Goal: Task Accomplishment & Management: Manage account settings

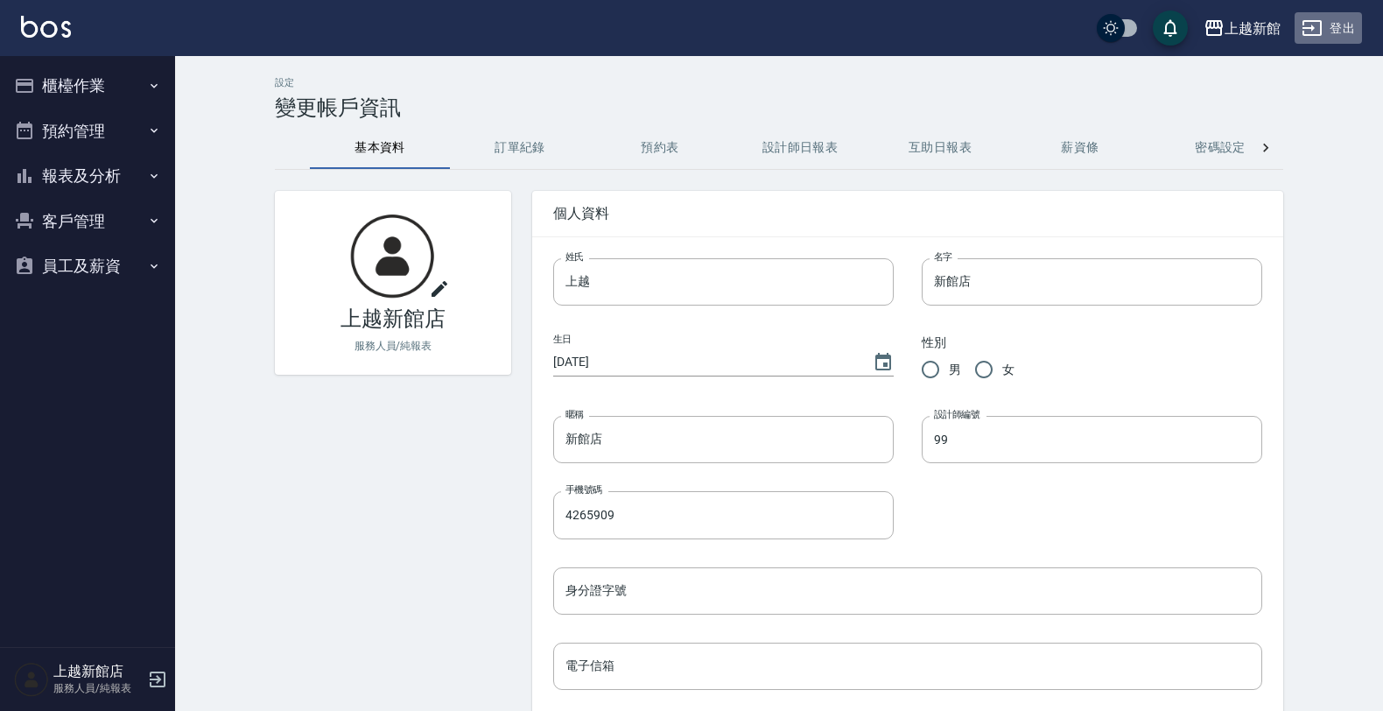
click at [1322, 31] on icon "button" at bounding box center [1312, 28] width 19 height 16
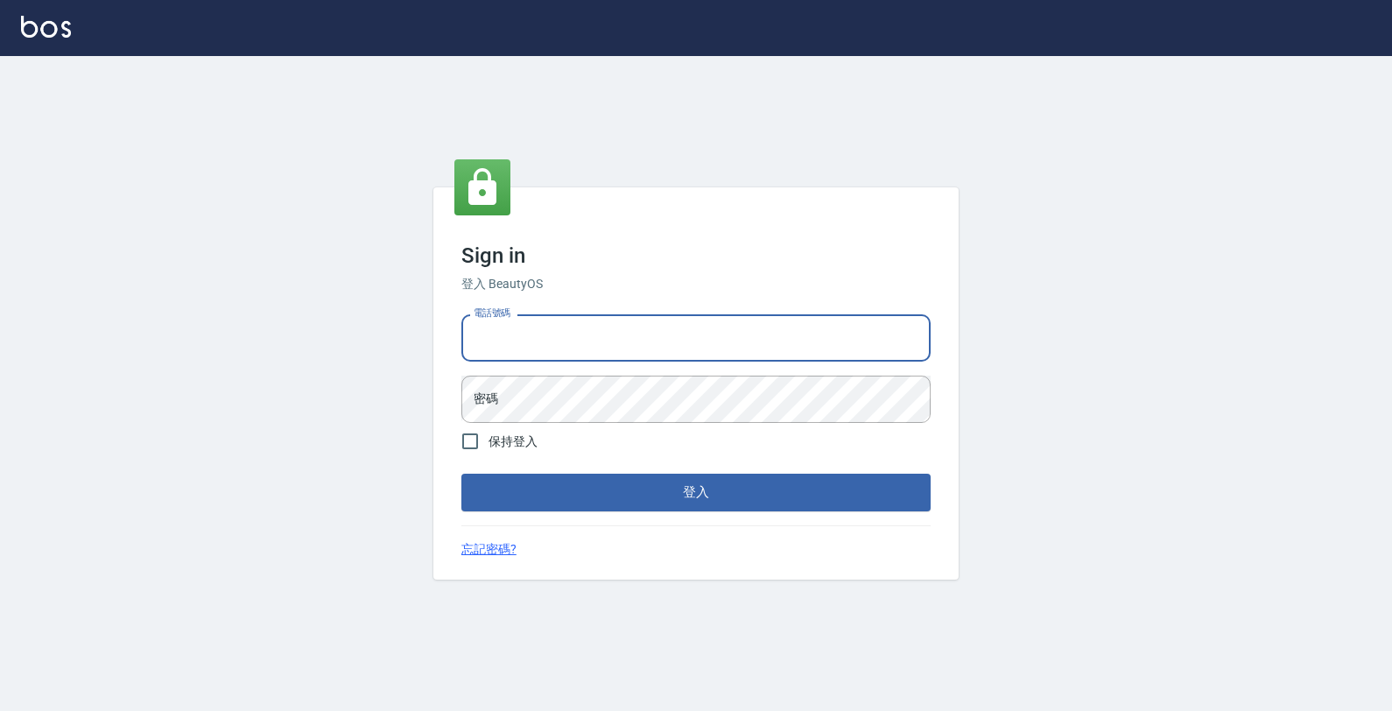
click at [819, 357] on input "電話號碼" at bounding box center [695, 337] width 469 height 47
type input "0933303551"
click at [461, 474] on button "登入" at bounding box center [695, 492] width 469 height 37
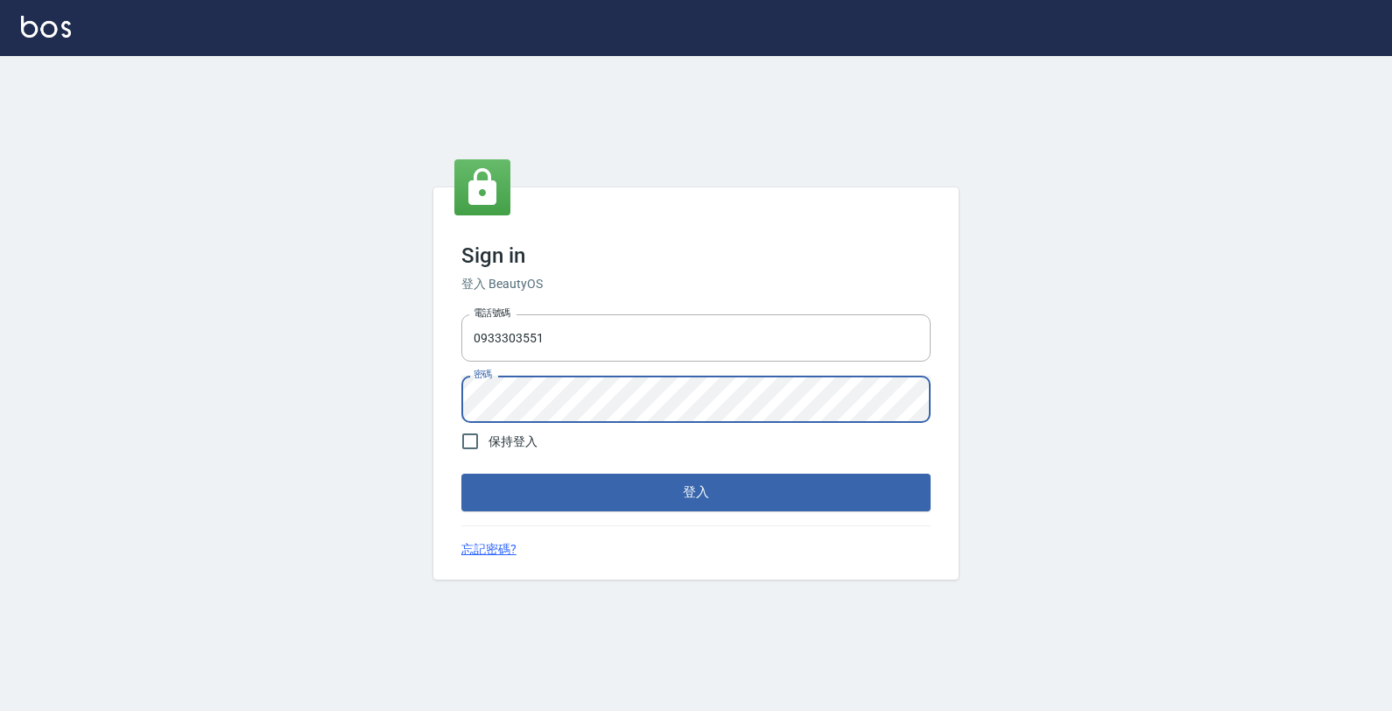
click at [461, 474] on button "登入" at bounding box center [695, 492] width 469 height 37
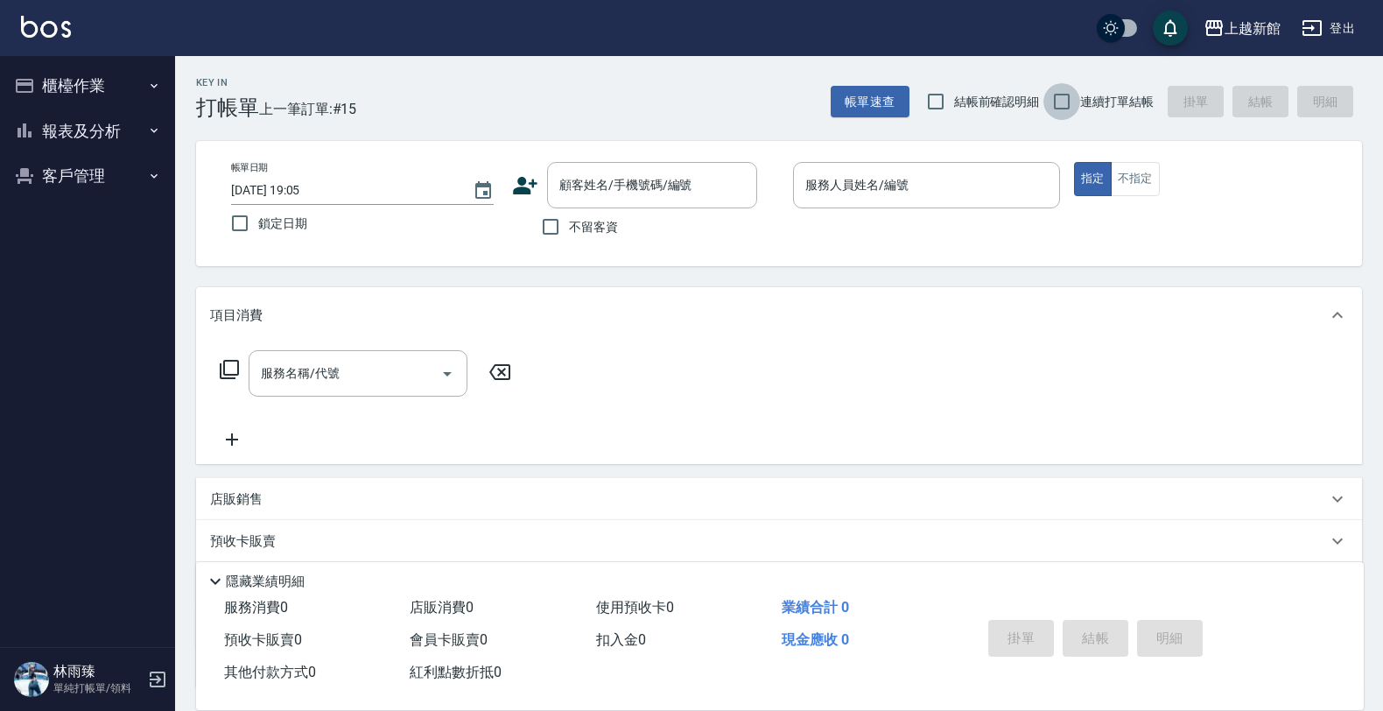
click at [1051, 102] on input "連續打單結帳" at bounding box center [1062, 101] width 37 height 37
checkbox input "true"
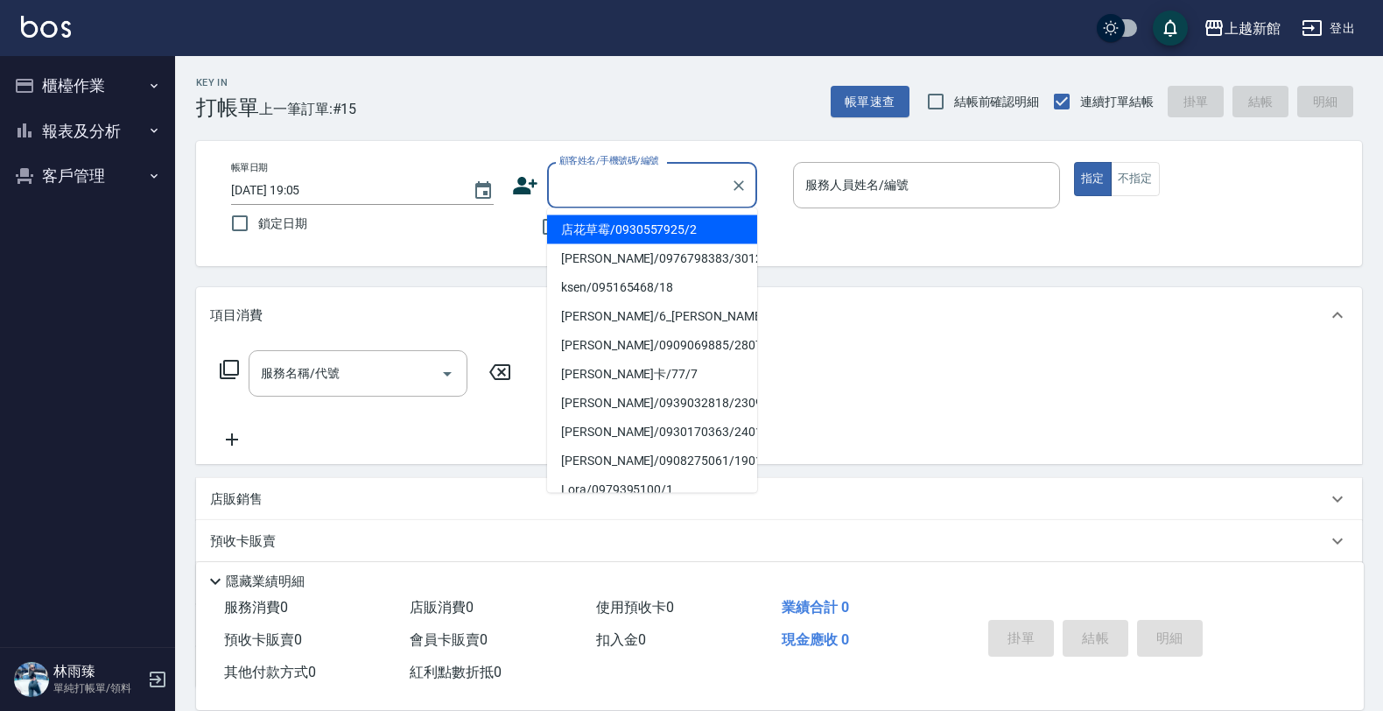
click at [636, 197] on input "顧客姓名/手機號碼/編號" at bounding box center [639, 185] width 168 height 31
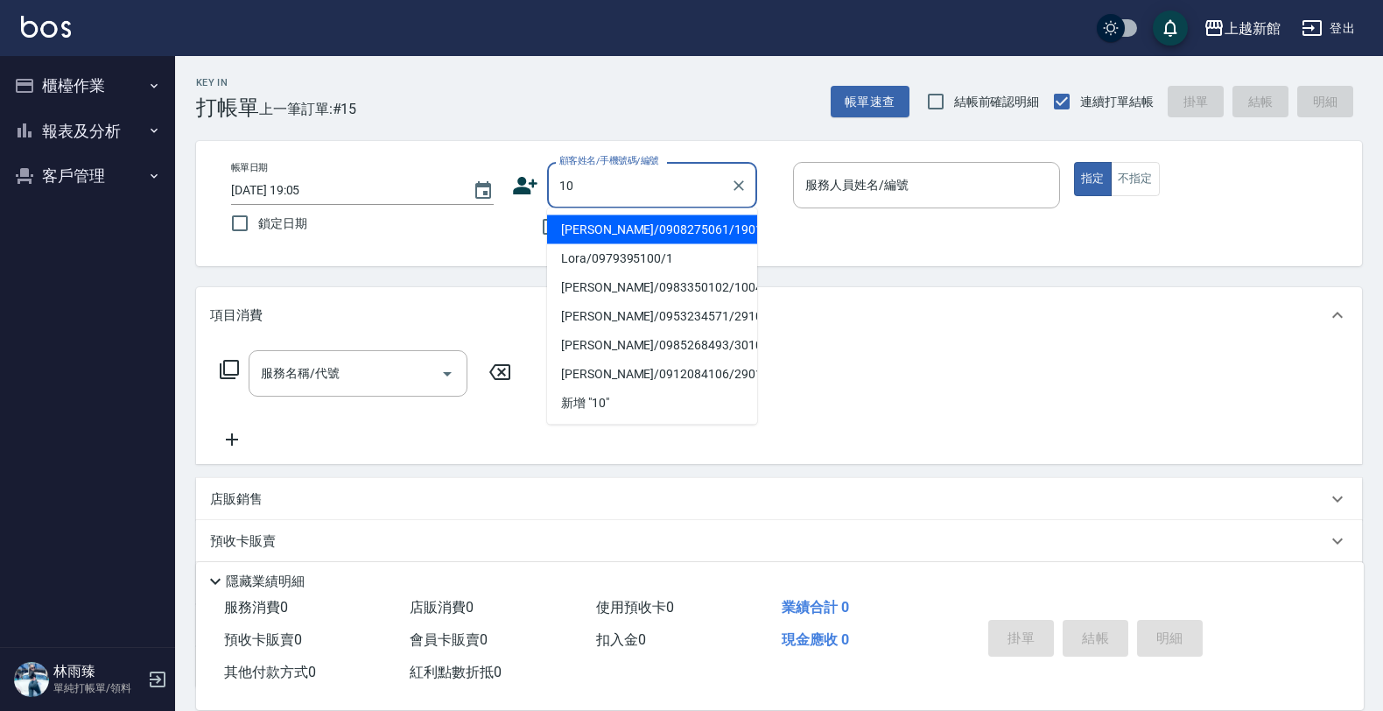
type input "[PERSON_NAME]/0908275061/190107"
click at [1074, 162] on button "指定" at bounding box center [1093, 179] width 38 height 34
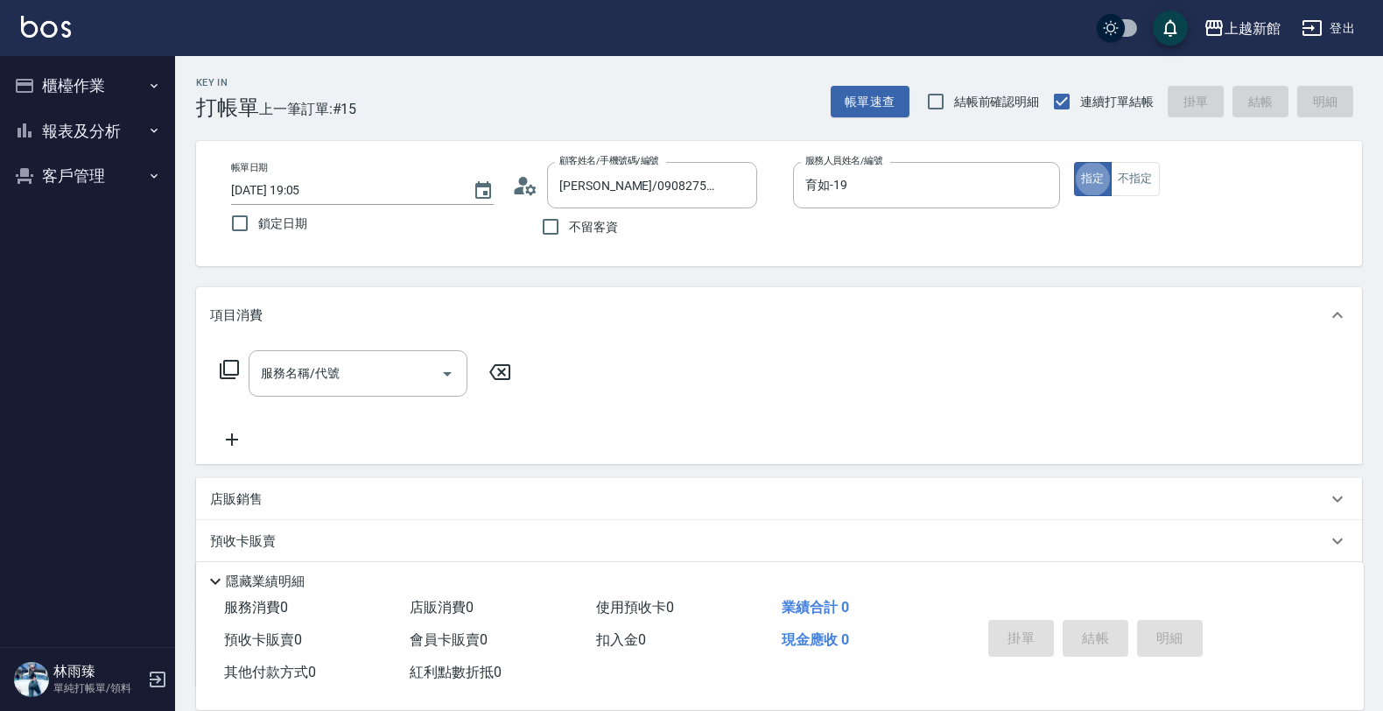
type input "育如-19"
type button "true"
type input "[PERSON_NAME]/0974376310/10"
type input "瑪沙-10"
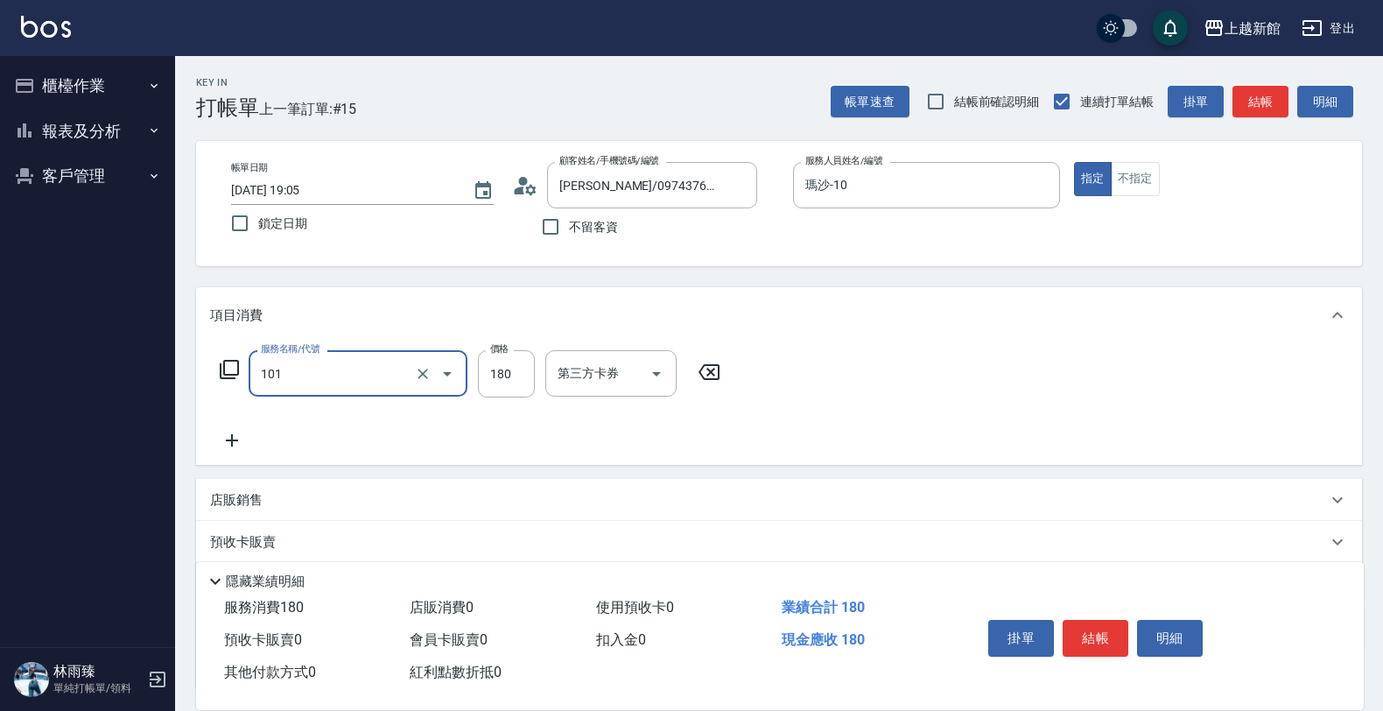
type input "洗髮250(101)"
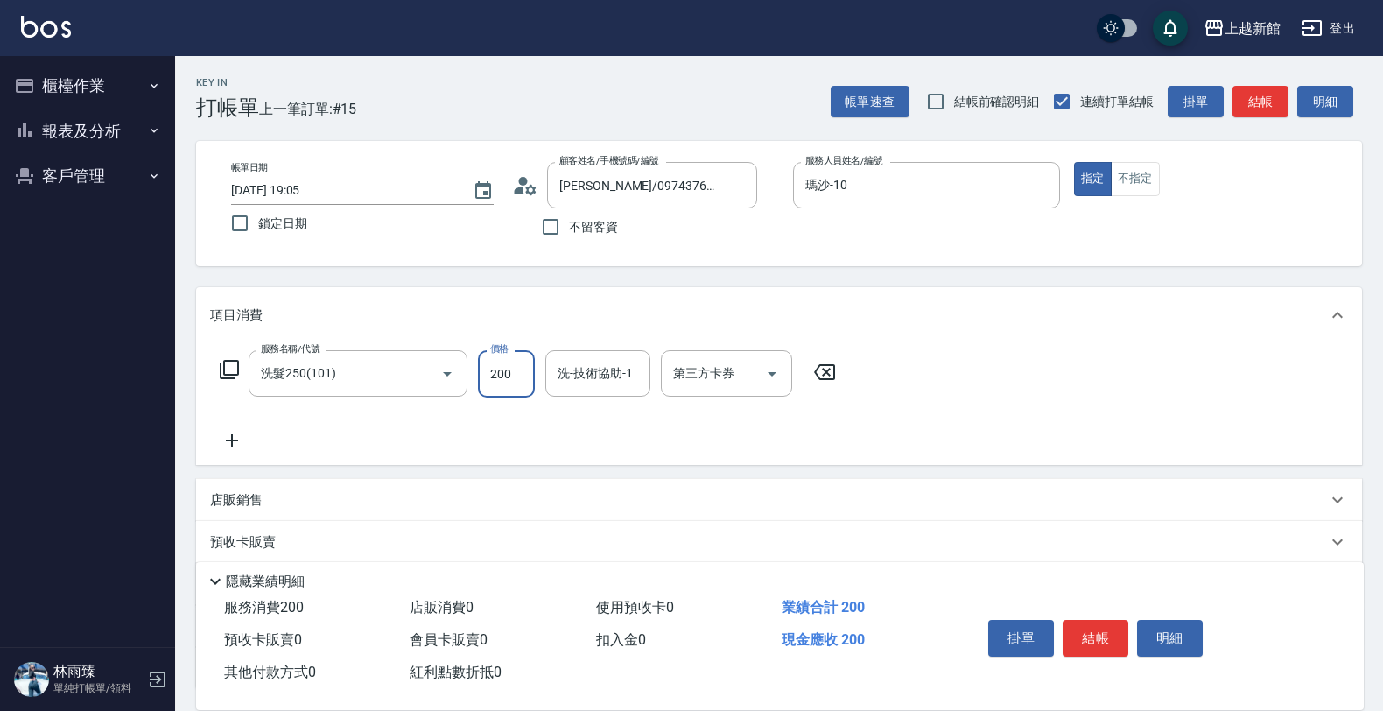
type input "200"
type input "容綺-21"
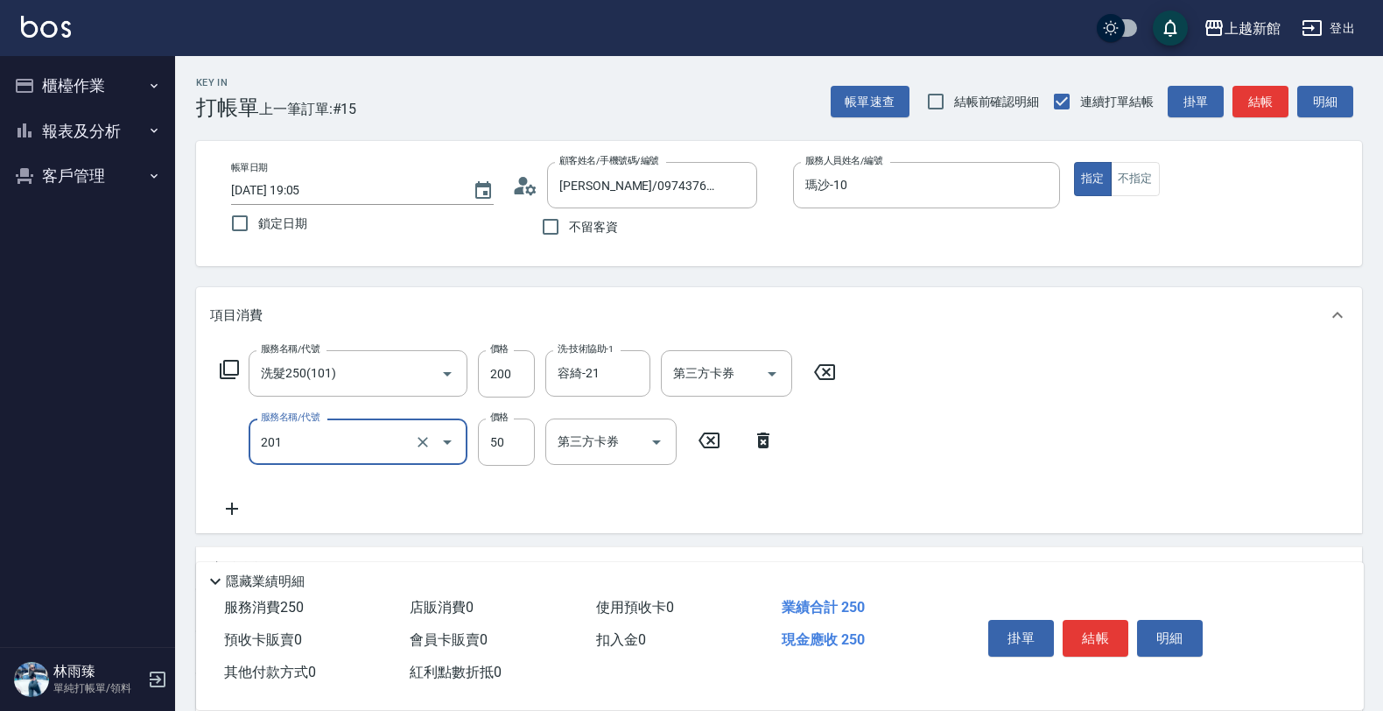
type input "剪瀏海(201)"
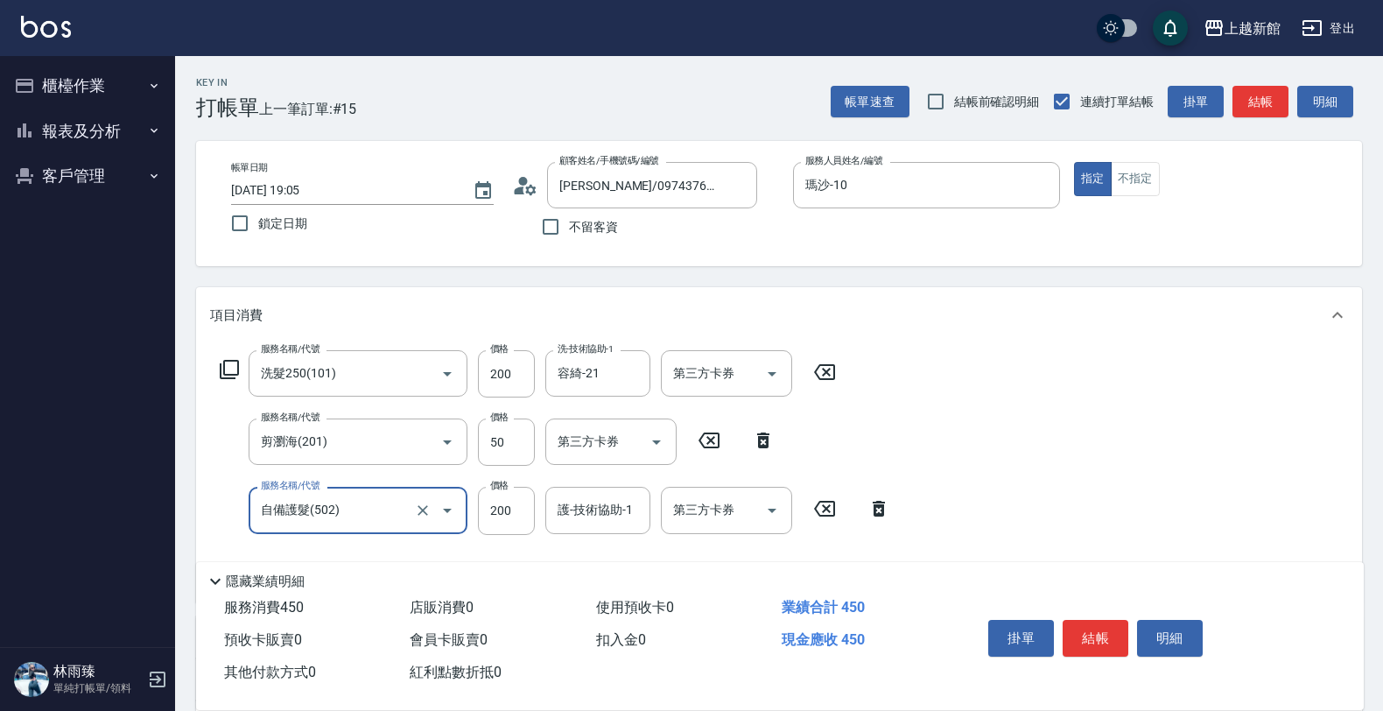
type input "自備護髮(502)"
type input "250"
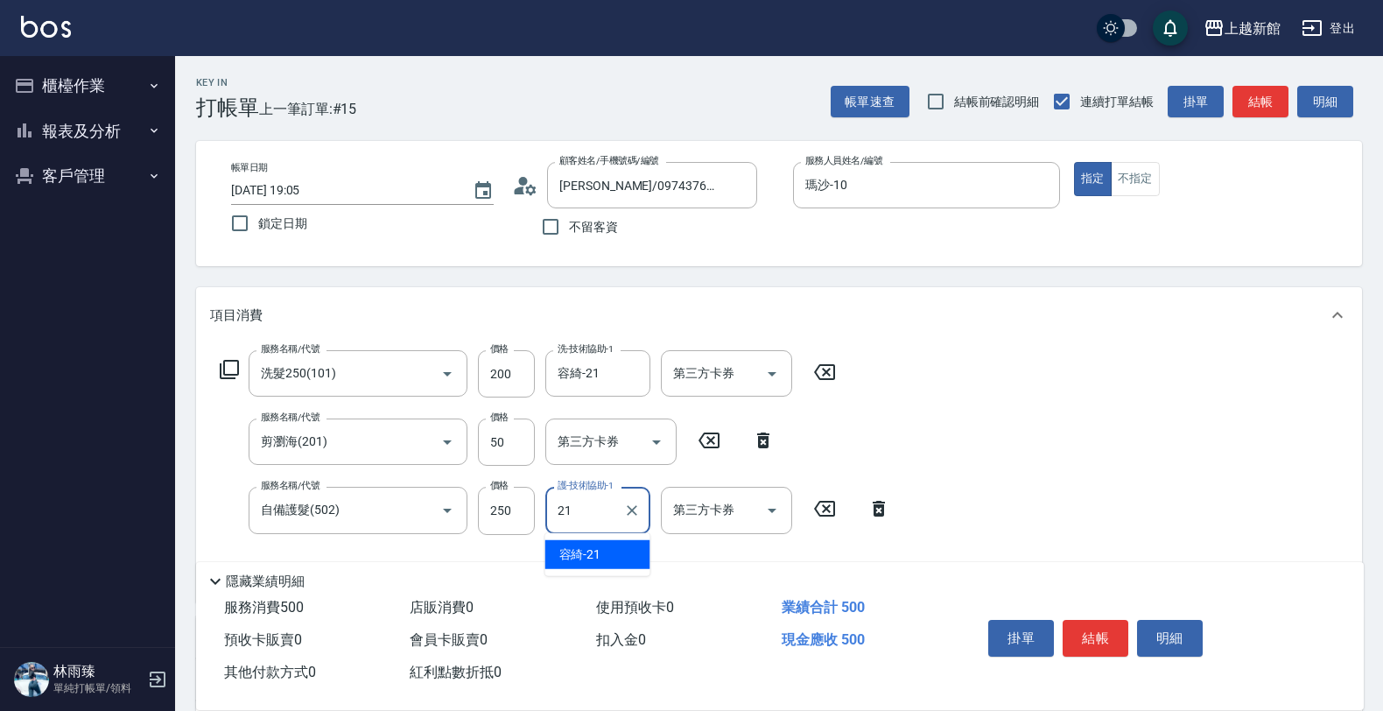
type input "容綺-21"
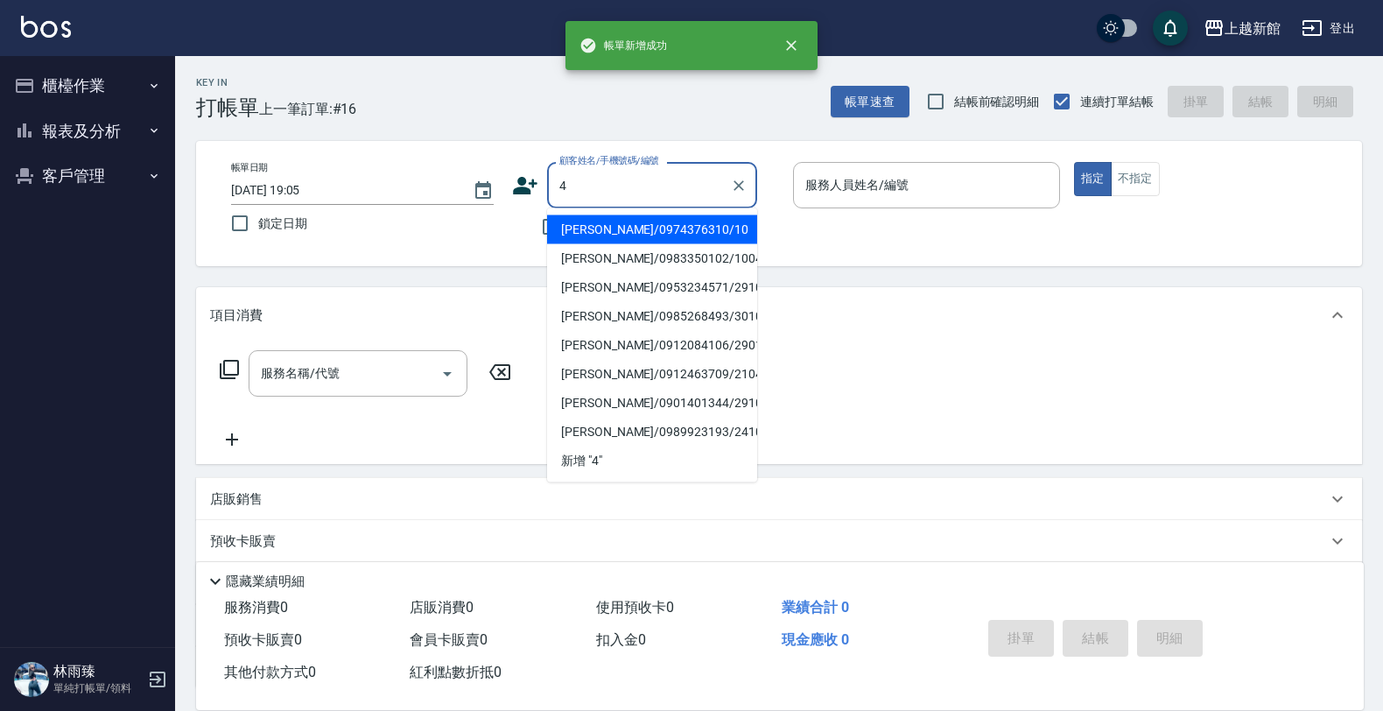
type input "瑪莎/0974376310/10"
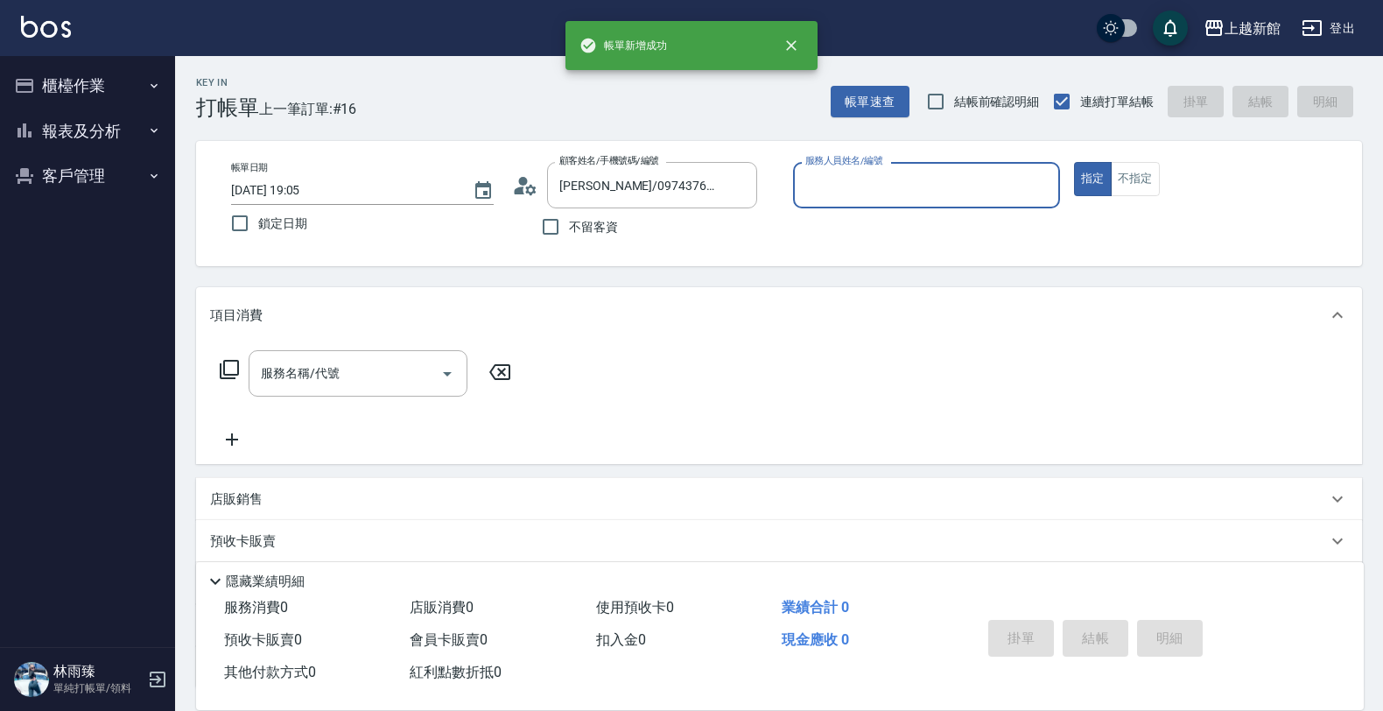
click at [1074, 162] on button "指定" at bounding box center [1093, 179] width 38 height 34
type input "瑪沙-10"
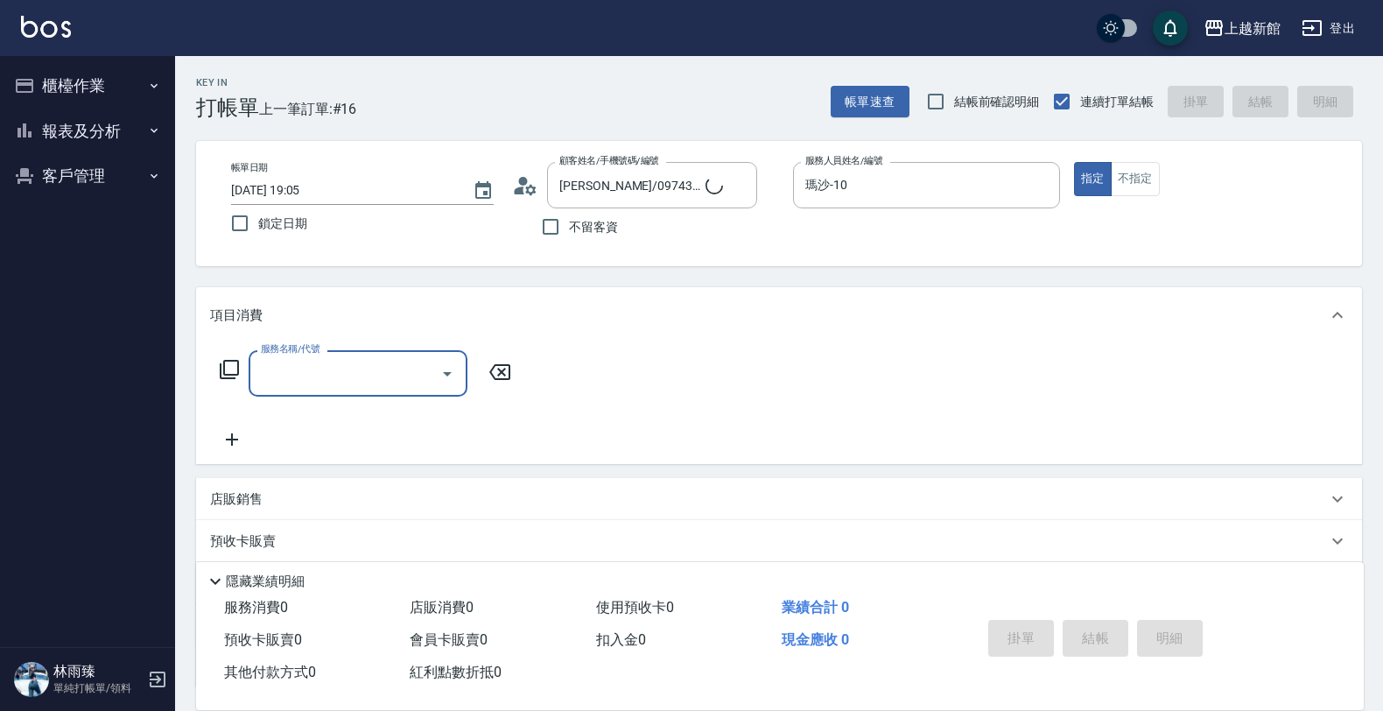
type input "宜珍/0968463806/4"
type input "宜珍-4"
click at [1123, 185] on button "不指定" at bounding box center [1135, 179] width 49 height 34
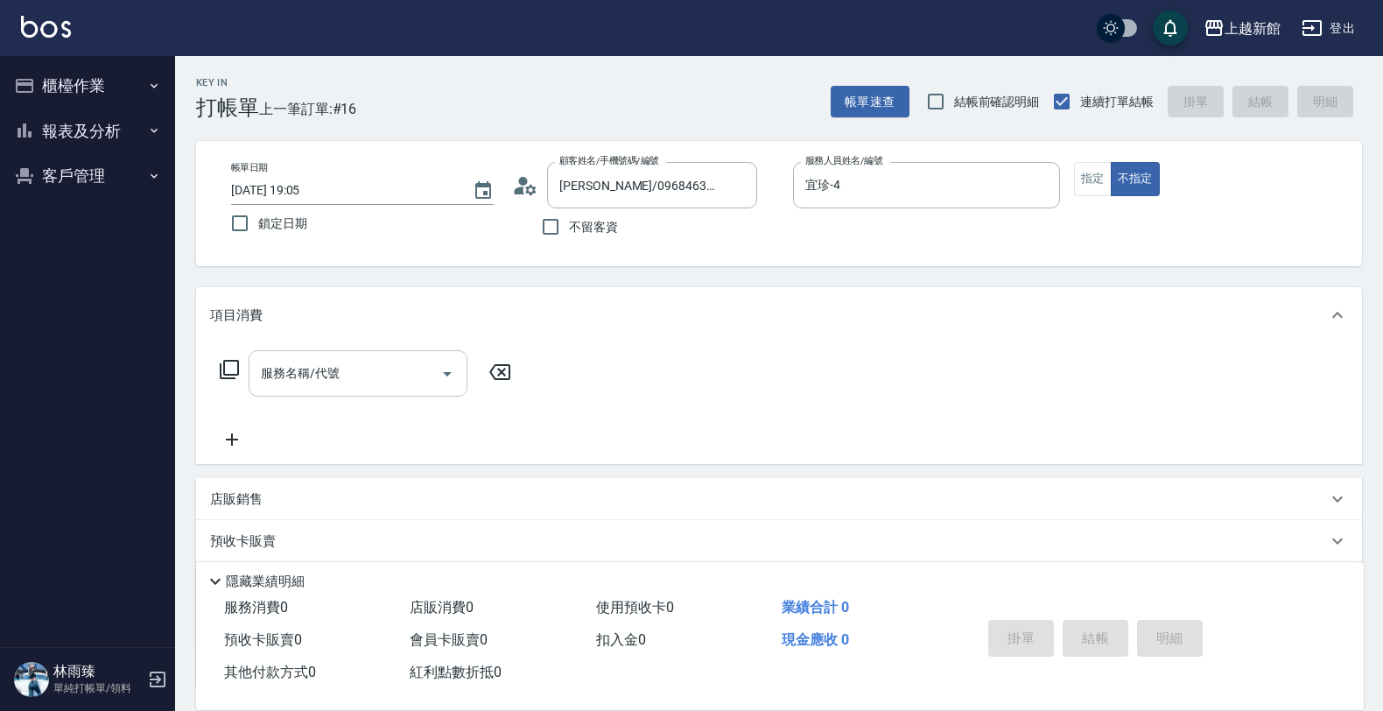
click at [361, 390] on div "服務名稱/代號" at bounding box center [358, 373] width 219 height 46
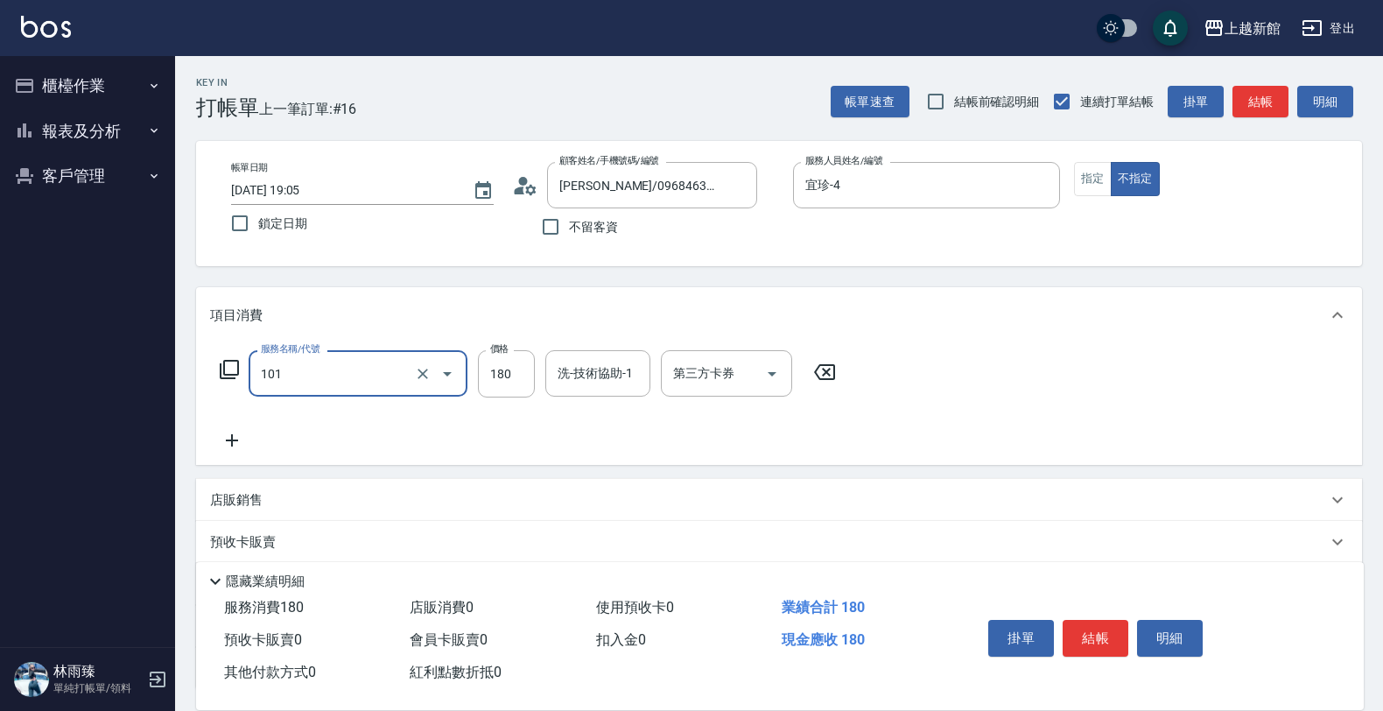
type input "洗髮250(101)"
type input "200"
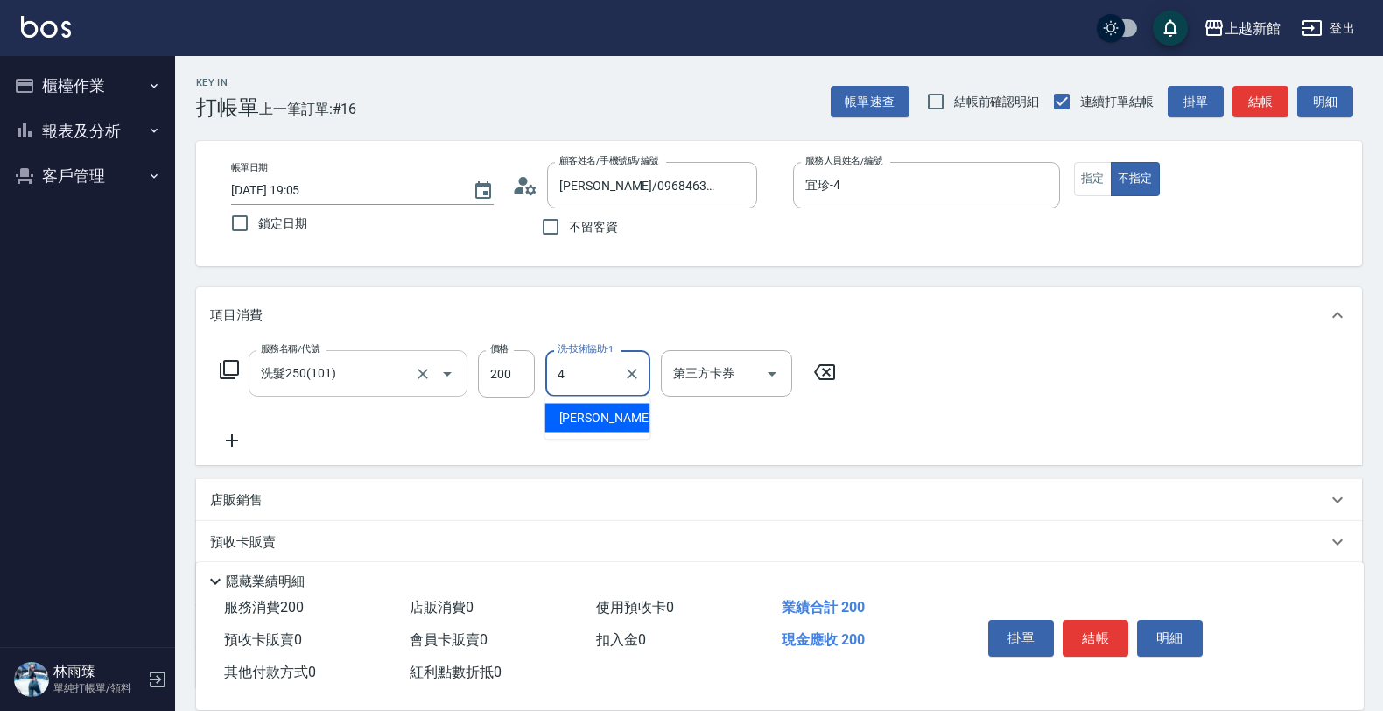
type input "宜珍-4"
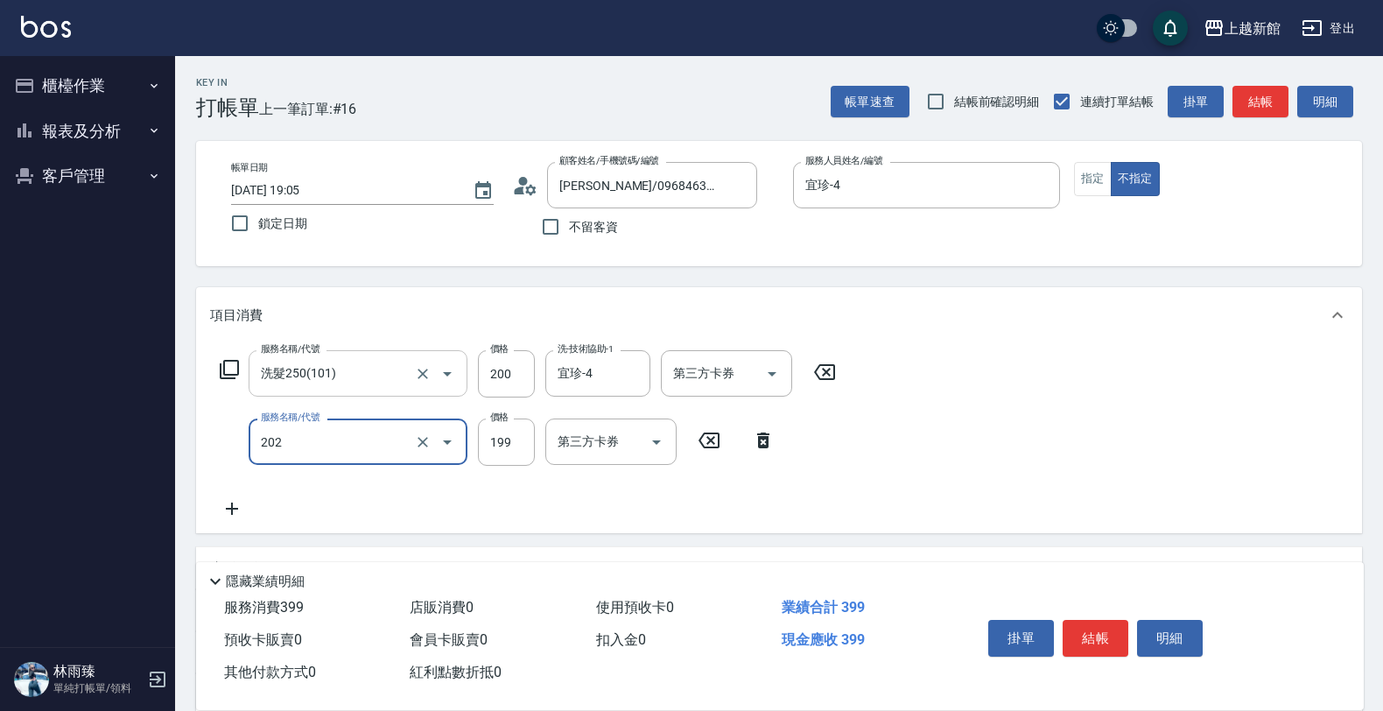
type input "不指定單剪(202)"
type input "200"
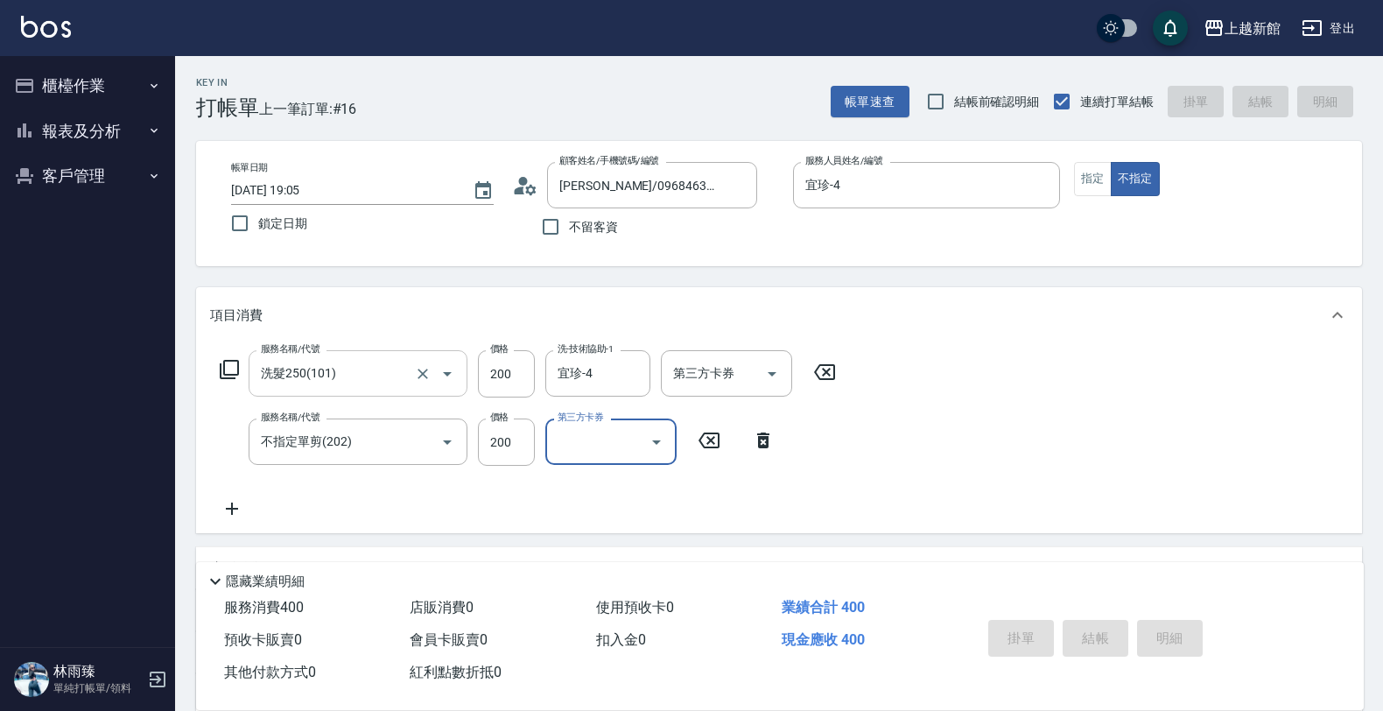
type input "2025/08/22 19:06"
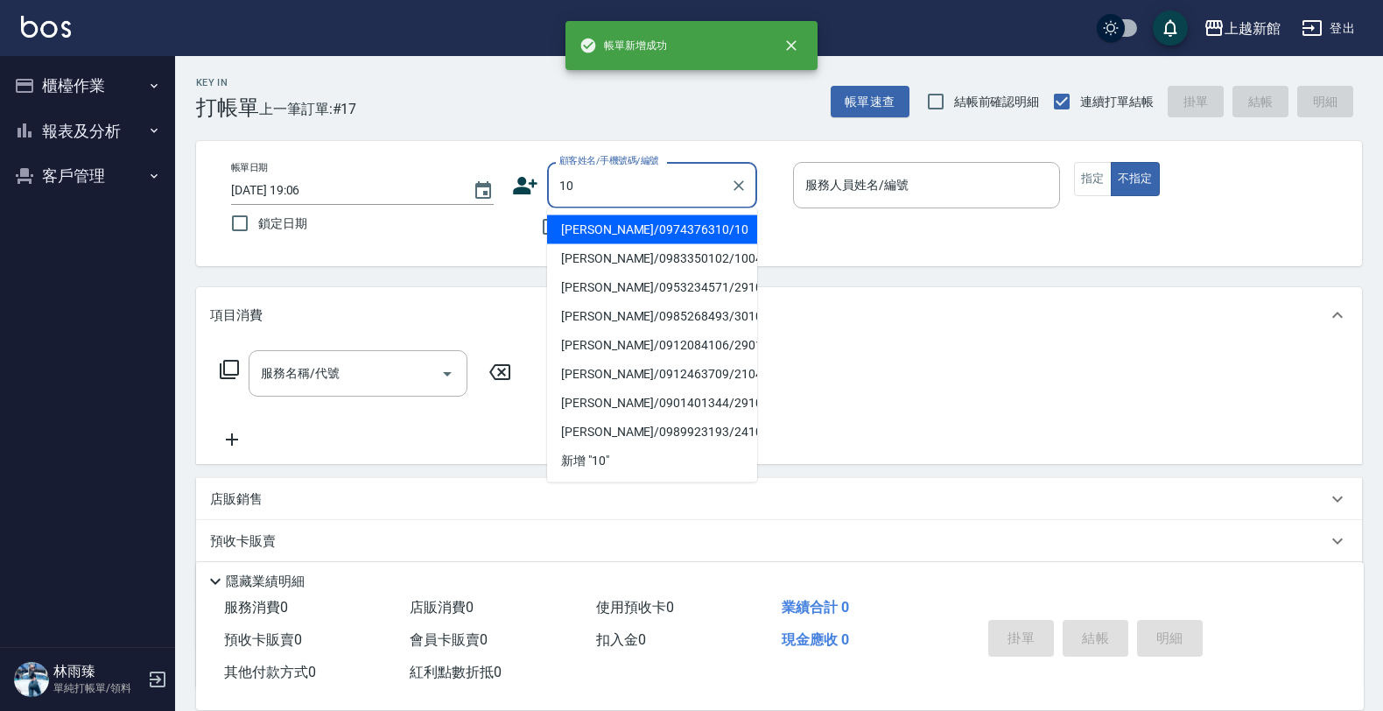
type input "鄭力瑋/0912084106/290106"
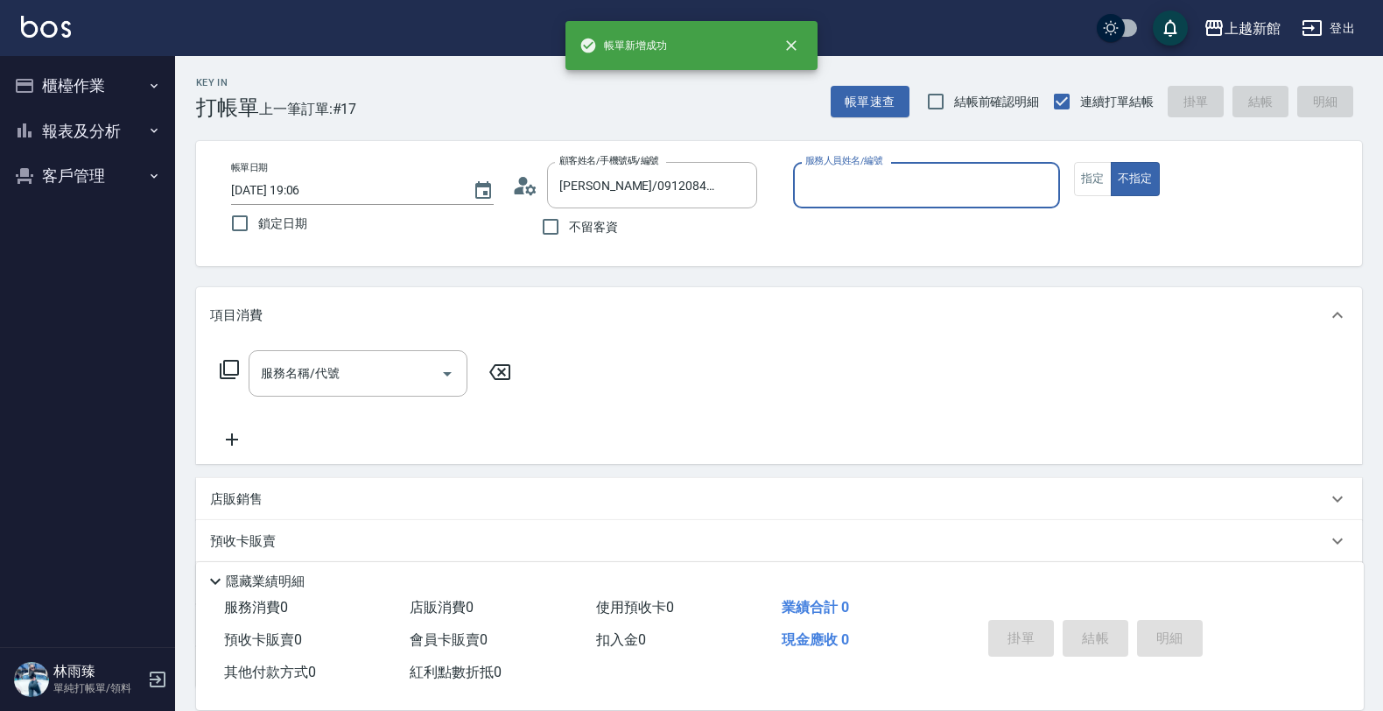
click at [1111, 162] on button "不指定" at bounding box center [1135, 179] width 49 height 34
type input "黃柏森-18"
type button "false"
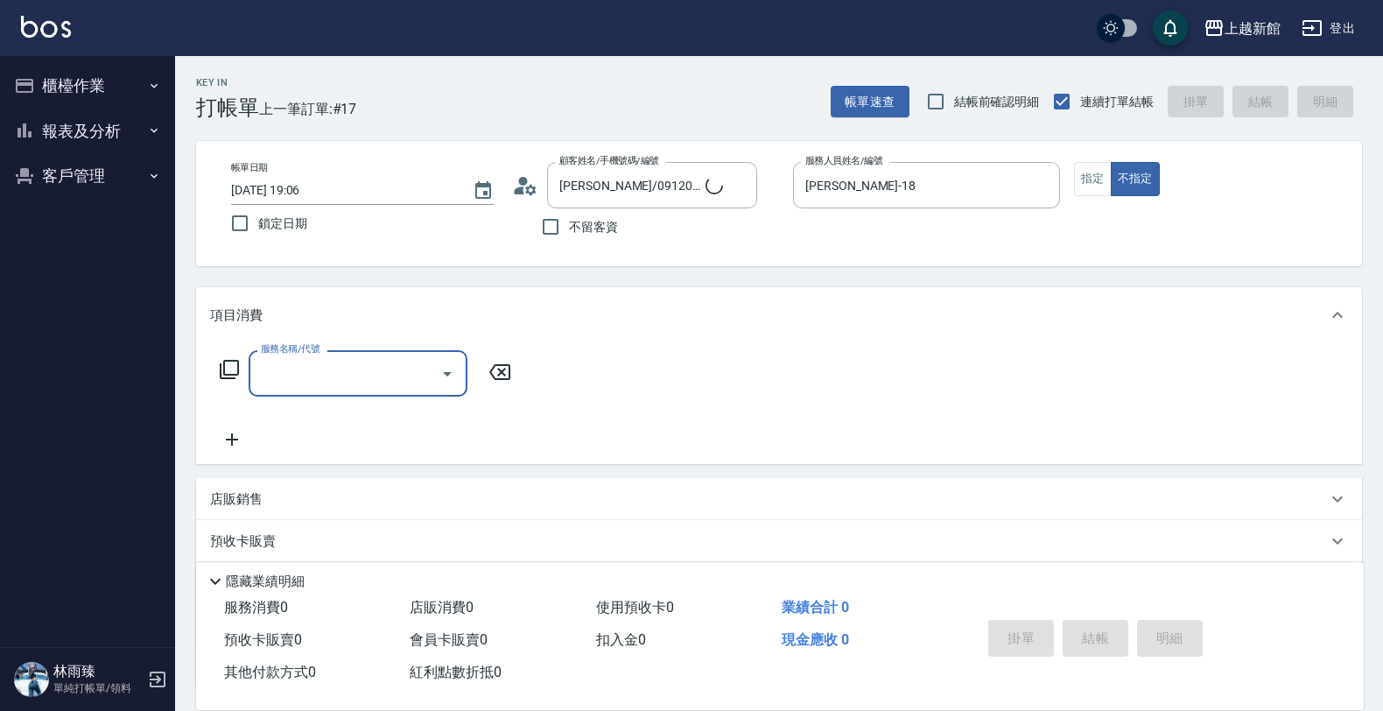
type input "瑪莎/0974376310/10"
type input "瑪沙-10"
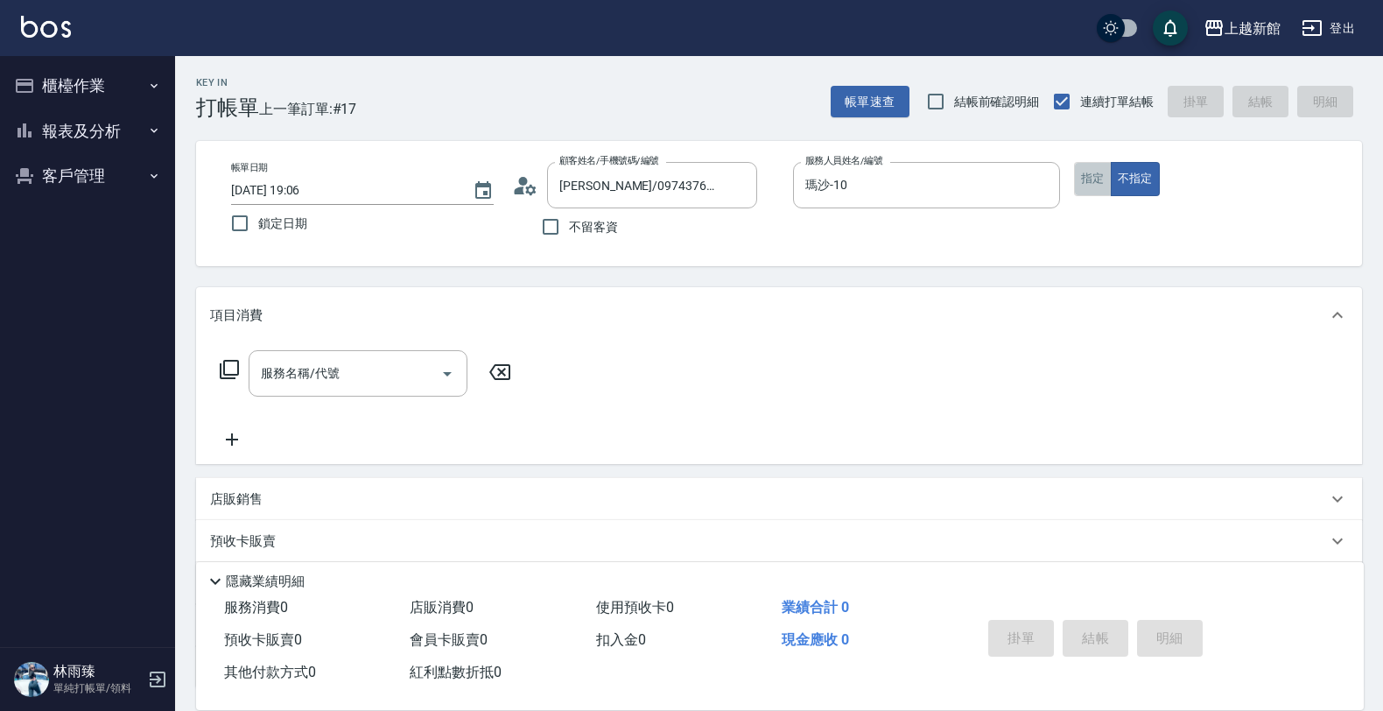
click at [1101, 182] on button "指定" at bounding box center [1093, 179] width 38 height 34
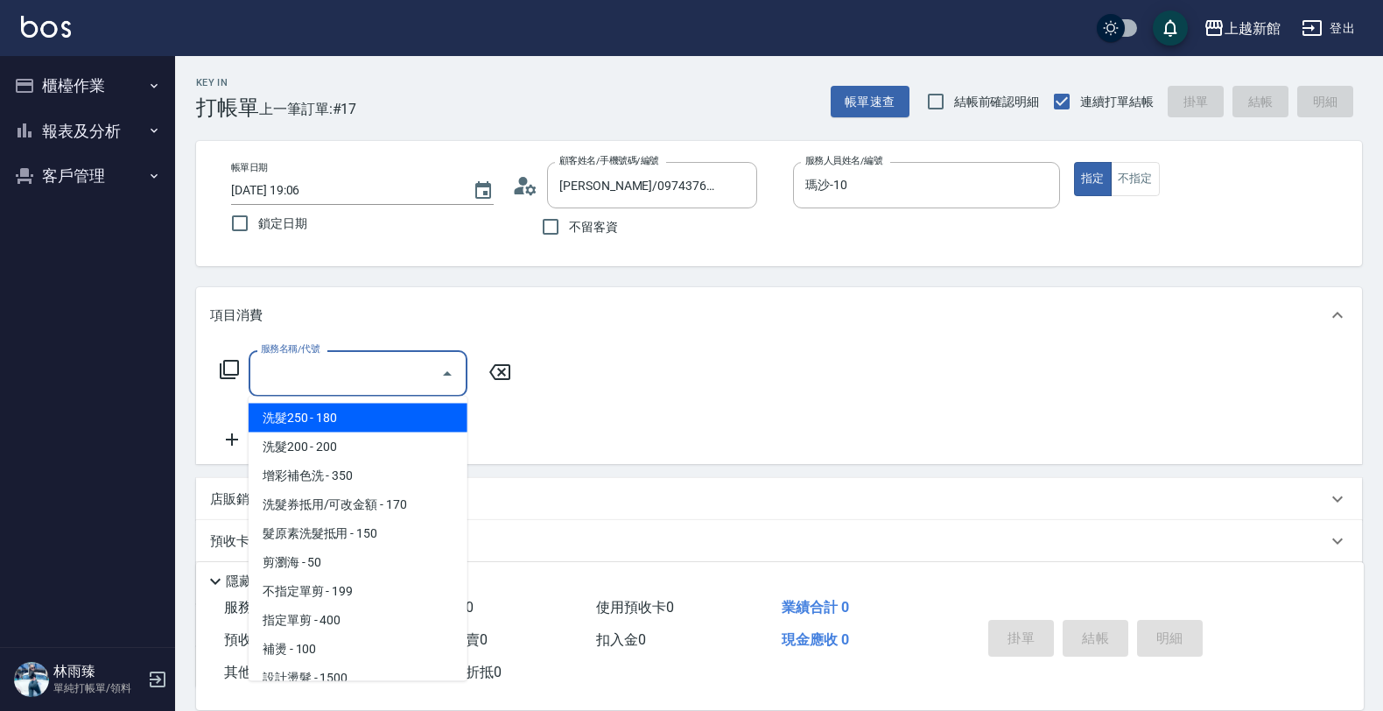
click at [390, 370] on input "服務名稱/代號" at bounding box center [345, 373] width 177 height 31
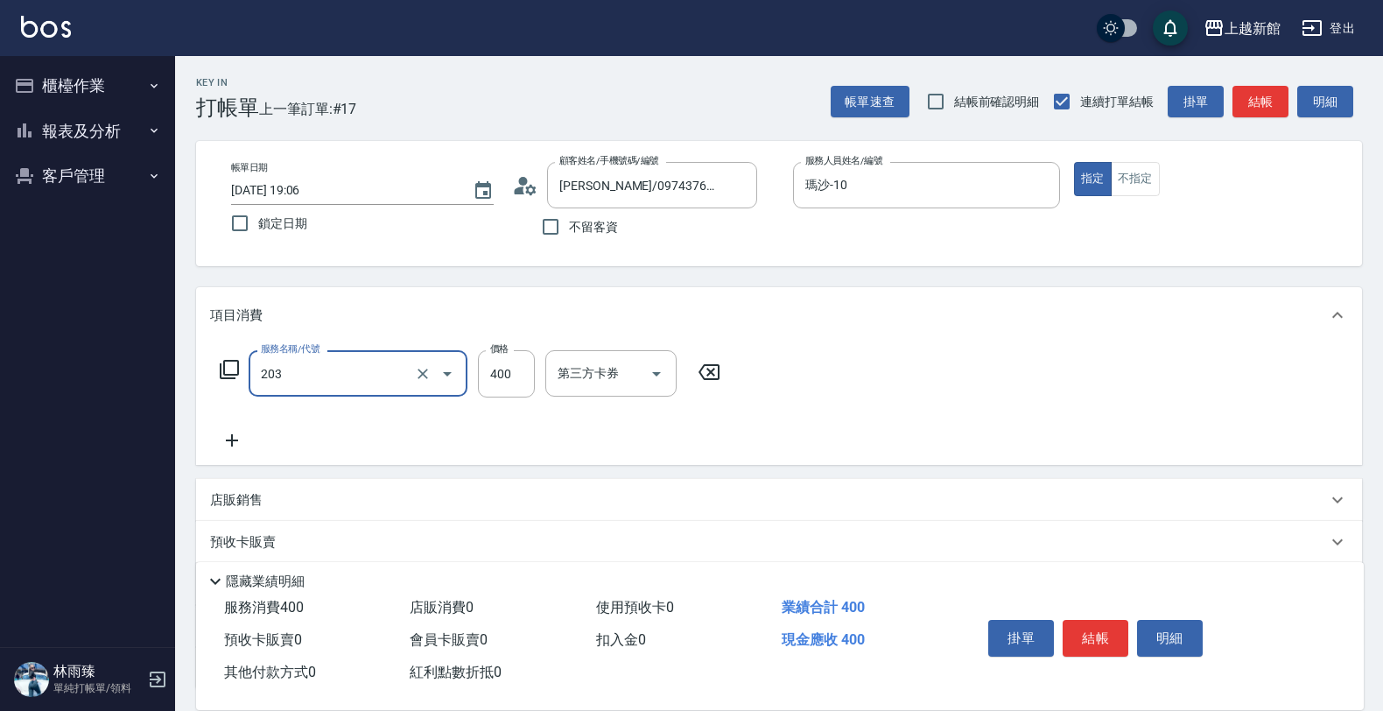
type input "指定單剪(203)"
type input "200"
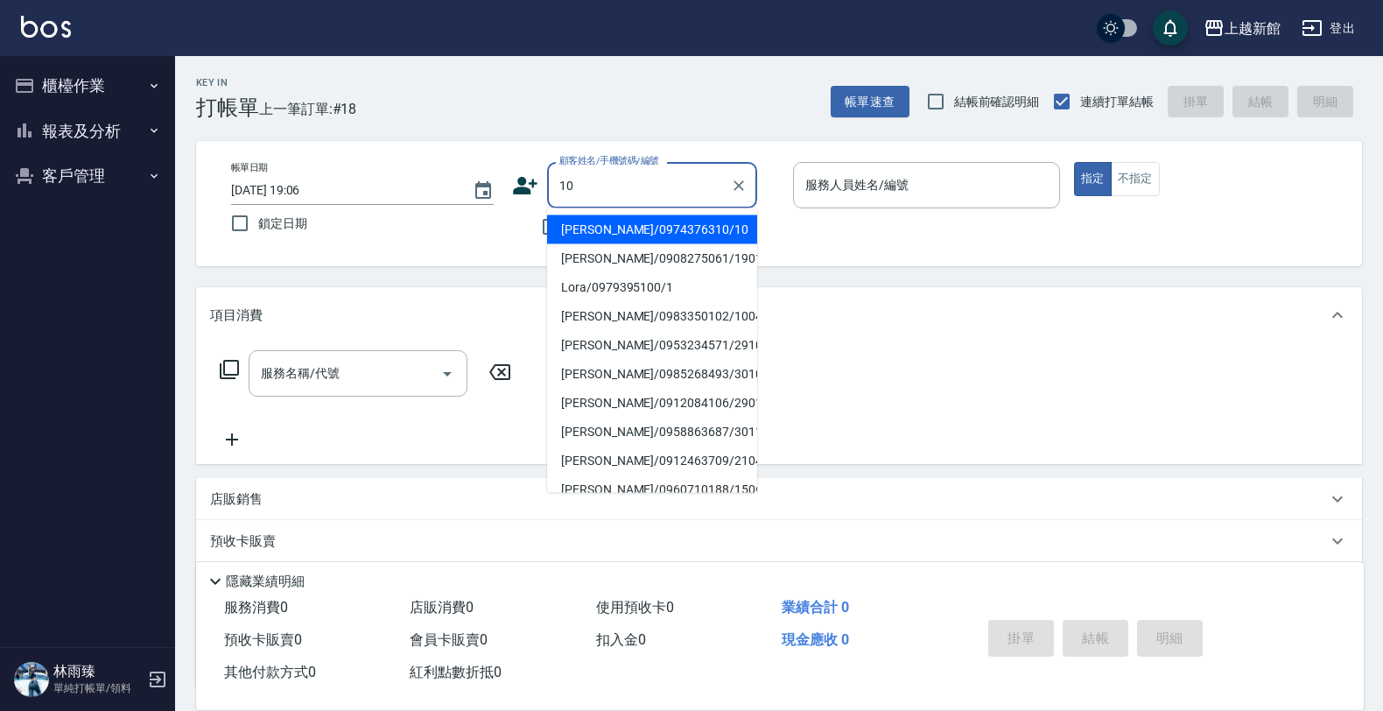
type input "瑪莎/0974376310/10"
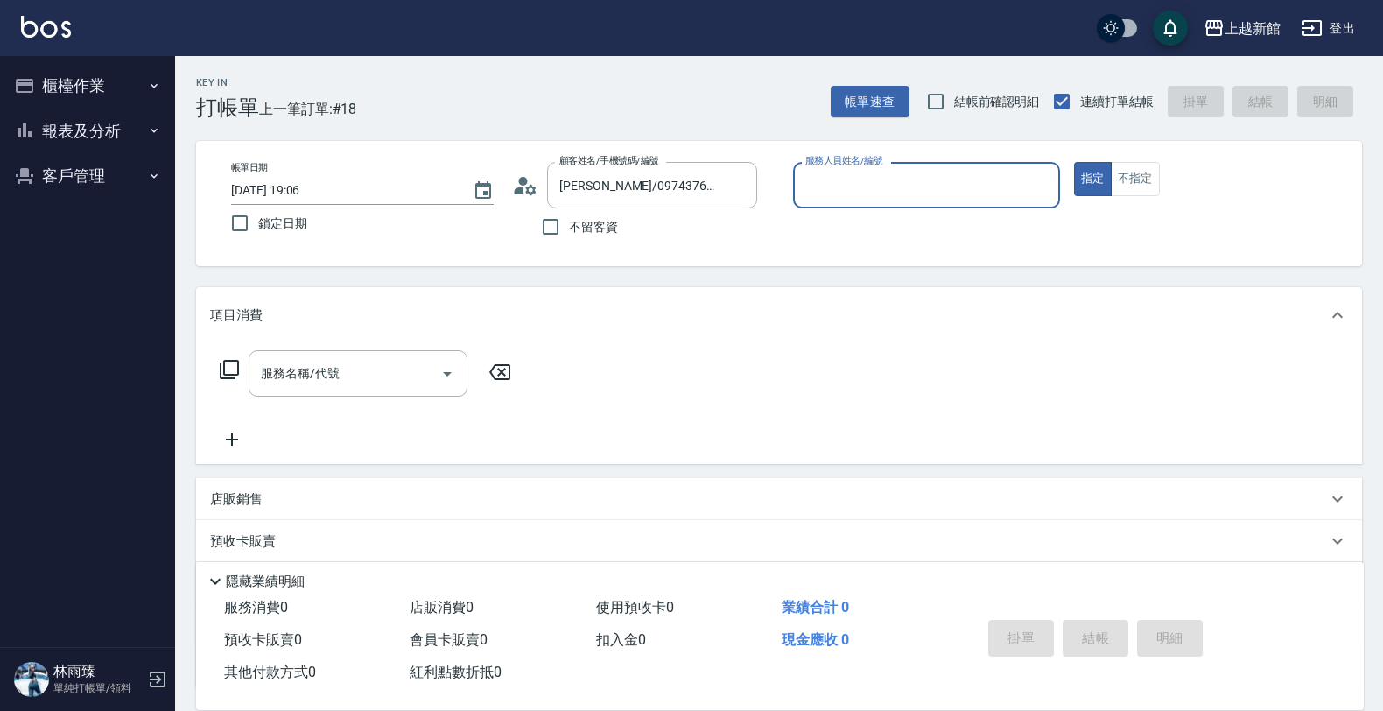
type input "瑪沙-10"
click at [1074, 162] on button "指定" at bounding box center [1093, 179] width 38 height 34
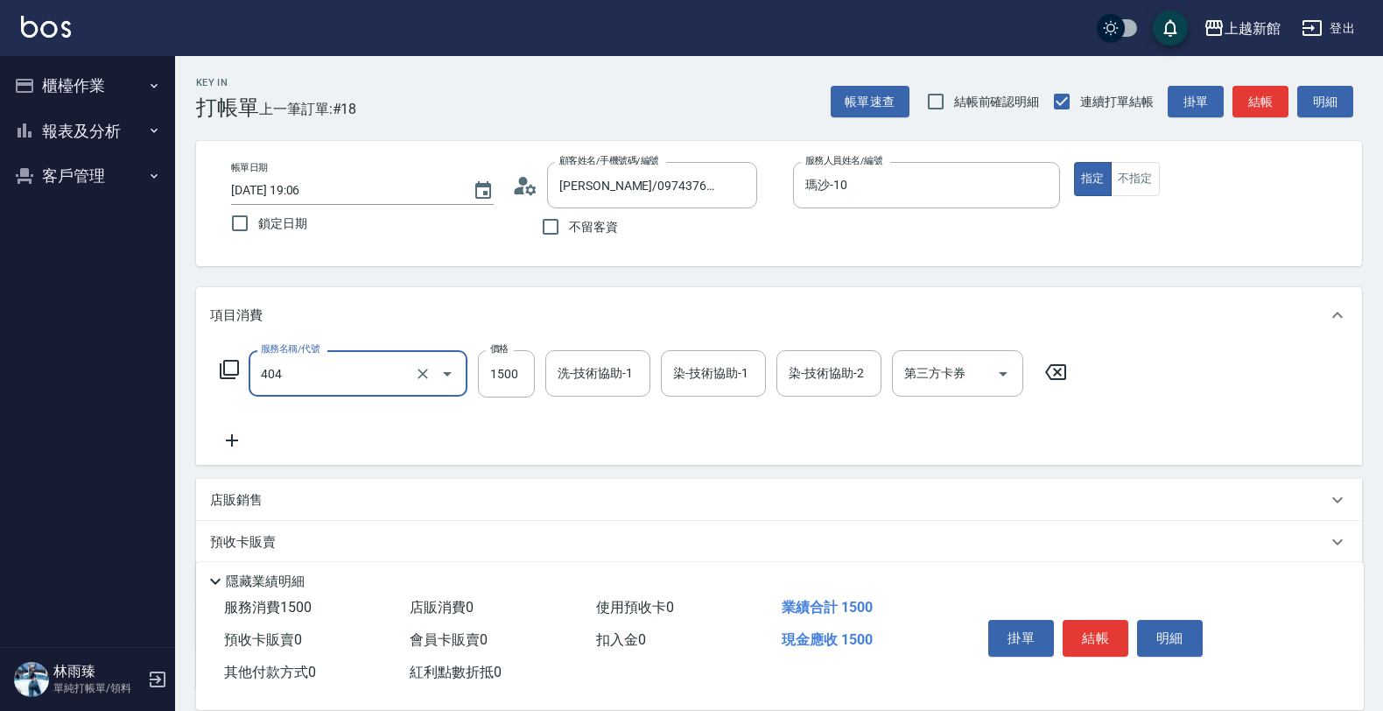
type input "設計染髮(404)"
type input "1499"
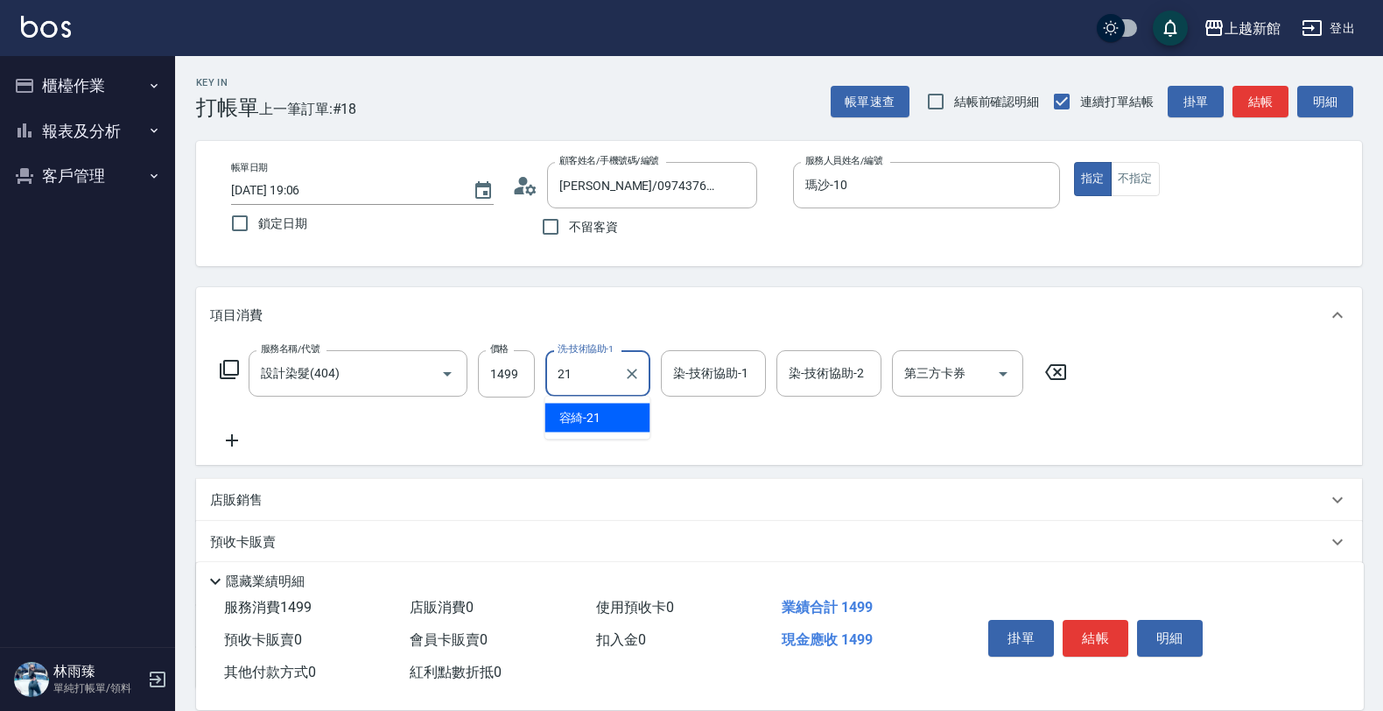
type input "容綺-21"
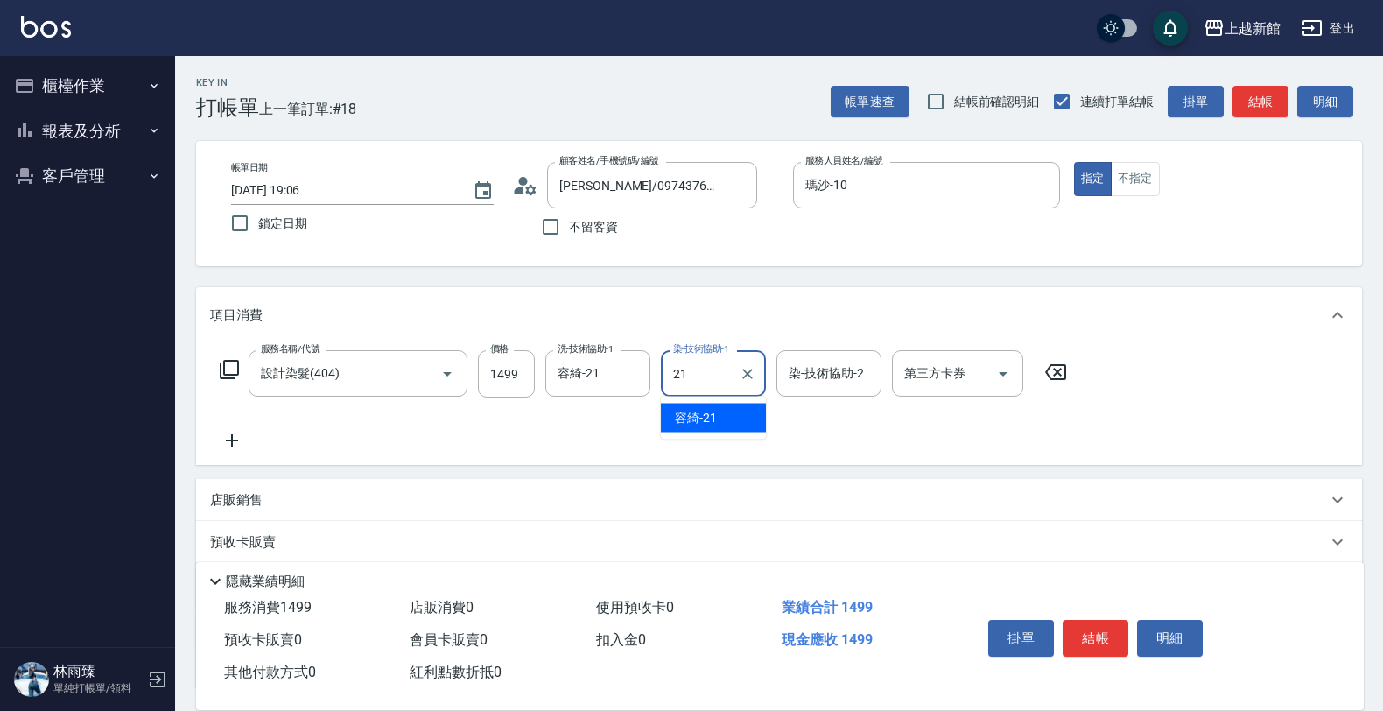
type input "容綺-21"
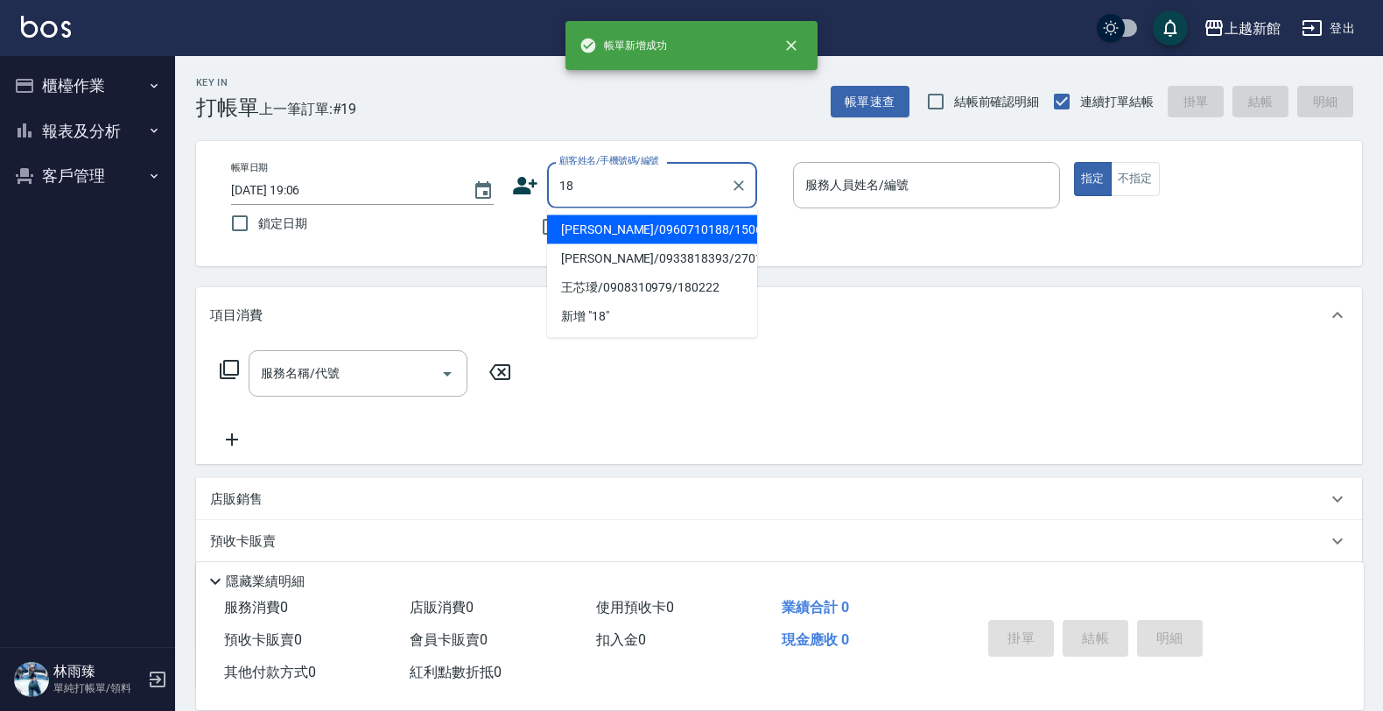
type input "徐信宇/0960710188/150607"
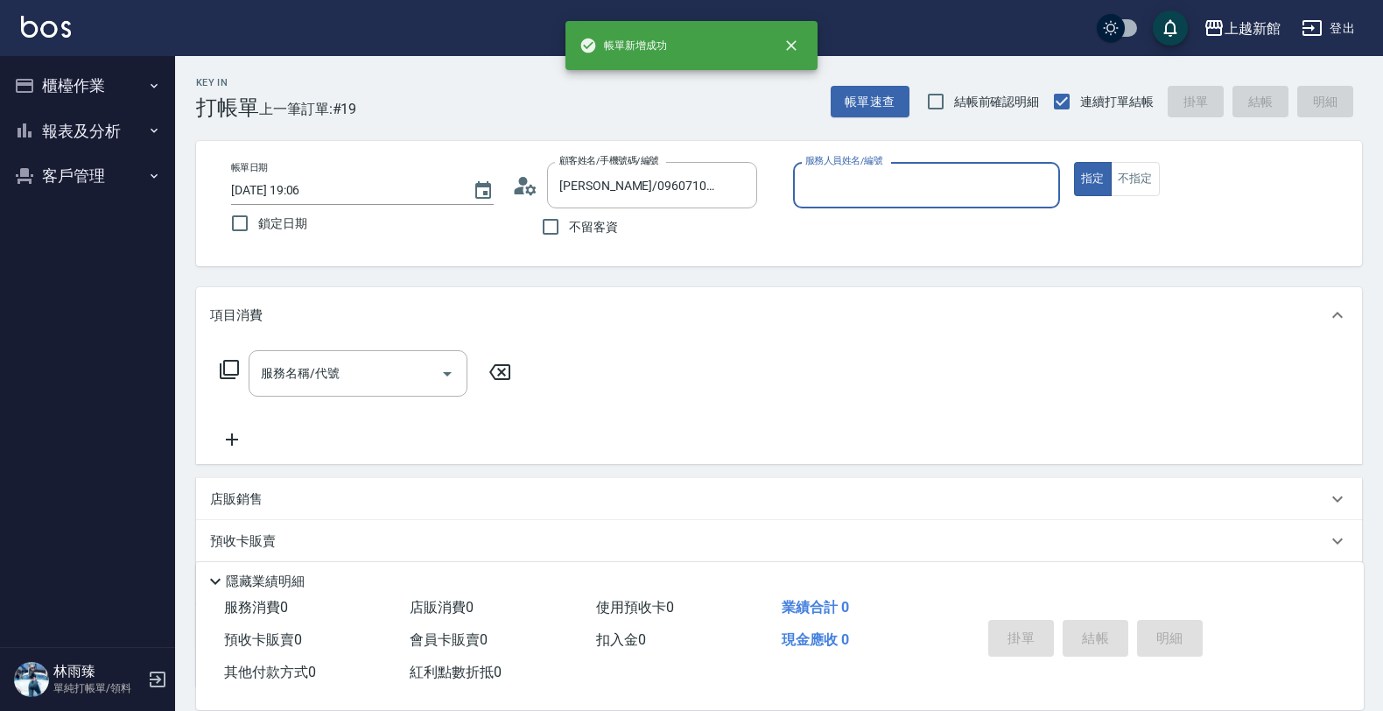
click at [1074, 162] on button "指定" at bounding box center [1093, 179] width 38 height 34
type input "黃柏森-18"
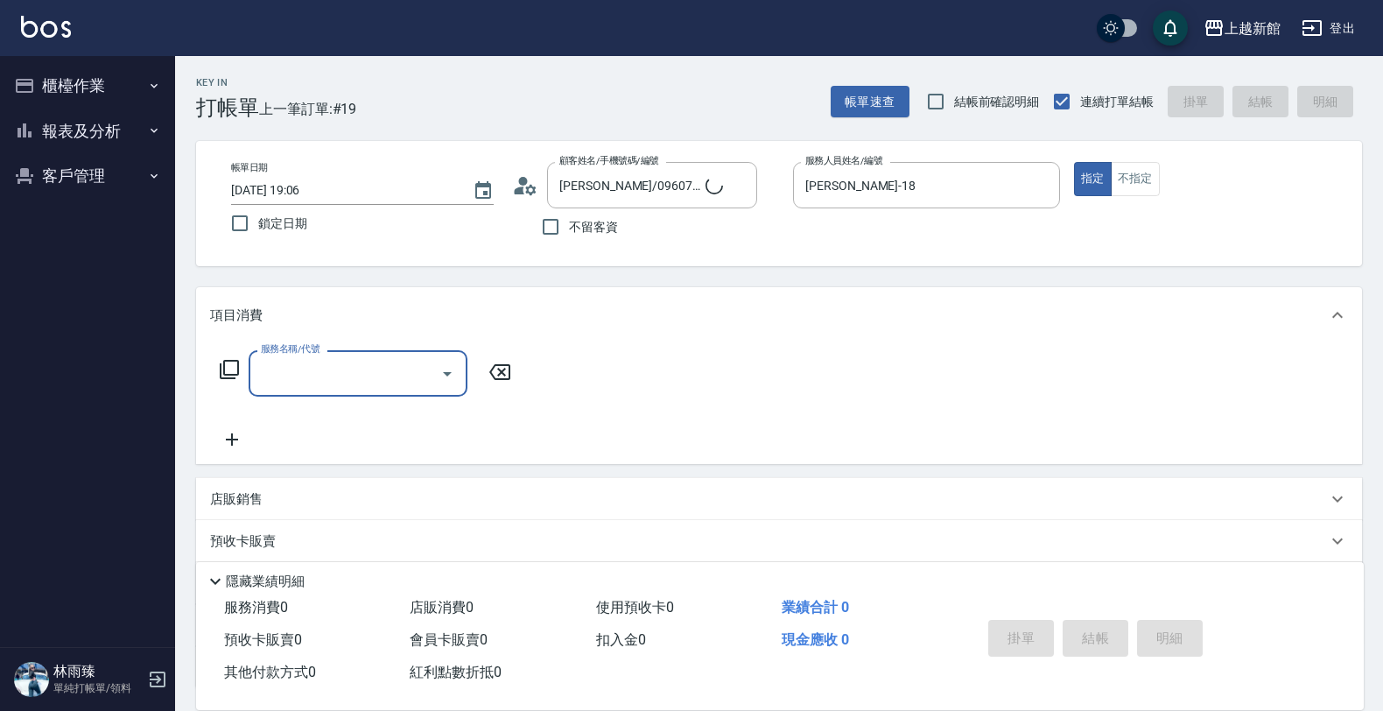
type input "ksen/095165468/18"
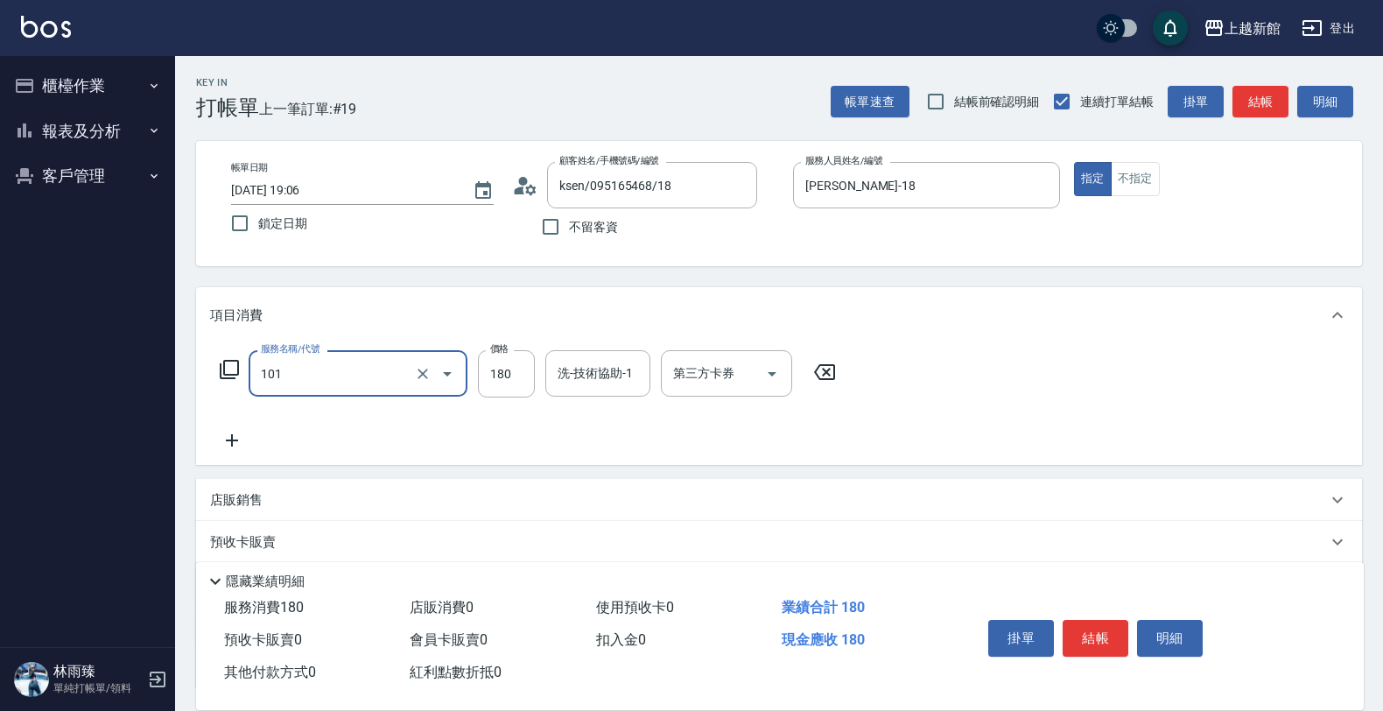
type input "洗髮250(101)"
type input "200"
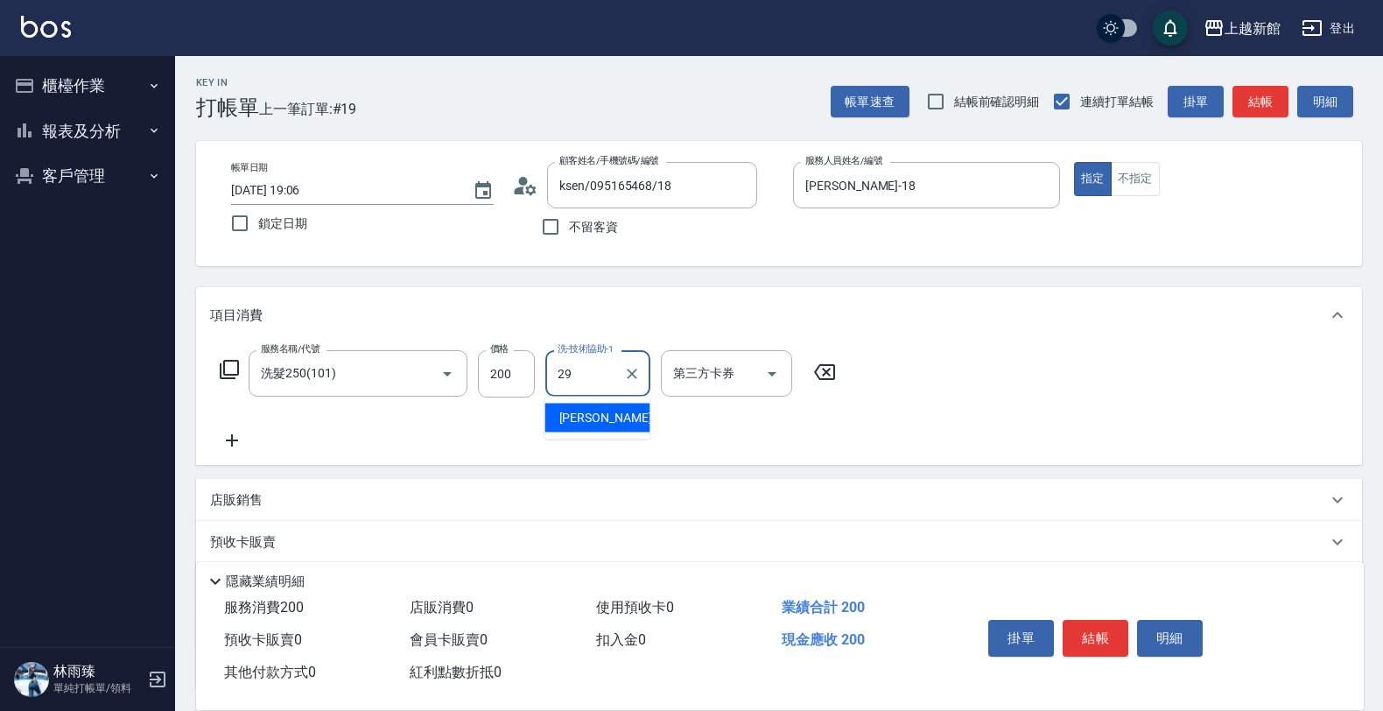
type input "馨妮-29"
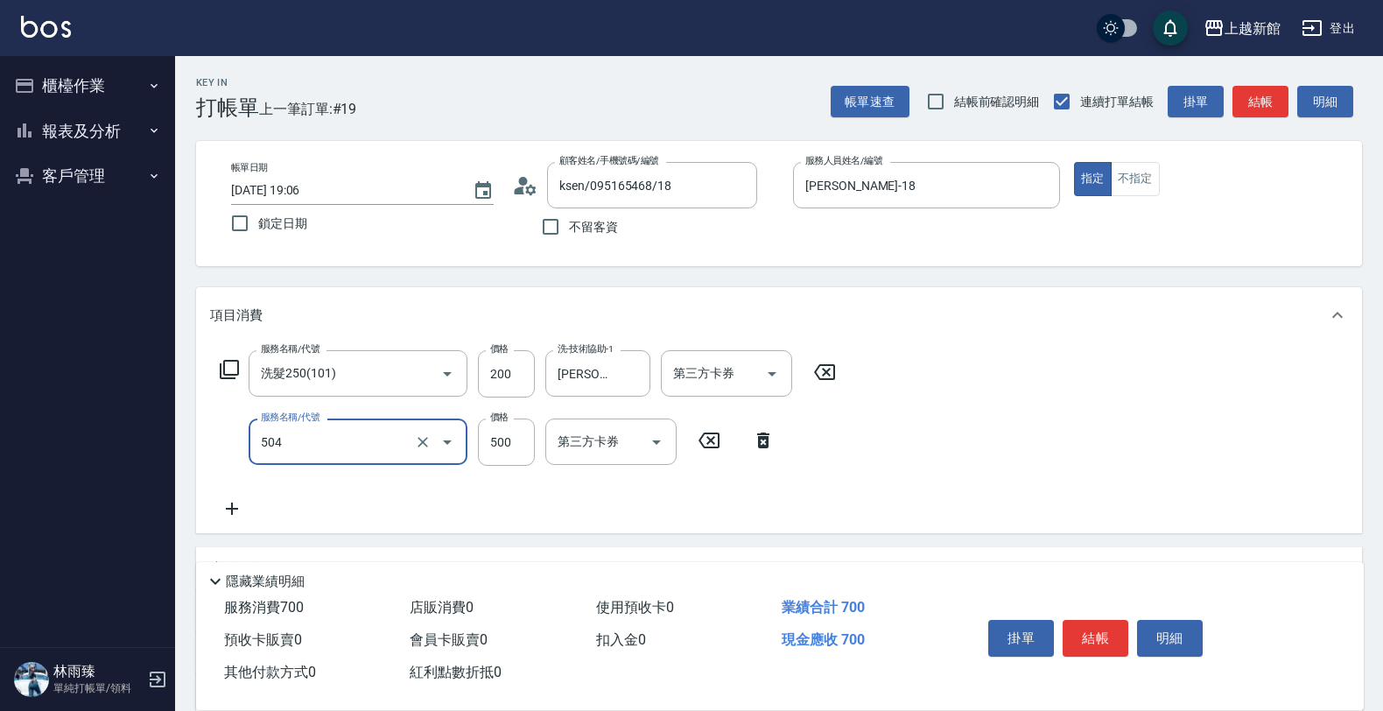
type input "順子護髮(504)"
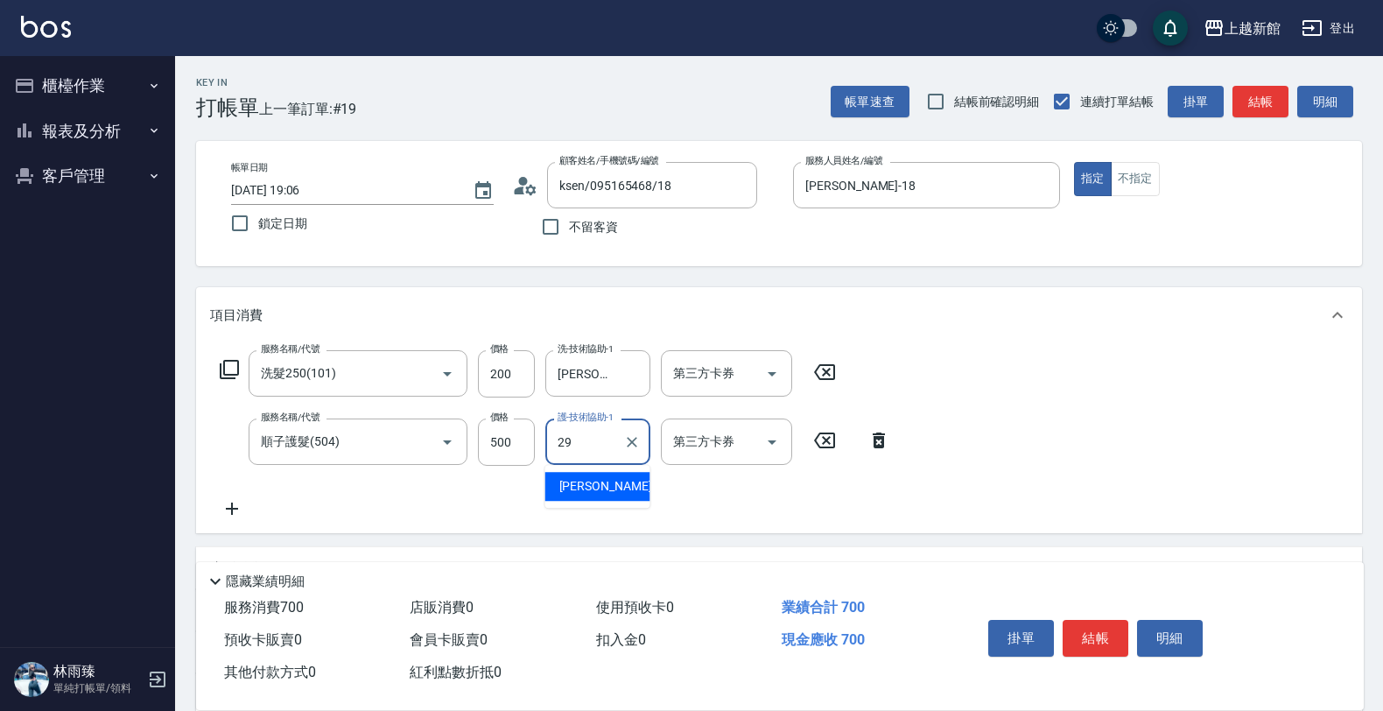
type input "馨妮-29"
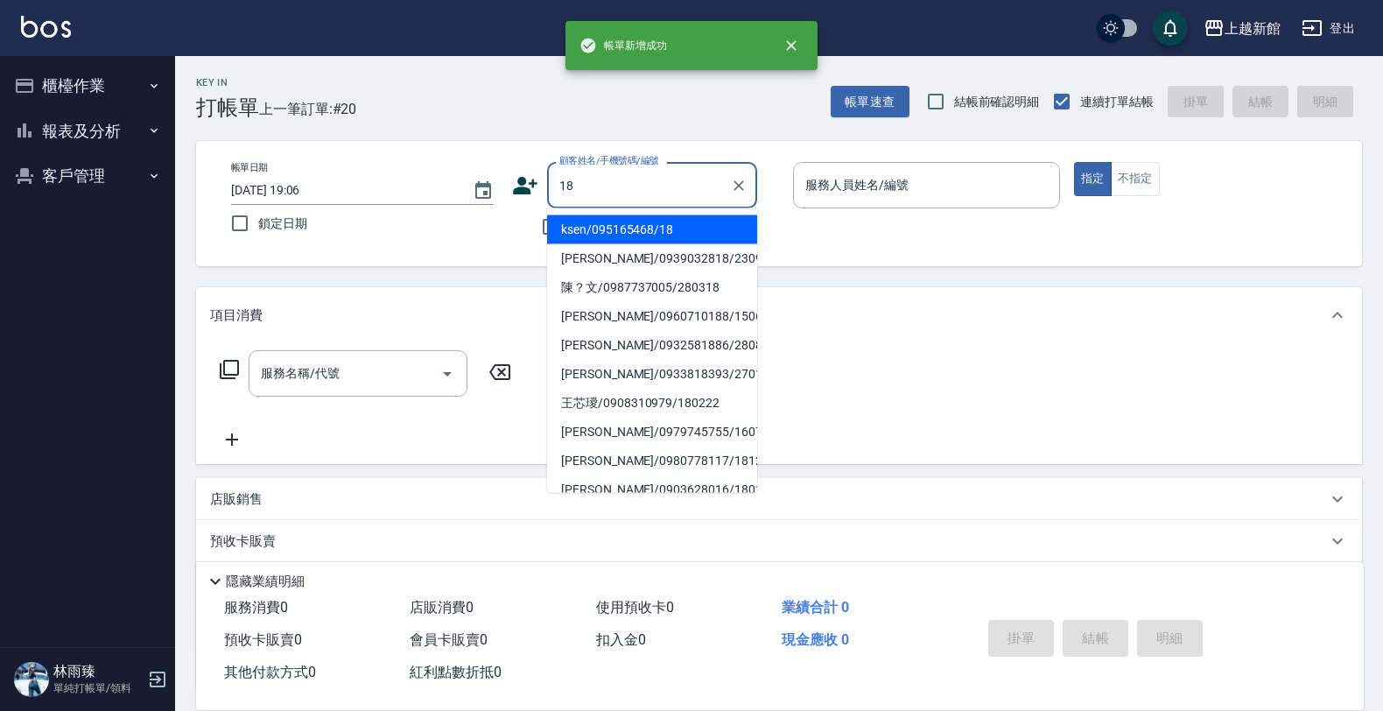
type input "ksen/095165468/18"
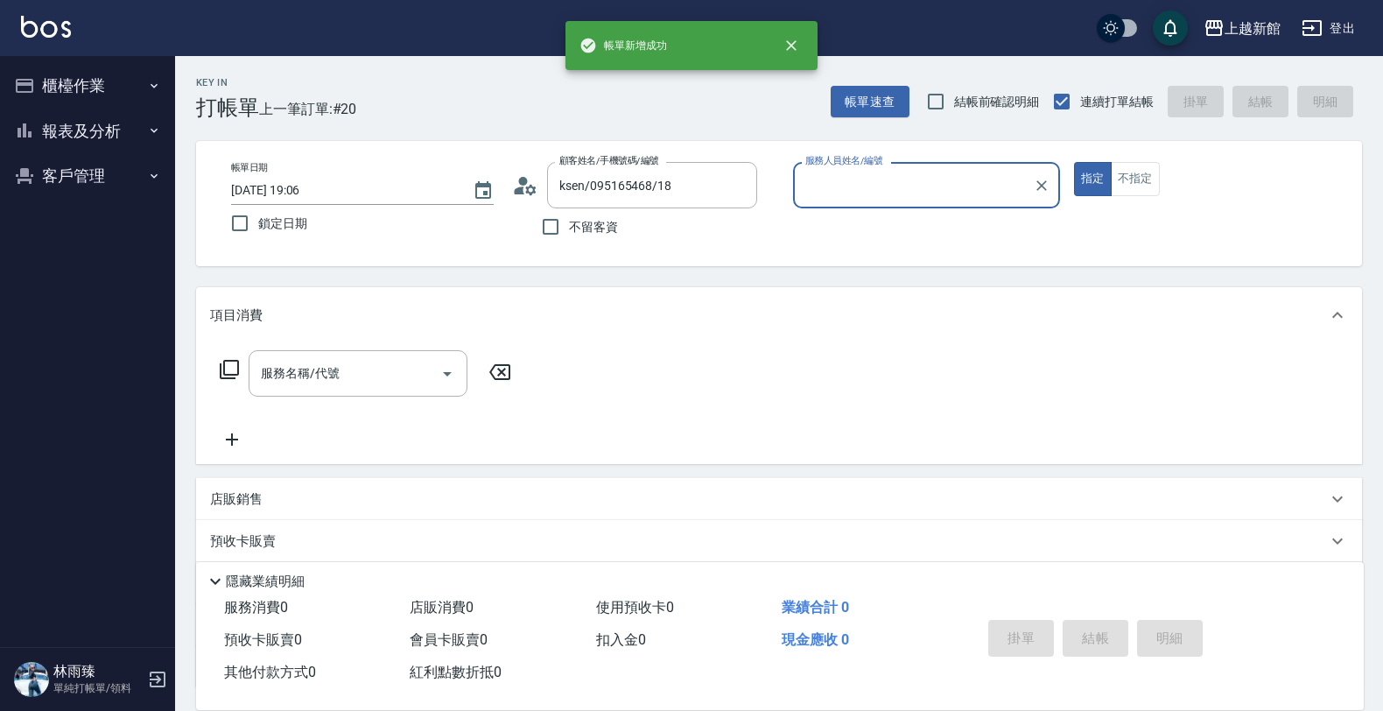
click at [1074, 162] on button "指定" at bounding box center [1093, 179] width 38 height 34
type input "黃柏森-18"
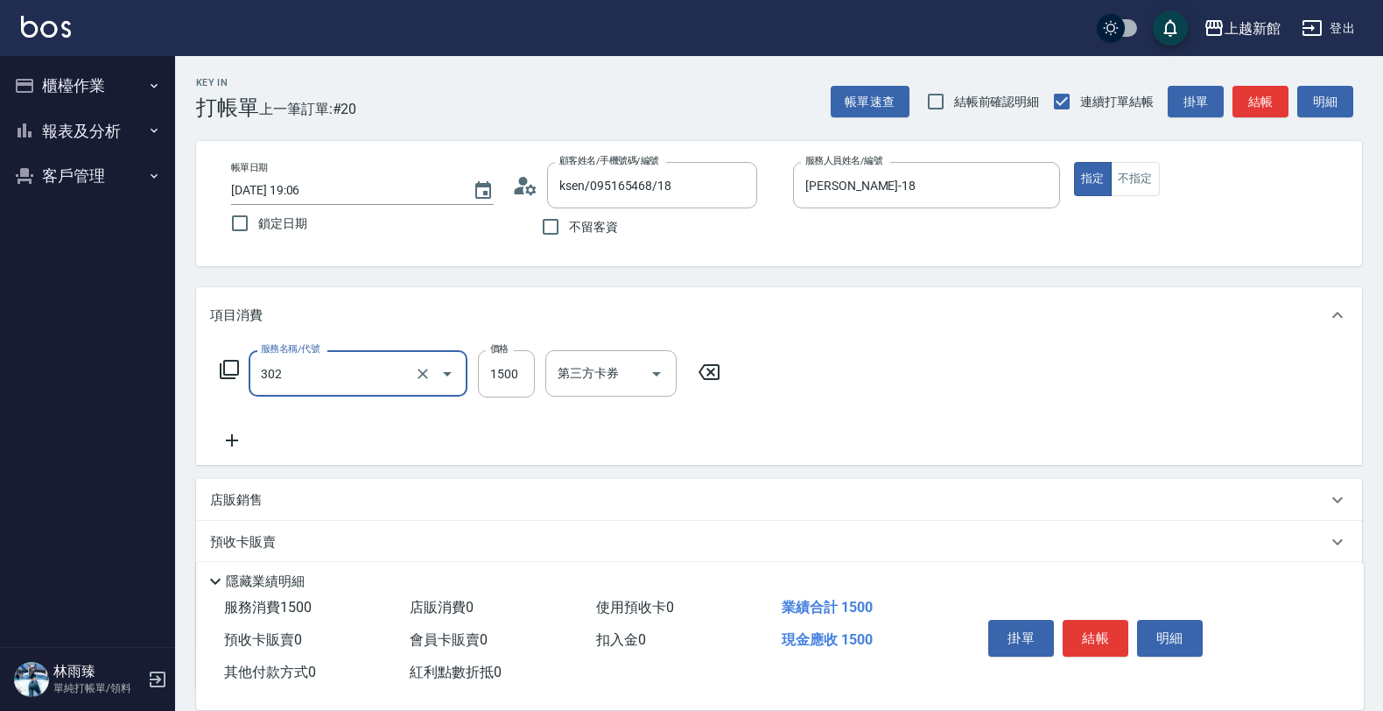
type input "設計燙髮(302)"
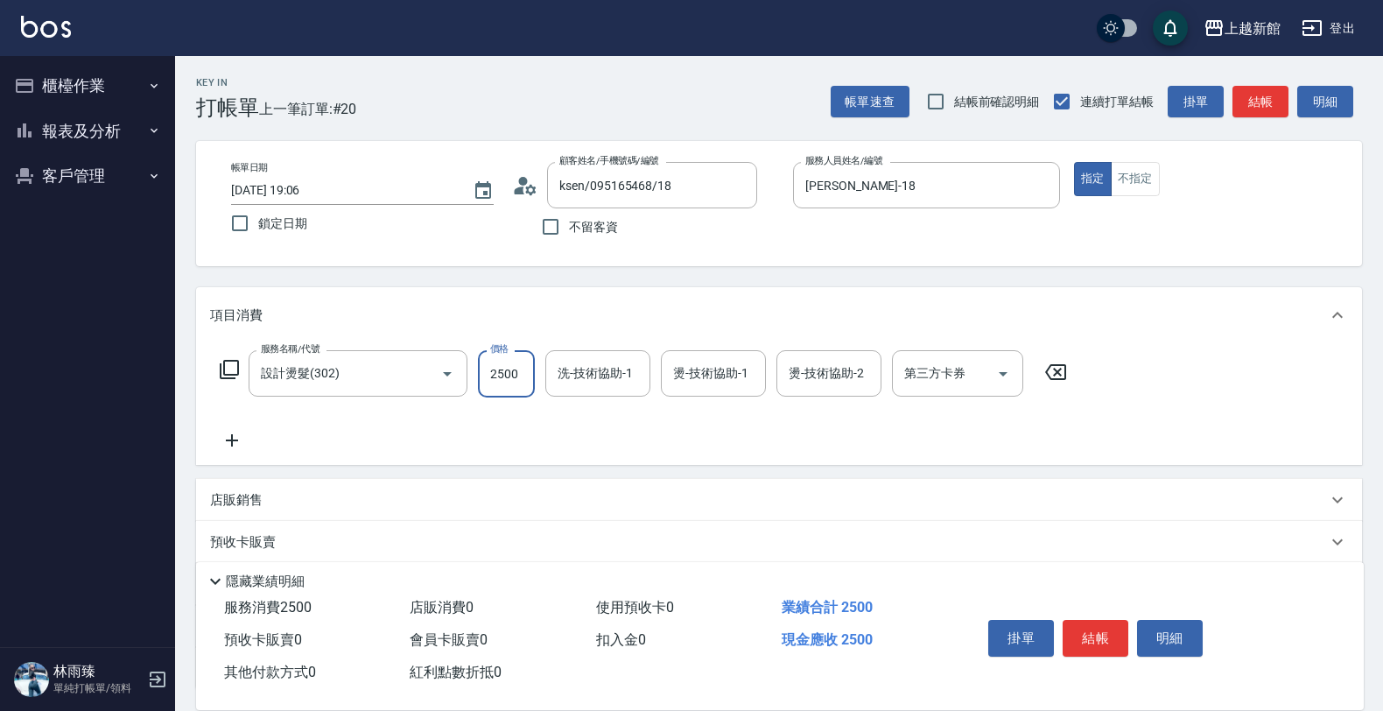
type input "2500"
type input "馨妮-29"
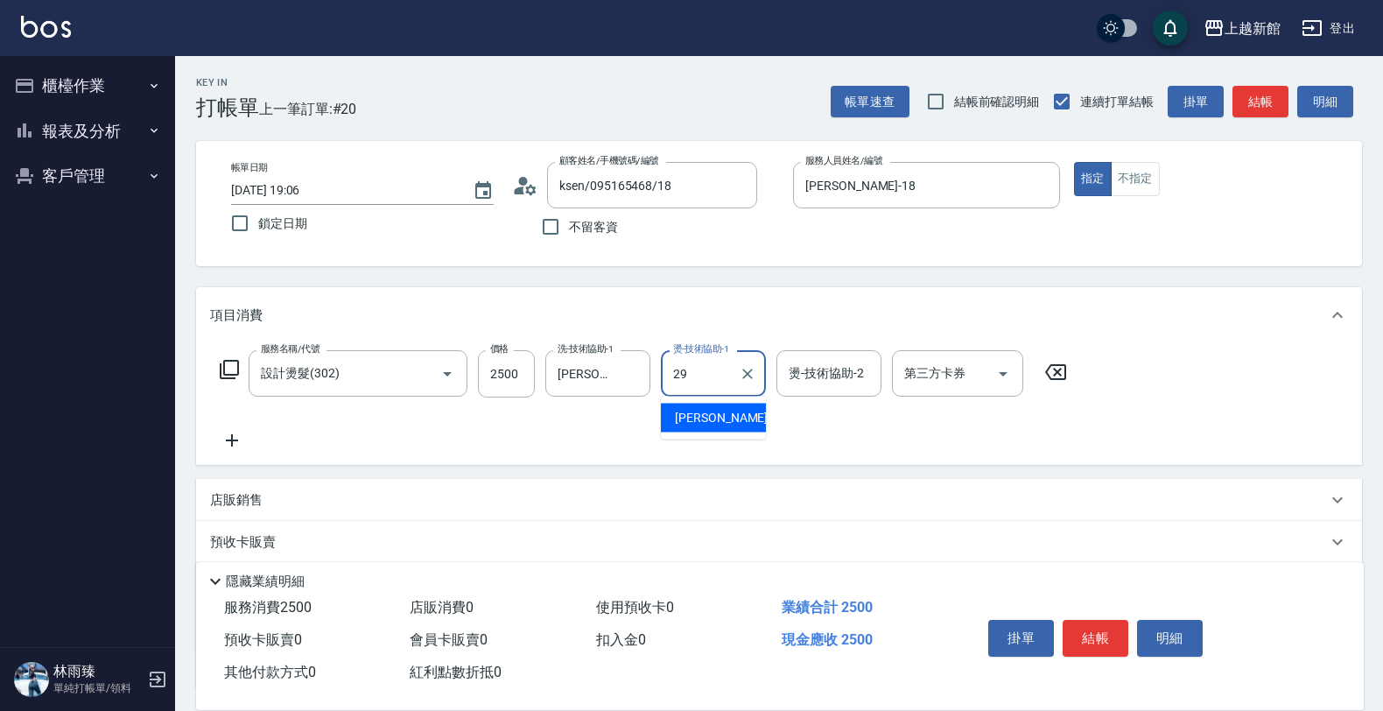
type input "馨妮-29"
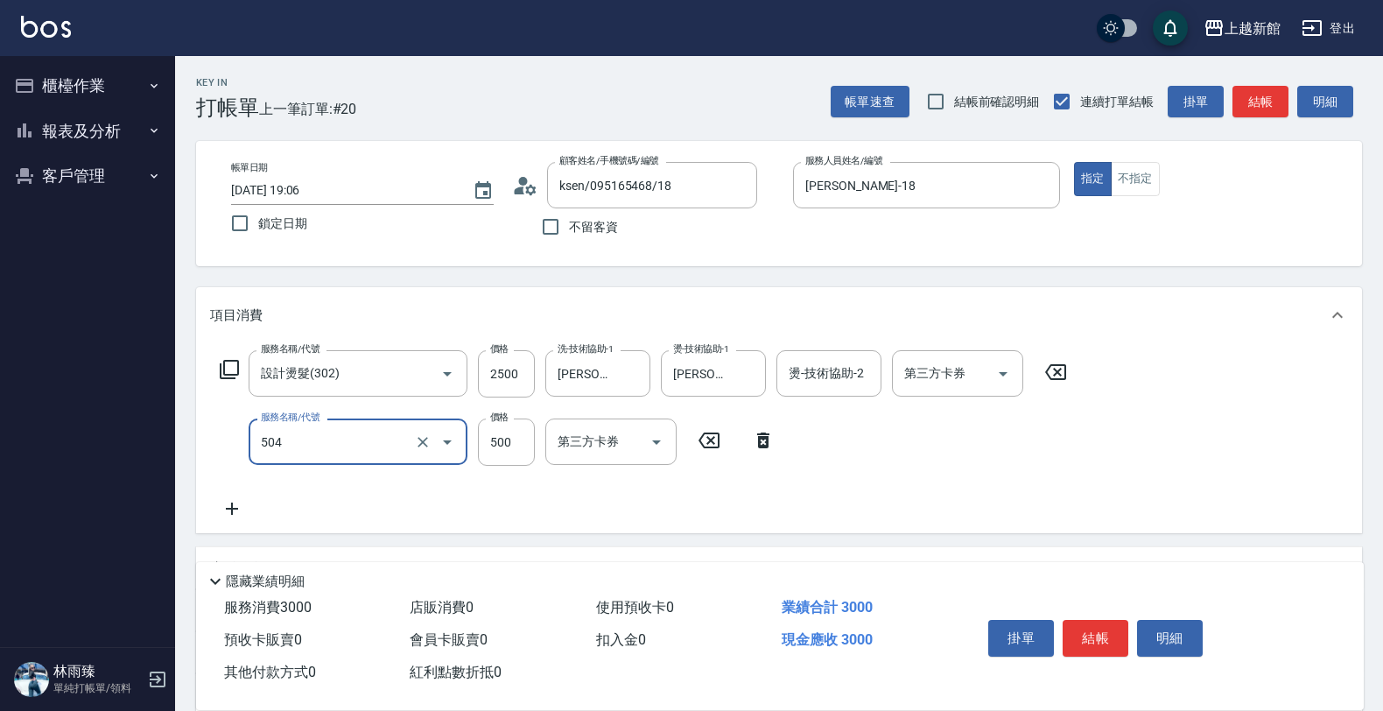
type input "順子護髮(504)"
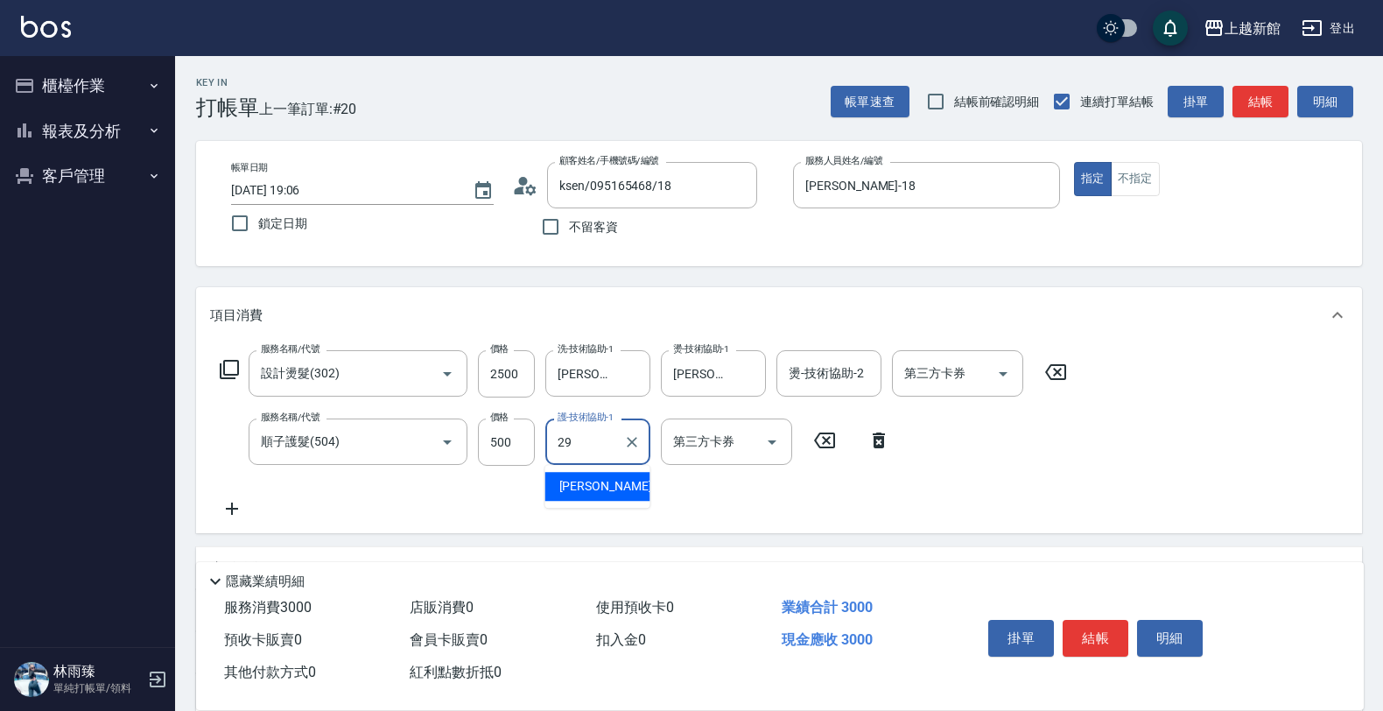
type input "馨妮-29"
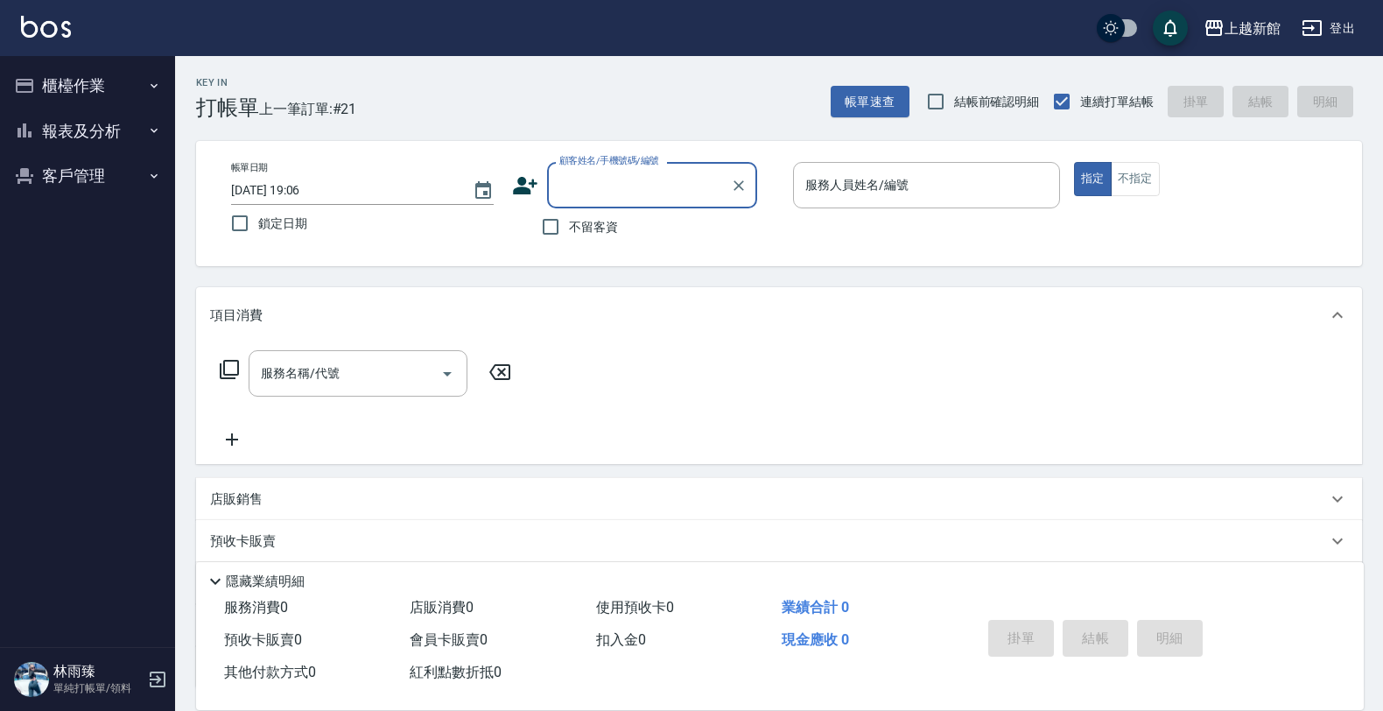
click at [518, 167] on div "顧客姓名/手機號碼/編號 顧客姓名/手機號碼/編號" at bounding box center [645, 185] width 267 height 46
click at [522, 181] on icon at bounding box center [525, 186] width 25 height 18
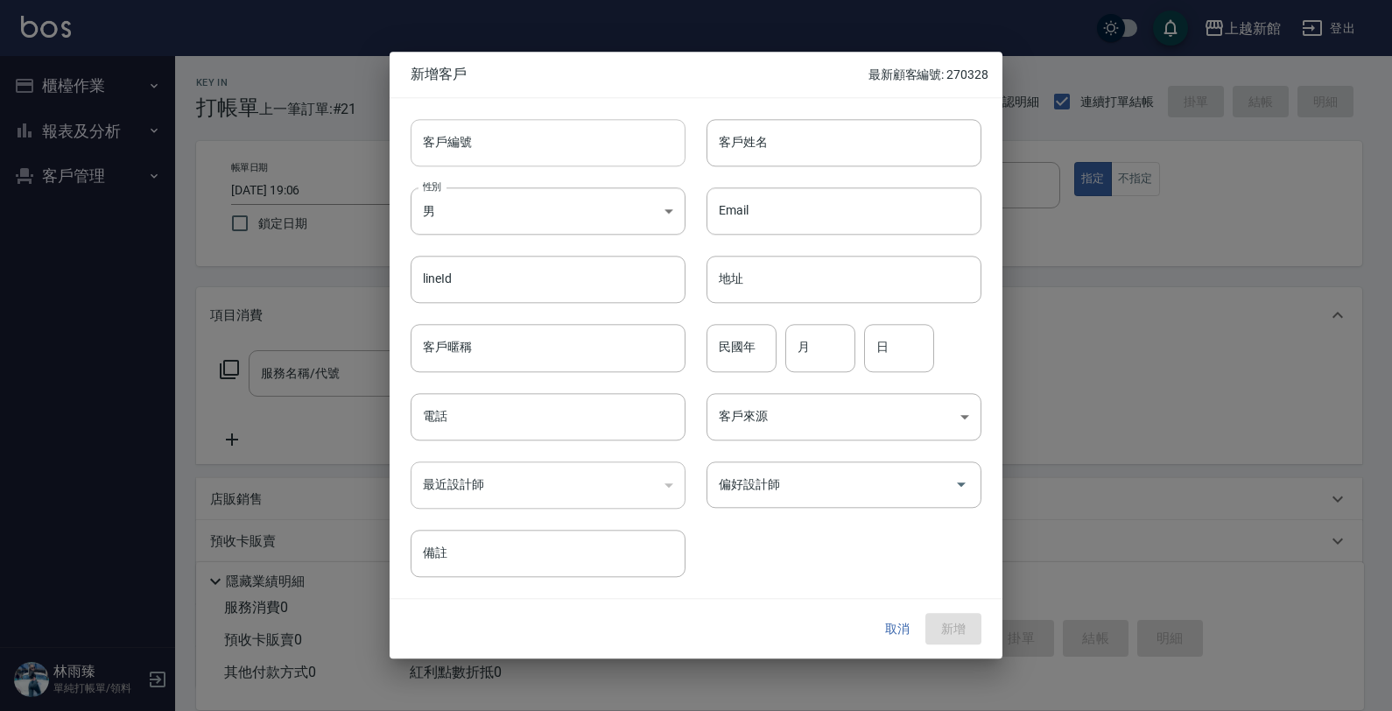
click at [517, 142] on input "客戶編號" at bounding box center [548, 142] width 275 height 47
type input "200413"
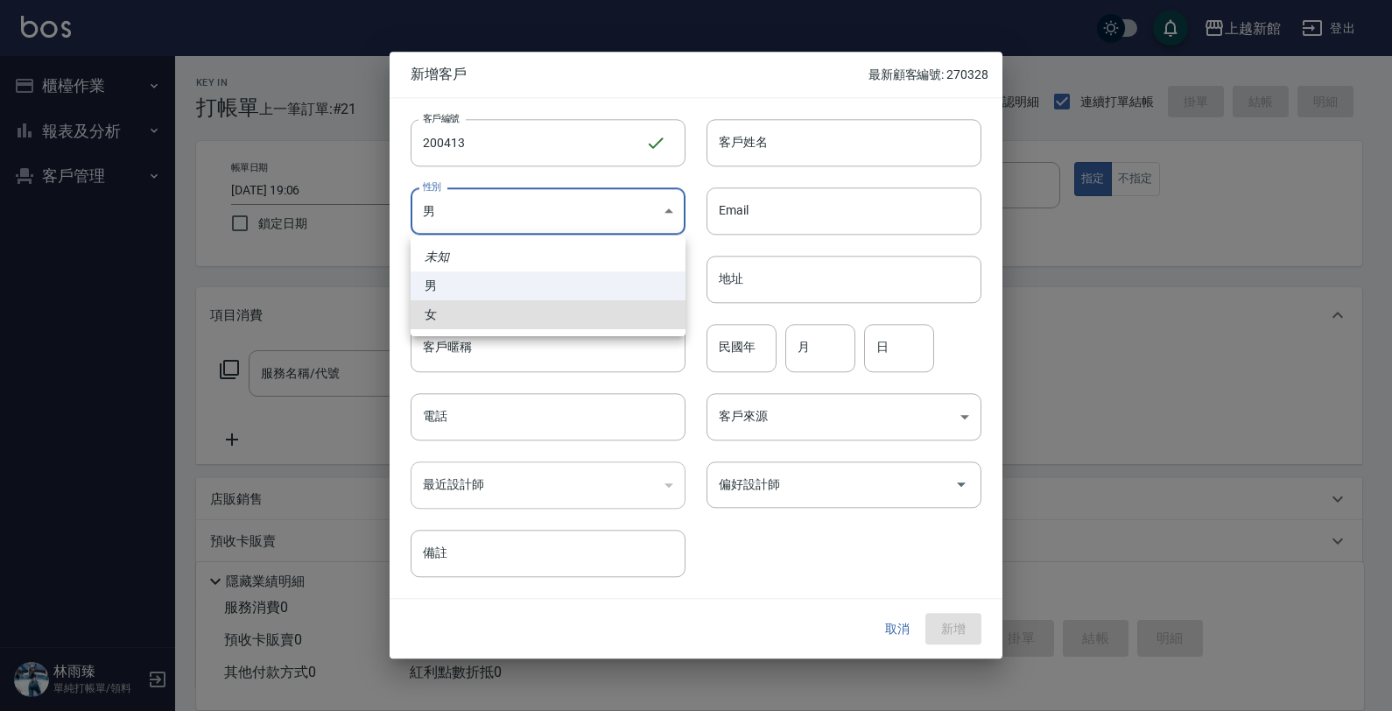
type input "FEMALE"
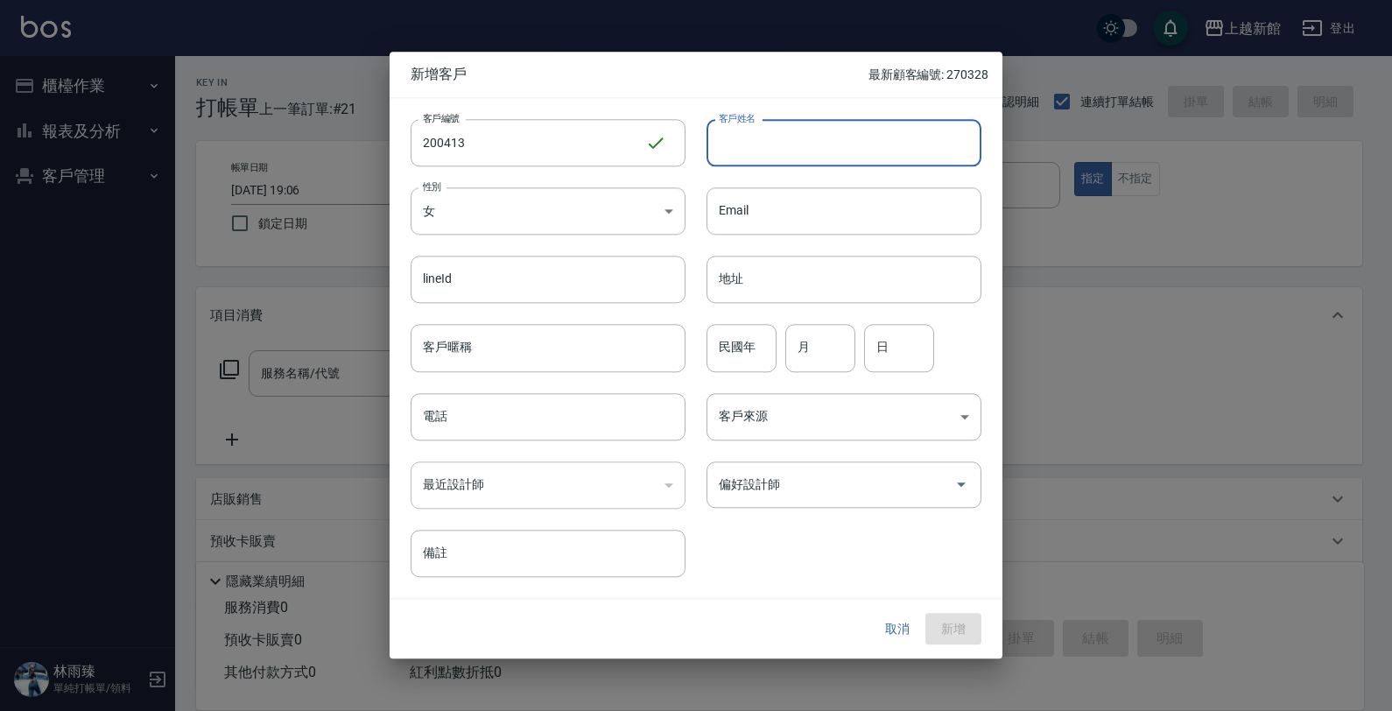
click at [862, 155] on input "客戶姓名" at bounding box center [844, 142] width 275 height 47
type input "謝亦婷"
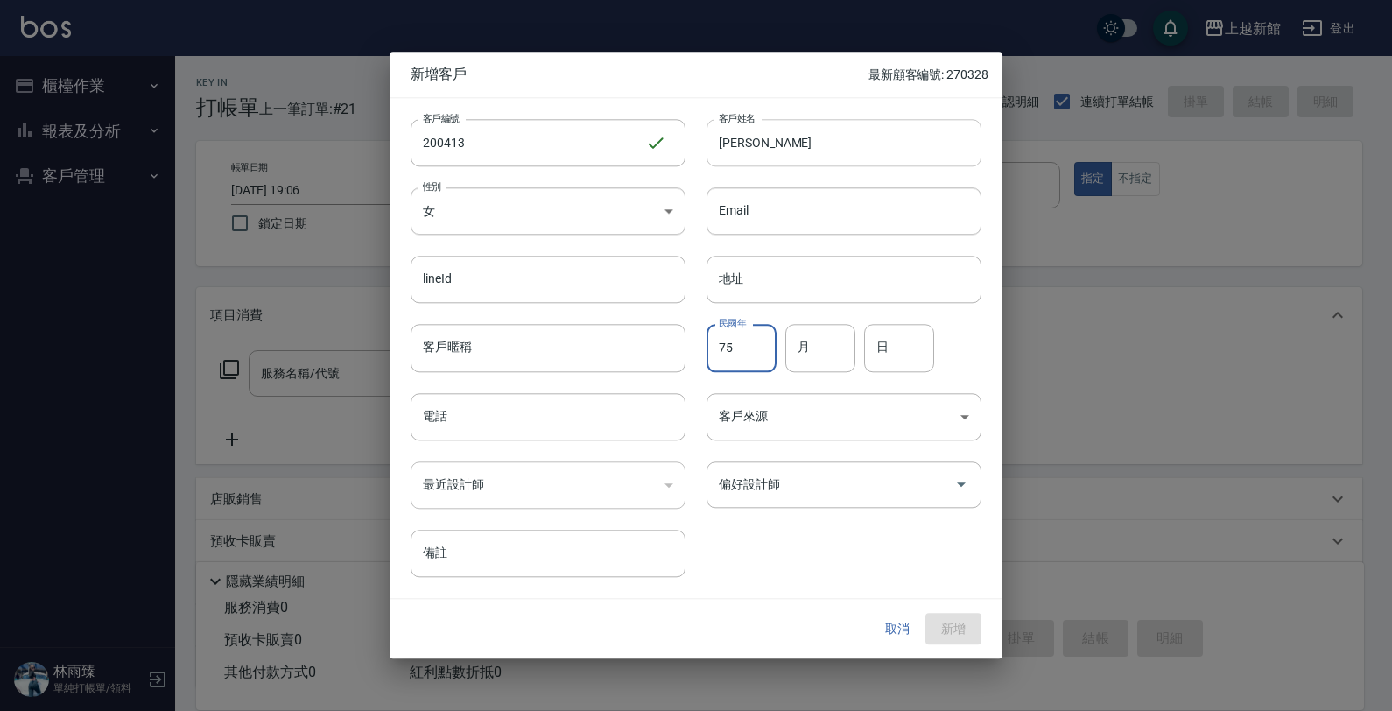
type input "75"
type input "04"
type input "13"
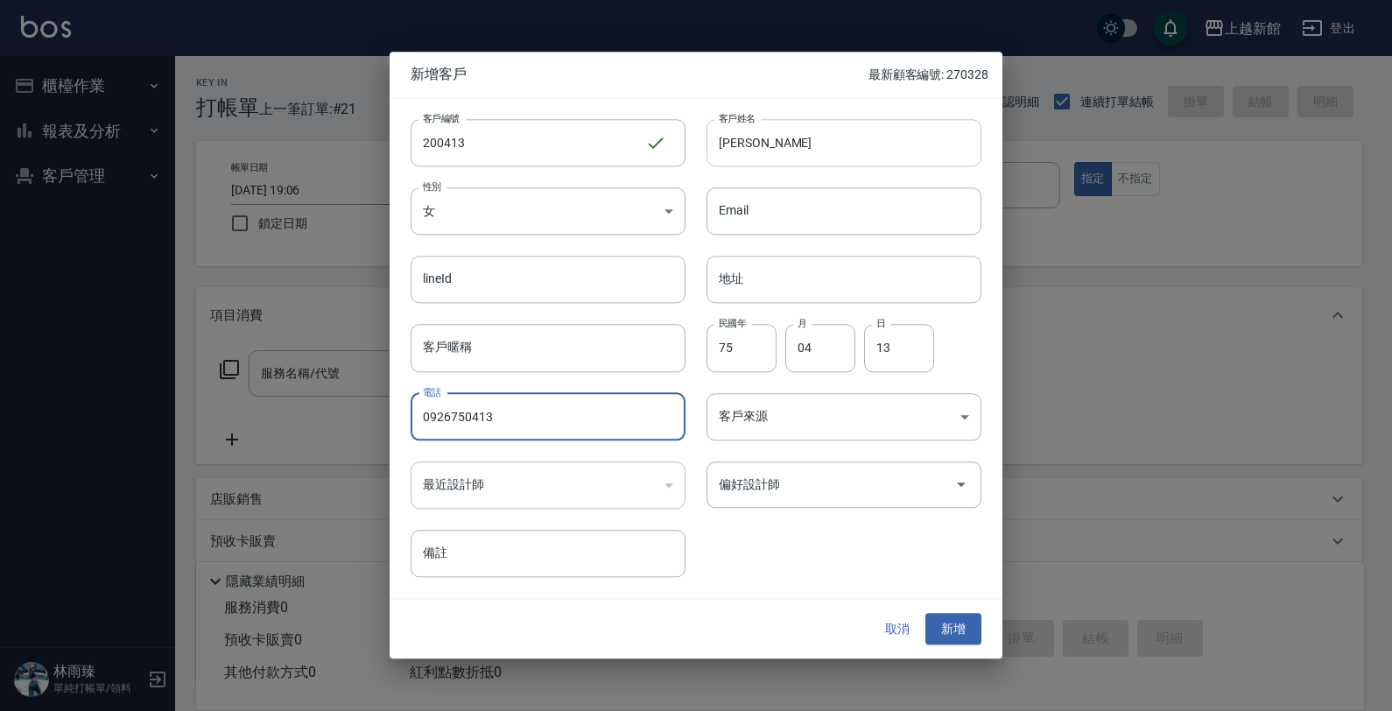
type input "0926750413"
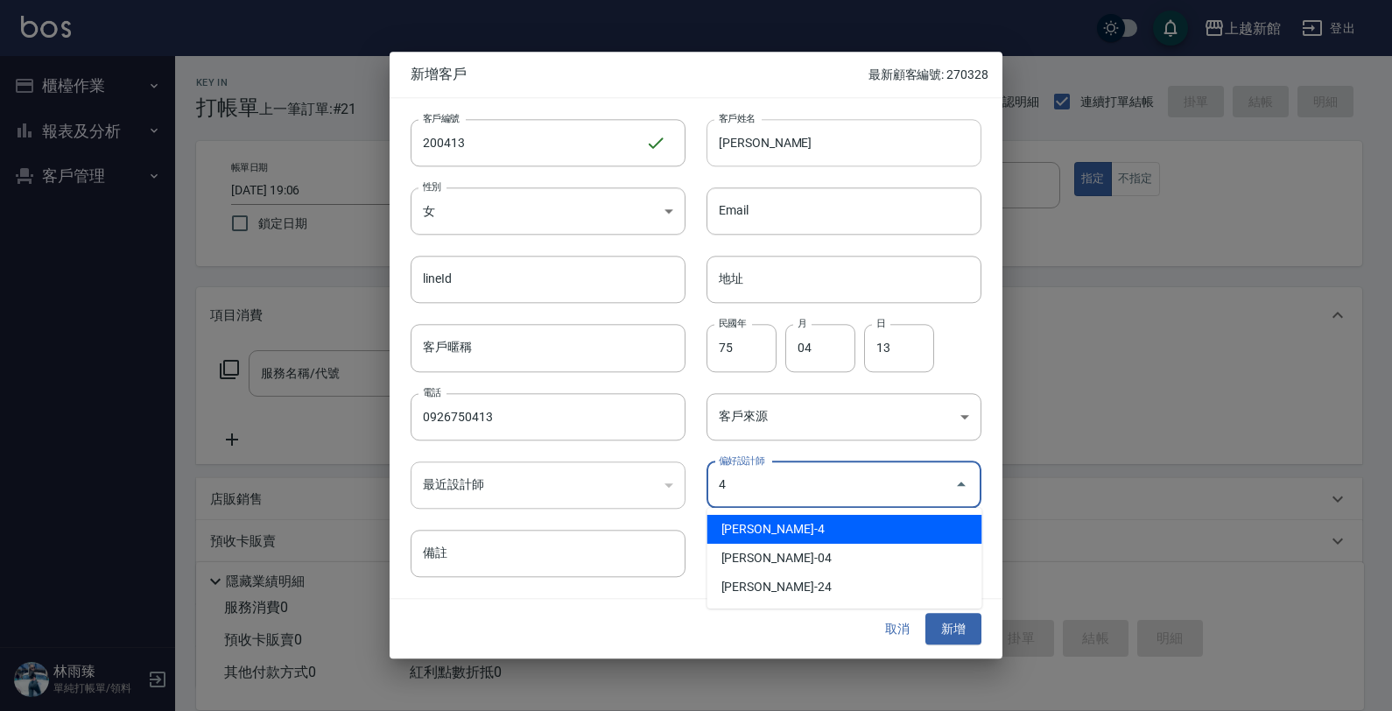
type input "沈宜珍"
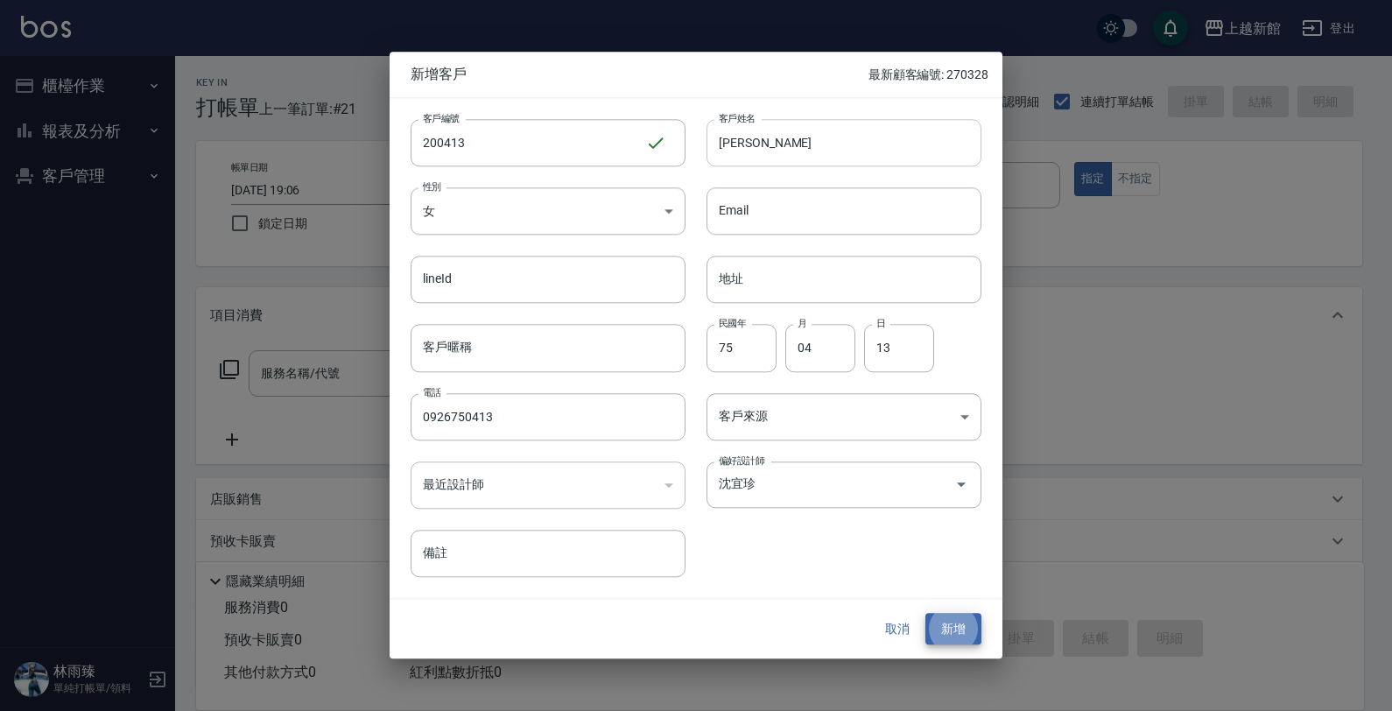
click at [925, 613] on button "新增" at bounding box center [953, 629] width 56 height 32
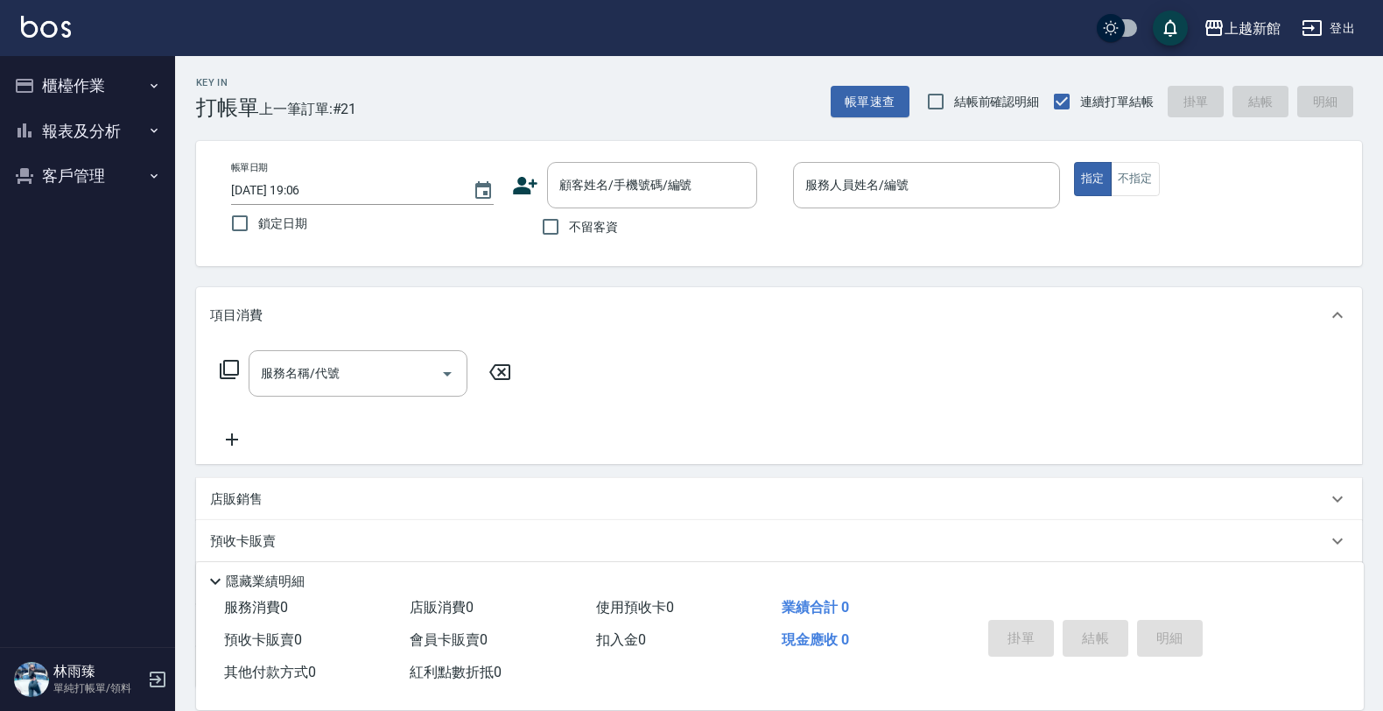
click at [517, 190] on icon at bounding box center [525, 186] width 25 height 18
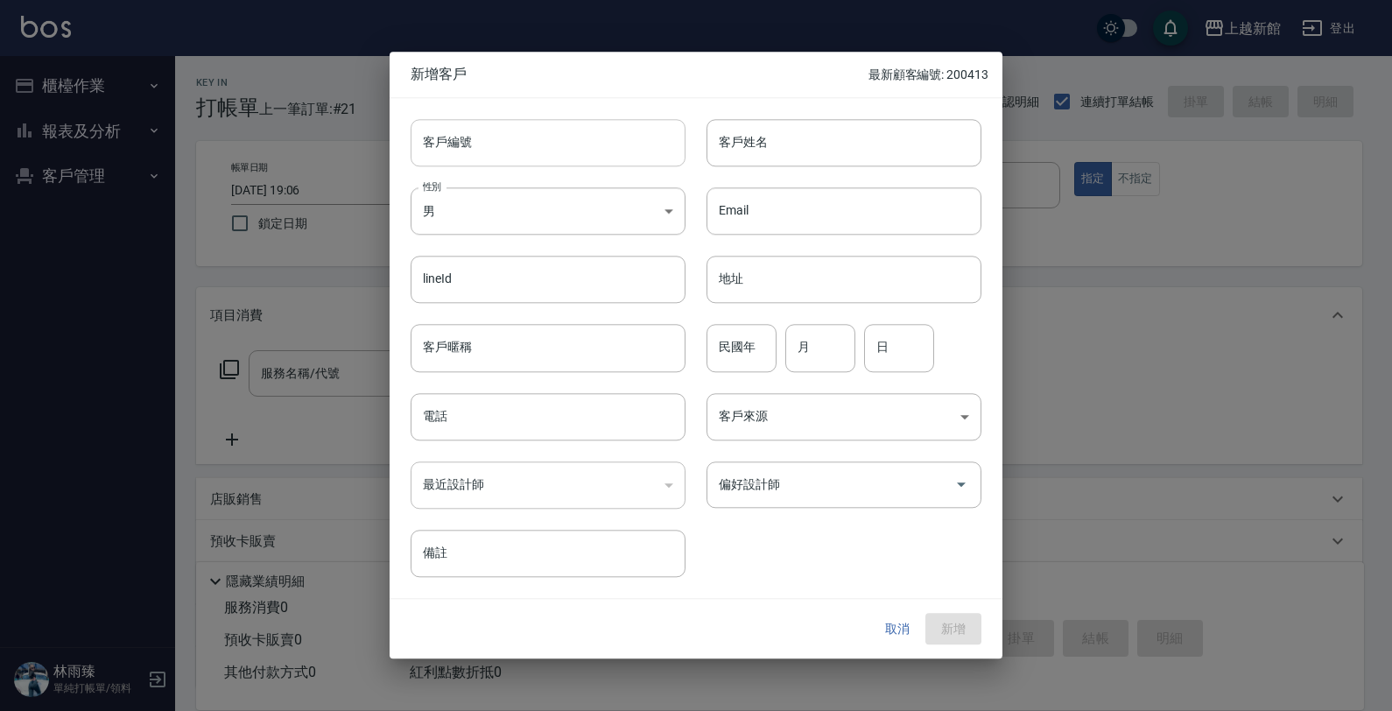
click at [611, 151] on input "客戶編號" at bounding box center [548, 142] width 275 height 47
type input "350212"
type input "周育賢"
type input "90"
type input "02"
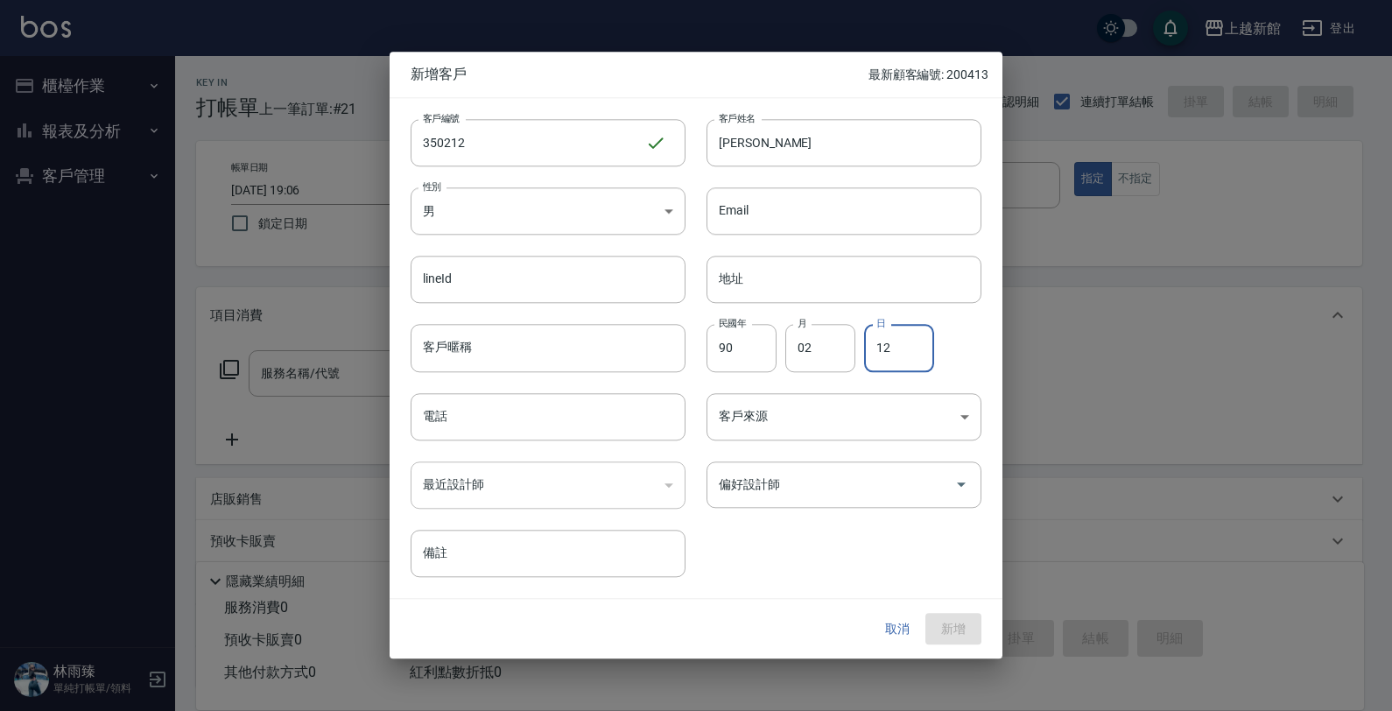
type input "12"
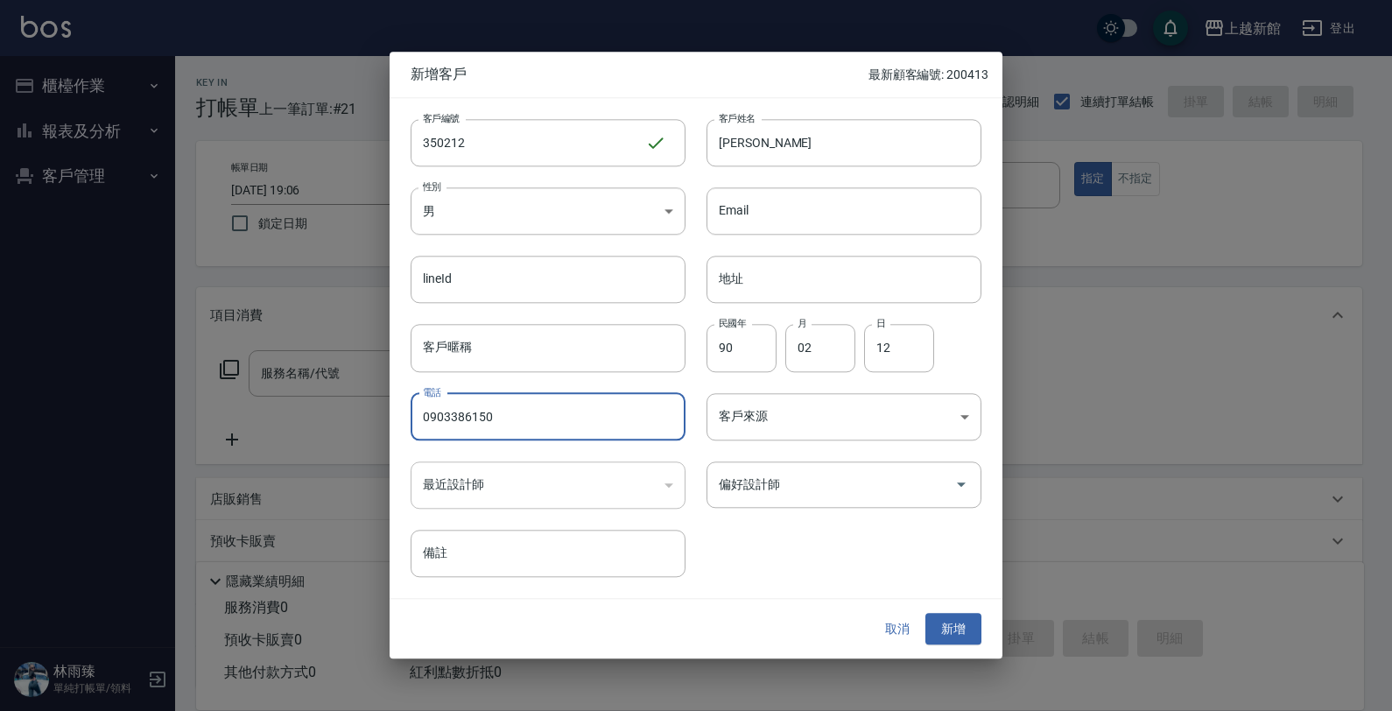
type input "0903386150"
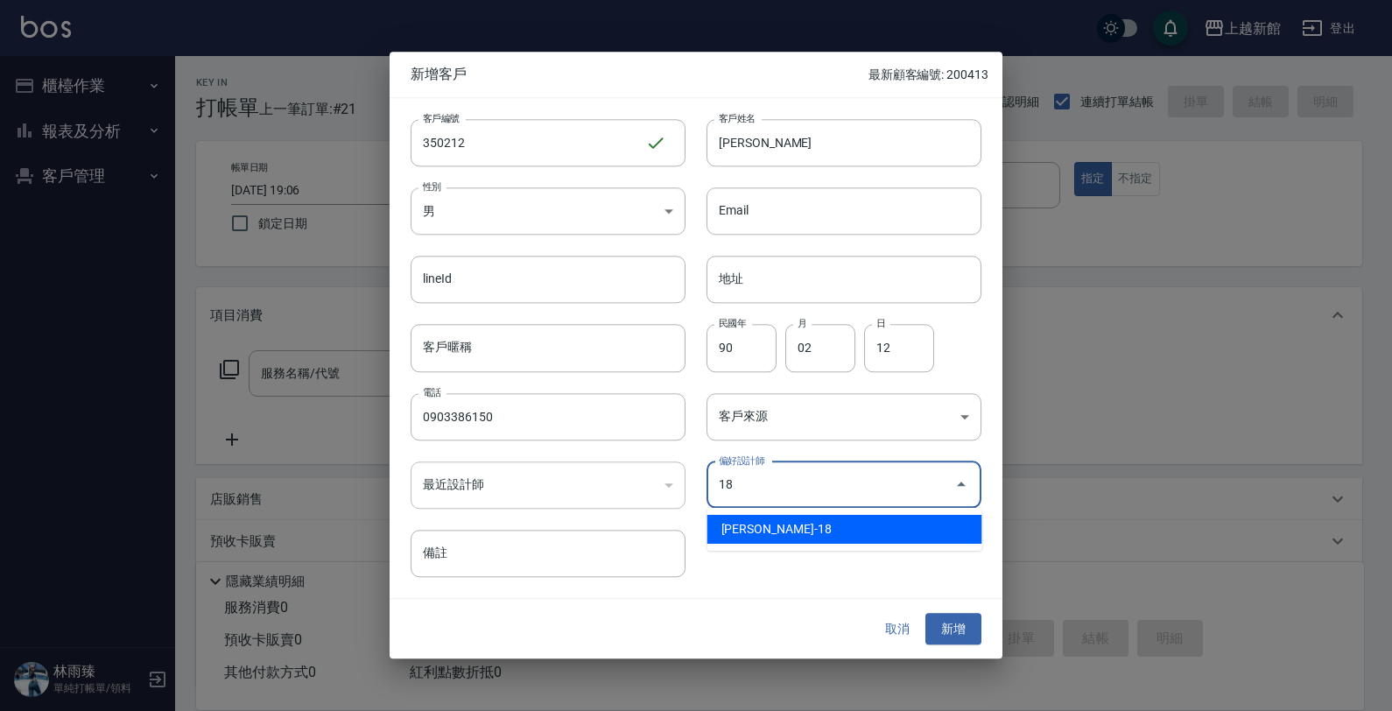
type input "[PERSON_NAME]"
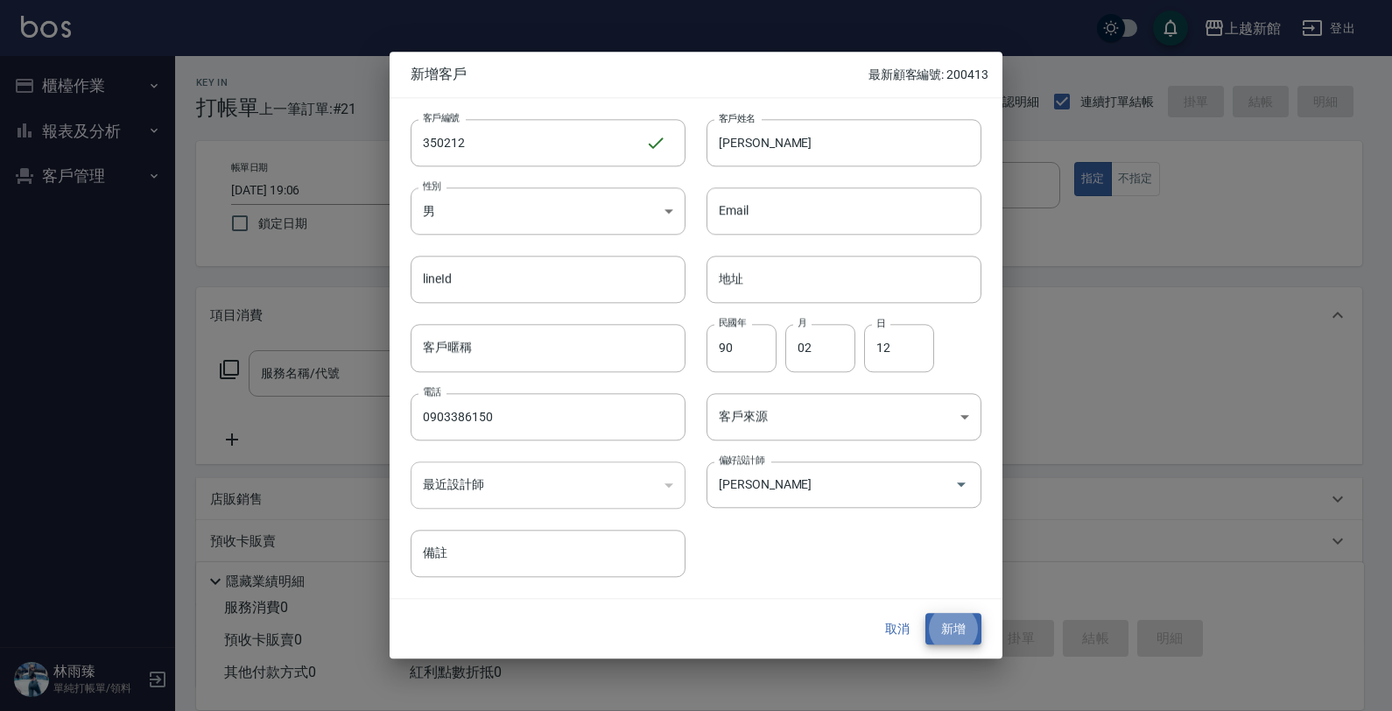
click at [925, 613] on button "新增" at bounding box center [953, 629] width 56 height 32
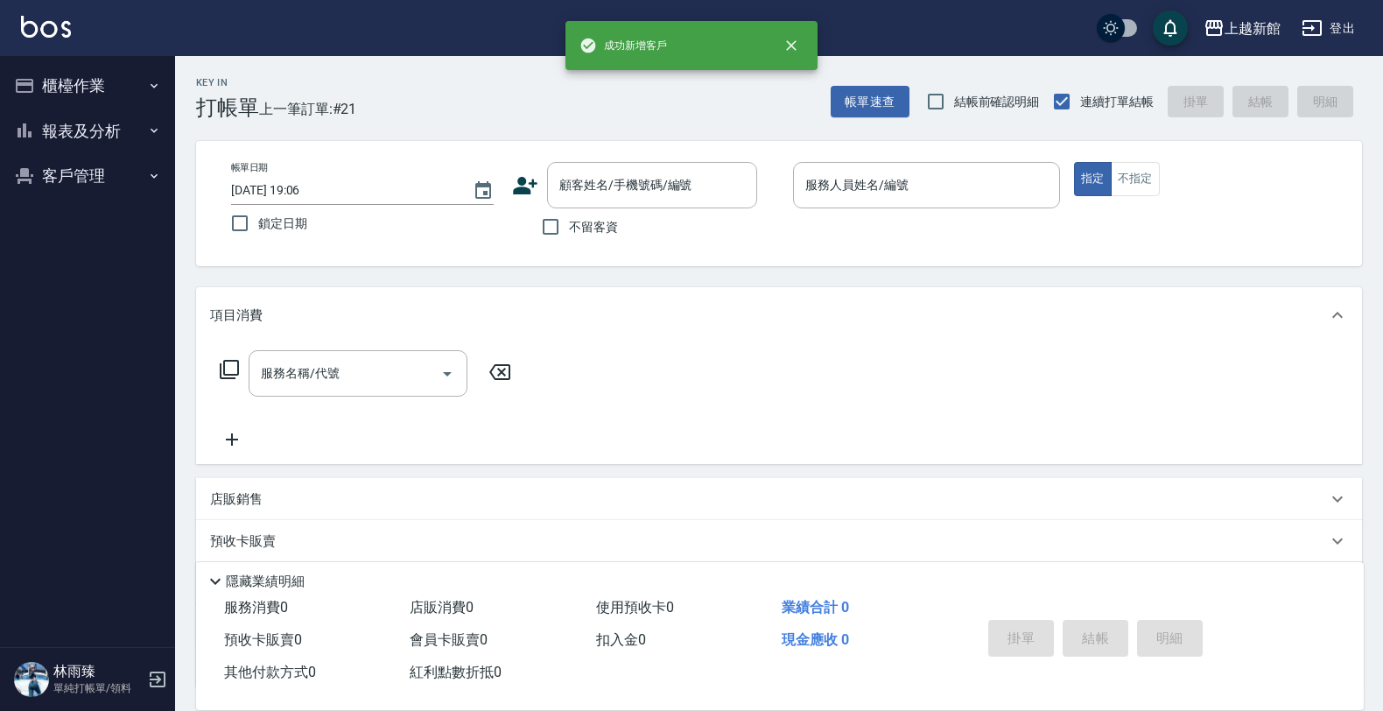
click at [522, 172] on icon at bounding box center [525, 185] width 26 height 26
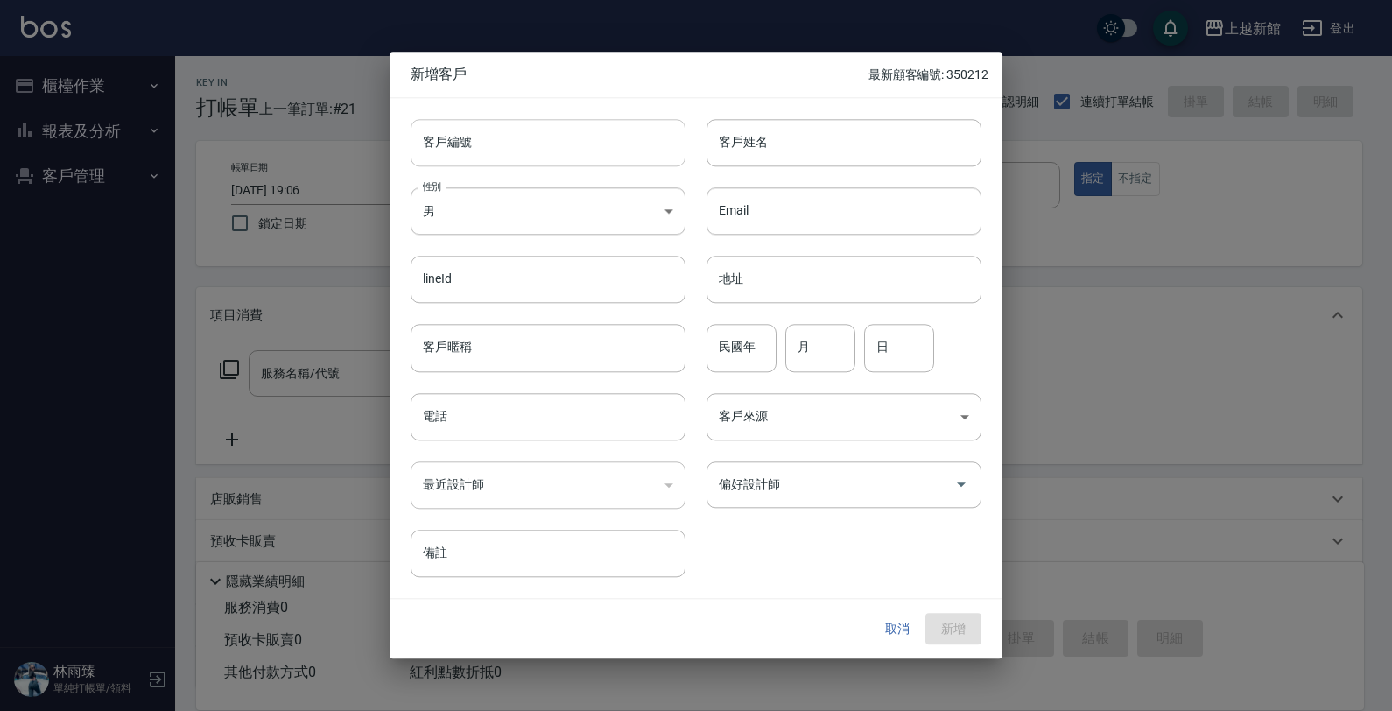
drag, startPoint x: 523, startPoint y: 116, endPoint x: 538, endPoint y: 134, distance: 23.6
click at [523, 118] on div "客戶編號 客戶編號" at bounding box center [538, 132] width 296 height 68
click at [543, 142] on input "客戶編號" at bounding box center [548, 142] width 275 height 47
type input "271123"
type input "卓鴻兒"
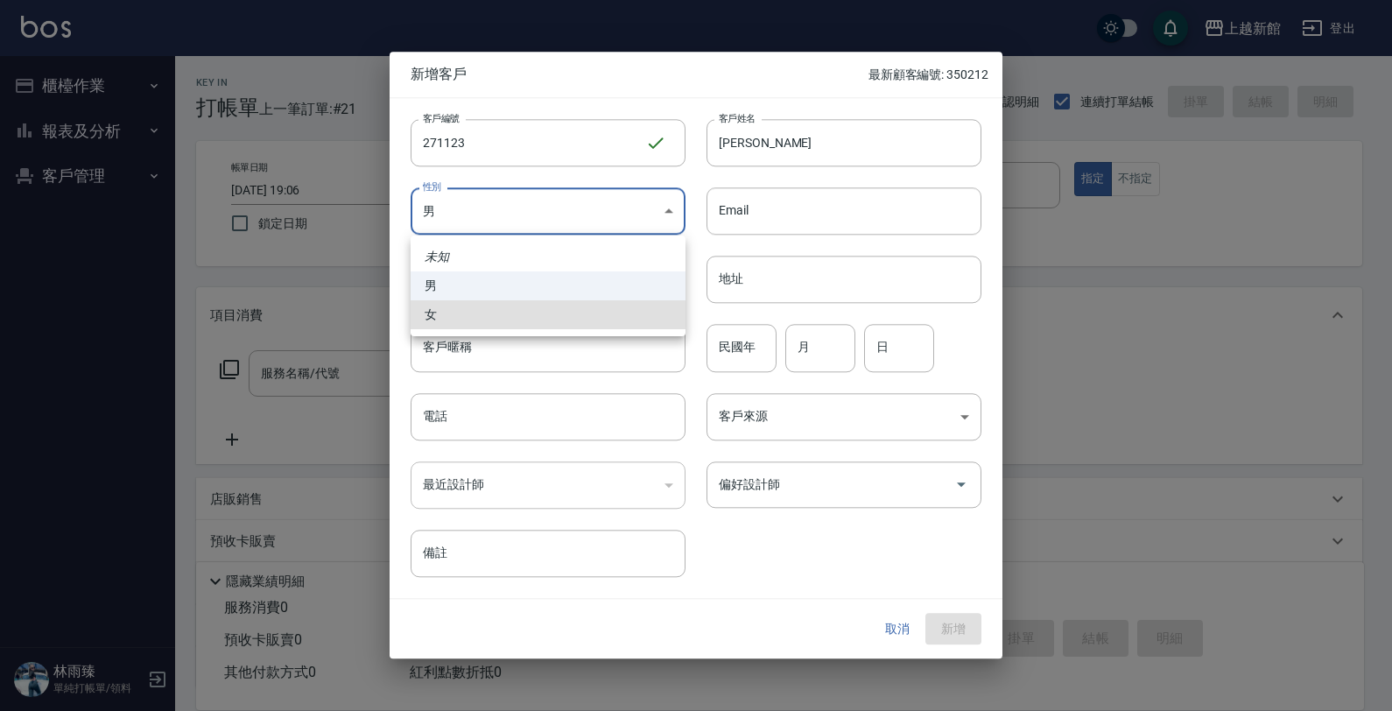
type input "FEMALE"
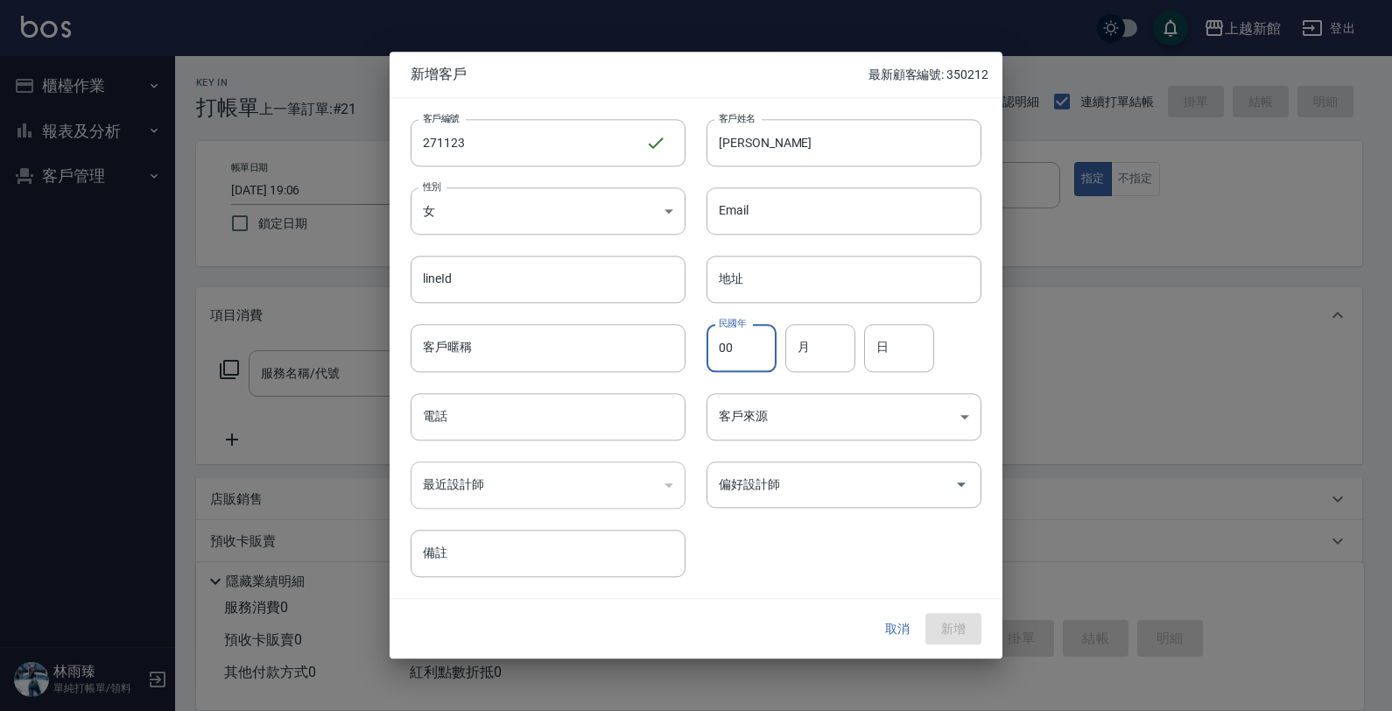
type input "00"
type input "11"
type input "13"
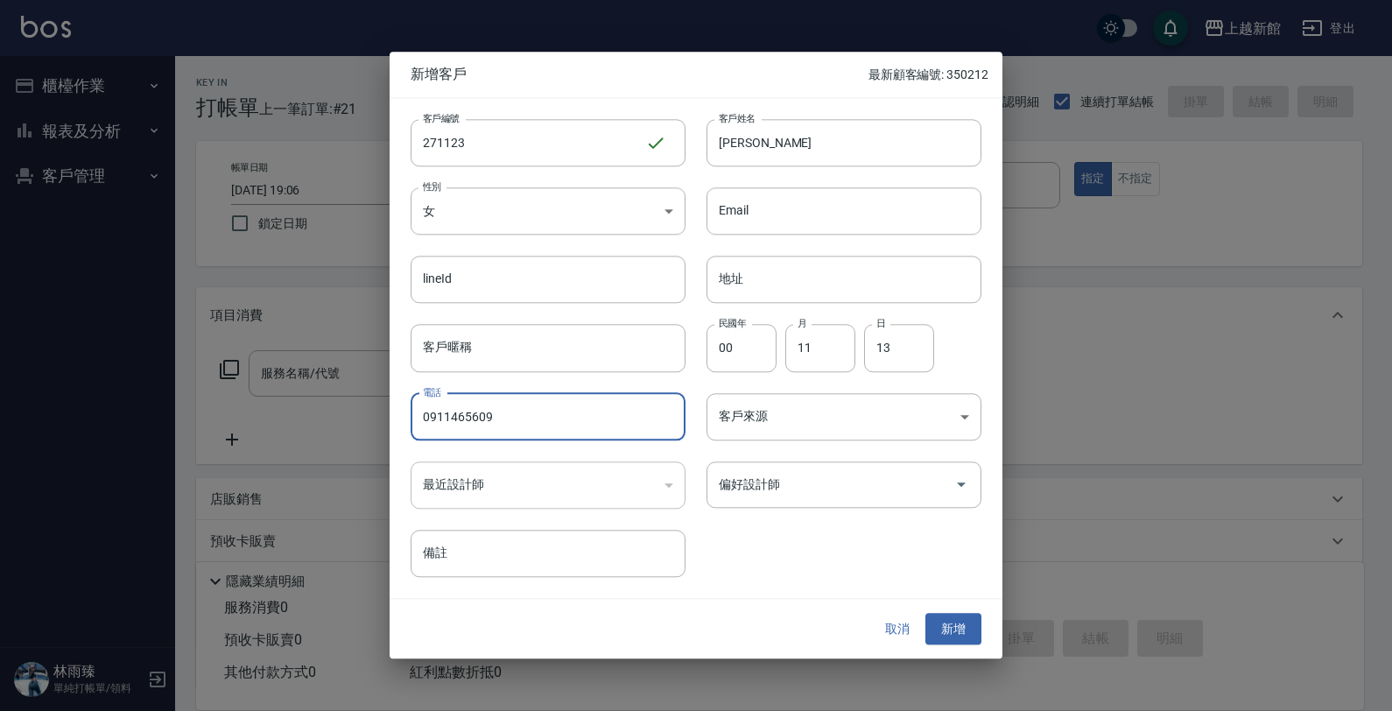
type input "0911465609"
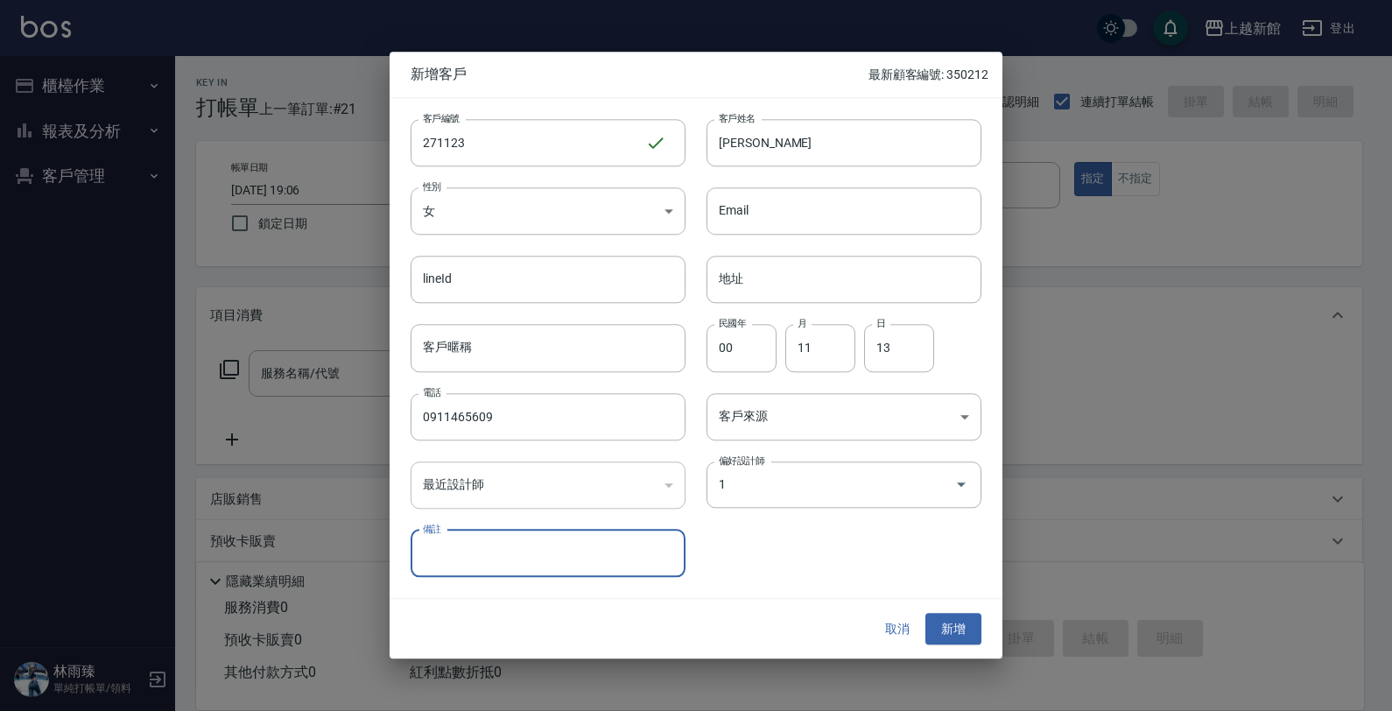
type input "游雅雲"
click at [925, 613] on button "新增" at bounding box center [953, 629] width 56 height 32
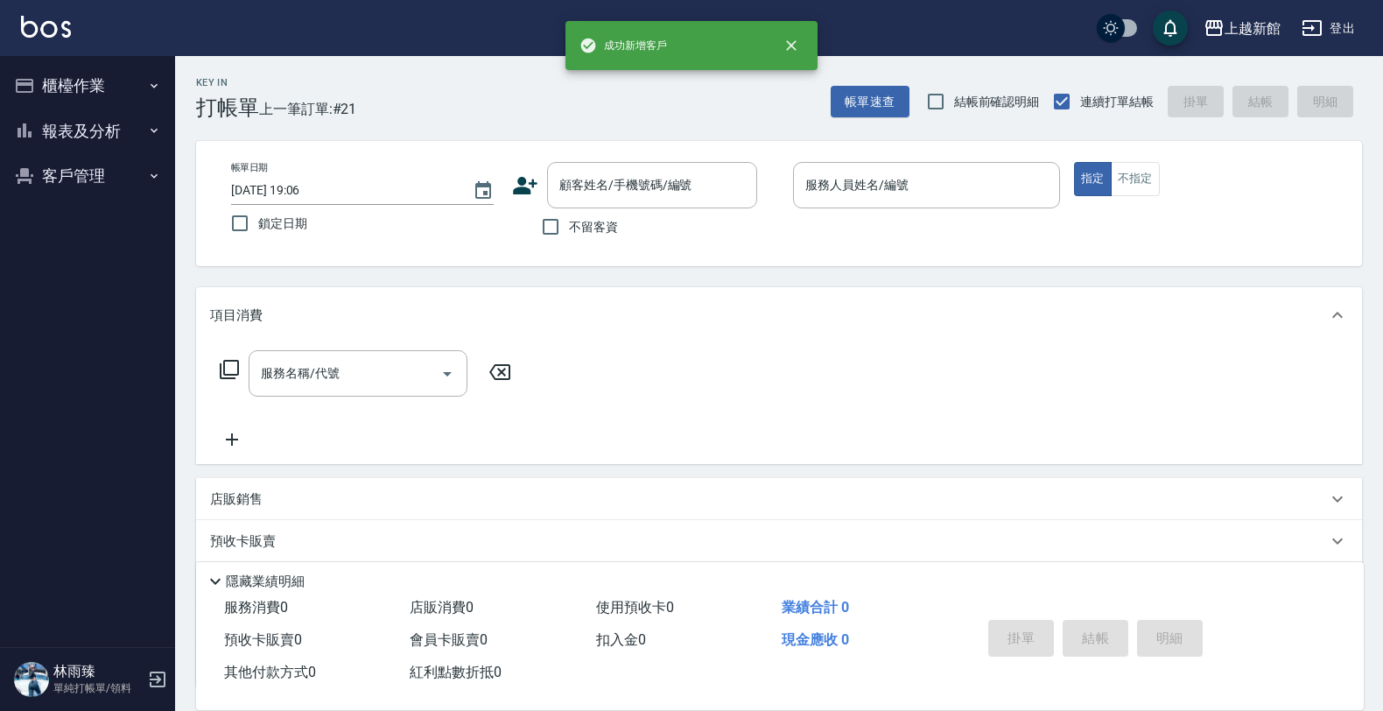
click at [532, 182] on icon at bounding box center [525, 186] width 25 height 18
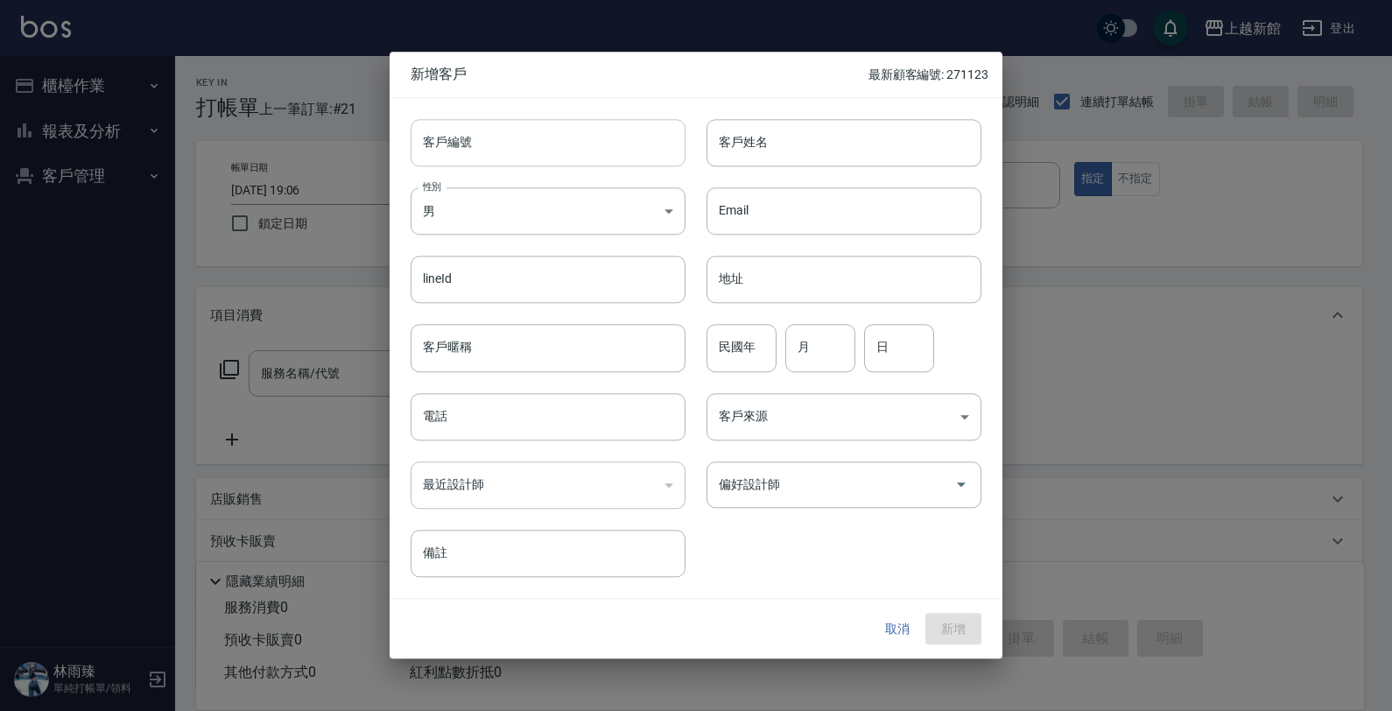
click at [548, 163] on input "客戶編號" at bounding box center [548, 142] width 275 height 47
type input "240522"
type input "鍾敏君"
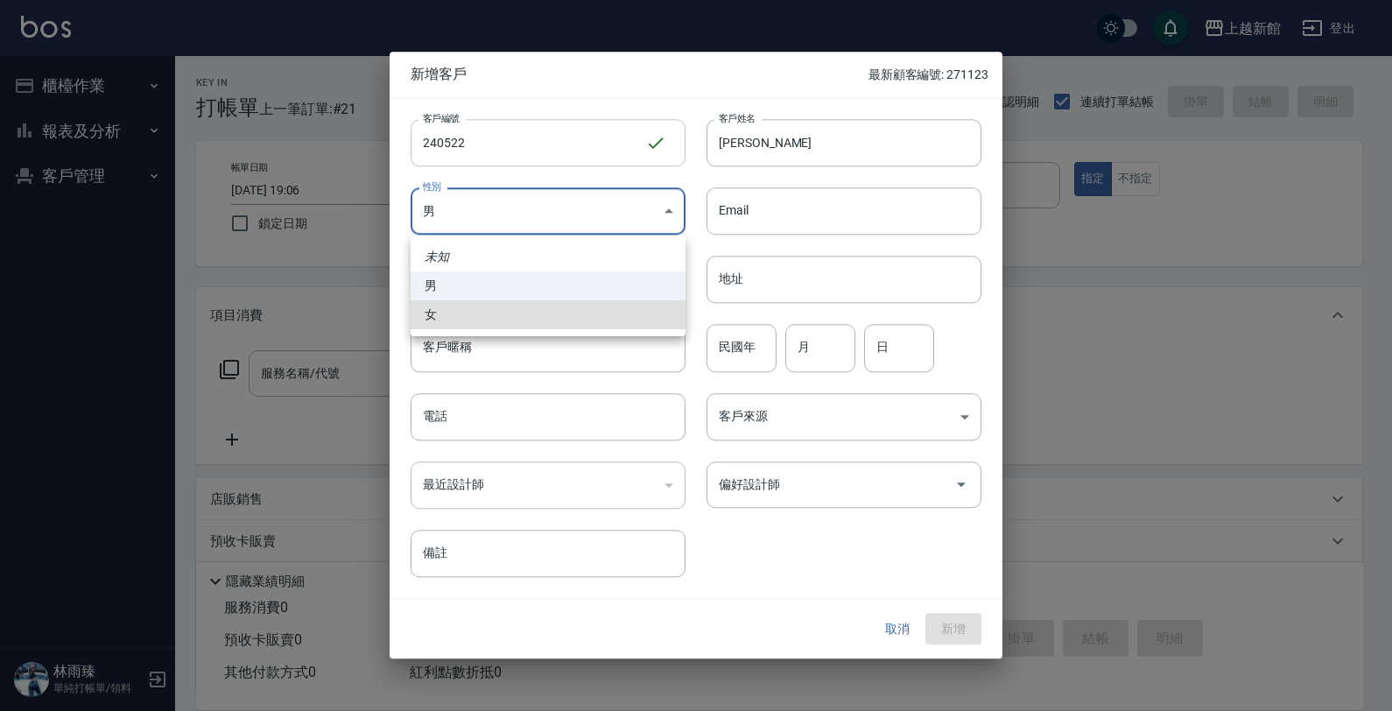
type input "FEMALE"
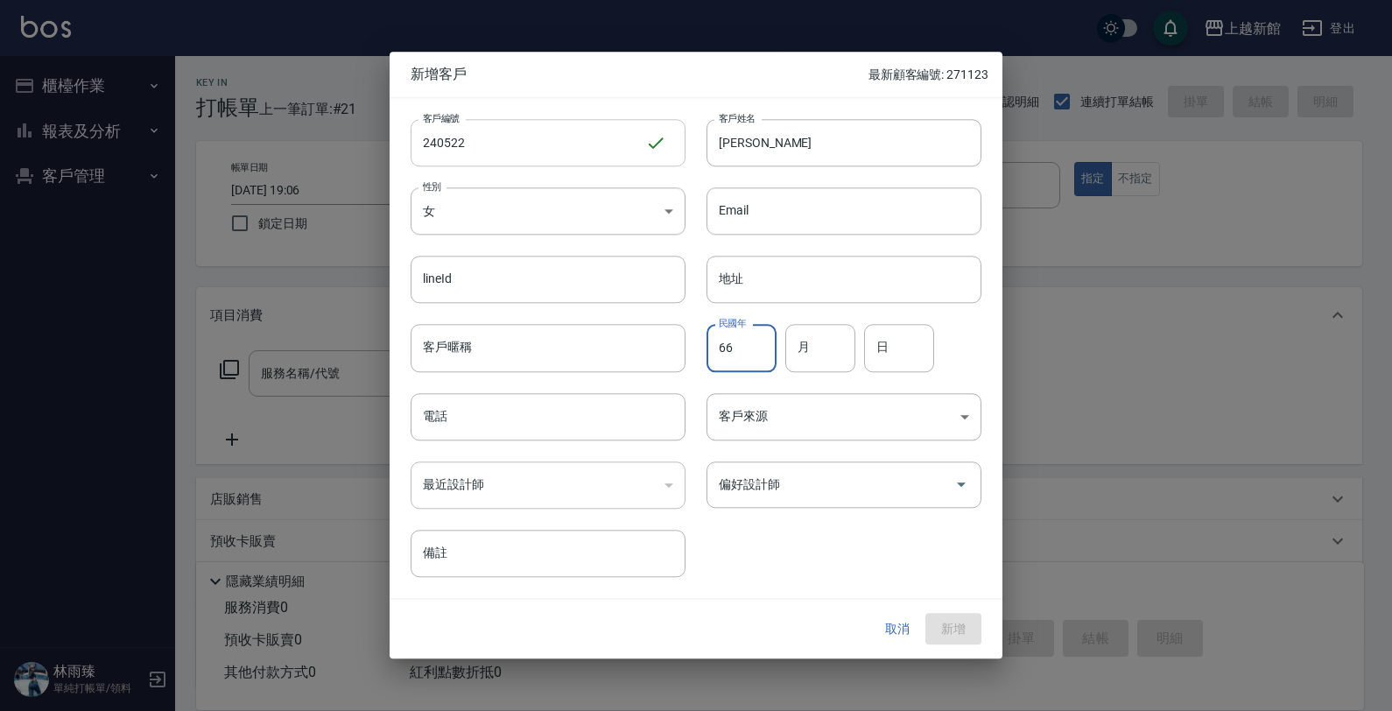
type input "66"
type input "05"
type input "22"
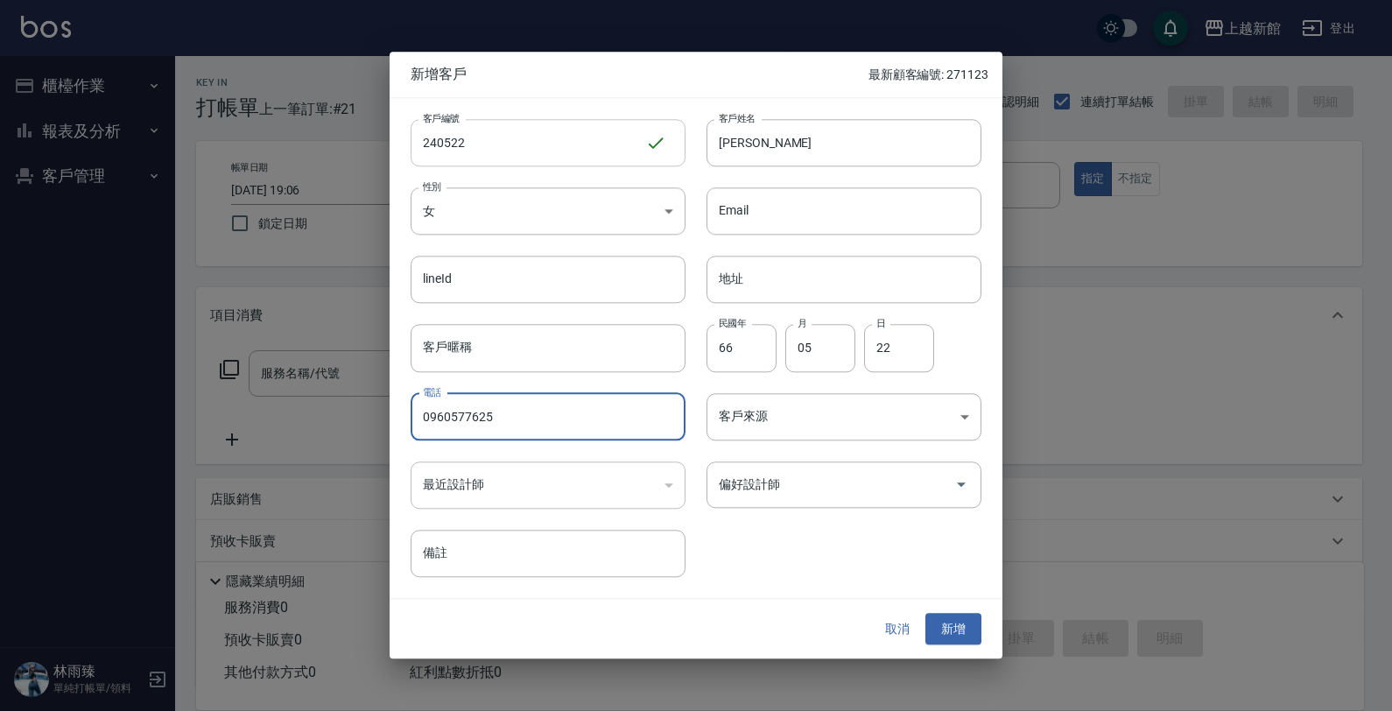
type input "0960577625"
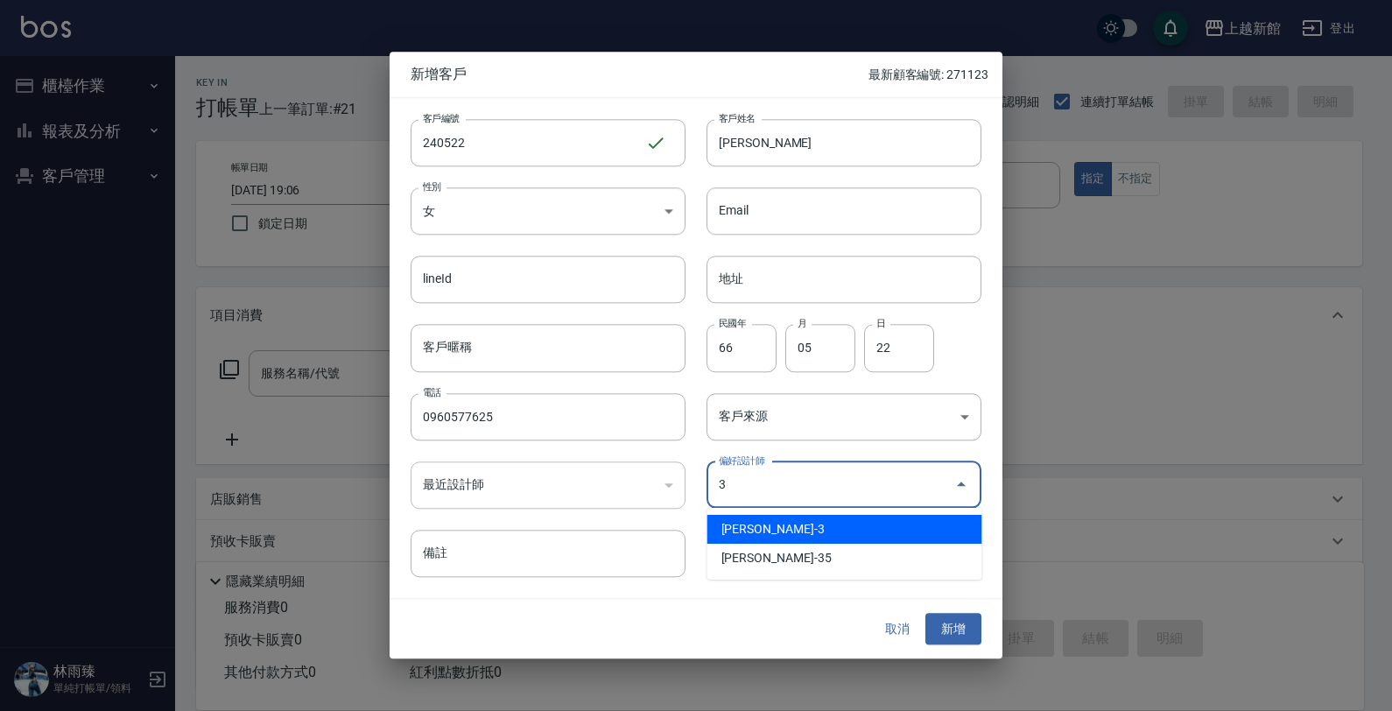
type input "俞秋萍"
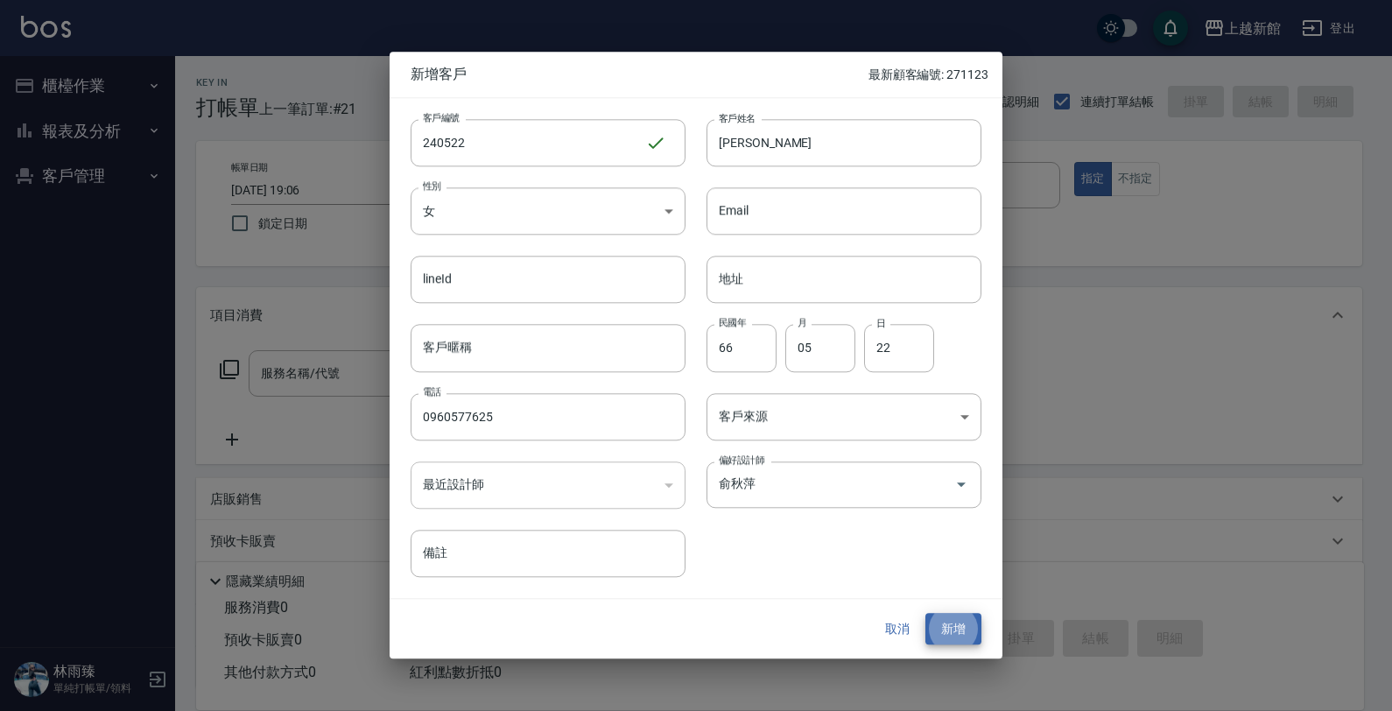
click at [925, 613] on button "新增" at bounding box center [953, 629] width 56 height 32
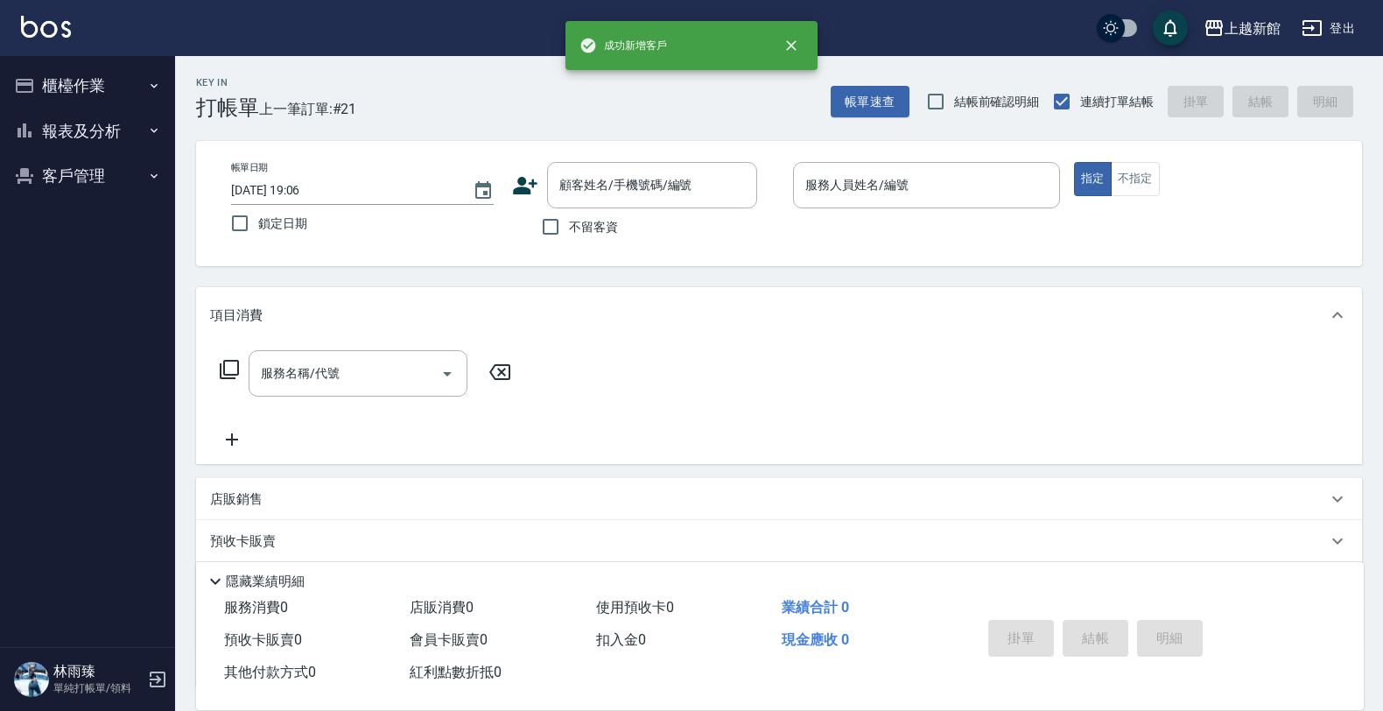
click at [523, 171] on div "顧客姓名/手機號碼/編號 顧客姓名/手機號碼/編號" at bounding box center [645, 185] width 267 height 46
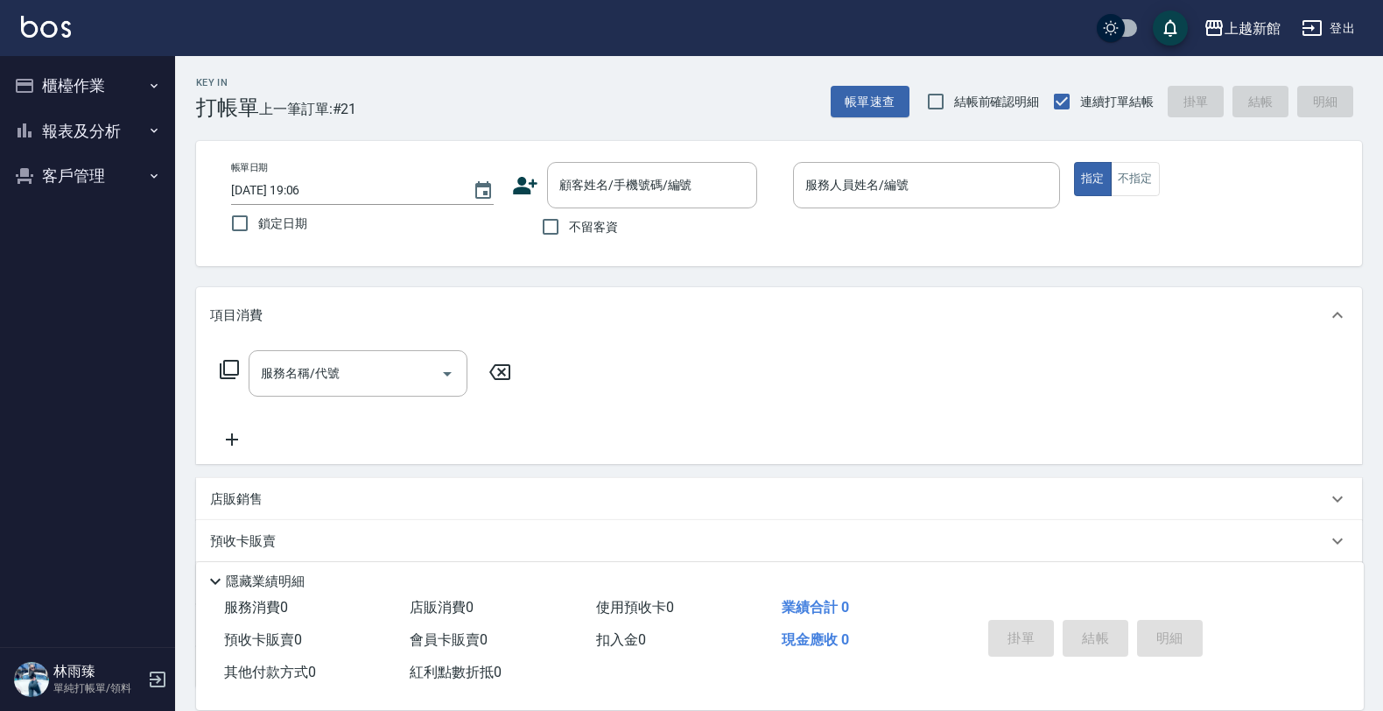
click at [531, 186] on icon at bounding box center [525, 185] width 26 height 26
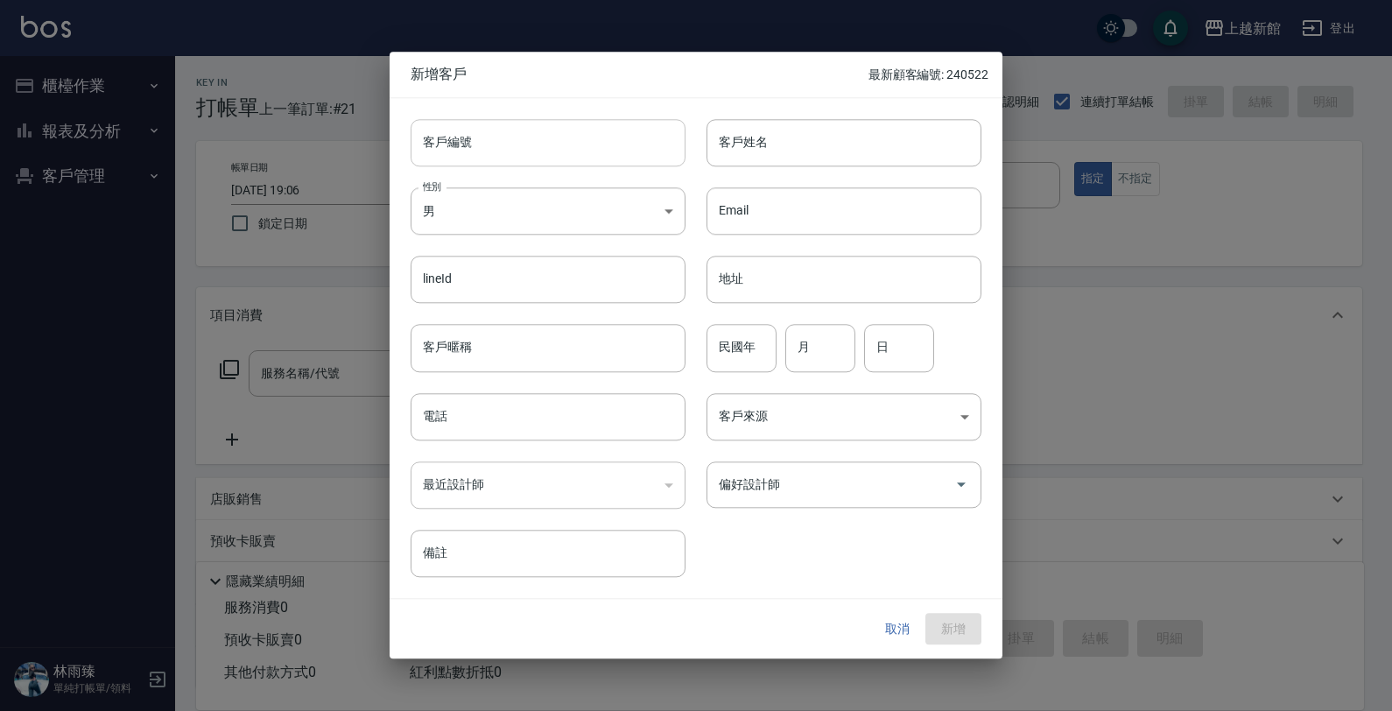
click at [639, 134] on input "客戶編號" at bounding box center [548, 142] width 275 height 47
type input "320126"
type input "彭思穎"
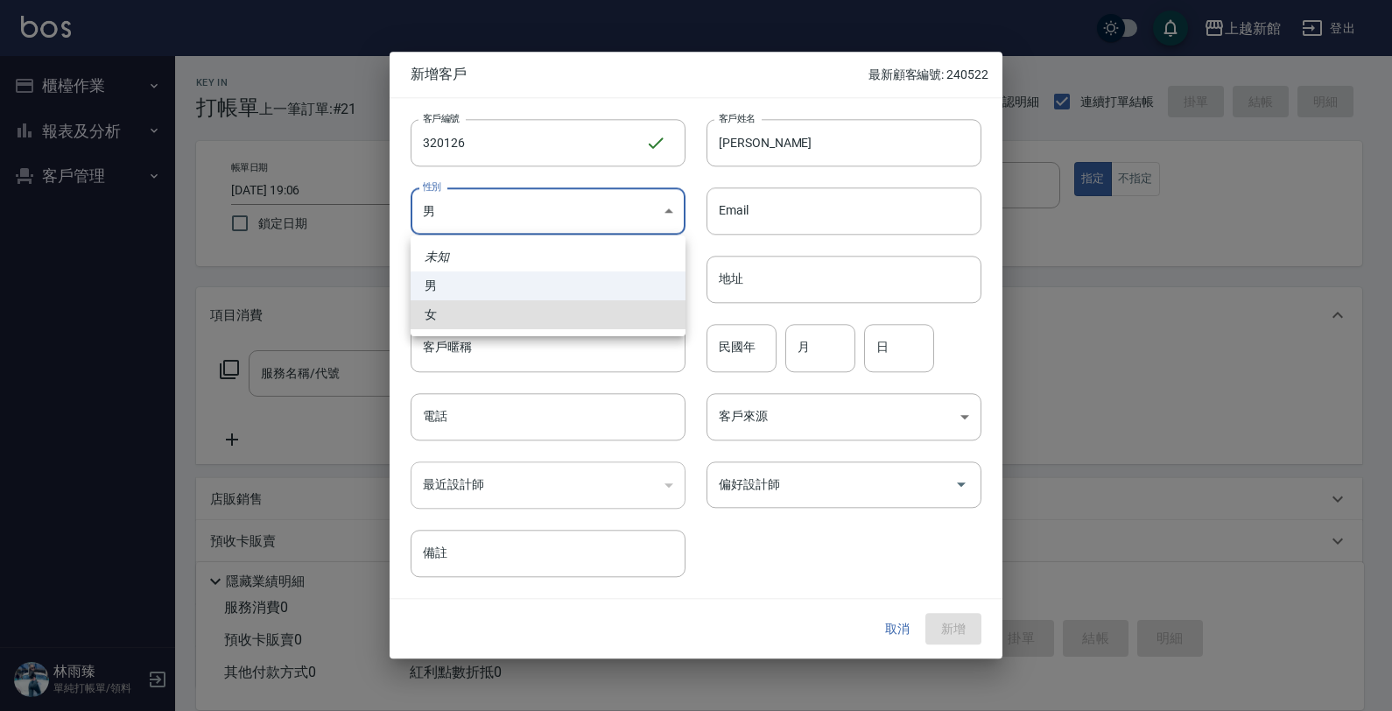
type input "FEMALE"
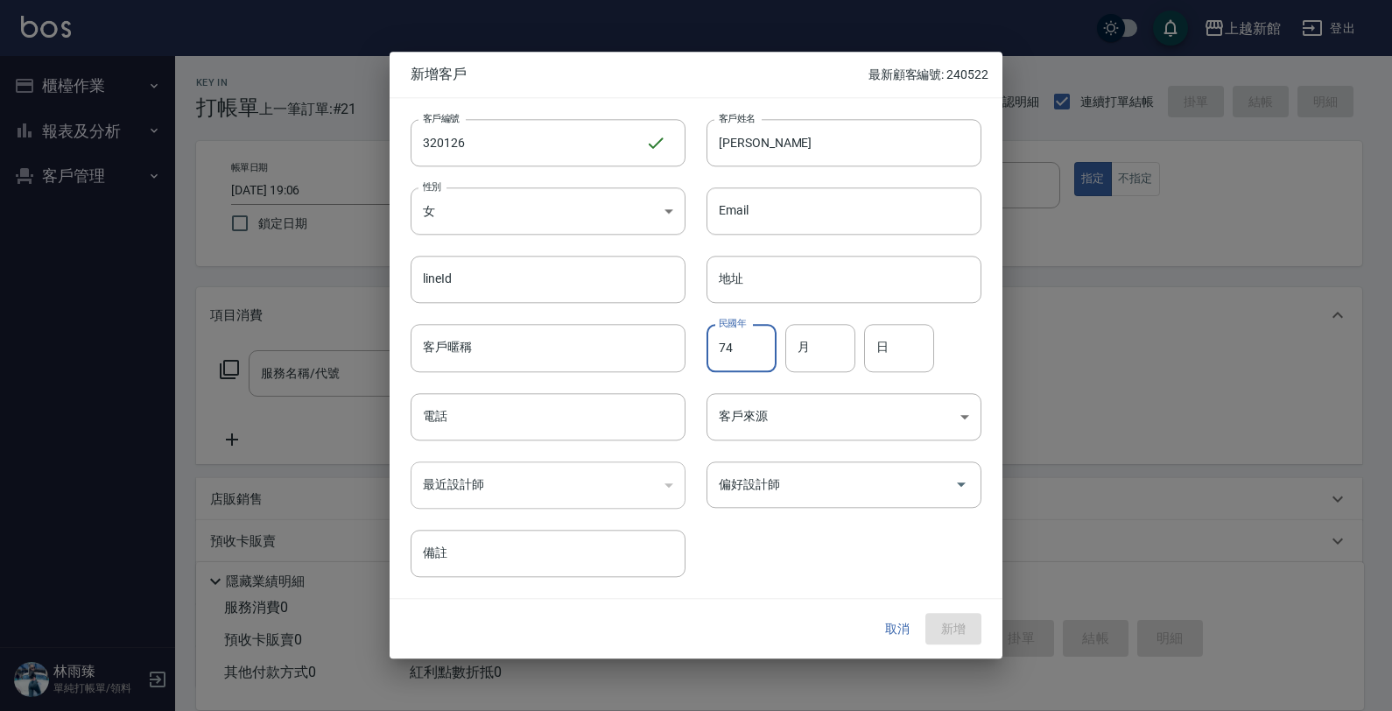
type input "74"
type input "01"
type input "26"
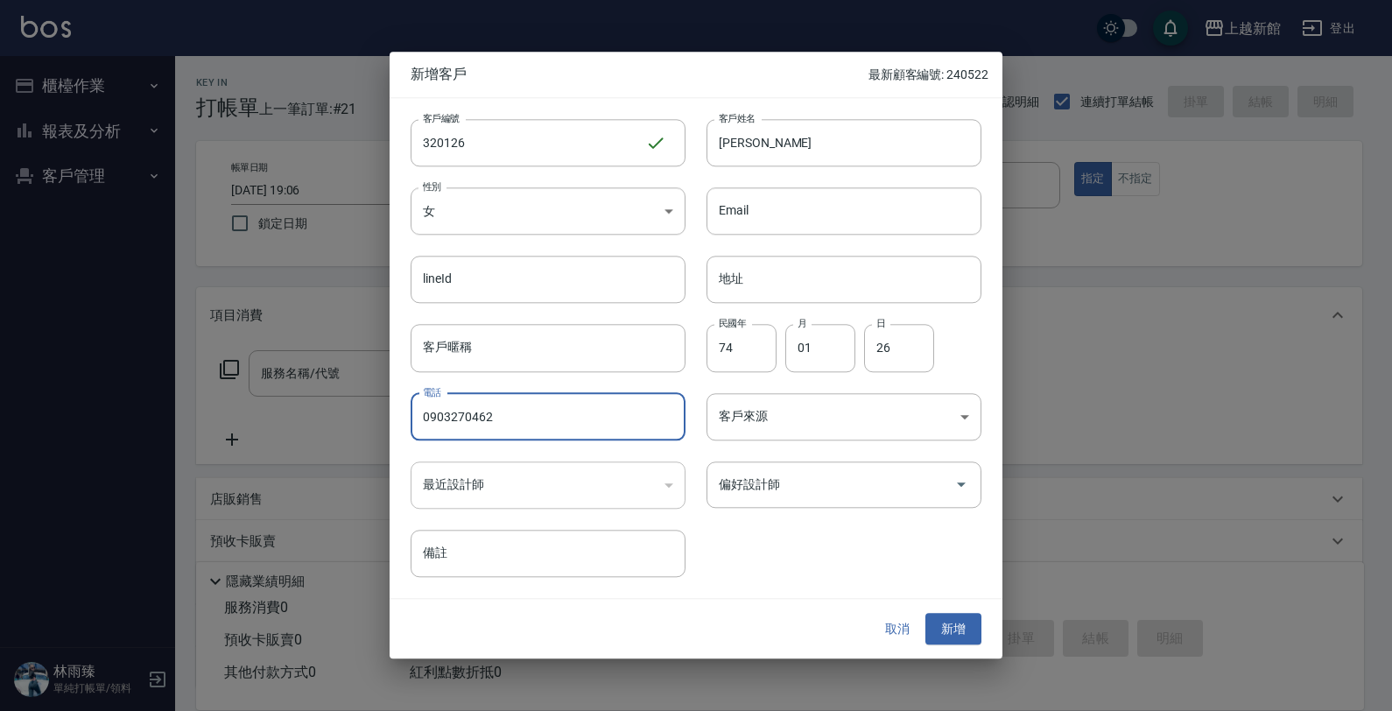
type input "0903270462"
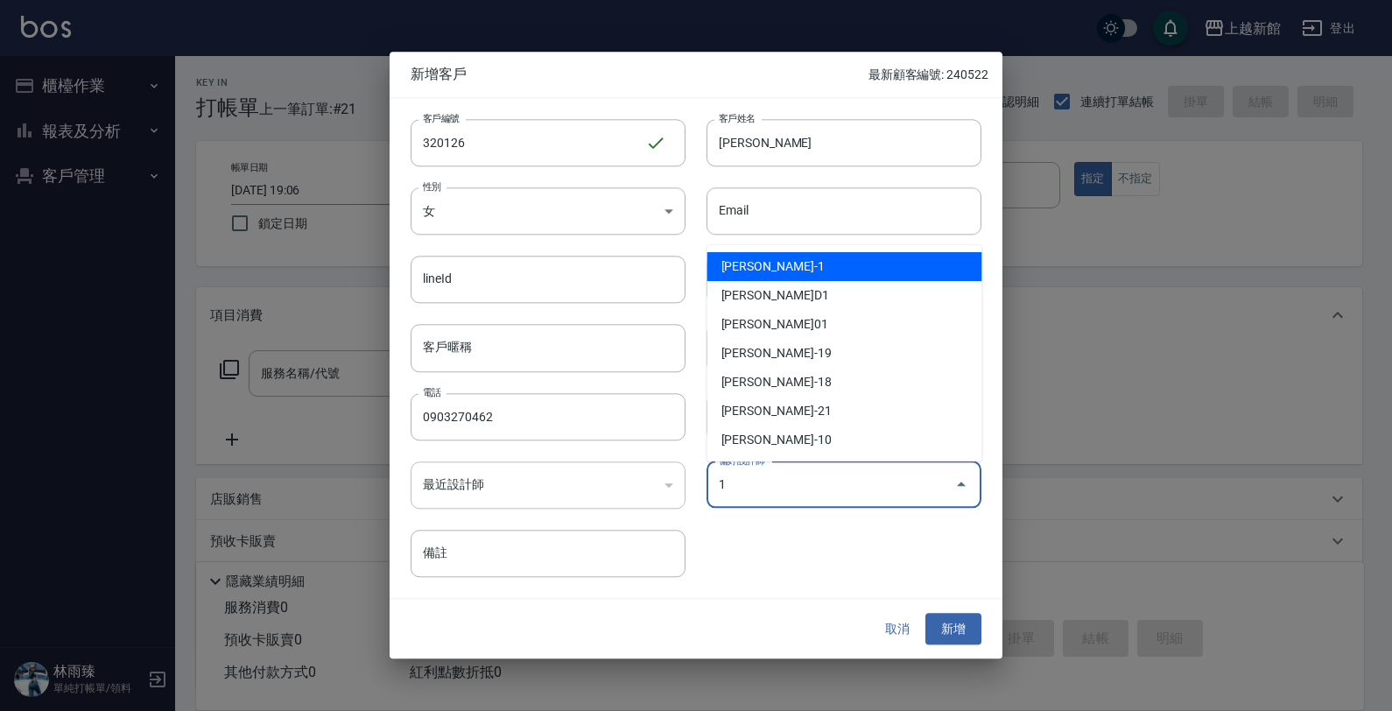
type input "游雅雲"
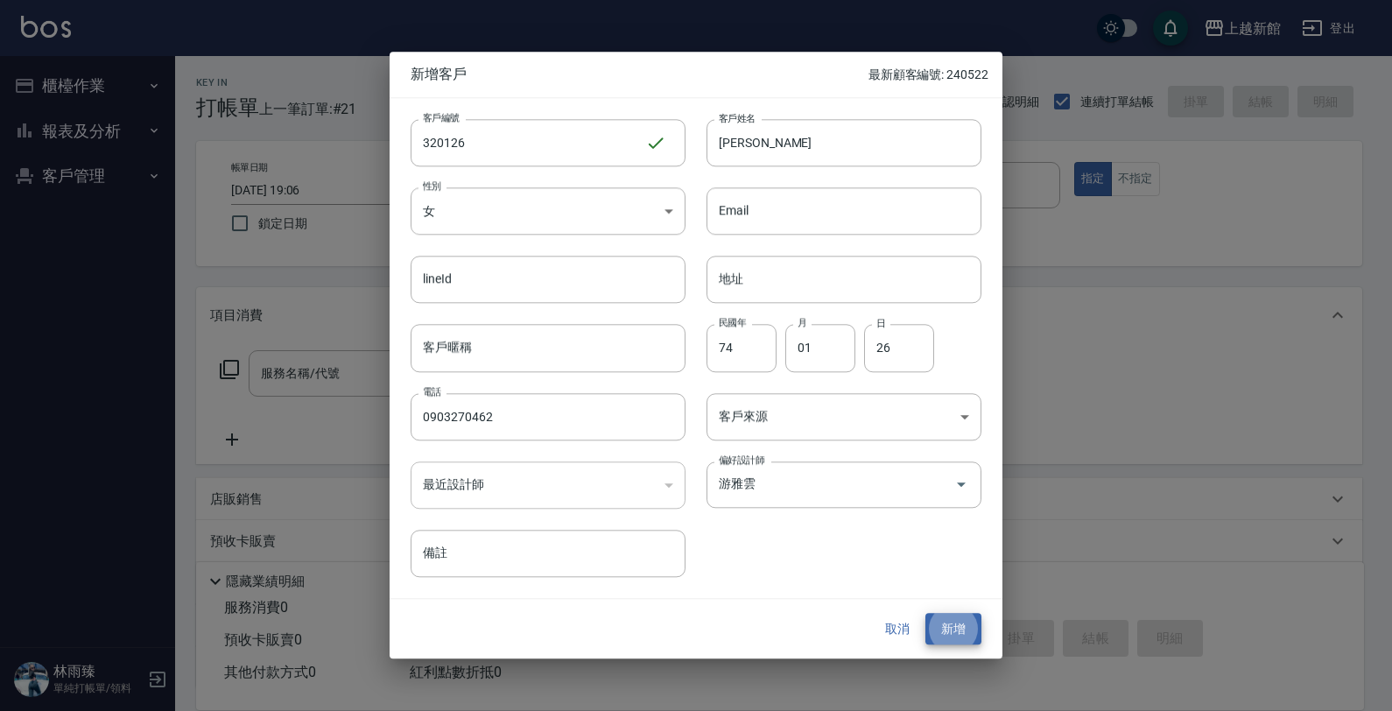
click at [925, 613] on button "新增" at bounding box center [953, 629] width 56 height 32
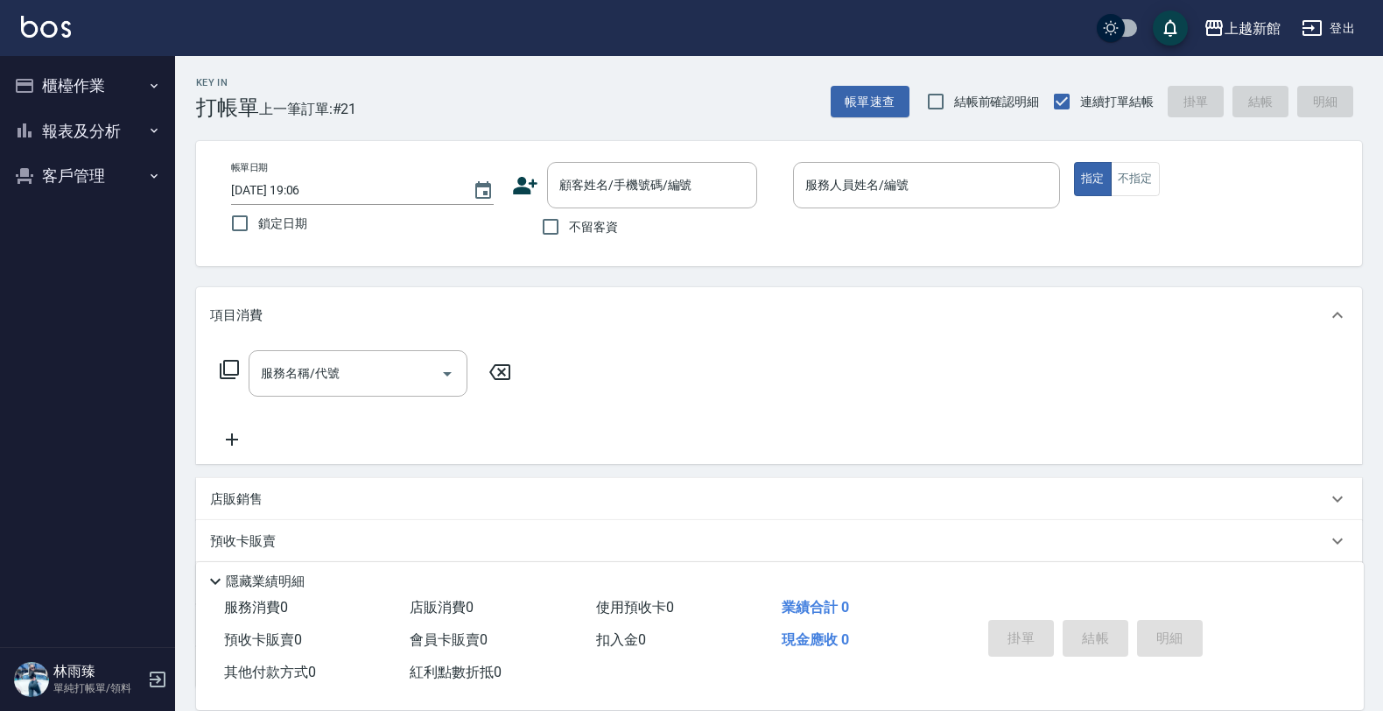
click at [531, 177] on icon at bounding box center [525, 185] width 26 height 26
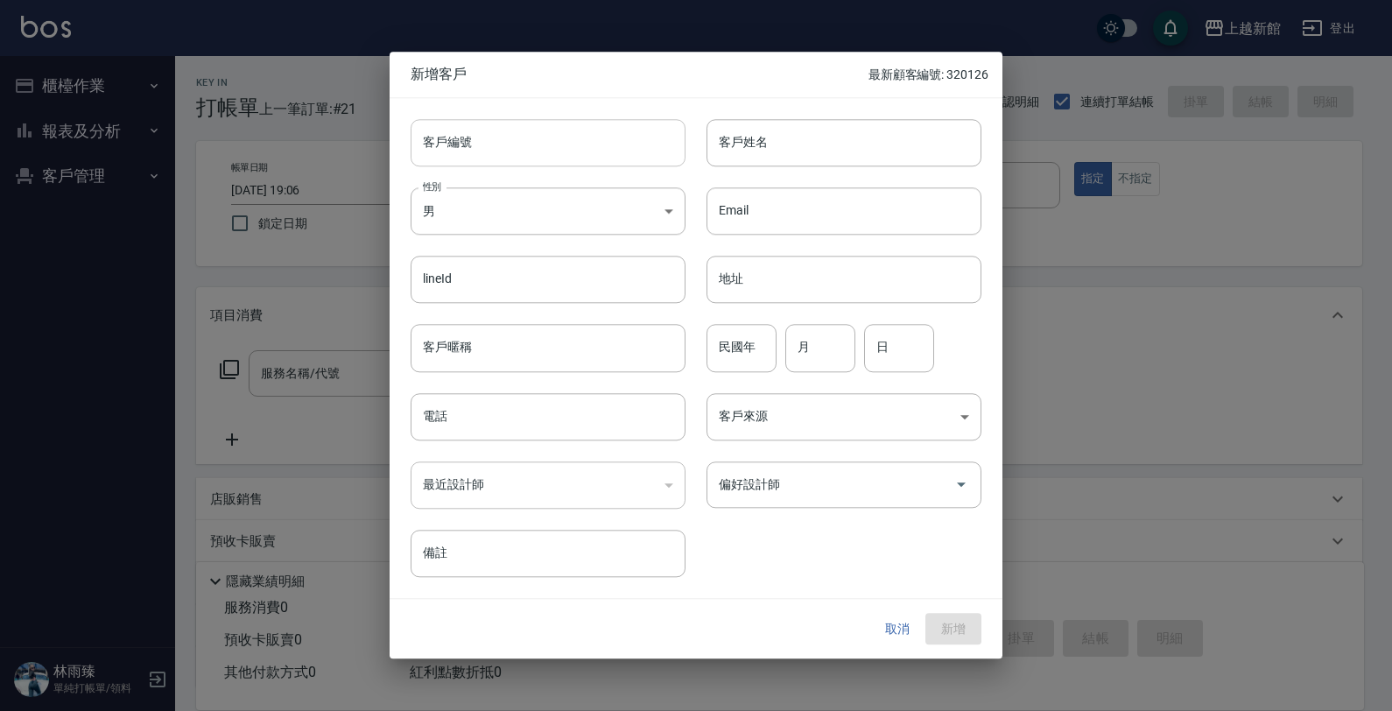
click at [550, 151] on input "客戶編號" at bounding box center [548, 142] width 275 height 47
type input "320211"
type input "姜宜庭"
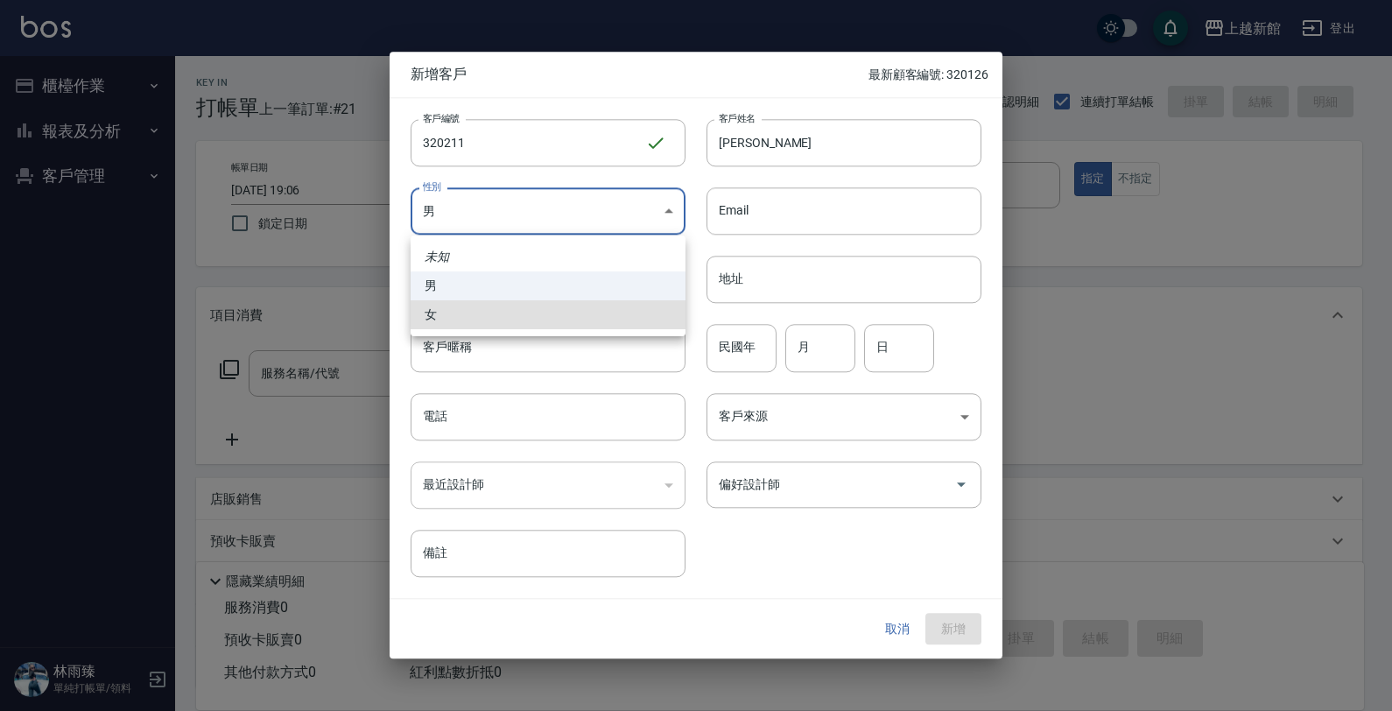
type input "FEMALE"
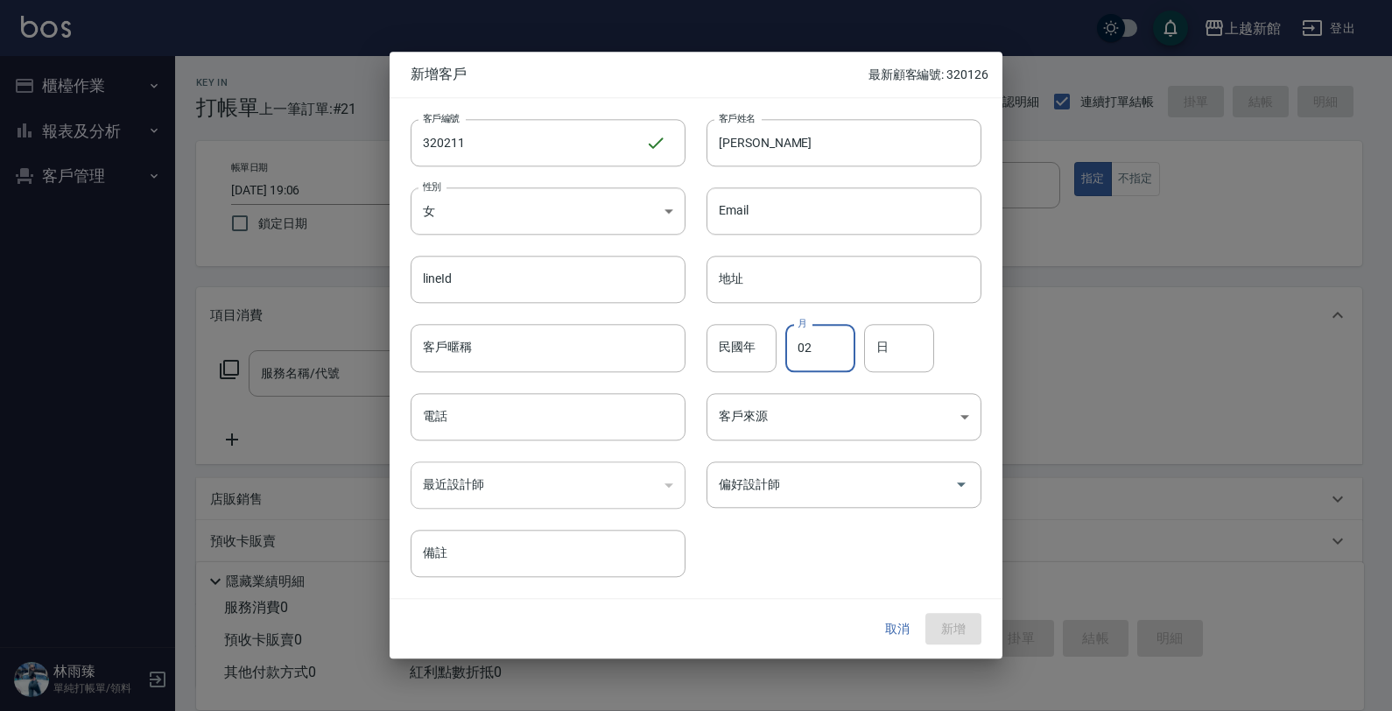
type input "02"
type input "11"
click at [734, 353] on input "民國年" at bounding box center [742, 348] width 70 height 47
type input "82"
click at [622, 420] on input "電話" at bounding box center [548, 416] width 275 height 47
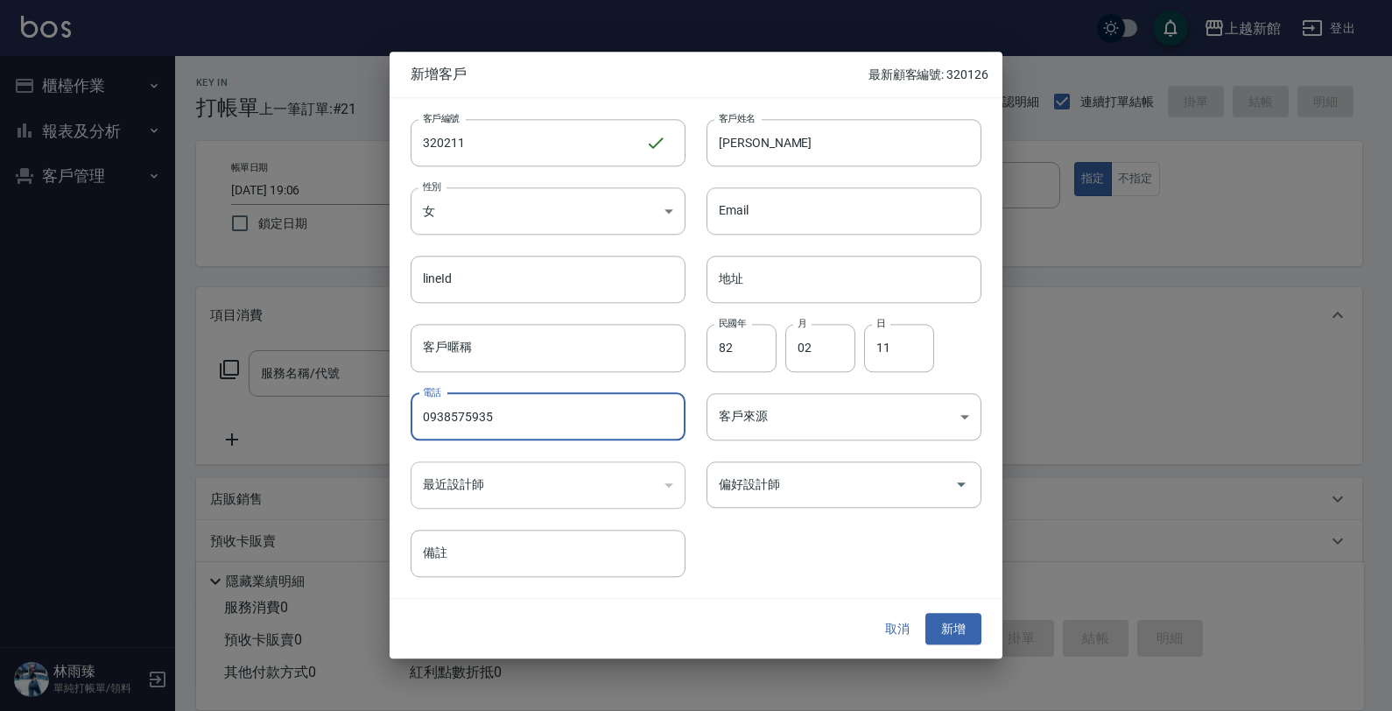
type input "0938575935"
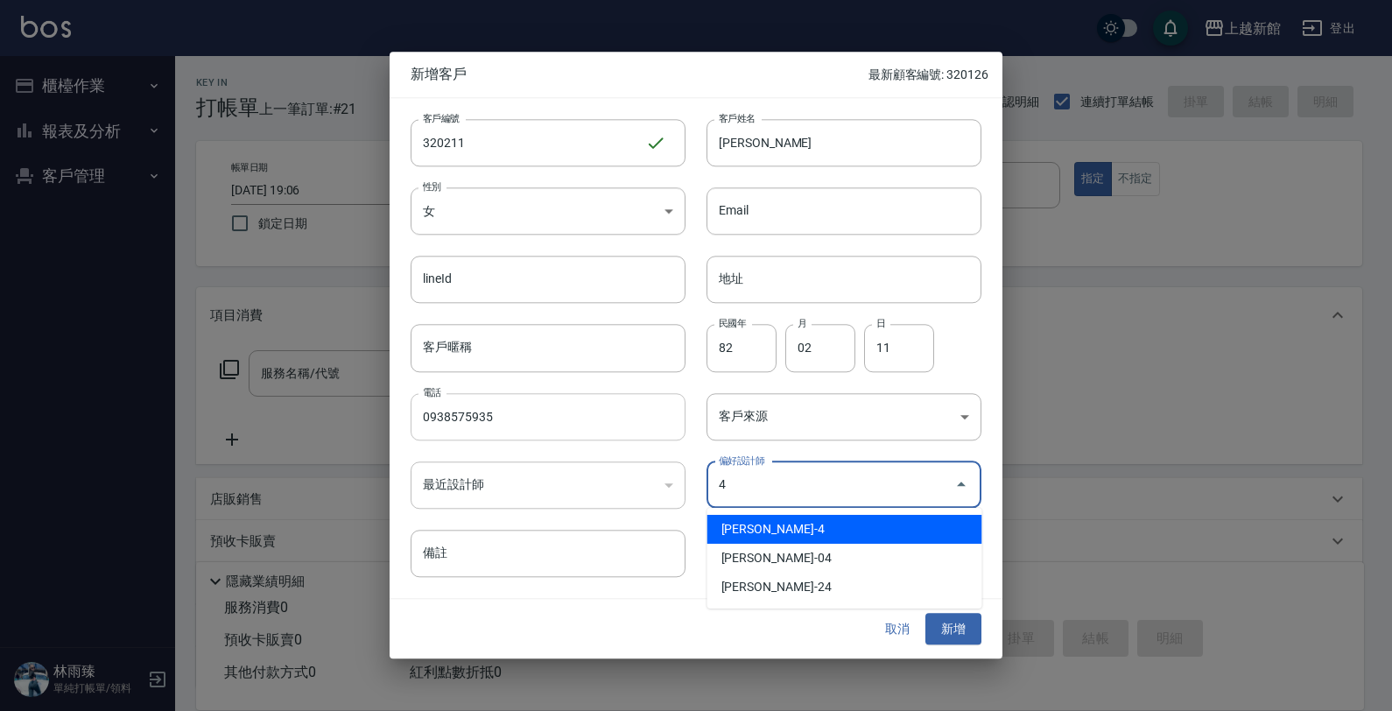
type input "沈宜珍"
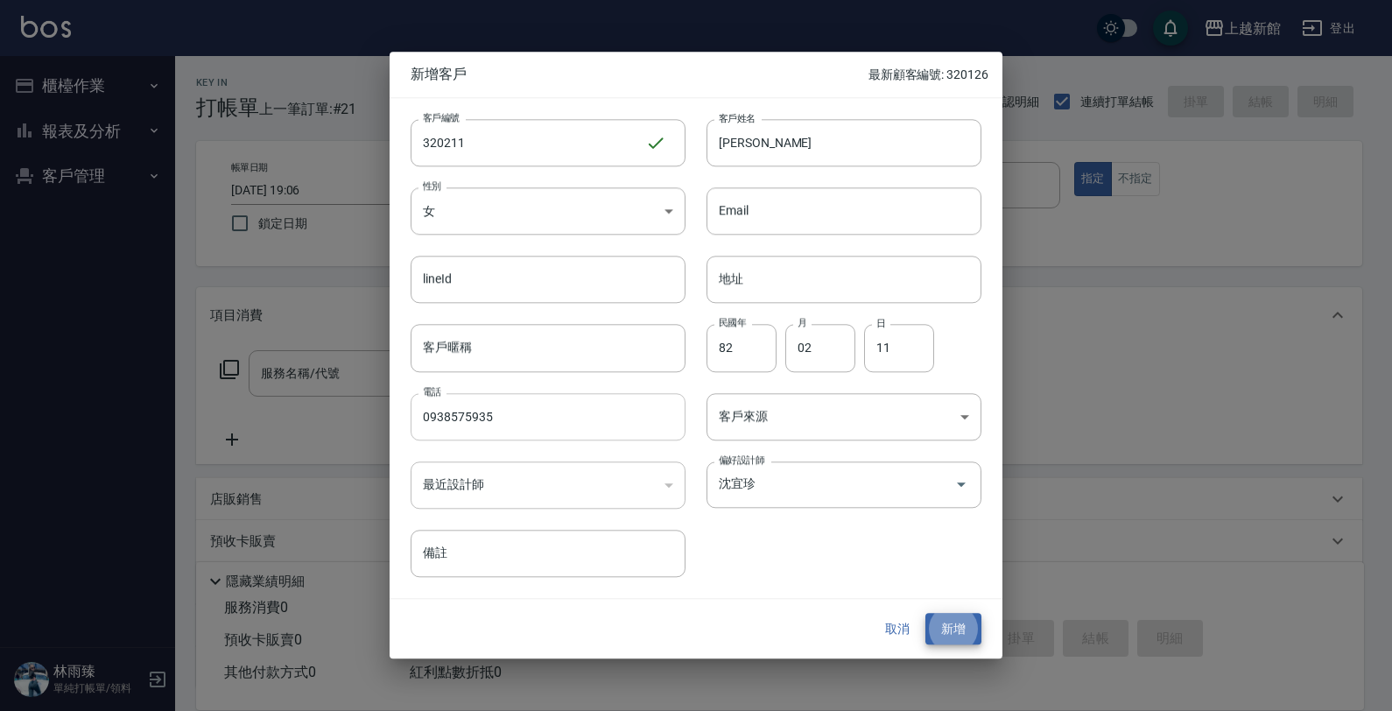
click at [925, 613] on button "新增" at bounding box center [953, 629] width 56 height 32
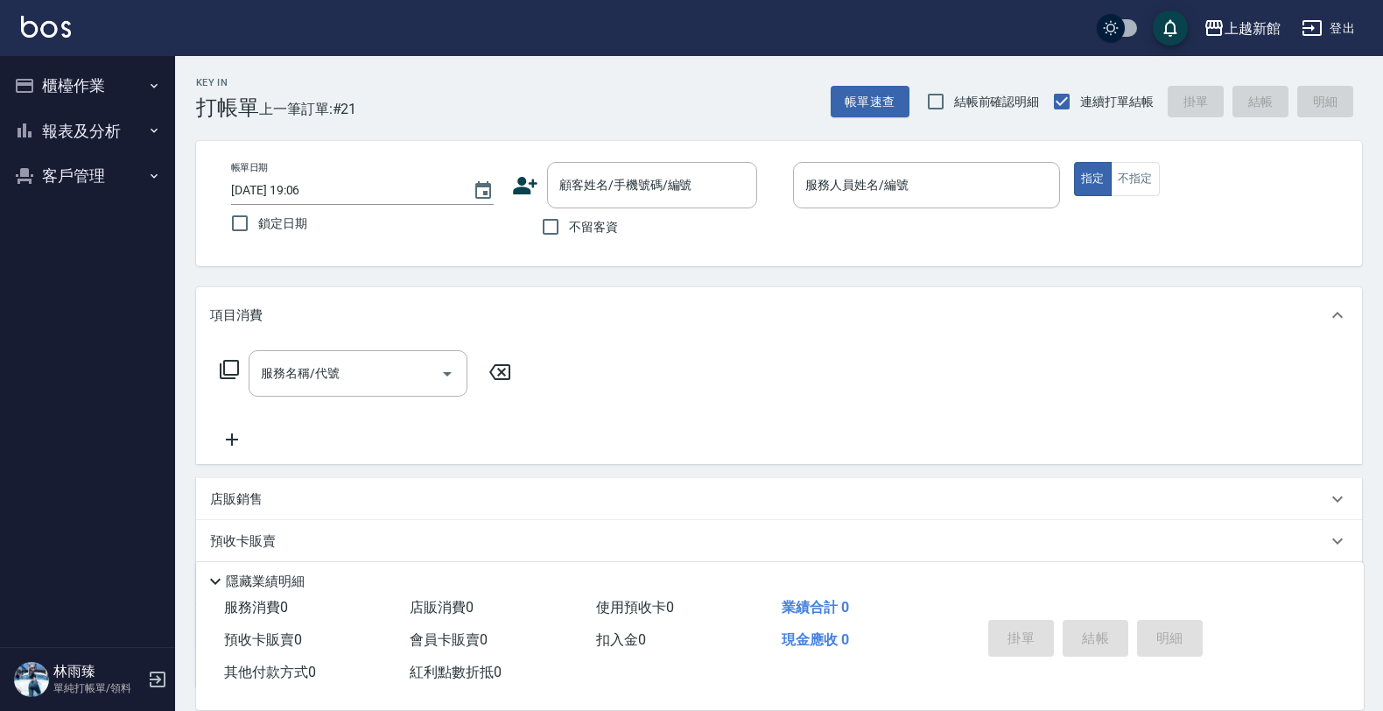
click at [525, 189] on icon at bounding box center [525, 186] width 25 height 18
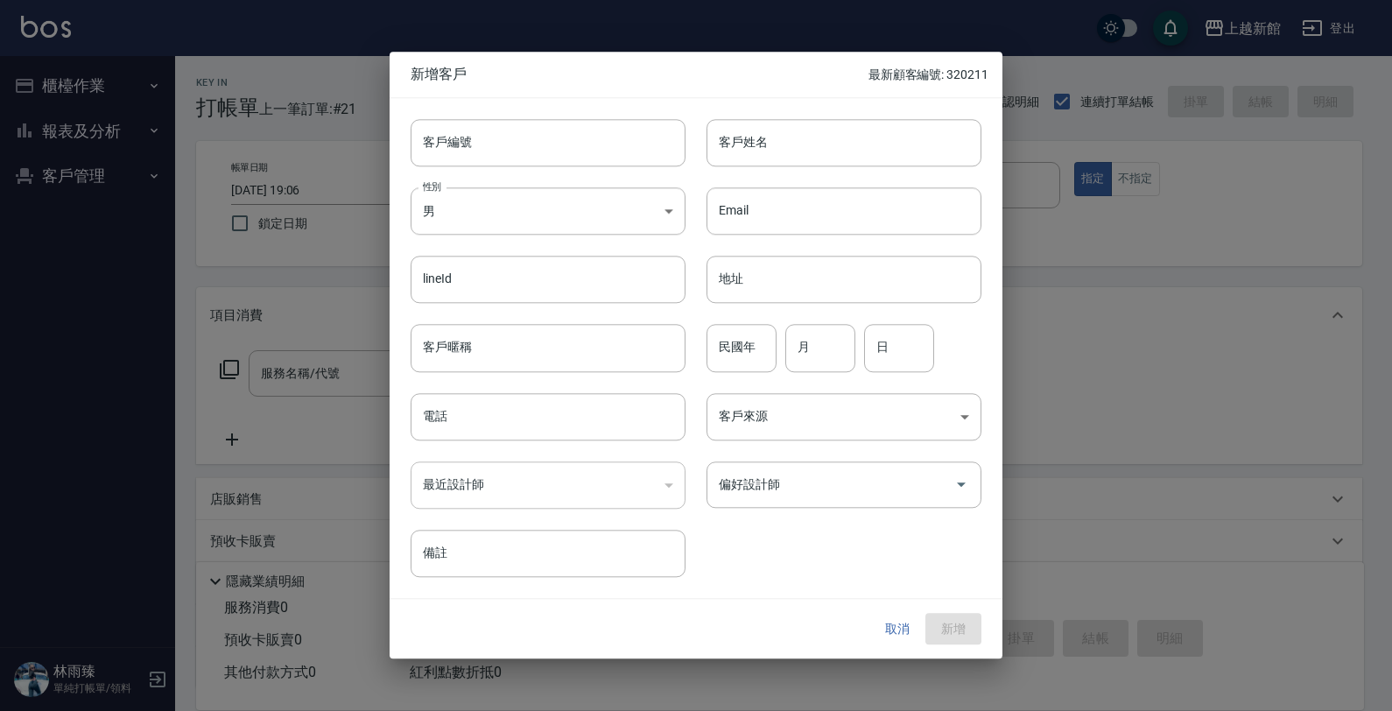
drag, startPoint x: 1228, startPoint y: 390, endPoint x: 1191, endPoint y: 409, distance: 42.3
click at [1227, 388] on div at bounding box center [696, 355] width 1392 height 711
click at [883, 620] on button "取消" at bounding box center [897, 629] width 56 height 32
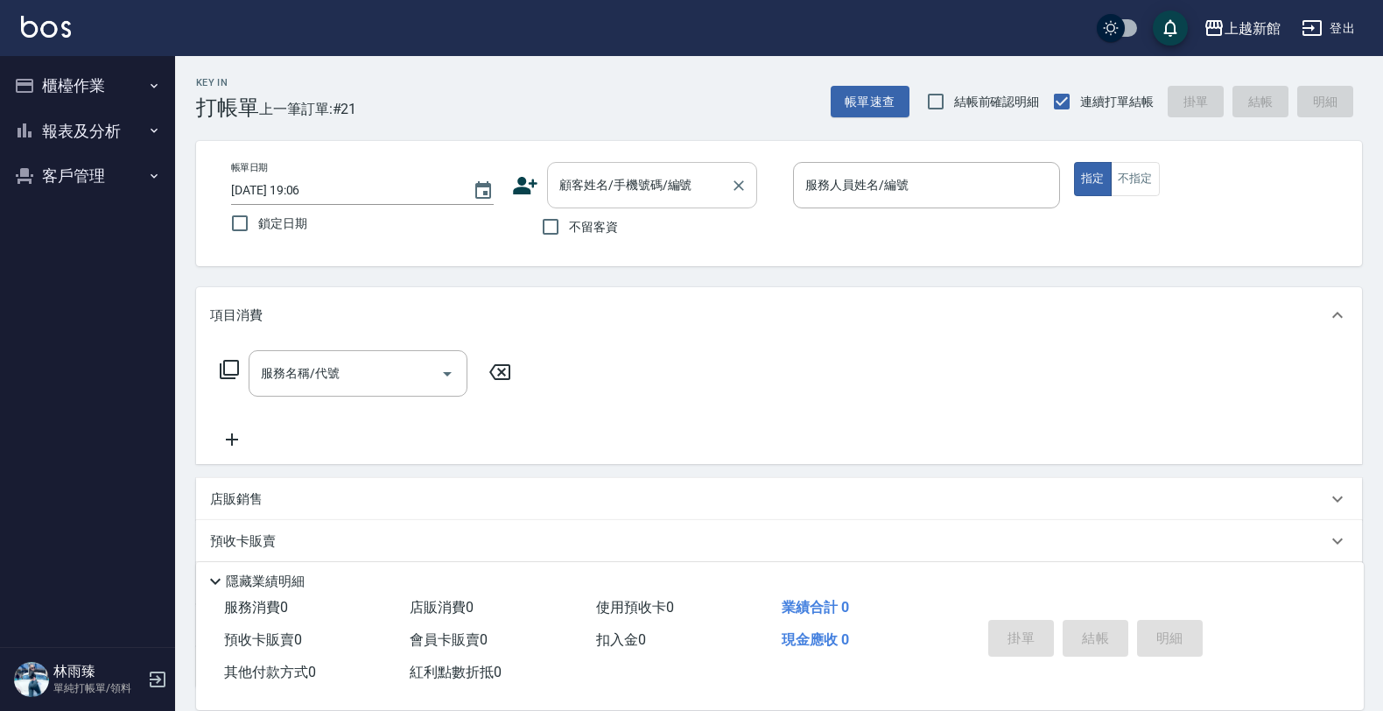
click at [636, 190] on input "顧客姓名/手機號碼/編號" at bounding box center [639, 185] width 168 height 31
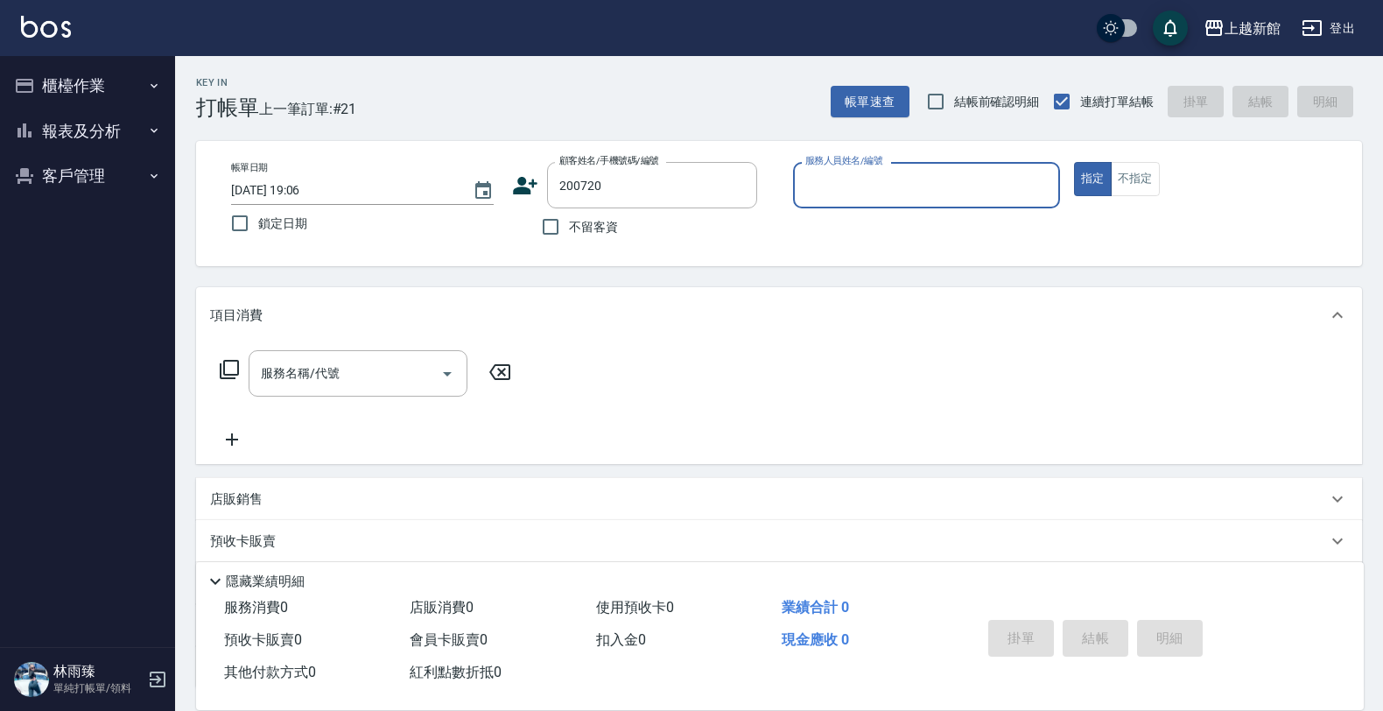
click at [1074, 162] on button "指定" at bounding box center [1093, 179] width 38 height 34
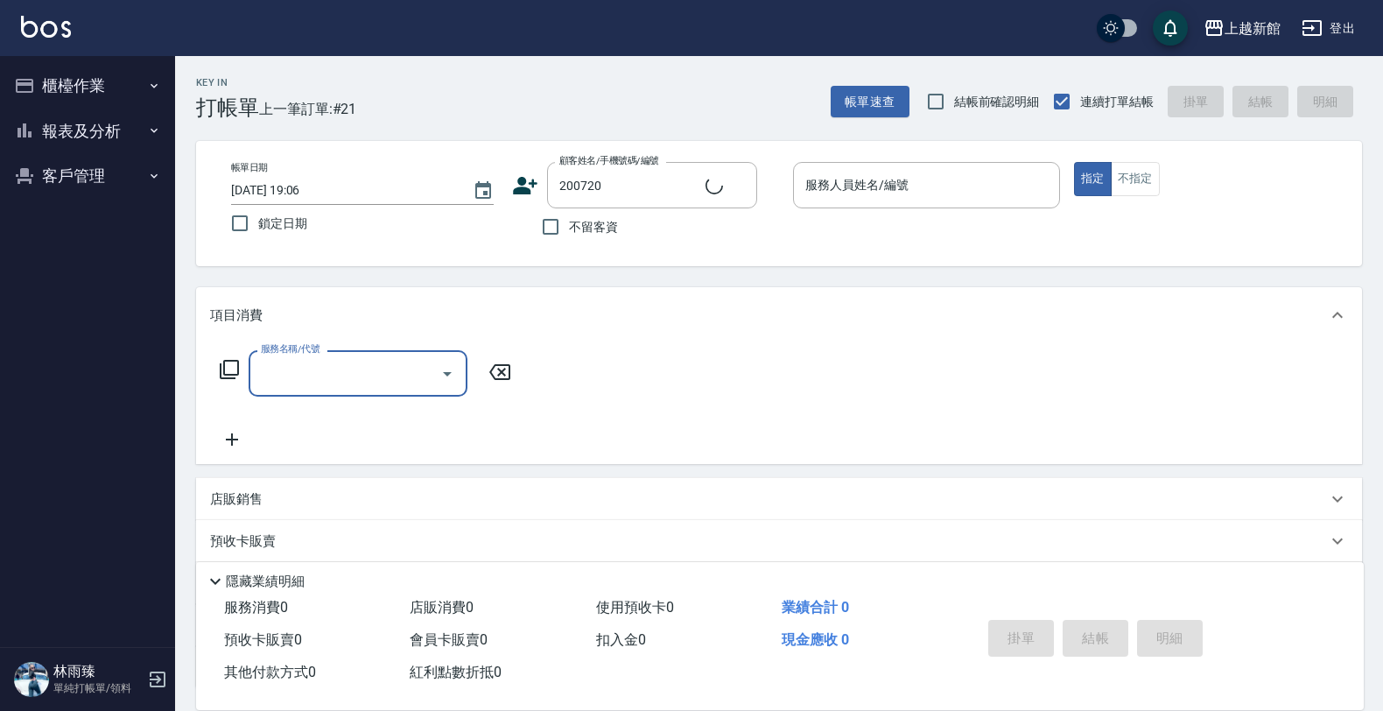
type input "陳國勝/0963289783/200720"
type input "黃柏森-18"
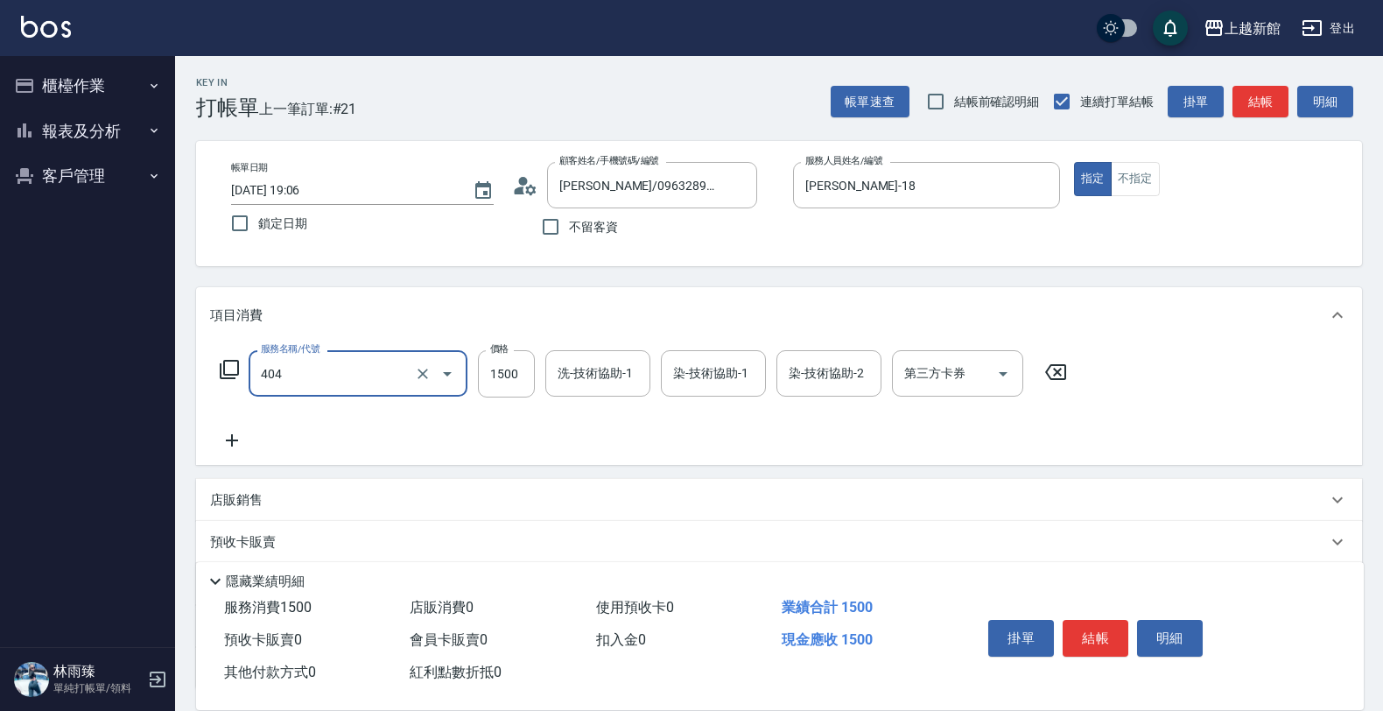
type input "設計染髮(404)"
type input "1800"
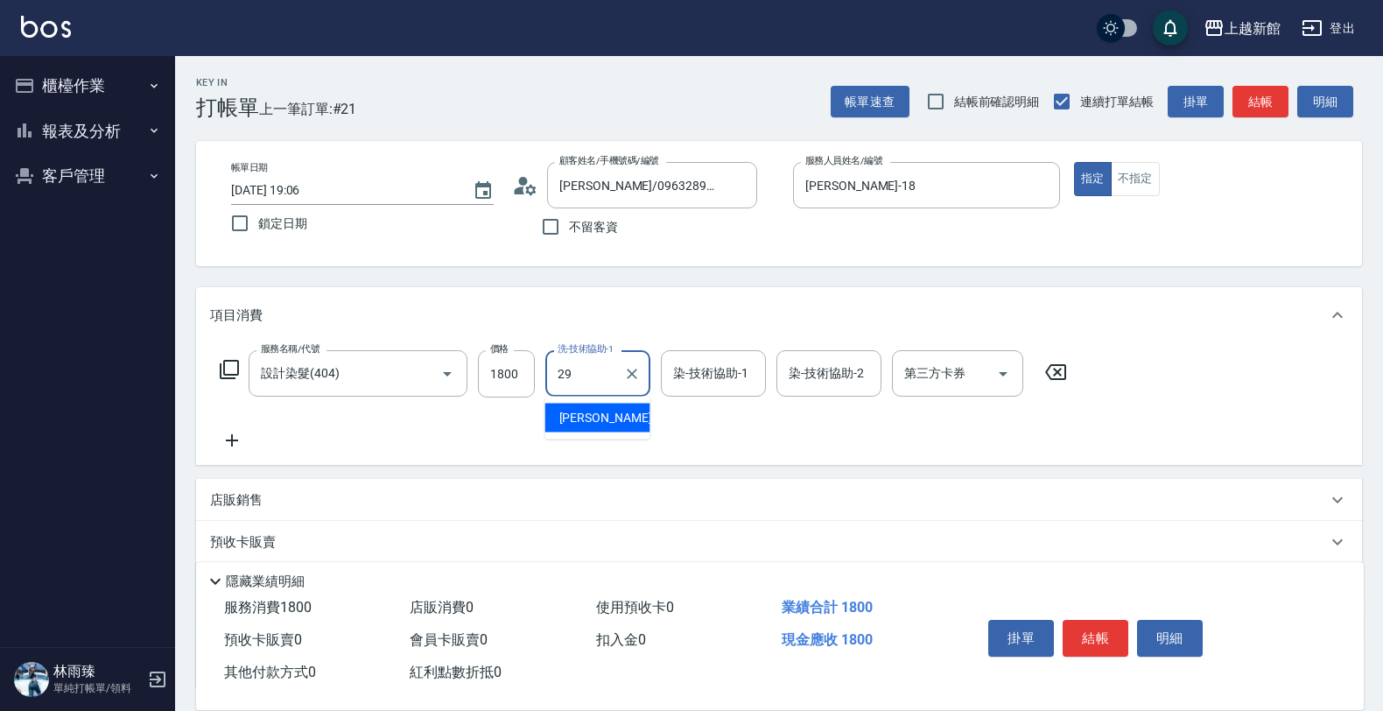
type input "馨妮-29"
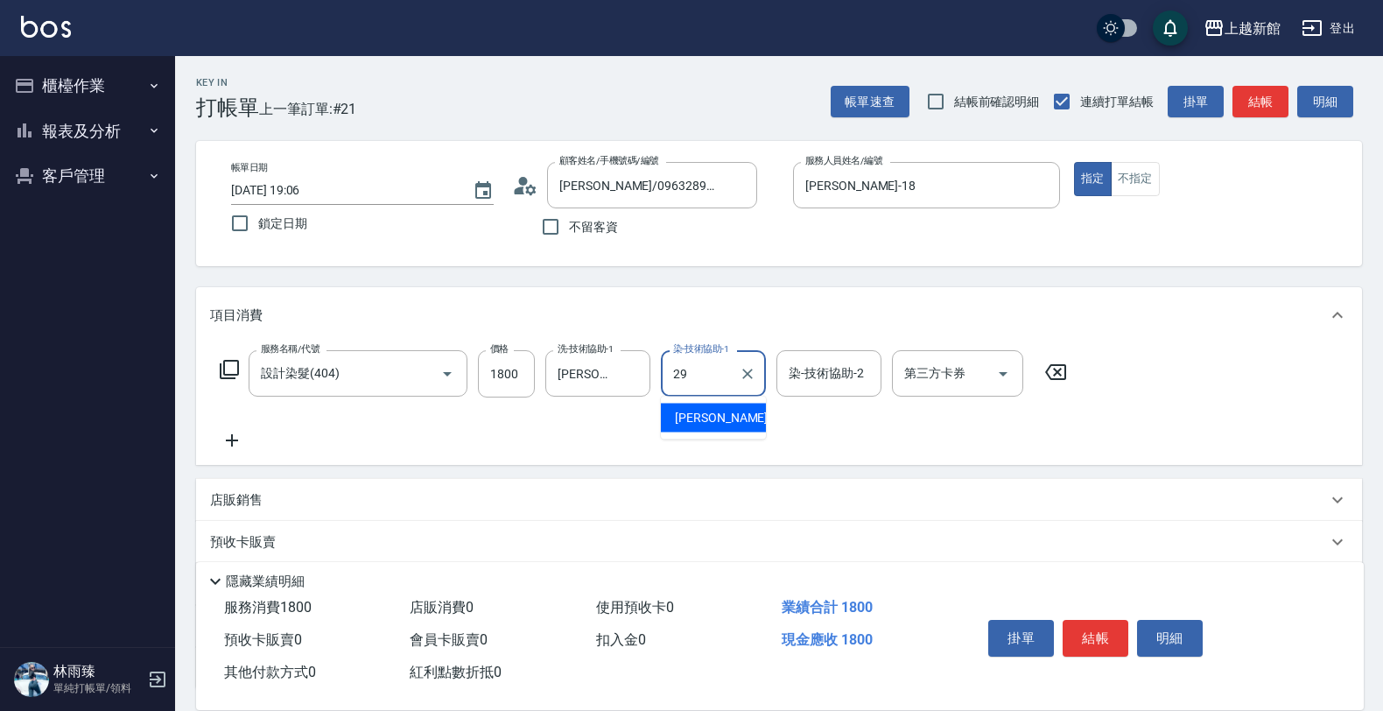
type input "馨妮-29"
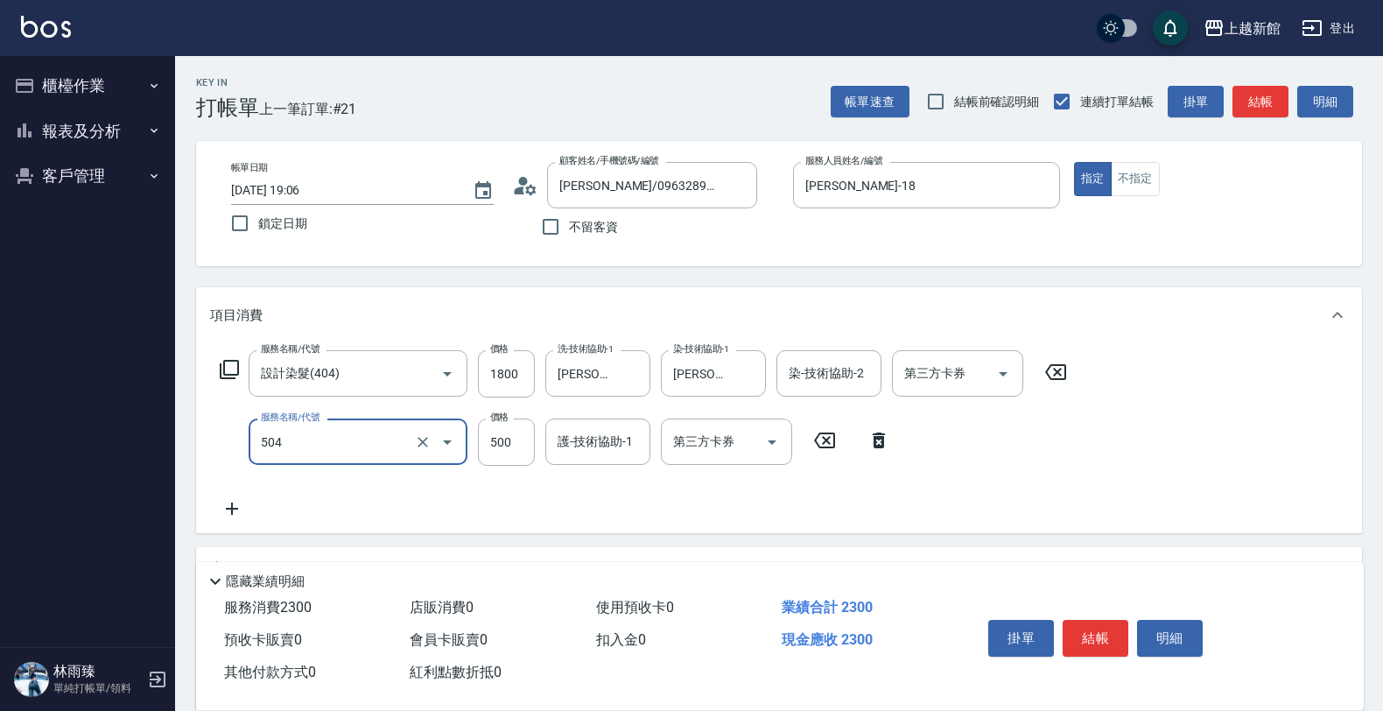
type input "順子護髮(504)"
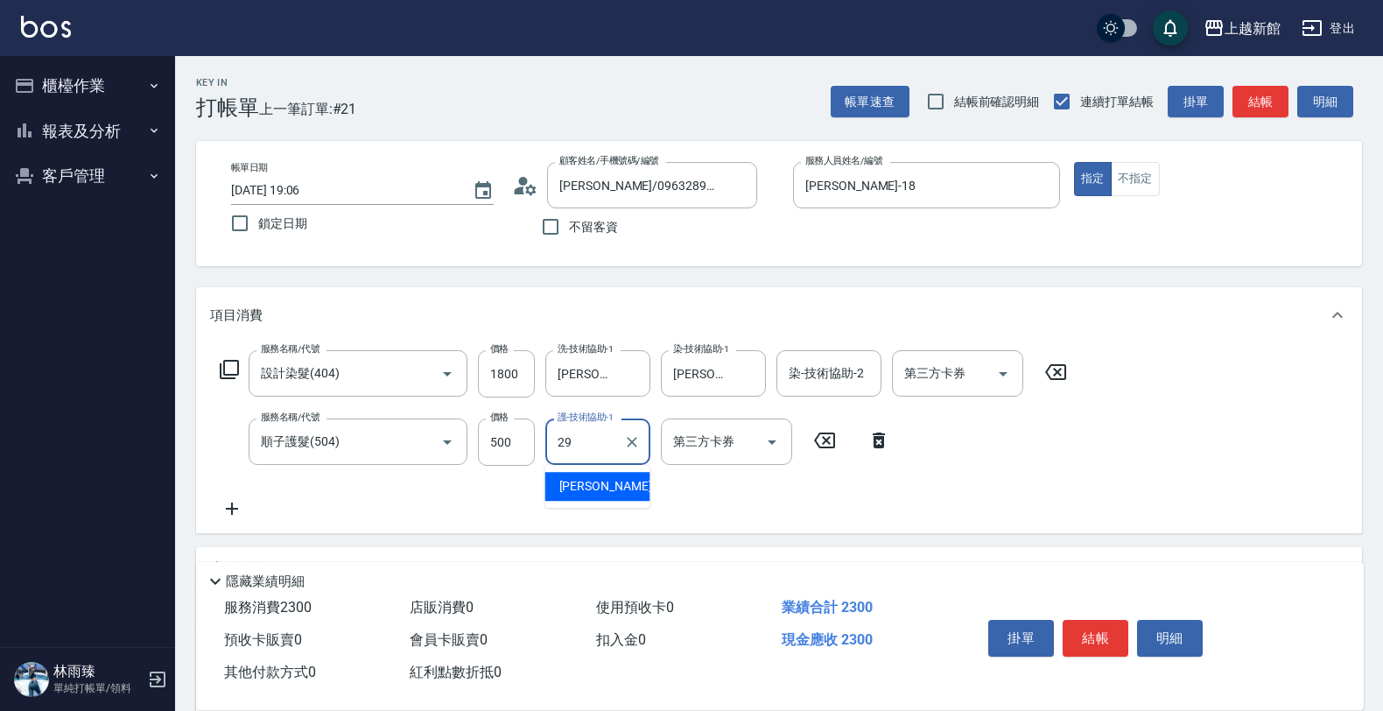
type input "馨妮-29"
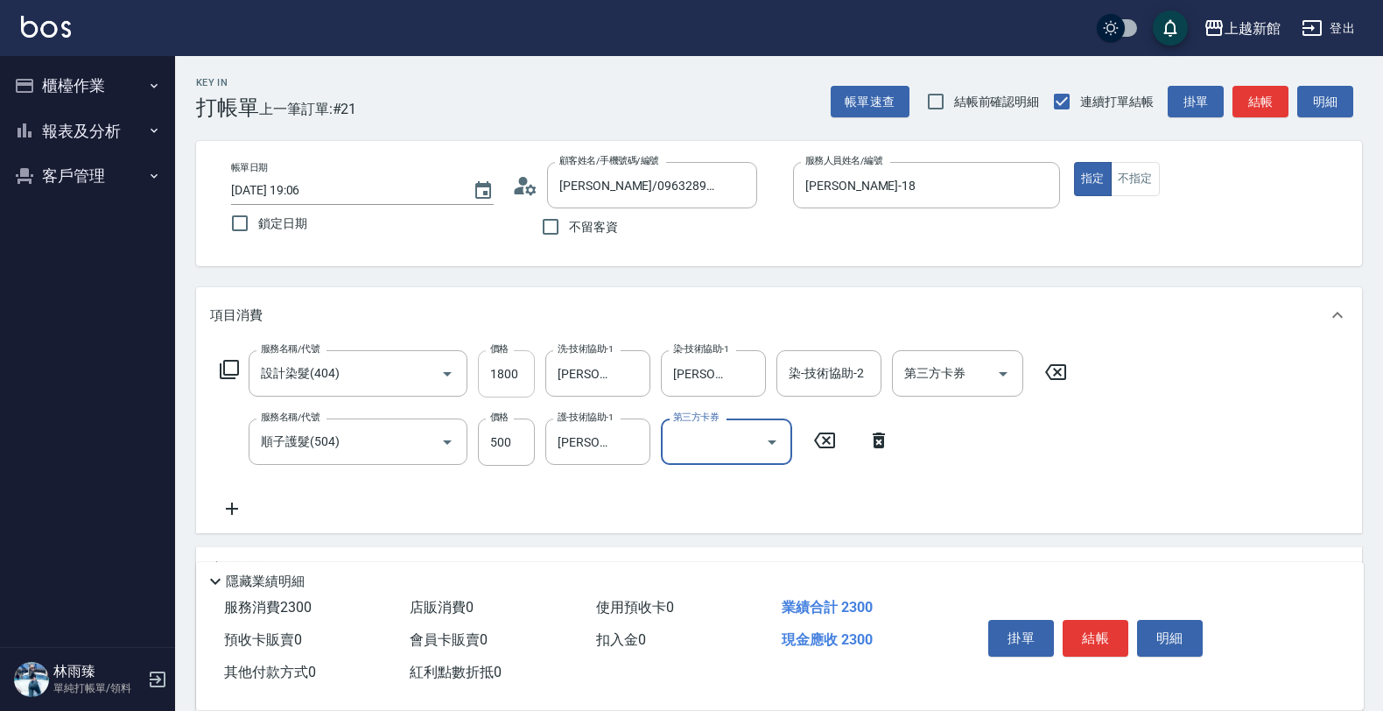
click at [513, 369] on input "1800" at bounding box center [506, 373] width 57 height 47
click at [527, 362] on input "1800" at bounding box center [506, 373] width 57 height 47
type input "1850"
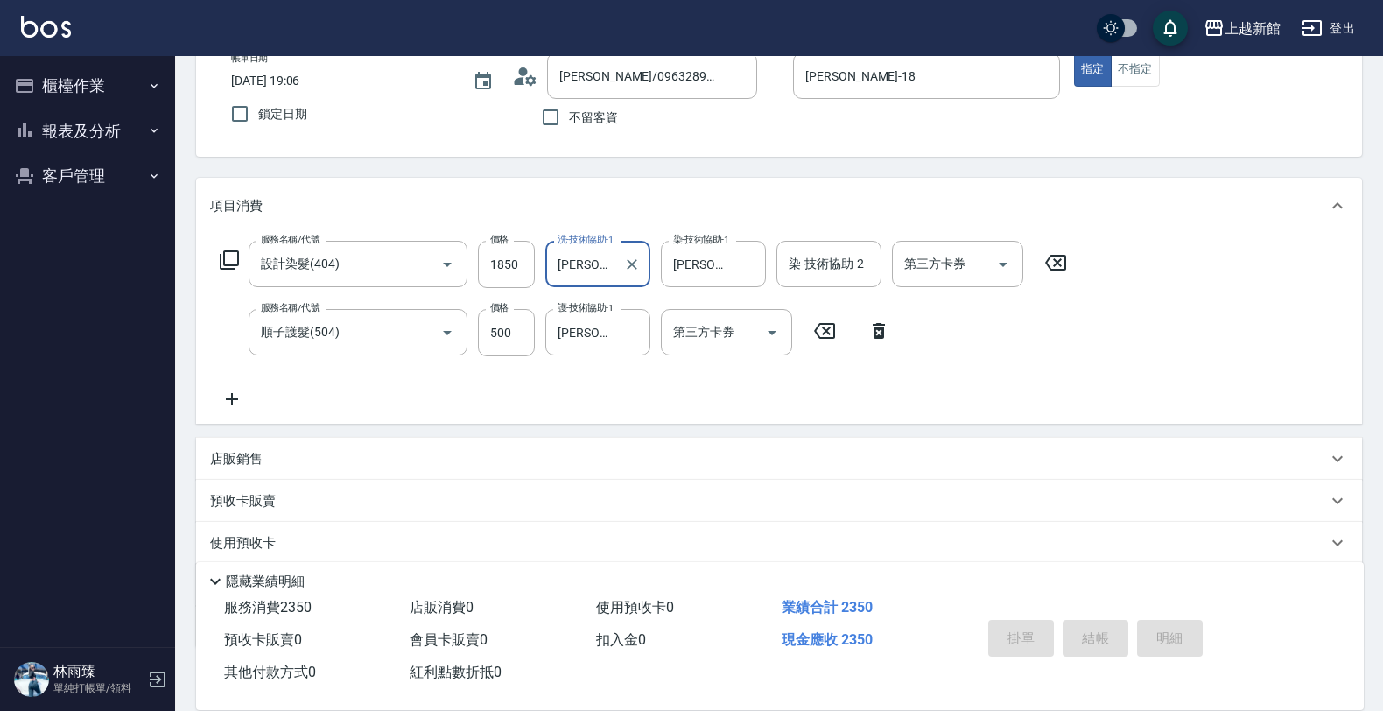
type input "2025/08/22 19:14"
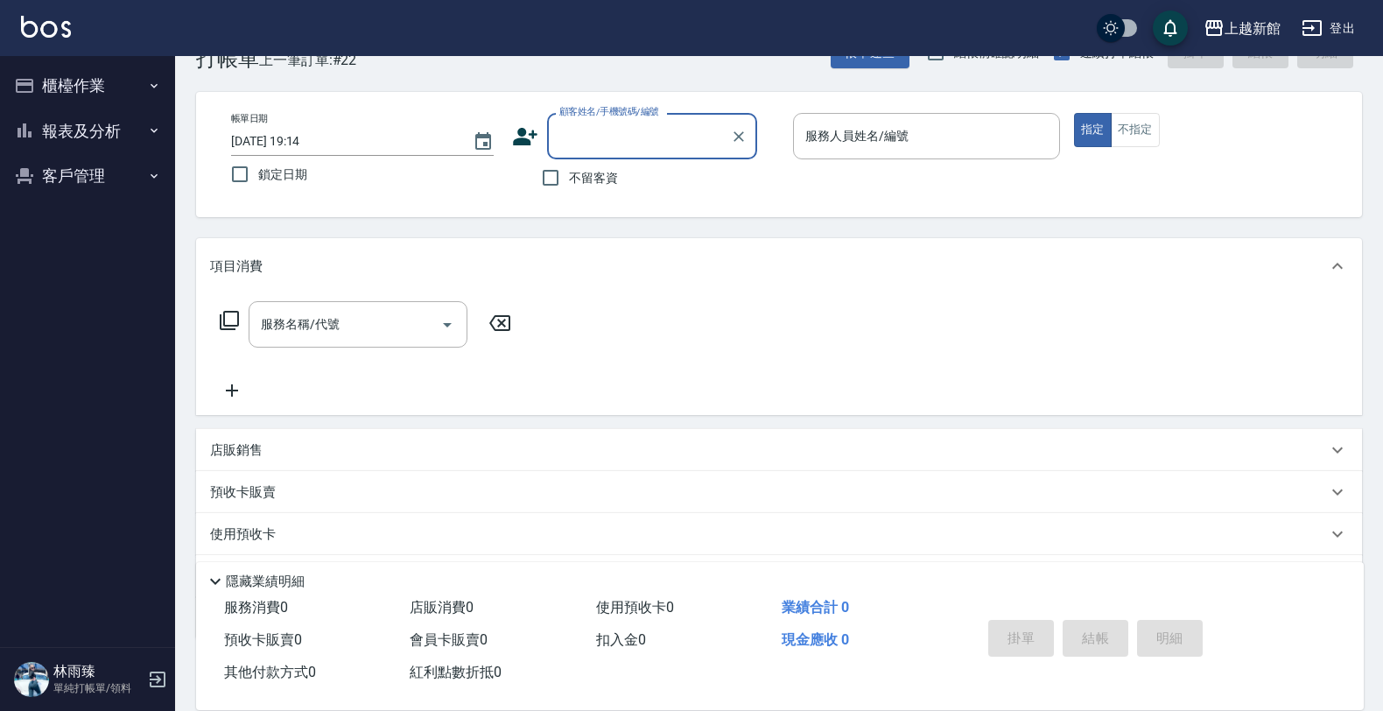
scroll to position [0, 0]
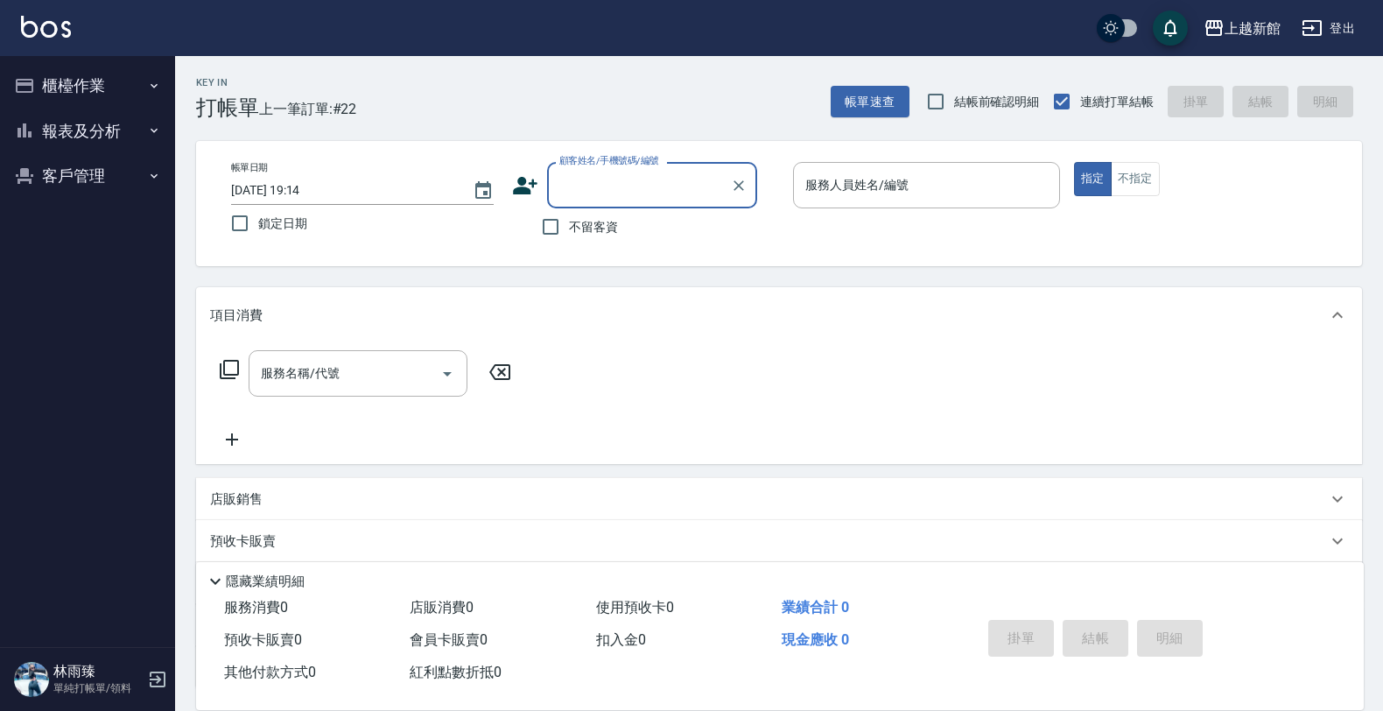
click at [518, 184] on icon at bounding box center [525, 185] width 26 height 26
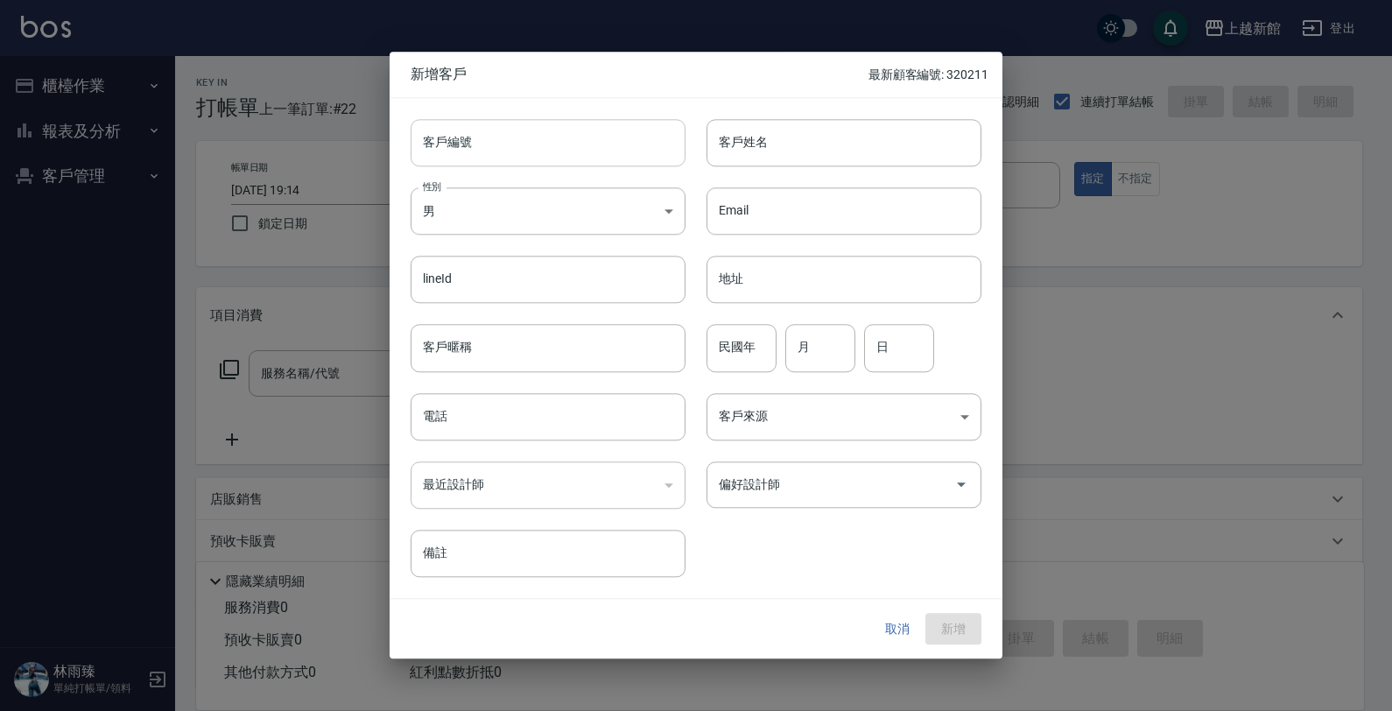
click at [545, 155] on input "客戶編號" at bounding box center [548, 142] width 275 height 47
type input "371112"
type input "游英妮"
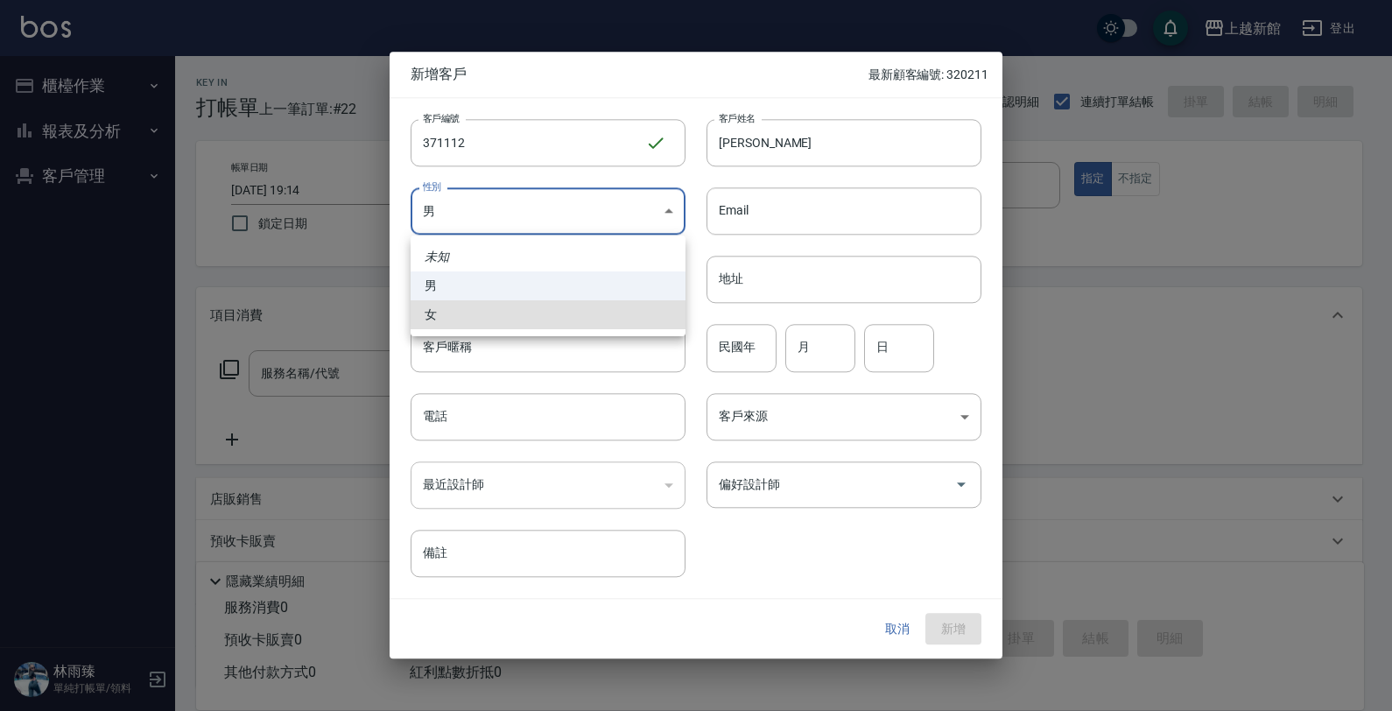
type input "FEMALE"
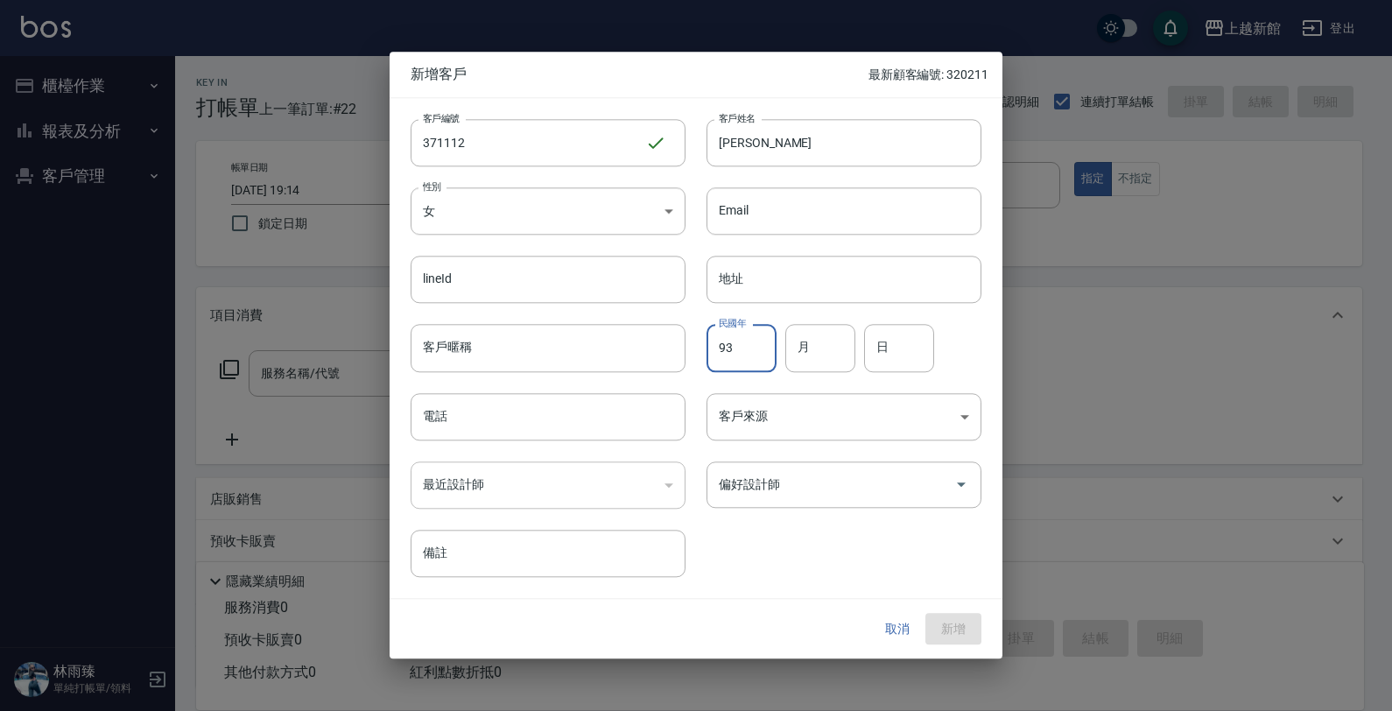
type input "93"
type input "11"
type input "12"
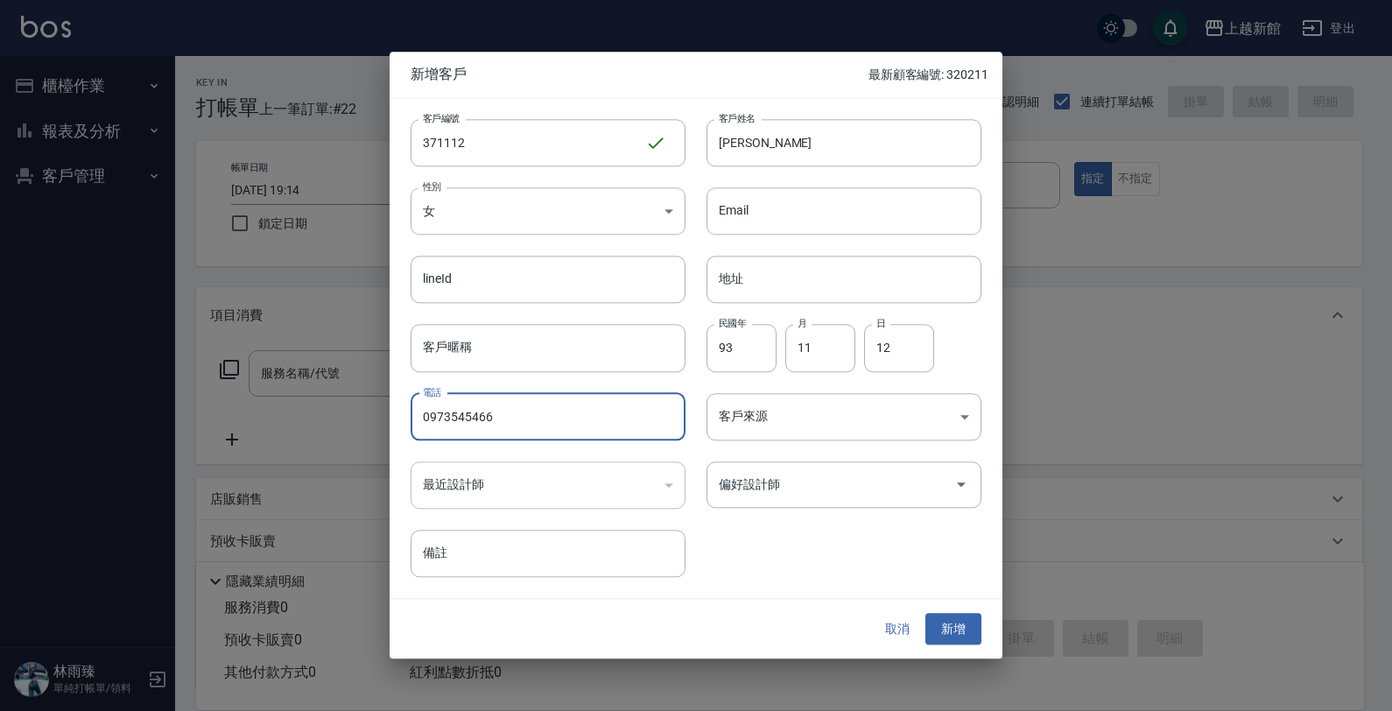
type input "0973545466"
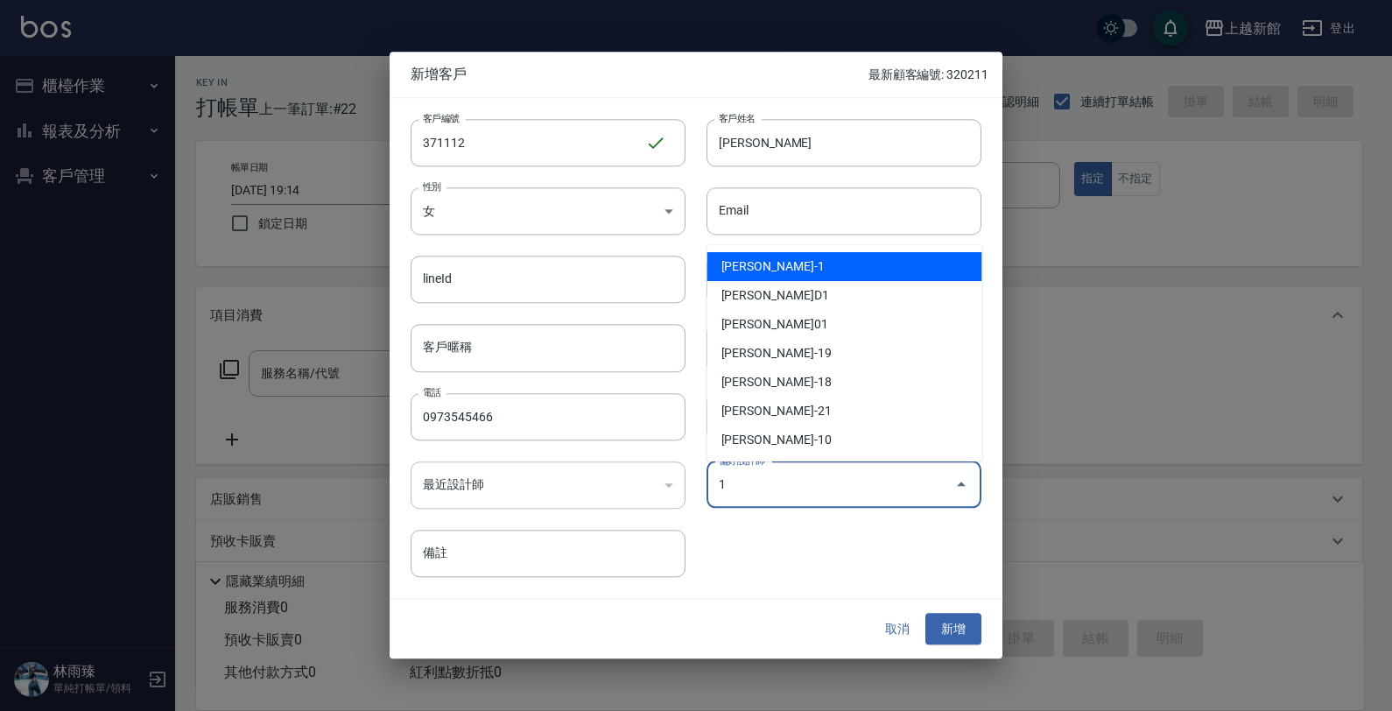
type input "游雅雲"
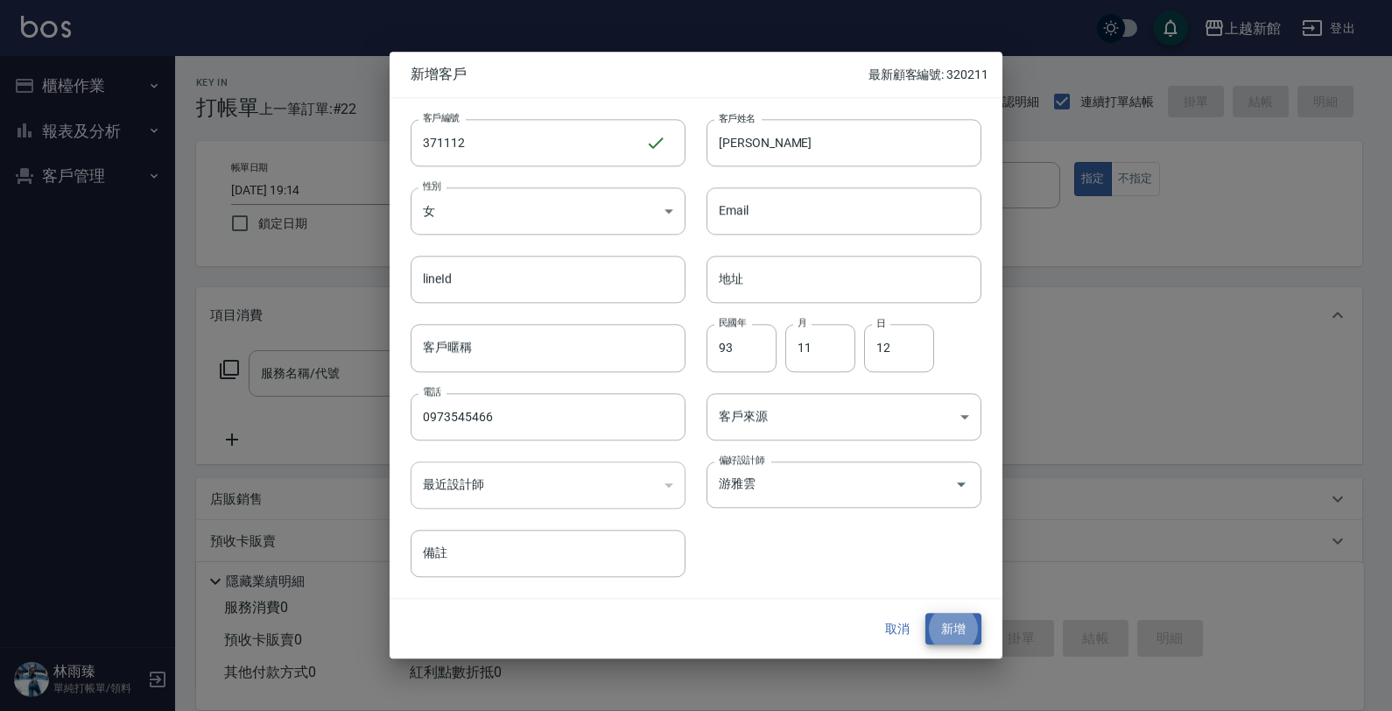
click at [925, 613] on button "新增" at bounding box center [953, 629] width 56 height 32
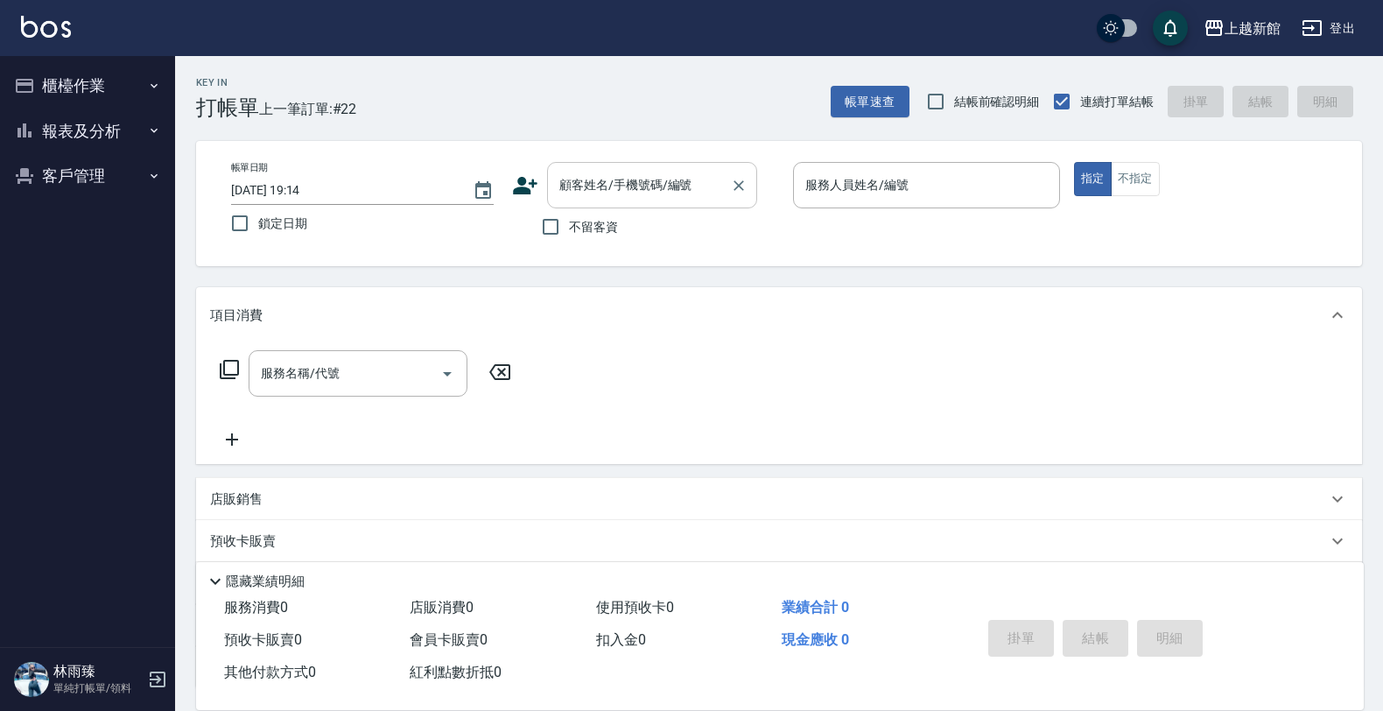
click at [583, 193] on input "顧客姓名/手機號碼/編號" at bounding box center [639, 185] width 168 height 31
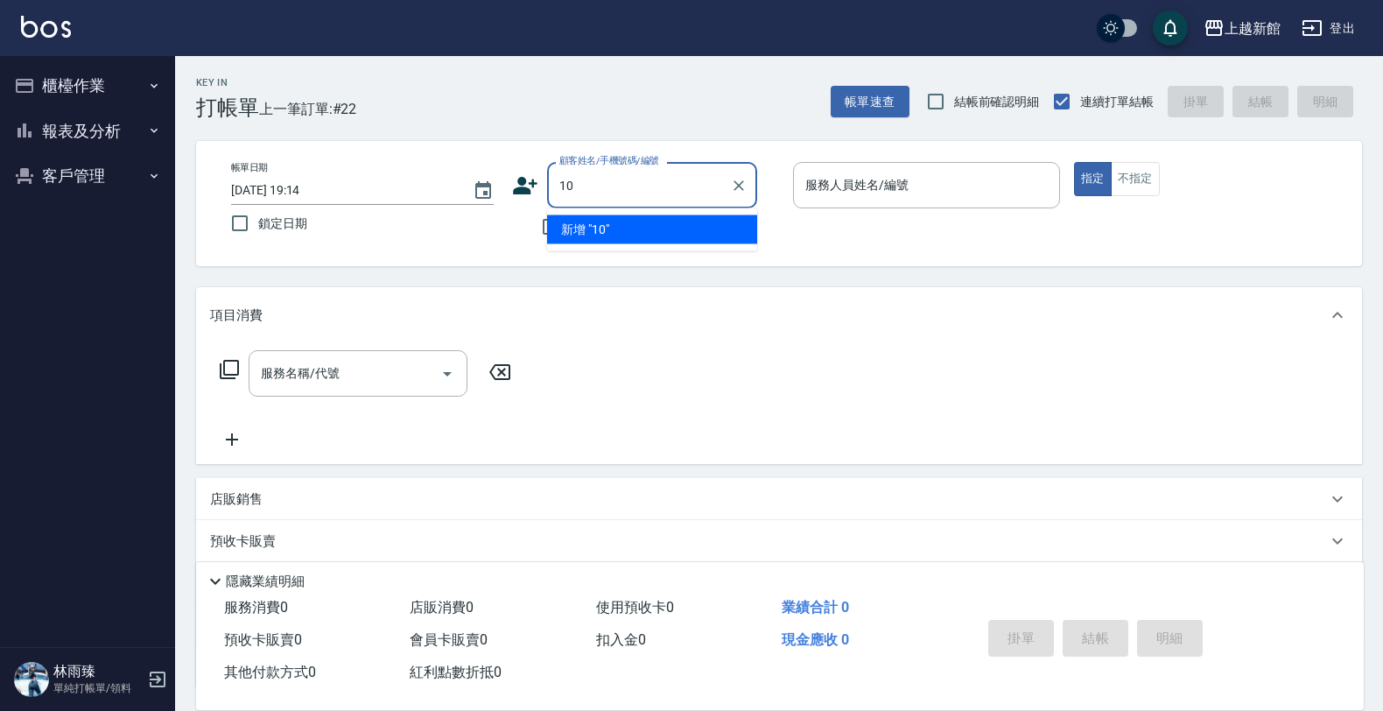
type input "瑪莎/0974376310/10"
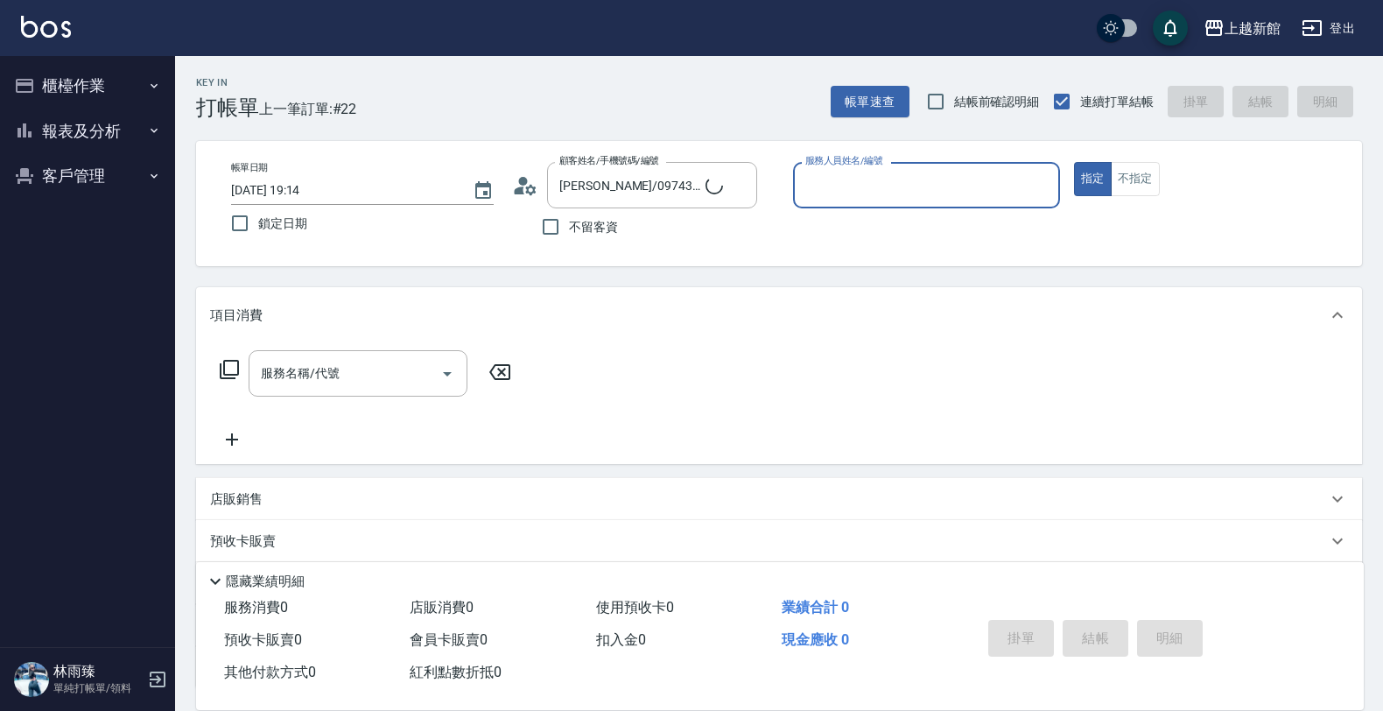
type input "瑪沙-10"
click at [1074, 162] on button "指定" at bounding box center [1093, 179] width 38 height 34
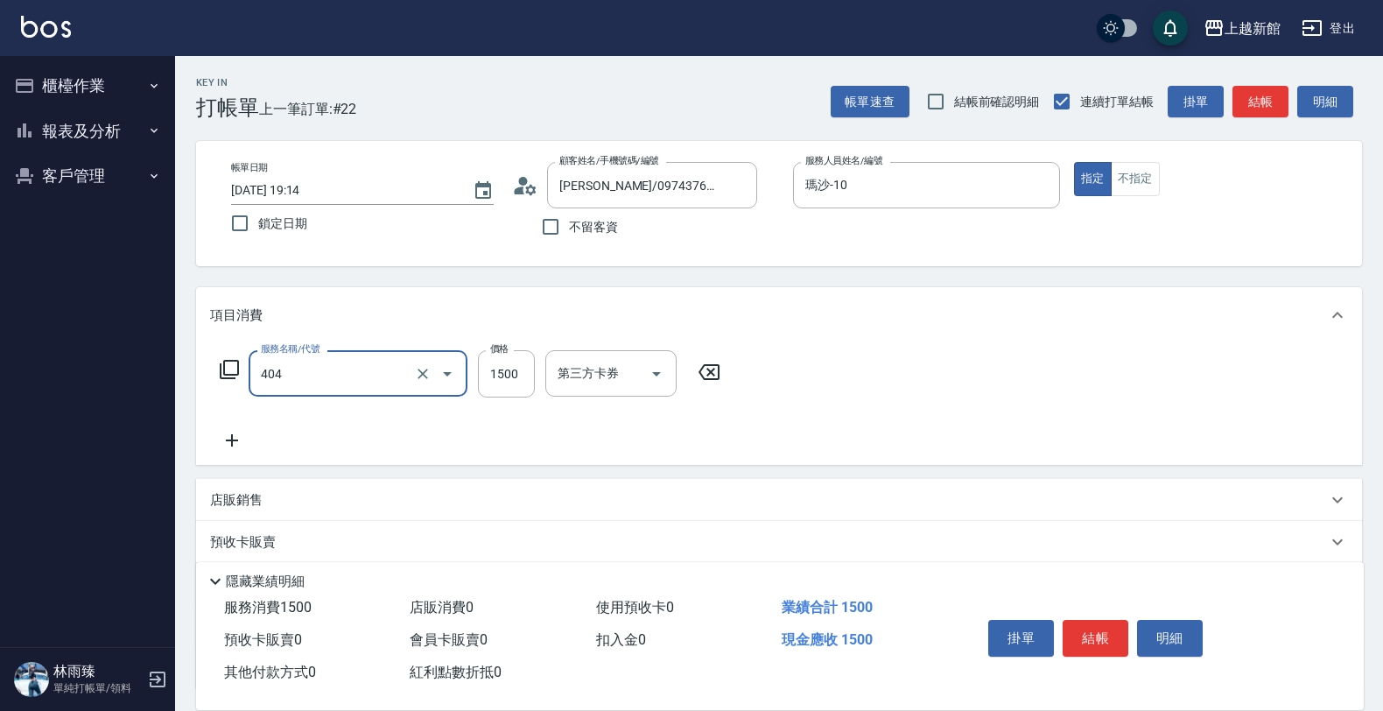
type input "設計染髮(404)"
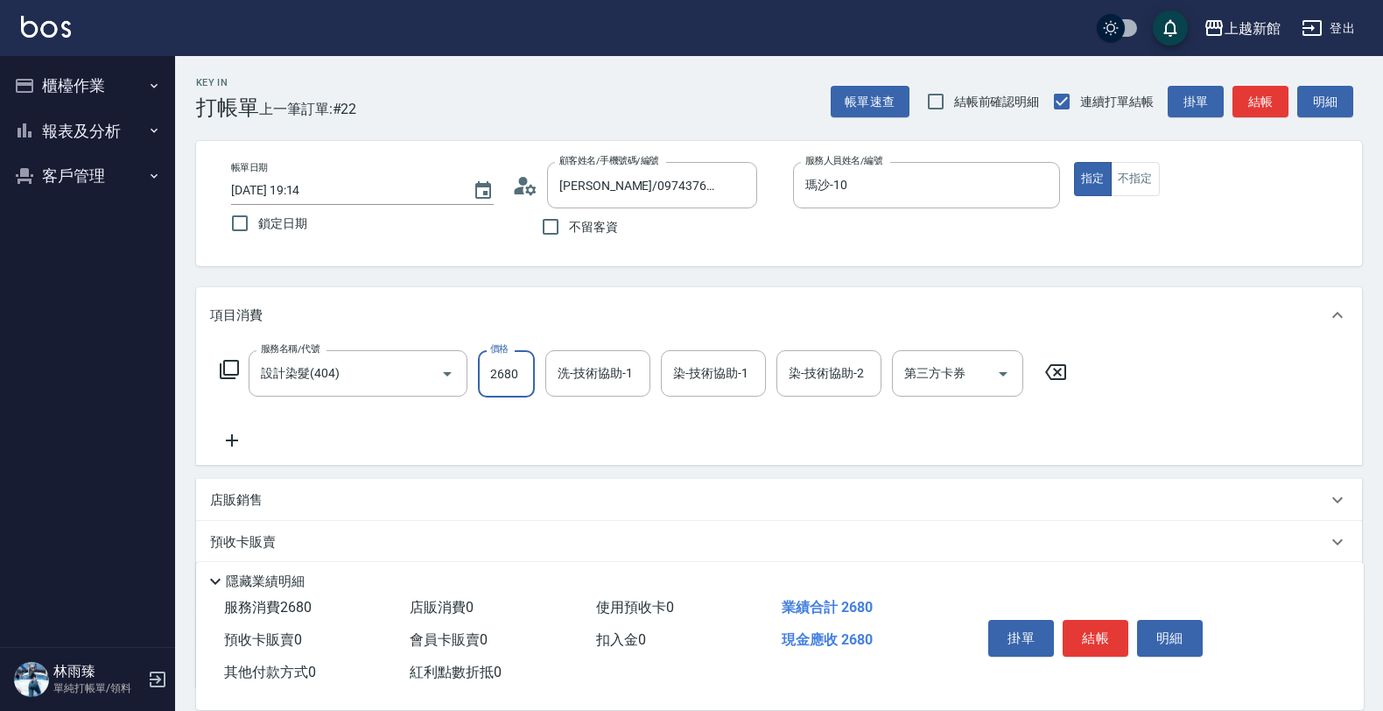
type input "2680"
type input "容綺-21"
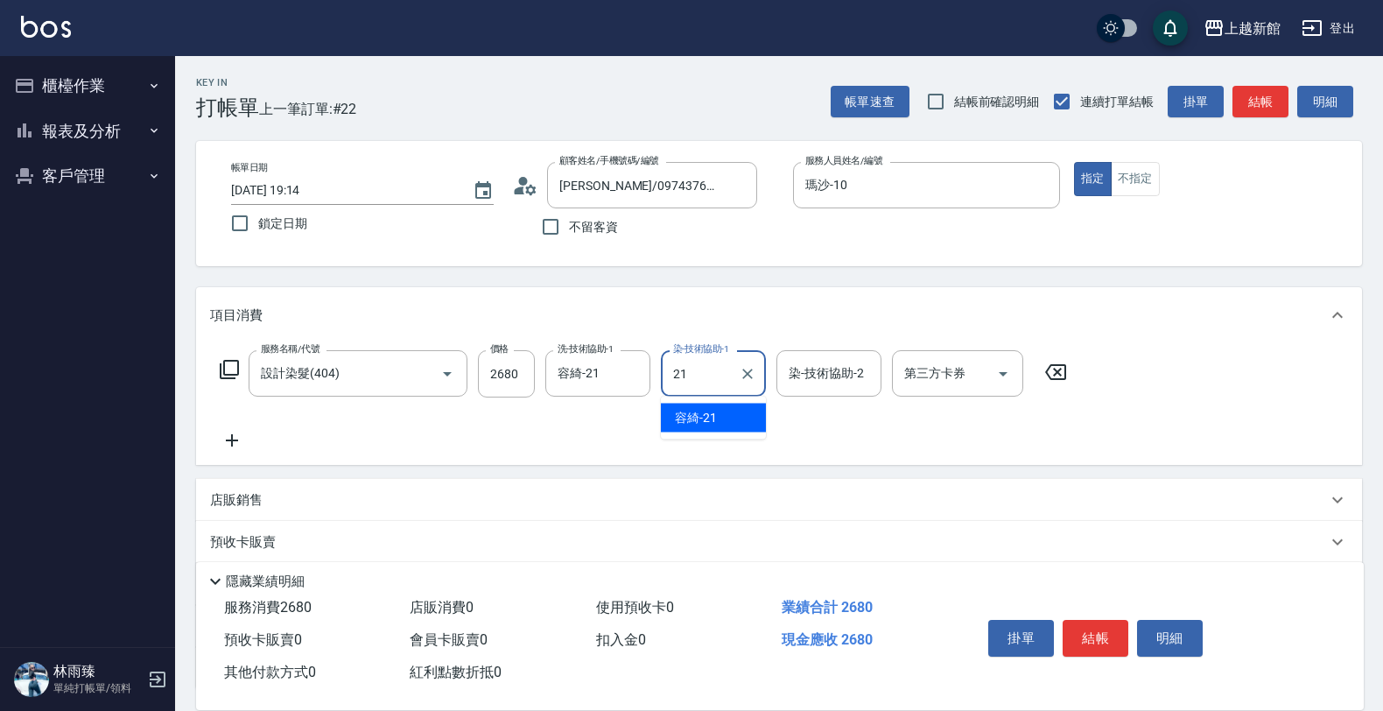
type input "容綺-21"
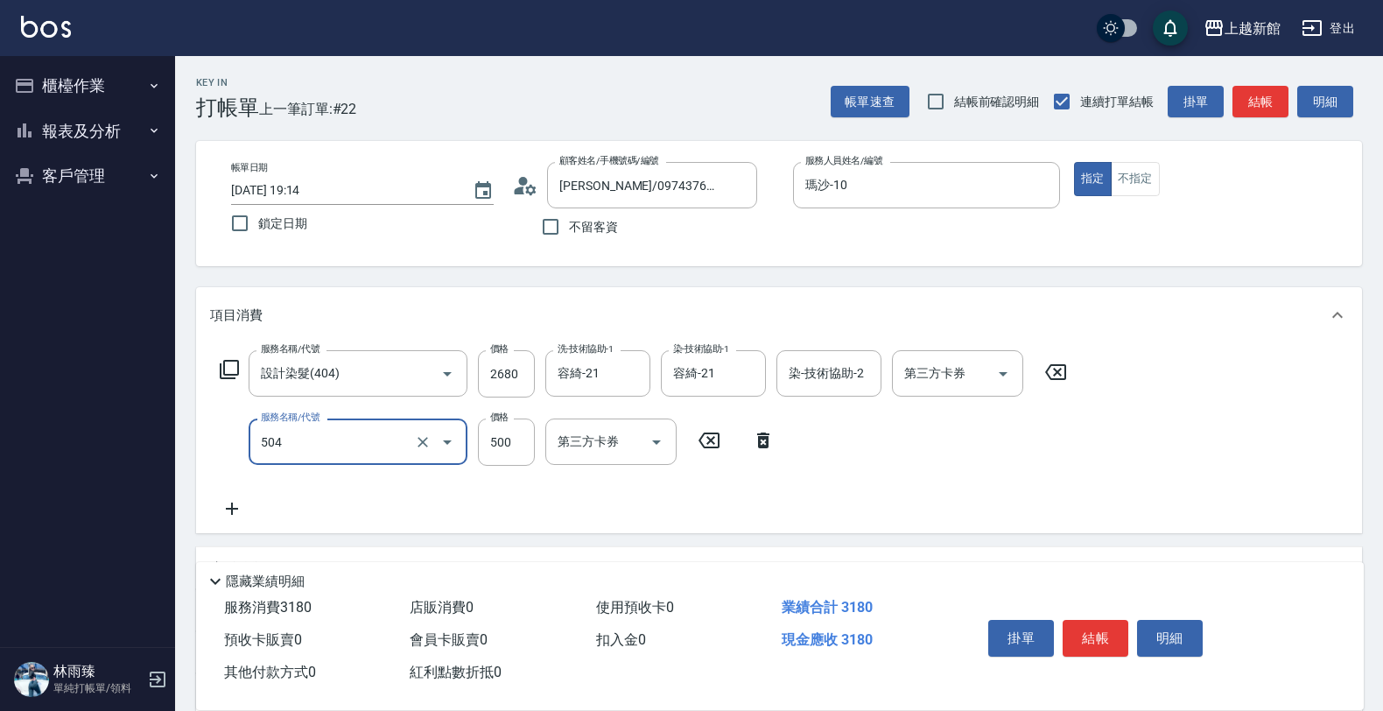
type input "順子護髮(504)"
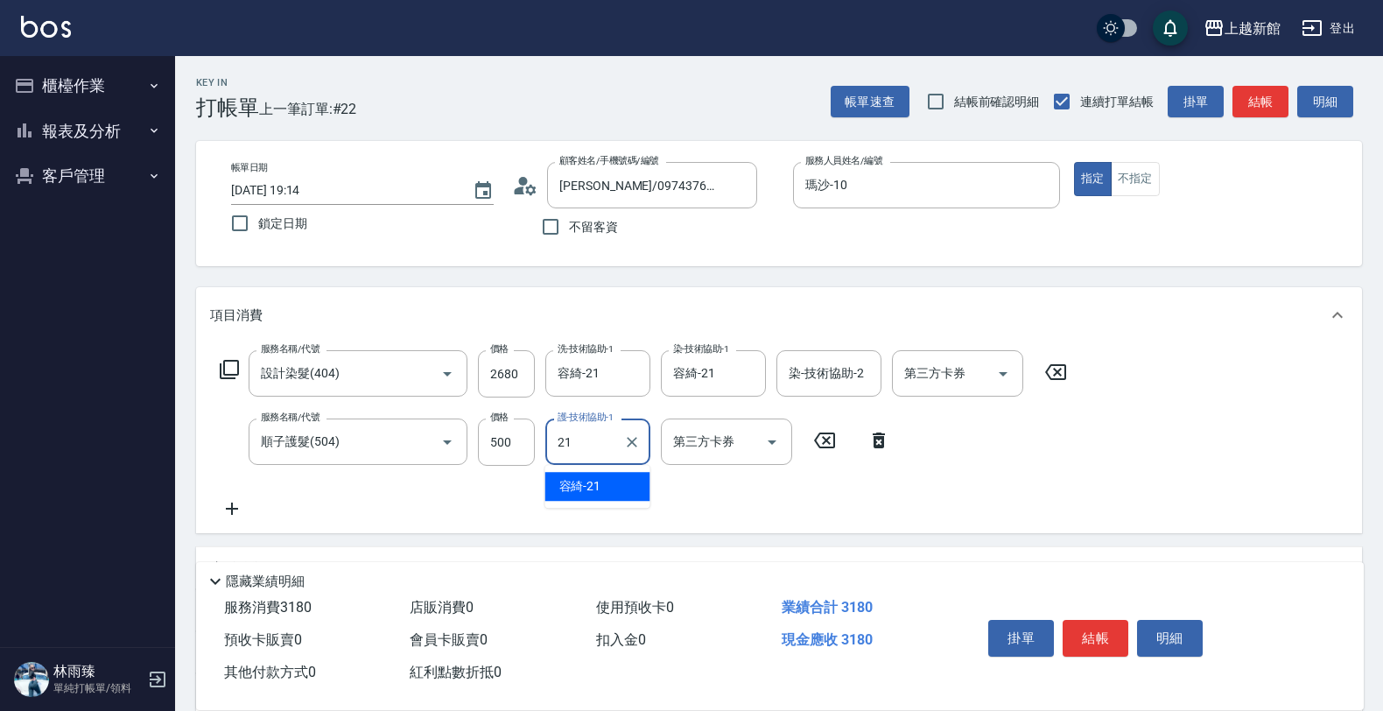
type input "容綺-21"
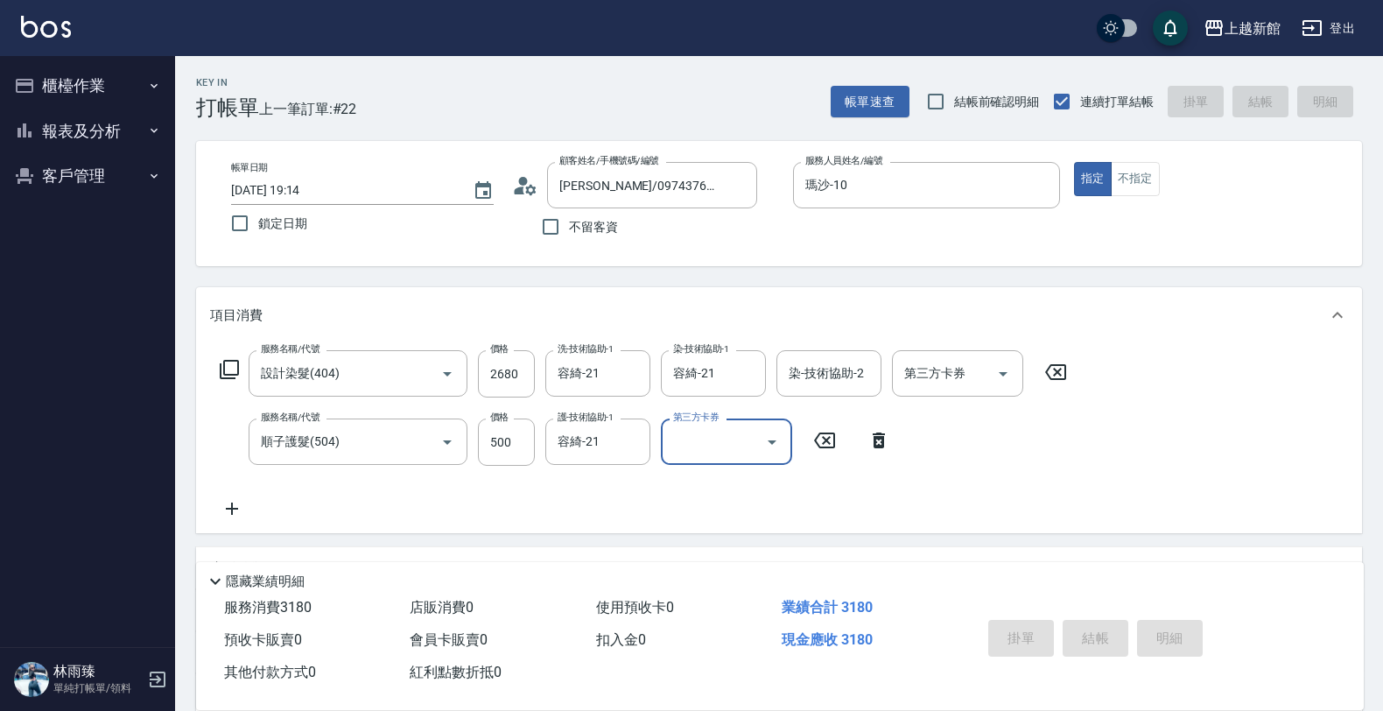
type input "2025/08/22 19:16"
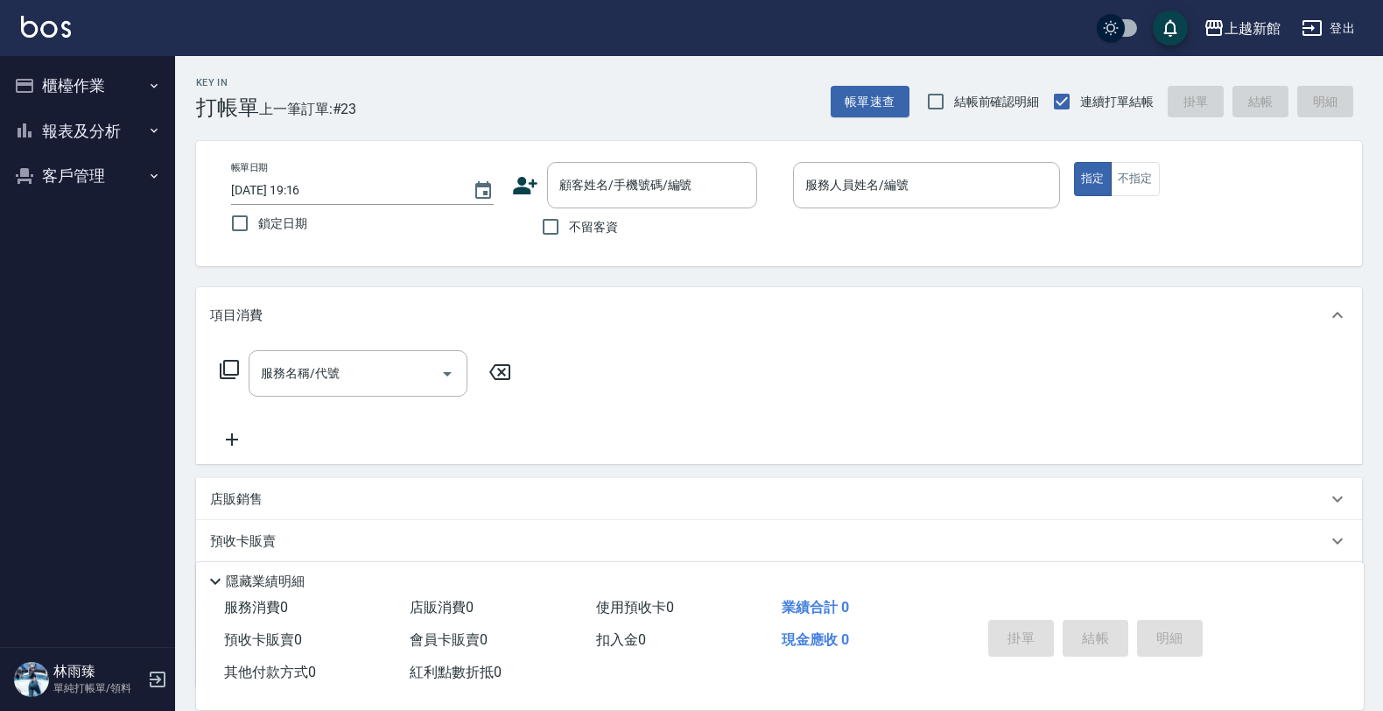
click at [527, 179] on icon at bounding box center [525, 185] width 26 height 26
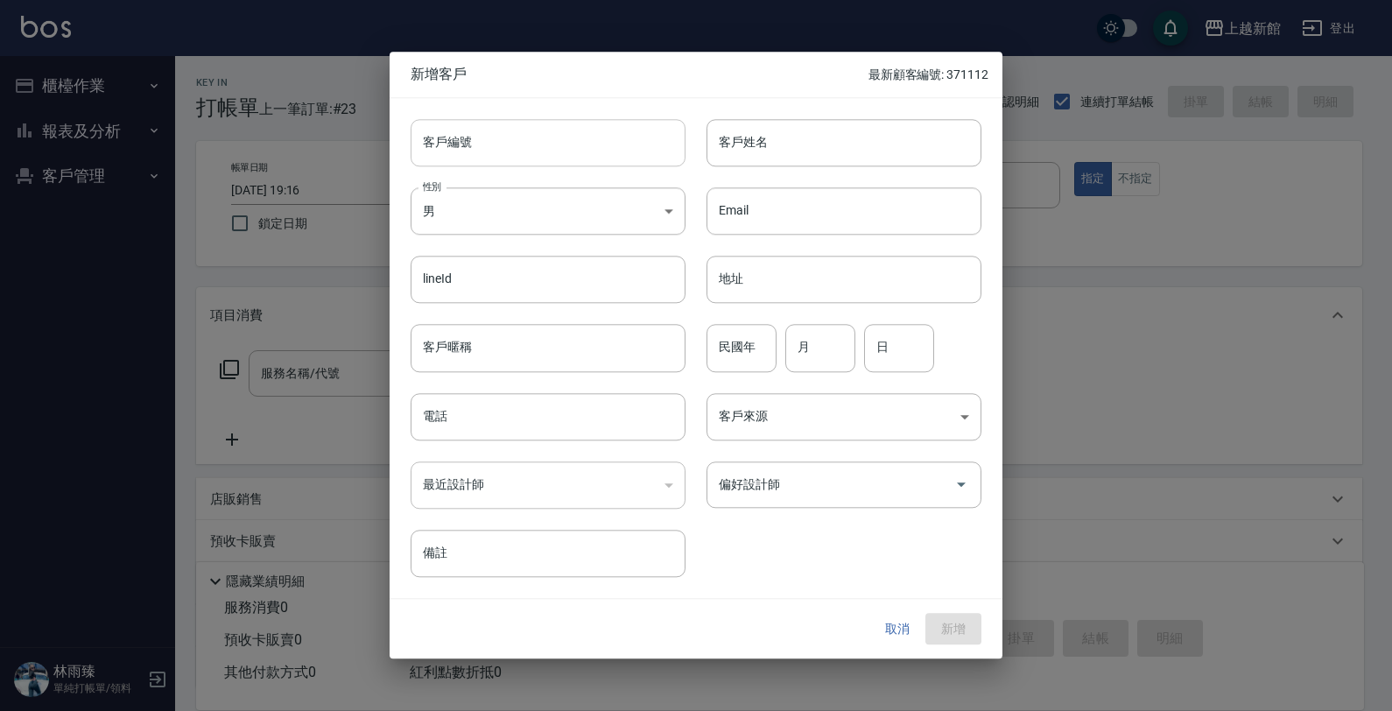
click at [554, 144] on input "客戶編號" at bounding box center [548, 142] width 275 height 47
type input "280130"
type input "黃羽萱"
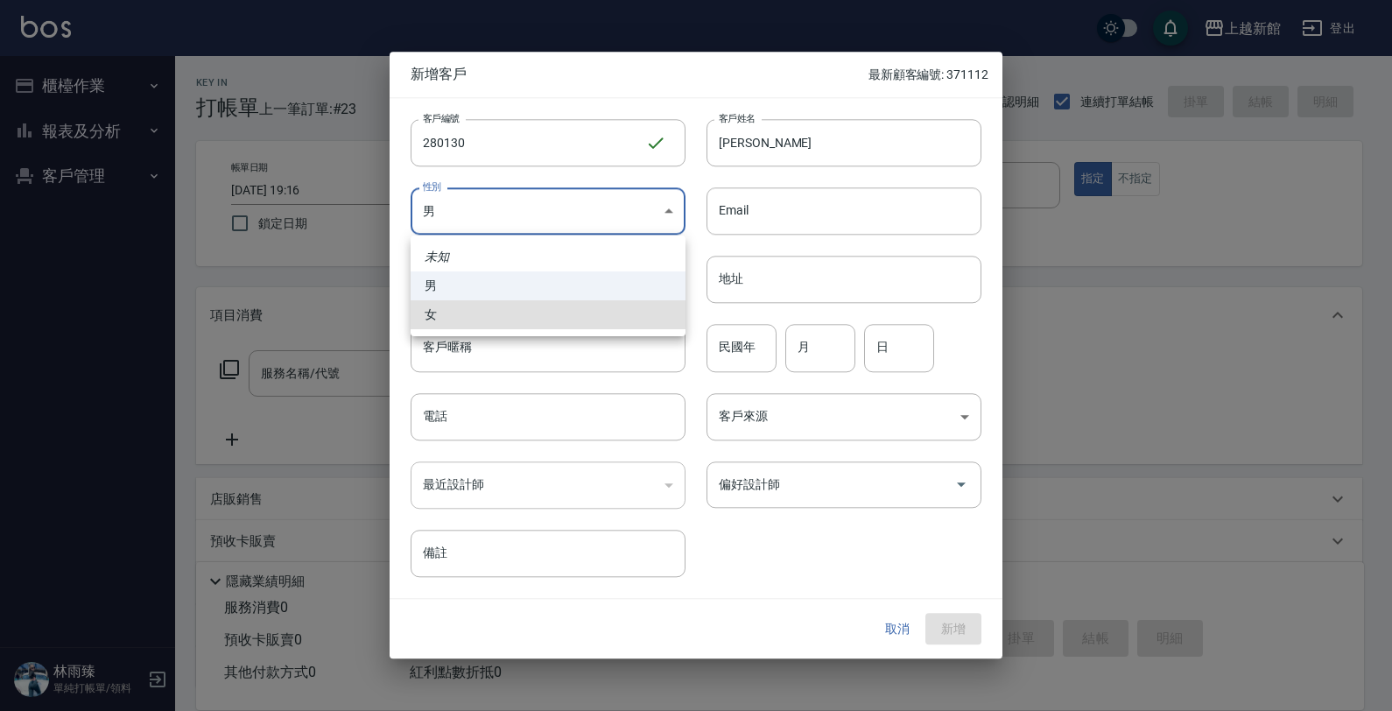
type input "FEMALE"
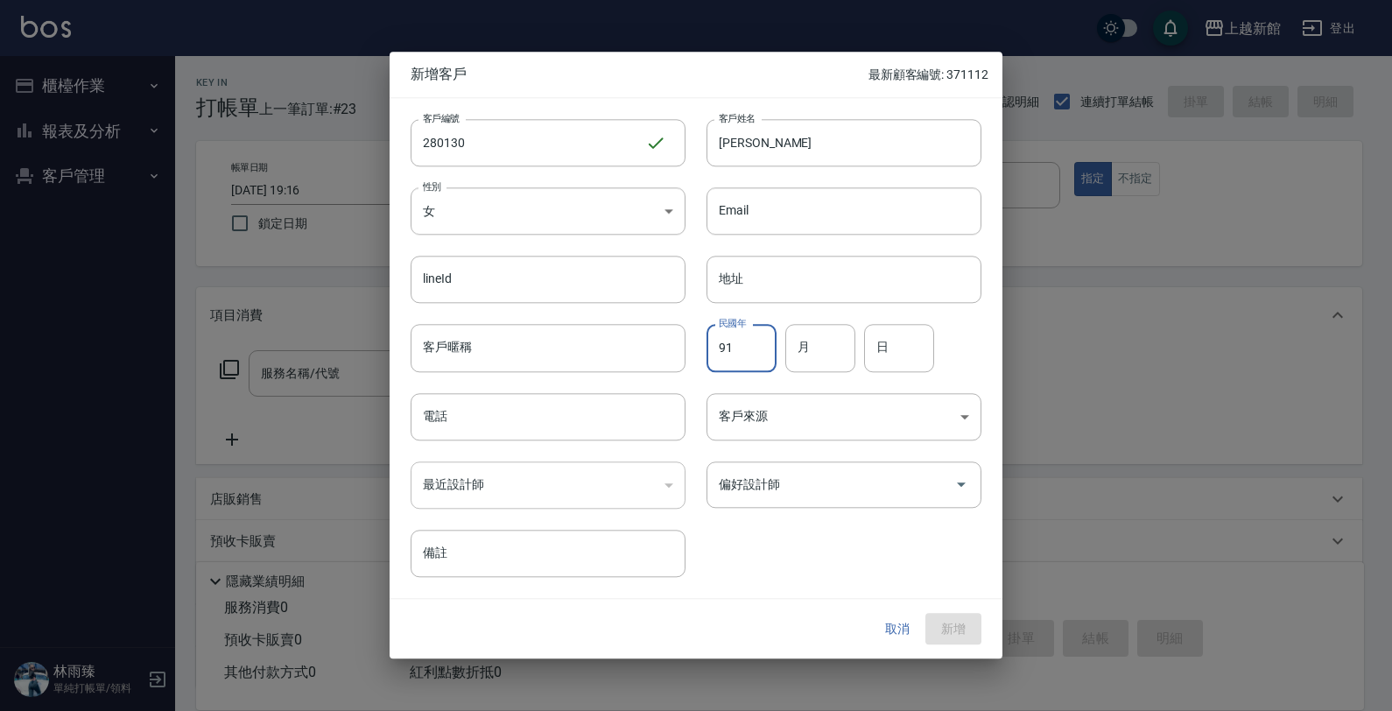
type input "91"
type input "01"
type input "30"
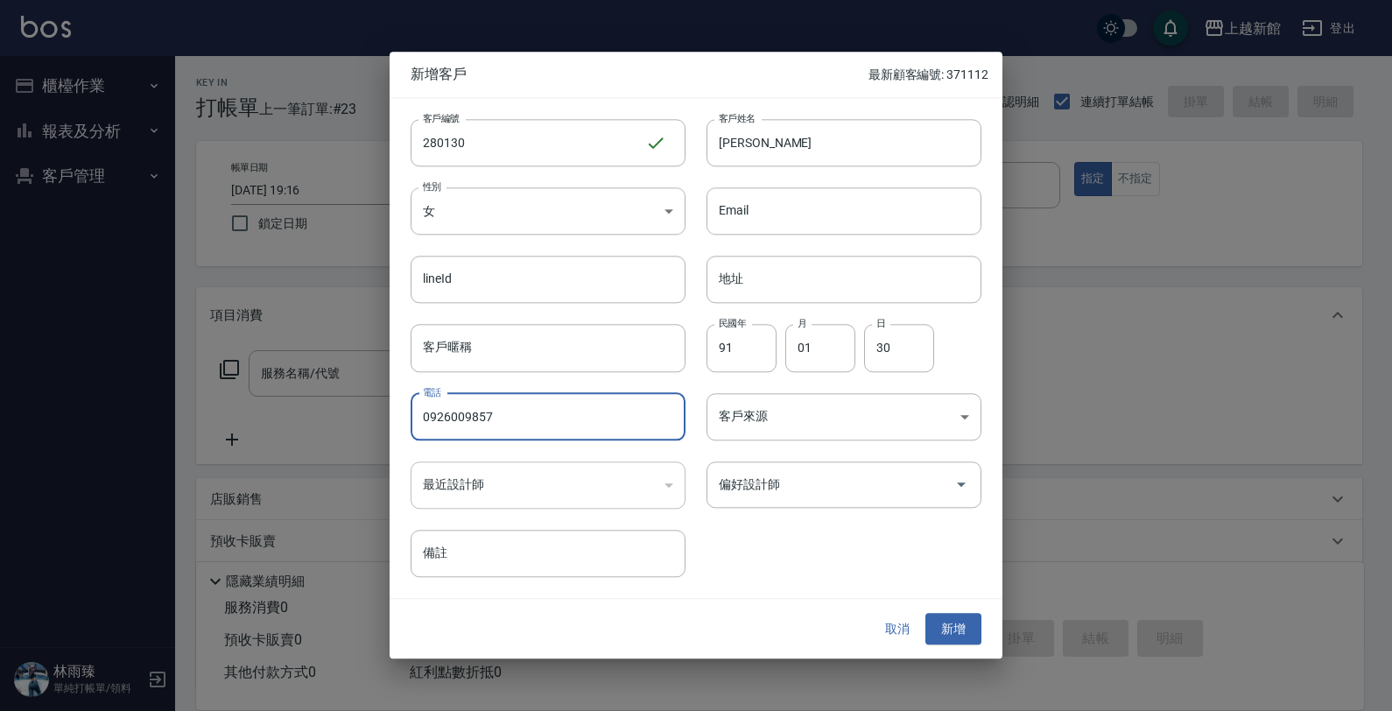
type input "0926009857"
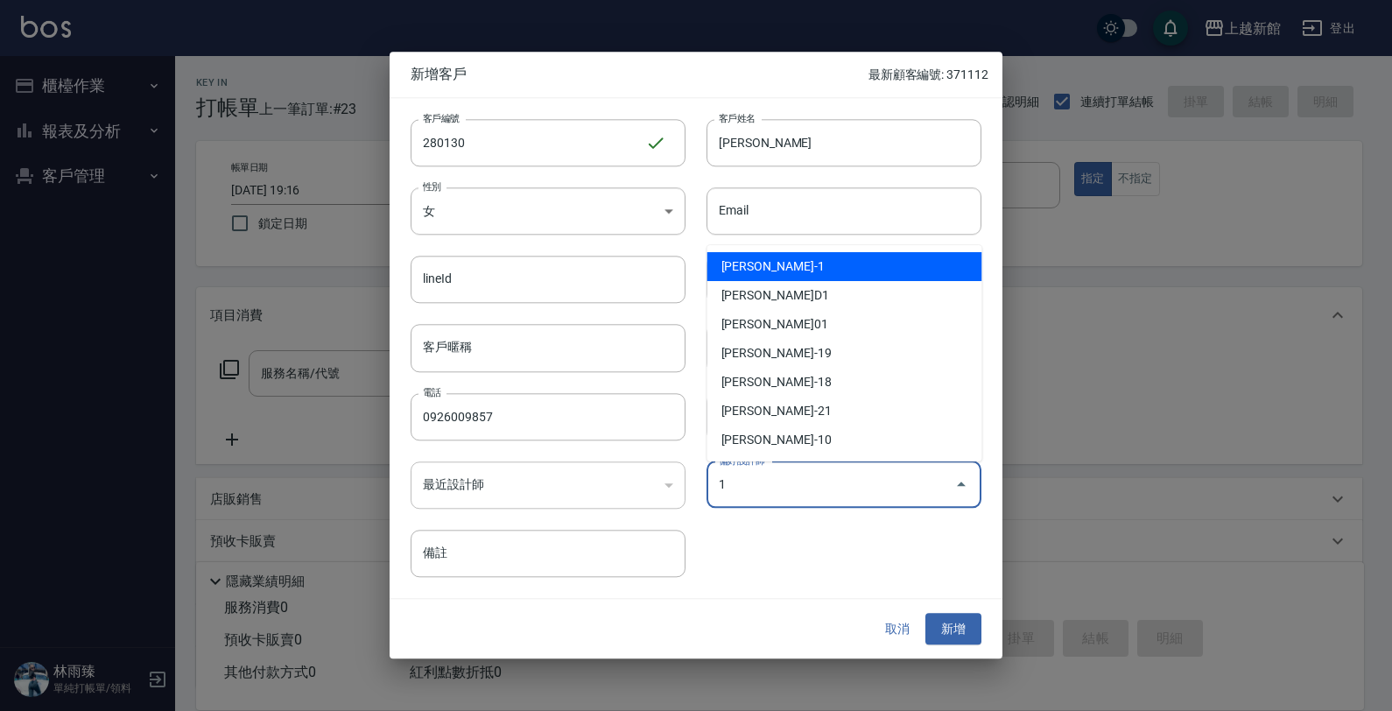
type input "游雅雲"
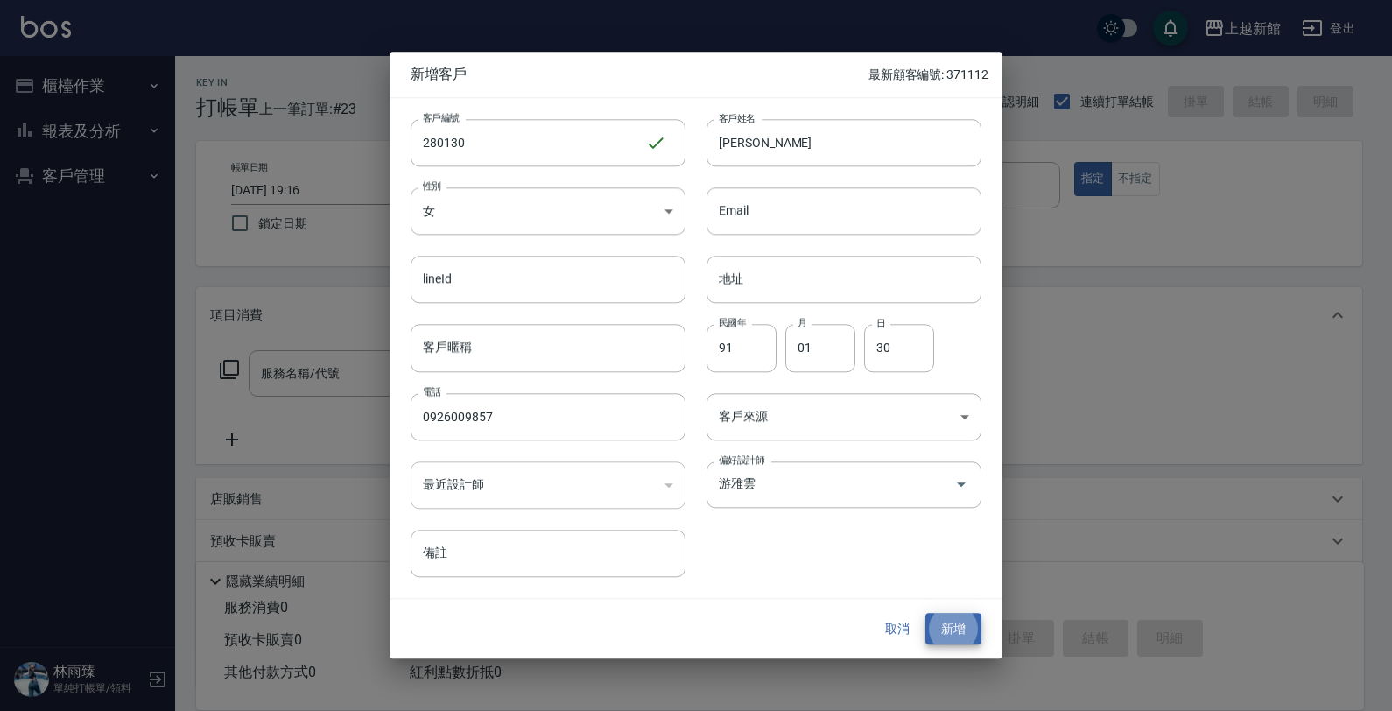
click at [925, 613] on button "新增" at bounding box center [953, 629] width 56 height 32
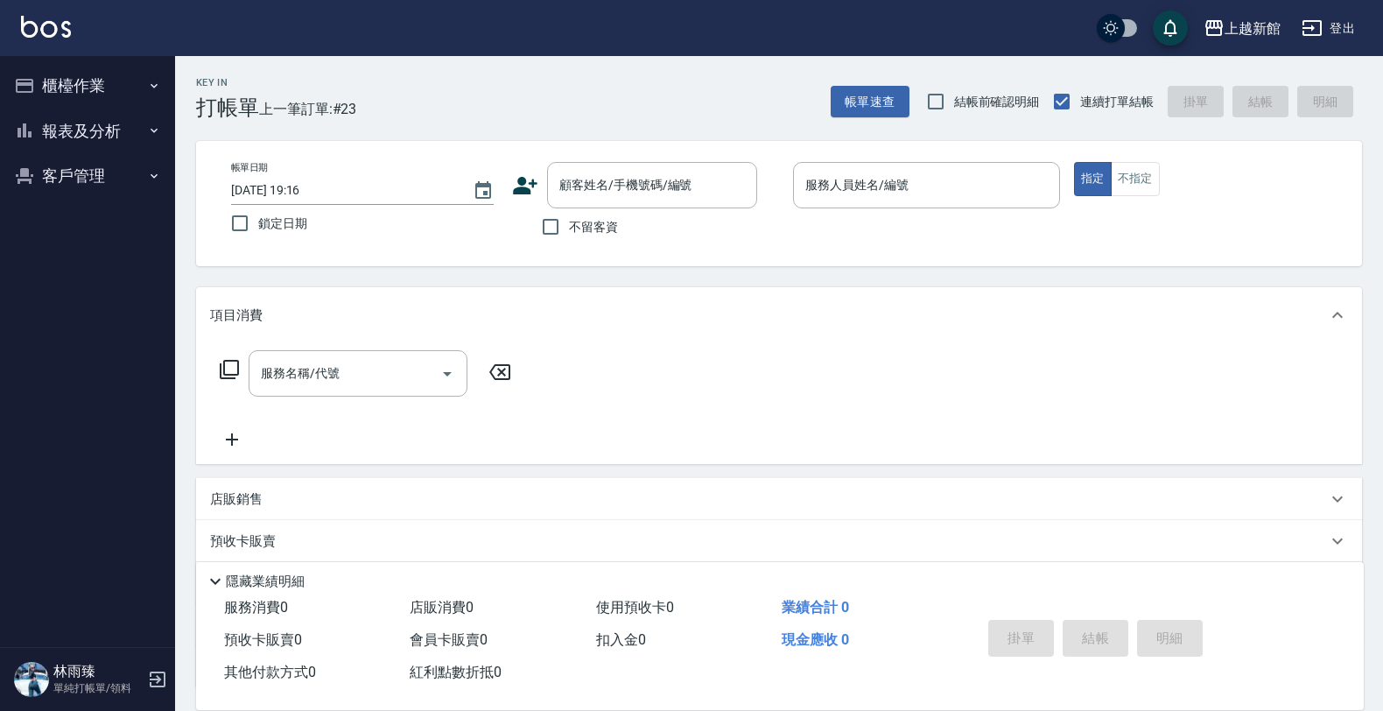
click at [527, 188] on icon at bounding box center [525, 186] width 25 height 18
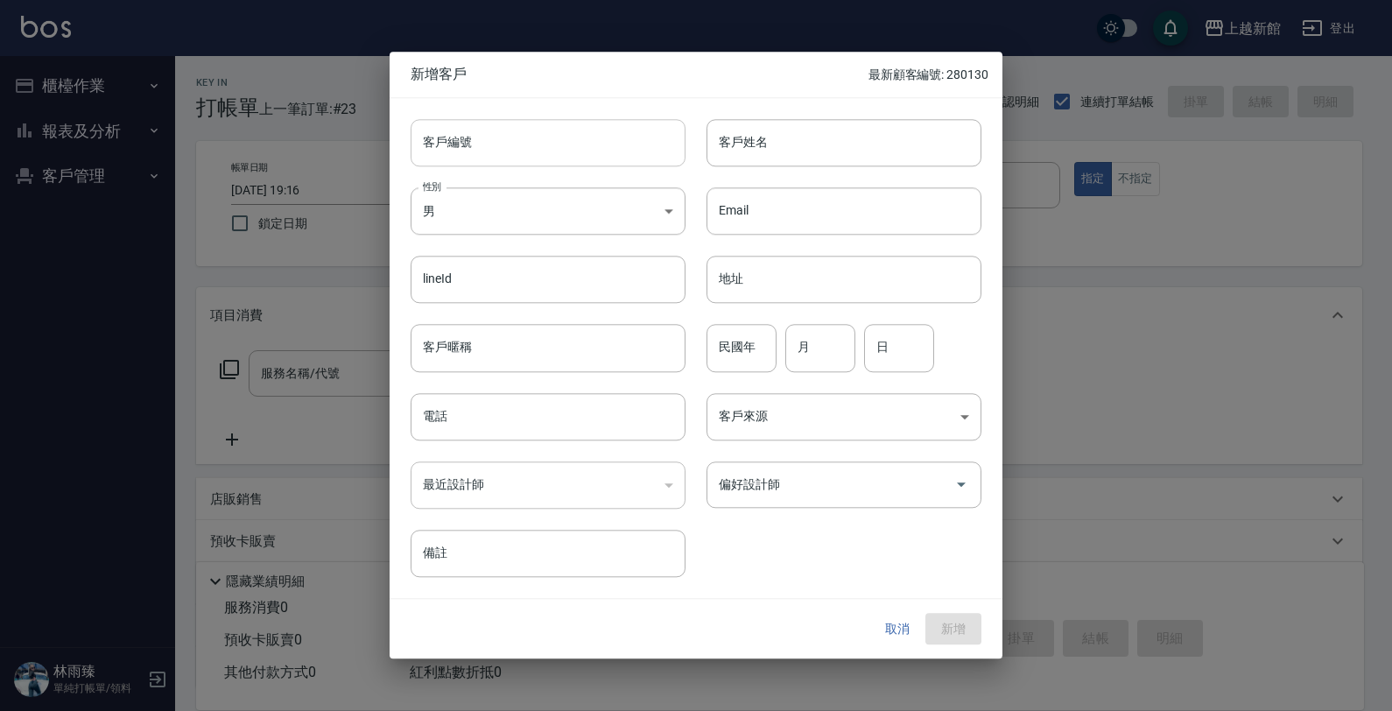
click at [566, 153] on input "客戶編號" at bounding box center [548, 142] width 275 height 47
type input "370617"
type input "顏沛妤"
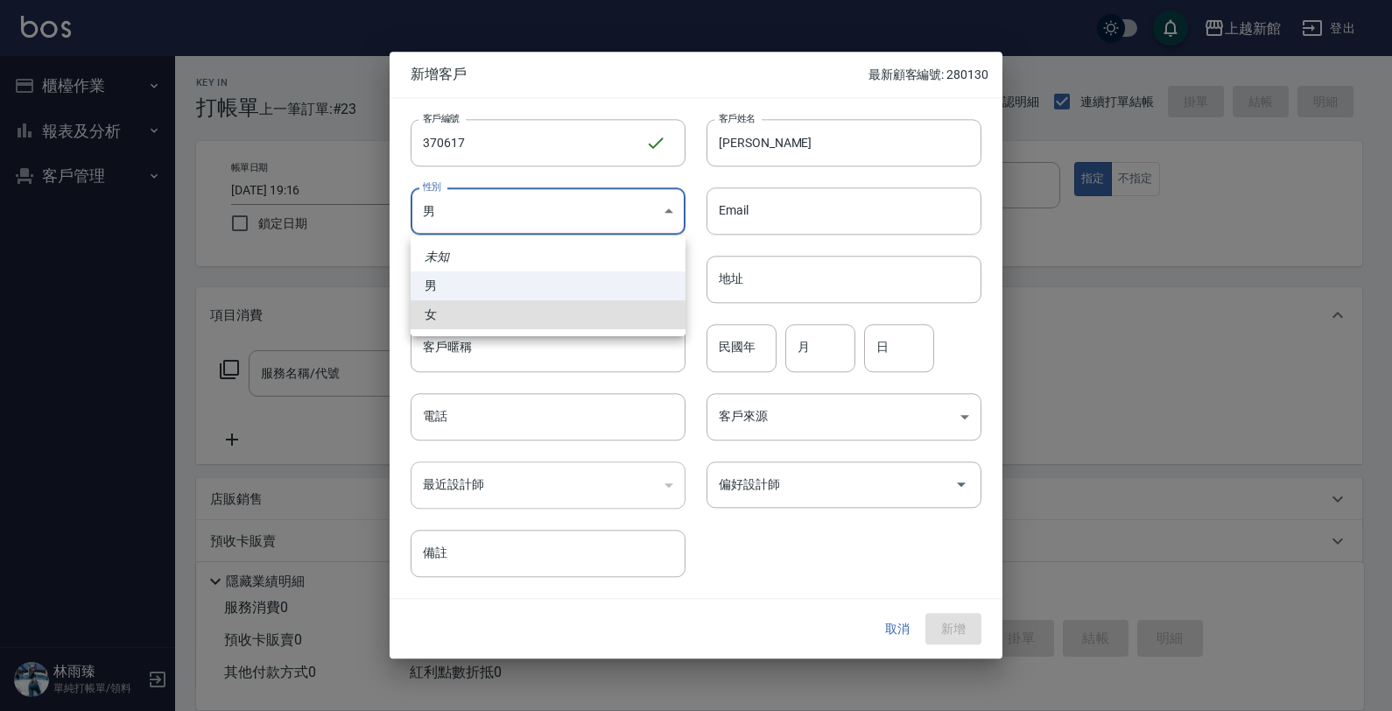
type input "FEMALE"
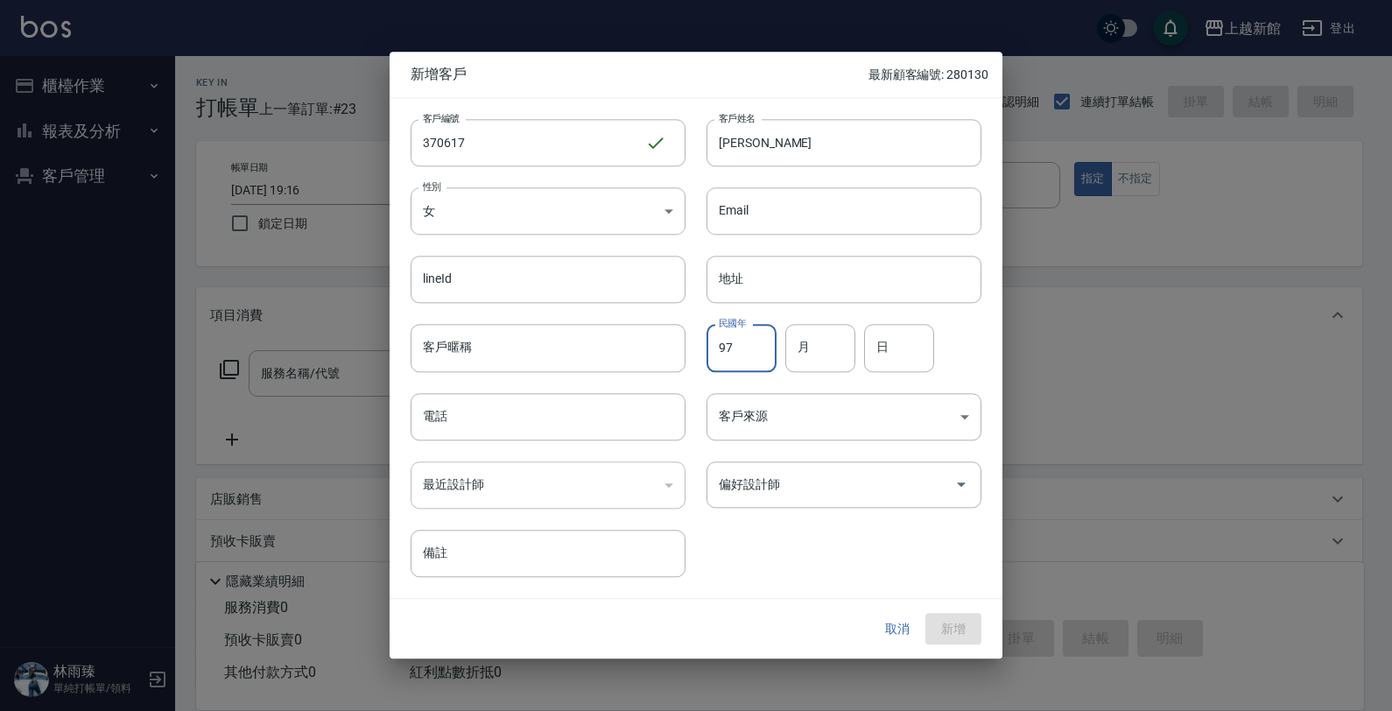
type input "97"
type input "06"
type input "17"
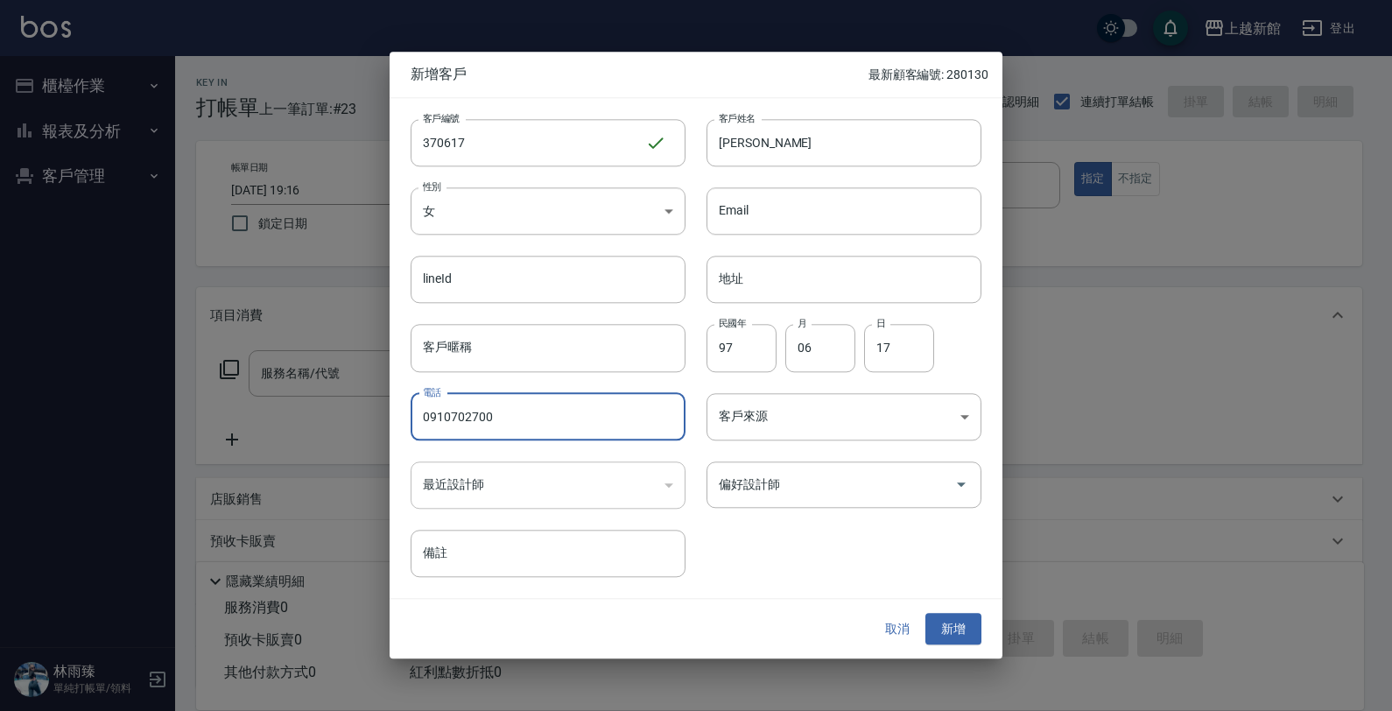
type input "0910702700"
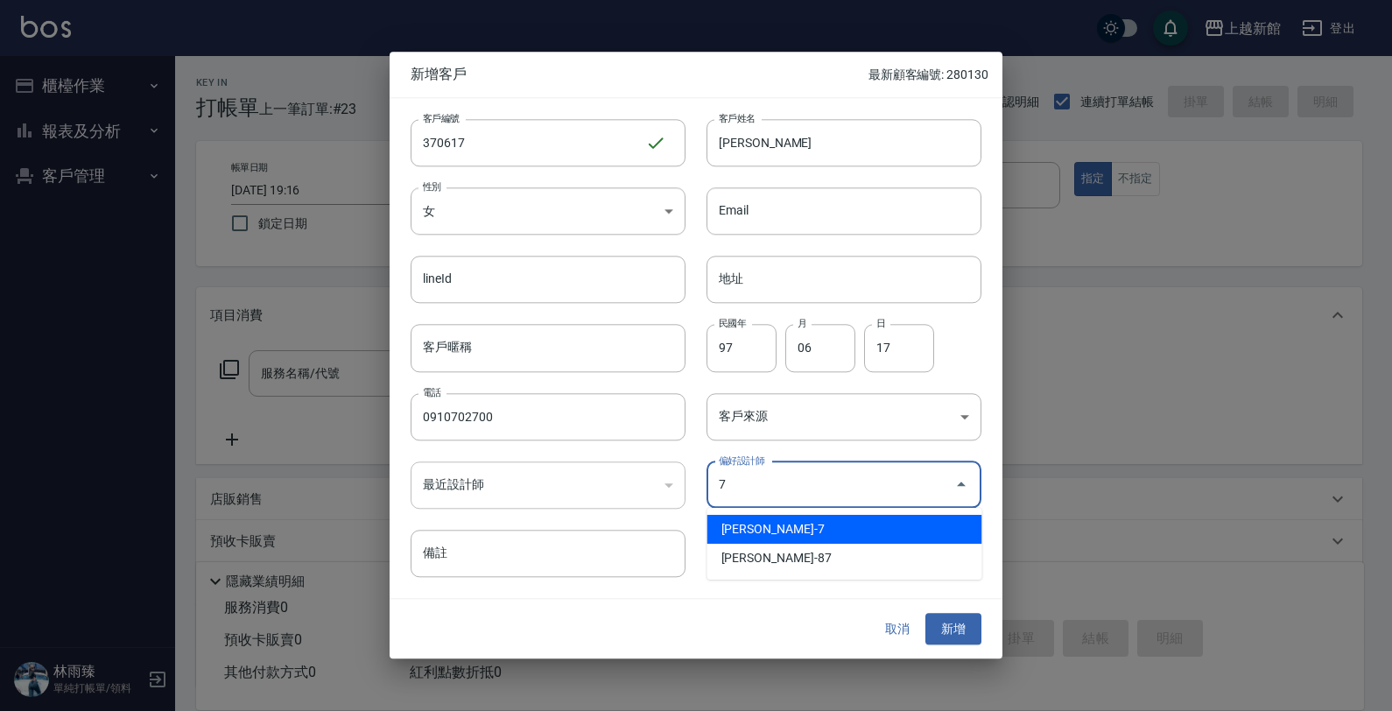
type input "林雨臻"
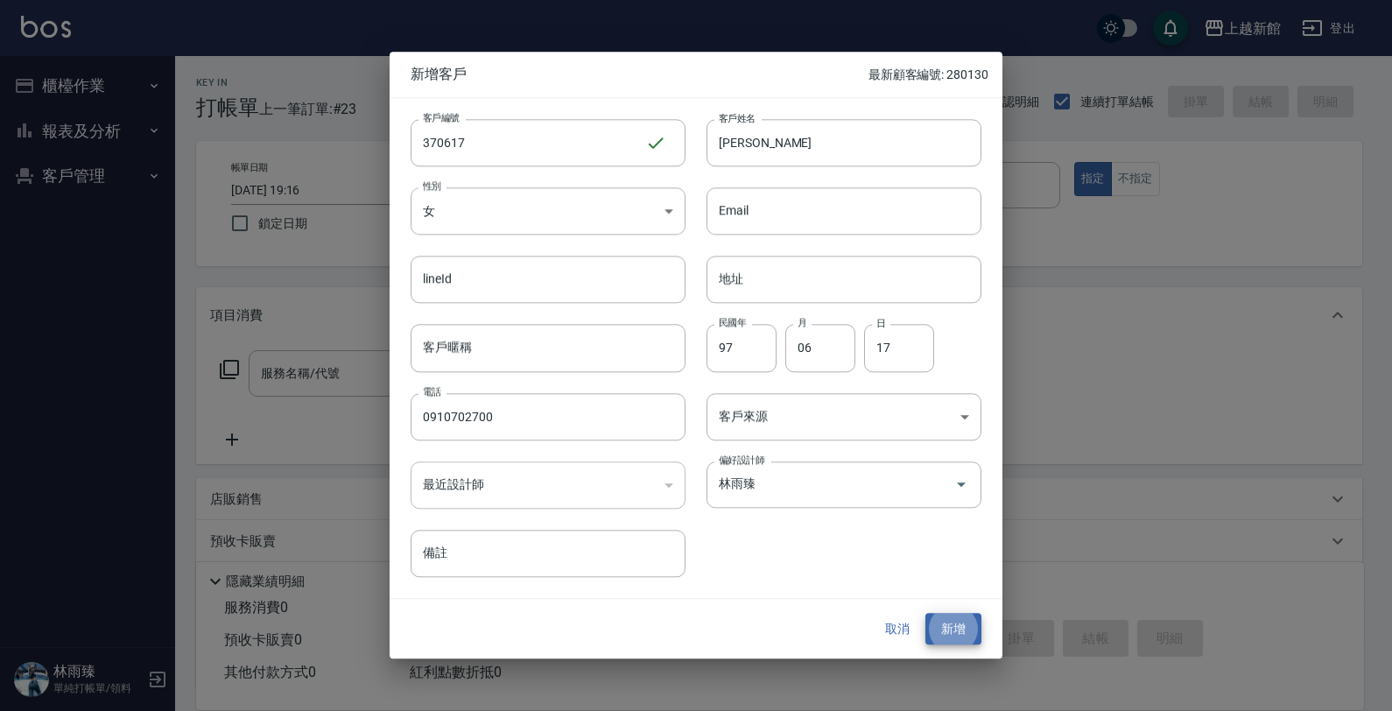
click at [925, 613] on button "新增" at bounding box center [953, 629] width 56 height 32
click at [896, 636] on button "取消" at bounding box center [897, 629] width 56 height 32
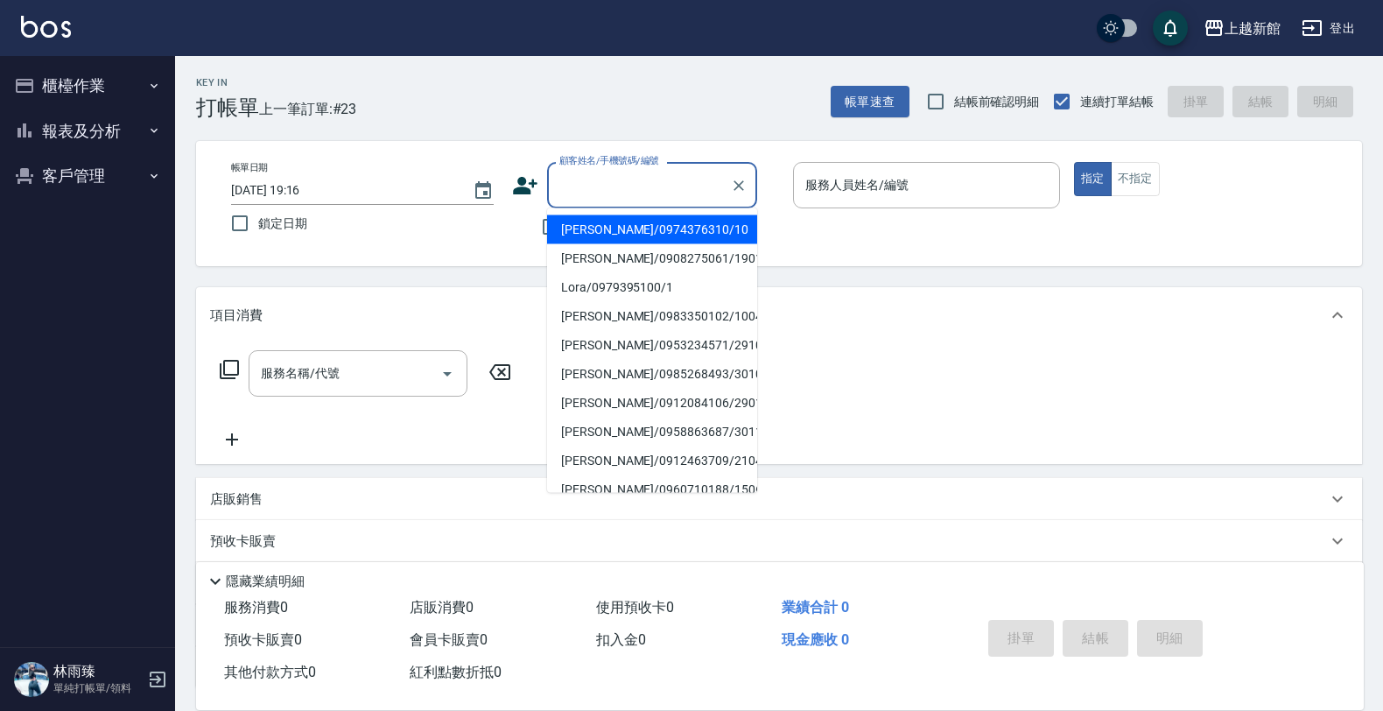
drag, startPoint x: 623, startPoint y: 178, endPoint x: 681, endPoint y: 193, distance: 59.9
click at [624, 178] on input "顧客姓名/手機號碼/編號" at bounding box center [639, 185] width 168 height 31
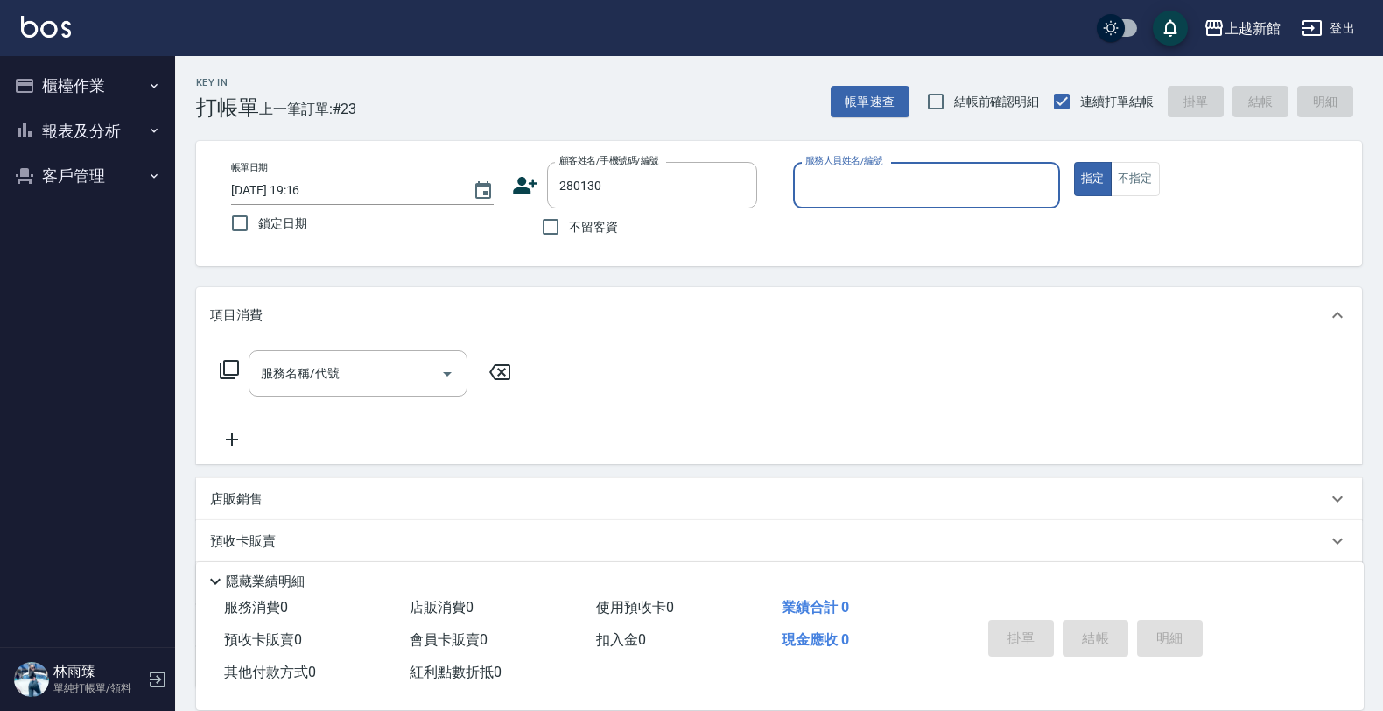
click at [1074, 162] on button "指定" at bounding box center [1093, 179] width 38 height 34
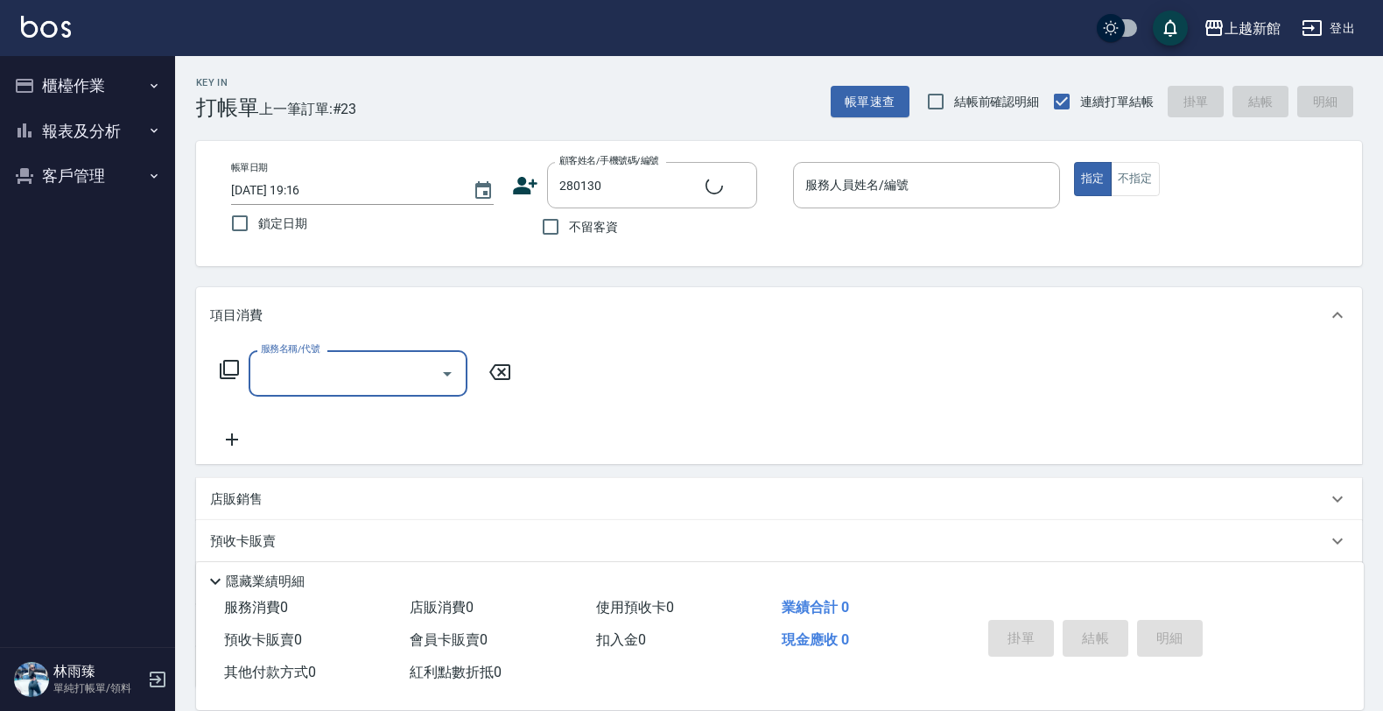
type input "黃羽萱/0926009857/280130"
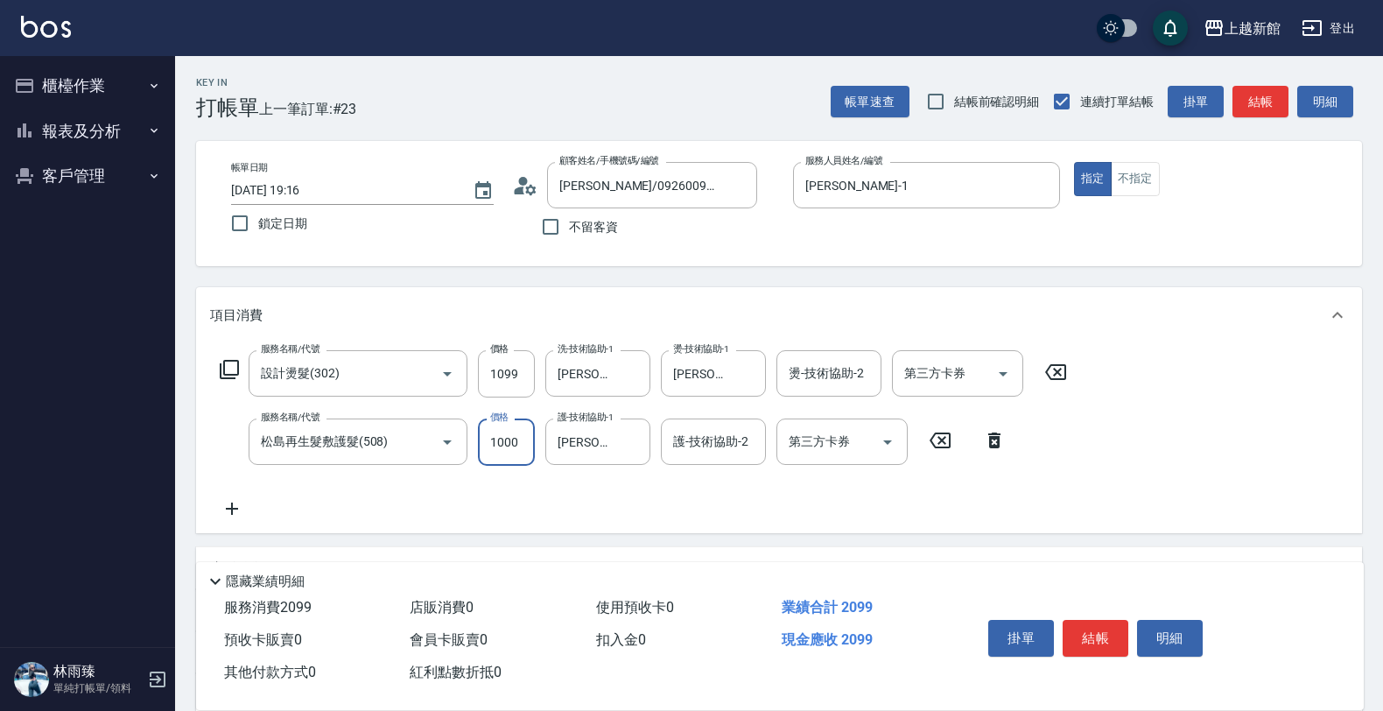
drag, startPoint x: 501, startPoint y: 362, endPoint x: 469, endPoint y: 363, distance: 31.6
click at [500, 363] on input "1099" at bounding box center [506, 373] width 57 height 47
click at [501, 377] on input "1099" at bounding box center [506, 373] width 57 height 47
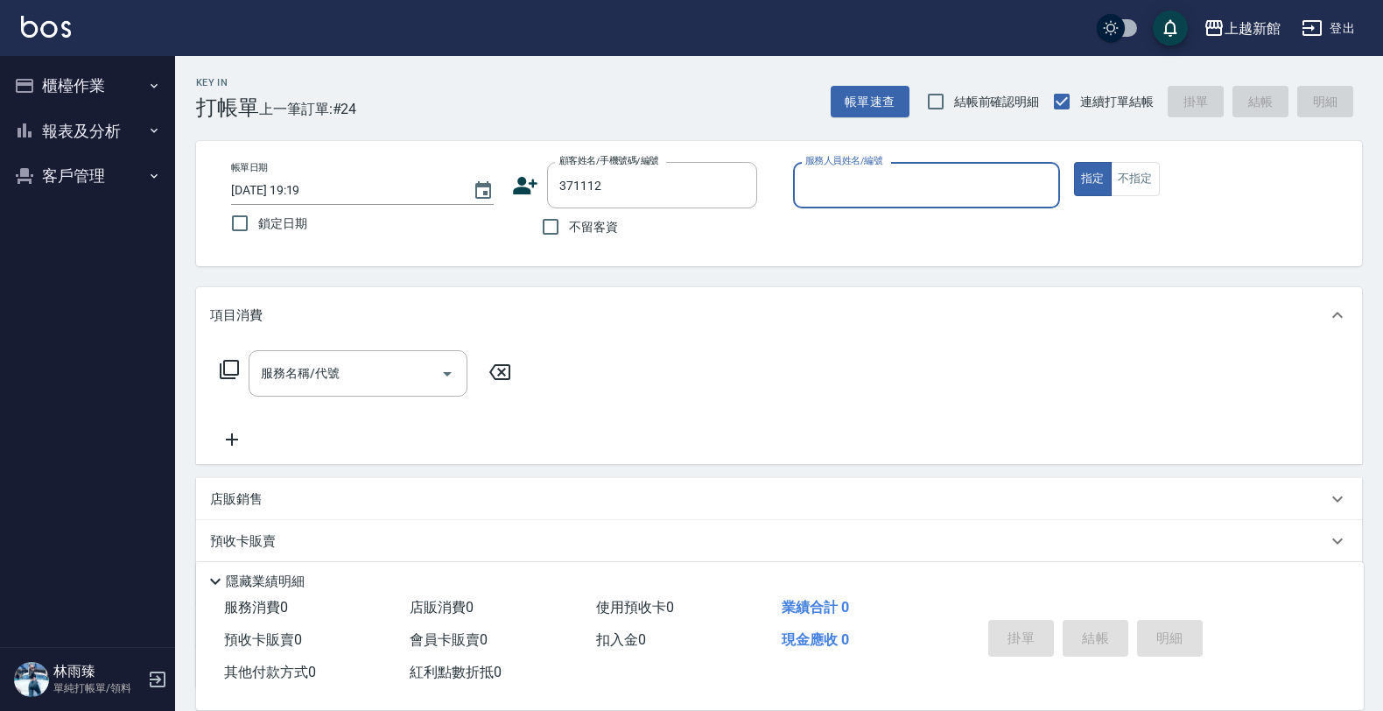
click at [1074, 162] on button "指定" at bounding box center [1093, 179] width 38 height 34
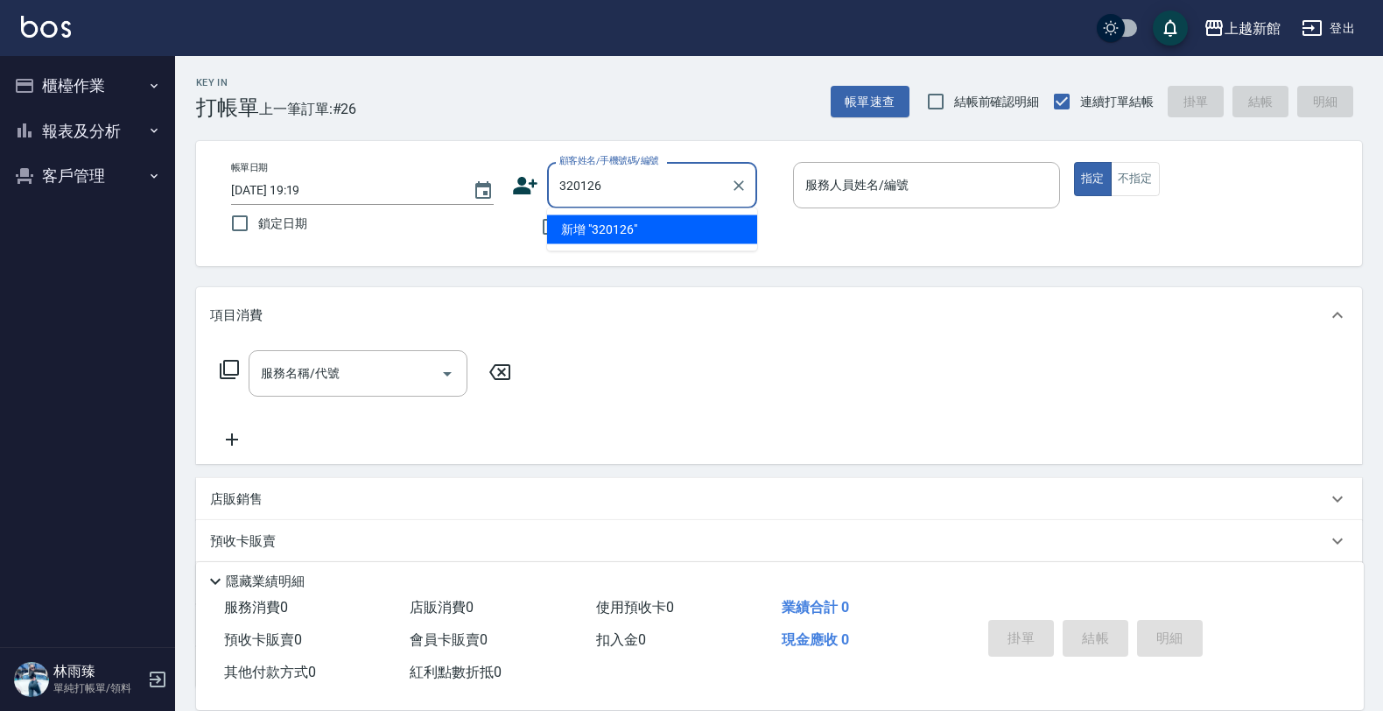
click at [1074, 162] on button "指定" at bounding box center [1093, 179] width 38 height 34
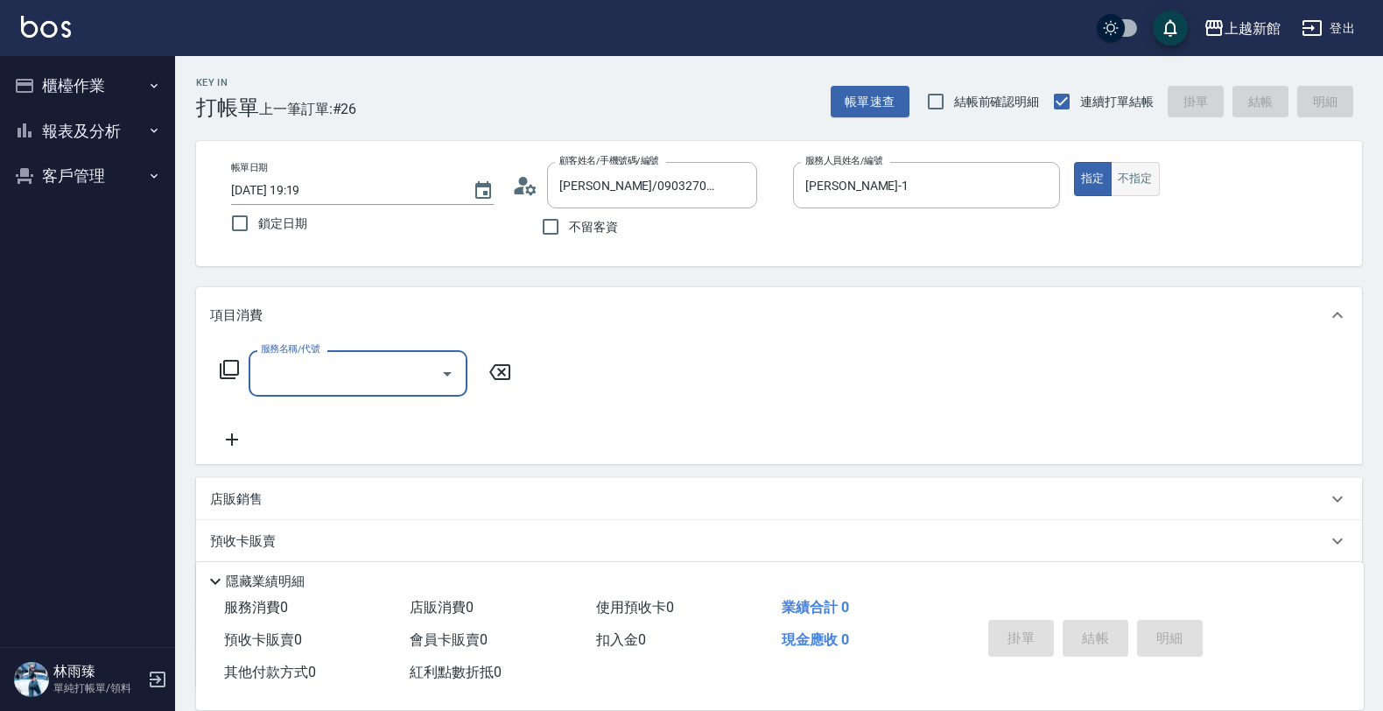
drag, startPoint x: 1153, startPoint y: 186, endPoint x: 1143, endPoint y: 190, distance: 11.1
click at [1151, 186] on button "不指定" at bounding box center [1135, 179] width 49 height 34
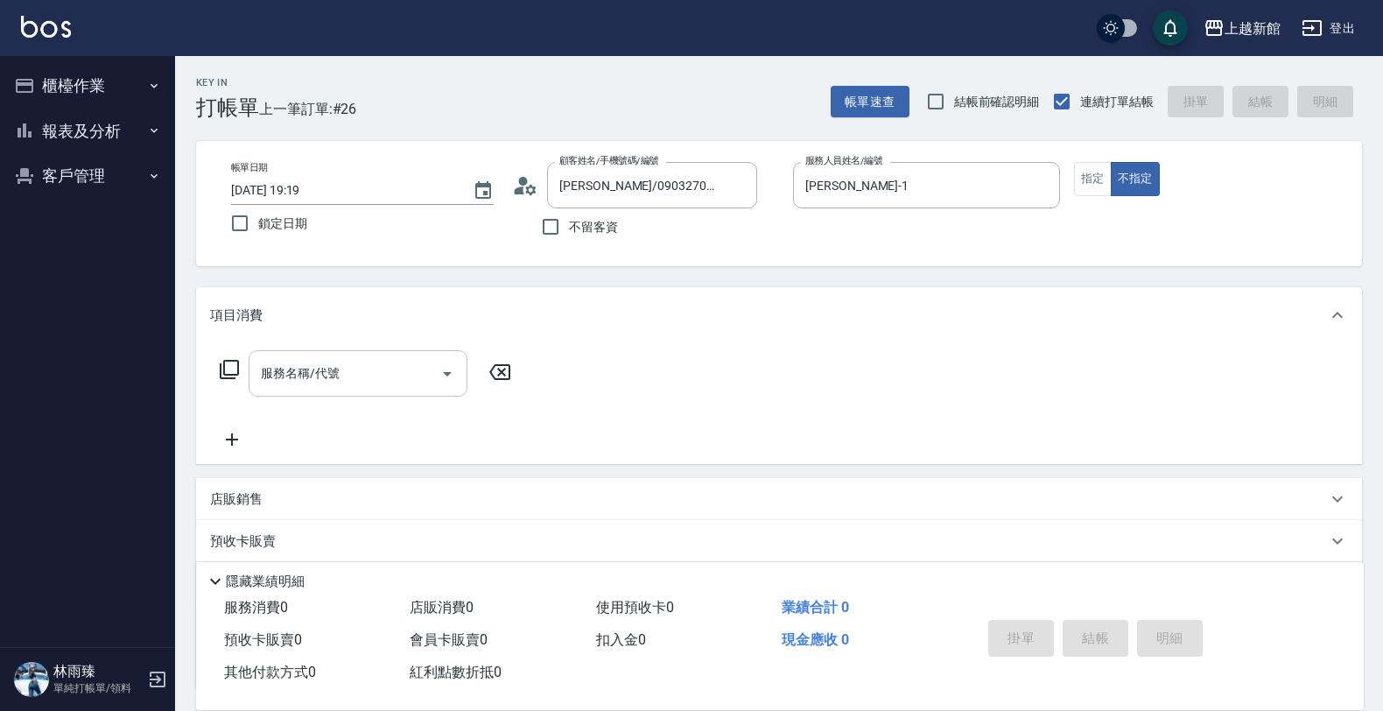
click at [404, 373] on input "服務名稱/代號" at bounding box center [345, 373] width 177 height 31
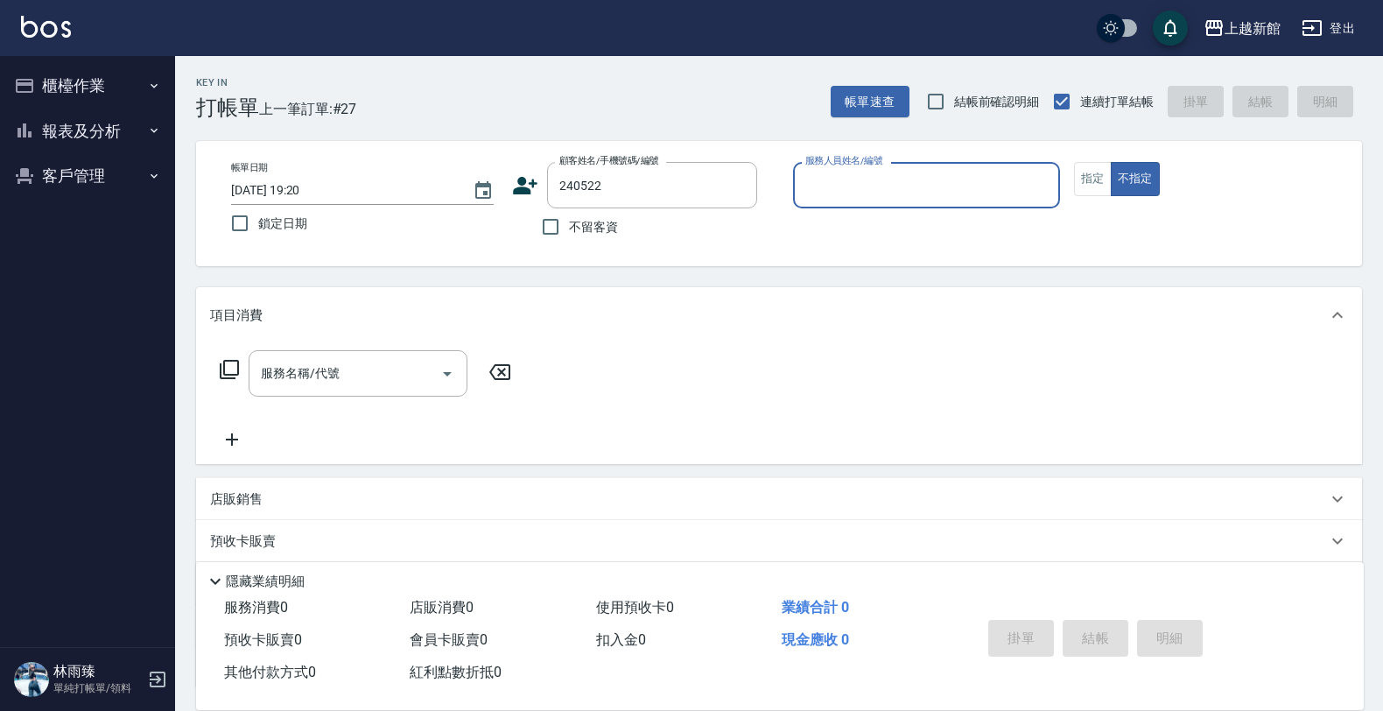
click at [1111, 162] on button "不指定" at bounding box center [1135, 179] width 49 height 34
click at [1074, 162] on button "指定" at bounding box center [1093, 179] width 38 height 34
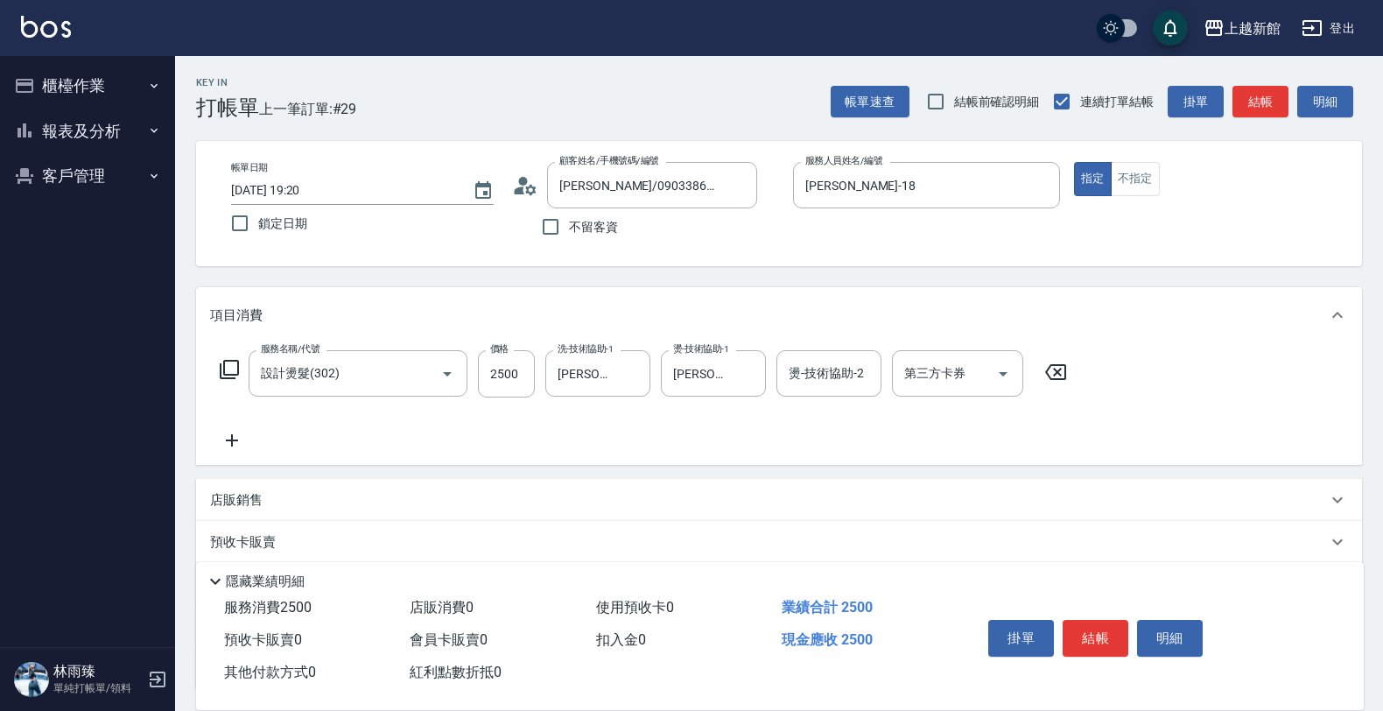
click at [1117, 229] on div "帳單日期 2025/08/22 19:20 鎖定日期 顧客姓名/手機號碼/編號 周育賢/0903386150/350212 顧客姓名/手機號碼/編號 不留客資…" at bounding box center [779, 203] width 1124 height 83
click at [232, 440] on icon at bounding box center [232, 440] width 12 height 12
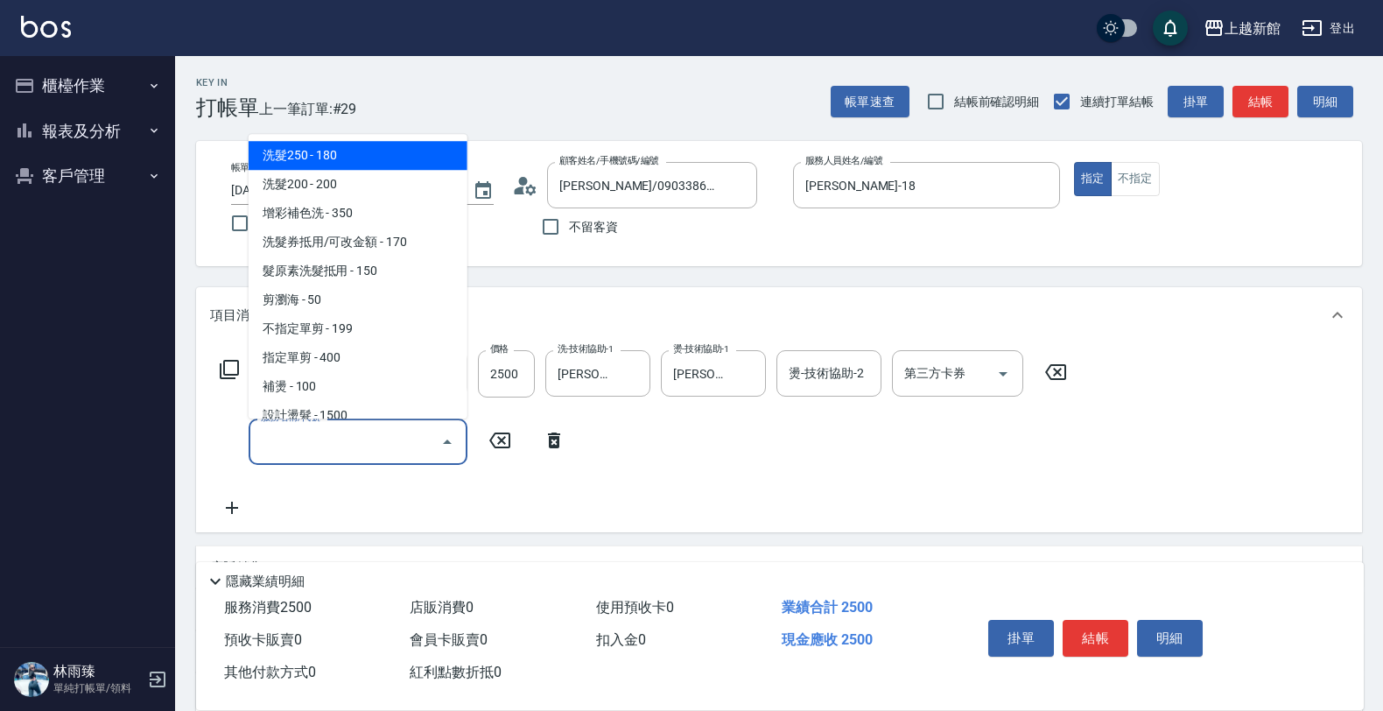
click at [331, 431] on input "服務名稱/代號" at bounding box center [345, 441] width 177 height 31
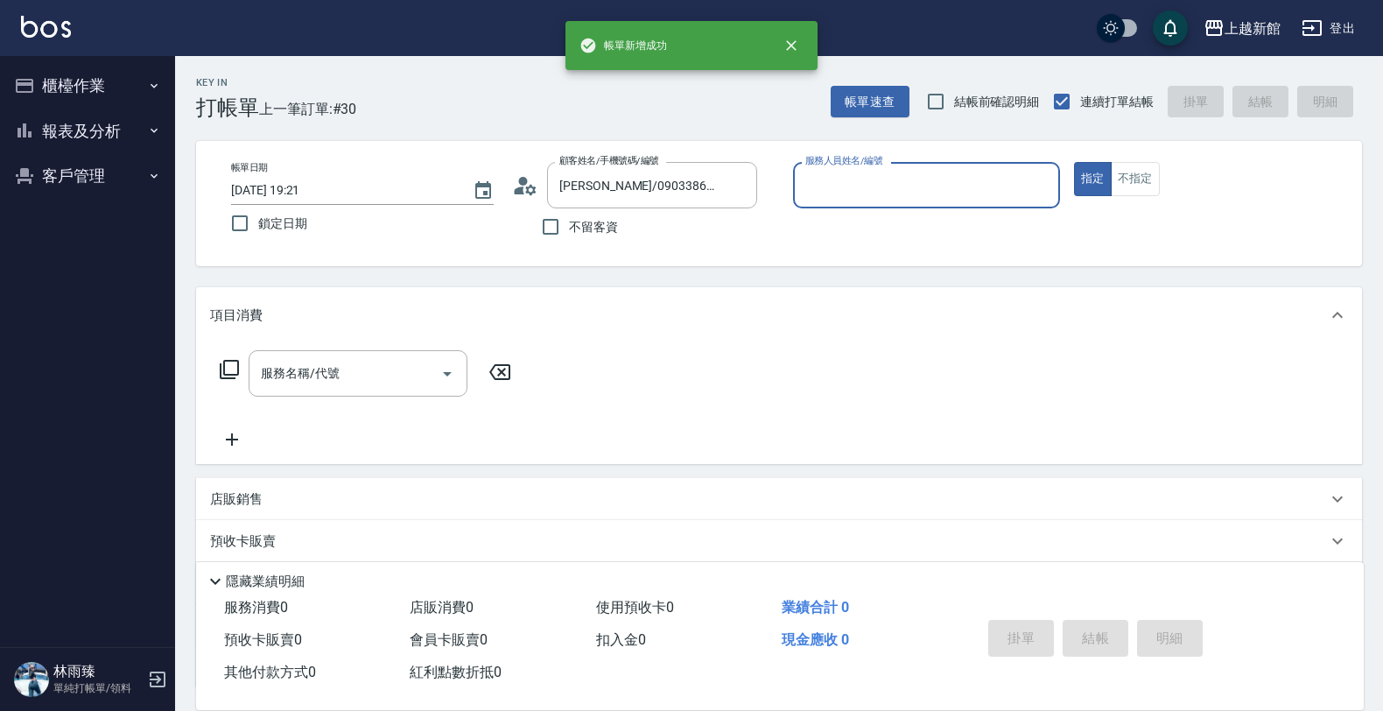
click at [1074, 162] on button "指定" at bounding box center [1093, 179] width 38 height 34
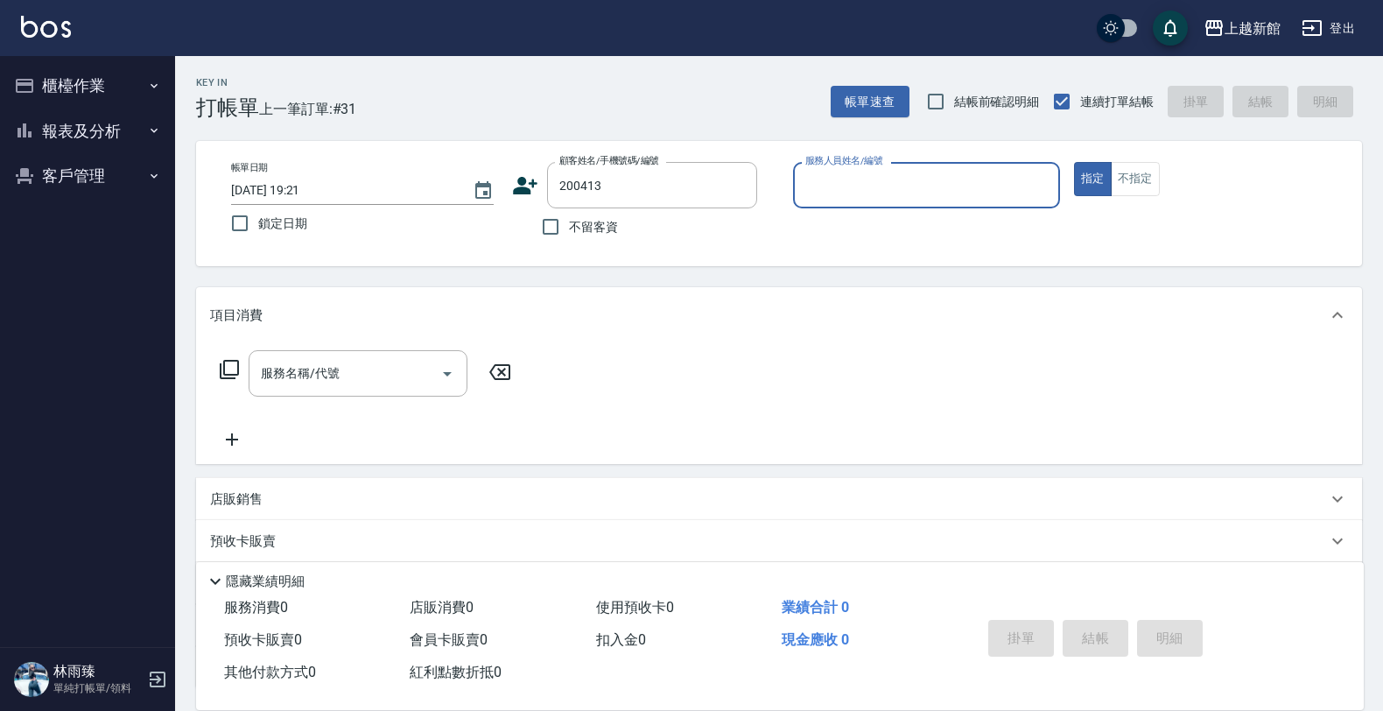
click at [1074, 162] on button "指定" at bounding box center [1093, 179] width 38 height 34
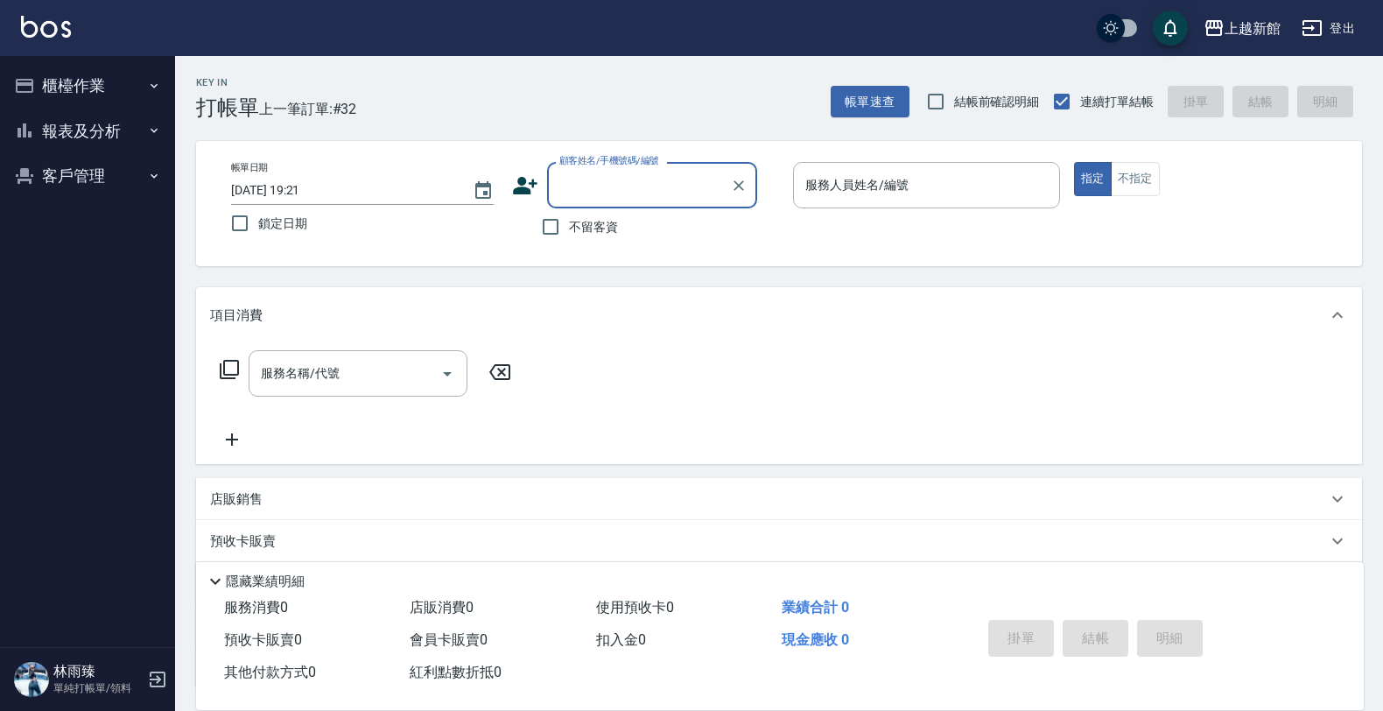
click at [107, 115] on button "報表及分析" at bounding box center [87, 132] width 161 height 46
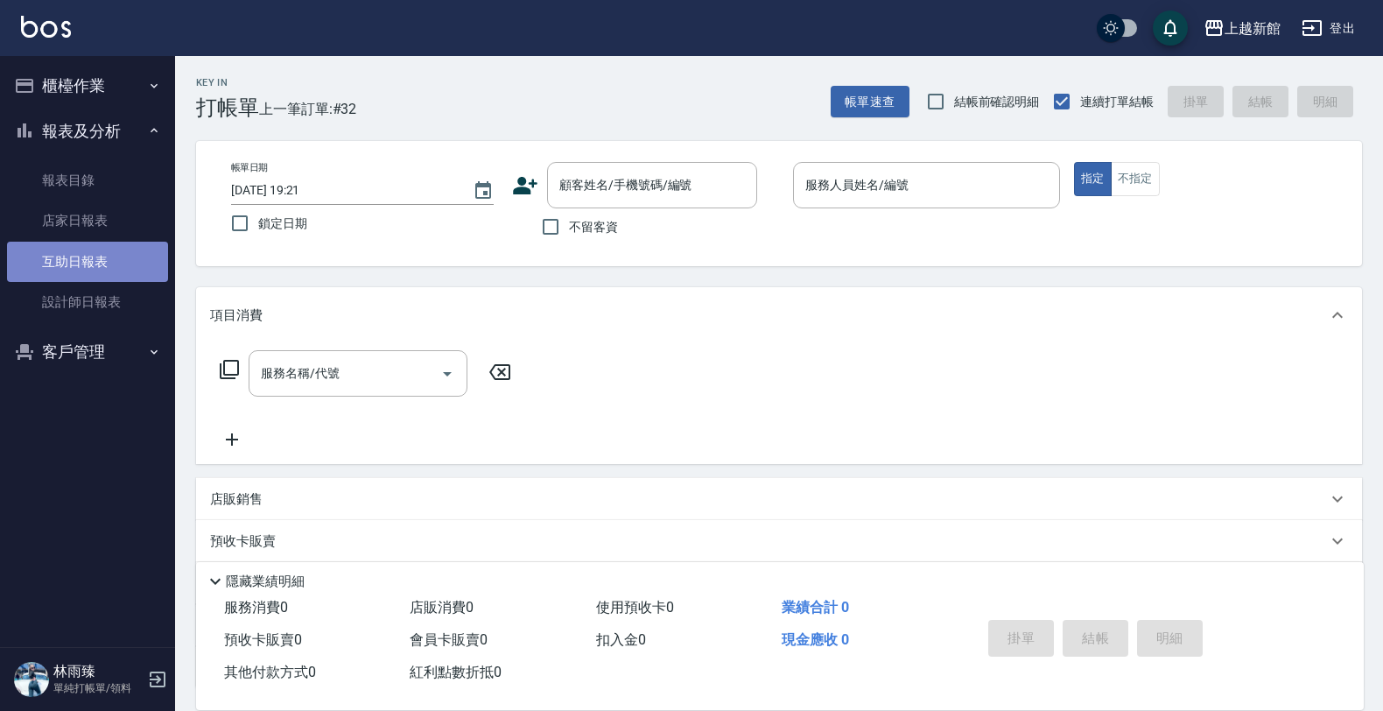
click at [136, 255] on link "互助日報表" at bounding box center [87, 262] width 161 height 40
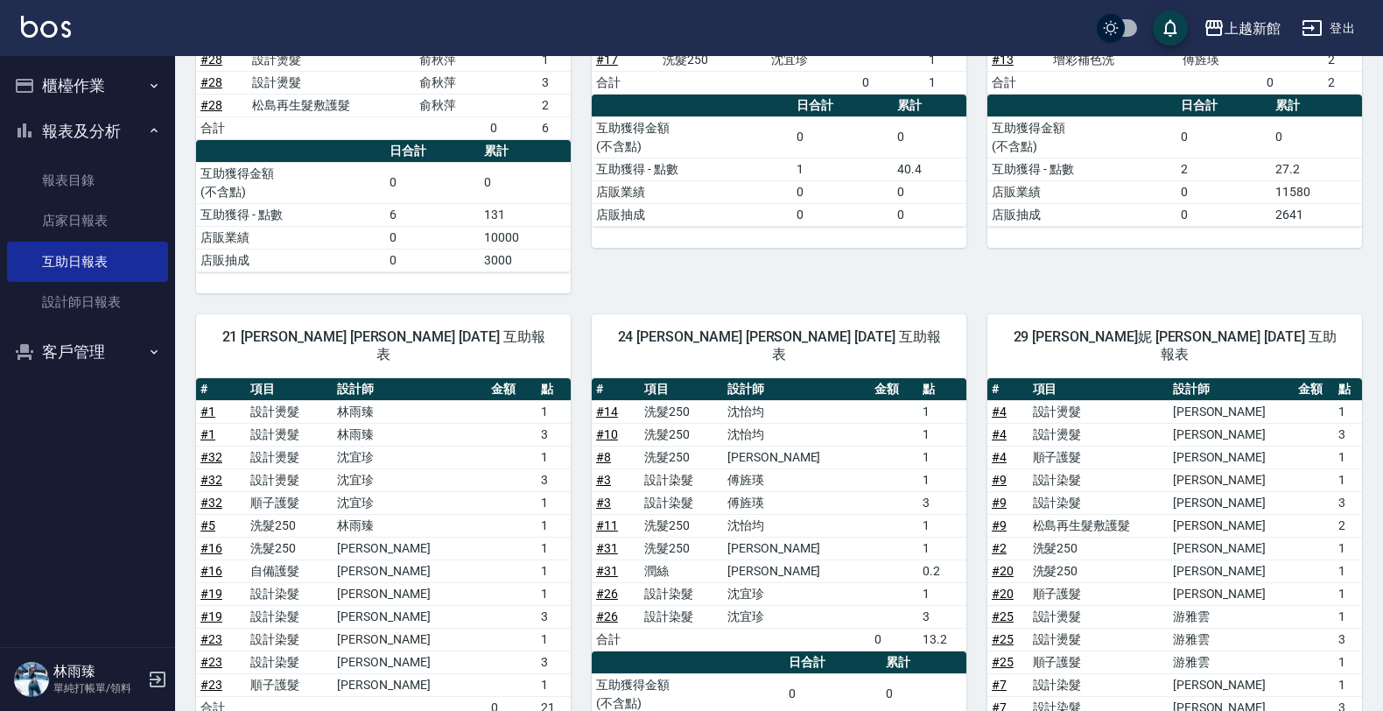
scroll to position [27, 0]
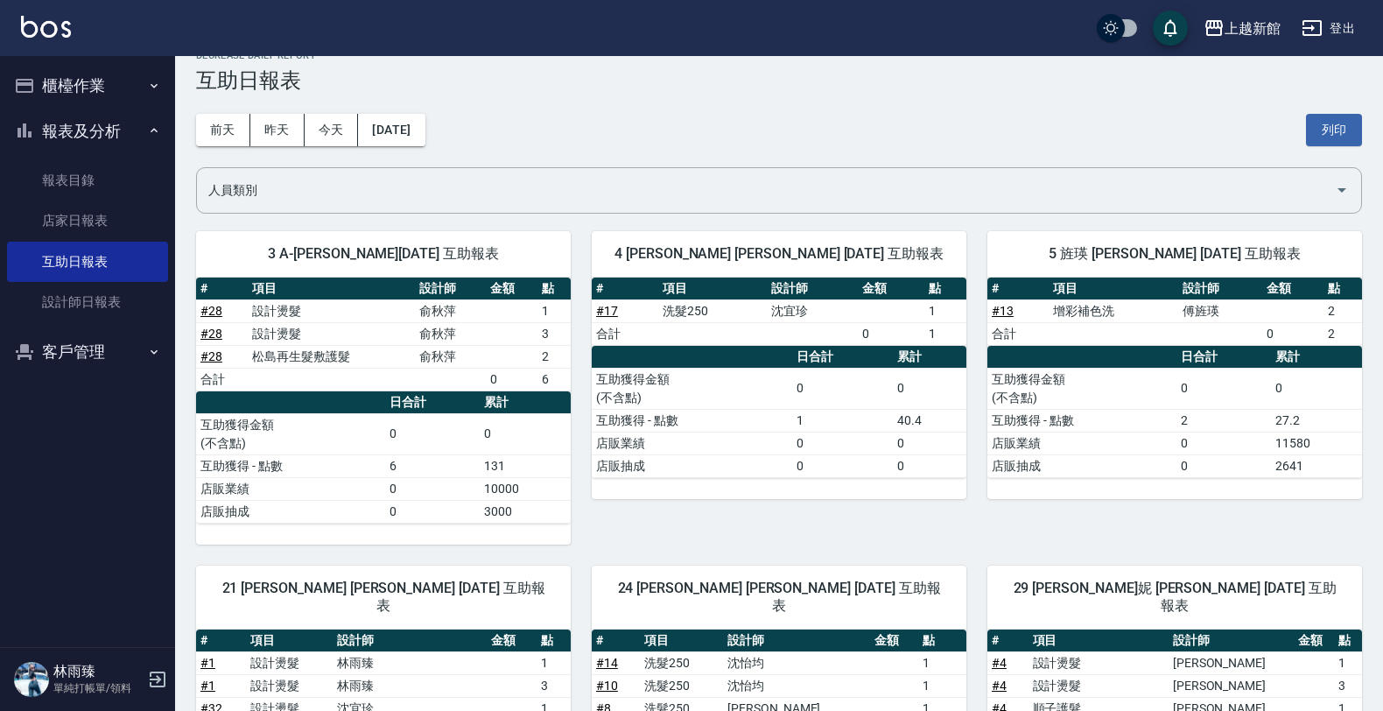
click at [1333, 37] on button "登出" at bounding box center [1328, 28] width 67 height 32
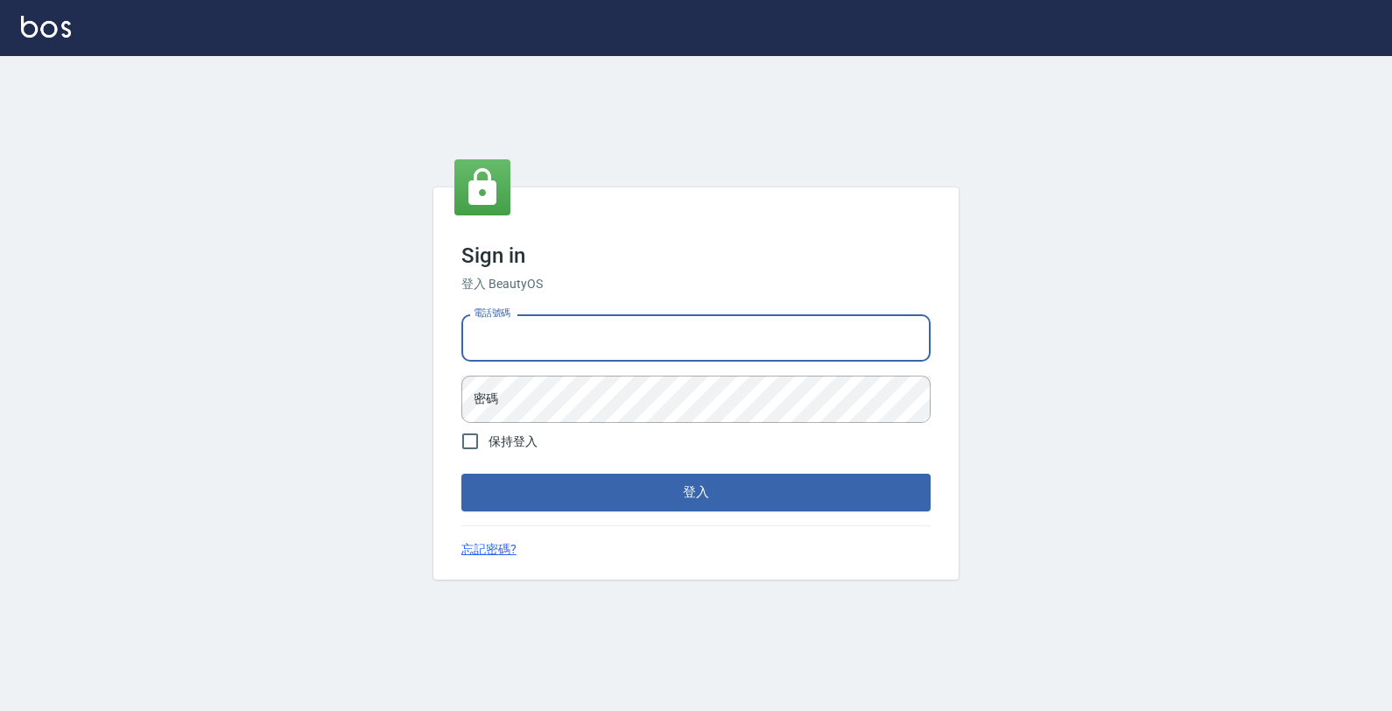
drag, startPoint x: 632, startPoint y: 348, endPoint x: 618, endPoint y: 334, distance: 19.2
click at [627, 347] on input "電話號碼" at bounding box center [695, 337] width 469 height 47
type input "4265909"
click at [461, 474] on button "登入" at bounding box center [695, 492] width 469 height 37
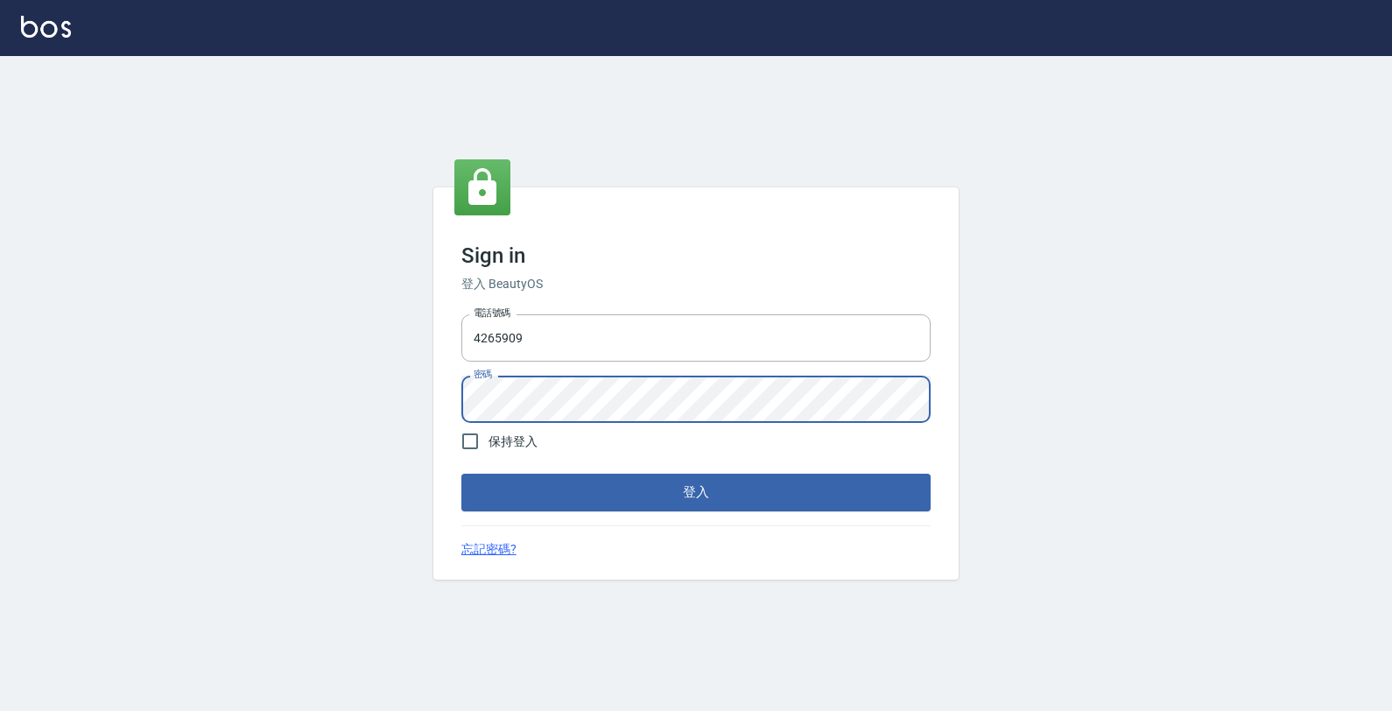
click at [461, 474] on button "登入" at bounding box center [695, 492] width 469 height 37
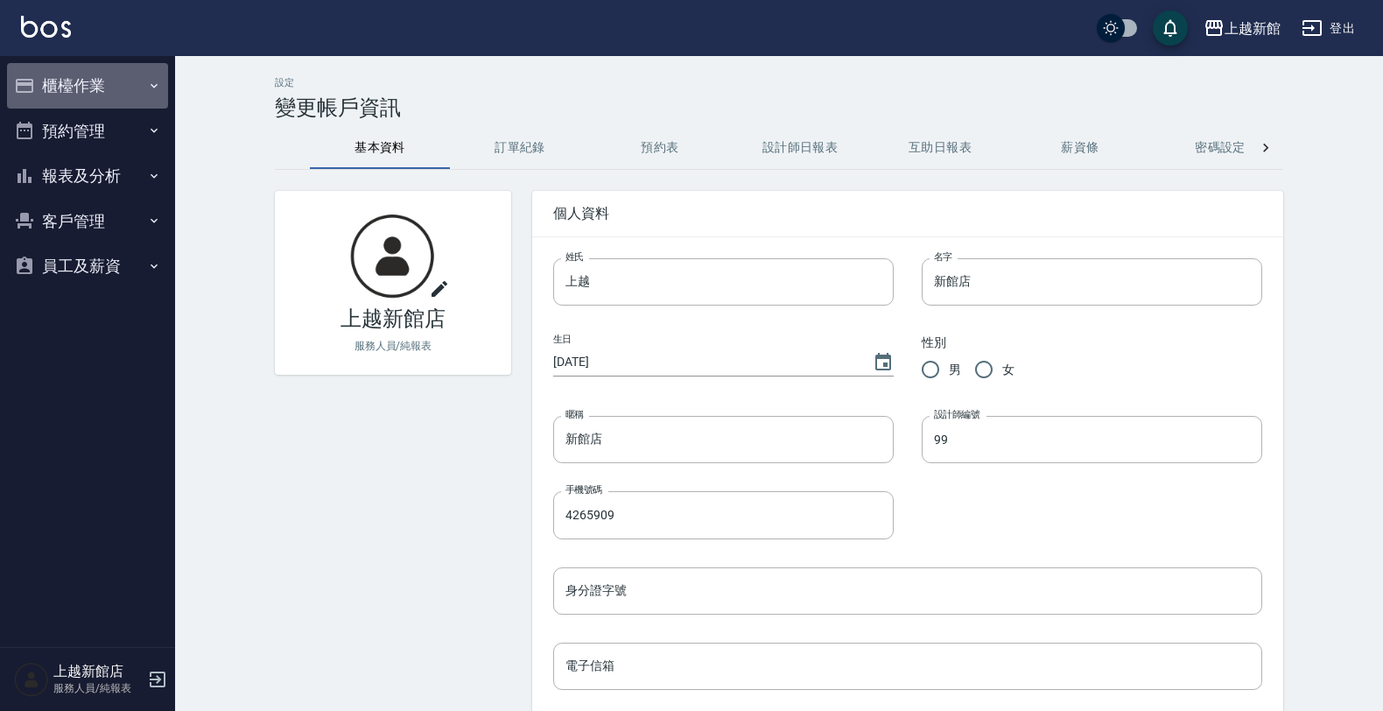
click at [98, 93] on button "櫃檯作業" at bounding box center [87, 86] width 161 height 46
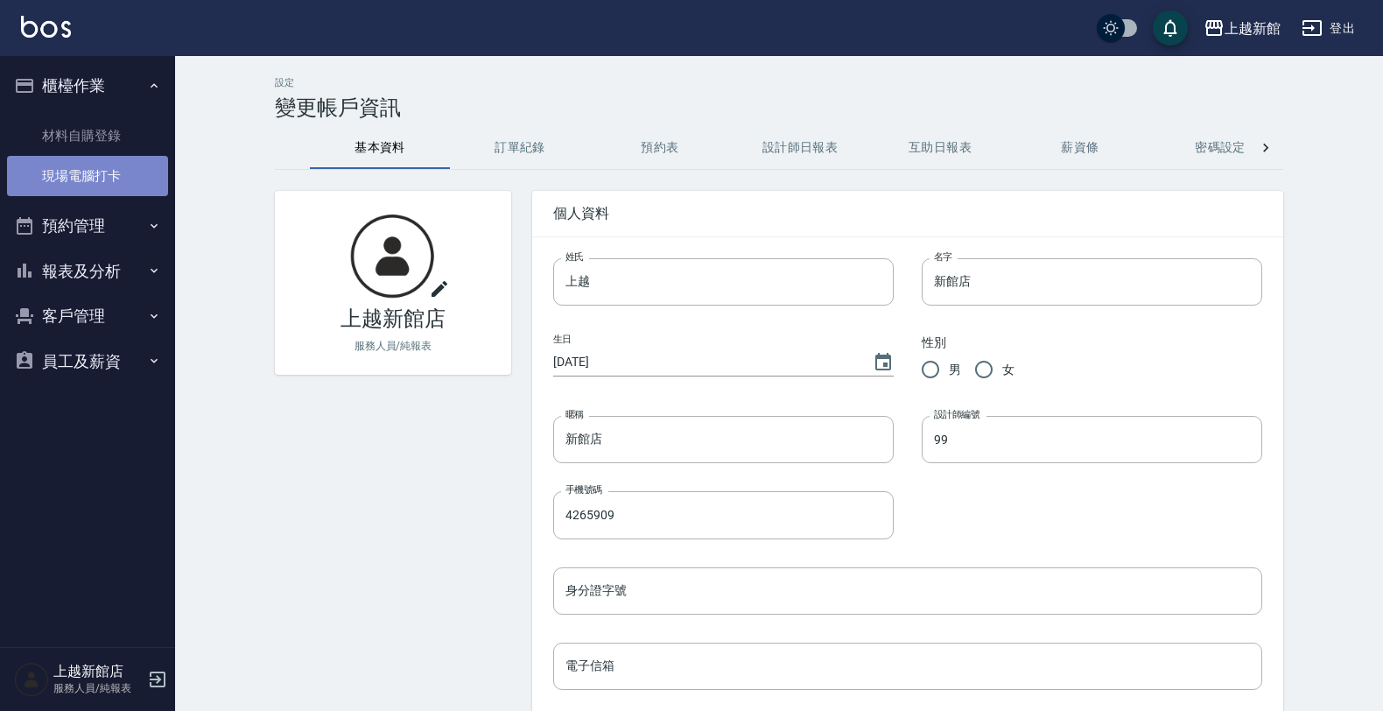
click at [103, 182] on link "現場電腦打卡" at bounding box center [87, 176] width 161 height 40
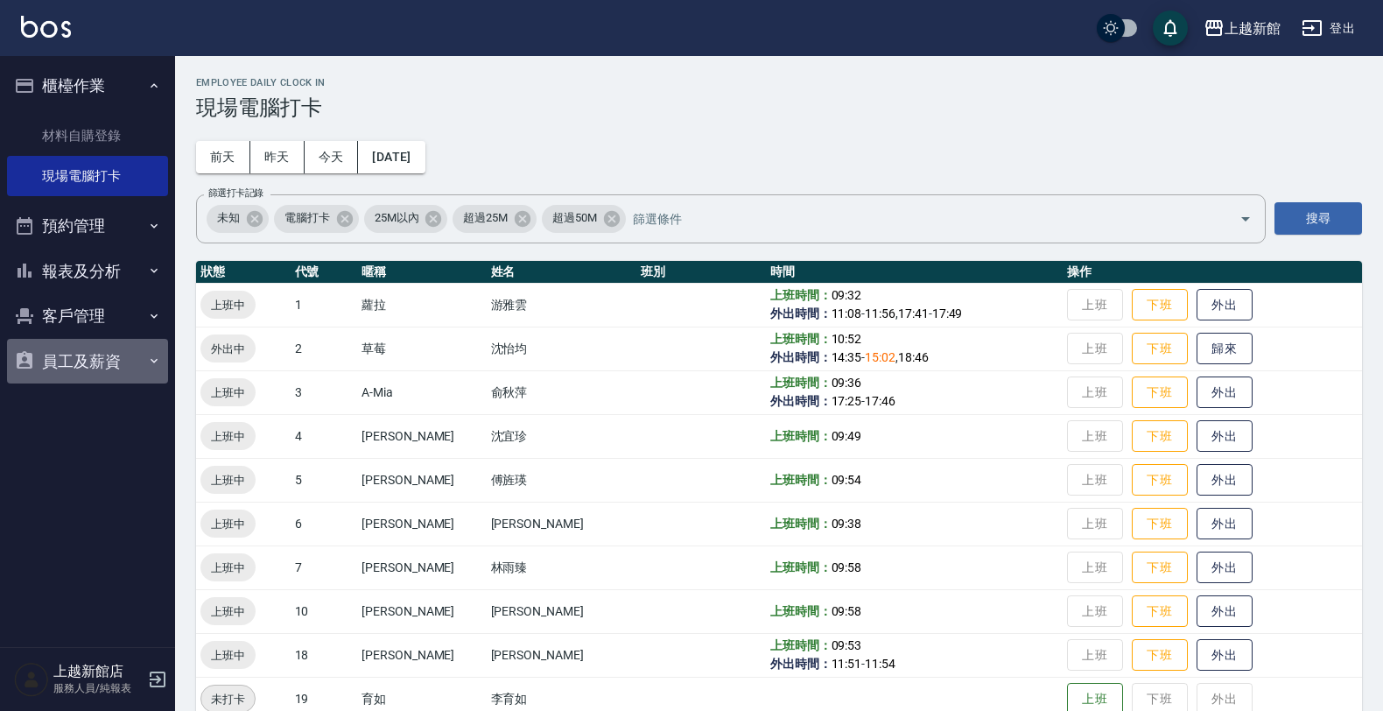
click at [106, 347] on button "員工及薪資" at bounding box center [87, 362] width 161 height 46
click at [105, 383] on li "員工及薪資 全店打卡記錄" at bounding box center [87, 389] width 161 height 100
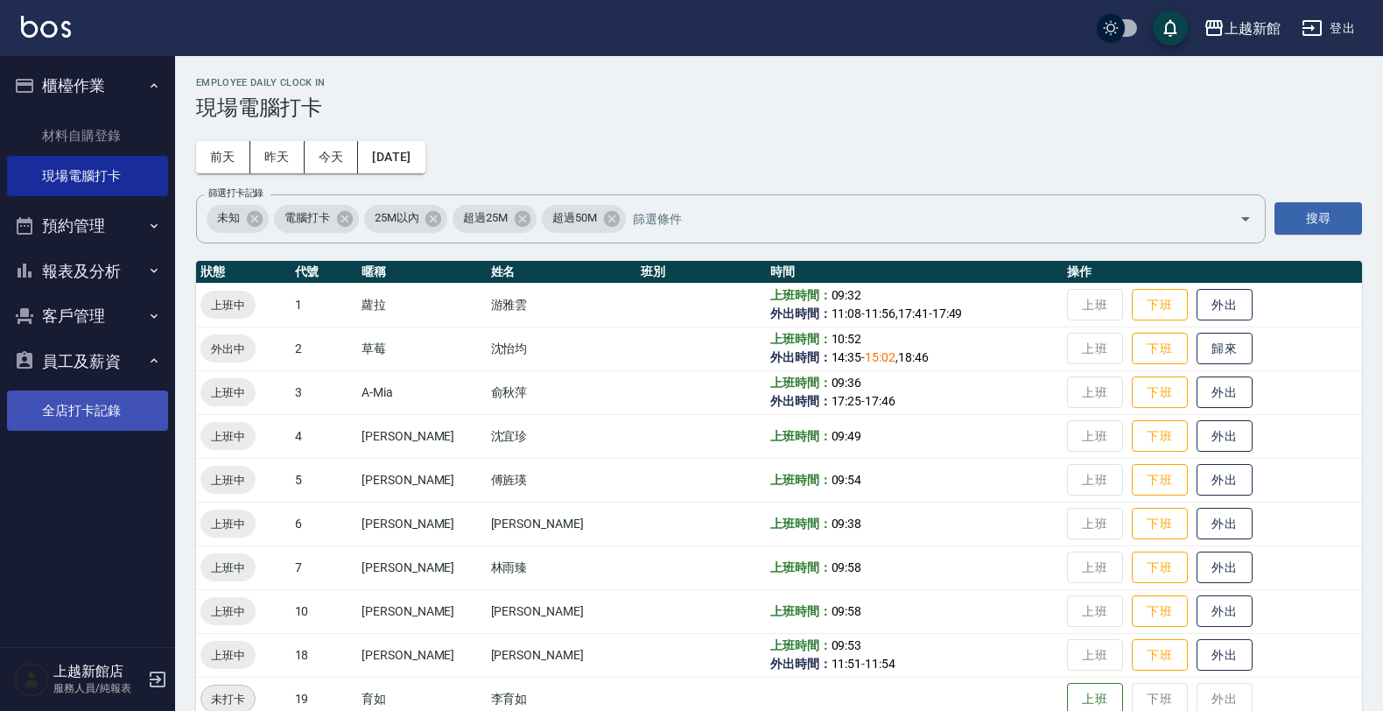
click at [101, 399] on link "全店打卡記錄" at bounding box center [87, 410] width 161 height 40
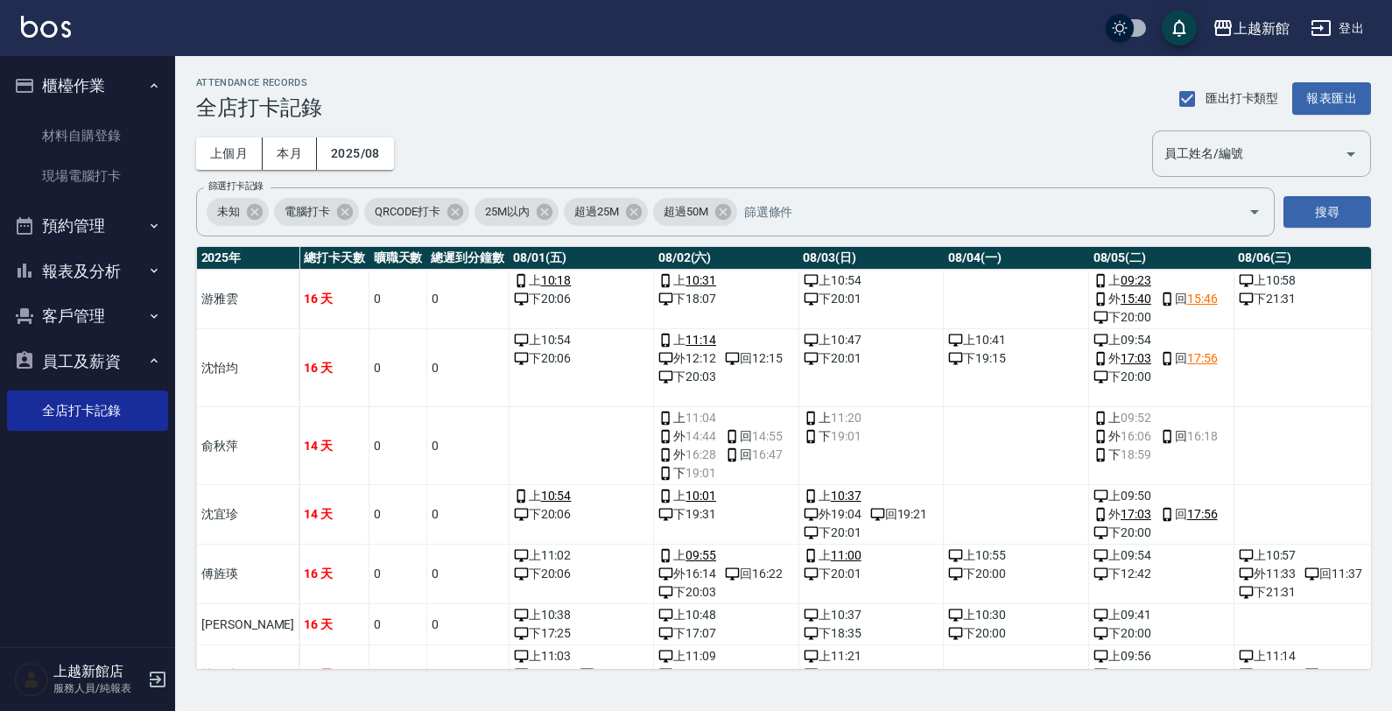
click at [109, 368] on button "員工及薪資" at bounding box center [87, 362] width 161 height 46
drag, startPoint x: 112, startPoint y: 369, endPoint x: 102, endPoint y: 360, distance: 14.3
click at [103, 360] on button "員工及薪資" at bounding box center [87, 362] width 161 height 46
click at [125, 299] on button "客戶管理" at bounding box center [87, 316] width 161 height 46
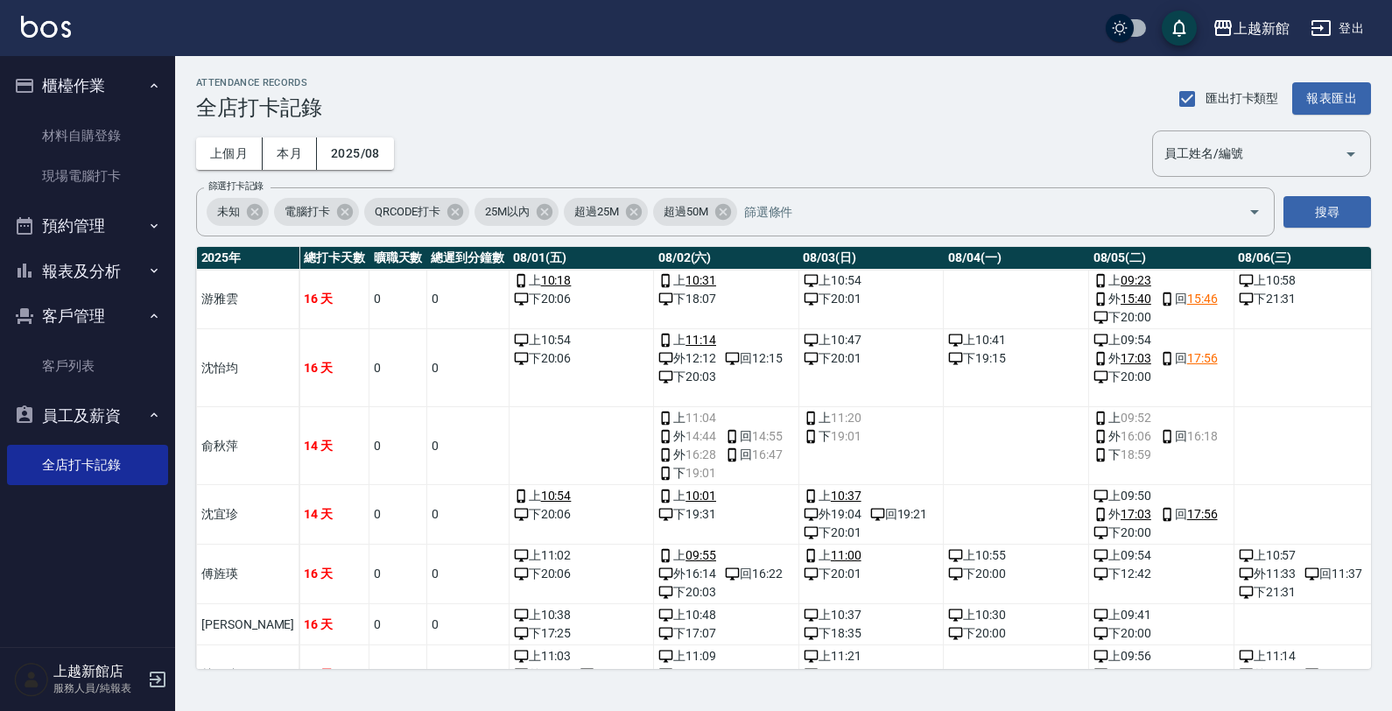
click at [85, 383] on link "客戶列表" at bounding box center [87, 366] width 161 height 40
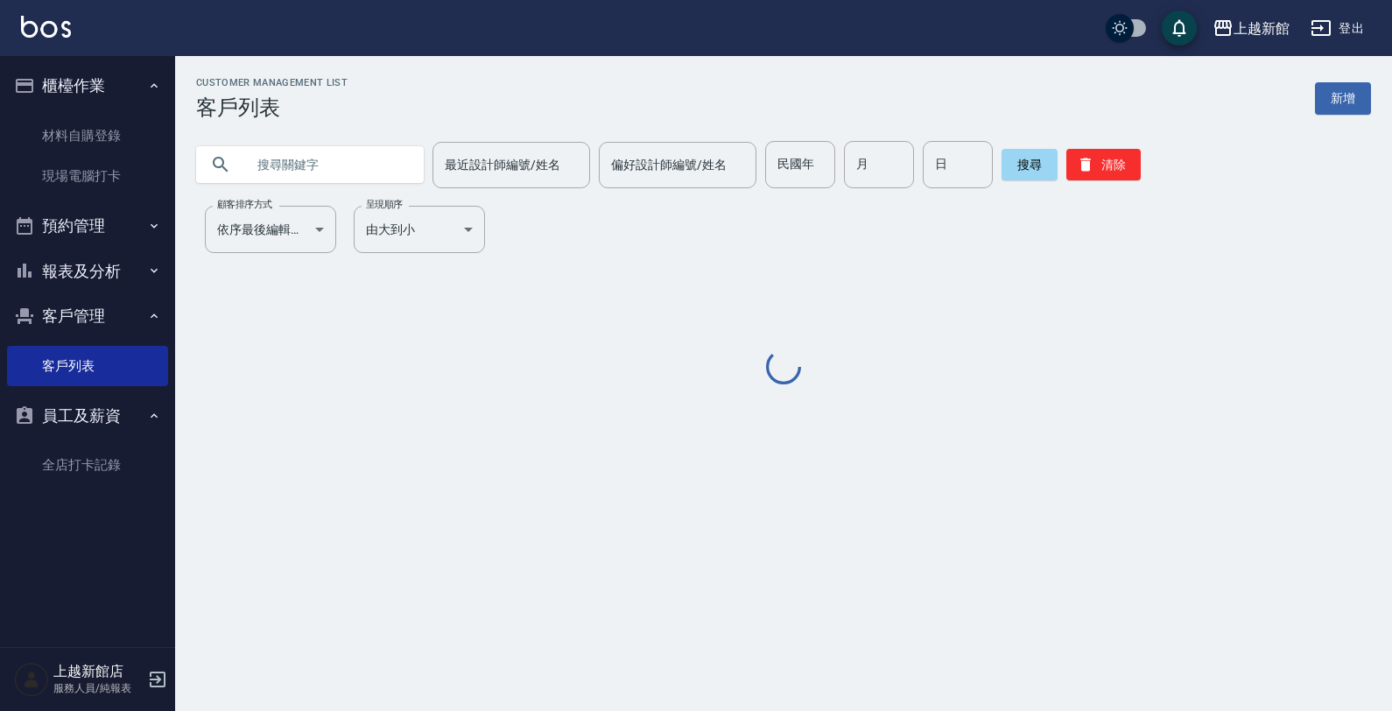
click at [337, 178] on input "text" at bounding box center [327, 164] width 165 height 47
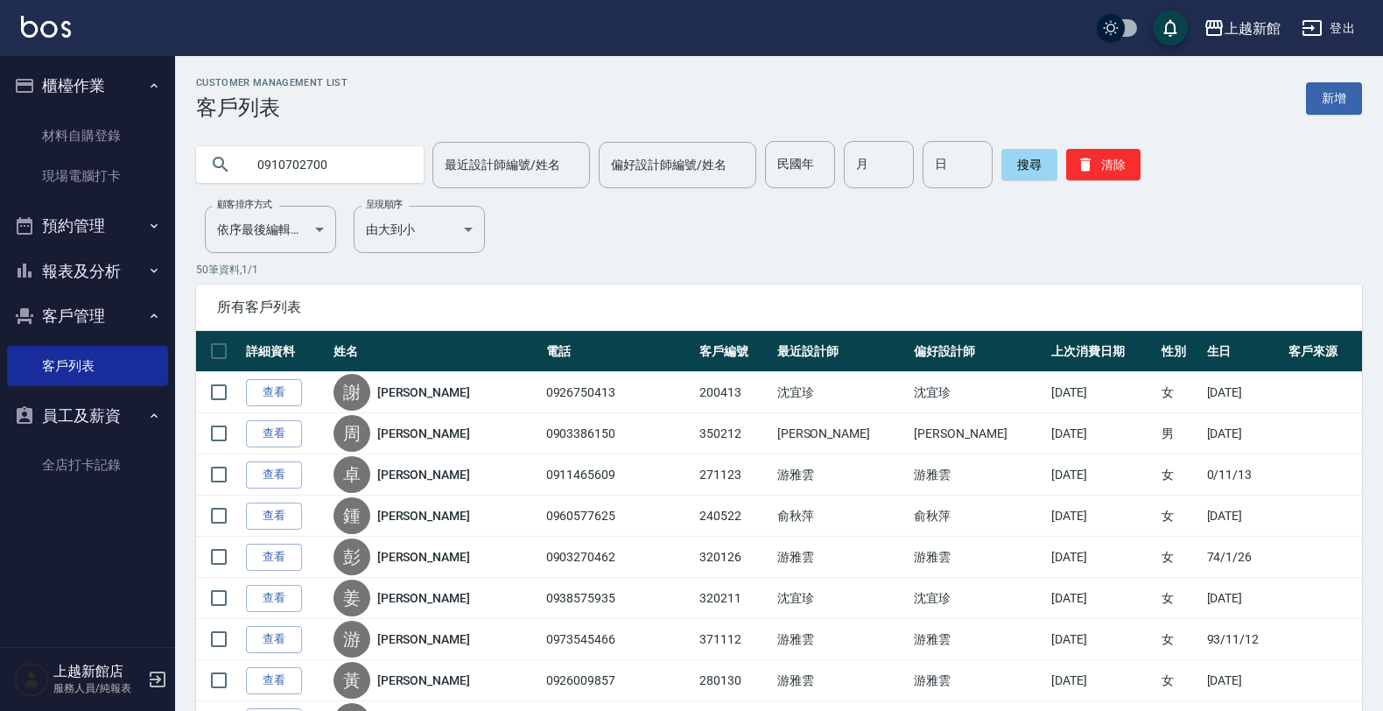
type input "0910702700"
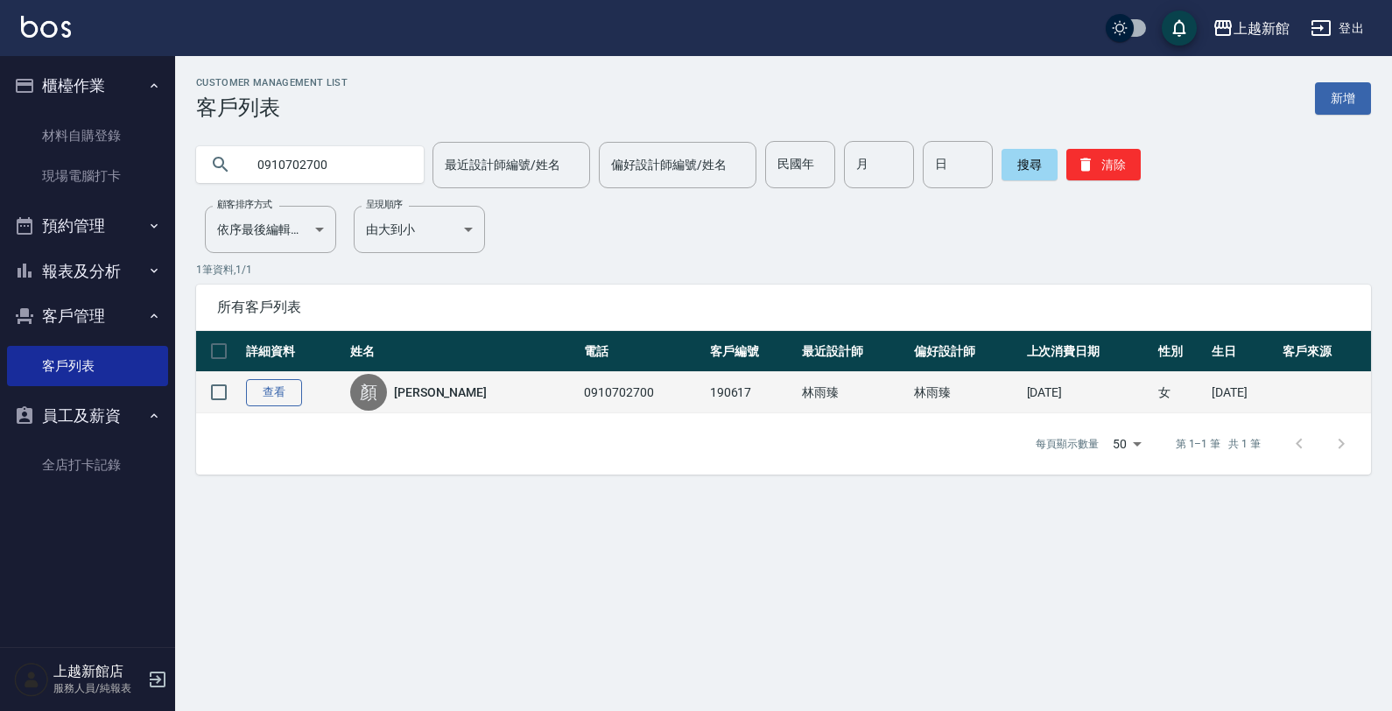
click at [268, 388] on link "查看" at bounding box center [274, 392] width 56 height 27
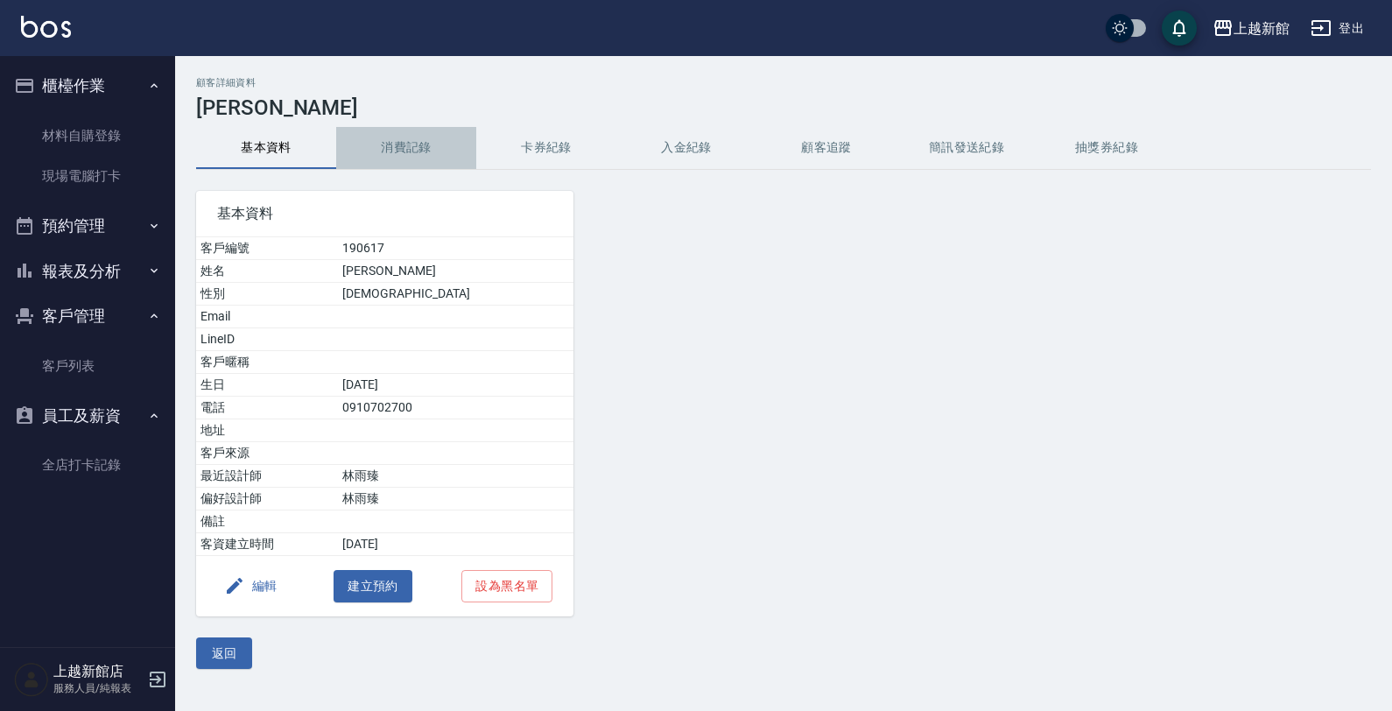
click at [425, 153] on button "消費記錄" at bounding box center [406, 148] width 140 height 42
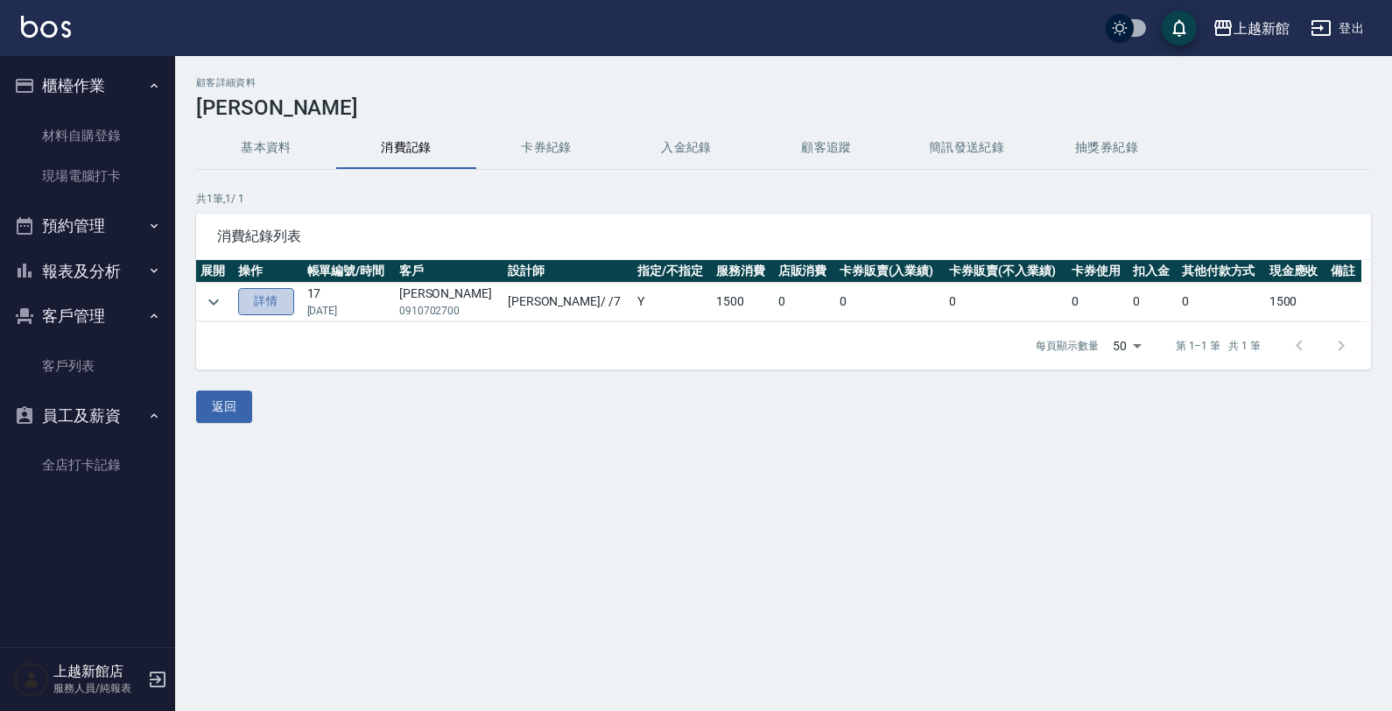
click at [287, 308] on link "詳情" at bounding box center [266, 301] width 56 height 27
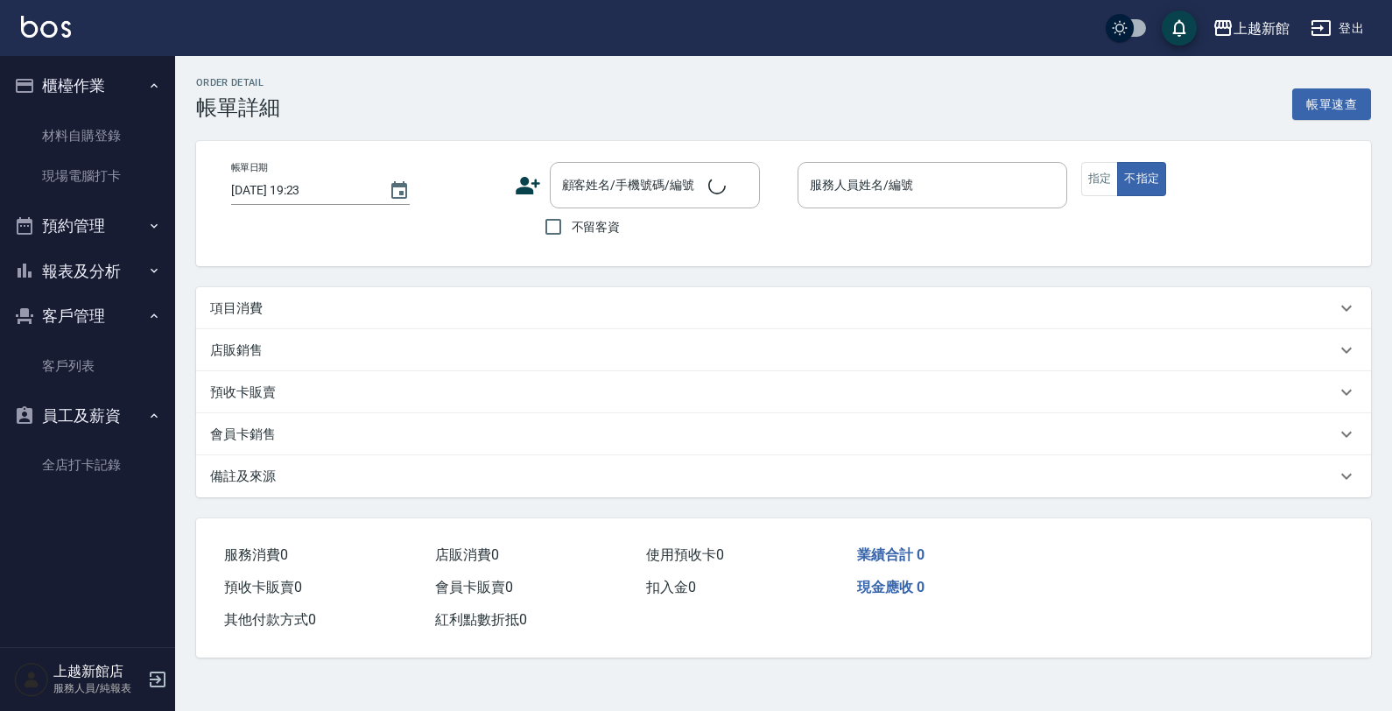
type input "2024/08/16 16:28"
type input "莫尼卡-7"
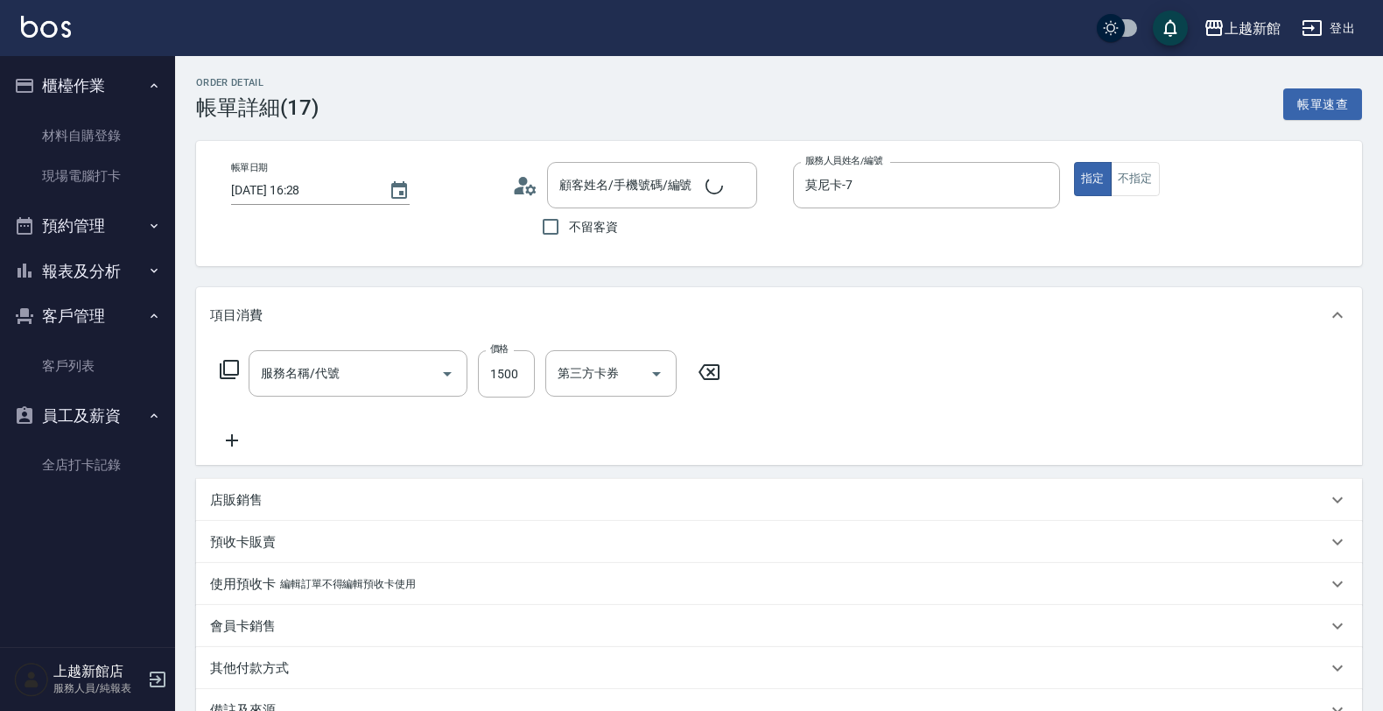
type input "設計燙髮(302)"
type input "顏沛妤/0910702700/190617"
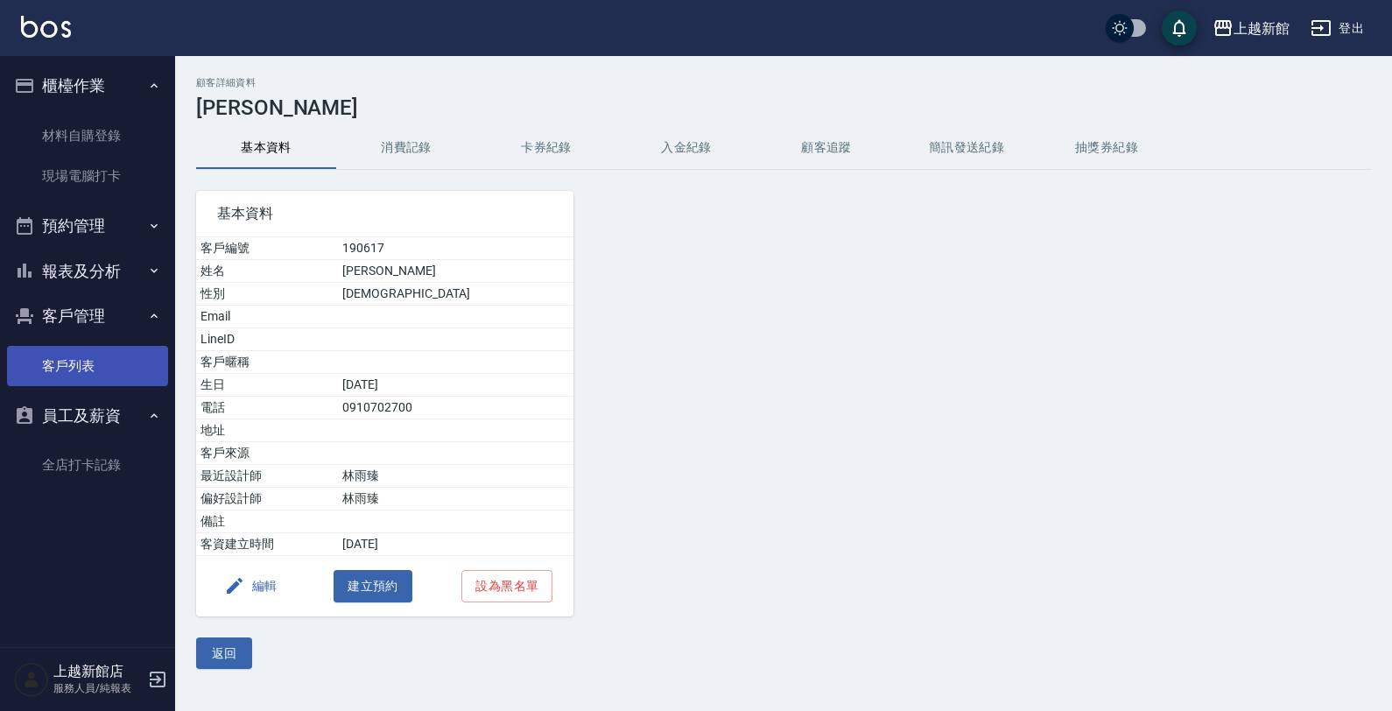
drag, startPoint x: 116, startPoint y: 361, endPoint x: 123, endPoint y: 351, distance: 11.4
click at [116, 362] on link "客戶列表" at bounding box center [87, 366] width 161 height 40
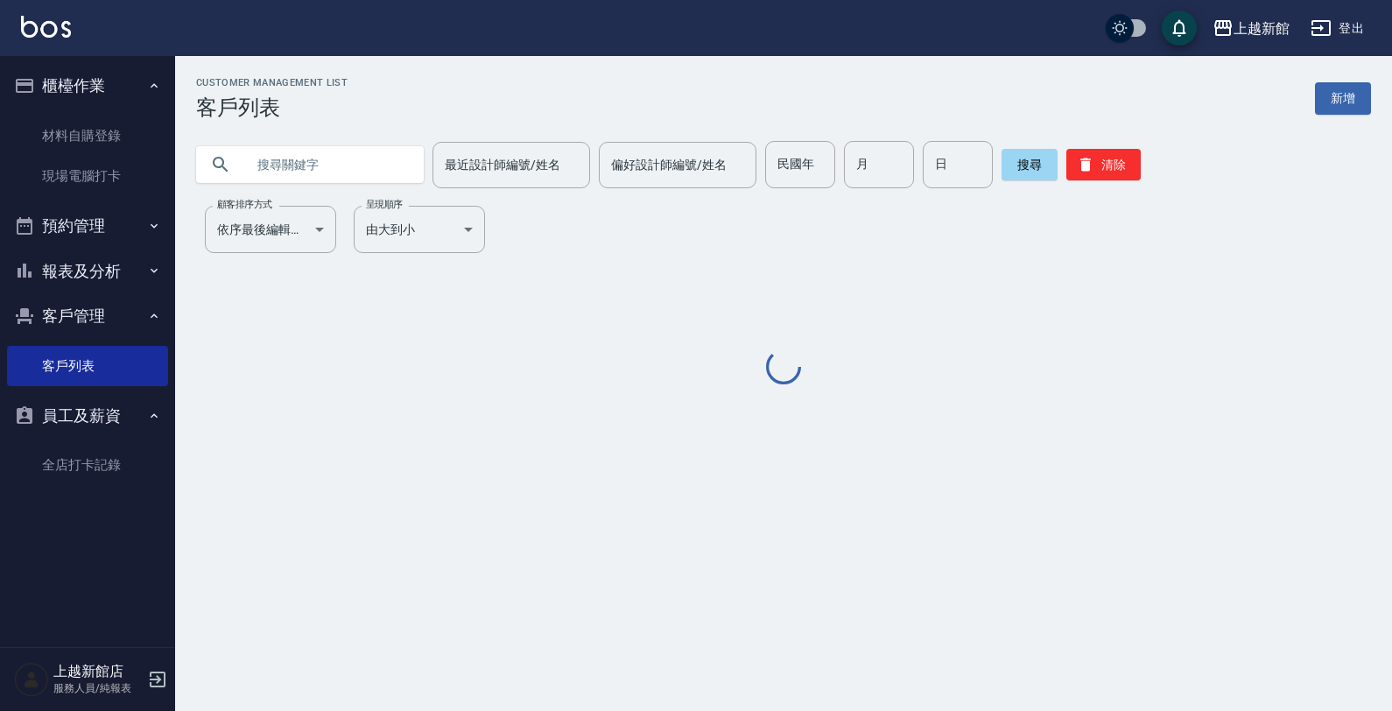
click at [327, 151] on input "text" at bounding box center [327, 164] width 165 height 47
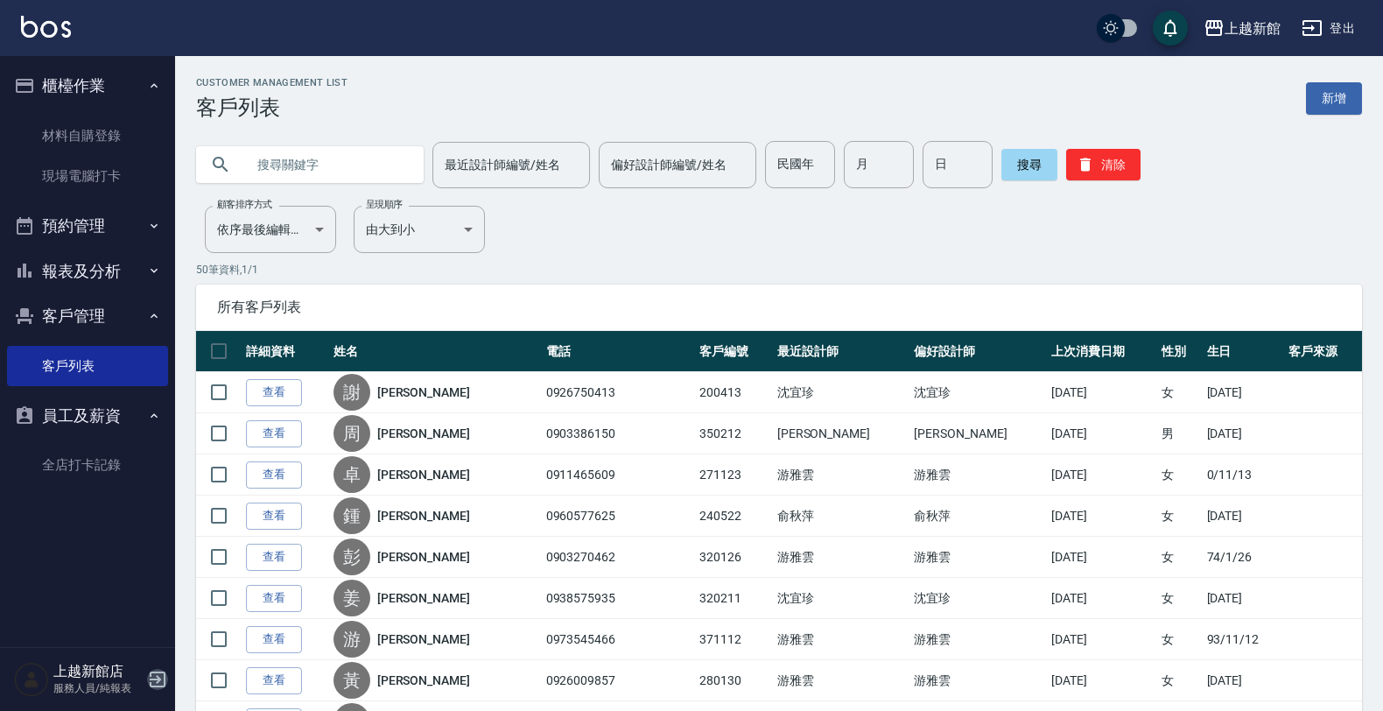
click at [153, 672] on icon "button" at bounding box center [158, 680] width 16 height 16
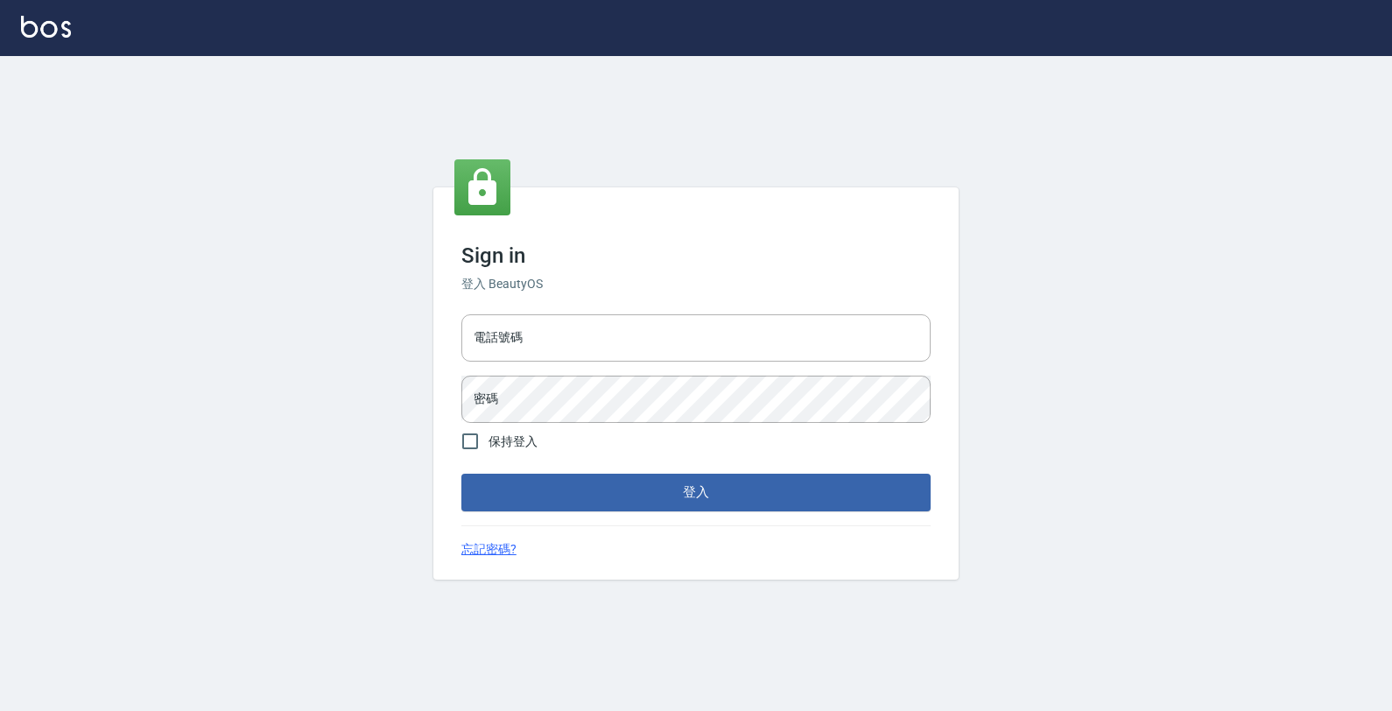
click at [561, 372] on div "電話號碼 電話號碼 密碼 密碼" at bounding box center [695, 368] width 483 height 123
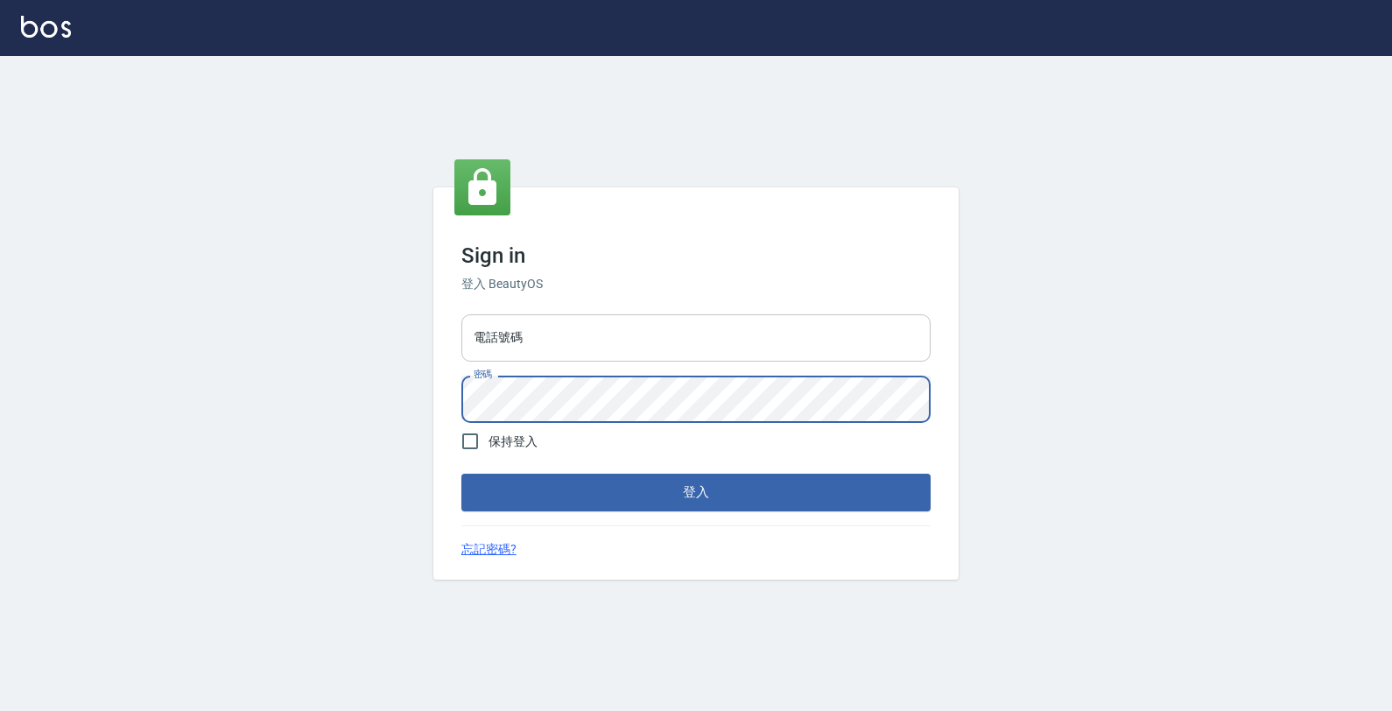
click at [575, 347] on div "電話號碼 電話號碼 密碼 密碼" at bounding box center [695, 368] width 483 height 123
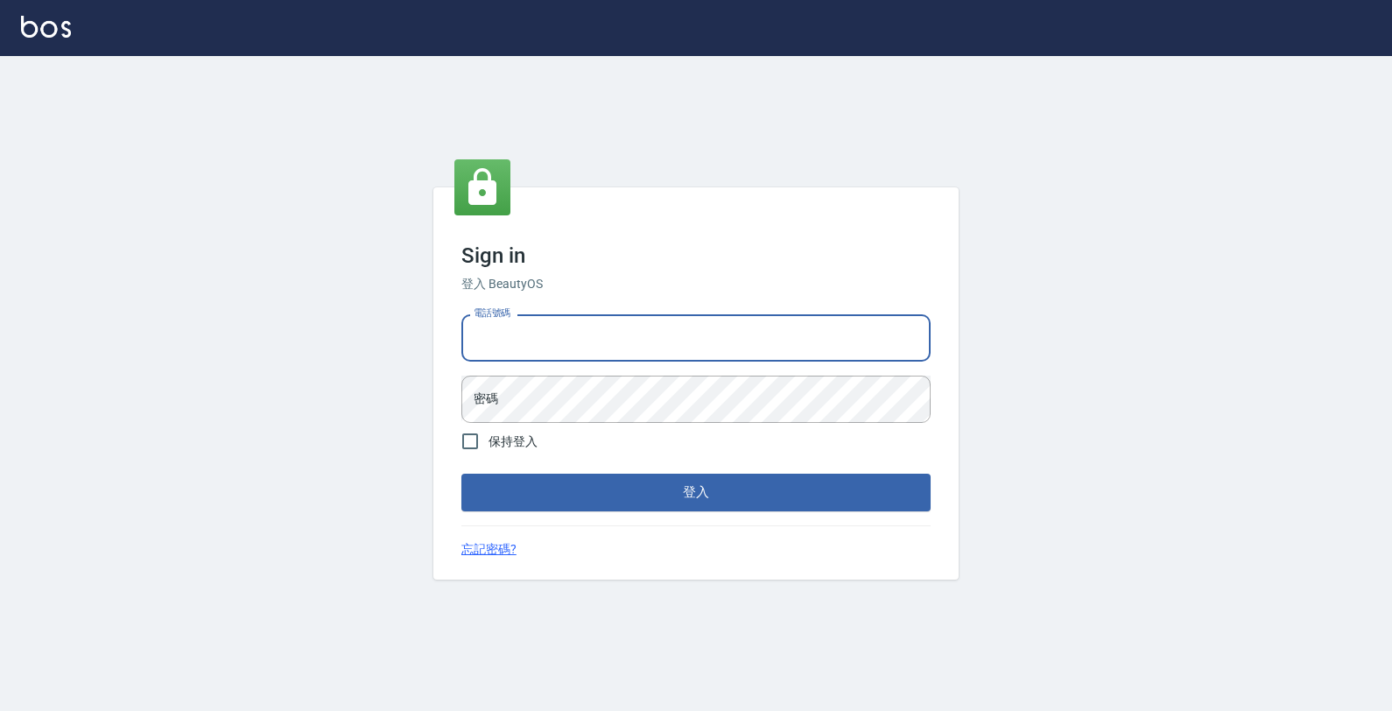
click at [584, 333] on input "電話號碼" at bounding box center [695, 337] width 469 height 47
type input "0933303551"
click at [461, 474] on button "登入" at bounding box center [695, 492] width 469 height 37
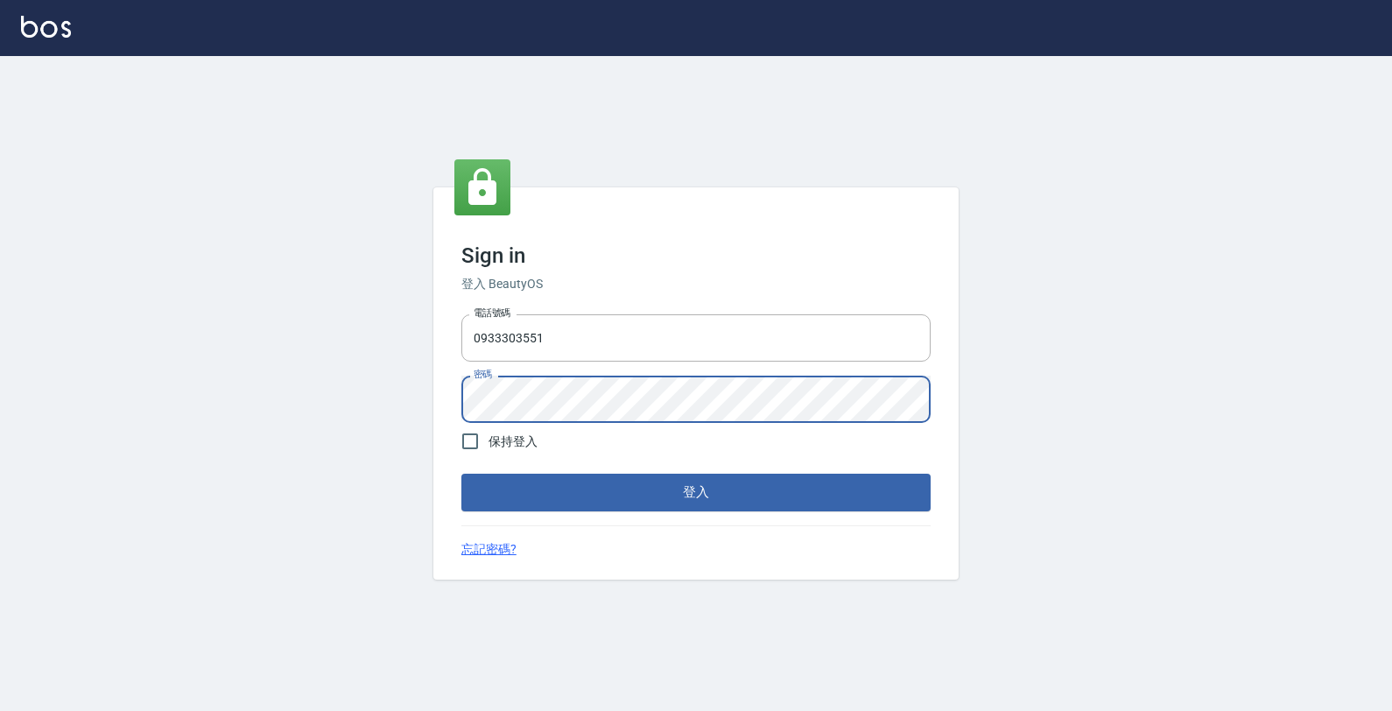
click at [461, 474] on button "登入" at bounding box center [695, 492] width 469 height 37
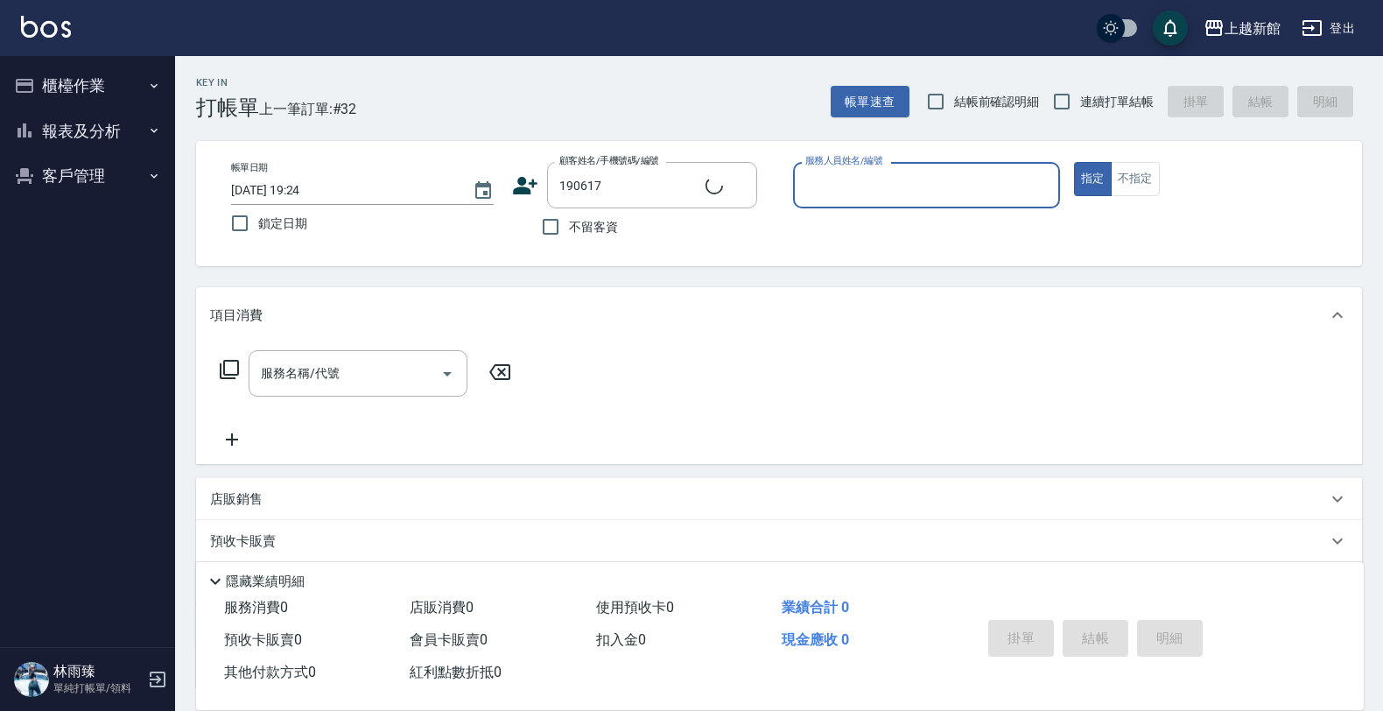
type input "[PERSON_NAME]/0910702700/190617"
type input "莫尼卡-7"
click at [1074, 162] on button "指定" at bounding box center [1093, 179] width 38 height 34
type button "true"
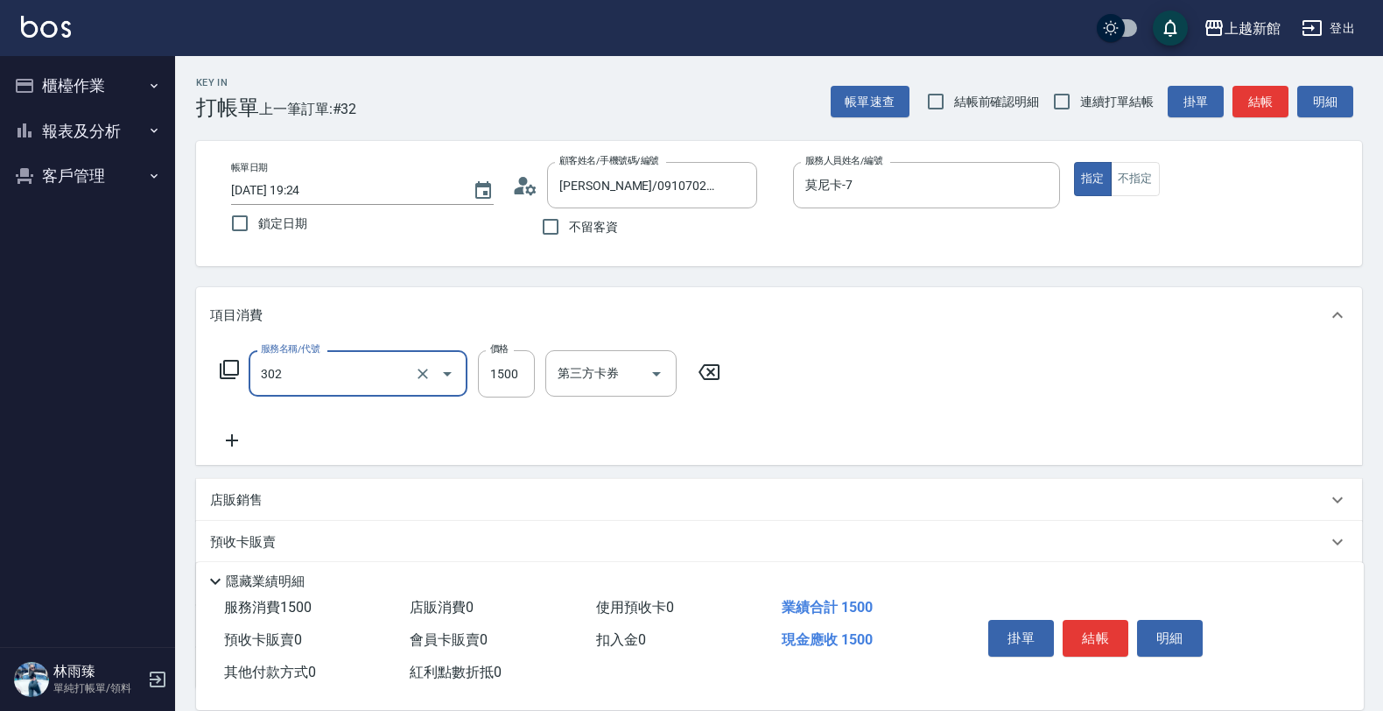
type input "設計燙髮(302)"
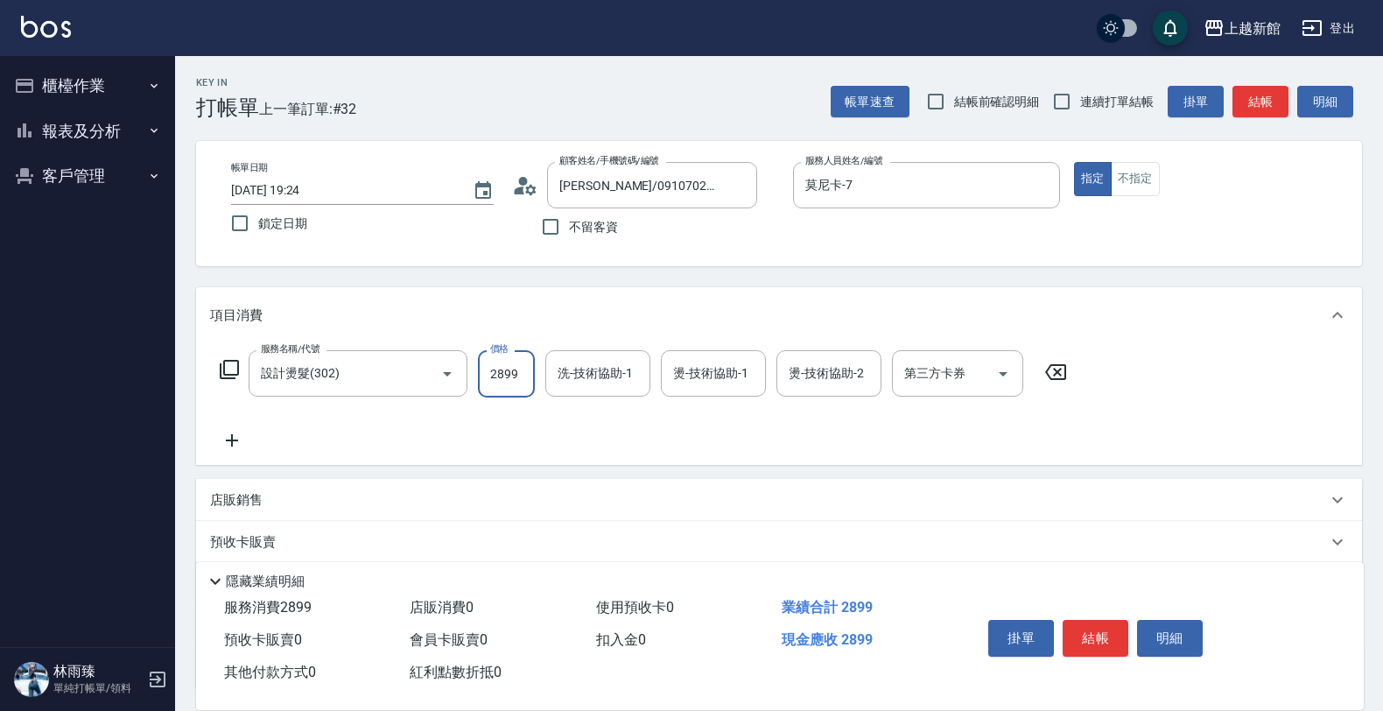
type input "2899"
type input "容綺-21"
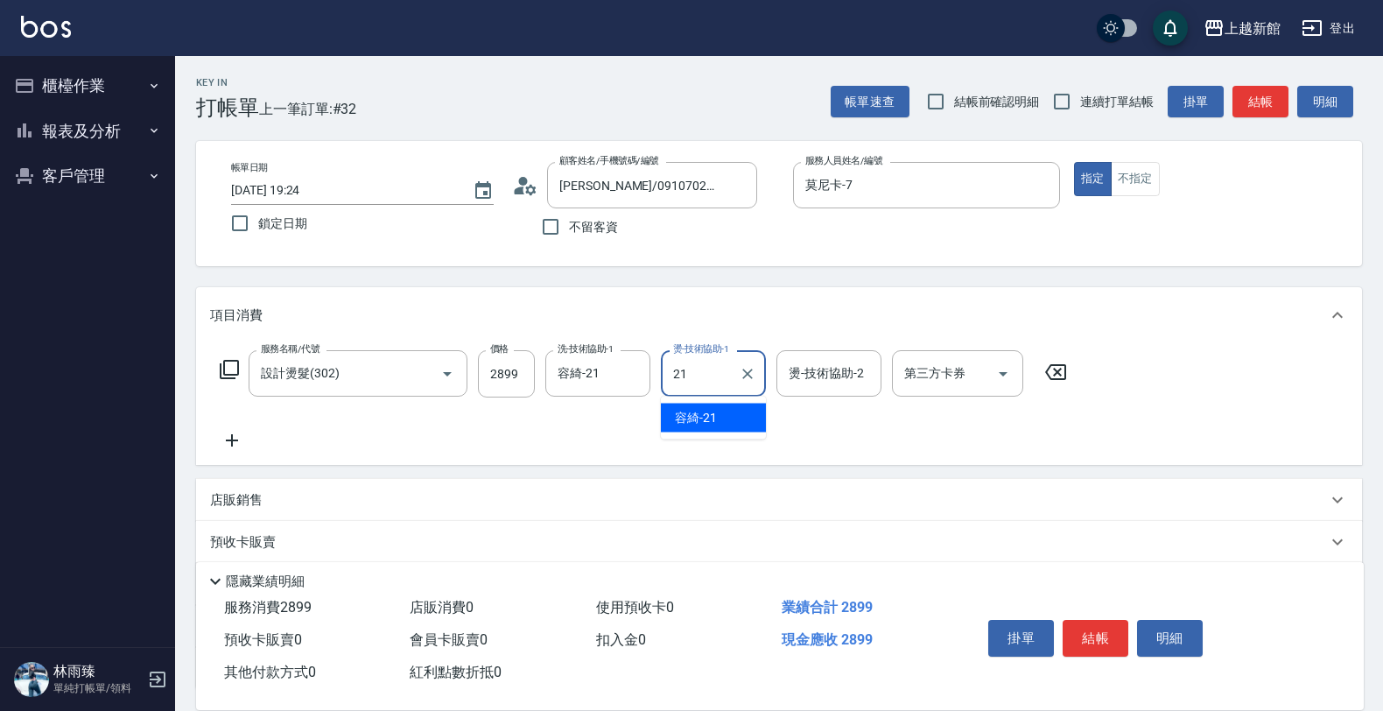
type input "容綺-21"
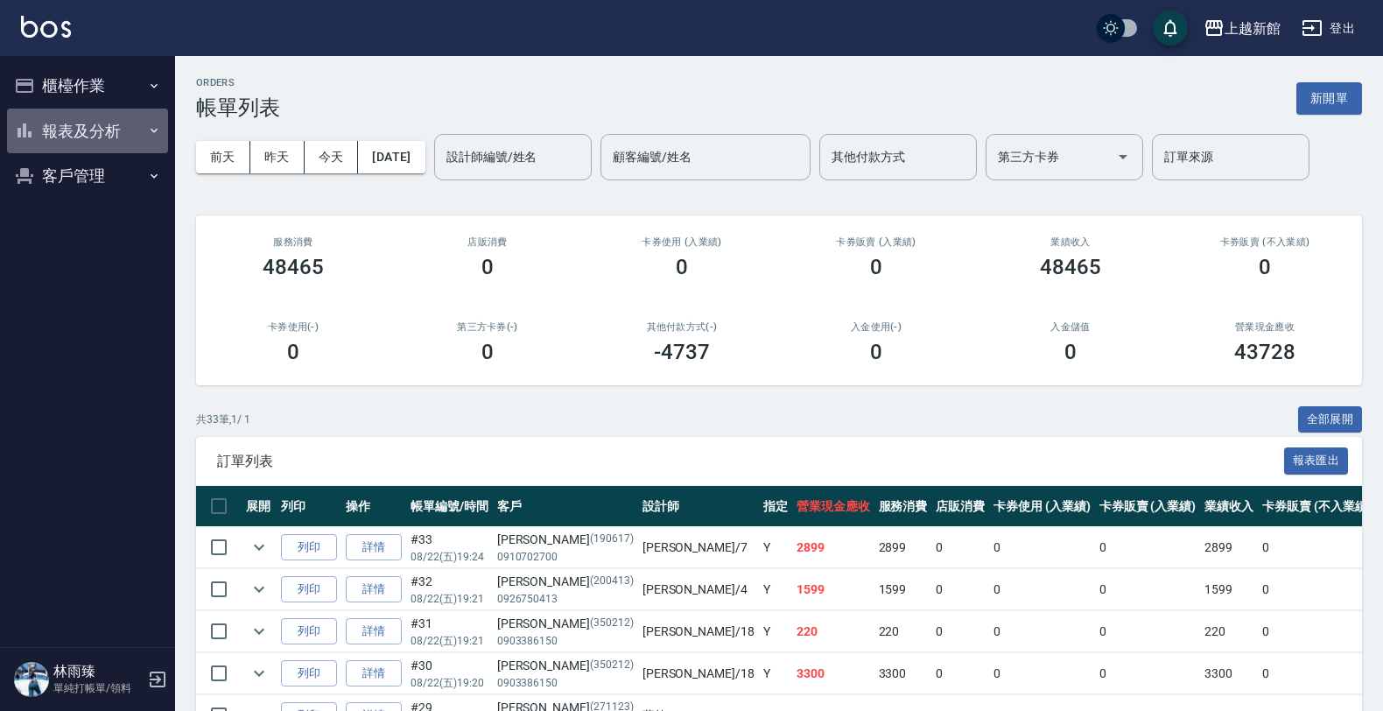
click at [37, 111] on button "報表及分析" at bounding box center [87, 132] width 161 height 46
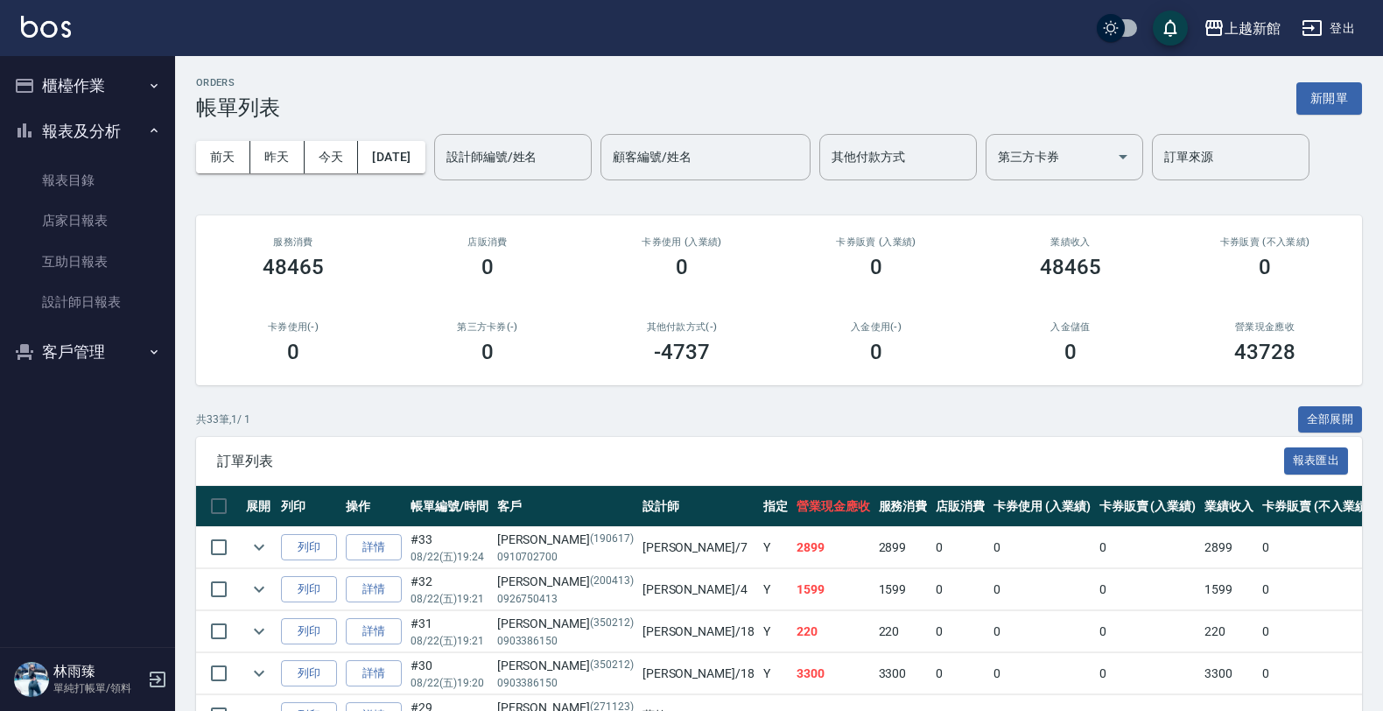
click at [68, 89] on button "櫃檯作業" at bounding box center [87, 86] width 161 height 46
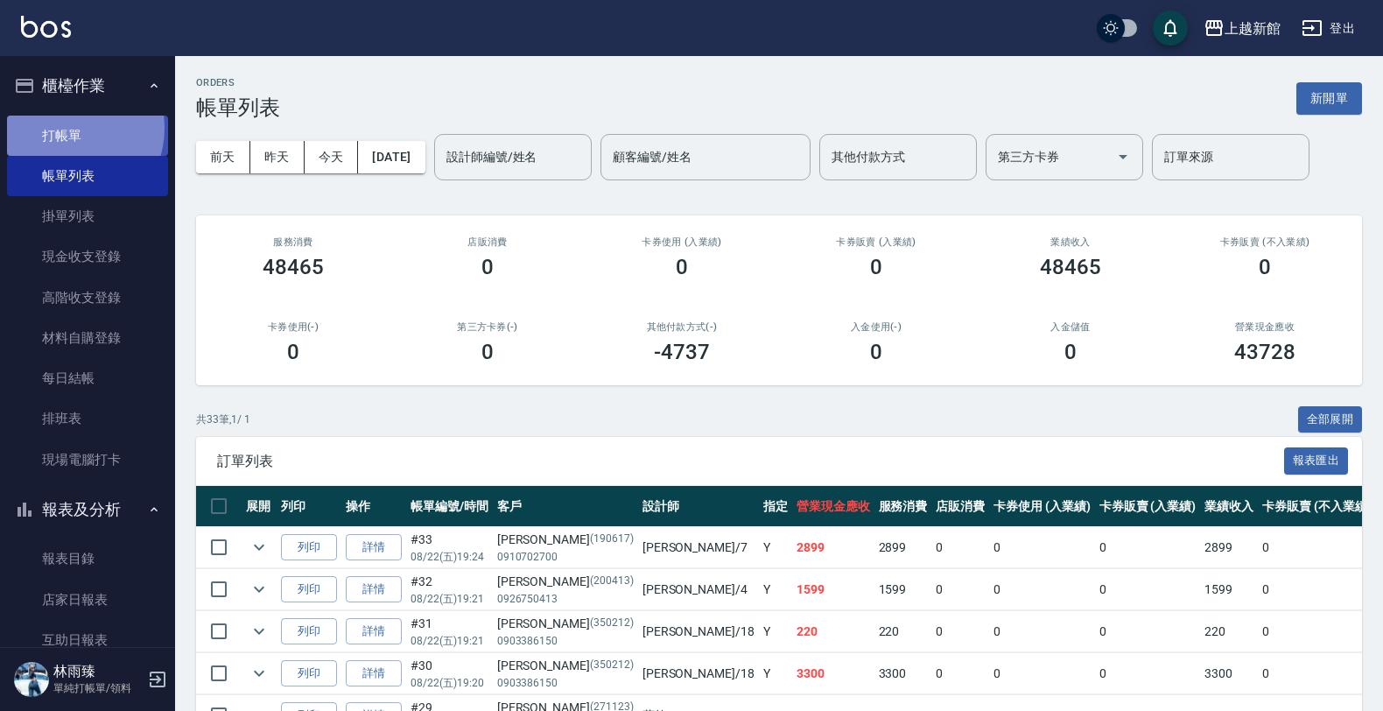
click at [64, 128] on link "打帳單" at bounding box center [87, 136] width 161 height 40
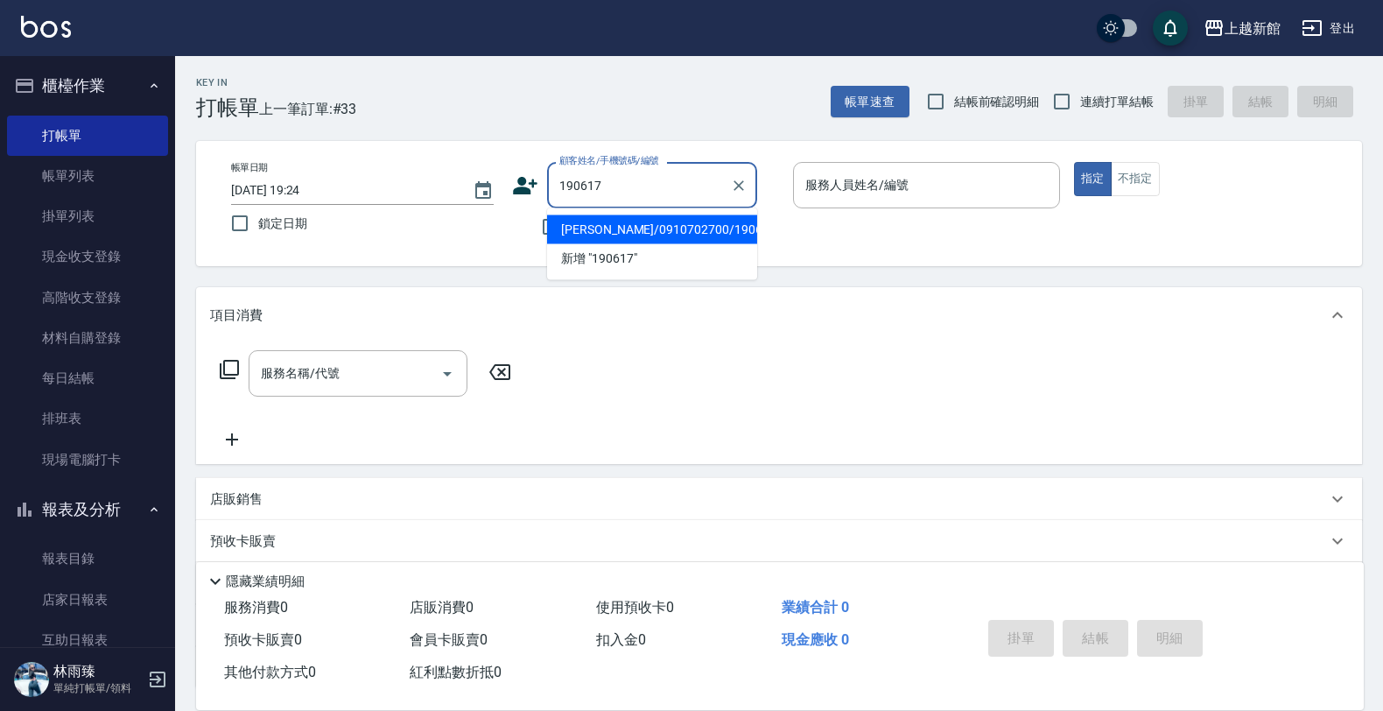
type input "顏沛妤/0910702700/190617"
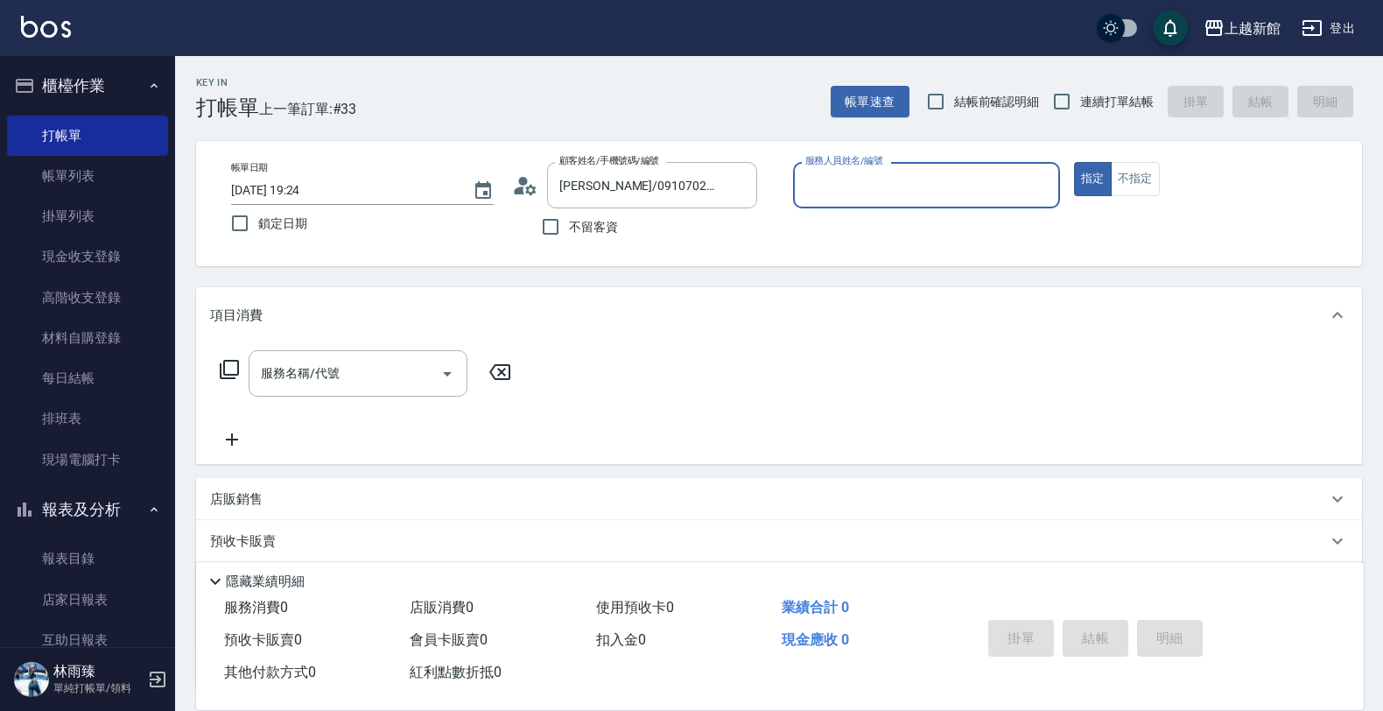
type input "莫尼卡-7"
click at [1074, 162] on button "指定" at bounding box center [1093, 179] width 38 height 34
type button "true"
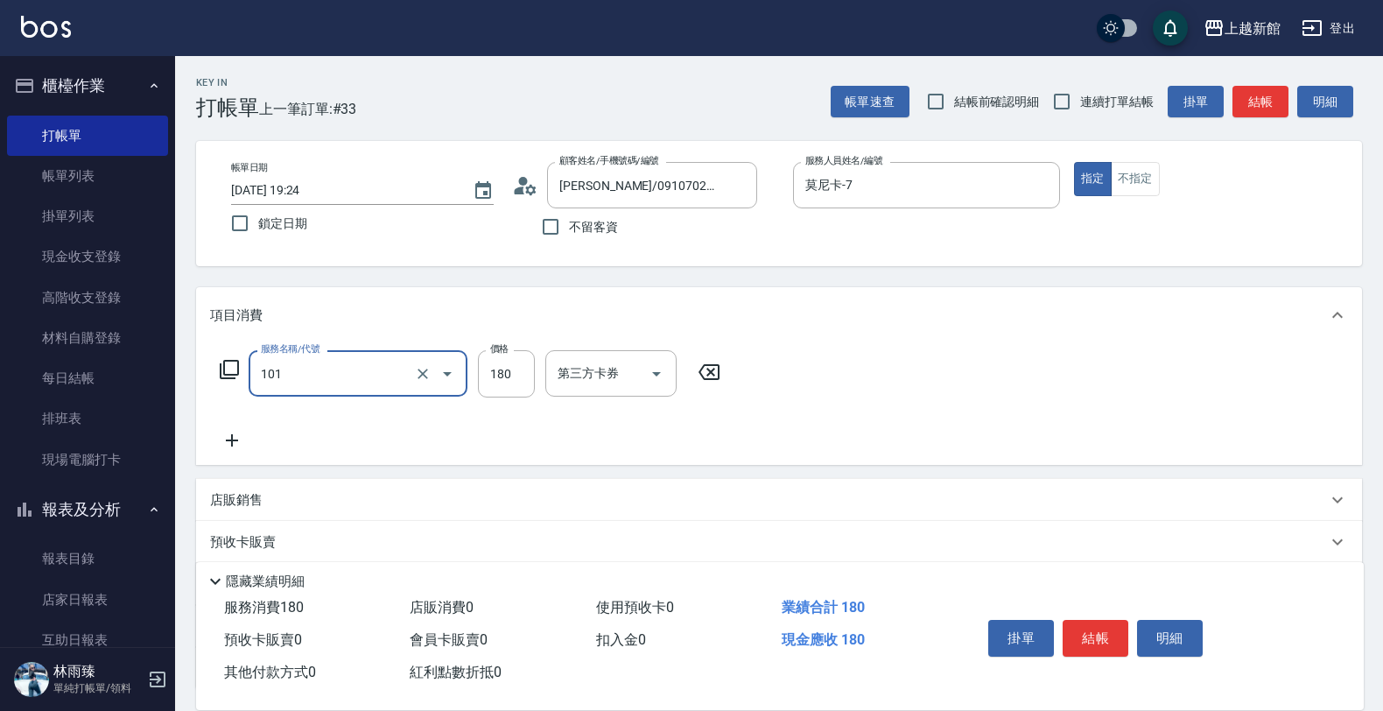
type input "洗髮250(101)"
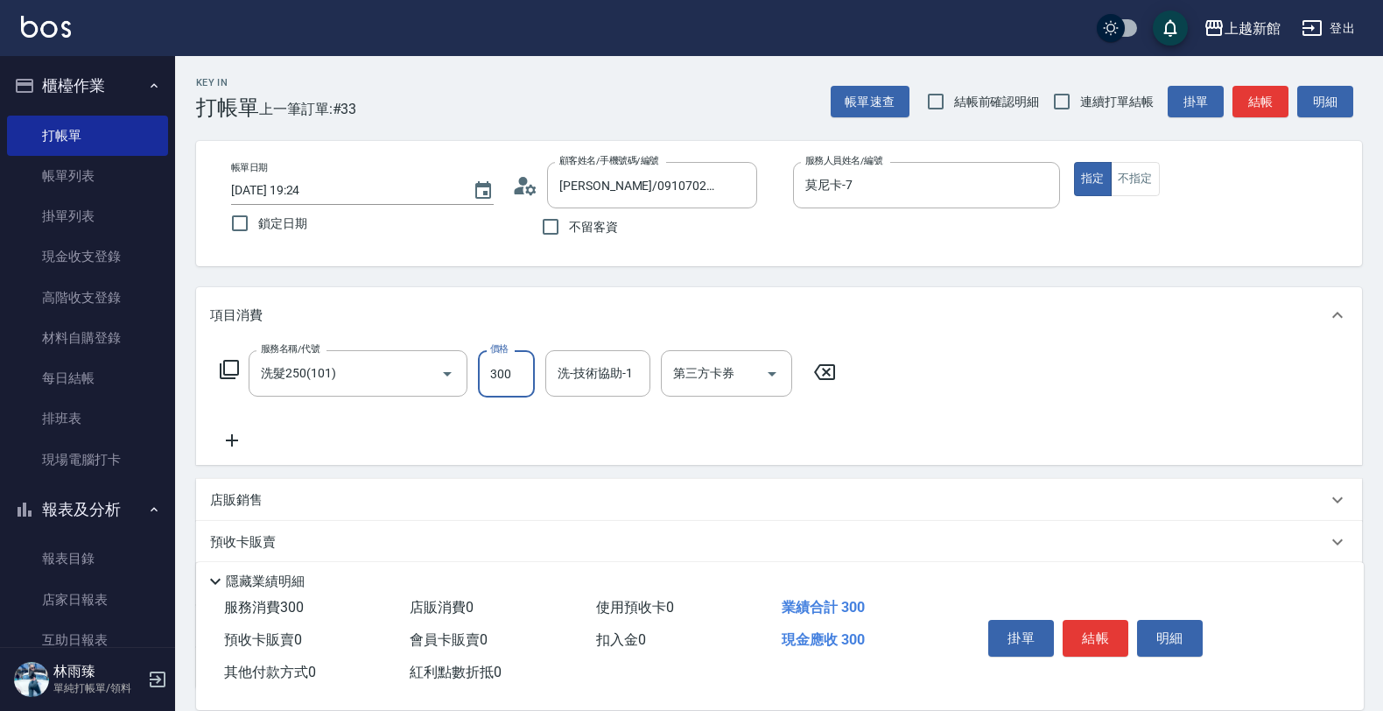
type input "300"
type input "馨妮-29"
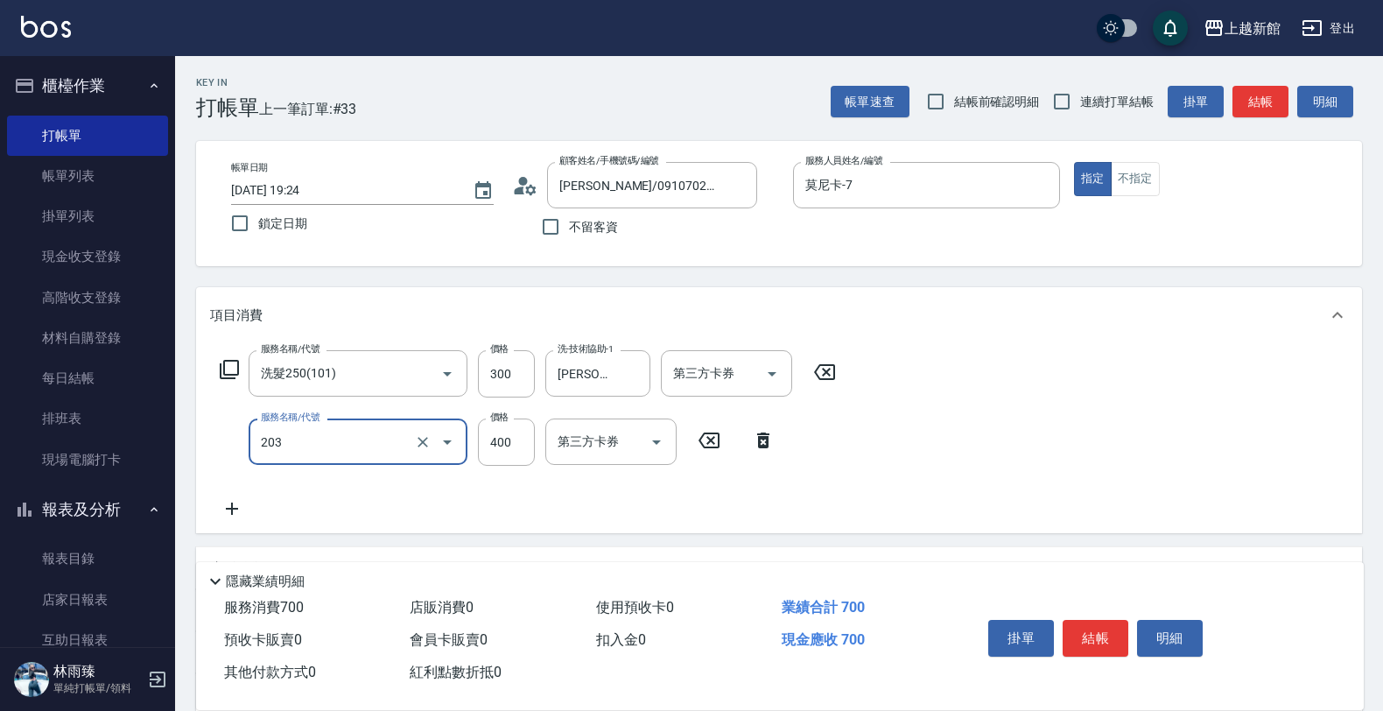
type input "指定單剪(203)"
type input "200"
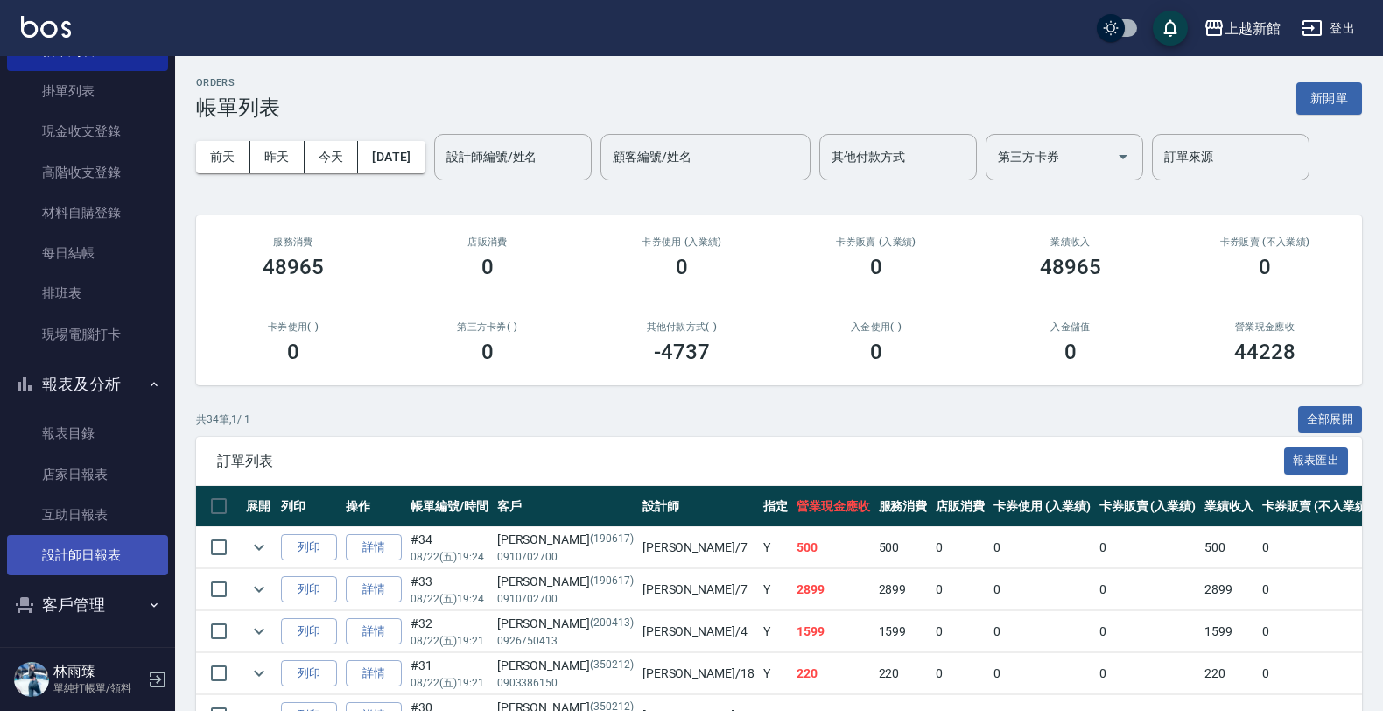
scroll to position [127, 0]
click at [86, 558] on link "設計師日報表" at bounding box center [87, 553] width 161 height 40
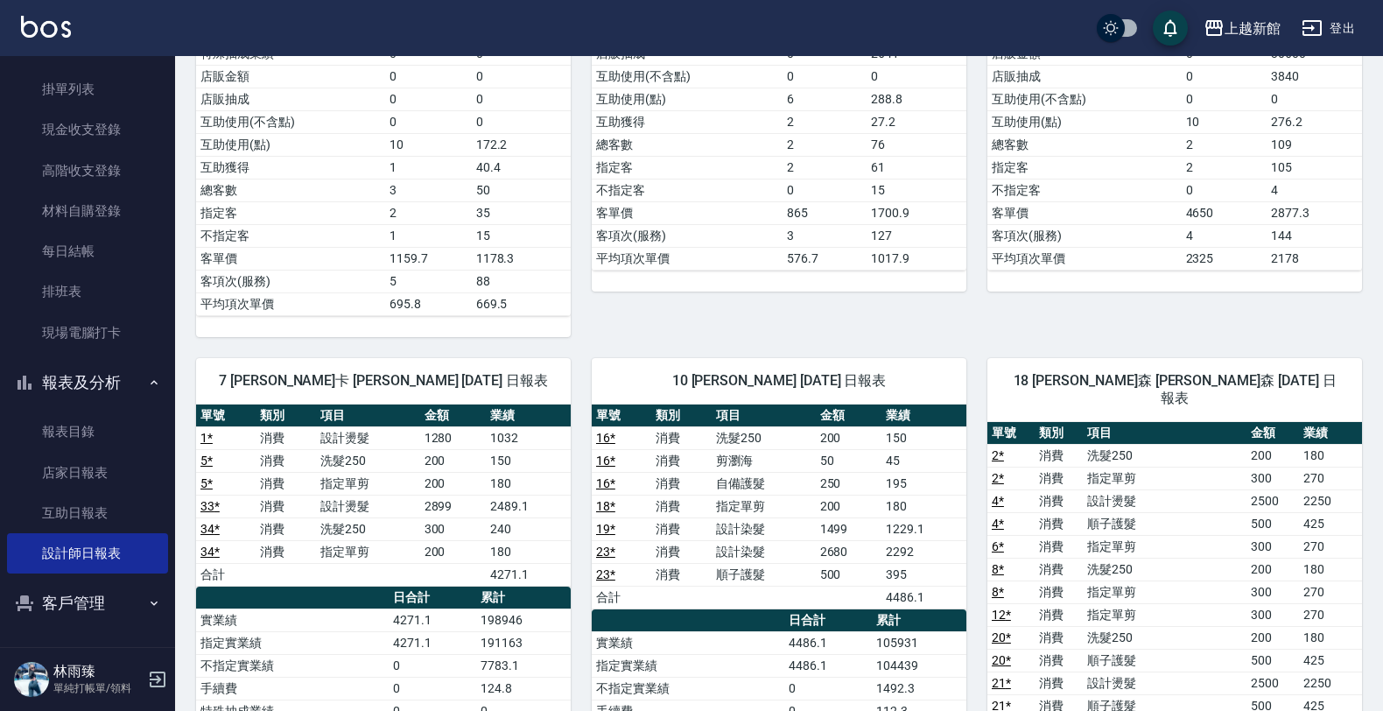
scroll to position [1204, 0]
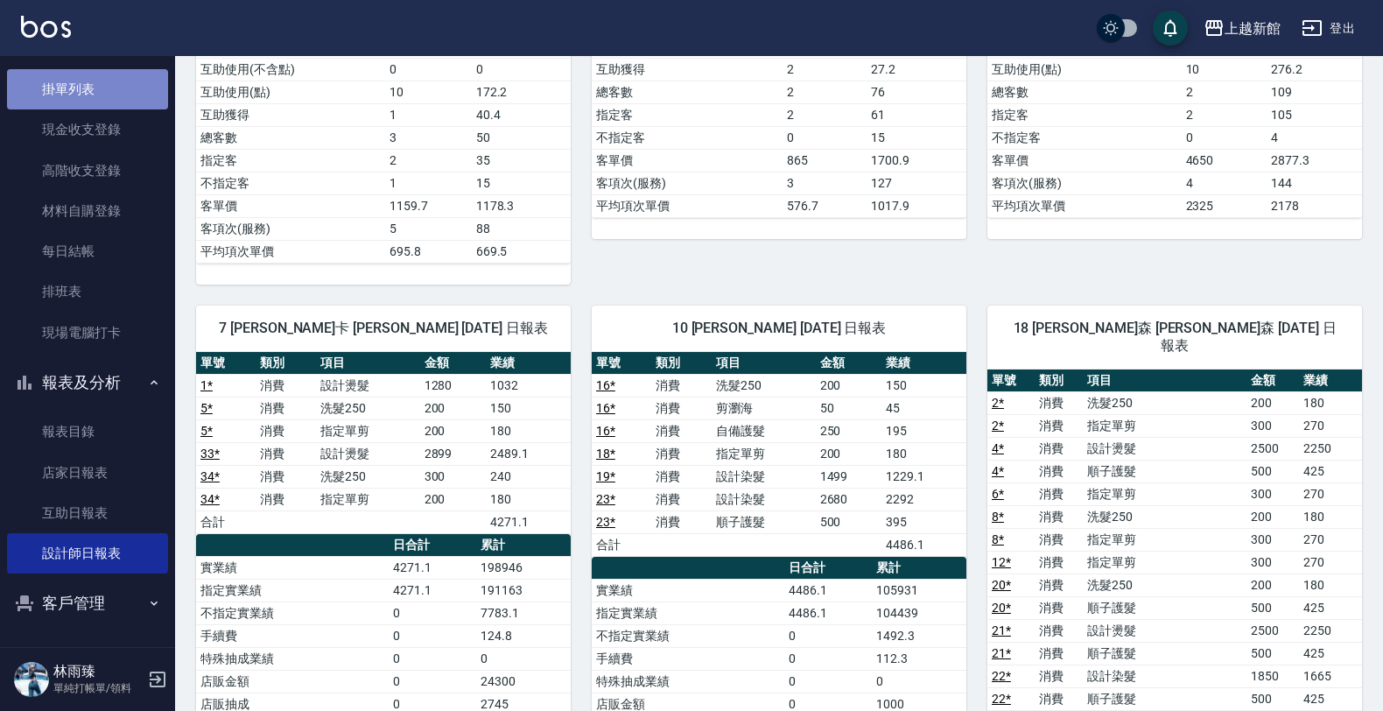
click at [102, 90] on link "掛單列表" at bounding box center [87, 89] width 161 height 40
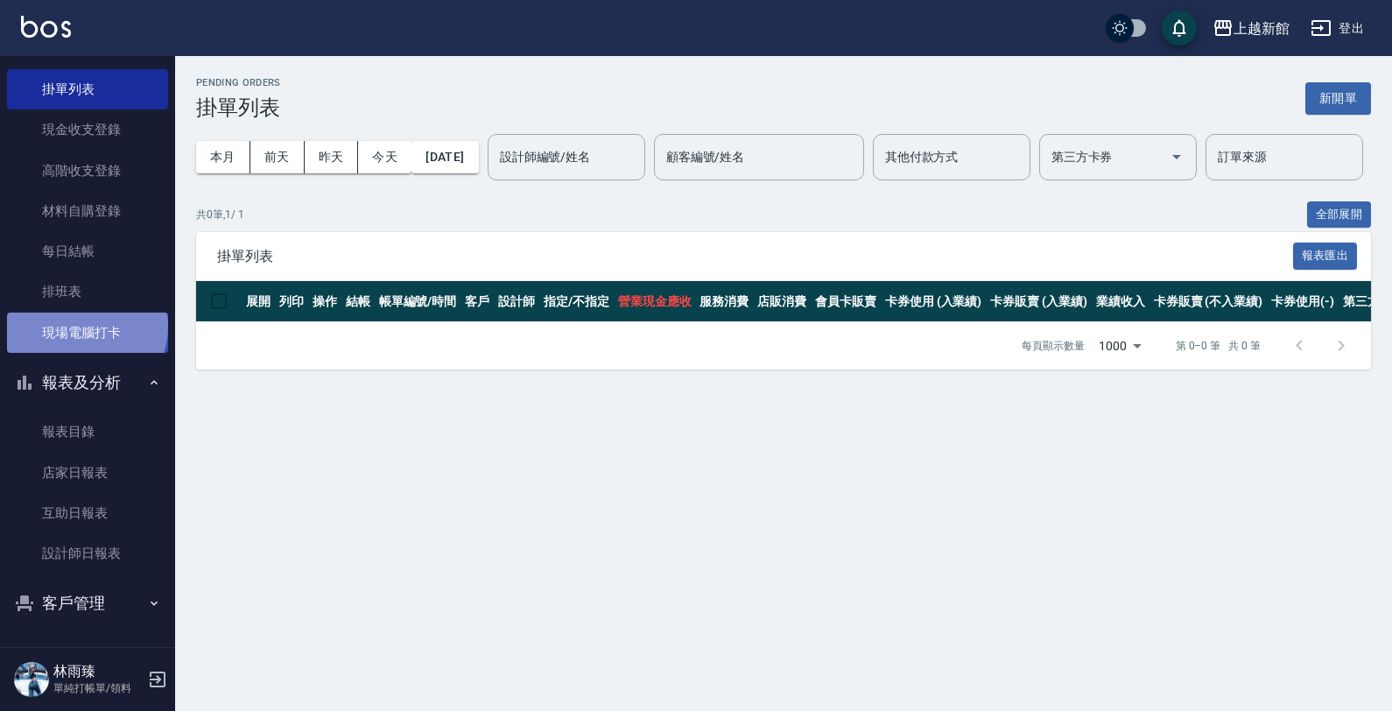
click at [85, 325] on link "現場電腦打卡" at bounding box center [87, 333] width 161 height 40
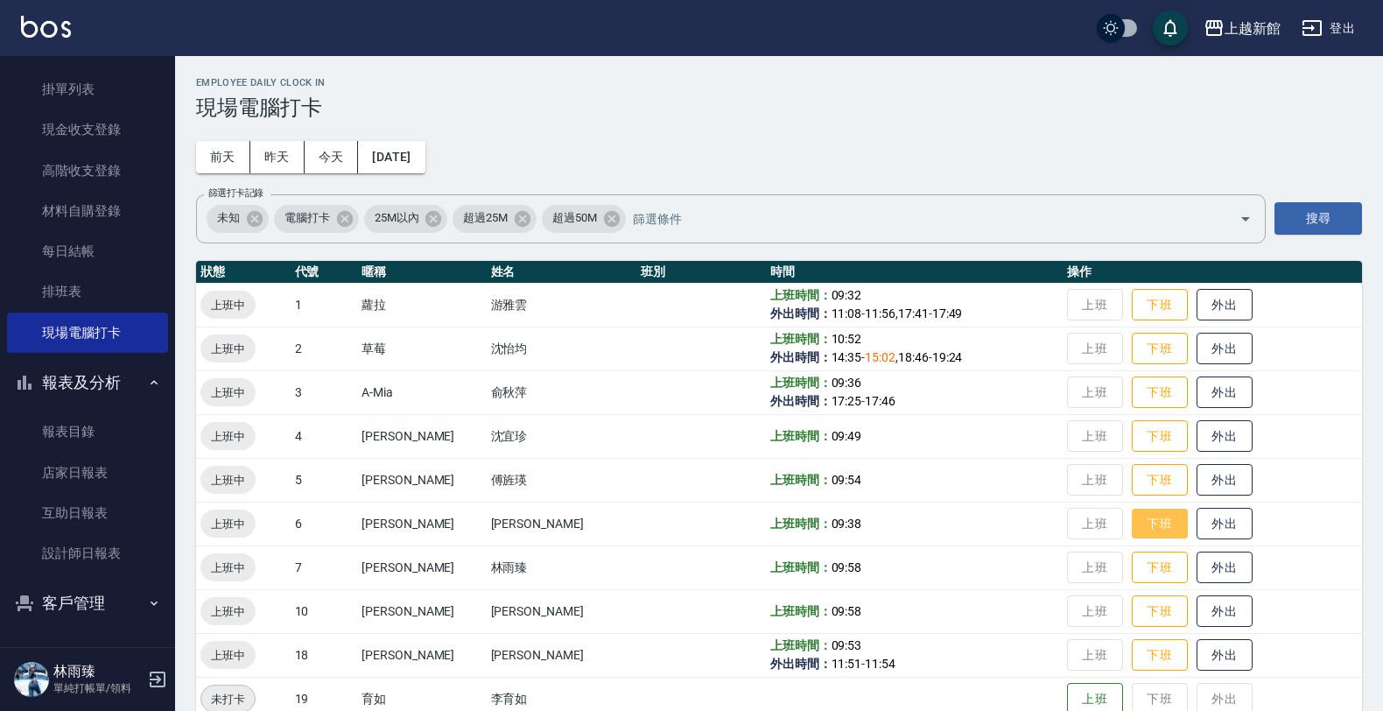
click at [1157, 519] on button "下班" at bounding box center [1160, 524] width 56 height 31
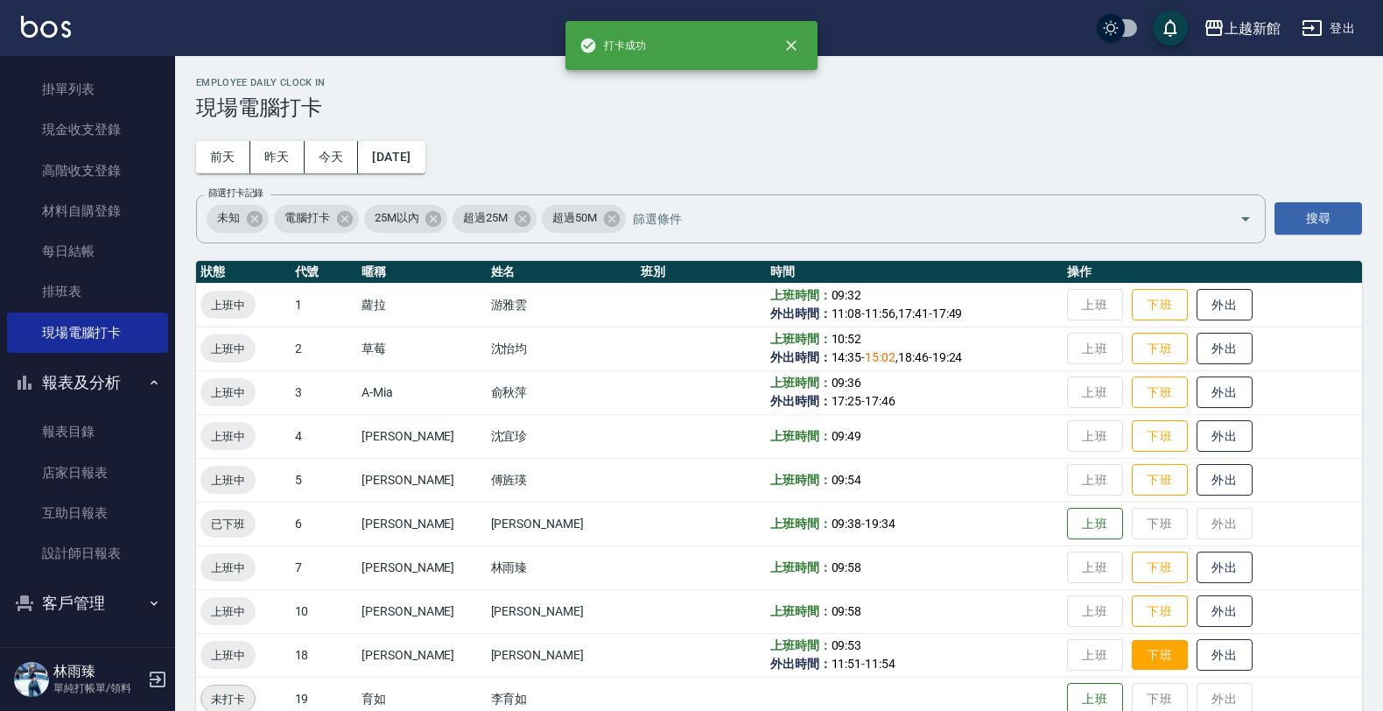
click at [1152, 646] on button "下班" at bounding box center [1160, 655] width 56 height 31
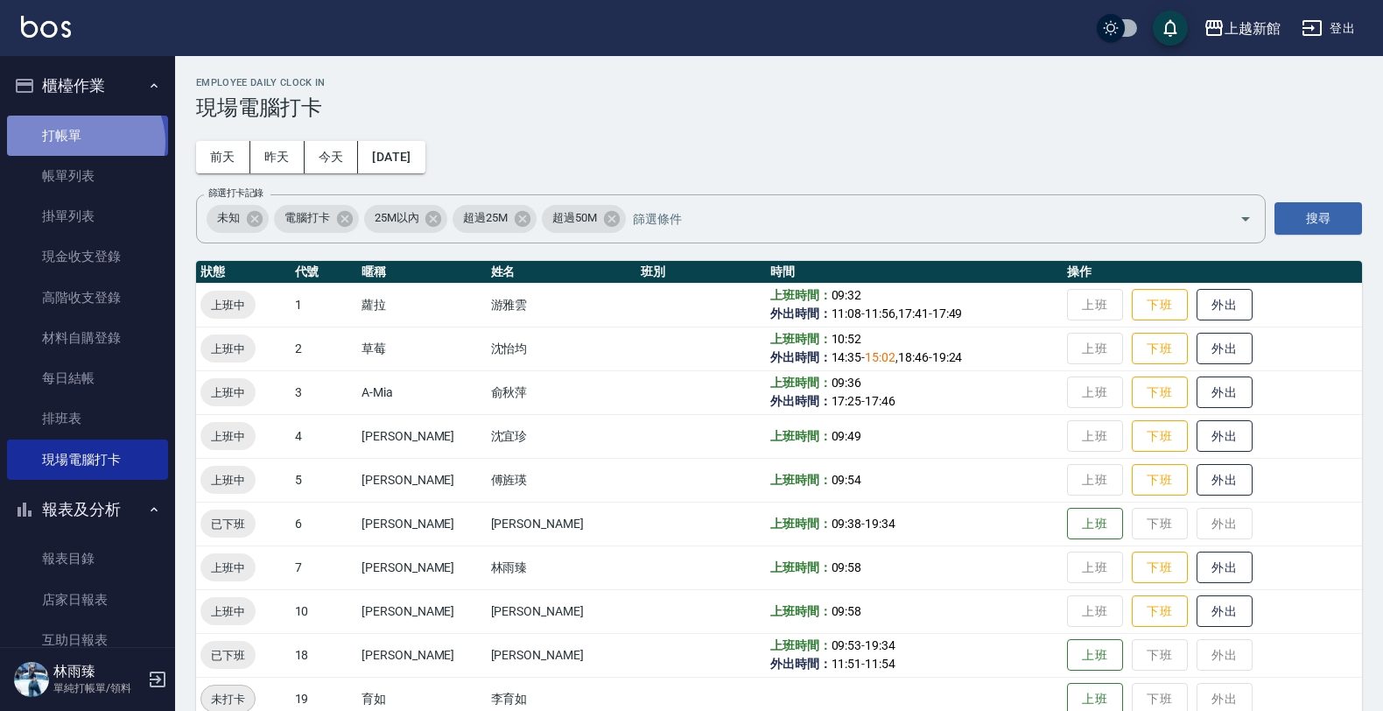
click at [83, 142] on link "打帳單" at bounding box center [87, 136] width 161 height 40
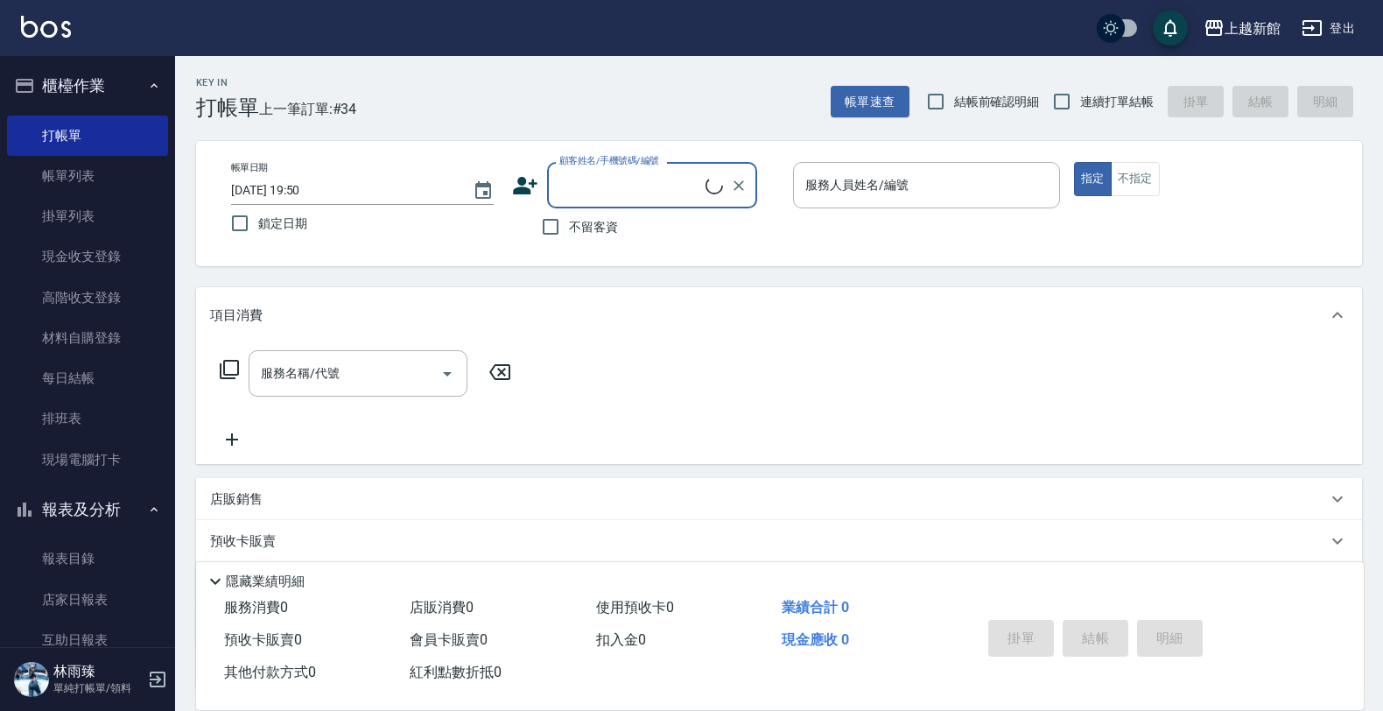
drag, startPoint x: 1056, startPoint y: 92, endPoint x: 826, endPoint y: 208, distance: 258.0
click at [1055, 93] on input "連續打單結帳" at bounding box center [1062, 101] width 37 height 37
checkbox input "true"
click at [650, 202] on div "顧客姓名/手機號碼/編號" at bounding box center [652, 185] width 210 height 46
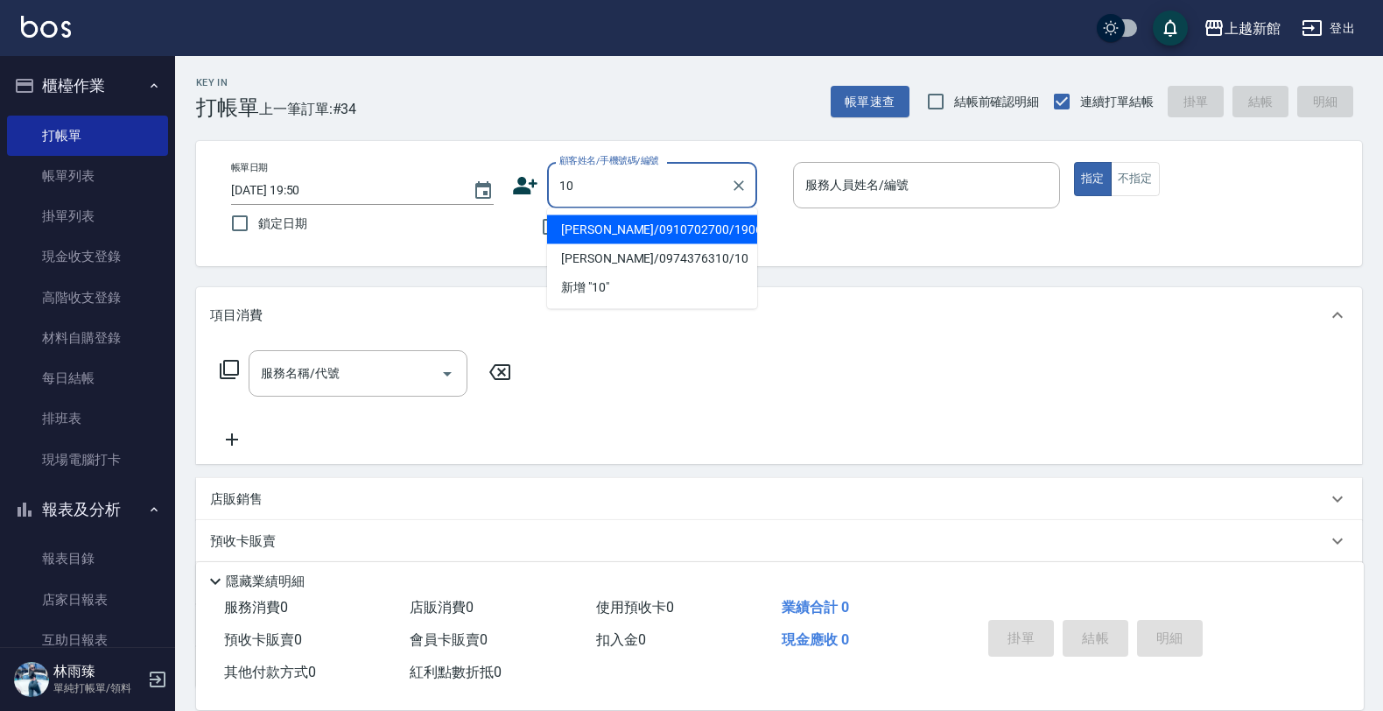
type input "[PERSON_NAME]/0910702700/190617"
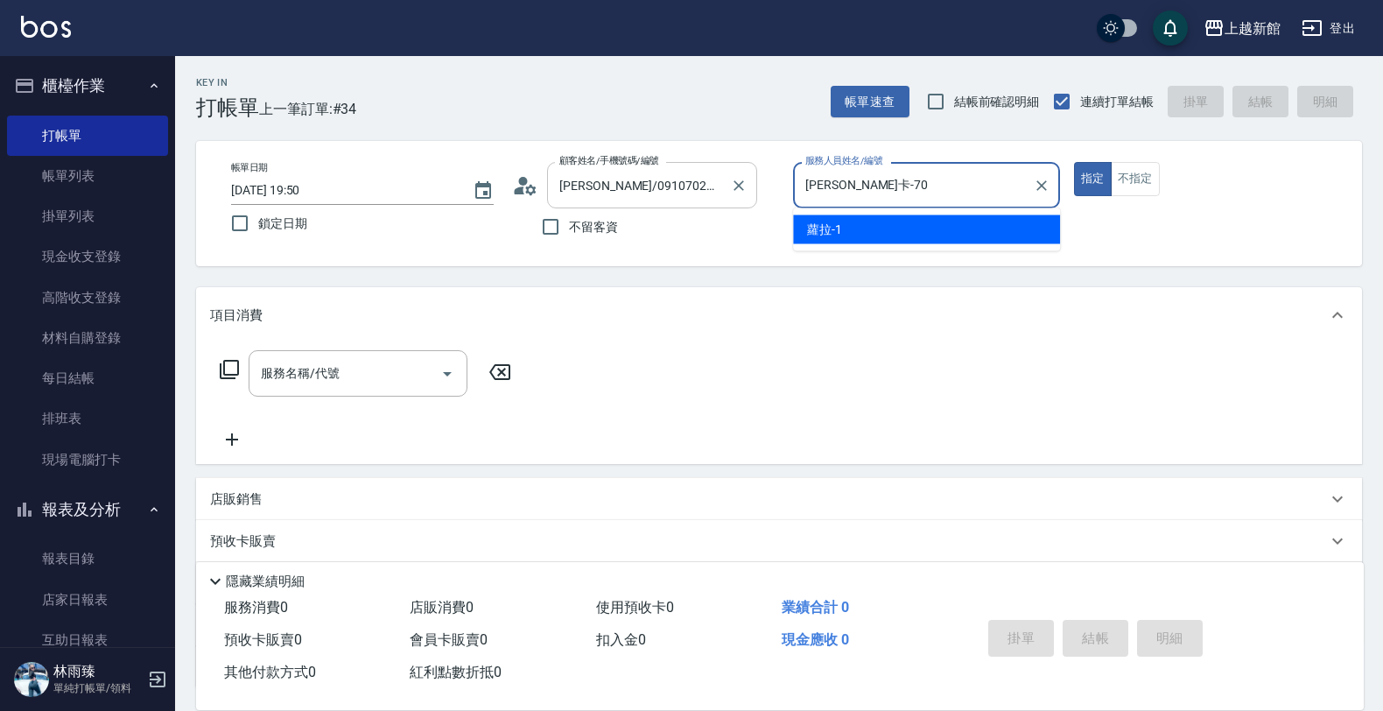
click at [1074, 162] on button "指定" at bounding box center [1093, 179] width 38 height 34
type input "莫尼卡-7"
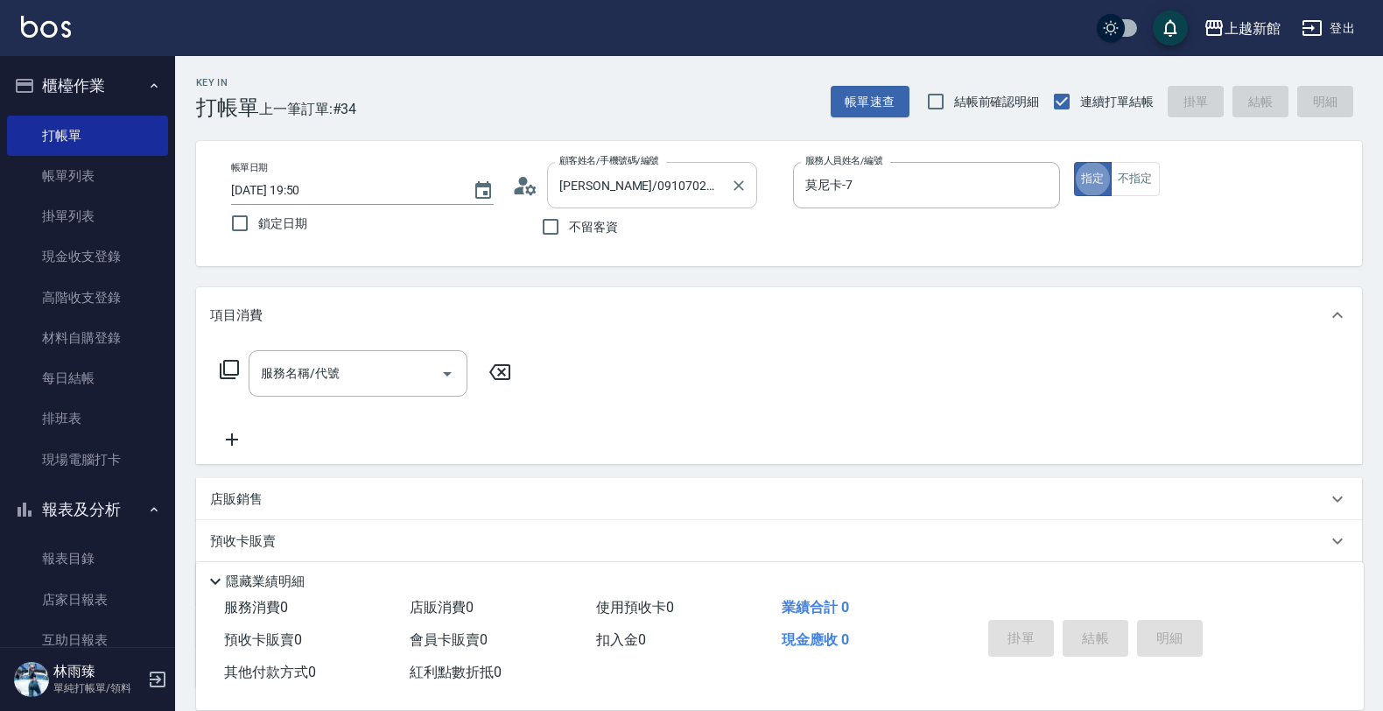
type button "true"
type input "[PERSON_NAME]/0974376310/10"
type input "瑪沙-10"
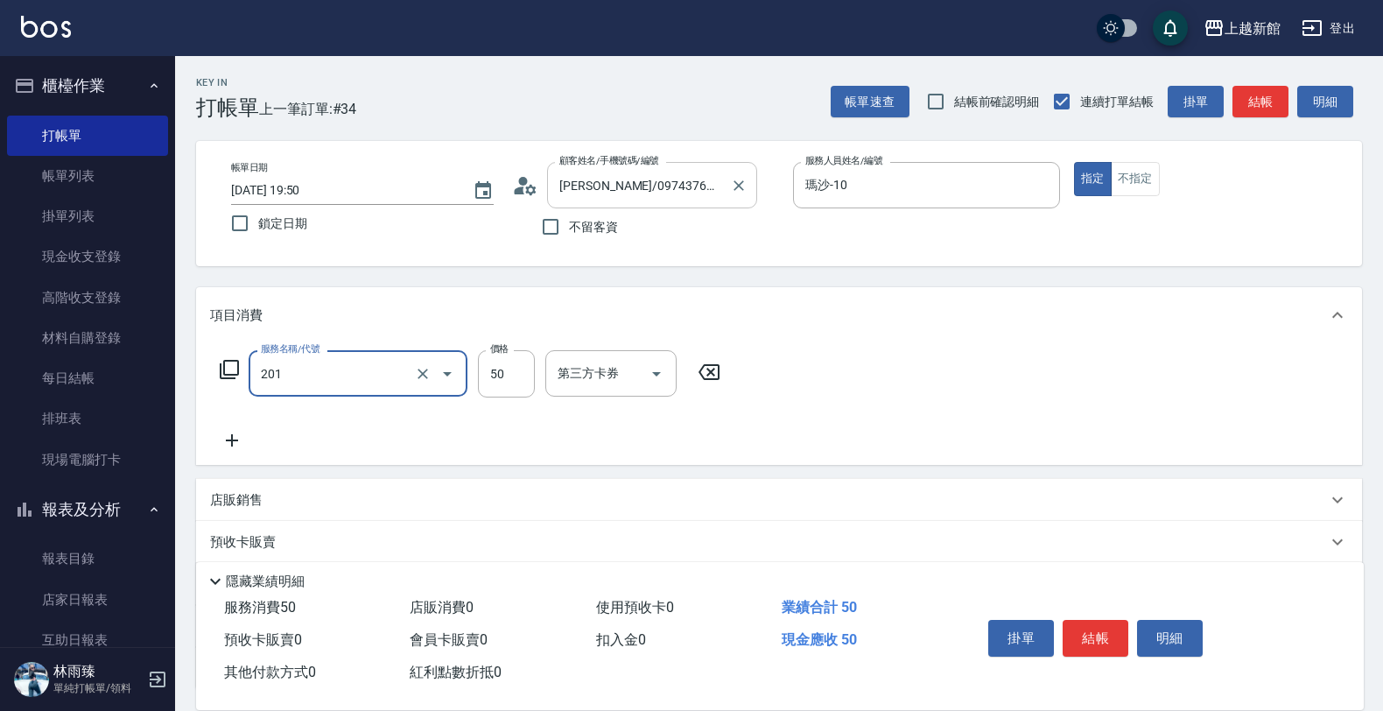
type input "剪瀏海(201)"
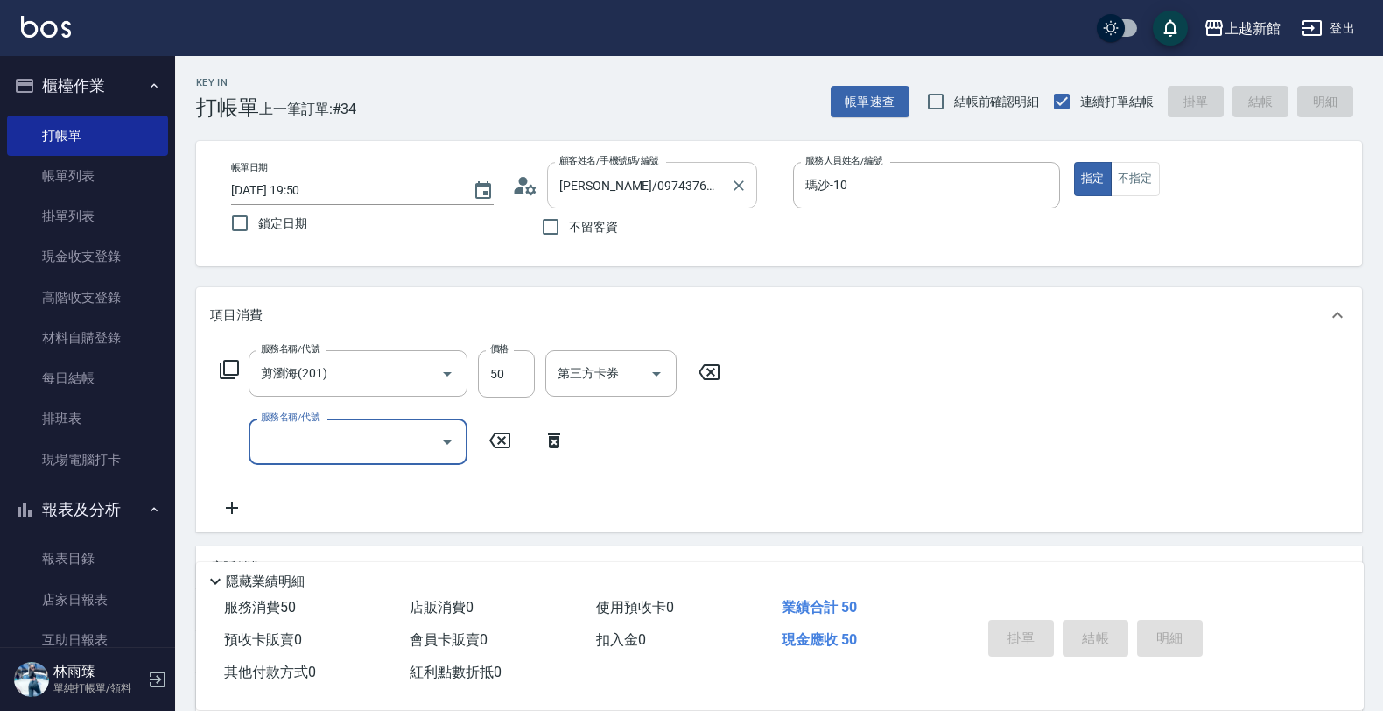
type input "1"
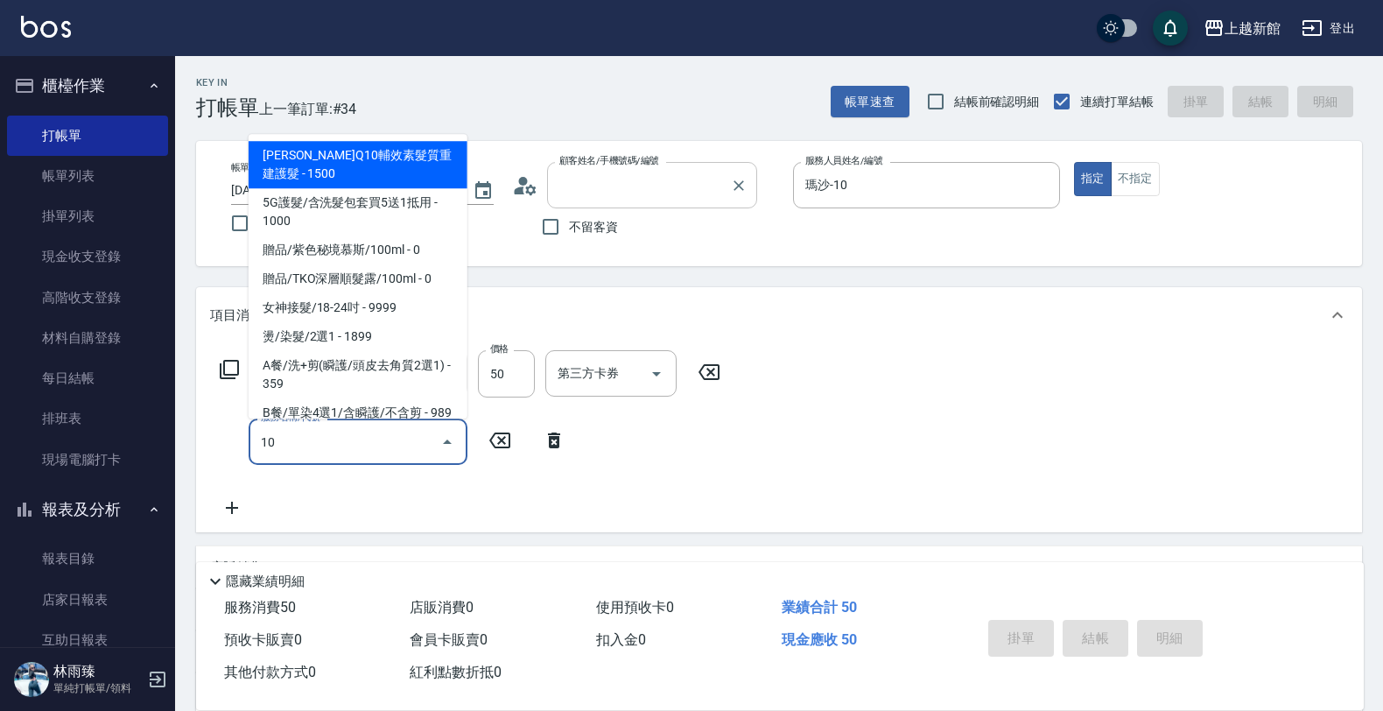
type input "2025/08/22 19:51"
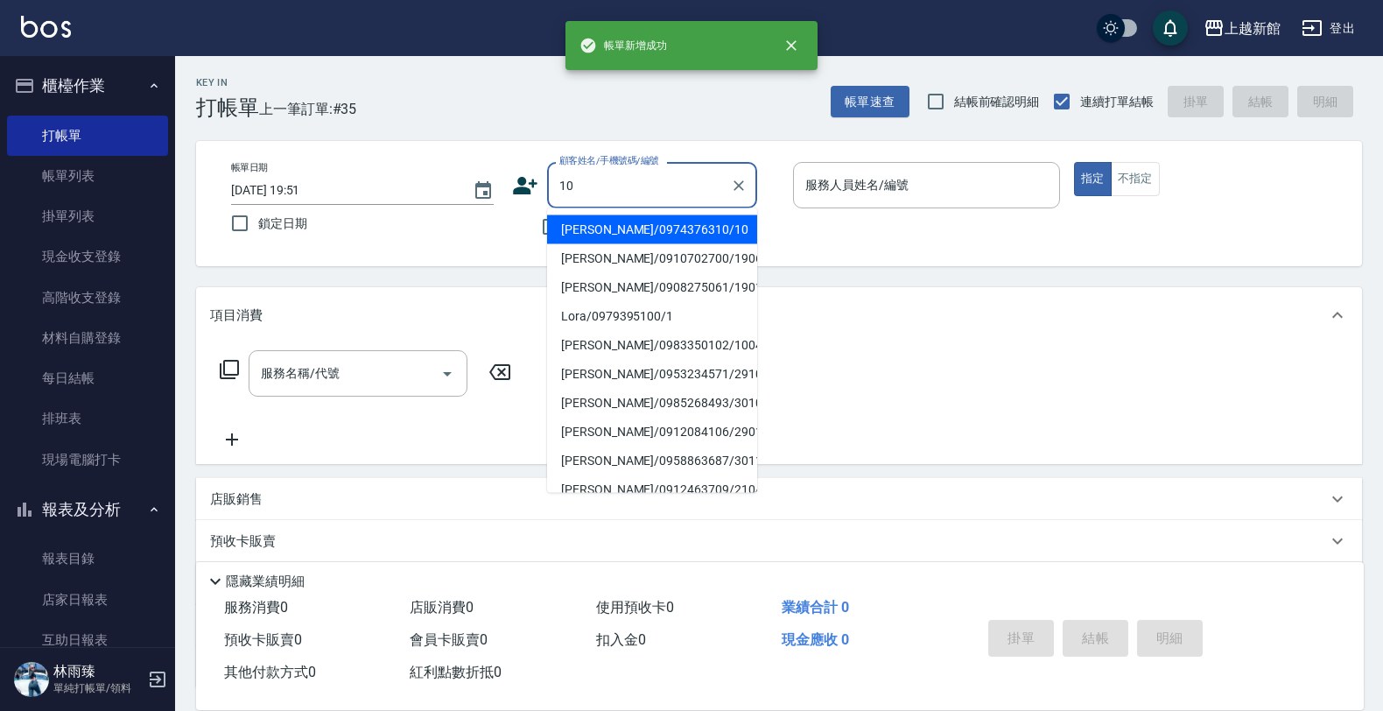
type input "瑪莎/0974376310/10"
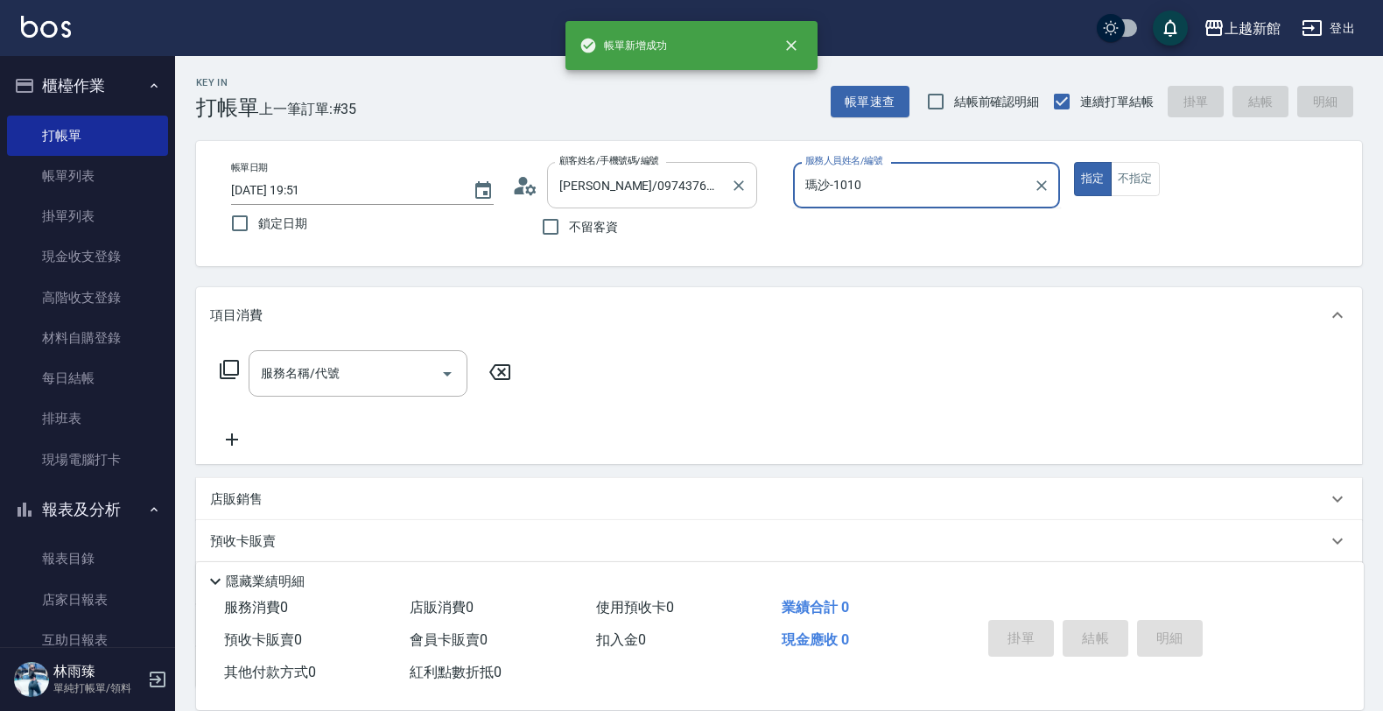
click at [1074, 162] on button "指定" at bounding box center [1093, 179] width 38 height 34
type input "瑪沙-10"
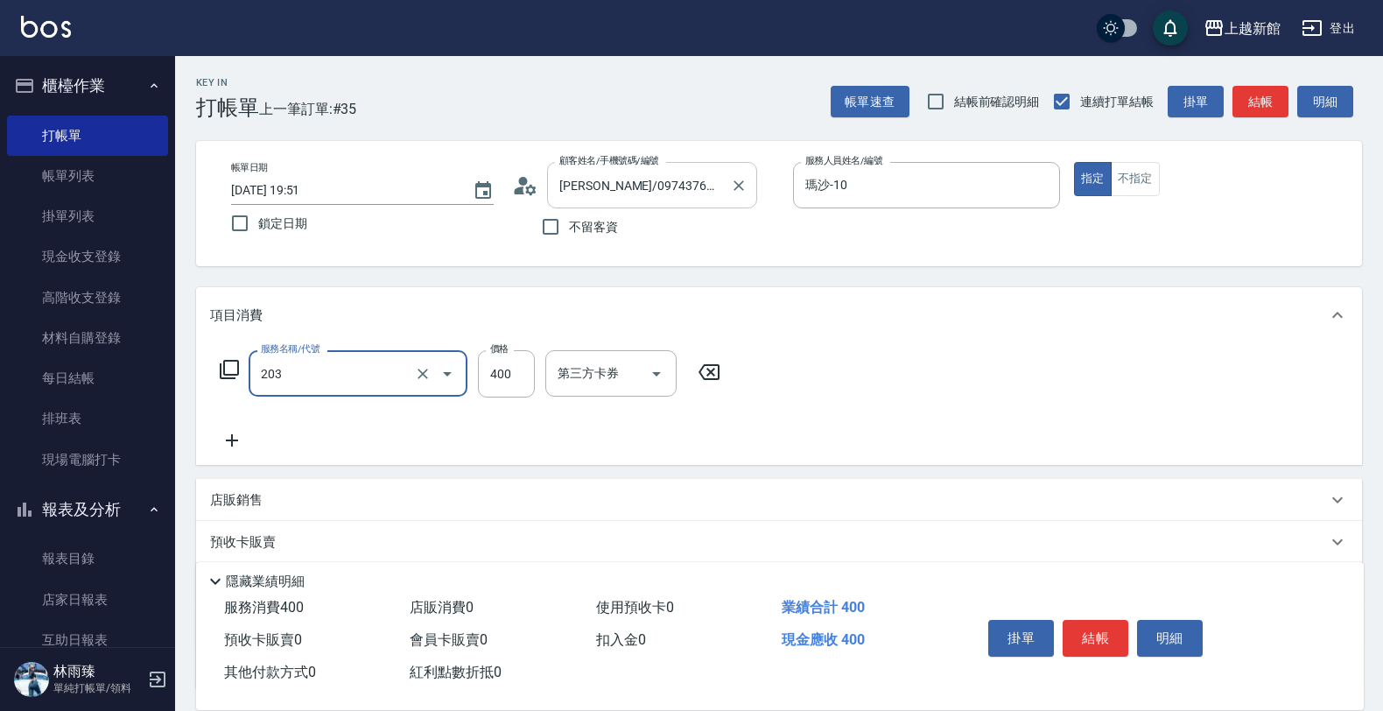
type input "指定單剪(203)"
type input "200"
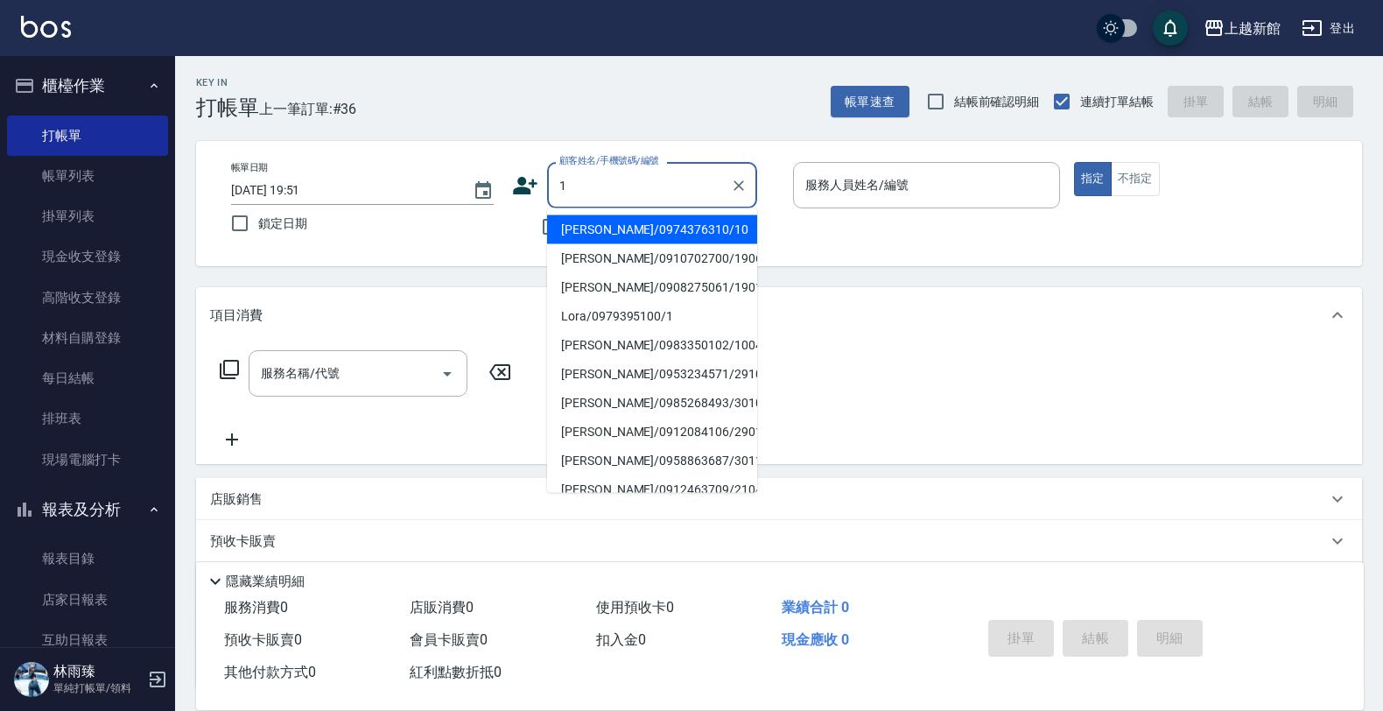
type input "瑪莎/0974376310/10"
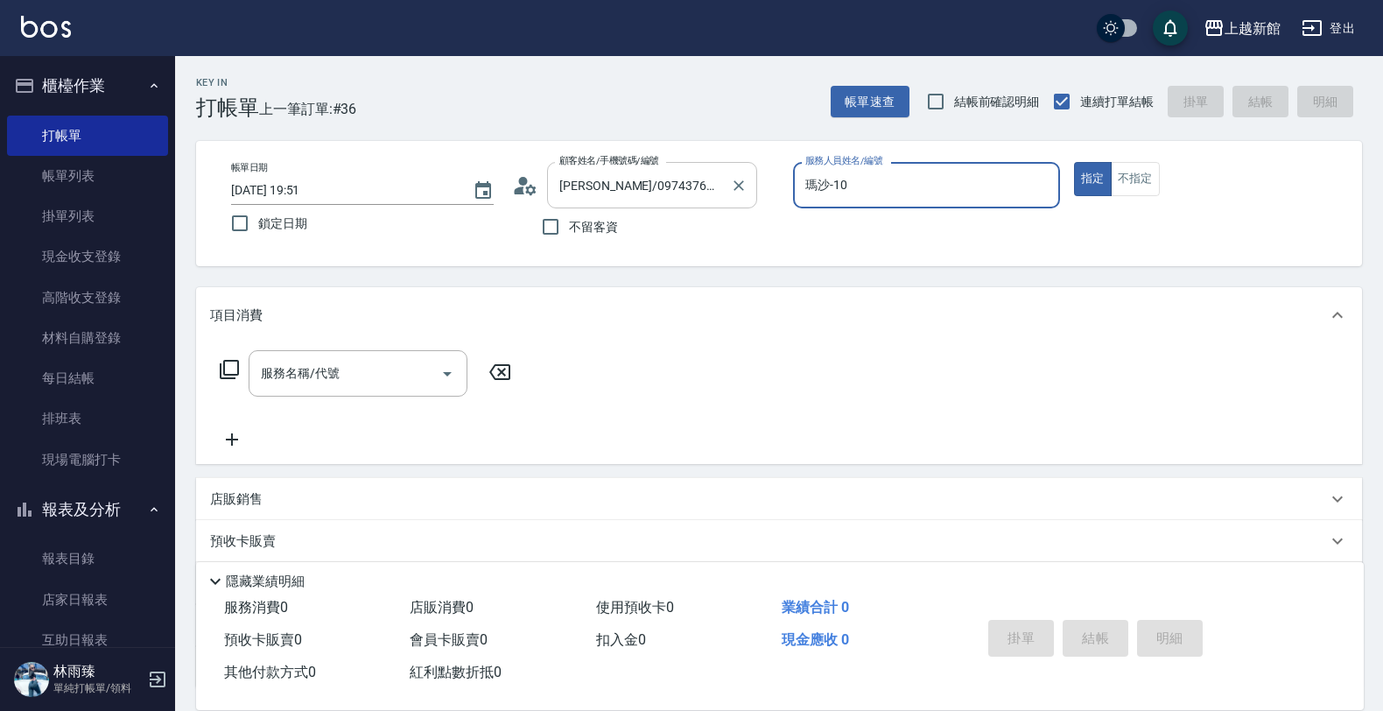
type input "瑪沙-10"
type input "Lora/0979395100/1"
type input "蘿拉-1"
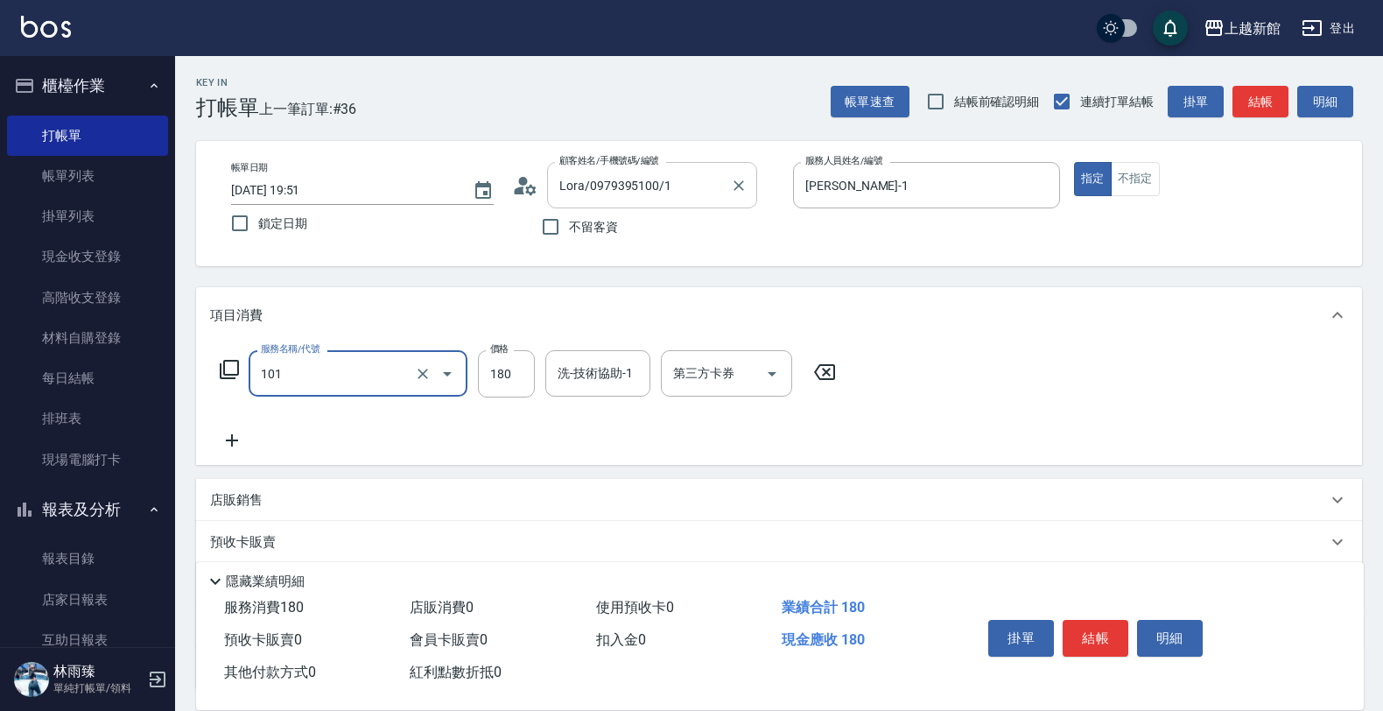
type input "洗髮250(101)"
type input "350"
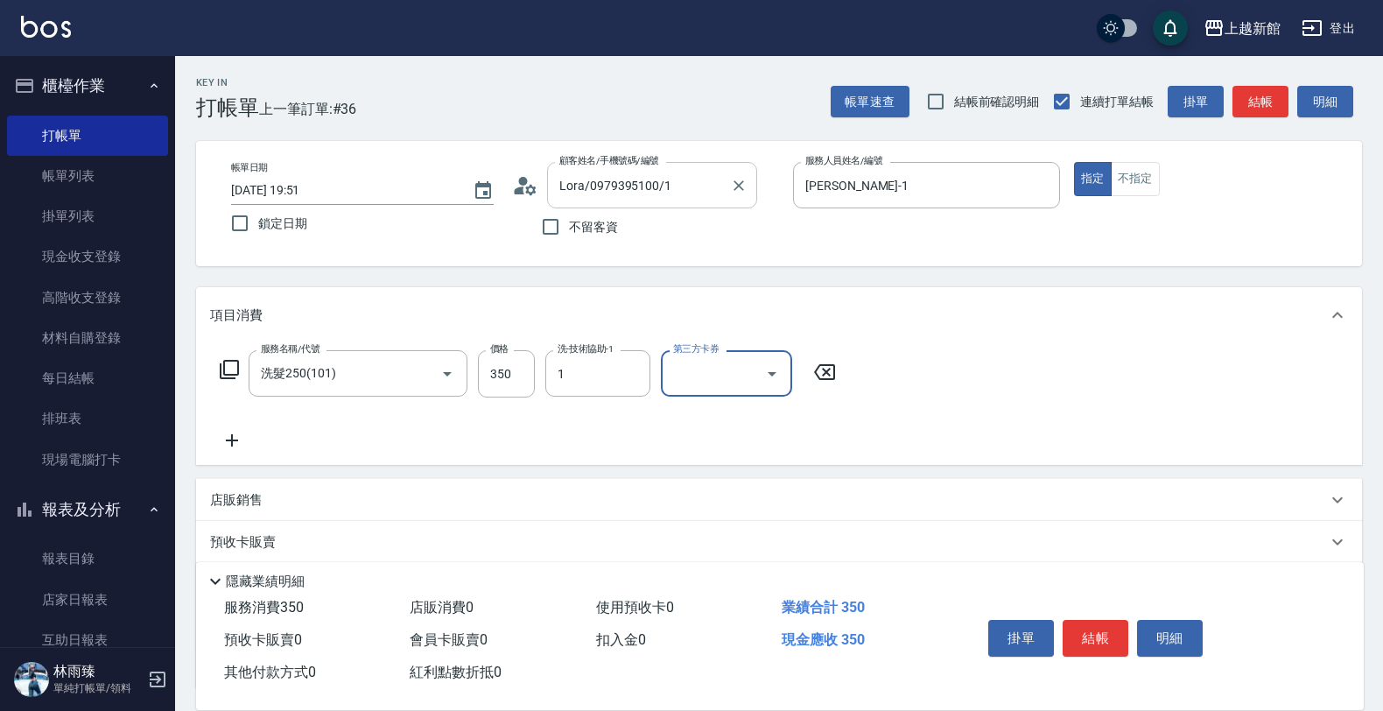
type input "蘿拉-1"
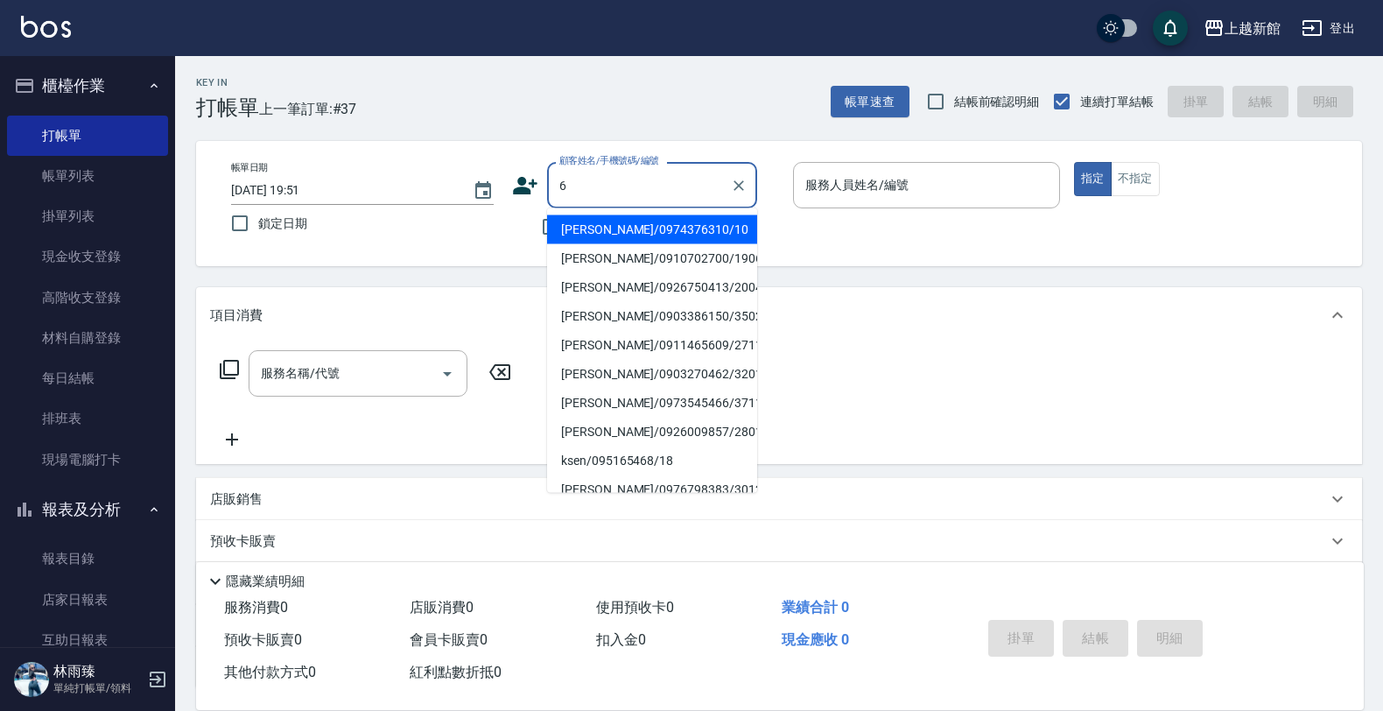
type input "瑪莎/0974376310/10"
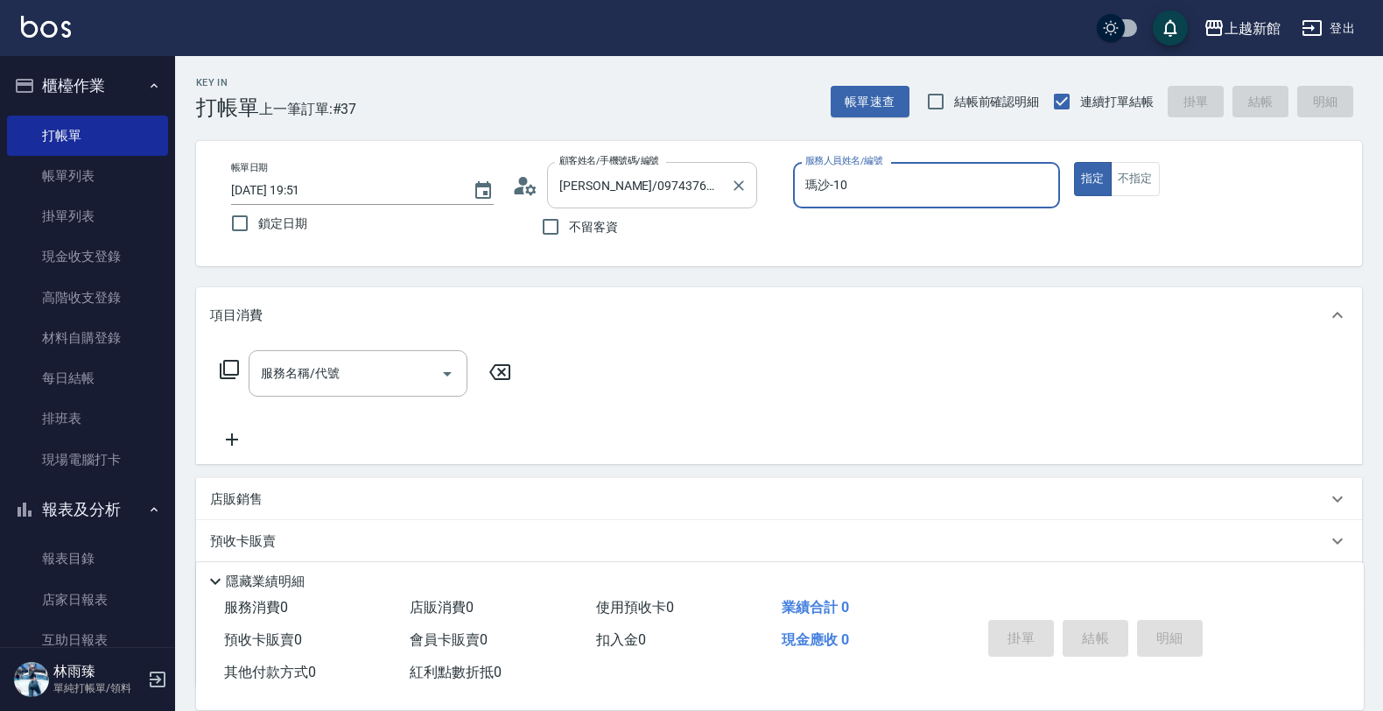
type input "瑪沙-10"
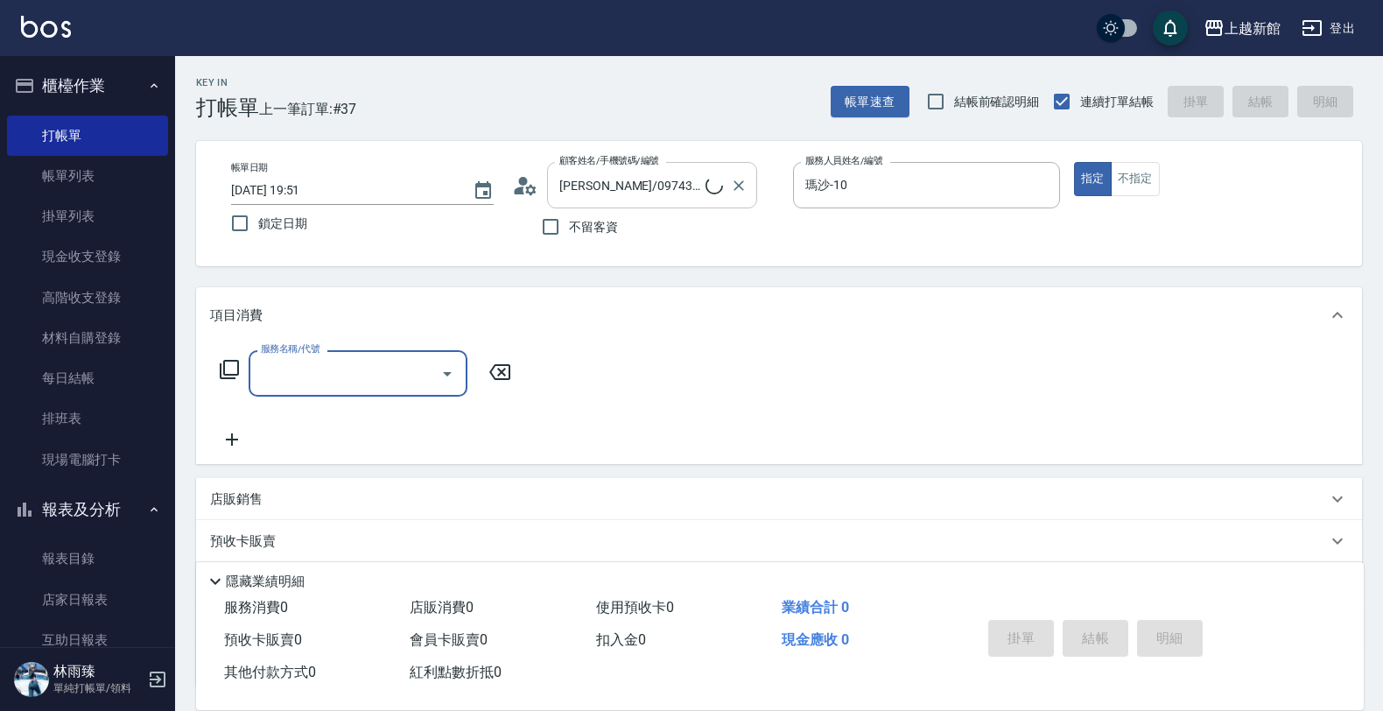
type input "黃婕寧/6_黃婕寧/6"
type input "黃婕寧-6"
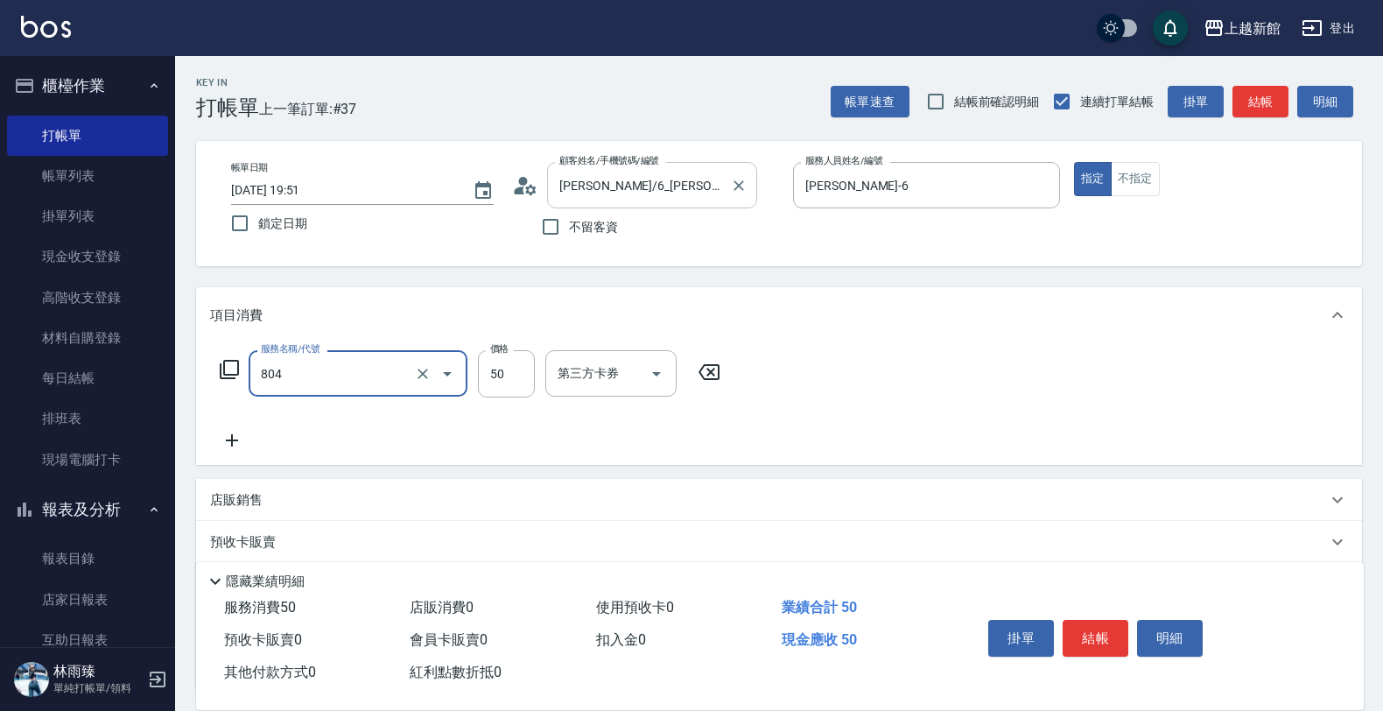
type input "吹捲/夾直/青捲/電棒/夾玉米鬚(804)"
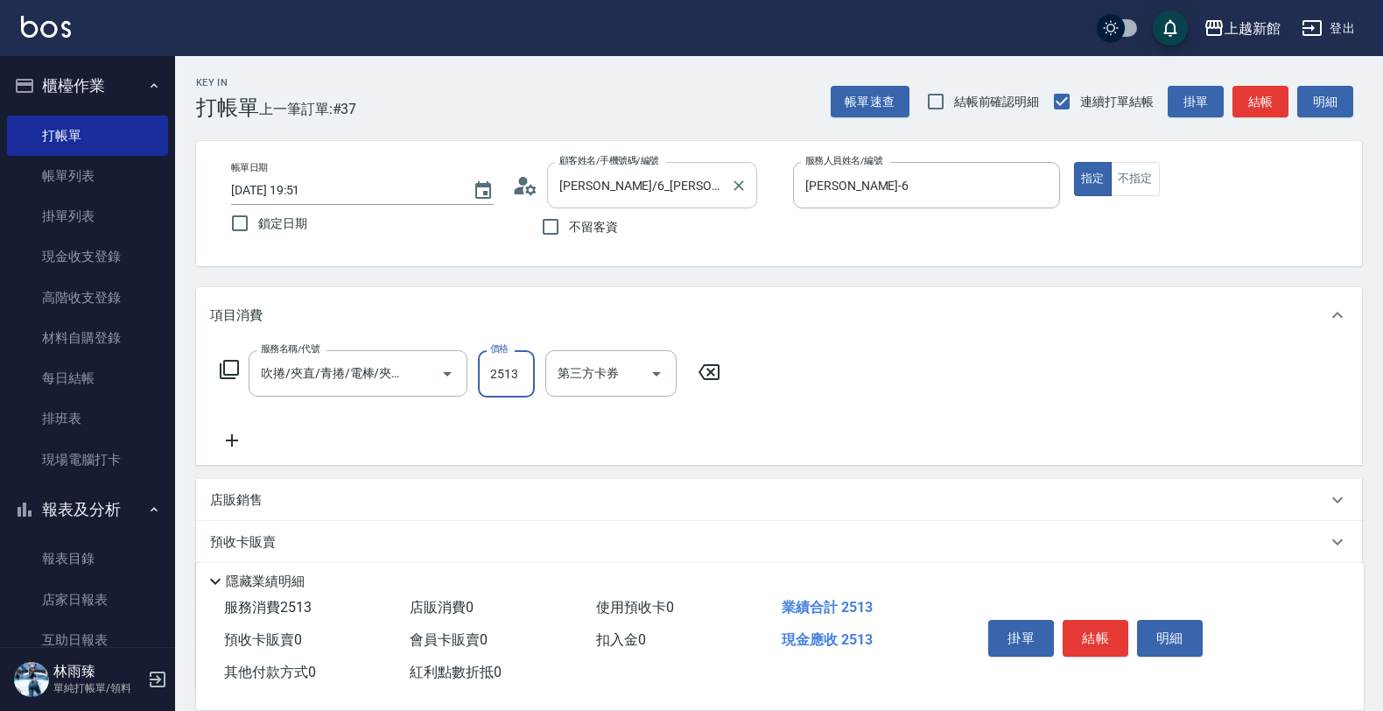
type input "2513"
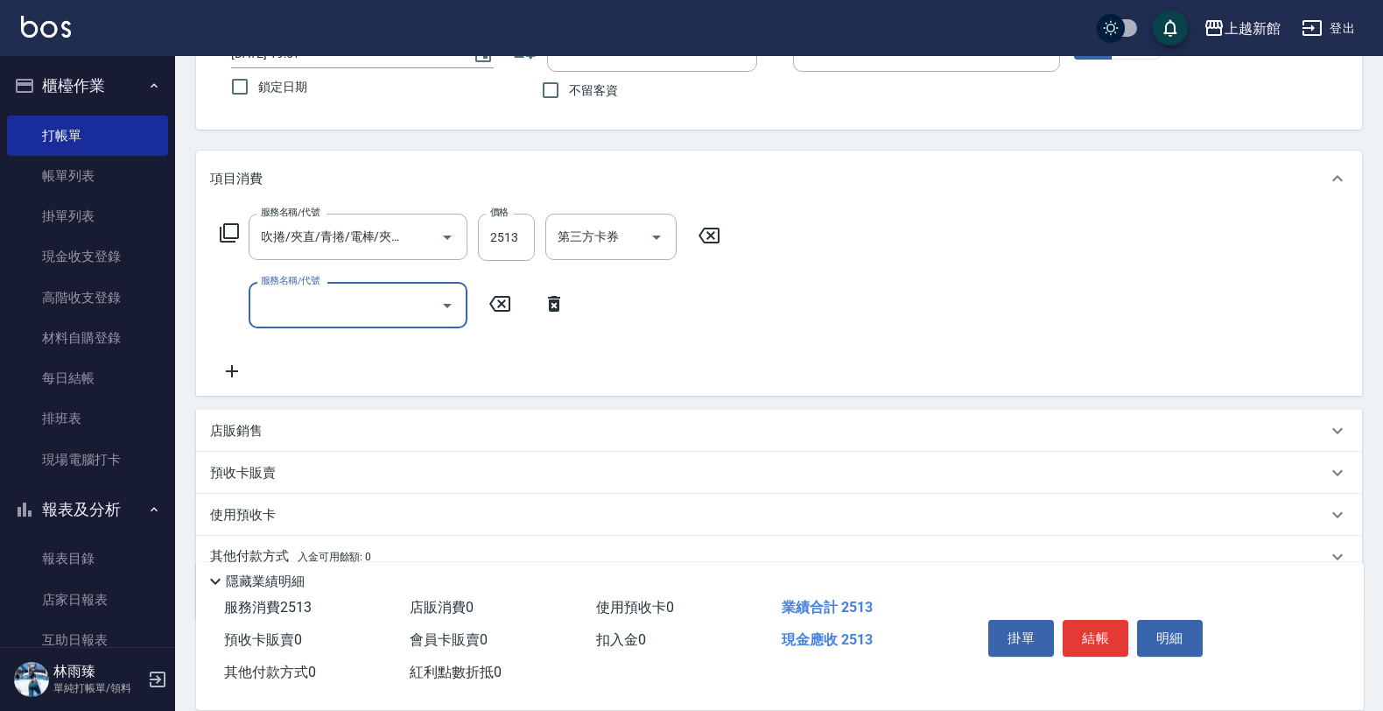
scroll to position [212, 0]
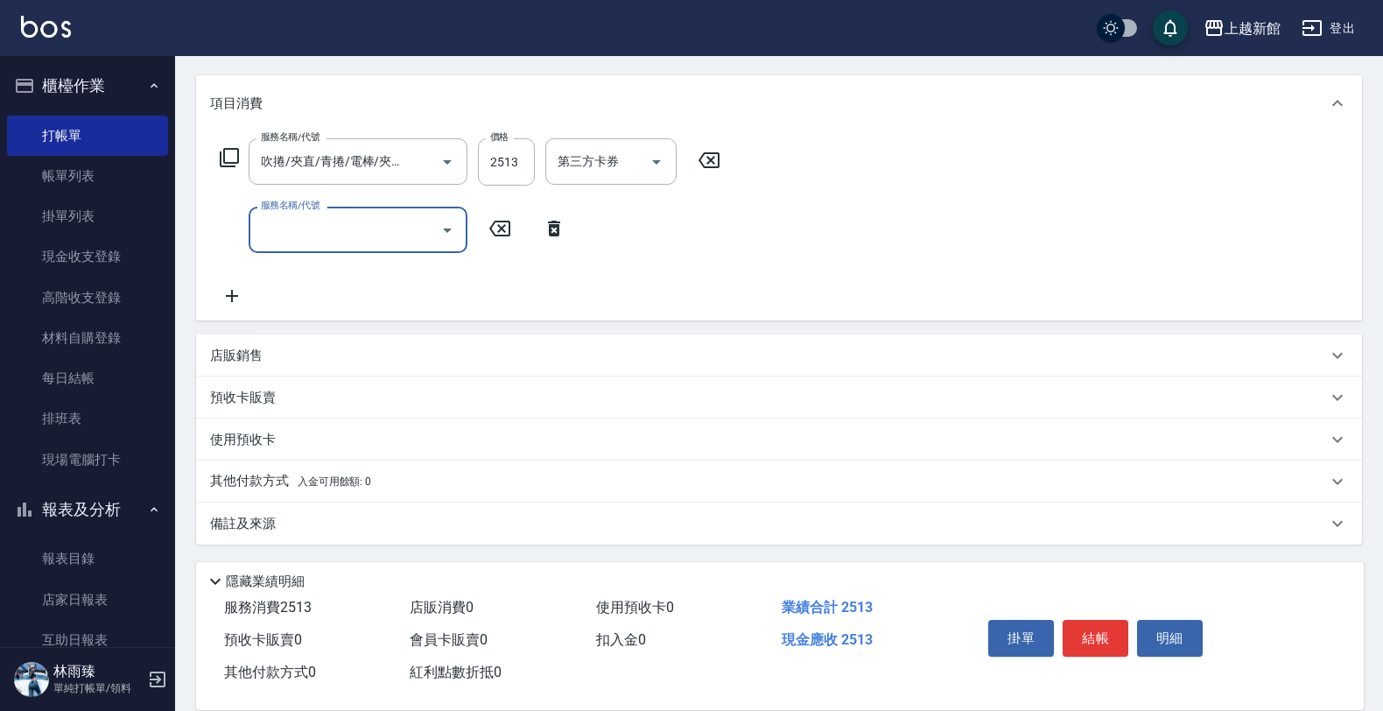
click at [229, 362] on p "店販銷售" at bounding box center [236, 356] width 53 height 18
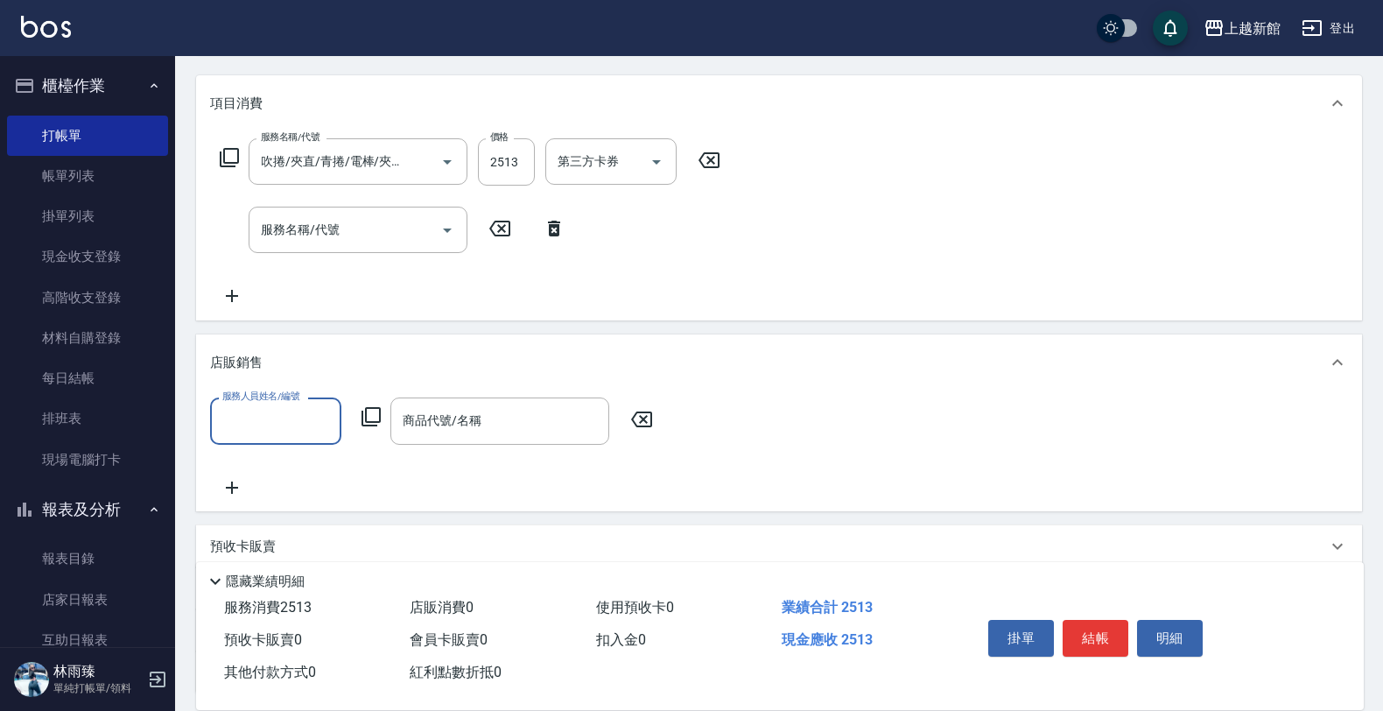
scroll to position [0, 0]
type input "黃婕寧-6"
drag, startPoint x: 376, startPoint y: 404, endPoint x: 369, endPoint y: 413, distance: 12.4
click at [369, 413] on div "服務人員姓名/編號 黃婕寧-6 服務人員姓名/編號 商品代號/名稱 商品代號/名稱" at bounding box center [437, 420] width 454 height 46
click at [369, 413] on icon at bounding box center [371, 416] width 21 height 21
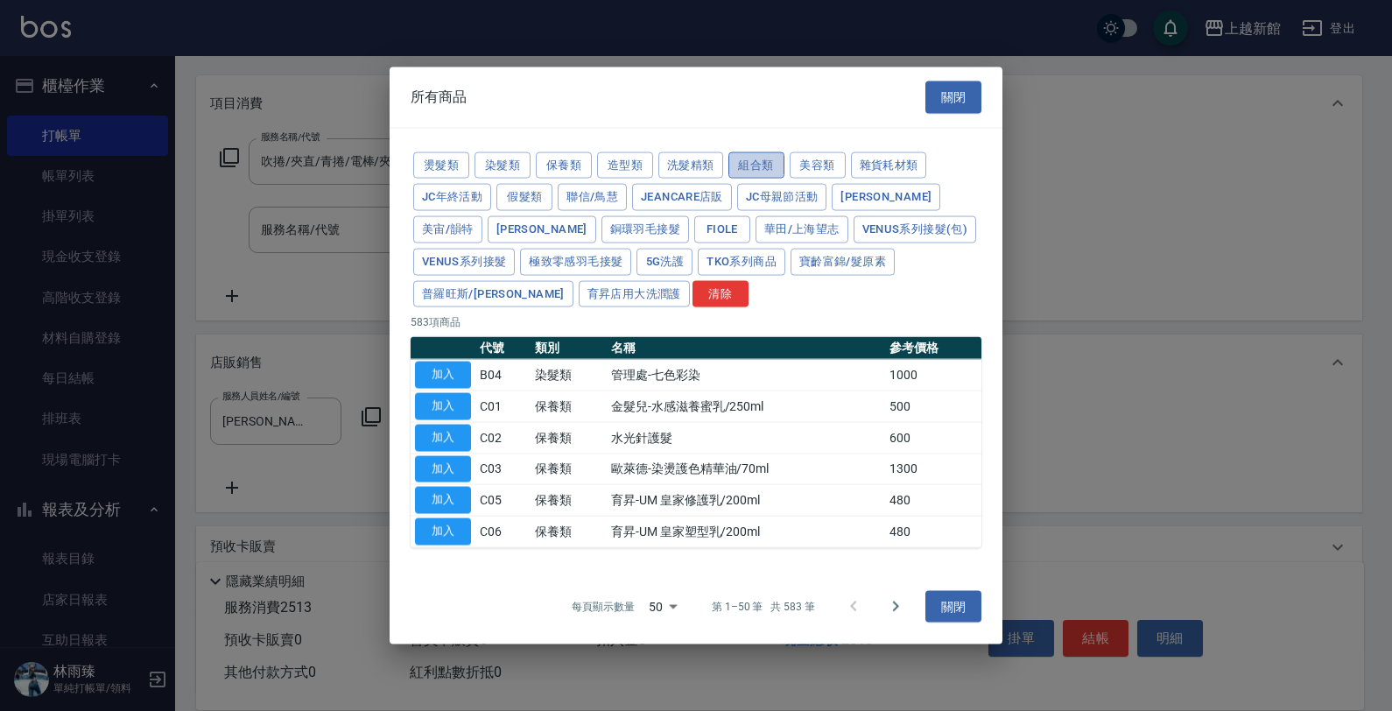
drag, startPoint x: 747, startPoint y: 156, endPoint x: 736, endPoint y: 176, distance: 22.7
click at [749, 156] on button "組合類" at bounding box center [756, 164] width 56 height 27
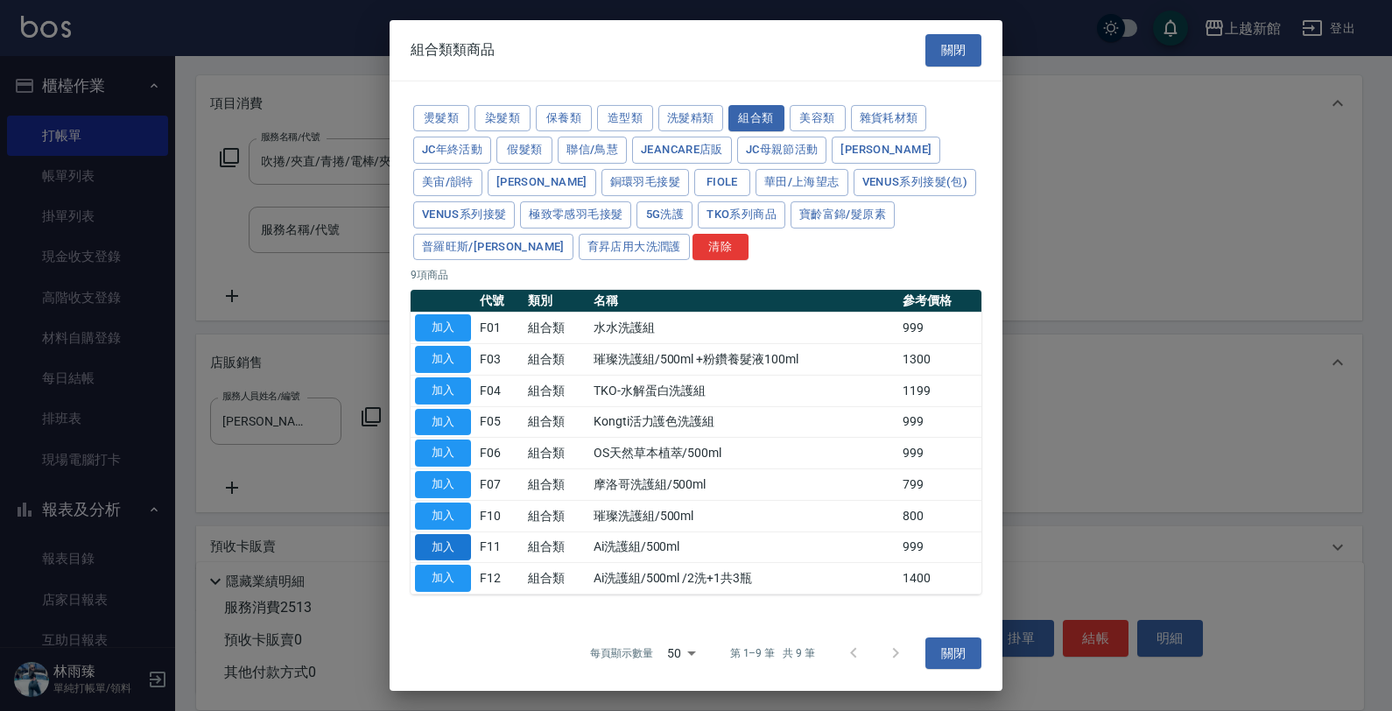
click at [449, 552] on button "加入" at bounding box center [443, 546] width 56 height 27
type input "Ai洗護組/500ml"
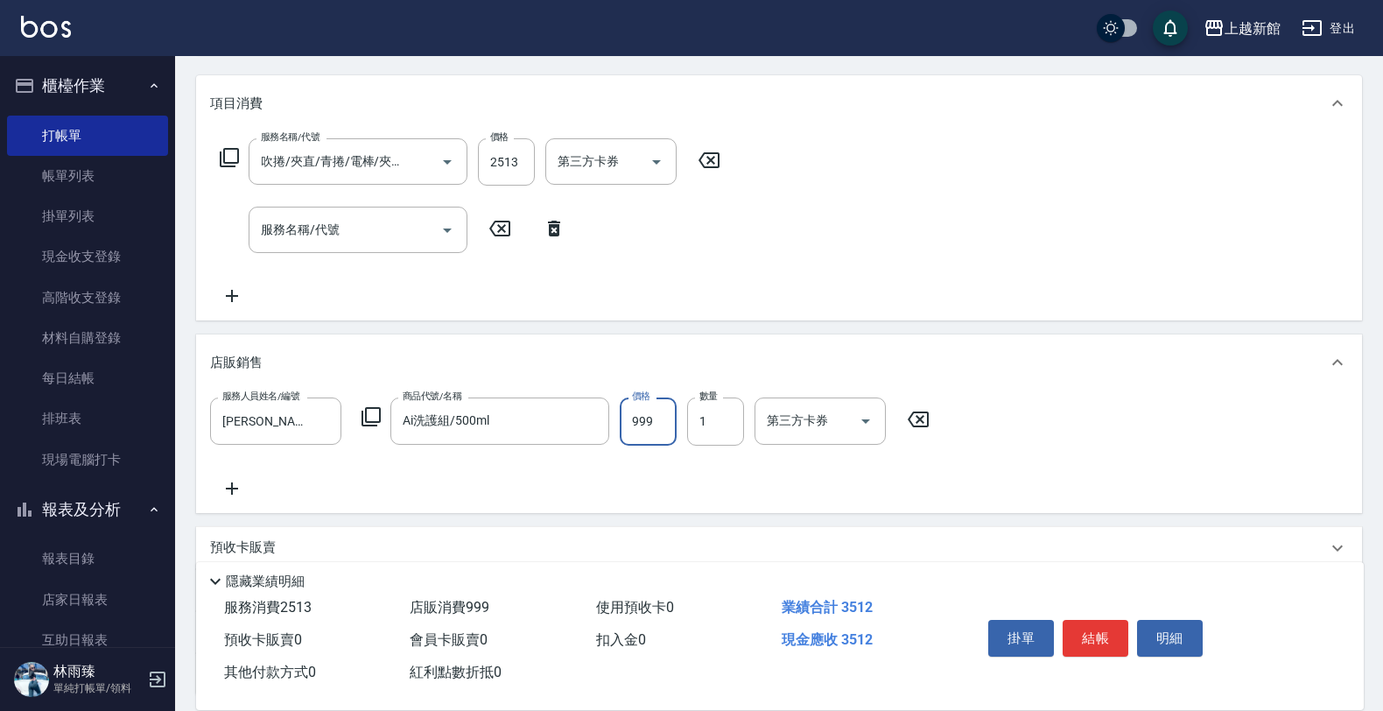
click at [658, 425] on input "999" at bounding box center [648, 420] width 57 height 47
type input "800"
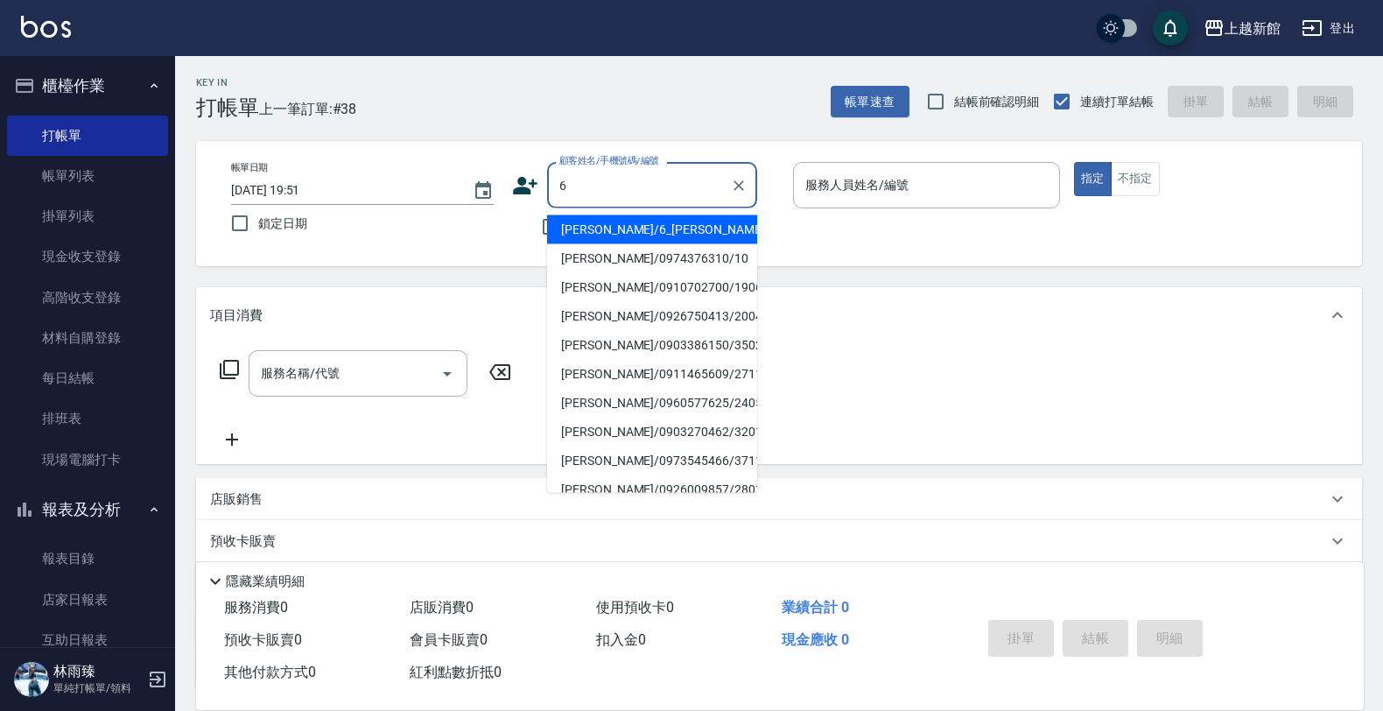
type input "黃婕寧/6_黃婕寧/6"
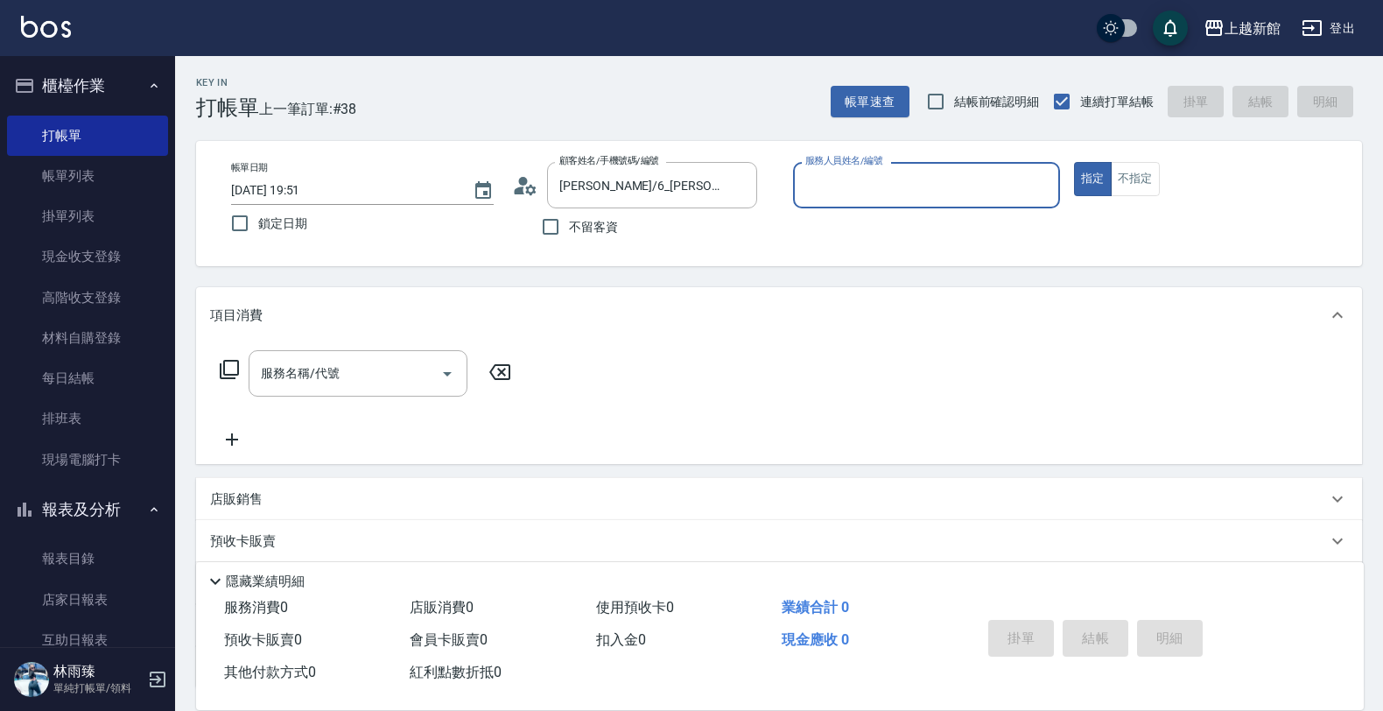
type input "黃婕寧-6"
click at [1074, 162] on button "指定" at bounding box center [1093, 179] width 38 height 34
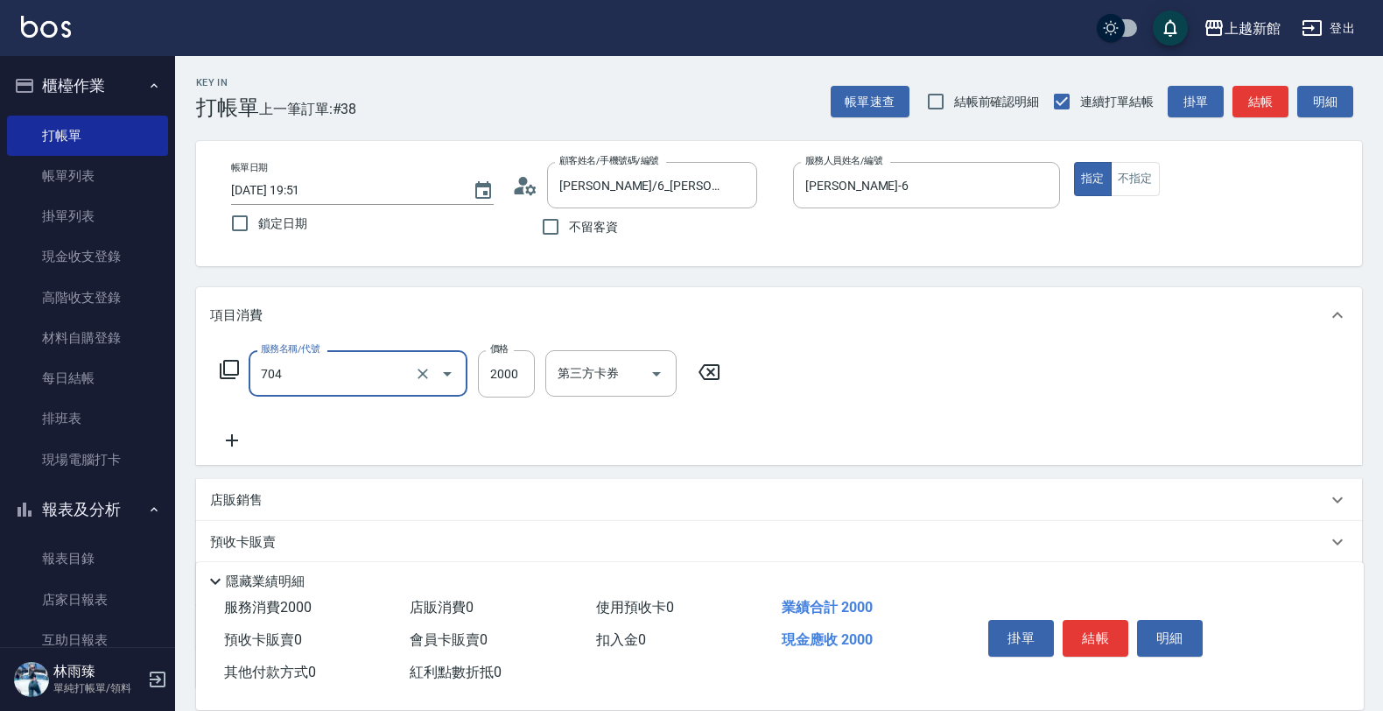
type input "髮片重整(704)"
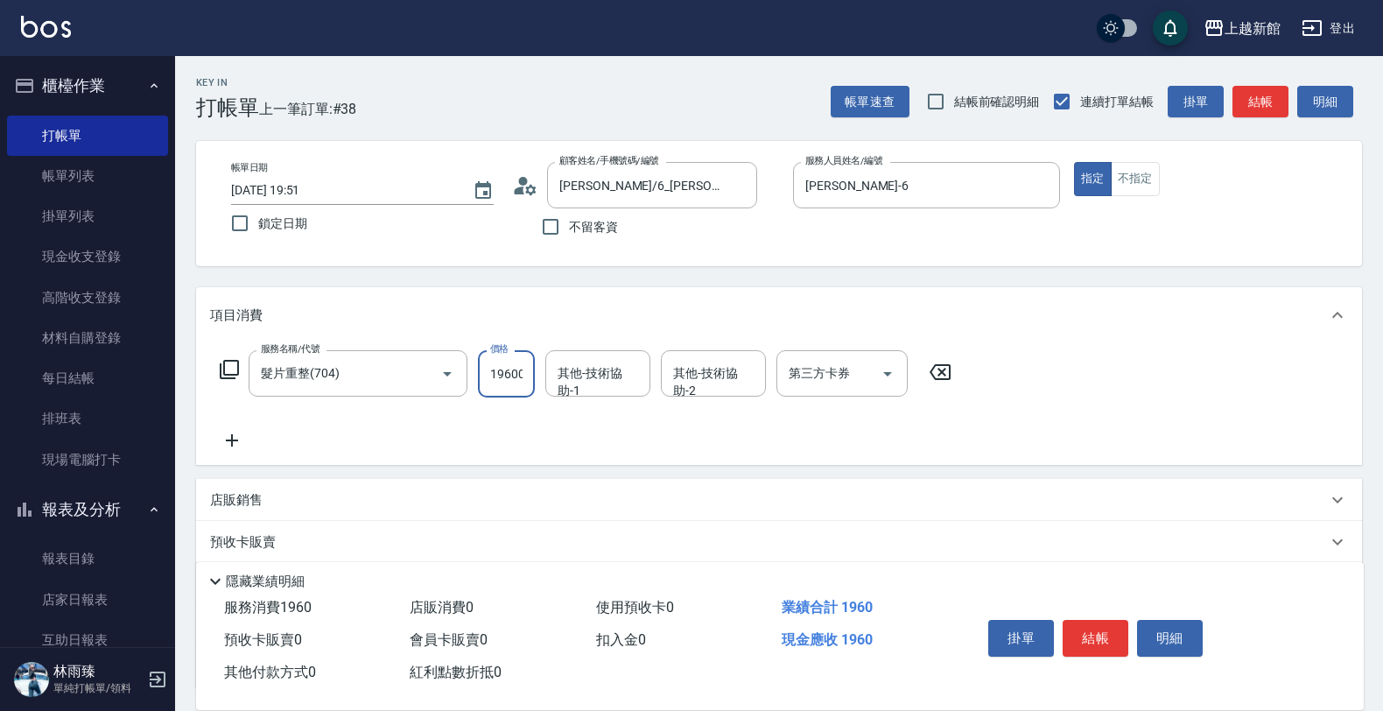
type input "19600"
type input "馨妮-29"
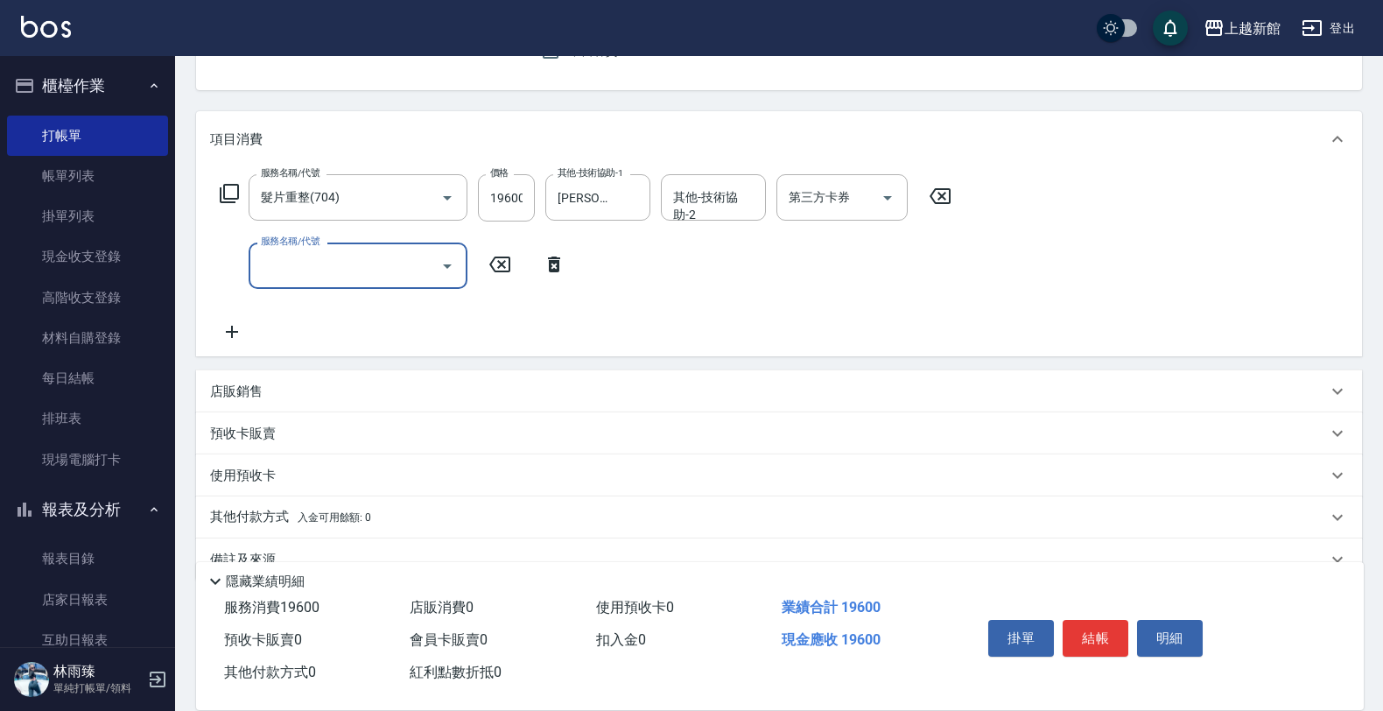
scroll to position [212, 0]
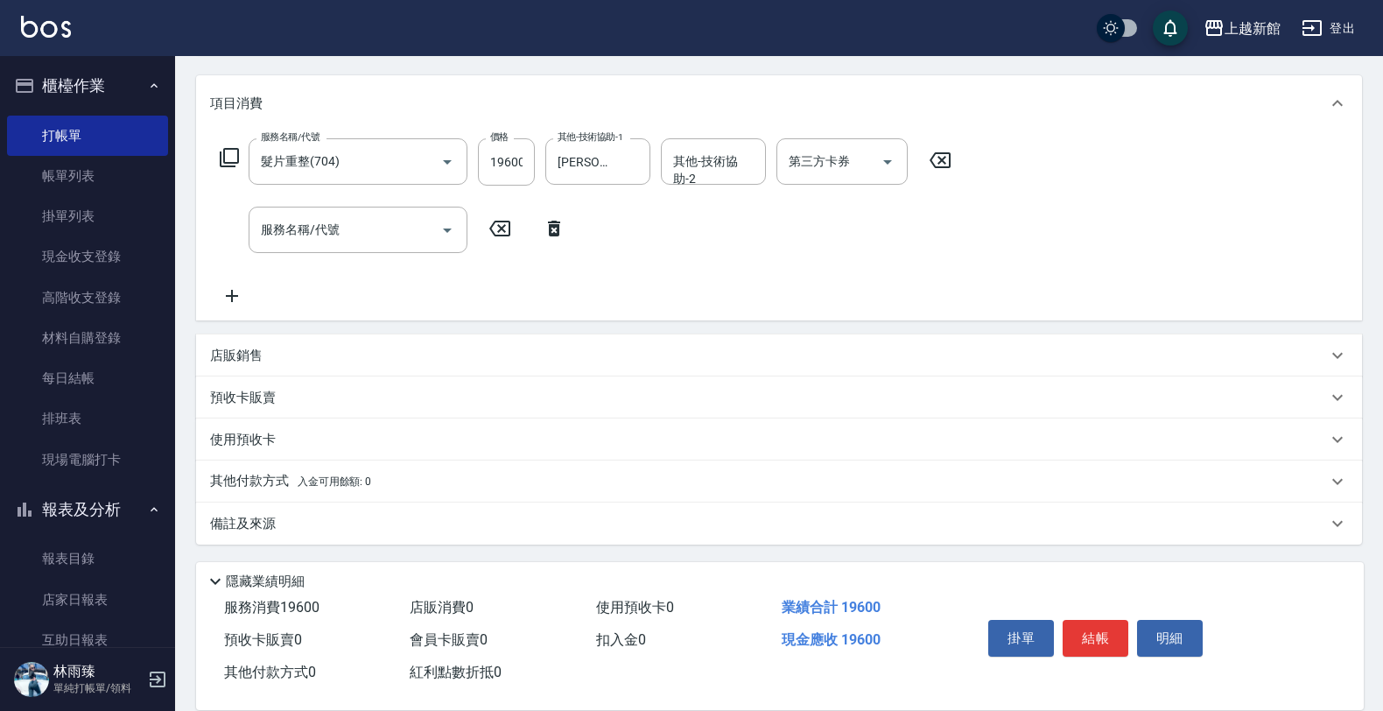
click at [250, 364] on div "店販銷售" at bounding box center [779, 355] width 1166 height 42
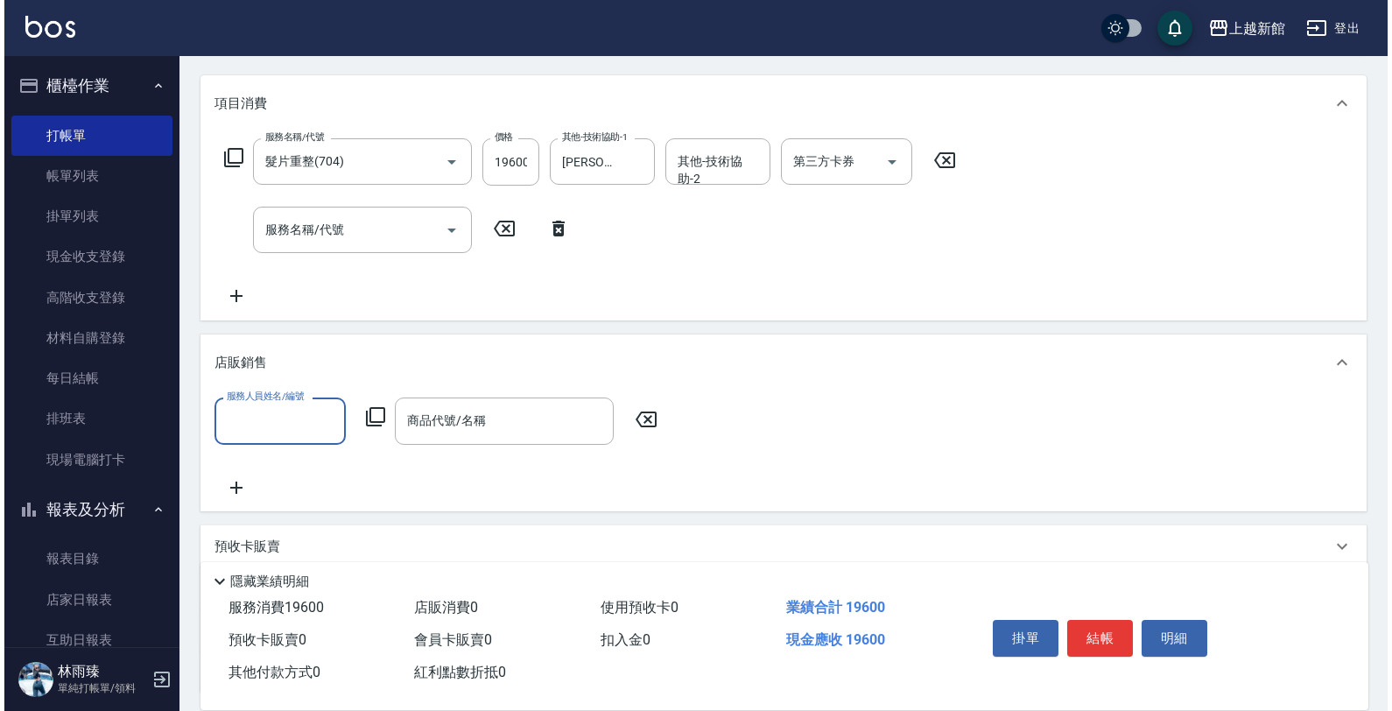
scroll to position [0, 0]
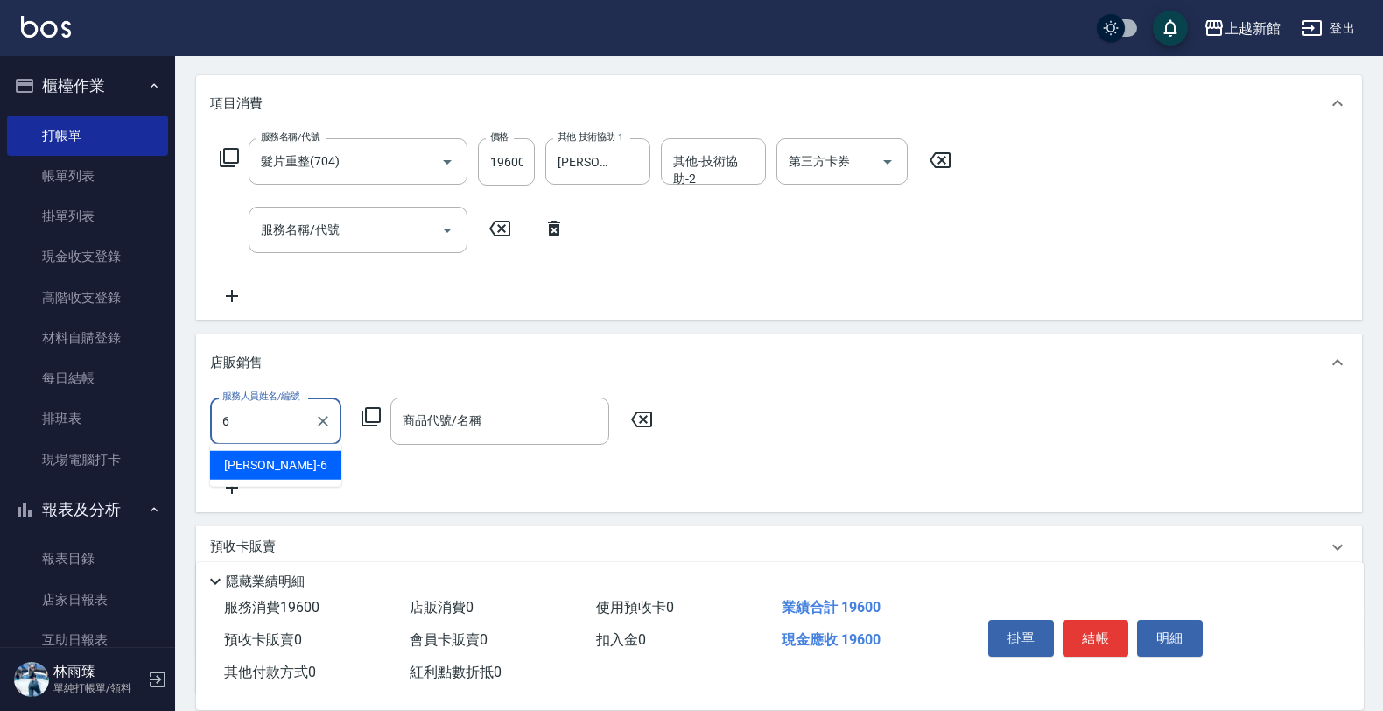
type input "黃婕寧-6"
click at [359, 412] on div "服務人員姓名/編號 黃婕寧-6 服務人員姓名/編號 商品代號/名稱 商品代號/名稱" at bounding box center [437, 420] width 454 height 46
click at [361, 412] on icon at bounding box center [371, 416] width 21 height 21
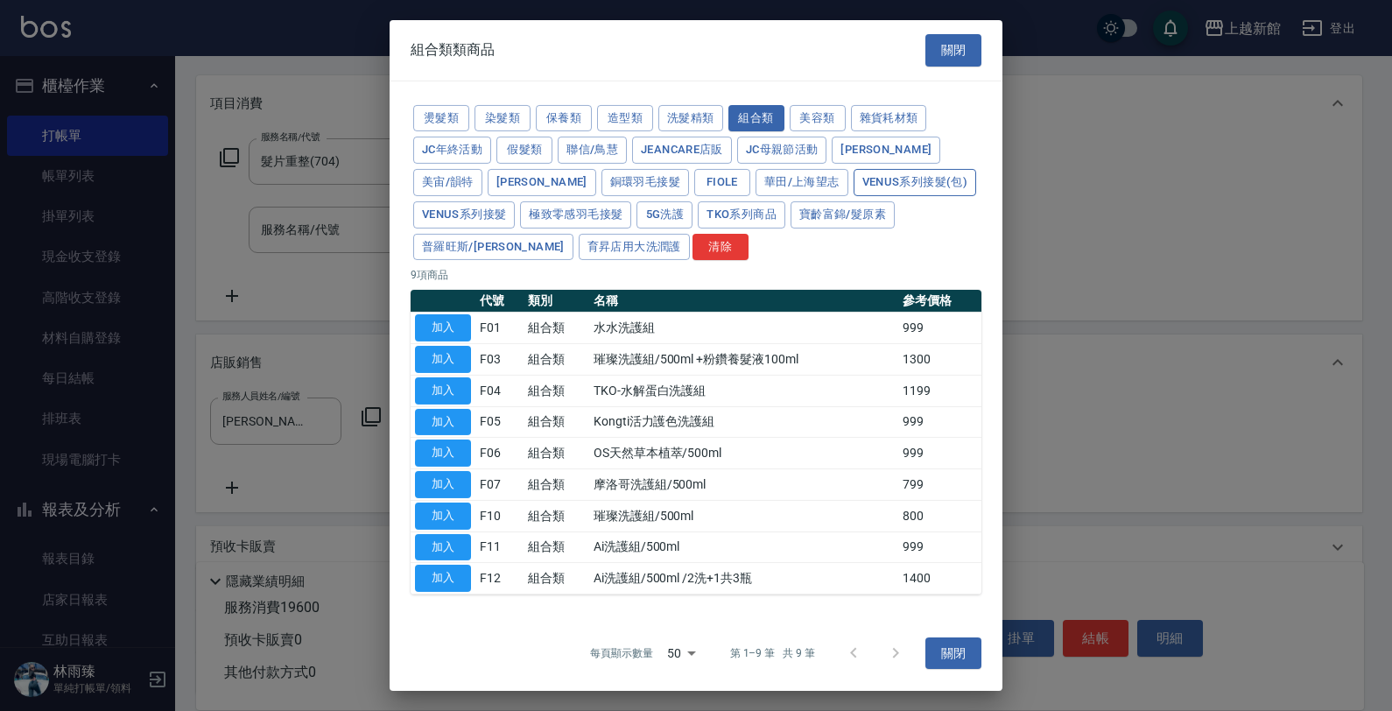
click at [854, 172] on button "Venus系列接髮(包)" at bounding box center [915, 182] width 123 height 27
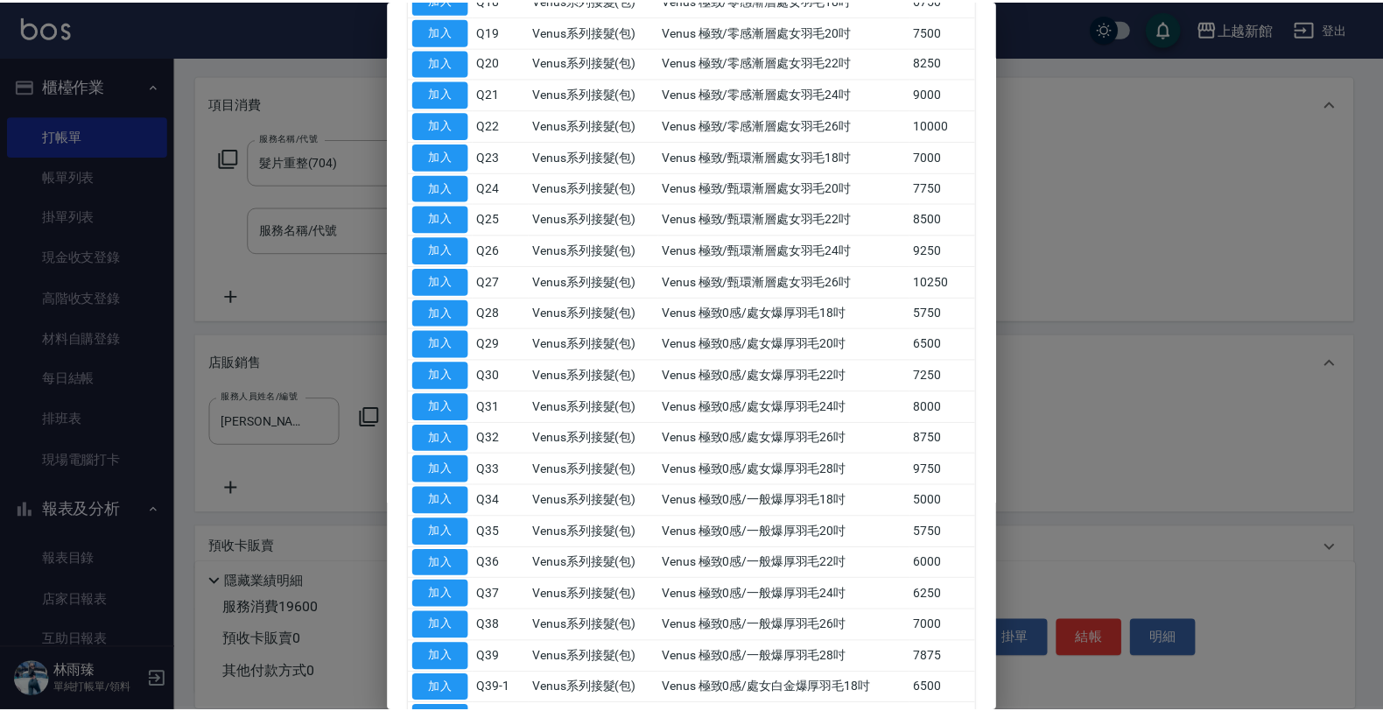
scroll to position [876, 0]
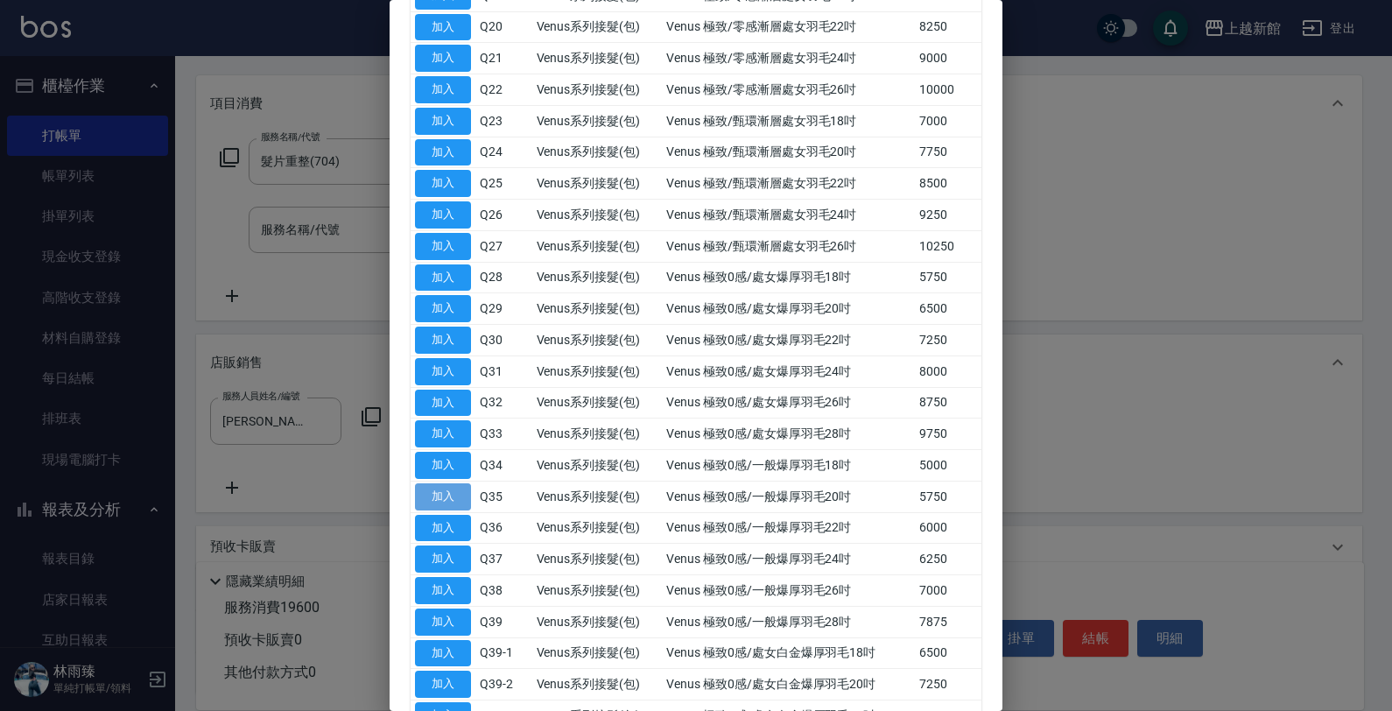
click at [445, 510] on button "加入" at bounding box center [443, 496] width 56 height 27
type input "Venus 極致0感/一般爆厚羽毛20吋"
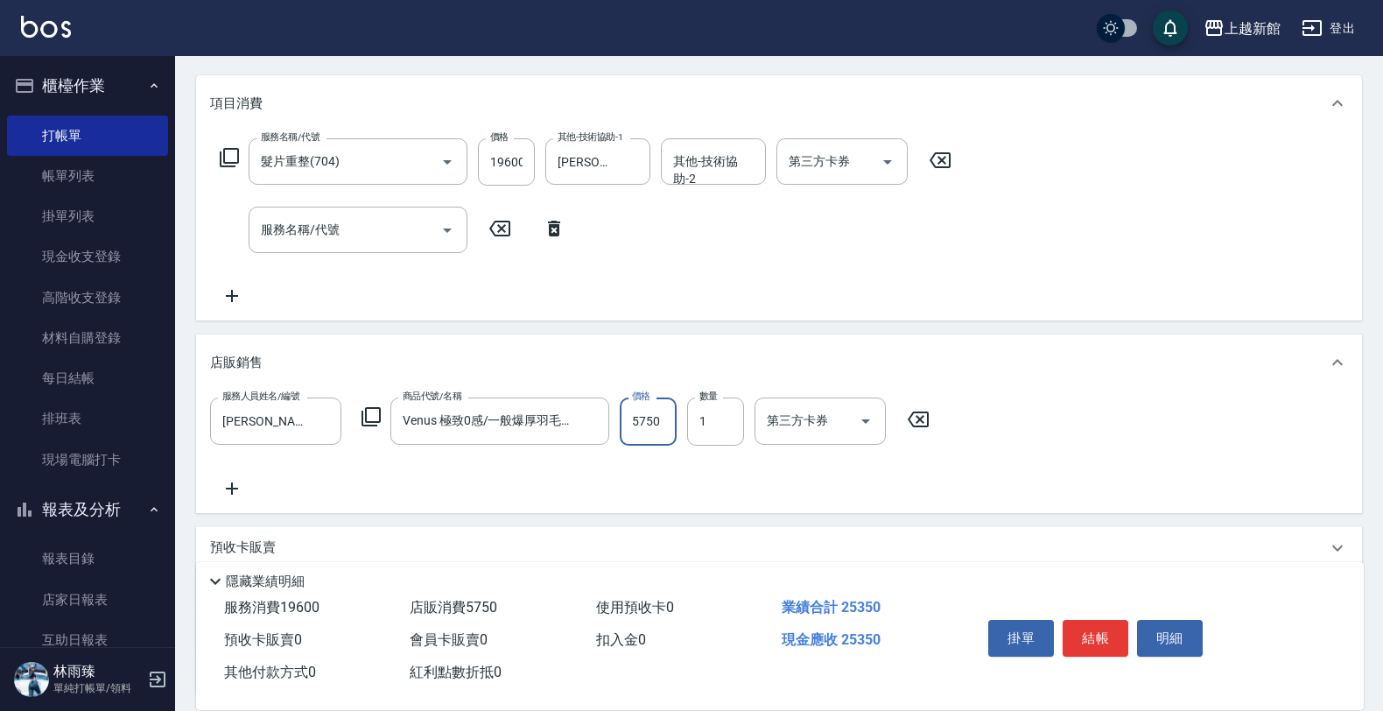
click at [653, 434] on input "5750" at bounding box center [648, 420] width 57 height 47
type input "2700"
type input "2"
drag, startPoint x: 508, startPoint y: 142, endPoint x: 509, endPoint y: 164, distance: 21.9
click at [508, 158] on div "價格 19600 價格" at bounding box center [506, 161] width 57 height 47
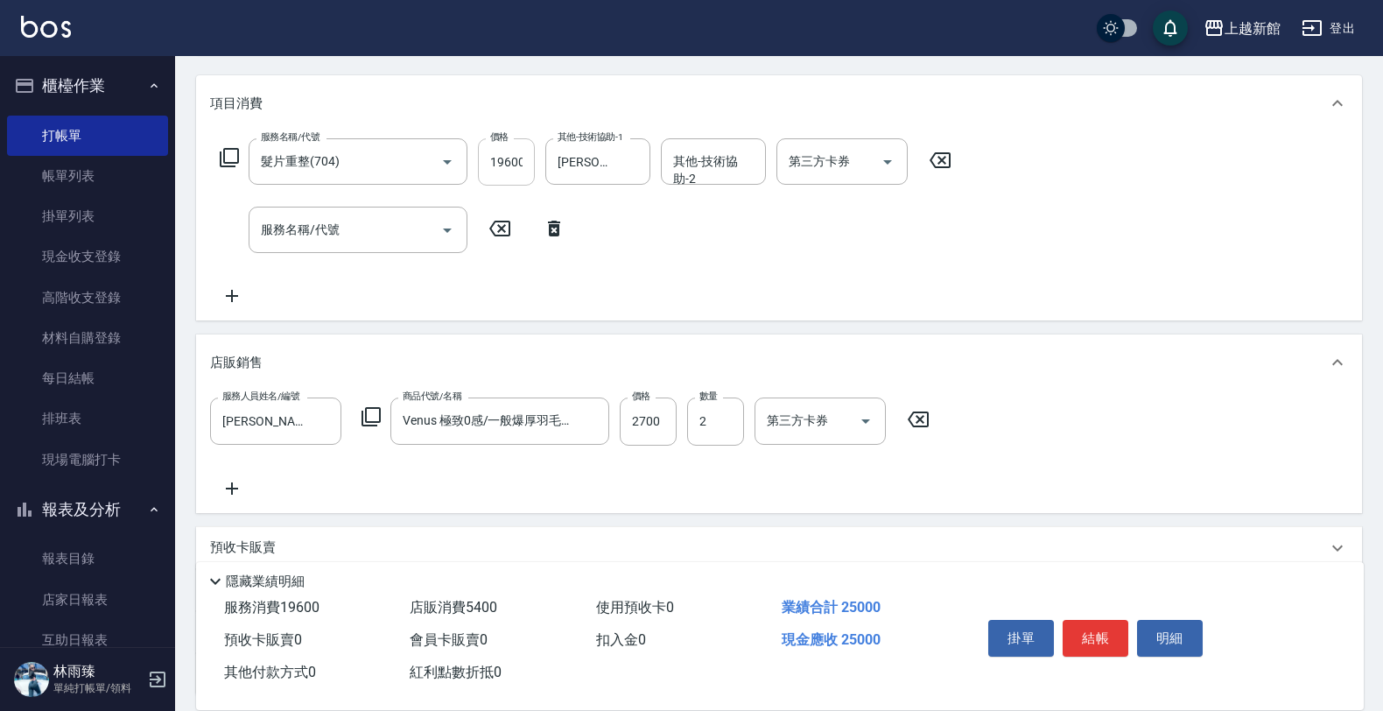
click at [509, 165] on input "19600" at bounding box center [506, 161] width 57 height 47
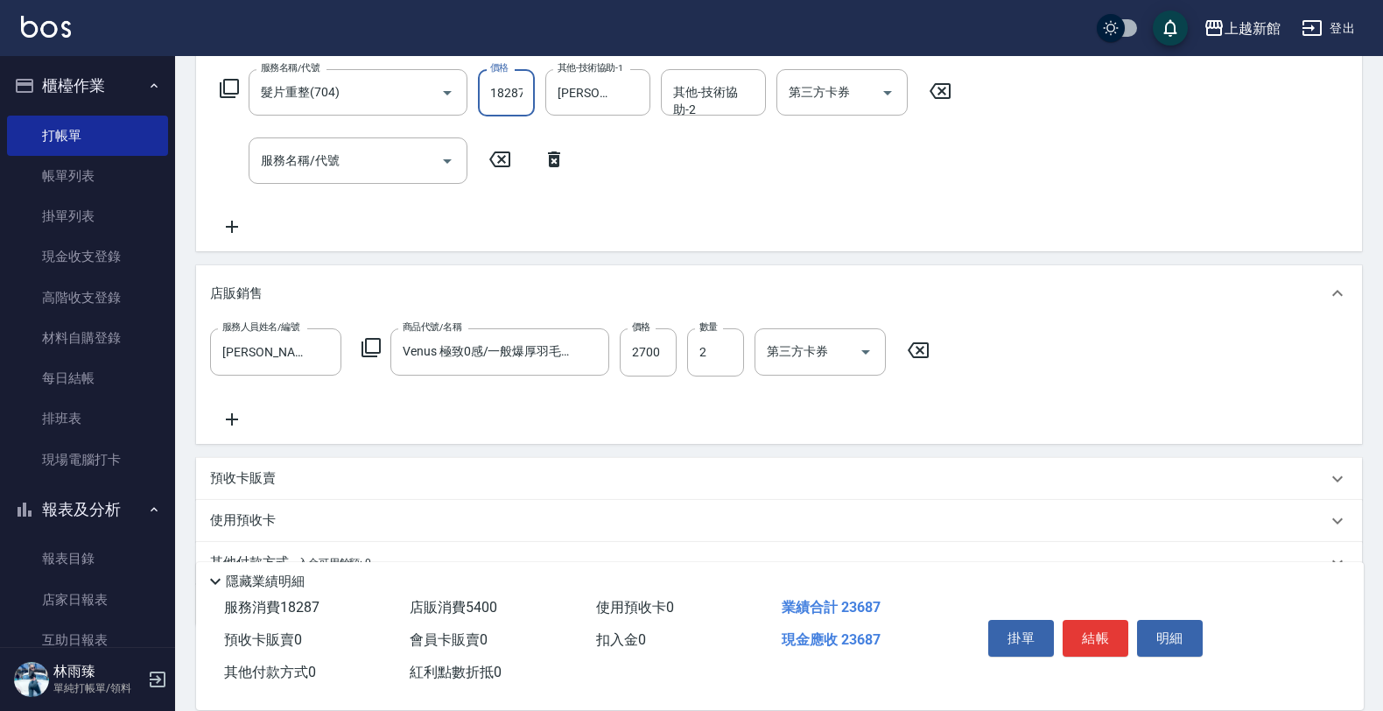
scroll to position [362, 0]
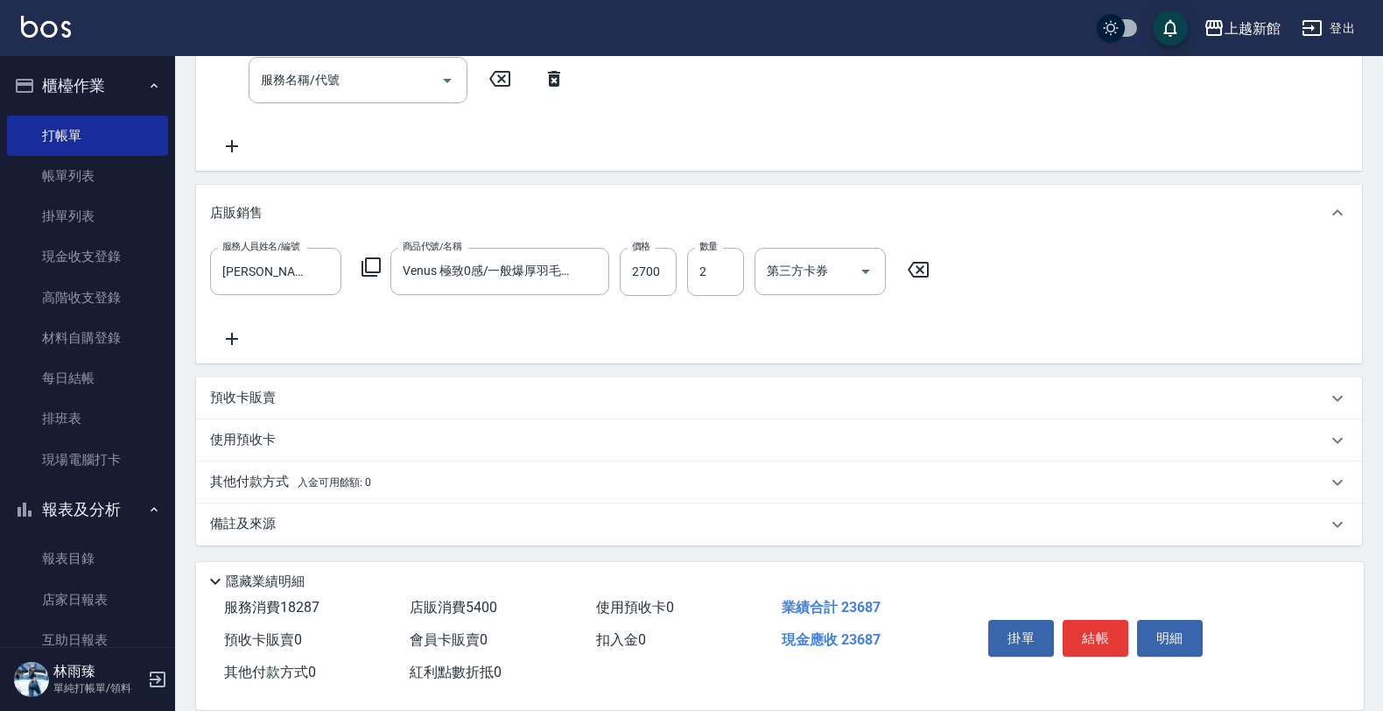
type input "18287"
click at [302, 477] on span "入金可用餘額: 0" at bounding box center [335, 482] width 74 height 12
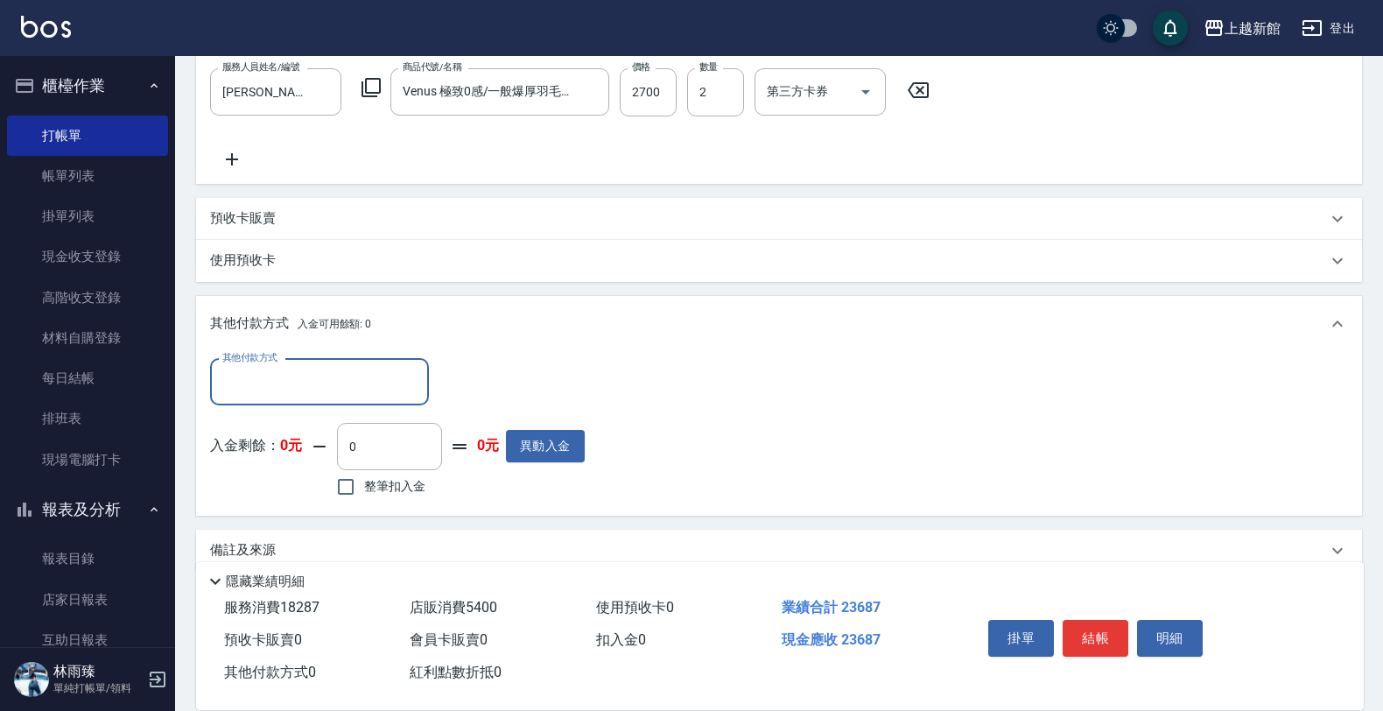
scroll to position [559, 0]
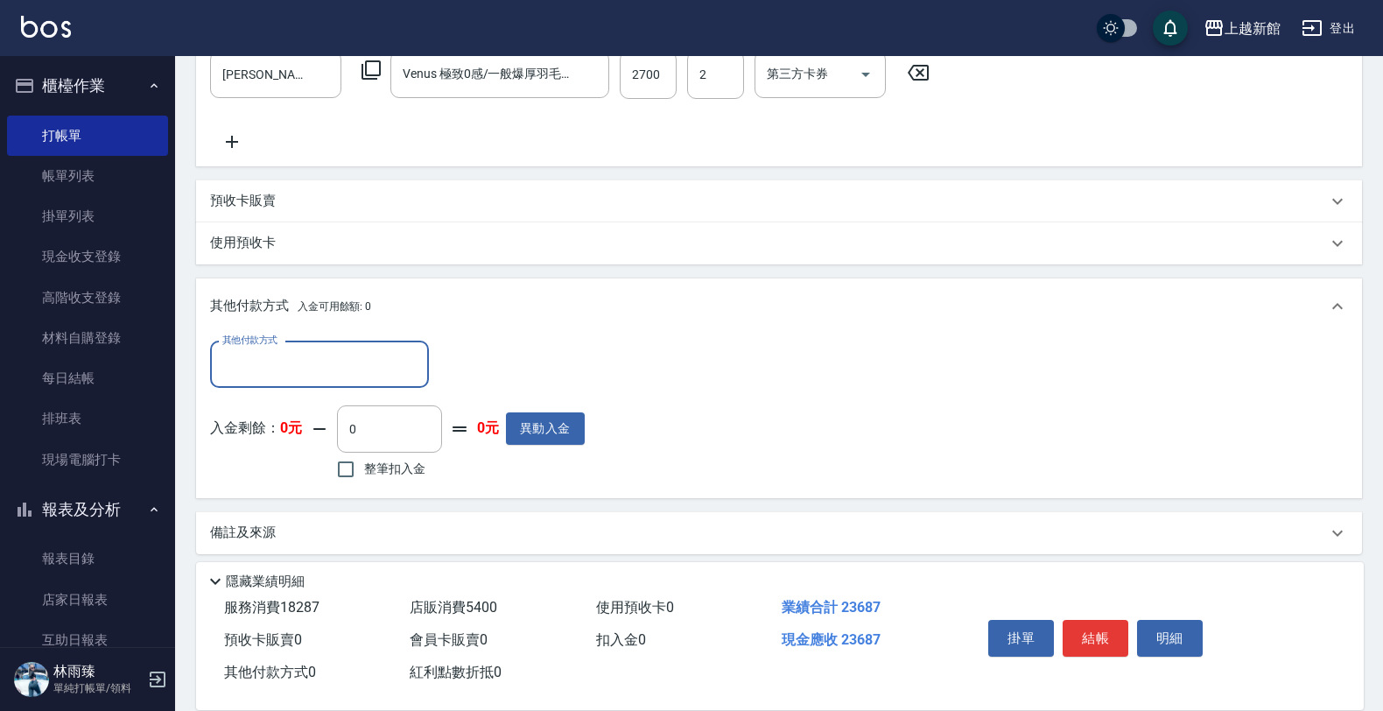
click at [286, 373] on input "其他付款方式" at bounding box center [319, 364] width 203 height 31
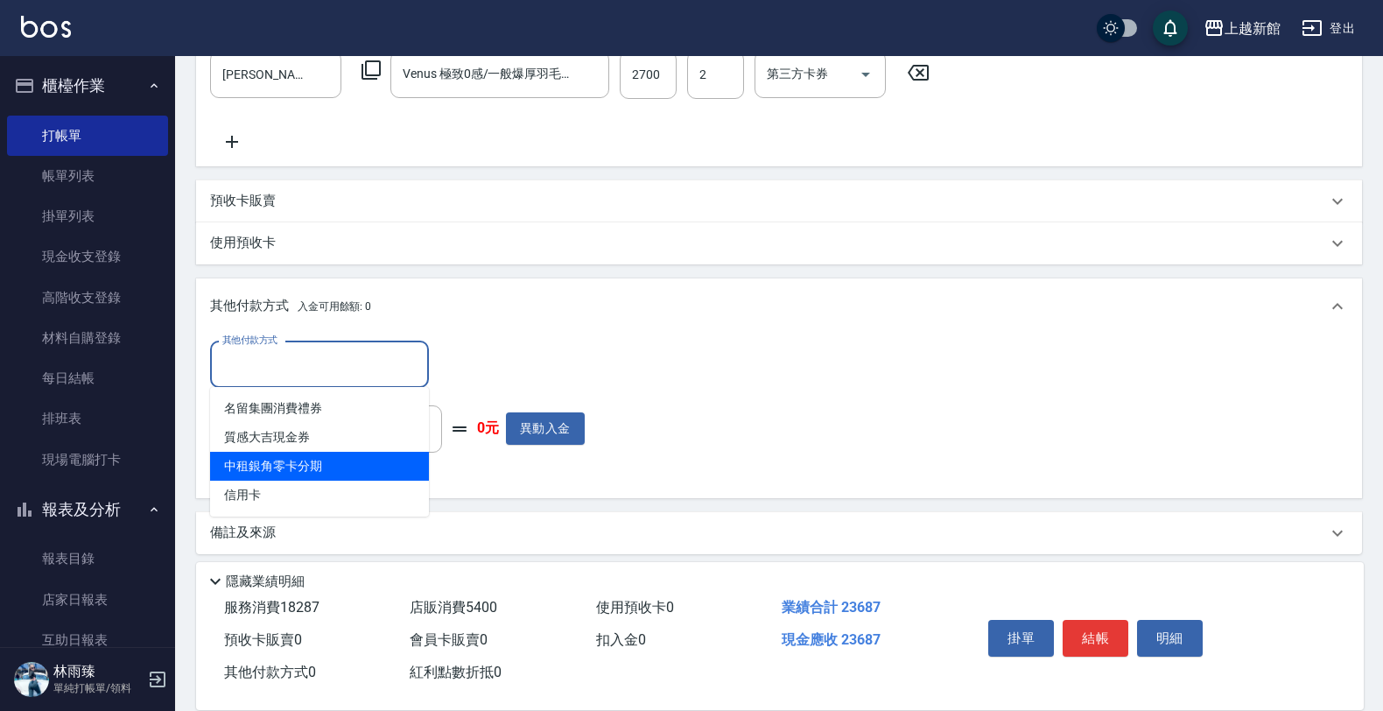
click at [293, 460] on span "中租銀角零卡分期" at bounding box center [319, 466] width 219 height 29
type input "中租銀角零卡分期"
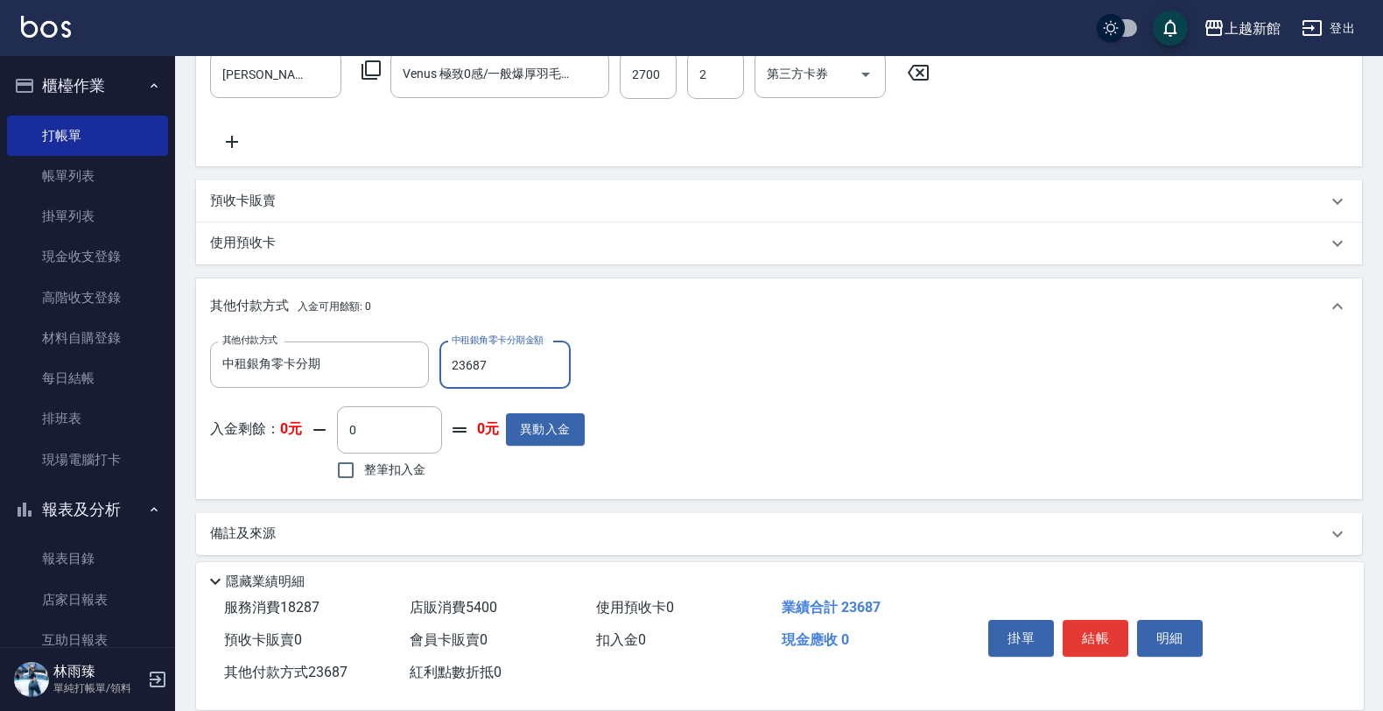
type input "23687"
type input "2025/08/22 19:53"
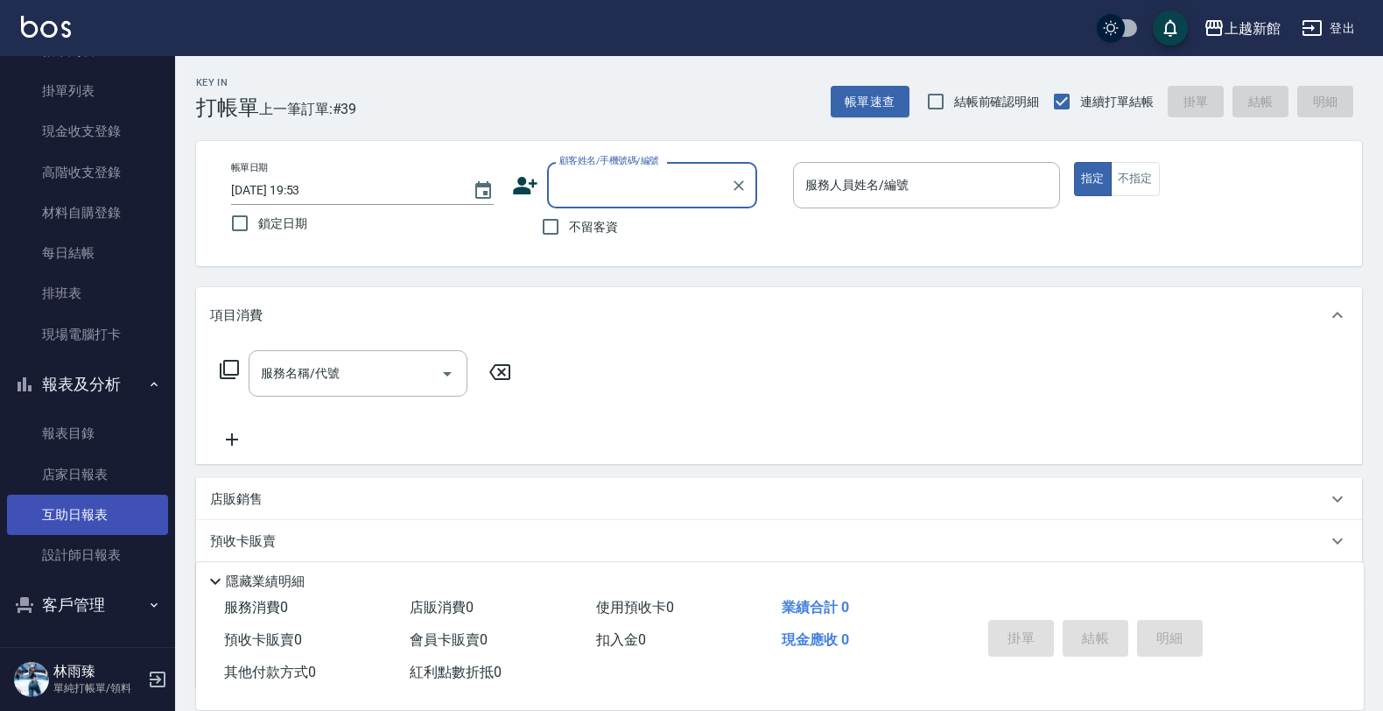
scroll to position [127, 0]
click at [77, 602] on button "客戶管理" at bounding box center [87, 603] width 161 height 46
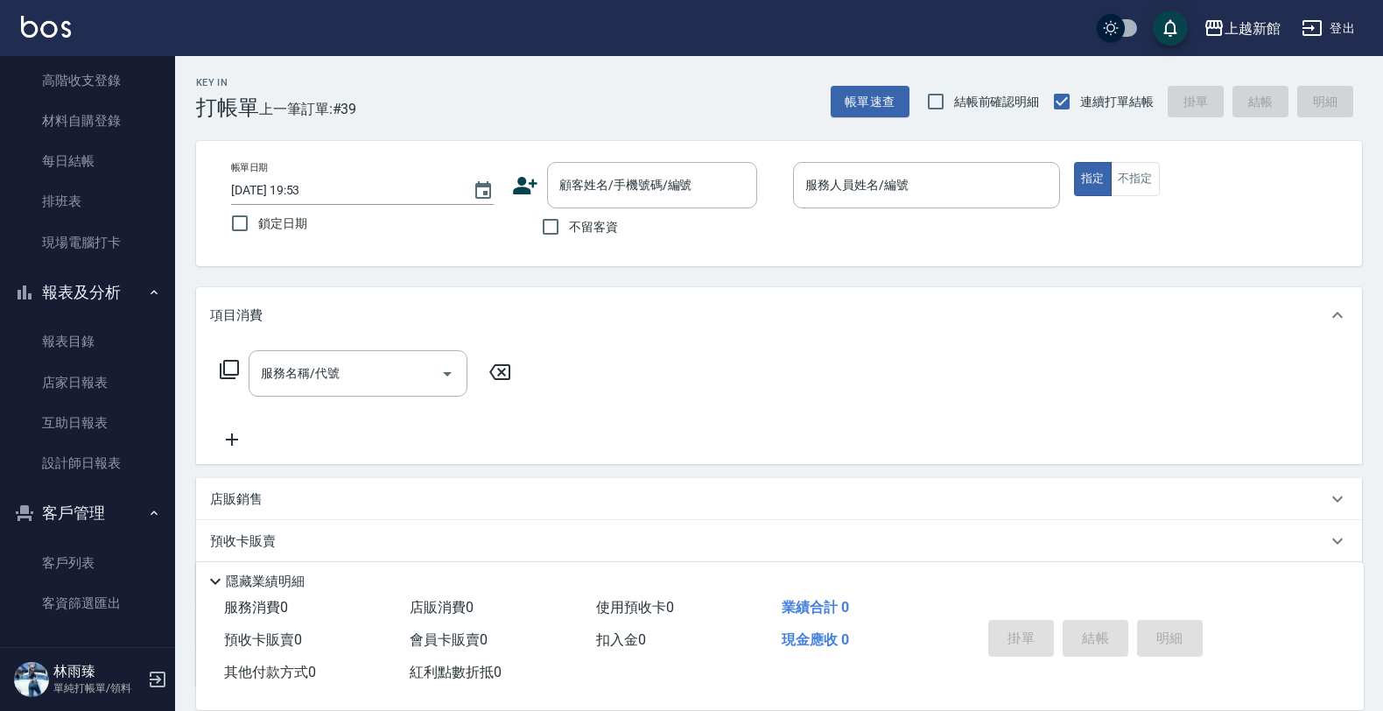
scroll to position [219, 0]
click at [77, 556] on link "客戶列表" at bounding box center [87, 561] width 161 height 40
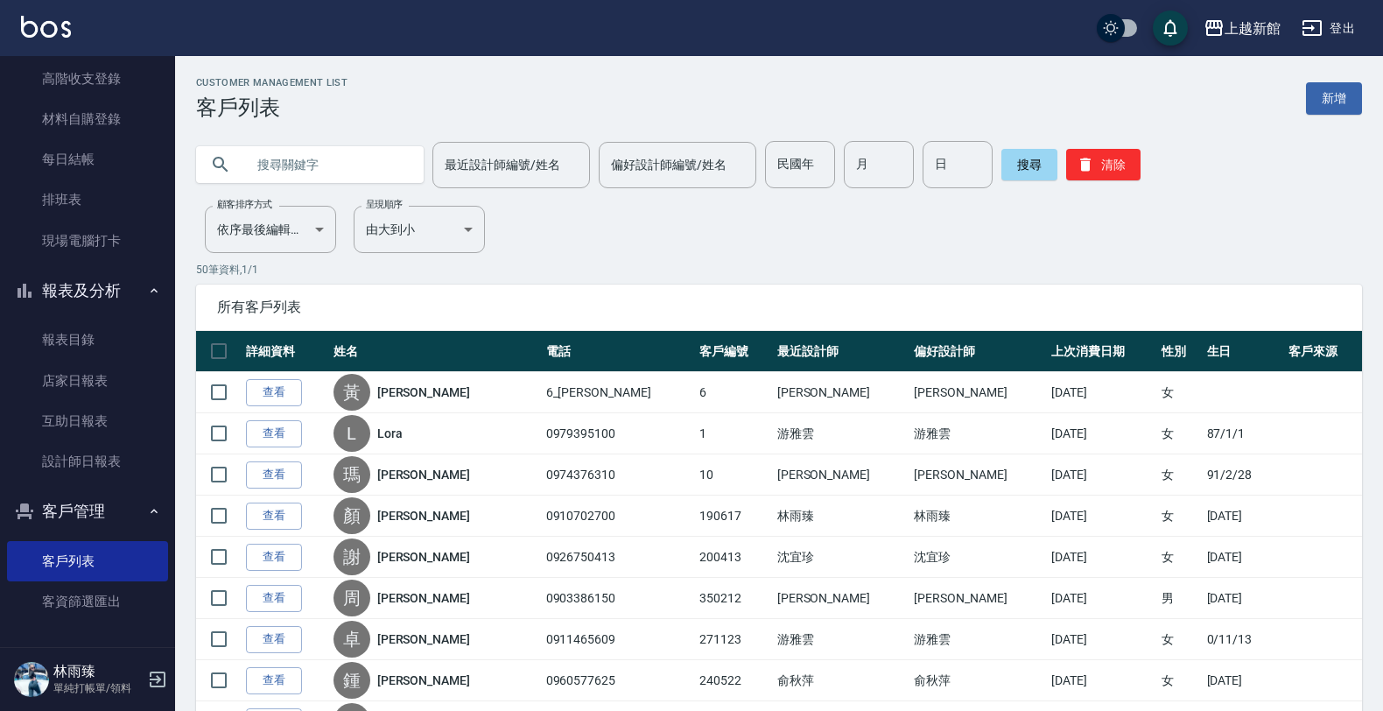
click at [315, 159] on input "text" at bounding box center [327, 164] width 165 height 47
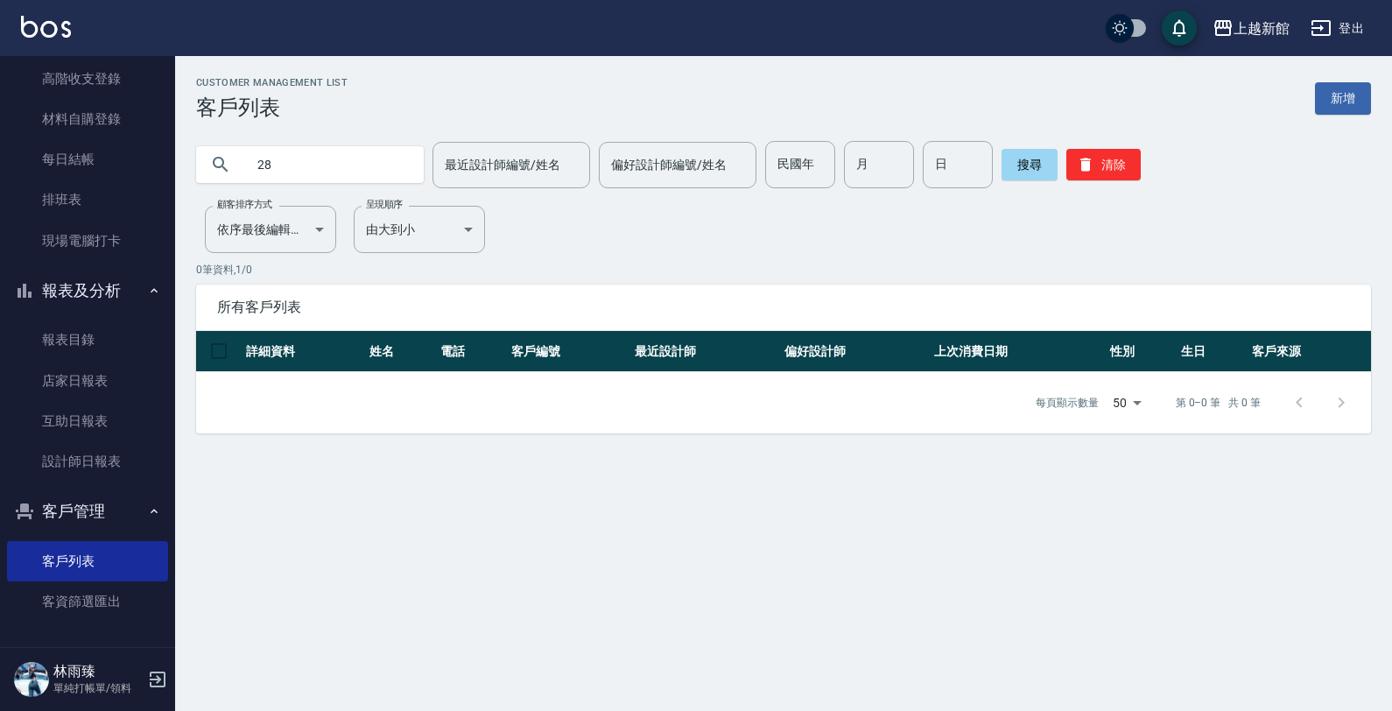
type input "2"
type input "180826"
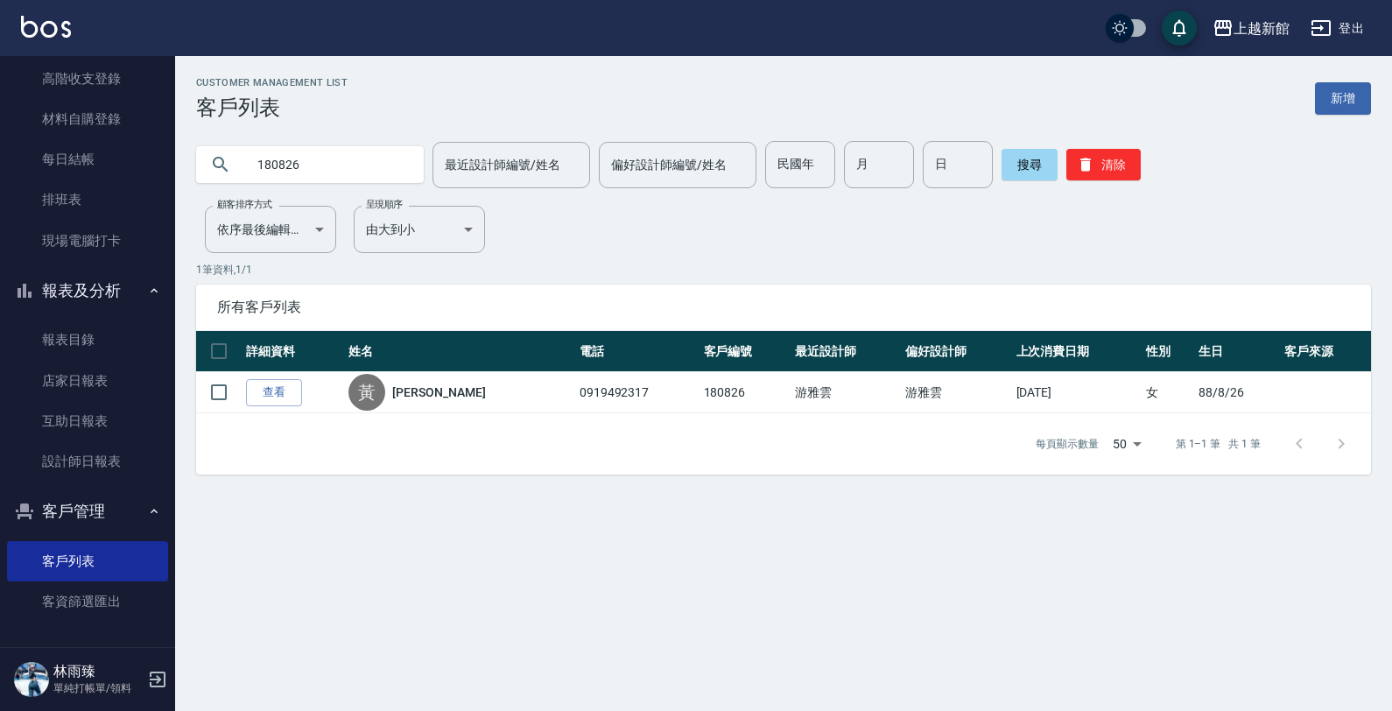
click at [1319, 116] on div "Customer Management List 客戶列表 新增" at bounding box center [783, 98] width 1175 height 43
click at [1319, 110] on link "新增" at bounding box center [1343, 98] width 56 height 32
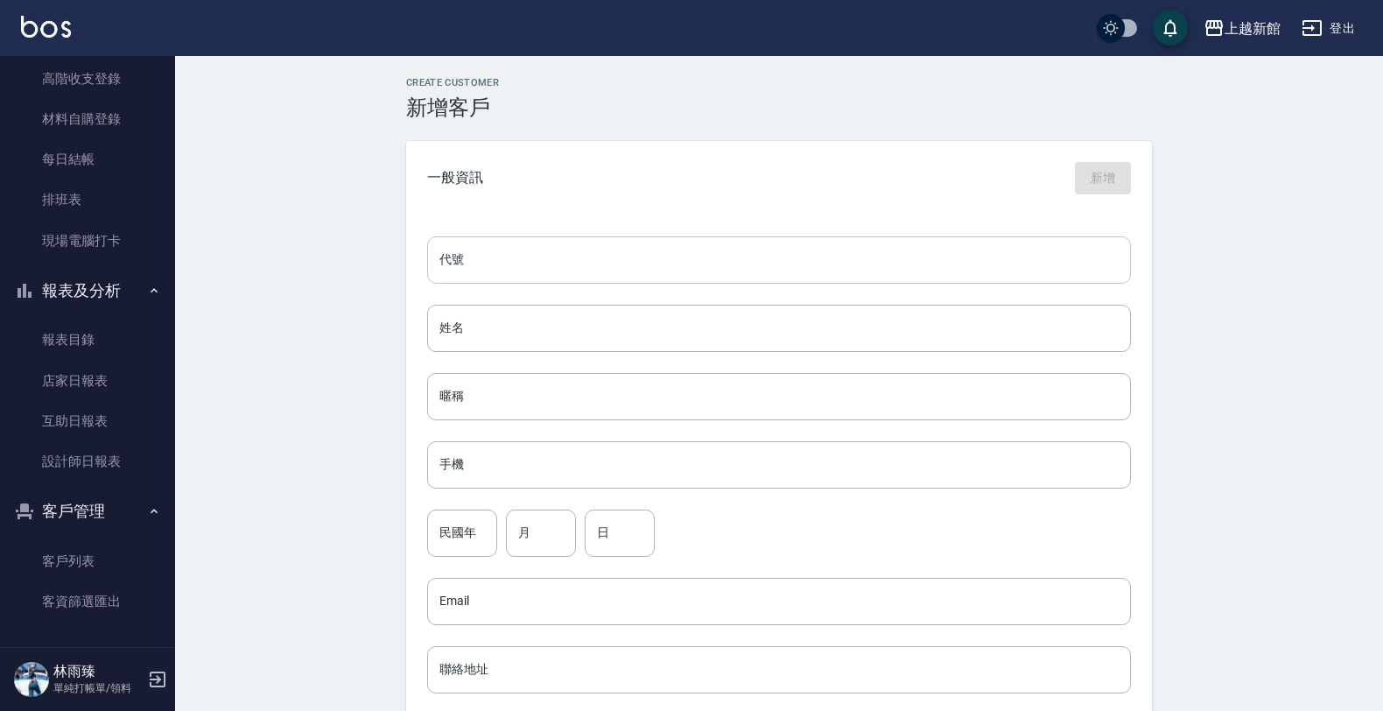
click at [812, 270] on input "代號" at bounding box center [779, 259] width 704 height 47
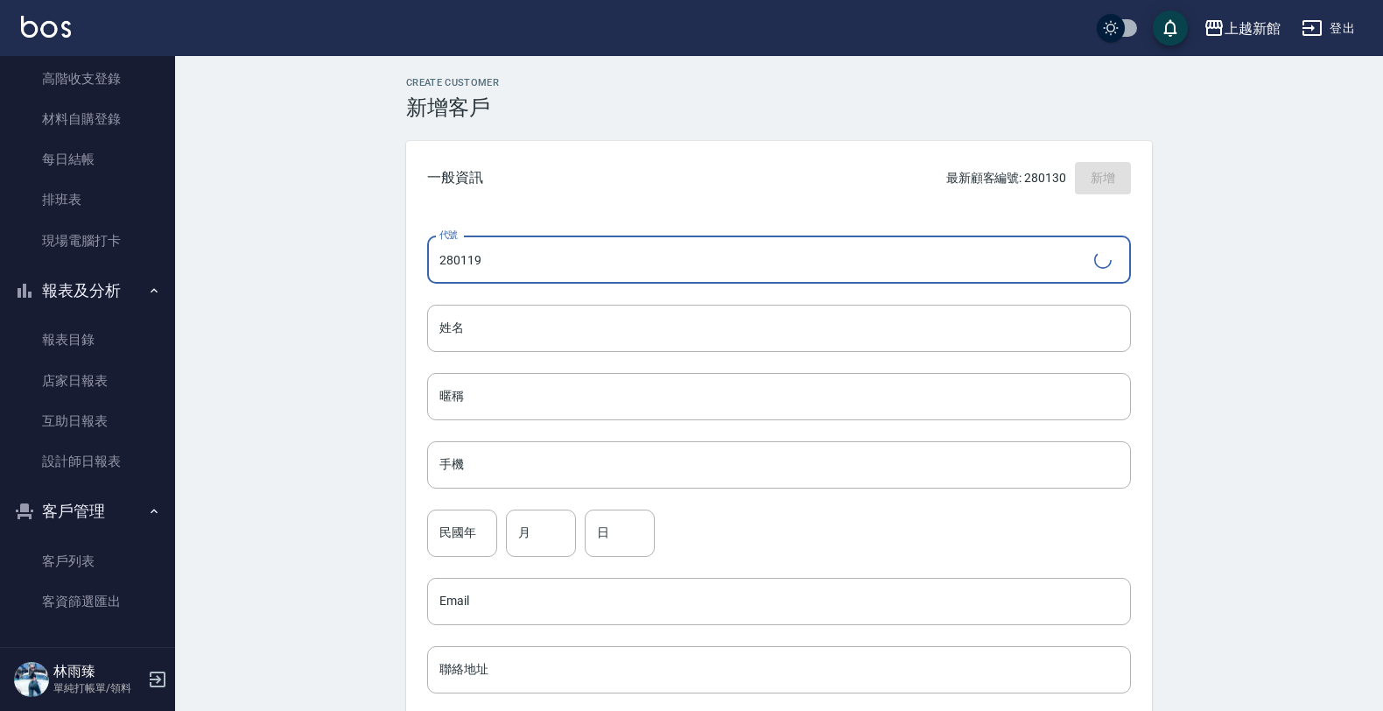
type input "280119"
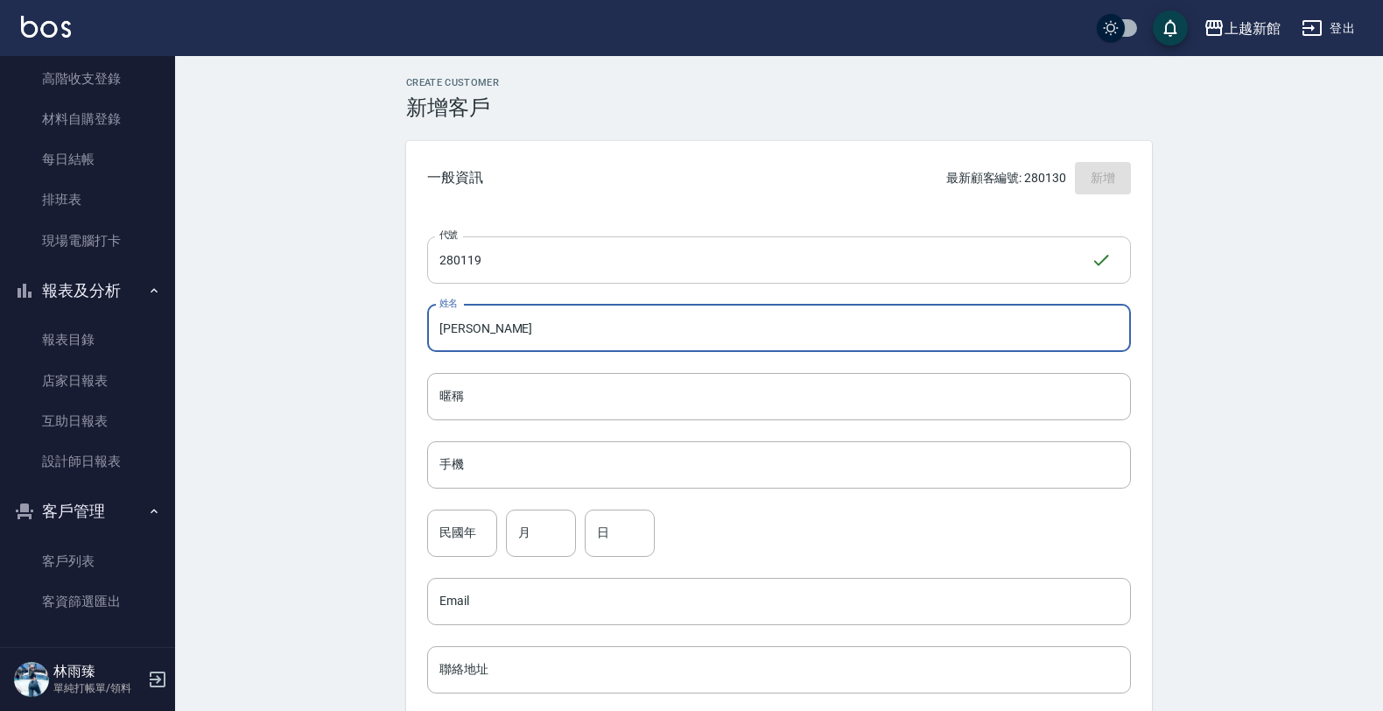
type input "傅明麗"
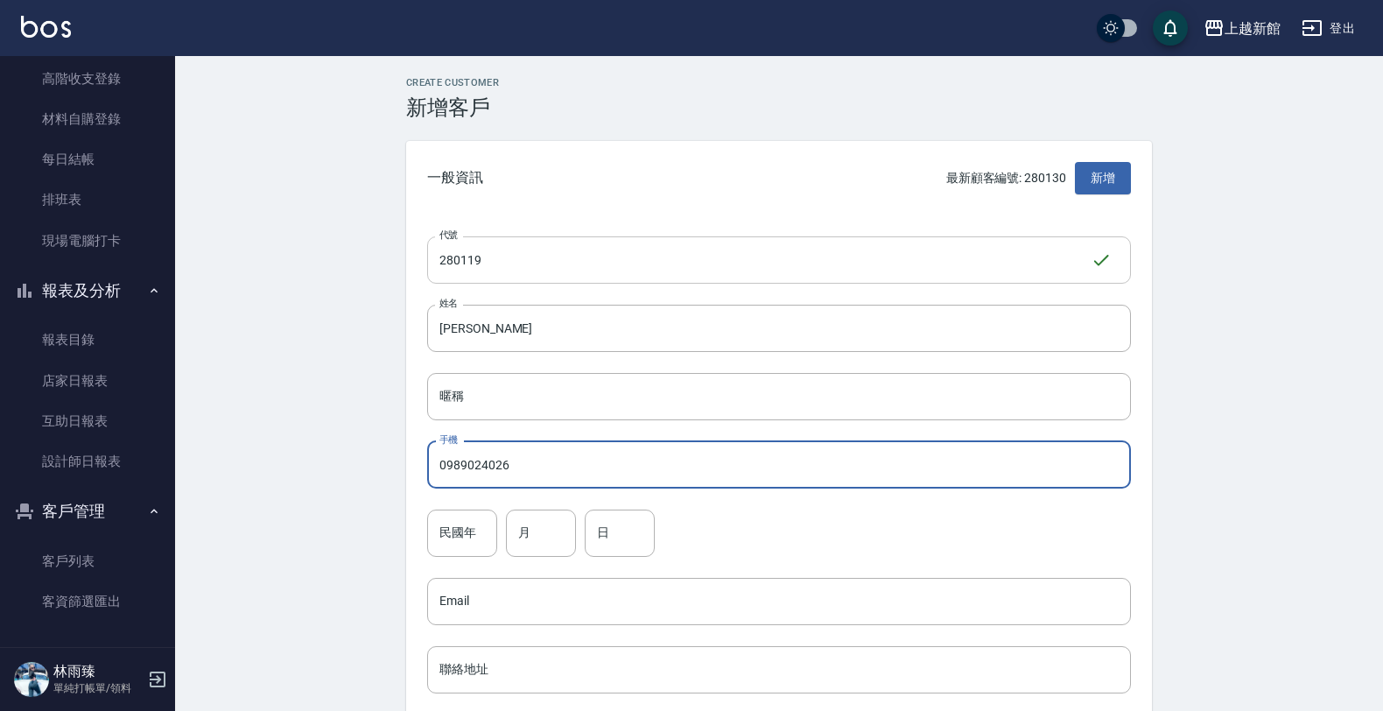
type input "0989024026"
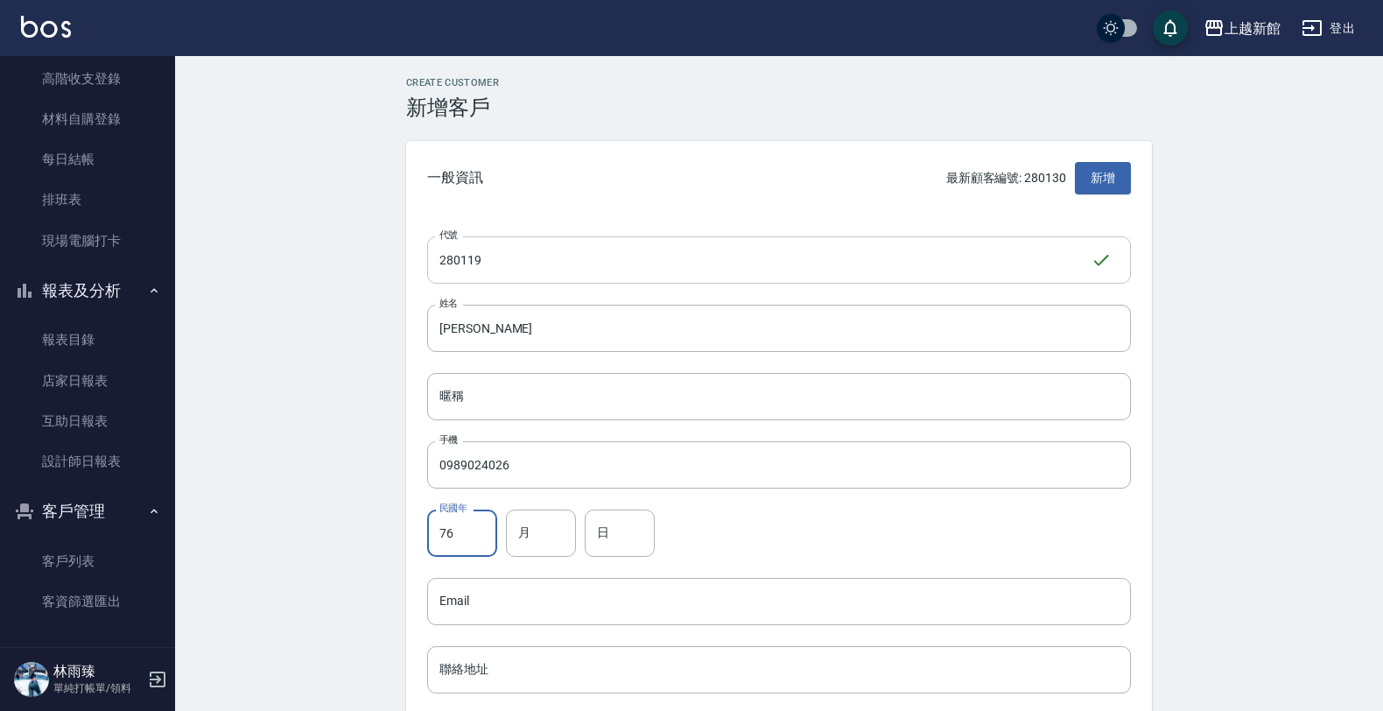
type input "76"
type input "1"
type input "19"
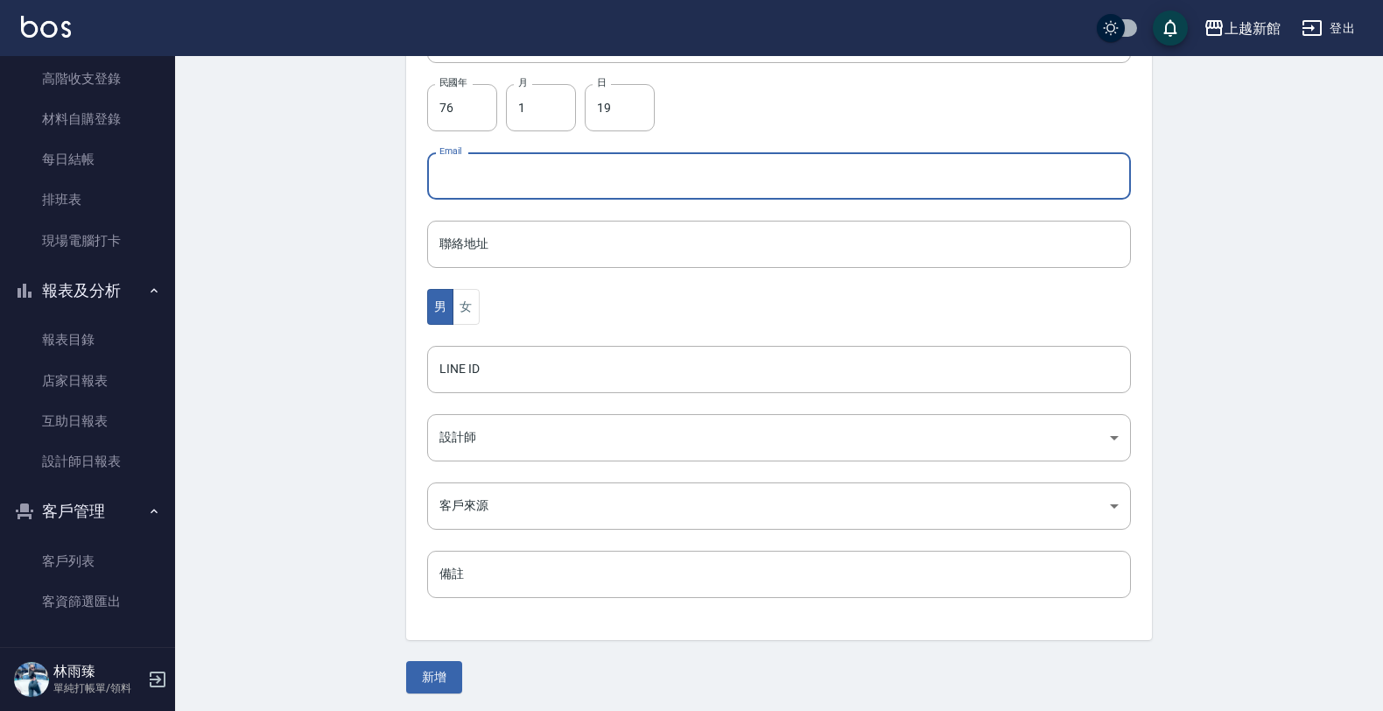
scroll to position [427, 0]
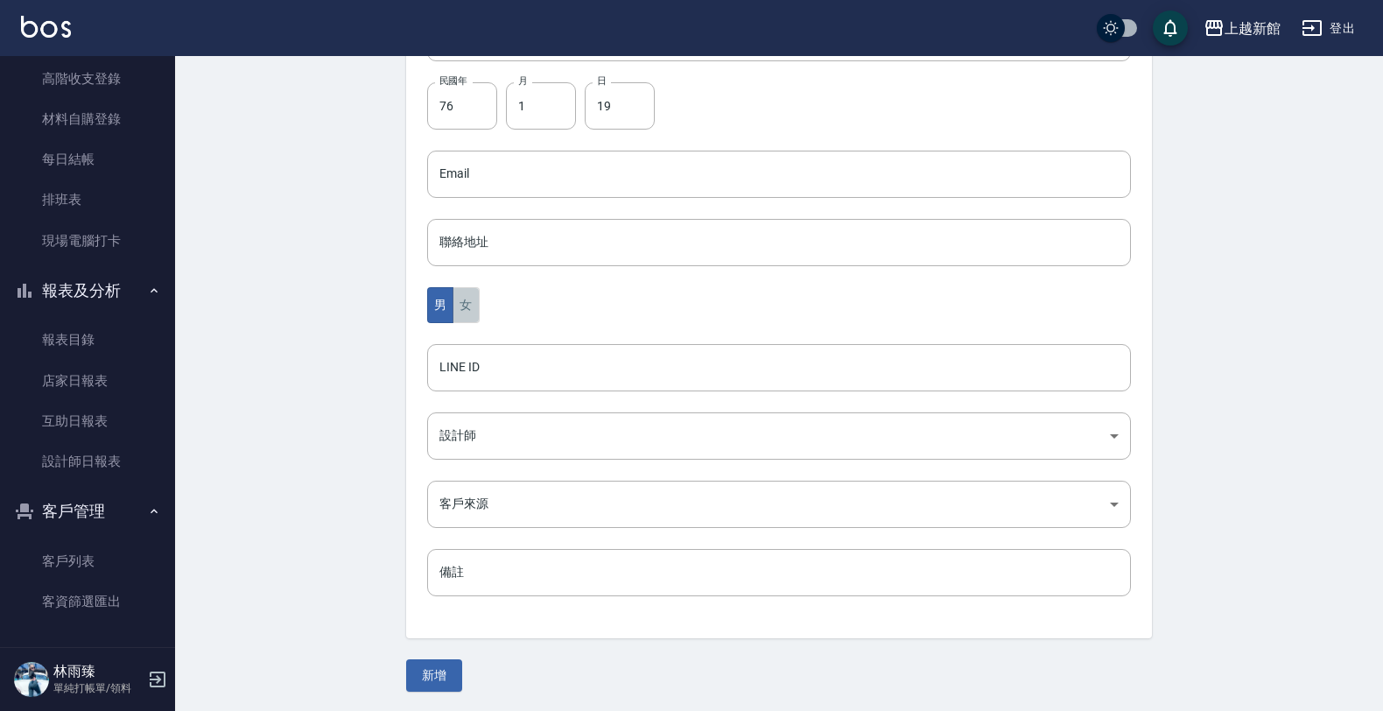
drag, startPoint x: 467, startPoint y: 312, endPoint x: 447, endPoint y: 688, distance: 377.0
click at [469, 315] on button "女" at bounding box center [466, 305] width 26 height 36
click at [431, 663] on button "新增" at bounding box center [434, 675] width 56 height 32
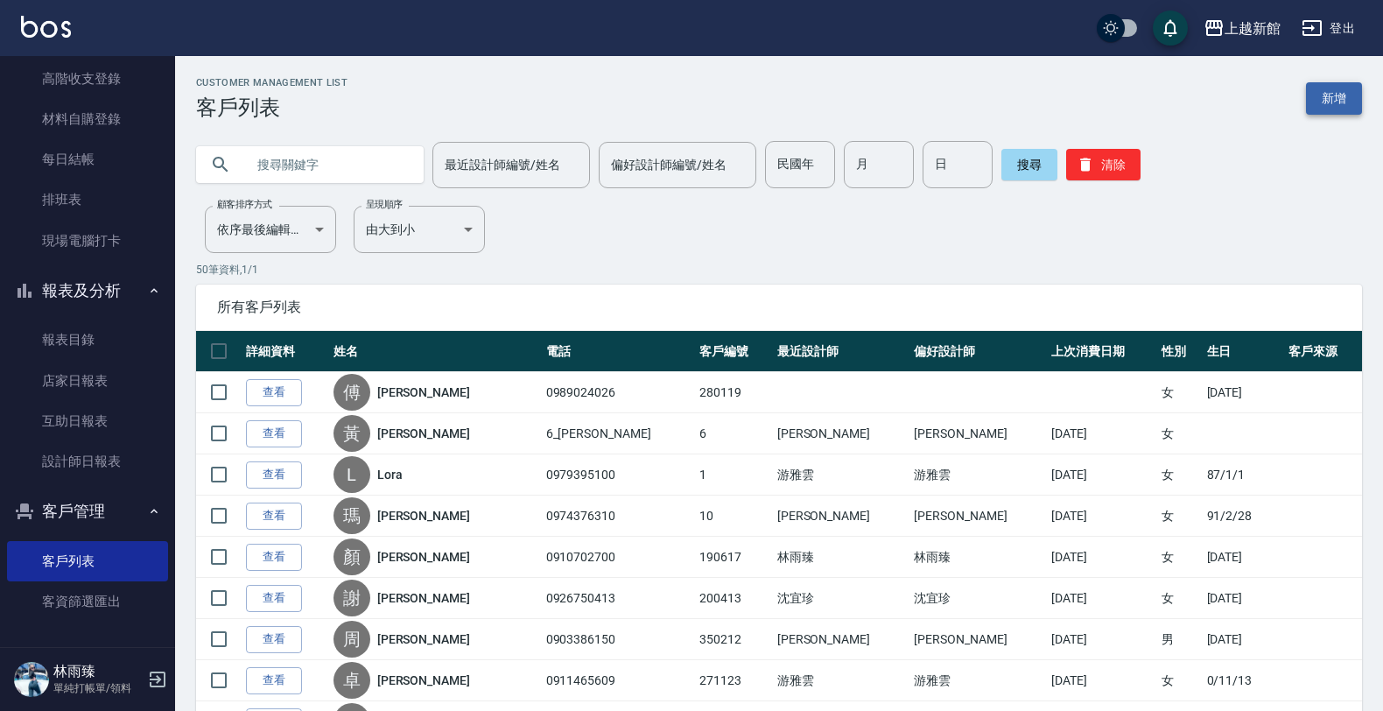
click at [1310, 97] on link "新增" at bounding box center [1334, 98] width 56 height 32
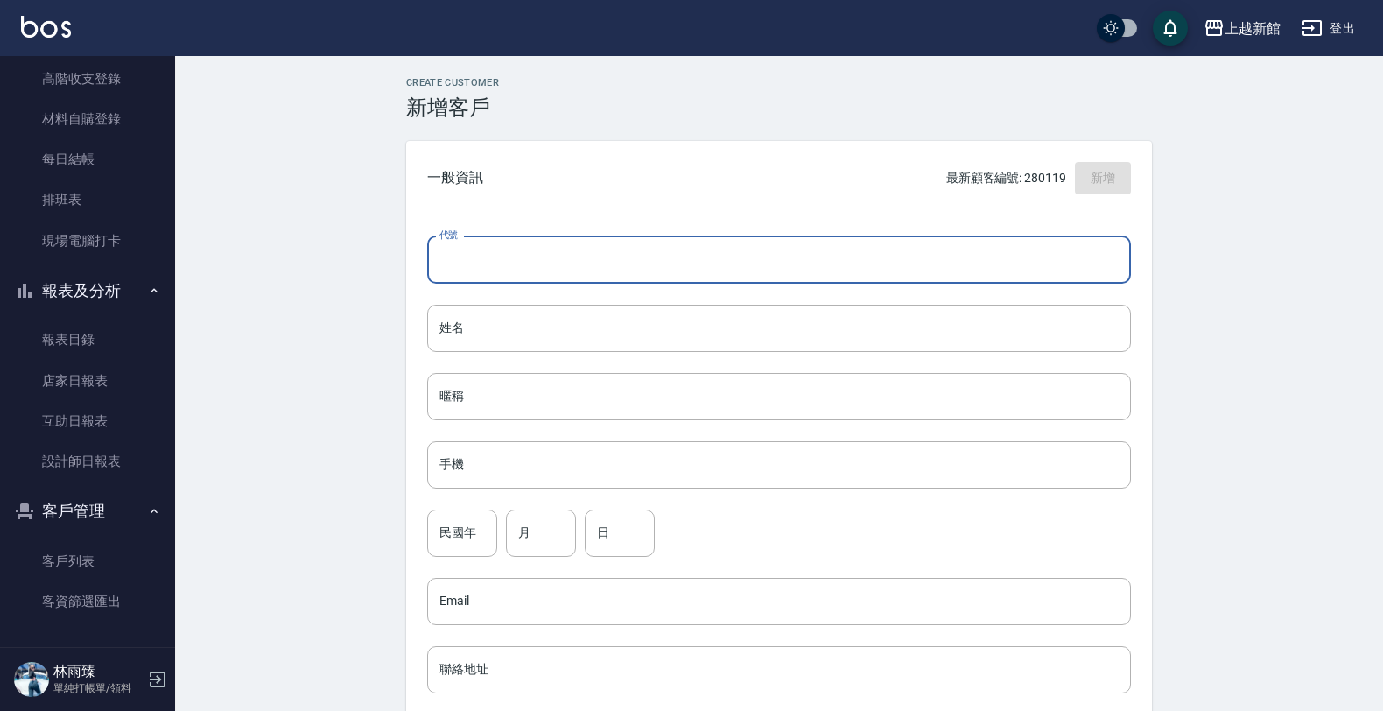
click at [763, 269] on input "代號" at bounding box center [779, 259] width 704 height 47
type input "190826"
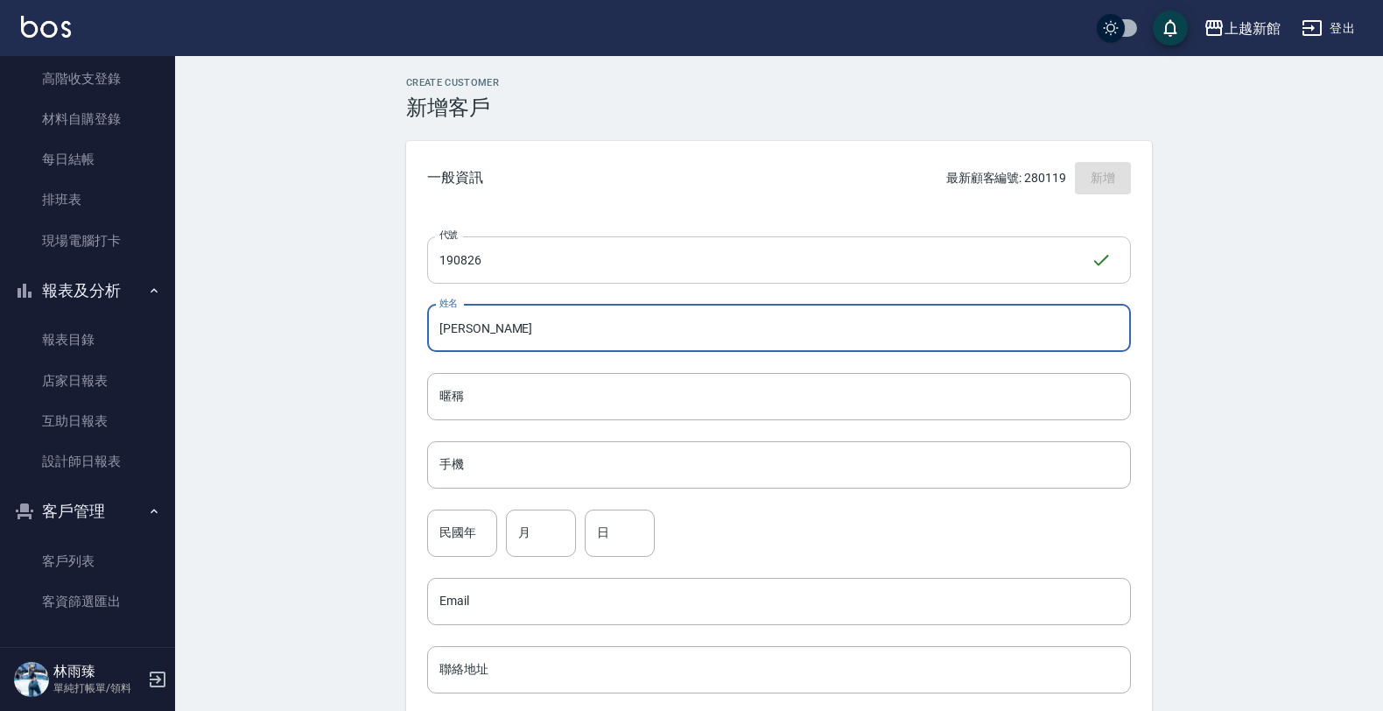
type input "徐沛甯"
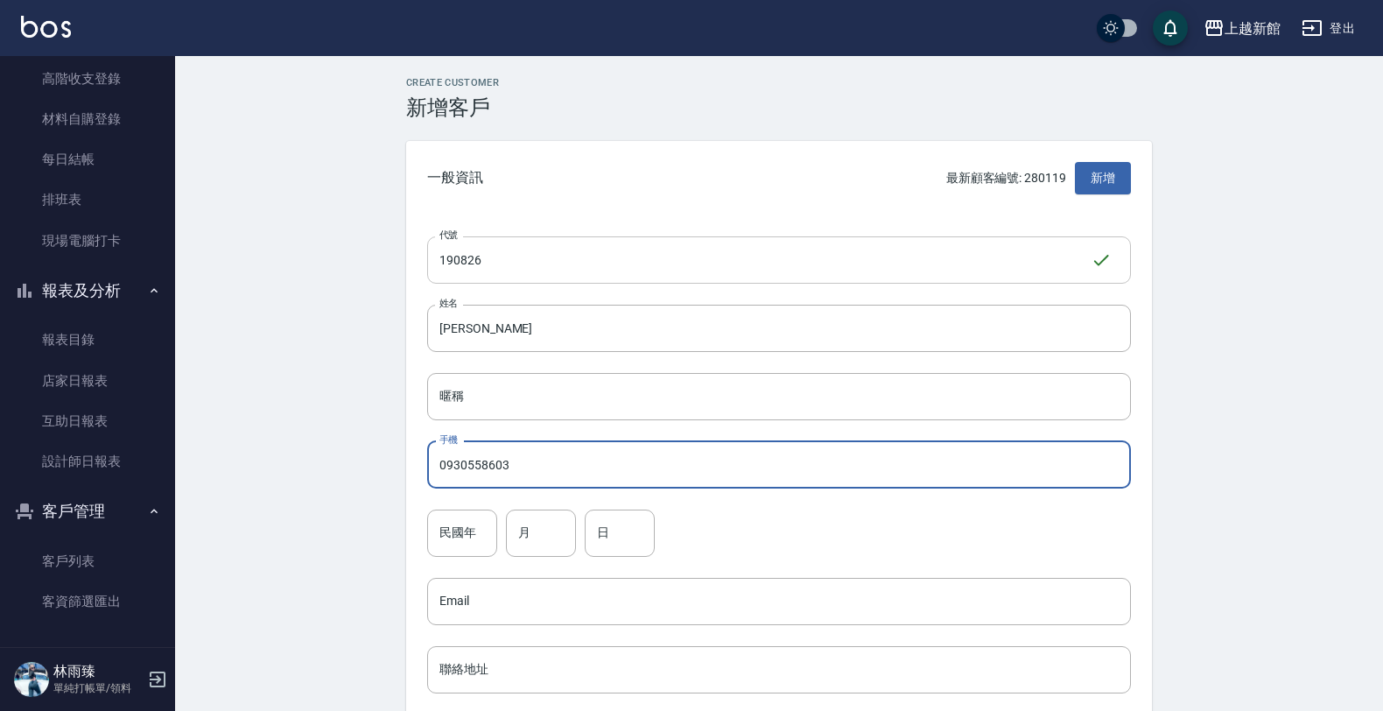
type input "0930558603"
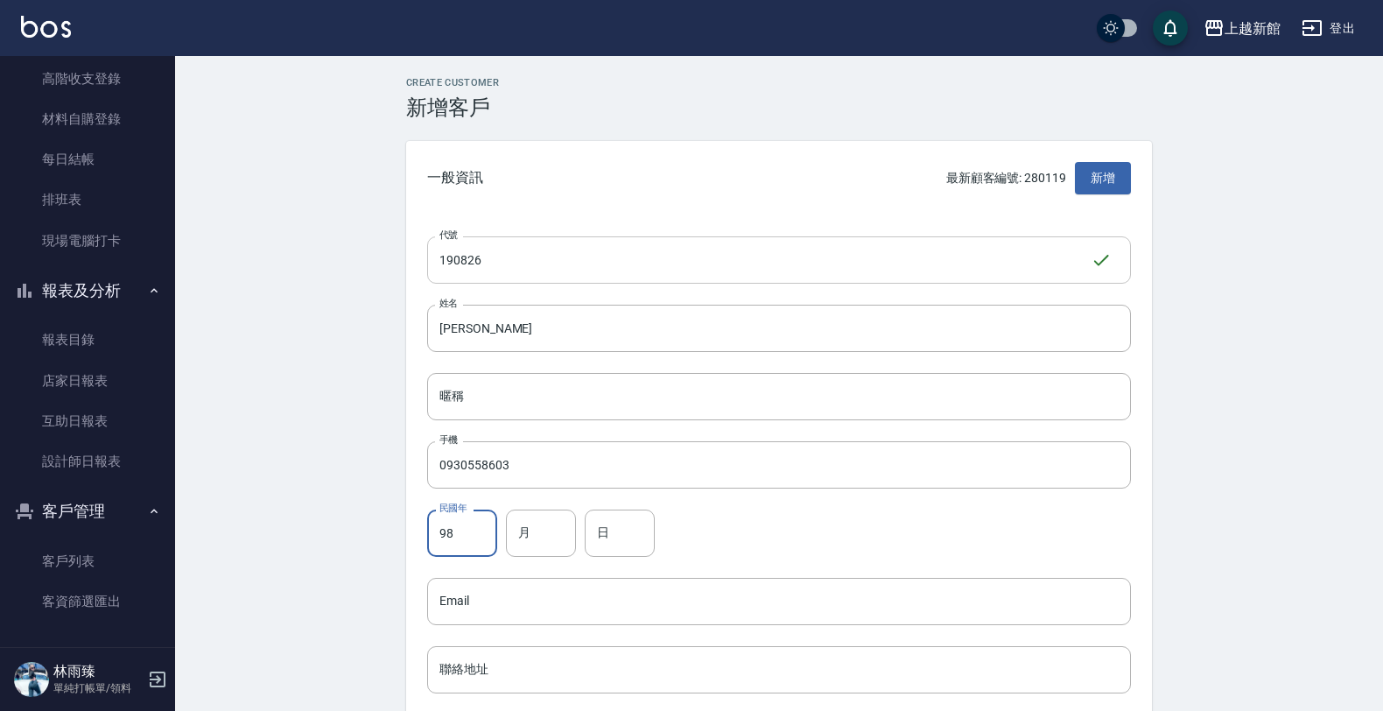
type input "98"
type input "8"
type input "26"
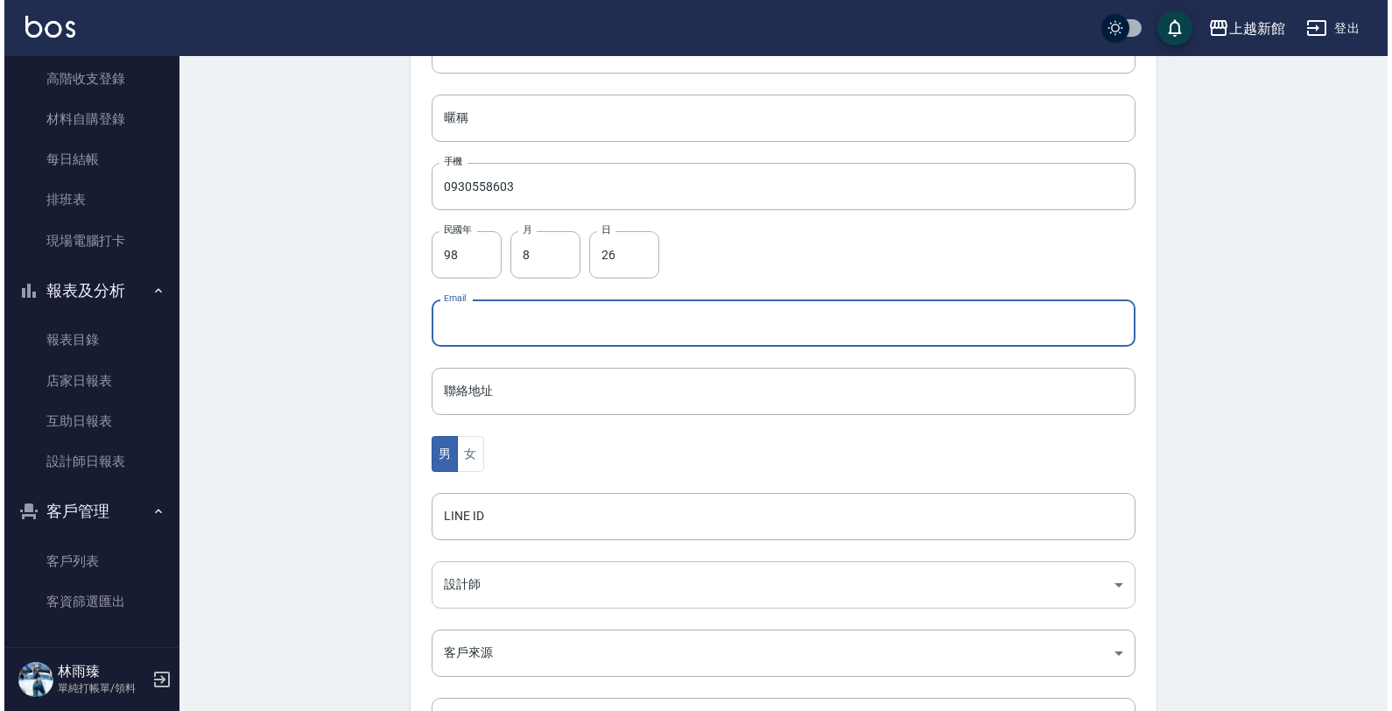
scroll to position [427, 0]
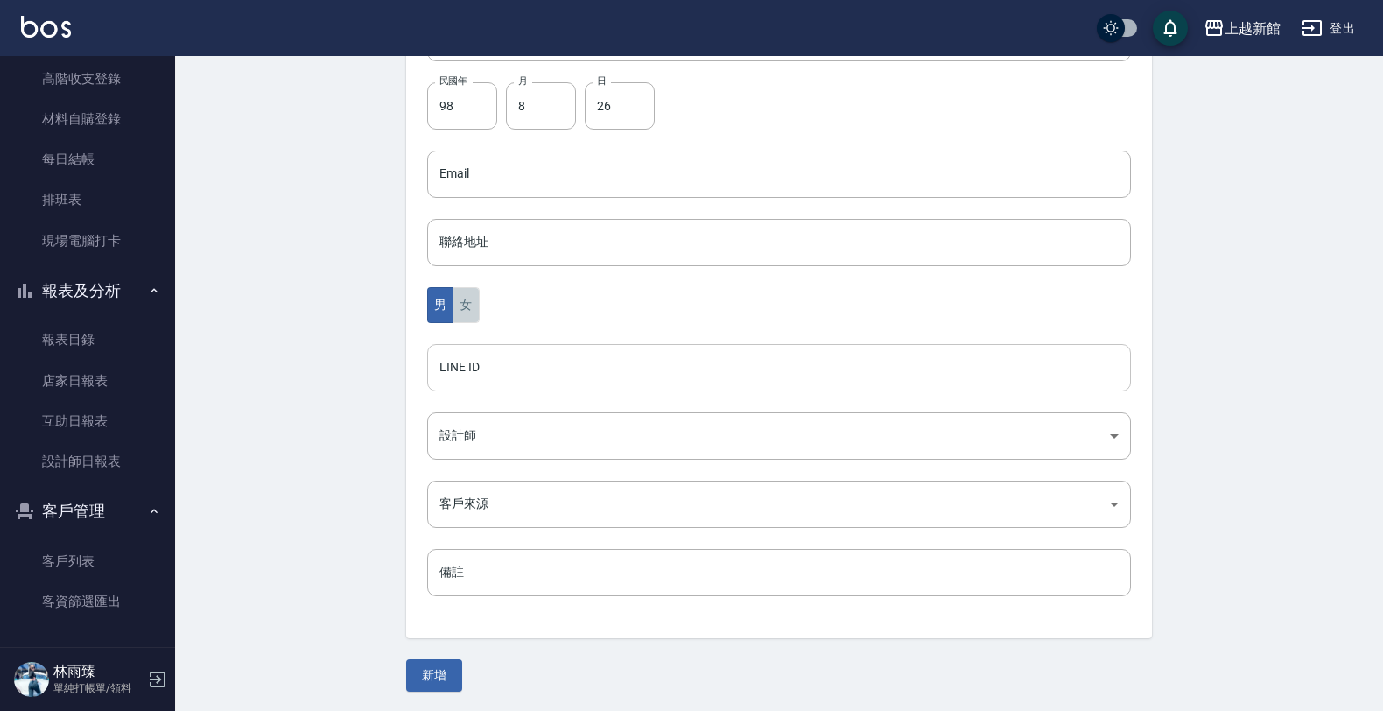
drag, startPoint x: 464, startPoint y: 304, endPoint x: 454, endPoint y: 385, distance: 82.1
click at [464, 306] on button "女" at bounding box center [466, 305] width 26 height 36
click at [440, 433] on body "上越新館 登出 櫃檯作業 打帳單 帳單列表 掛單列表 現金收支登錄 高階收支登錄 材料自購登錄 每日結帳 排班表 現場電腦打卡 報表及分析 報表目錄 店家日報…" at bounding box center [696, 143] width 1392 height 1140
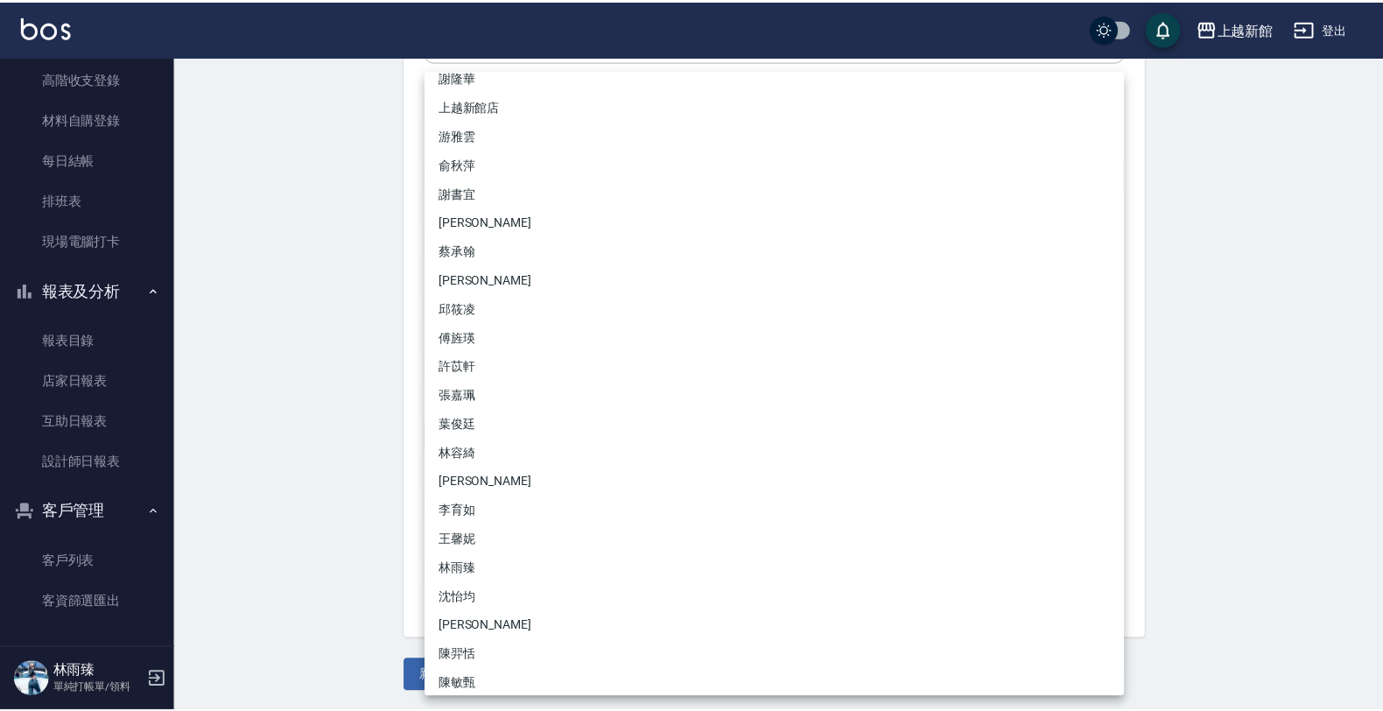
scroll to position [109, 0]
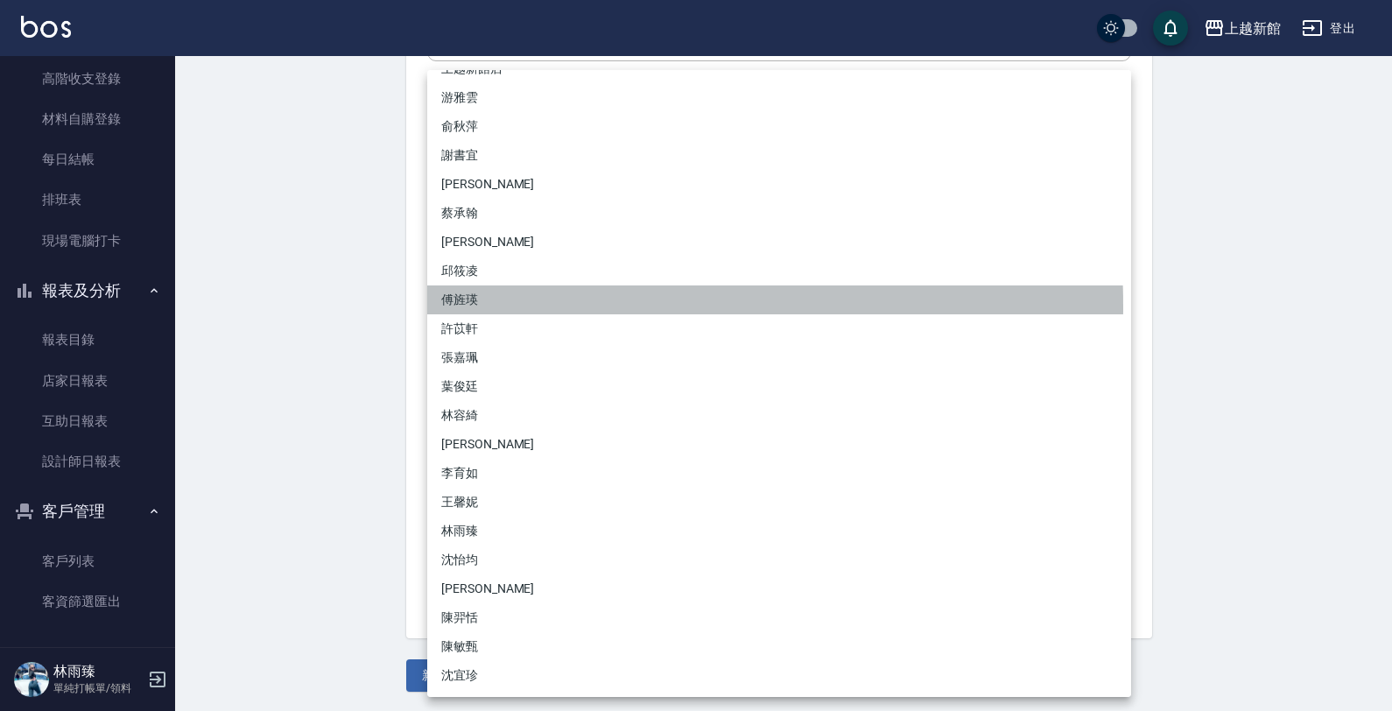
drag, startPoint x: 447, startPoint y: 306, endPoint x: 455, endPoint y: 403, distance: 96.7
click at [447, 307] on li "傅旌瑛" at bounding box center [779, 299] width 704 height 29
type input "1211b317-6865-4b65-8ce4-66e34f8d1fd8"
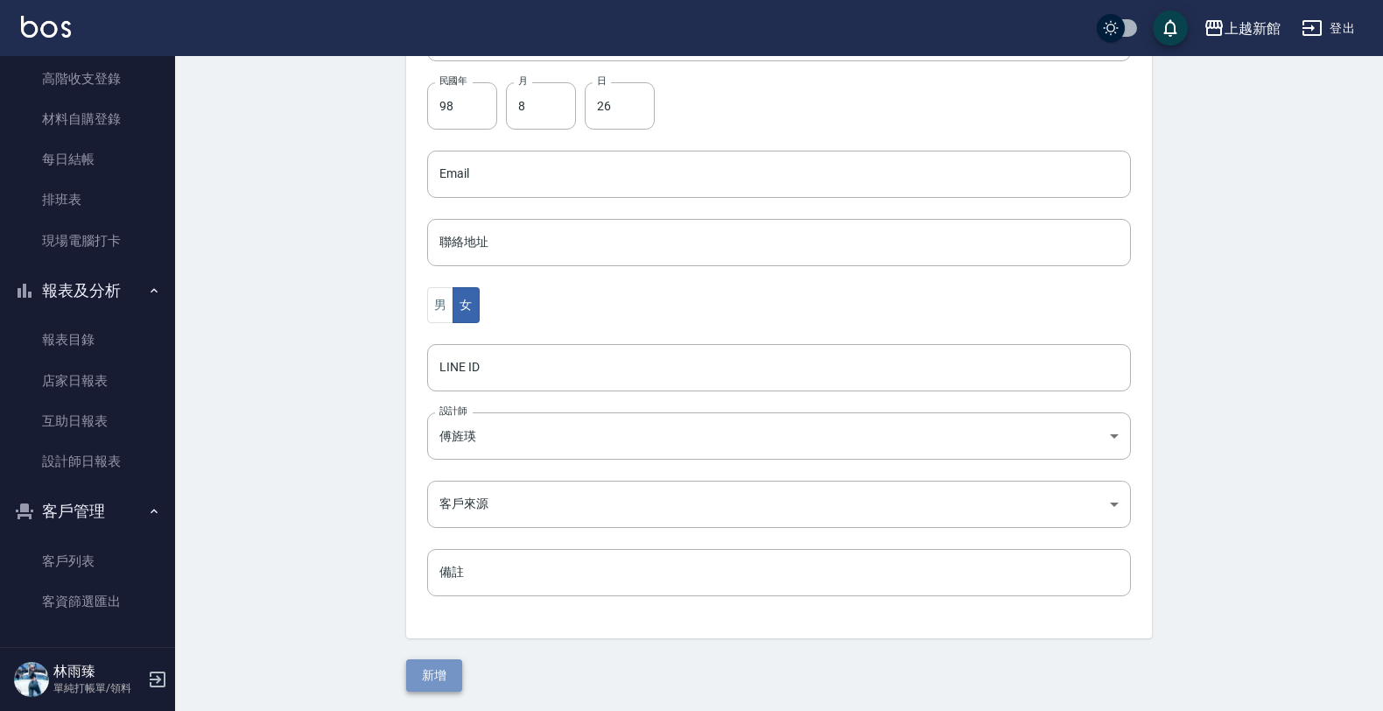
click at [438, 665] on button "新增" at bounding box center [434, 675] width 56 height 32
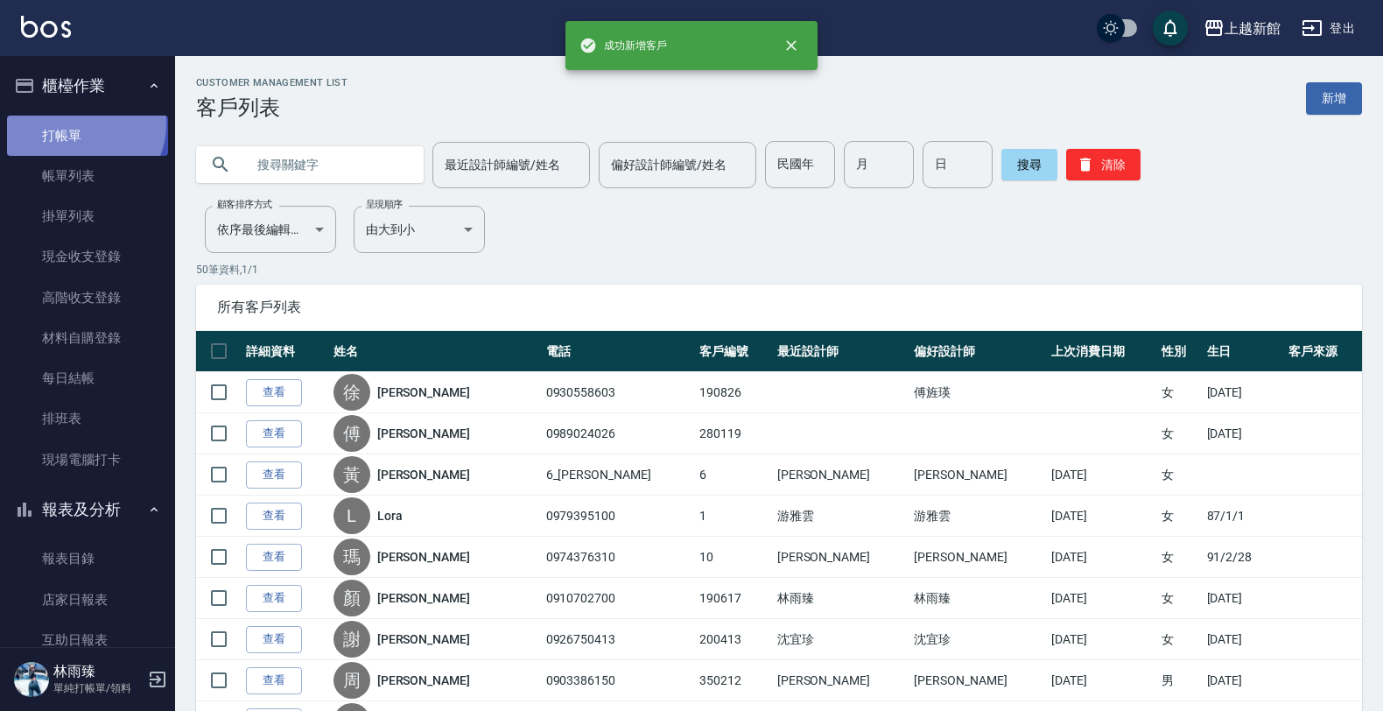
click at [81, 123] on link "打帳單" at bounding box center [87, 136] width 161 height 40
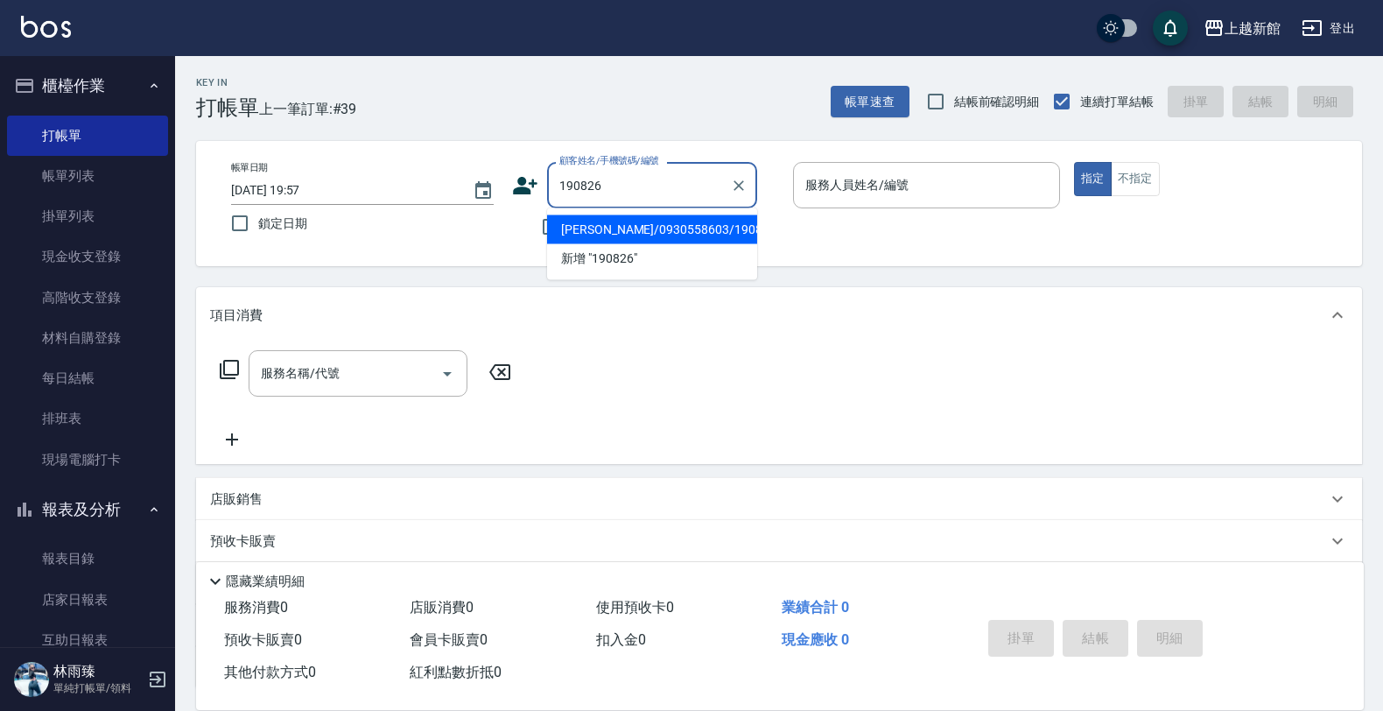
type input "徐沛甯/0930558603/190826"
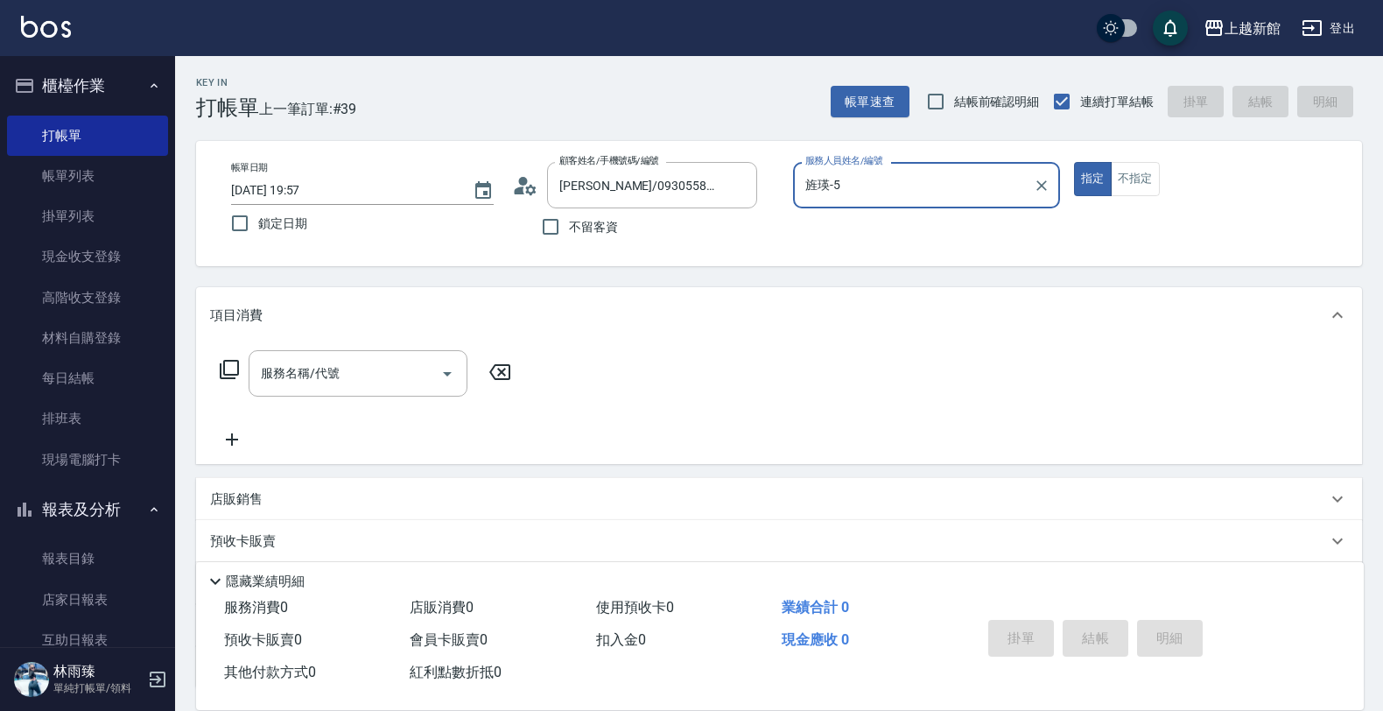
type input "旌瑛-5"
click at [1074, 162] on button "指定" at bounding box center [1093, 179] width 38 height 34
type button "true"
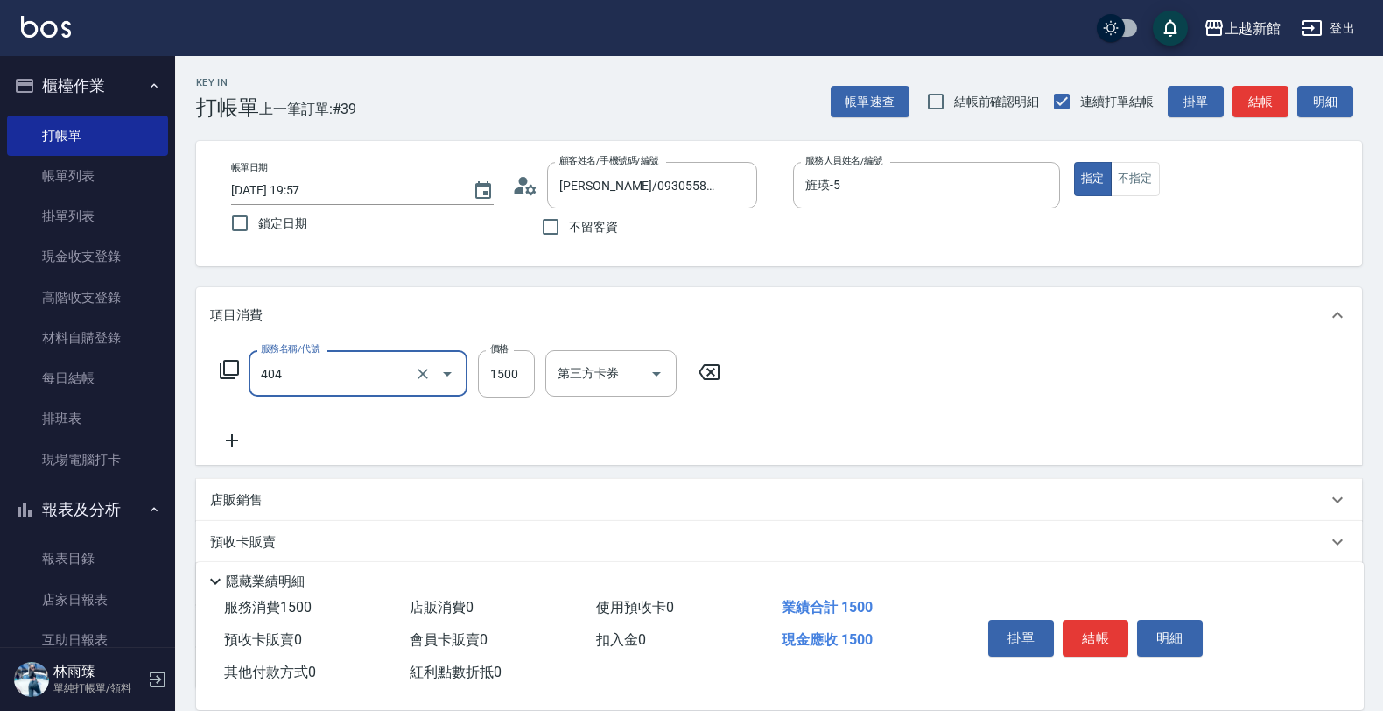
type input "設計染髮(404)"
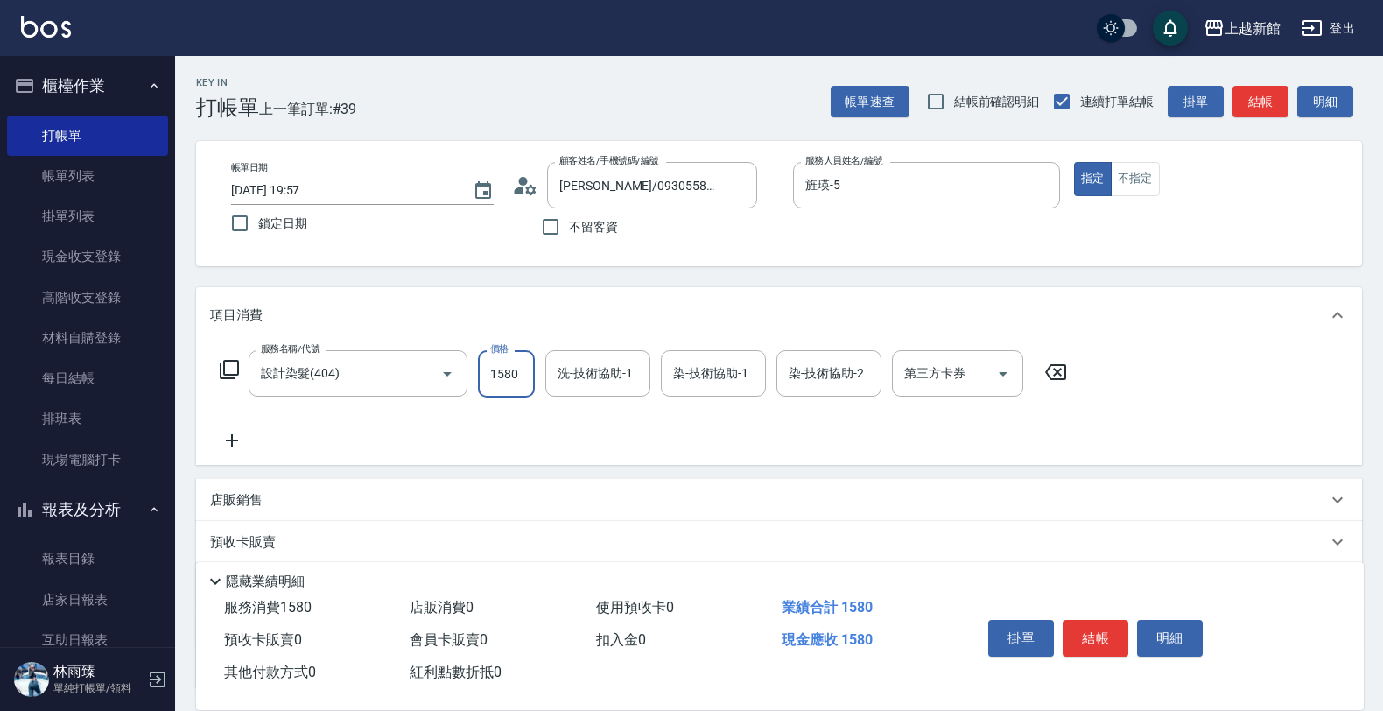
type input "1580"
type input "小敏-24"
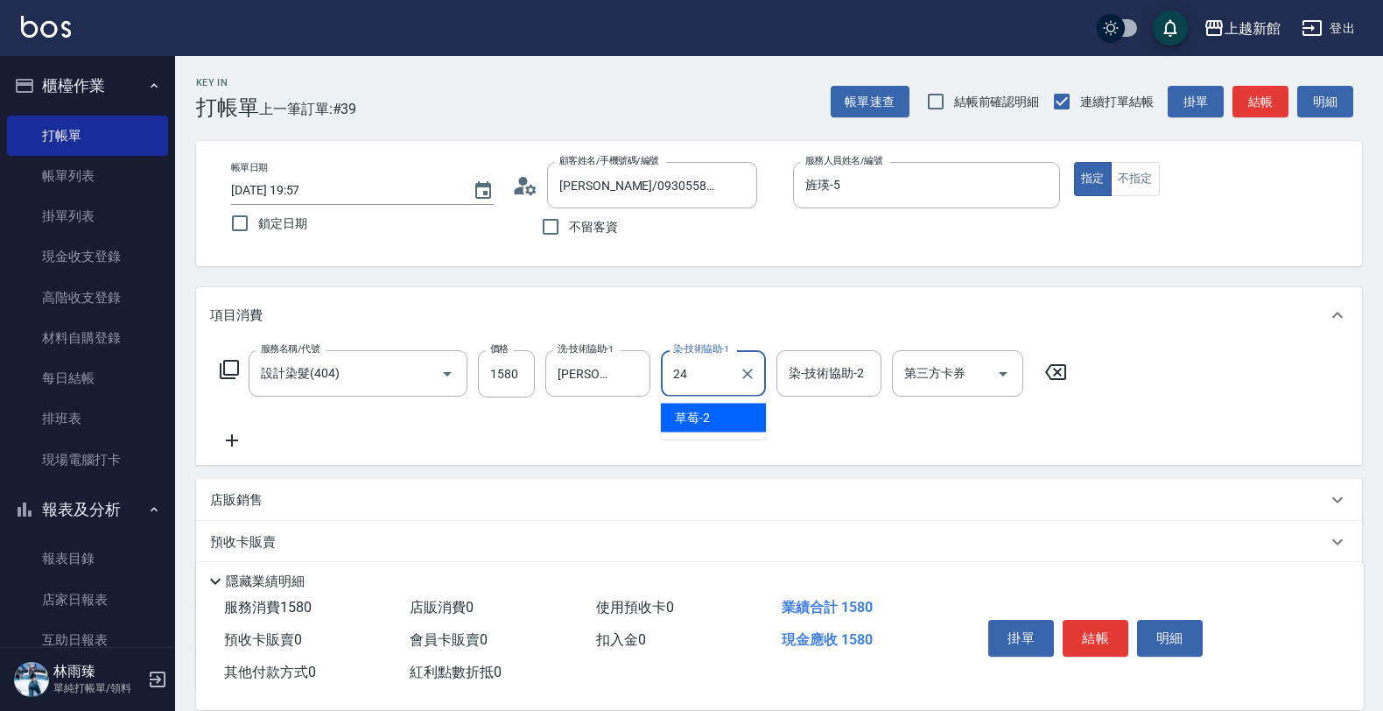
type input "小敏-24"
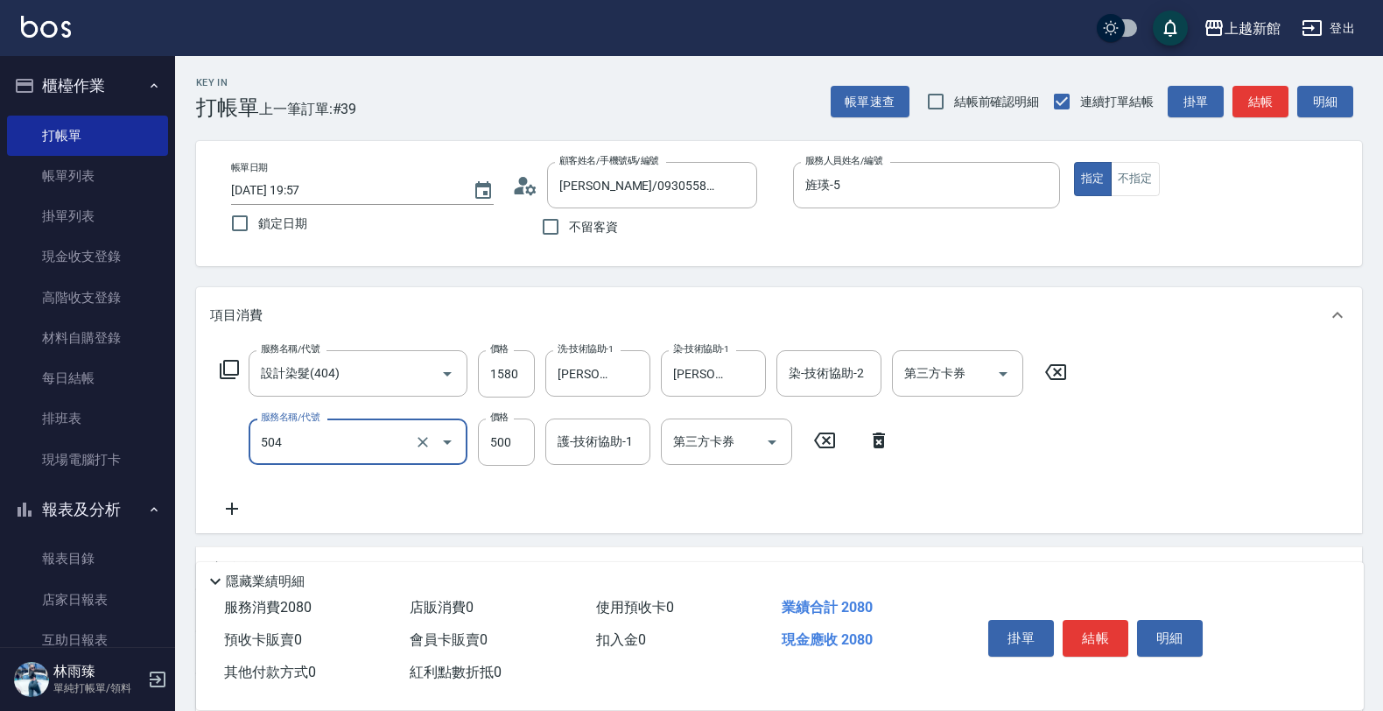
type input "順子護髮(504)"
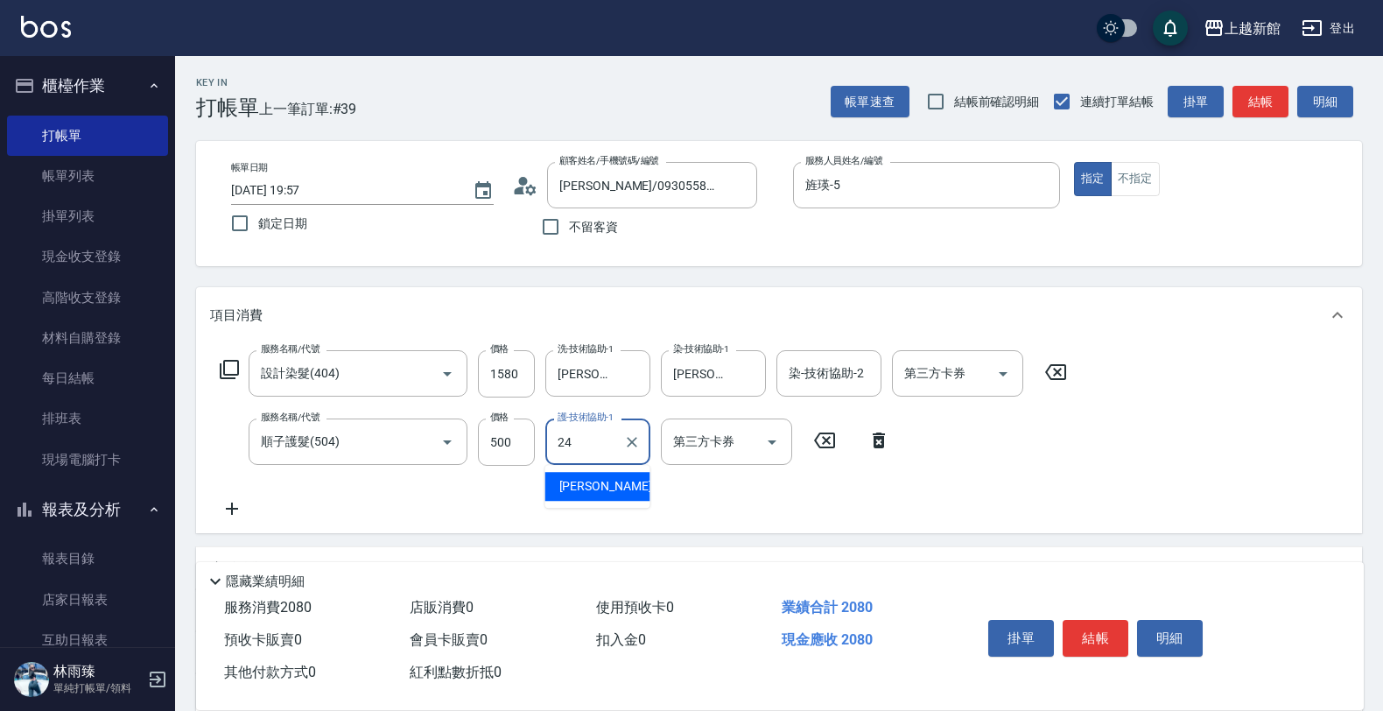
type input "小敏-24"
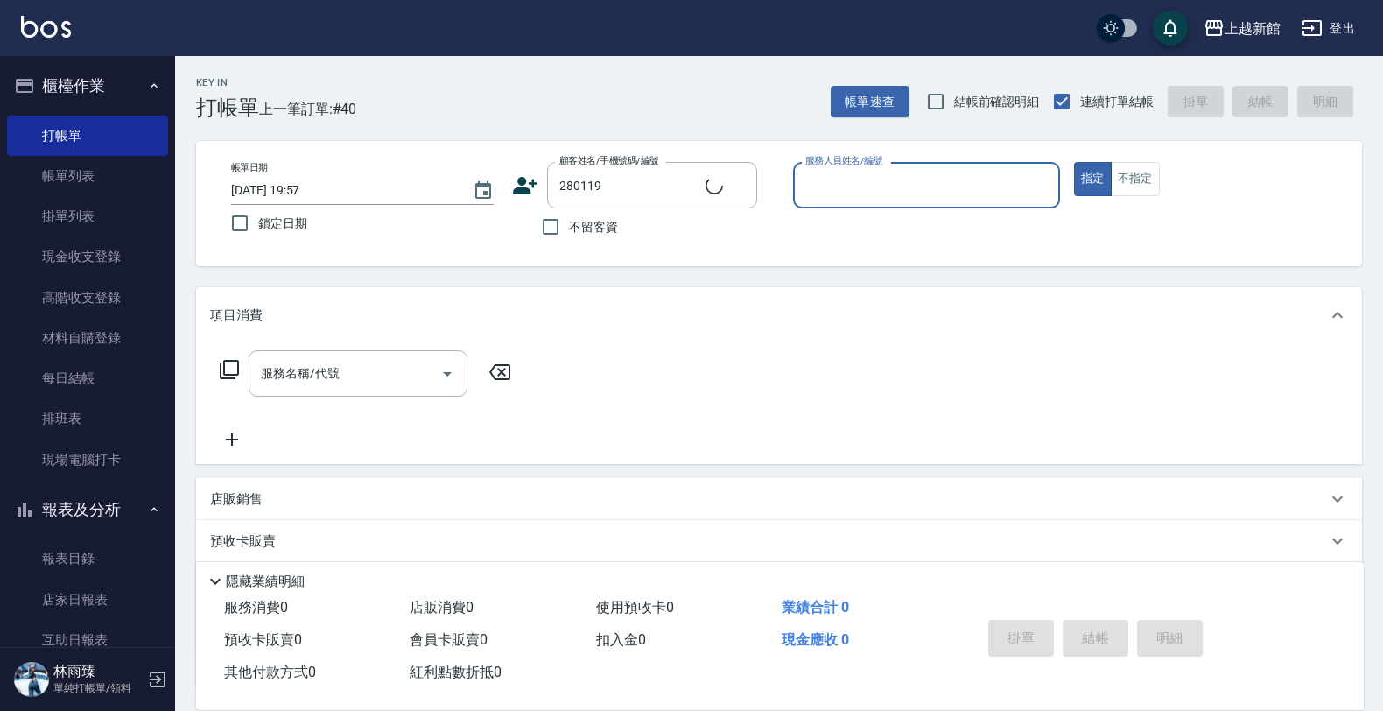
type input "傅明麗/0989024026/280119"
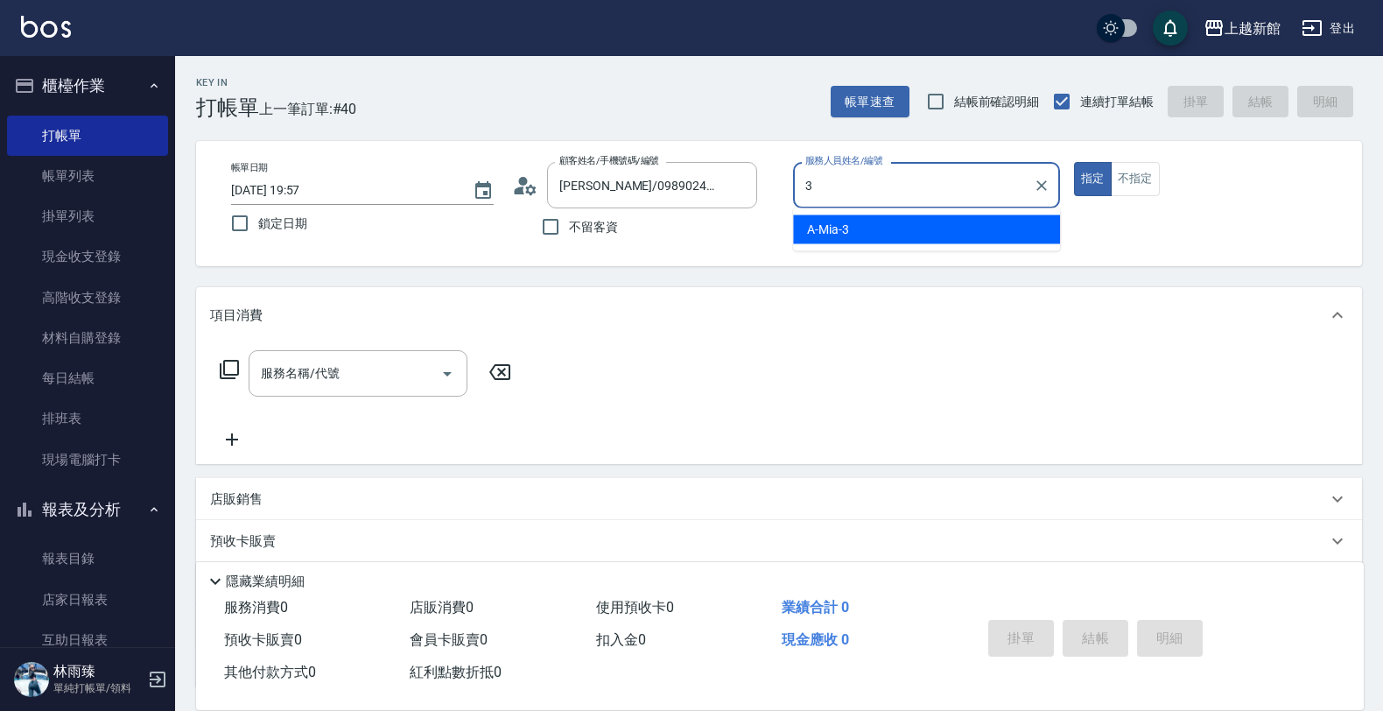
type input "A-Mia -3"
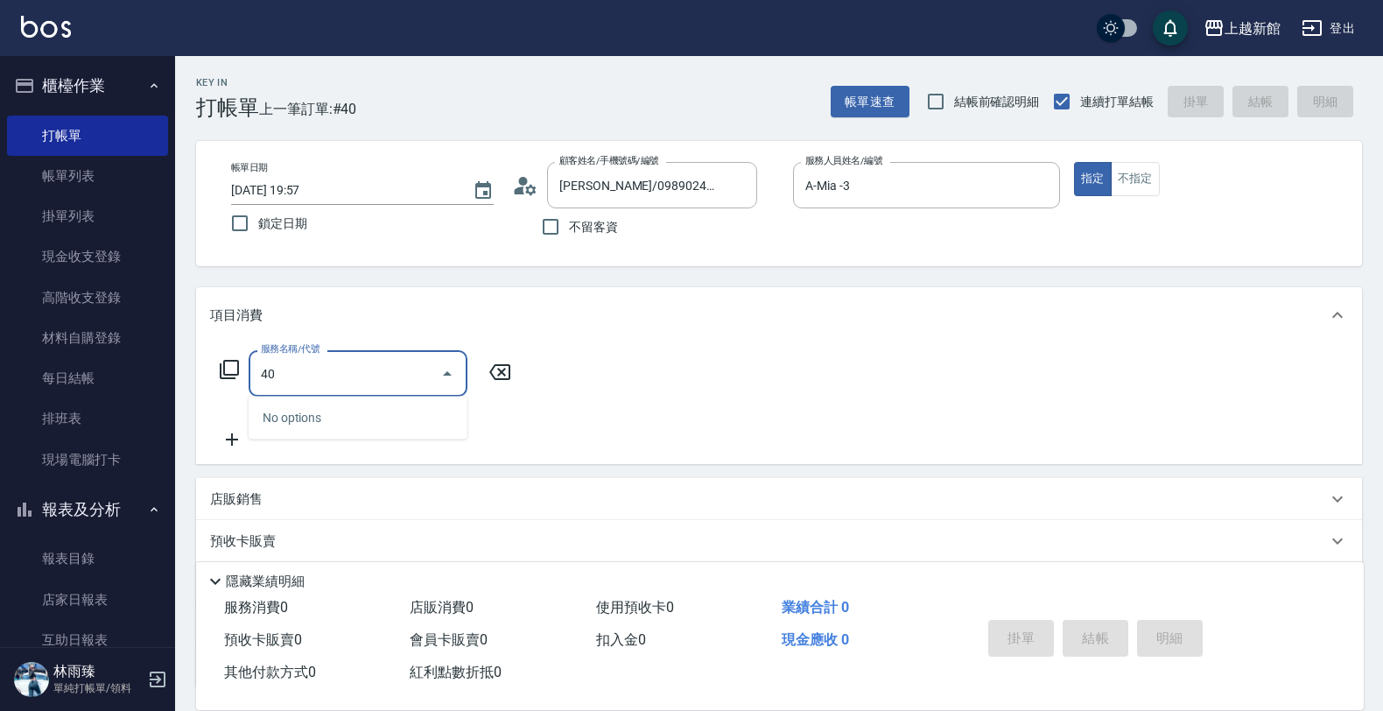
type input "4"
click at [235, 370] on icon at bounding box center [229, 369] width 21 height 21
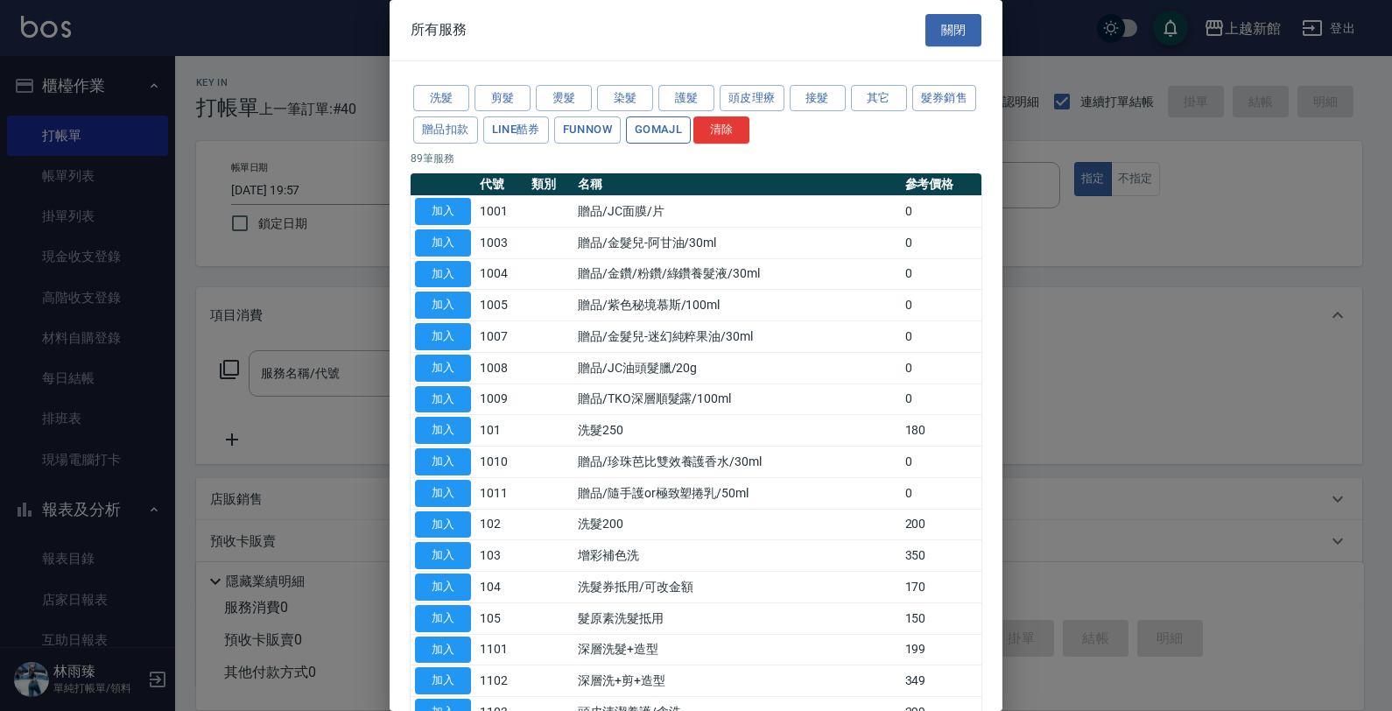
drag, startPoint x: 705, startPoint y: 123, endPoint x: 693, endPoint y: 134, distance: 15.5
click at [691, 123] on button "GOMAJL" at bounding box center [658, 129] width 65 height 27
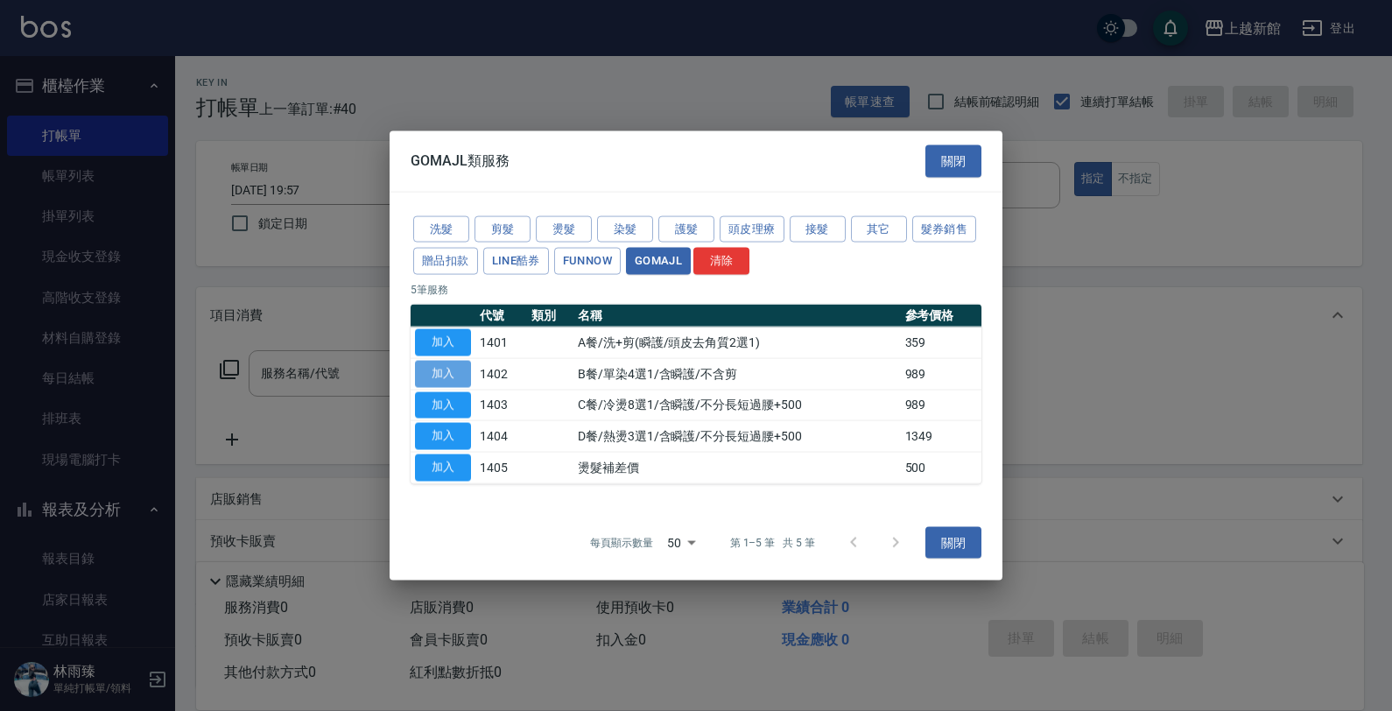
click at [438, 373] on button "加入" at bounding box center [443, 373] width 56 height 27
type input "B餐/單染4選1/含瞬護/不含剪(1402)"
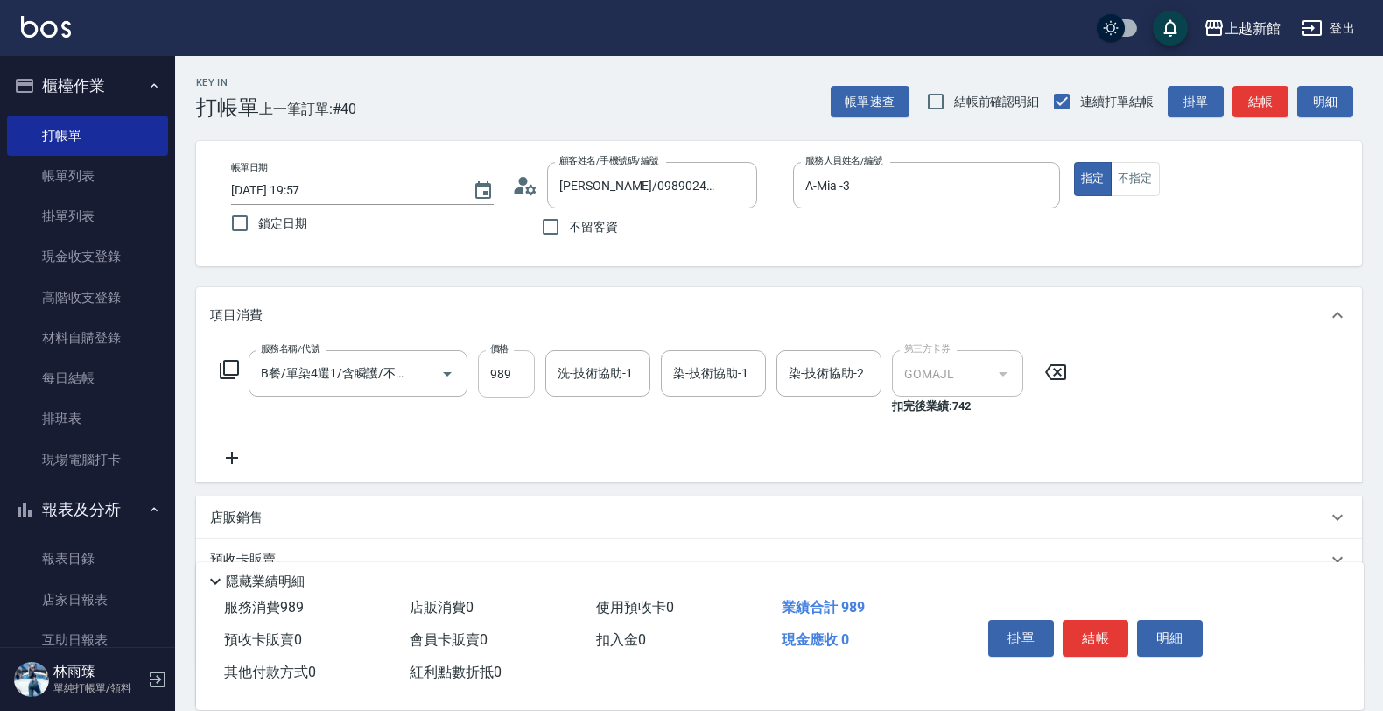
click at [509, 369] on input "989" at bounding box center [506, 373] width 57 height 47
type input "1199"
type input "A-Mia -3"
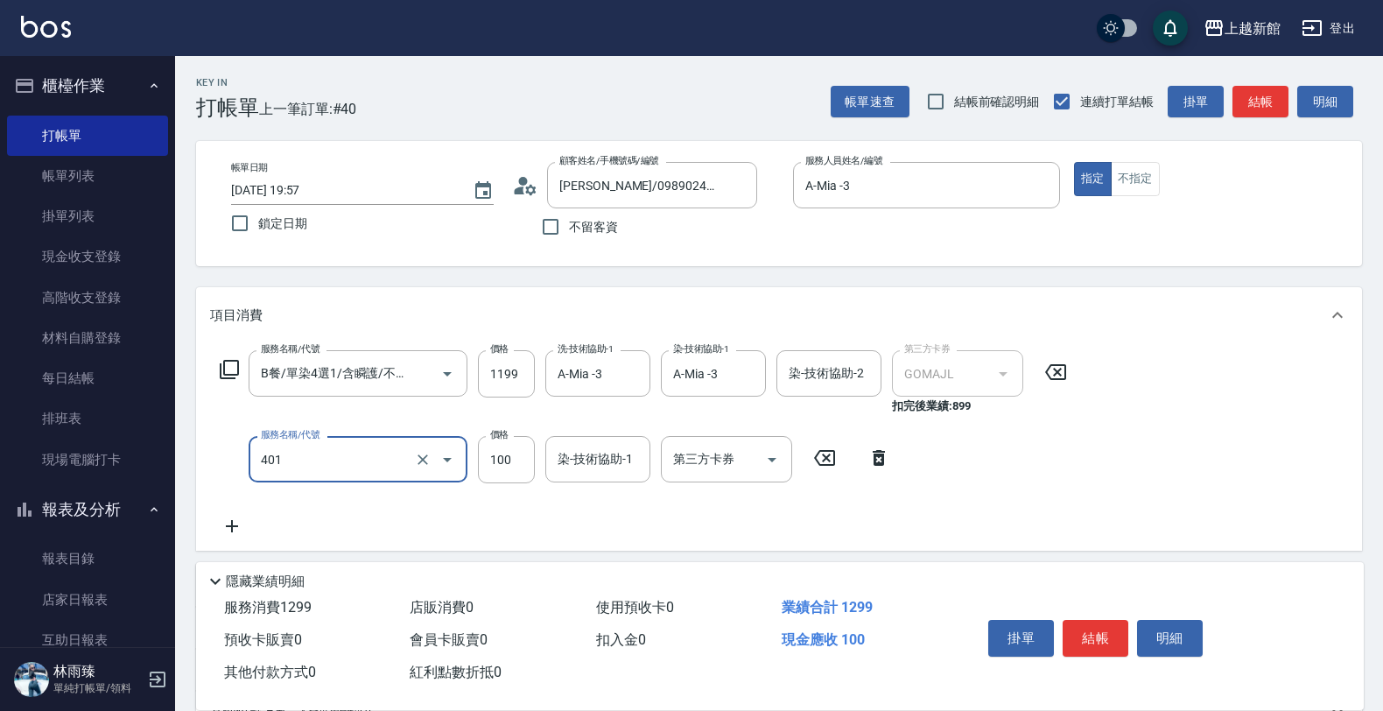
type input "補染(401)"
type input "600"
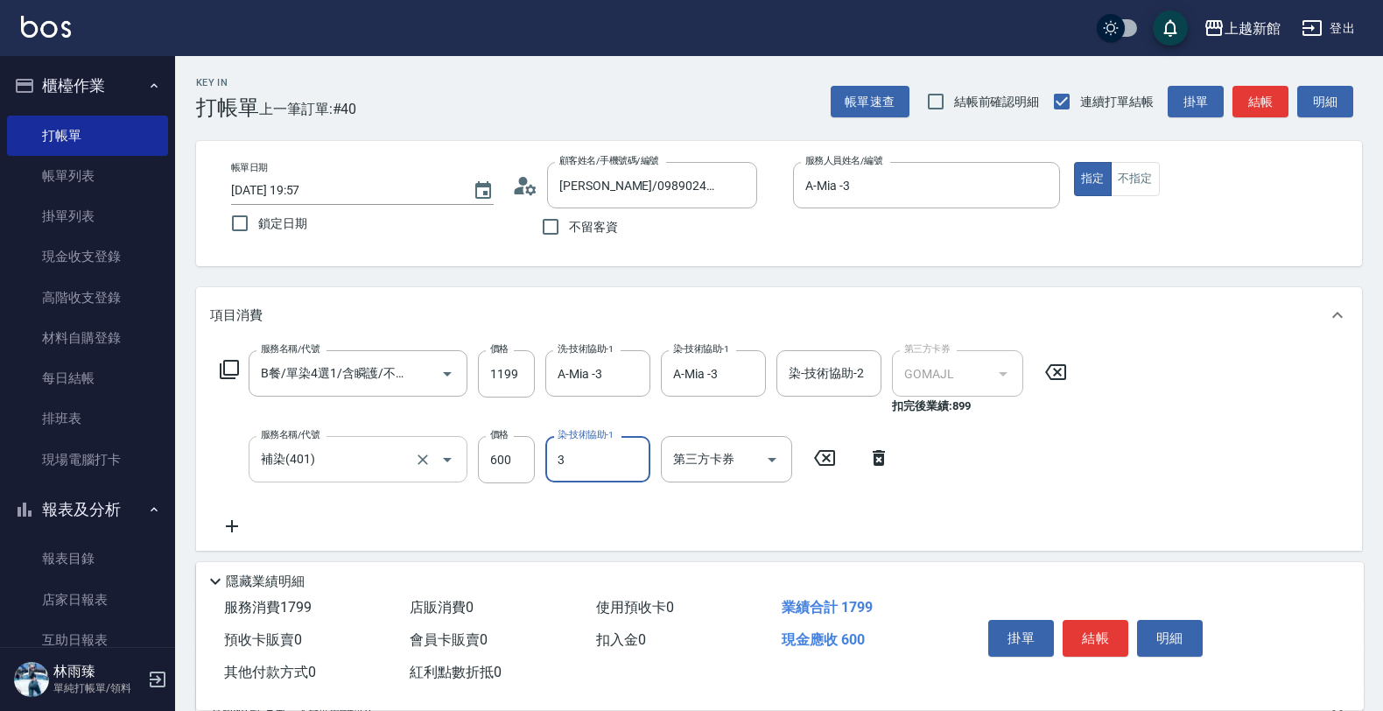
type input "A-Mia -3"
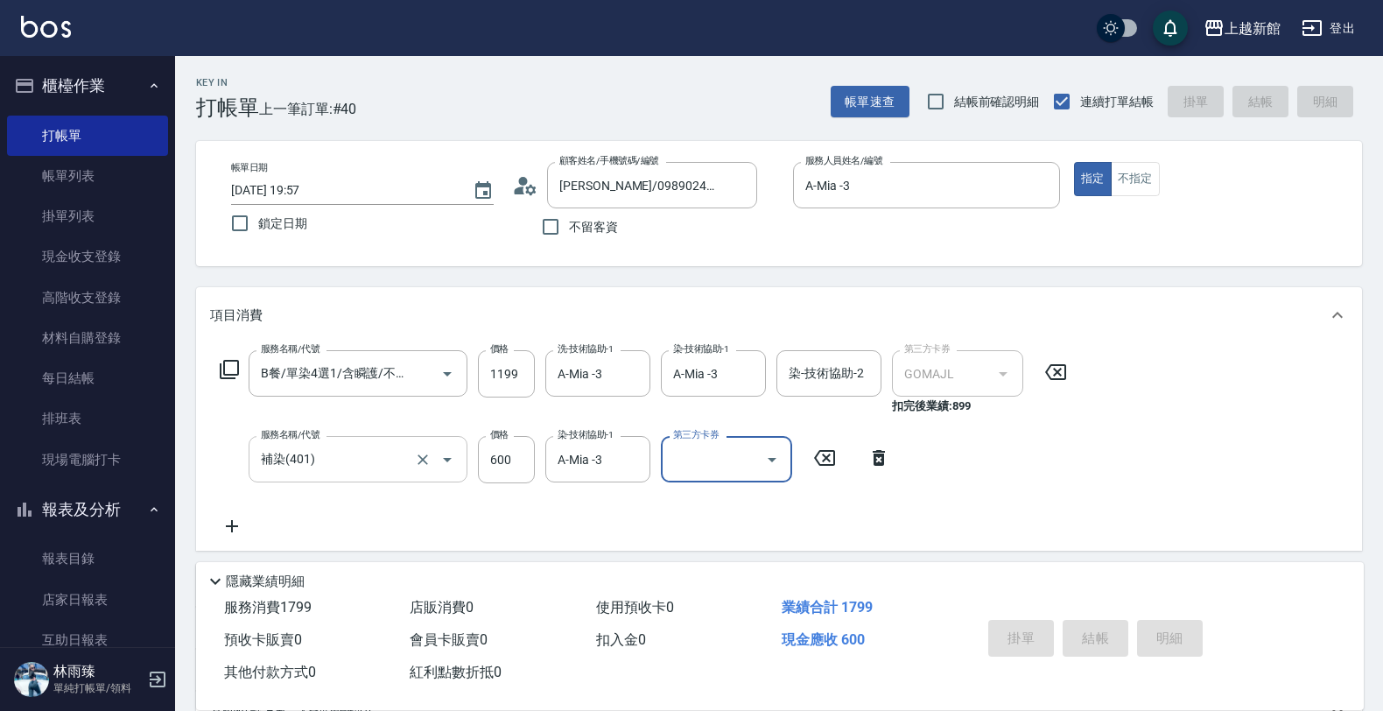
type input "2025/08/22 19:58"
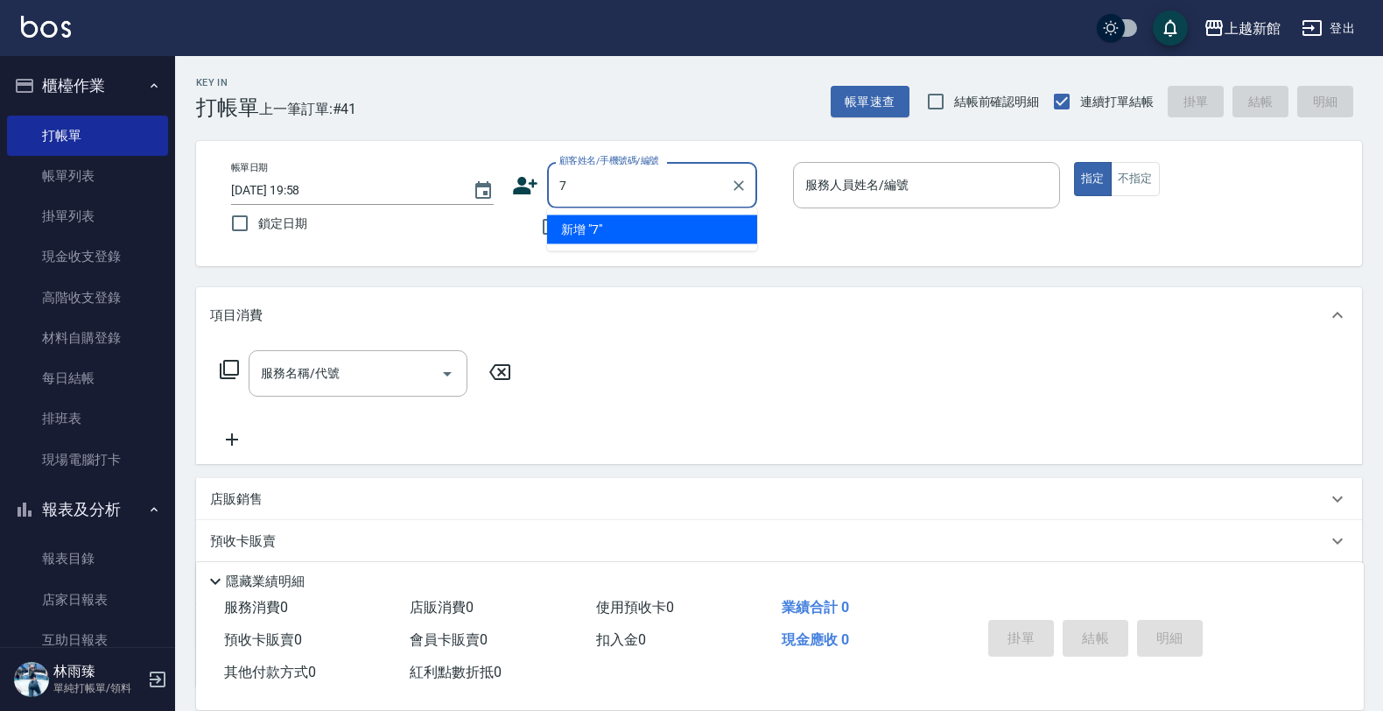
type input "7"
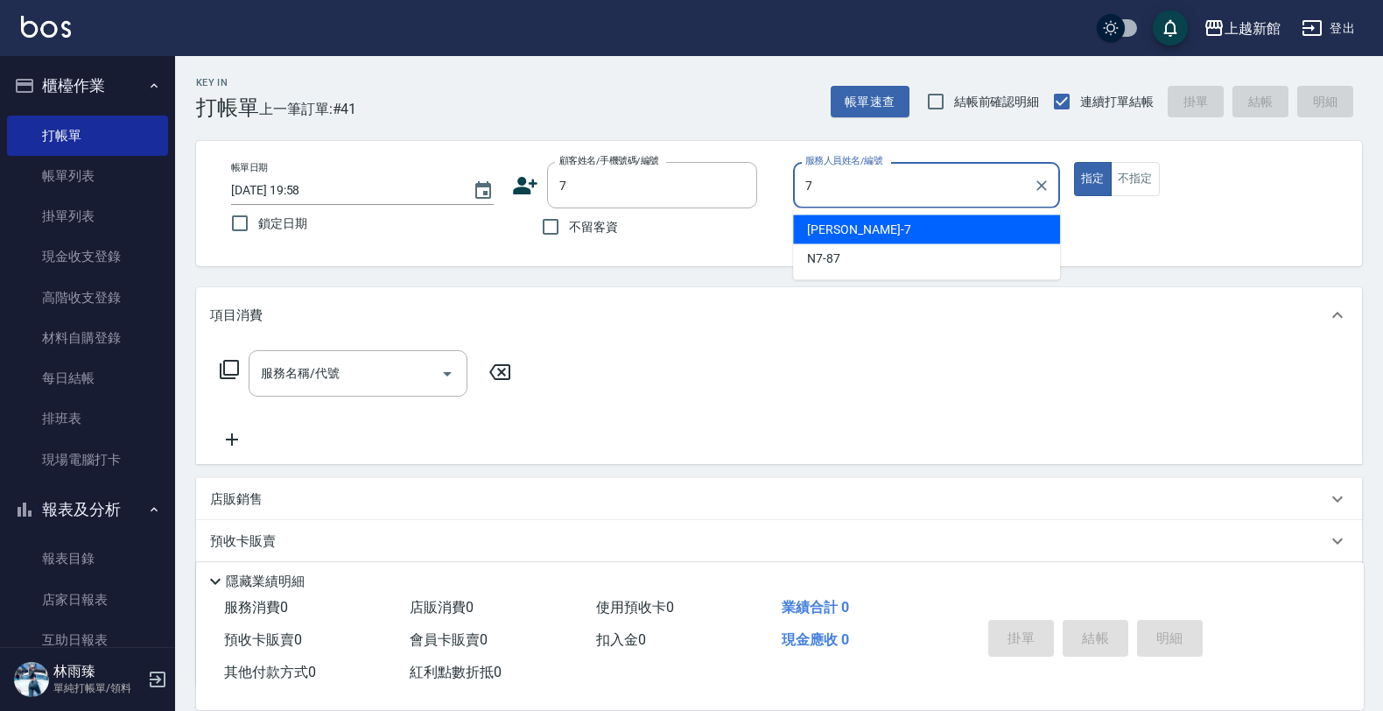
type input "莫尼卡-7"
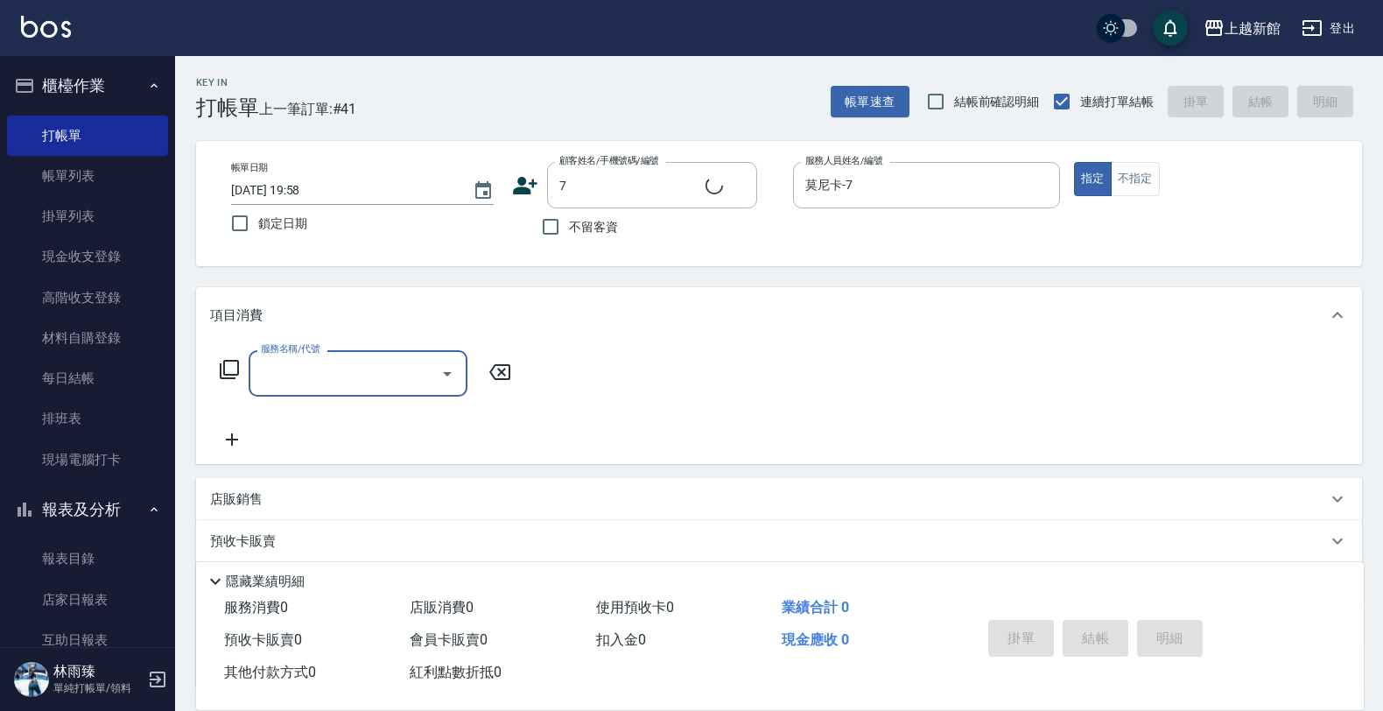
type input "莫尼卡/77/7"
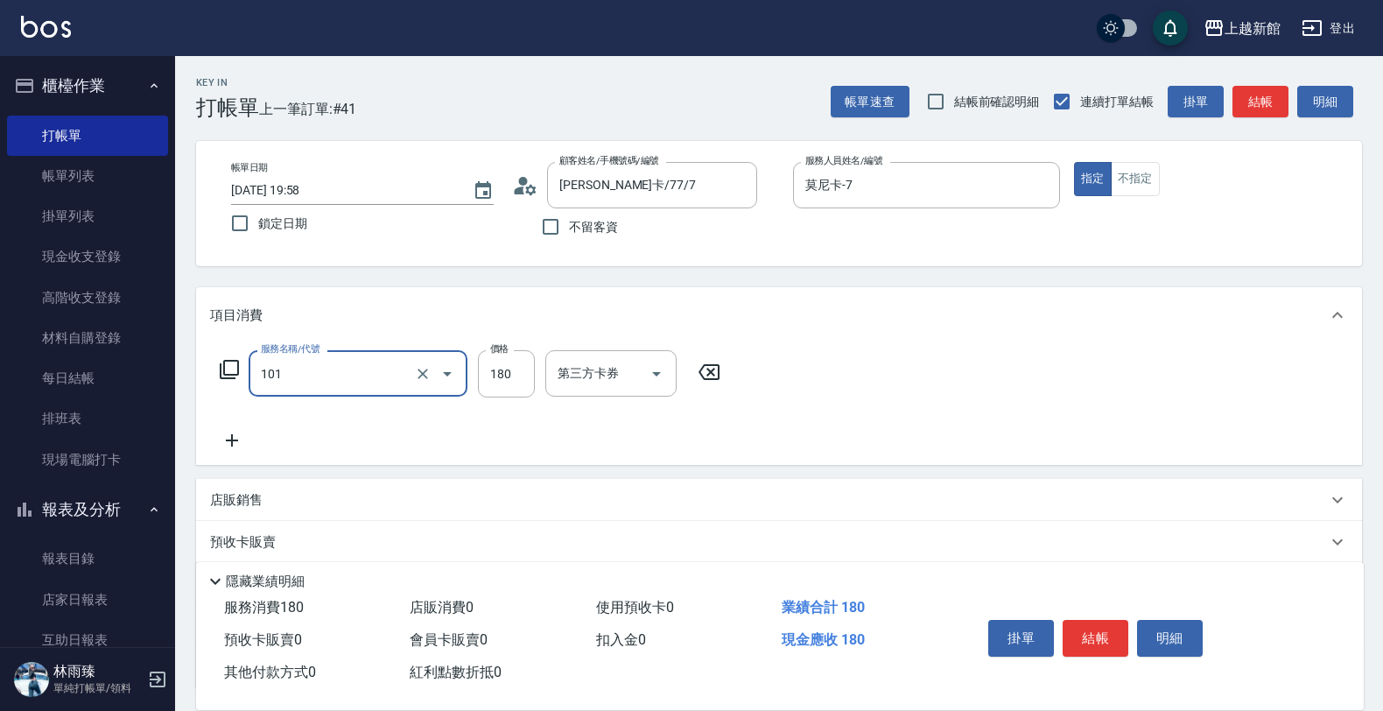
type input "洗髮250(101)"
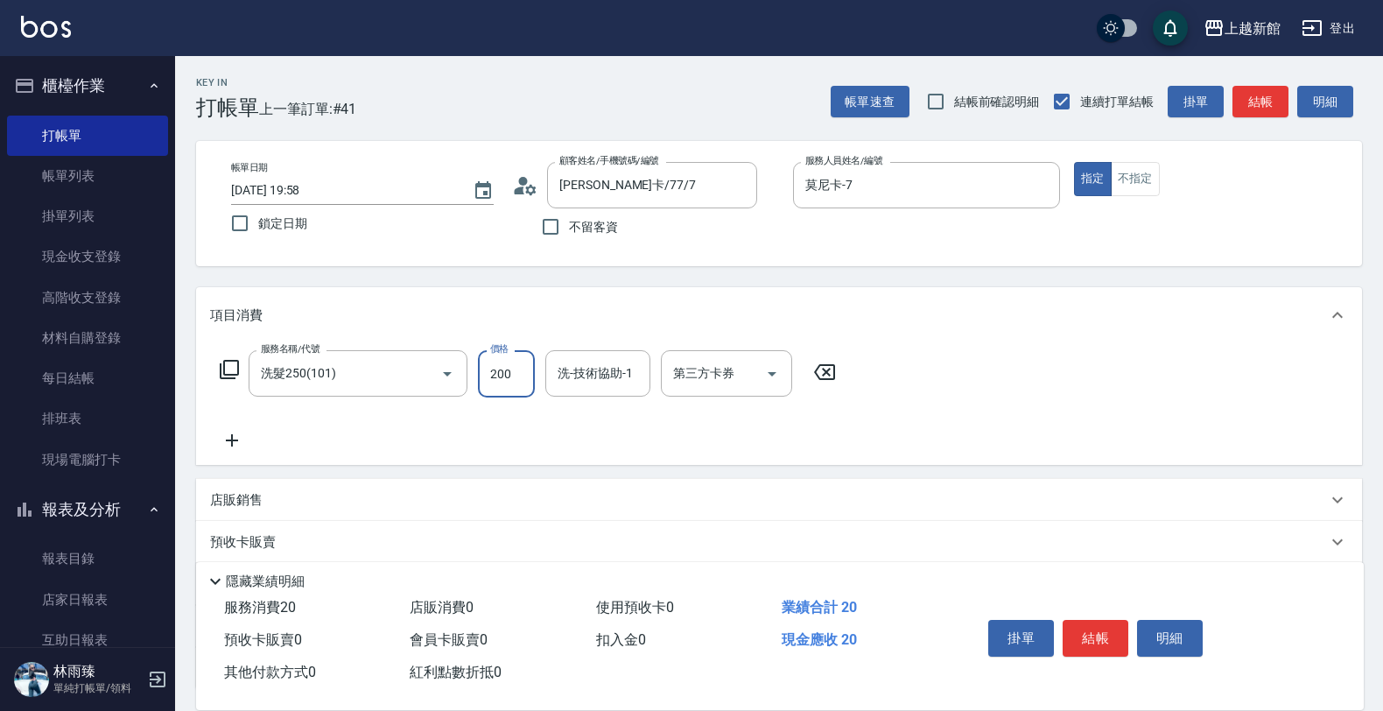
type input "200"
type input "宜珍-4"
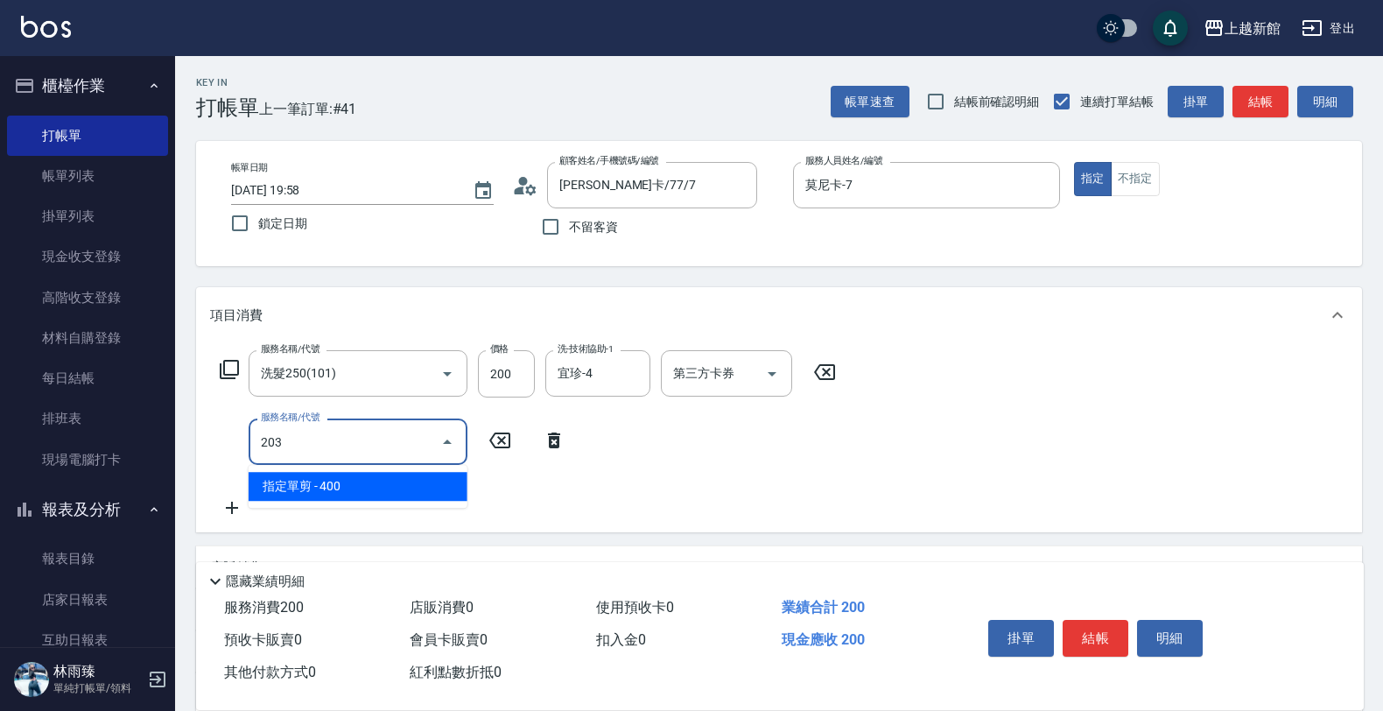
type input "指定單剪(203)"
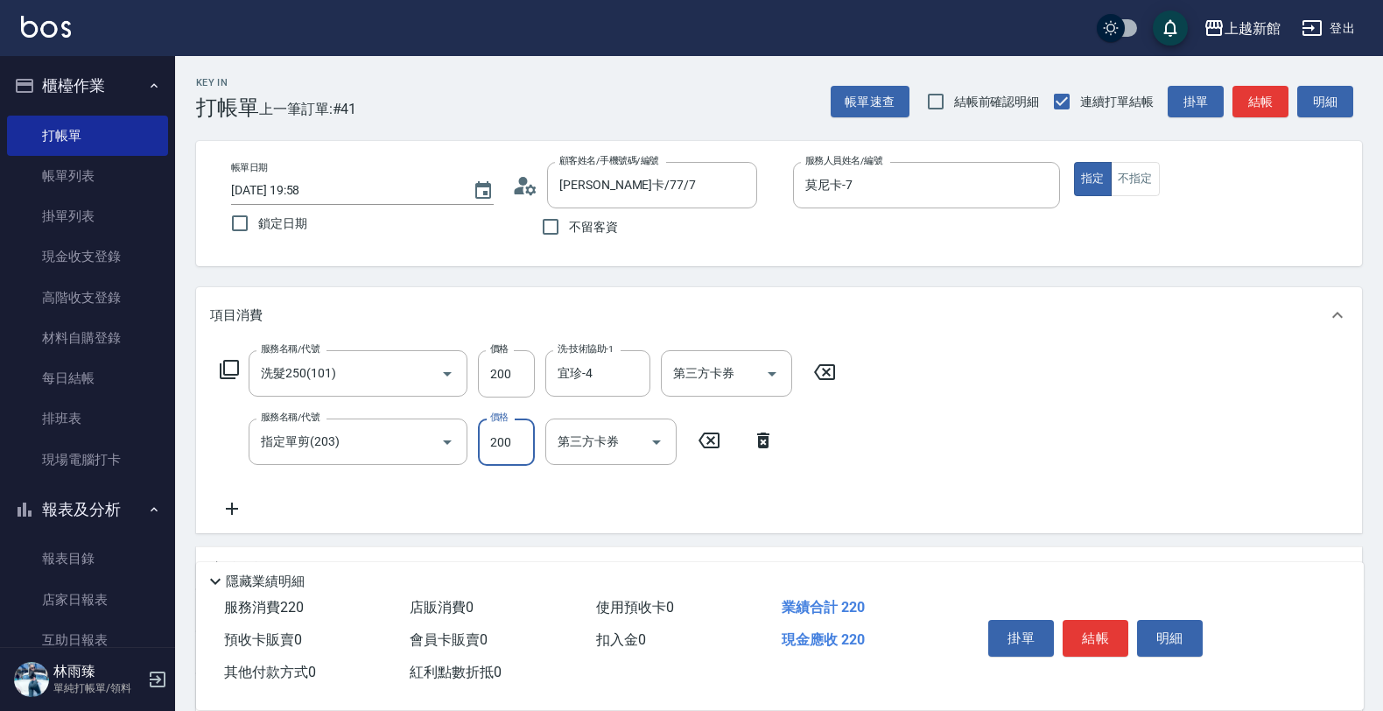
type input "200"
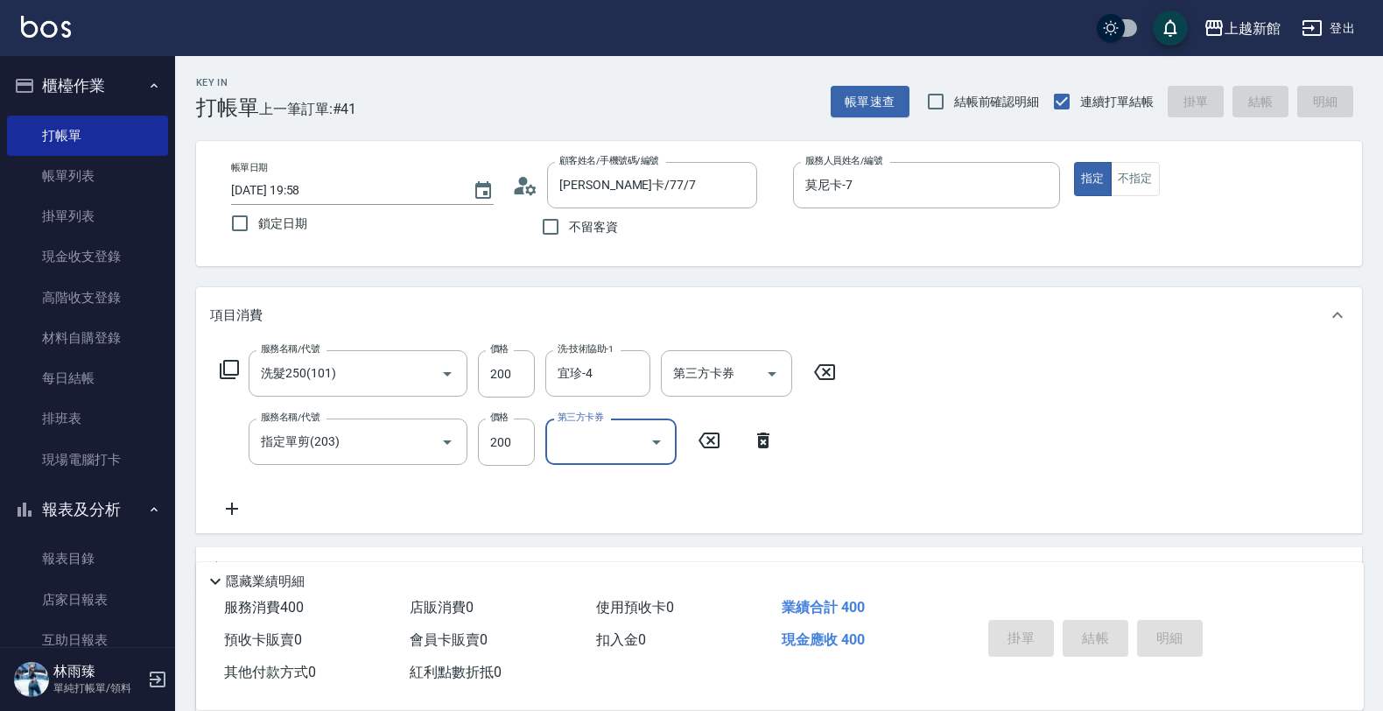
type input "2025/08/22 19:59"
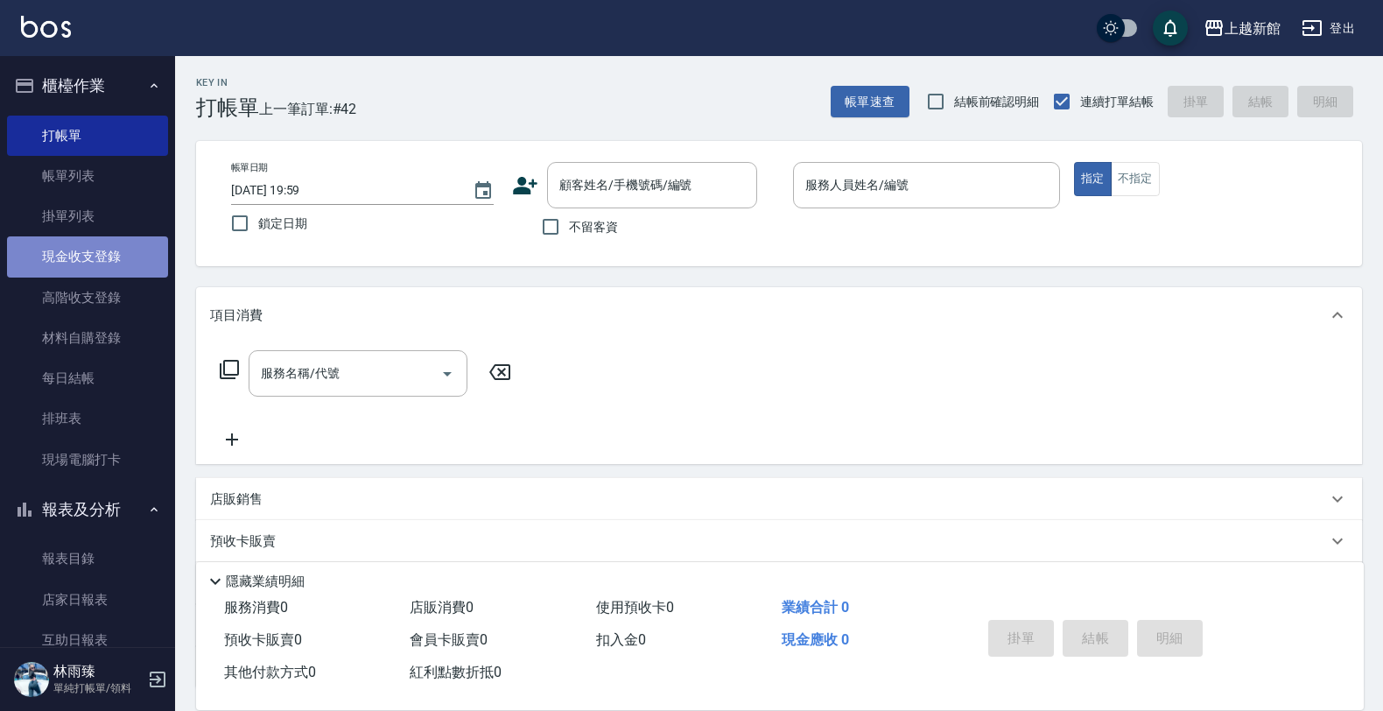
click at [116, 260] on link "現金收支登錄" at bounding box center [87, 256] width 161 height 40
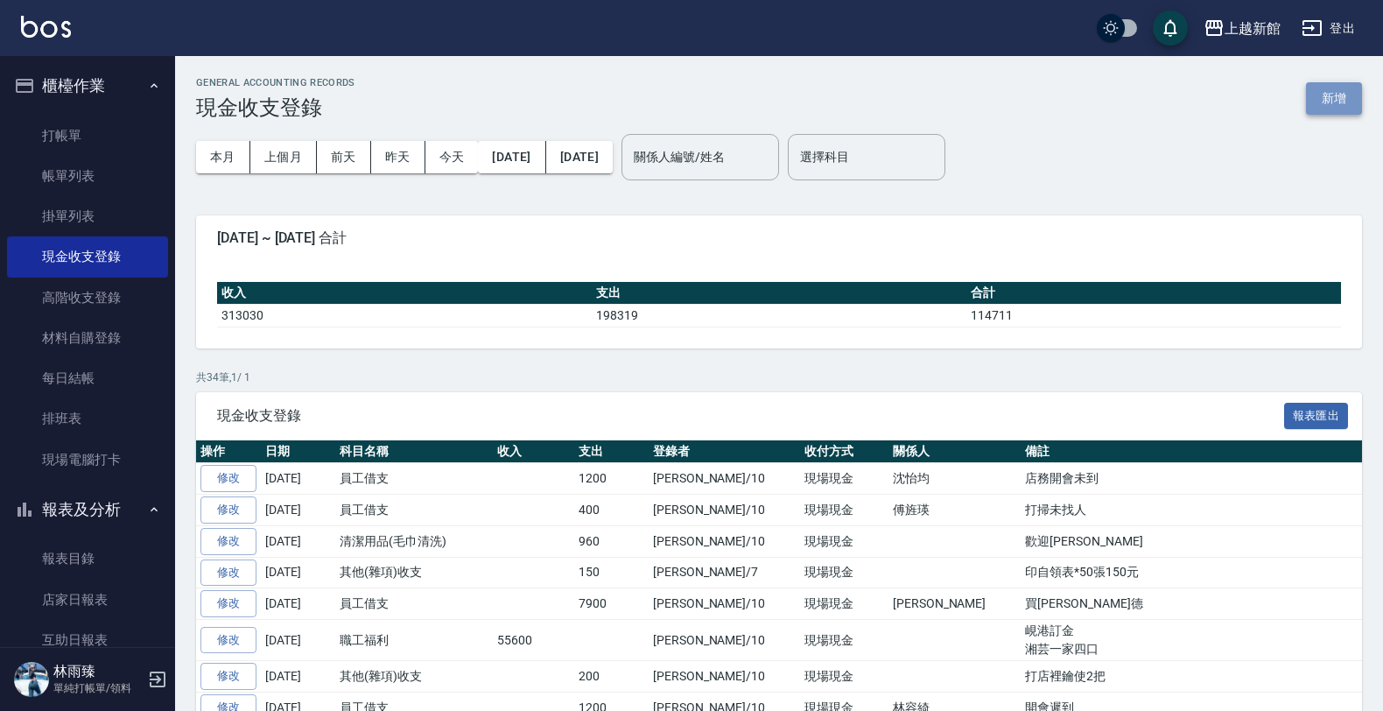
click at [1329, 97] on button "新增" at bounding box center [1334, 98] width 56 height 32
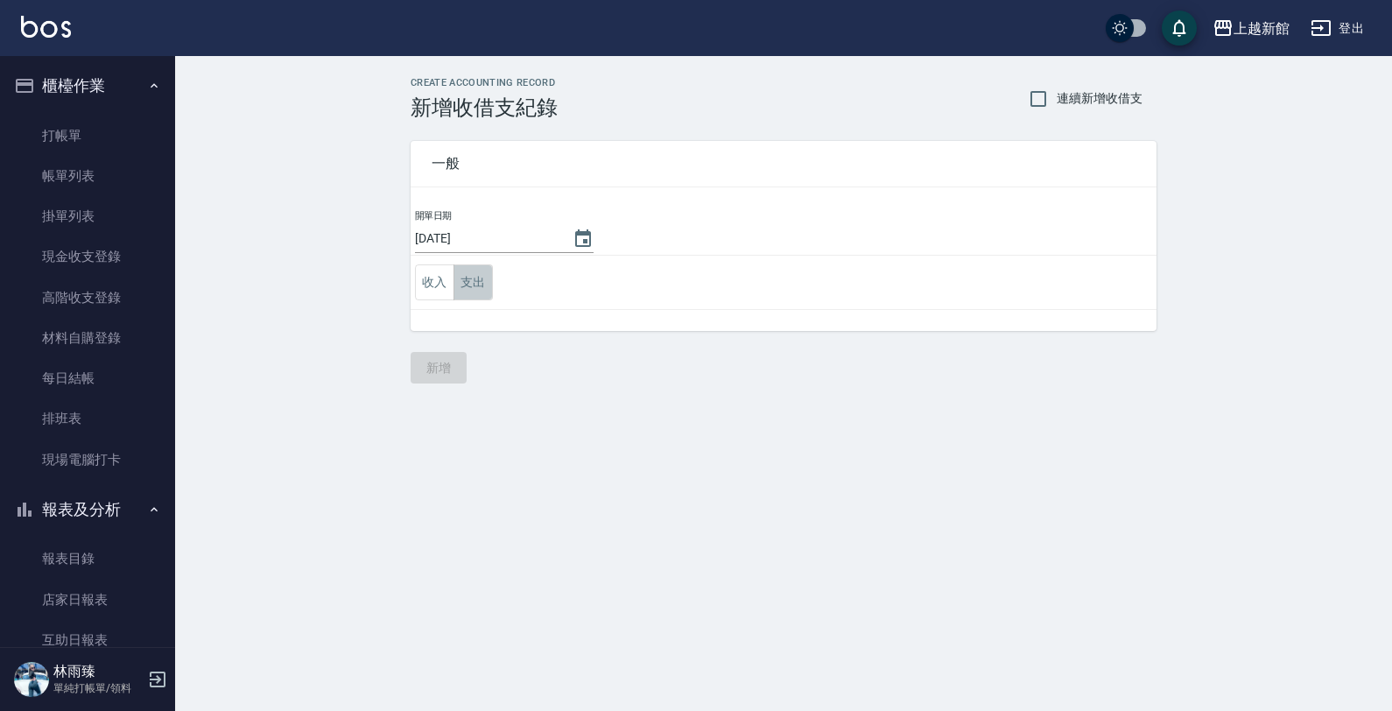
click at [482, 286] on button "支出" at bounding box center [473, 282] width 39 height 36
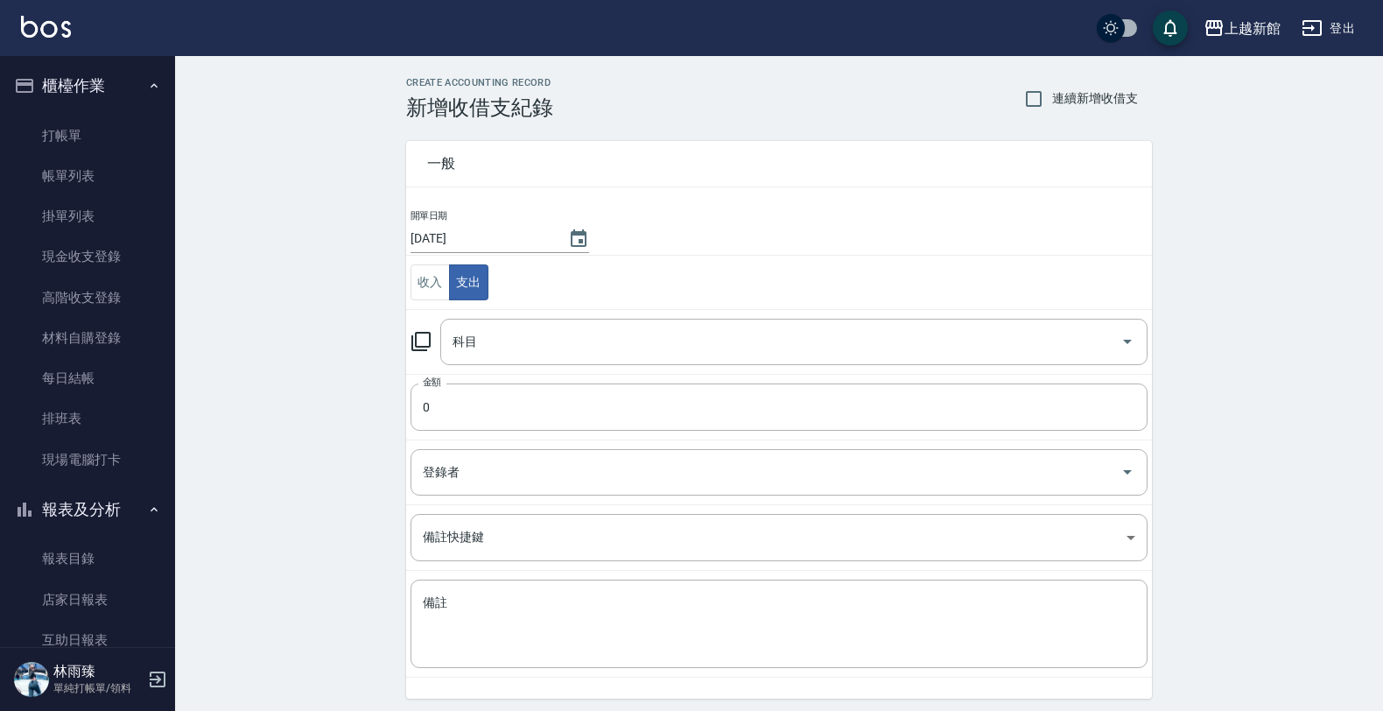
click at [418, 341] on icon at bounding box center [421, 341] width 21 height 21
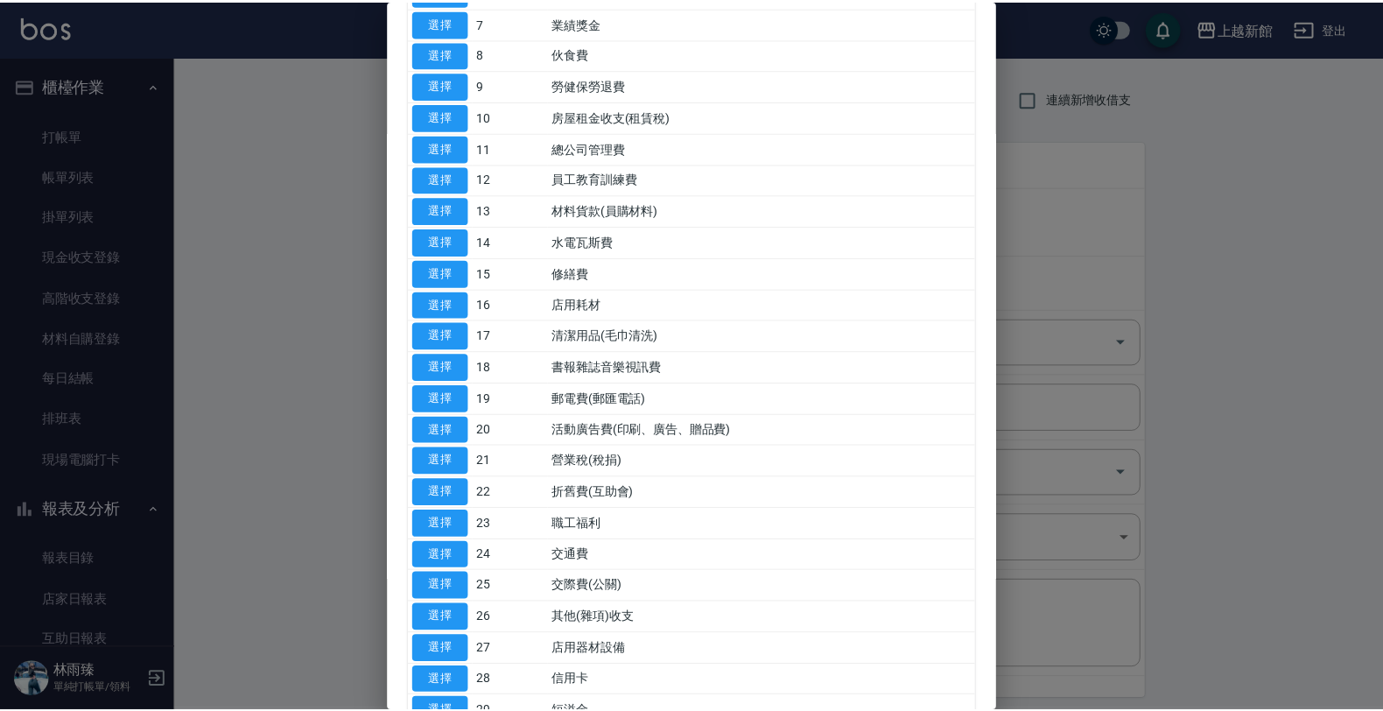
scroll to position [438, 0]
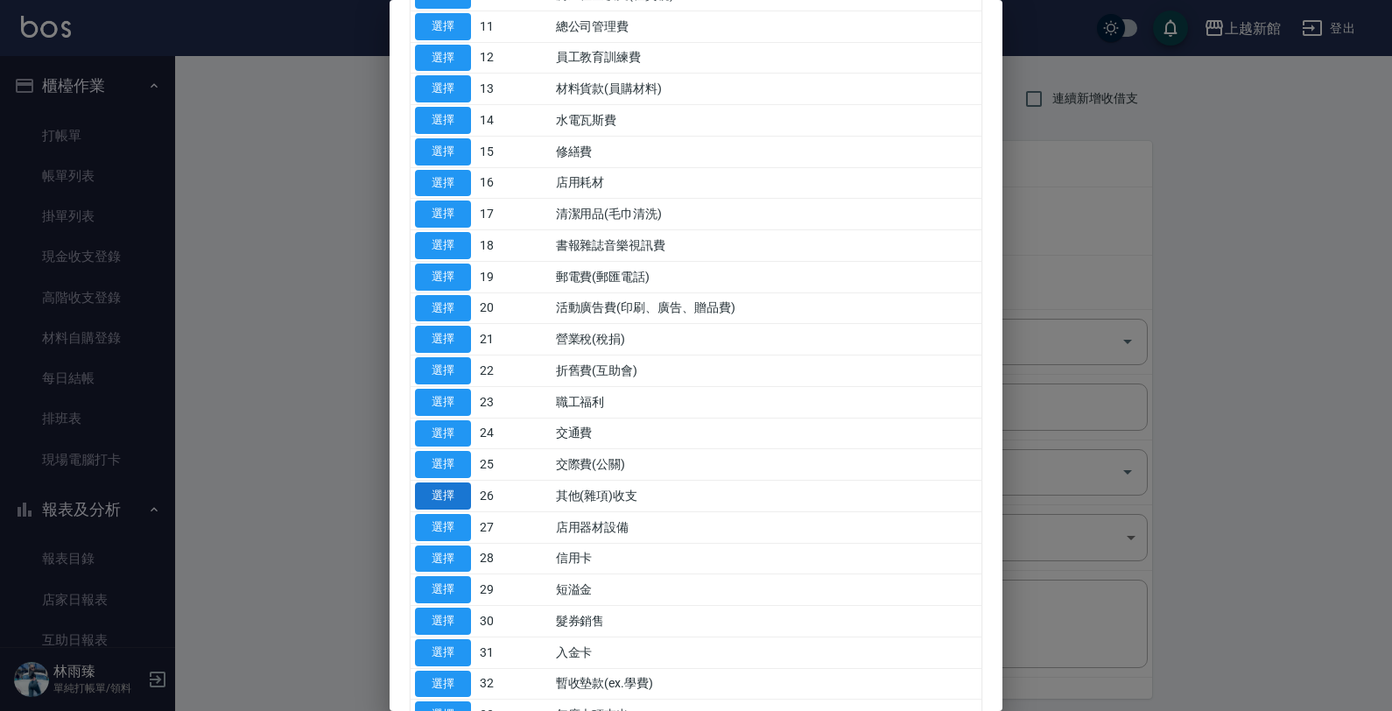
click at [431, 493] on button "選擇" at bounding box center [443, 495] width 56 height 27
type input "26 其他(雜項)收支"
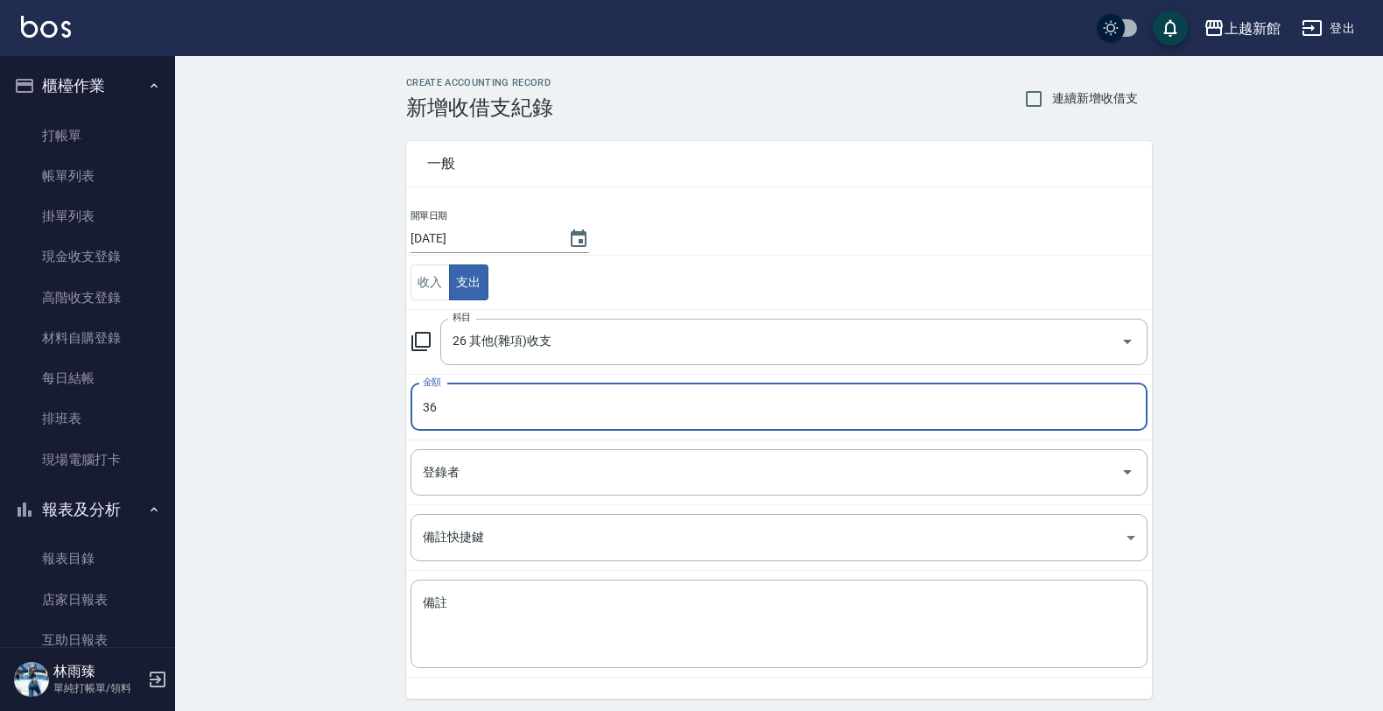
type input "36"
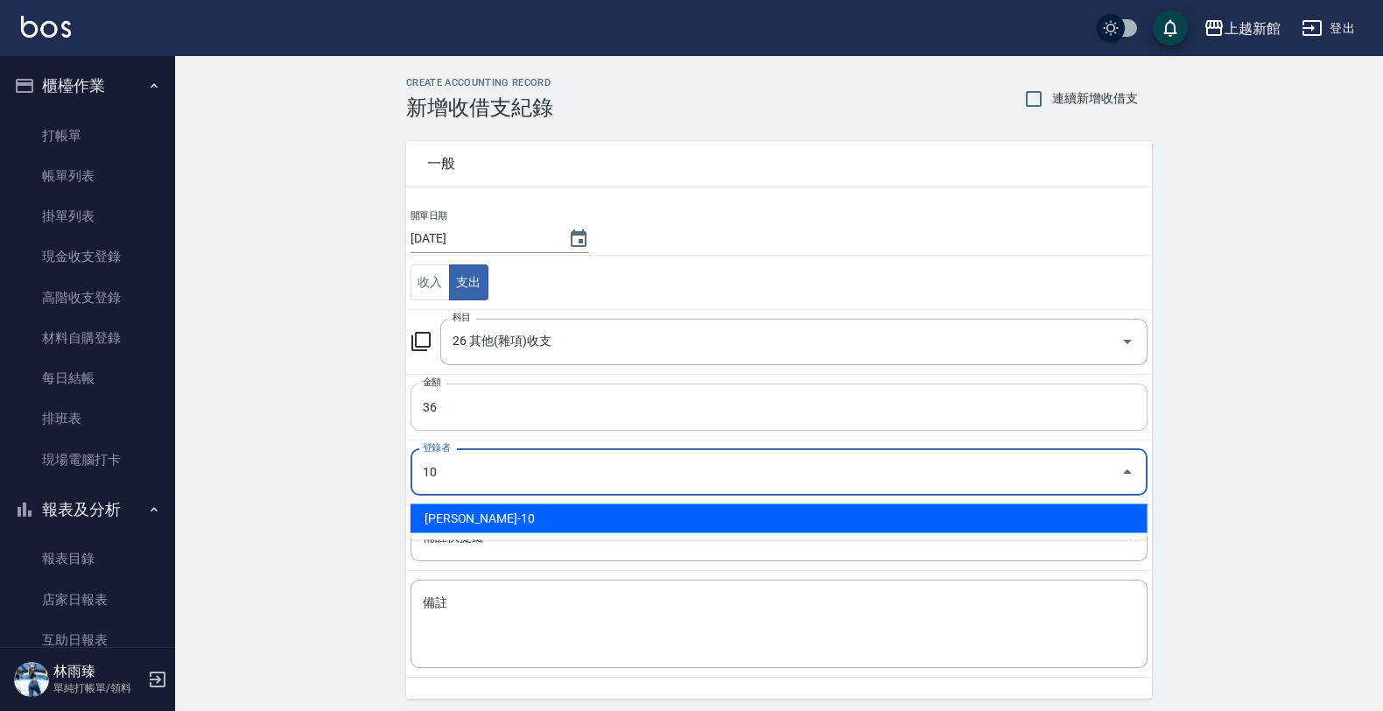
type input "劉名儀-10"
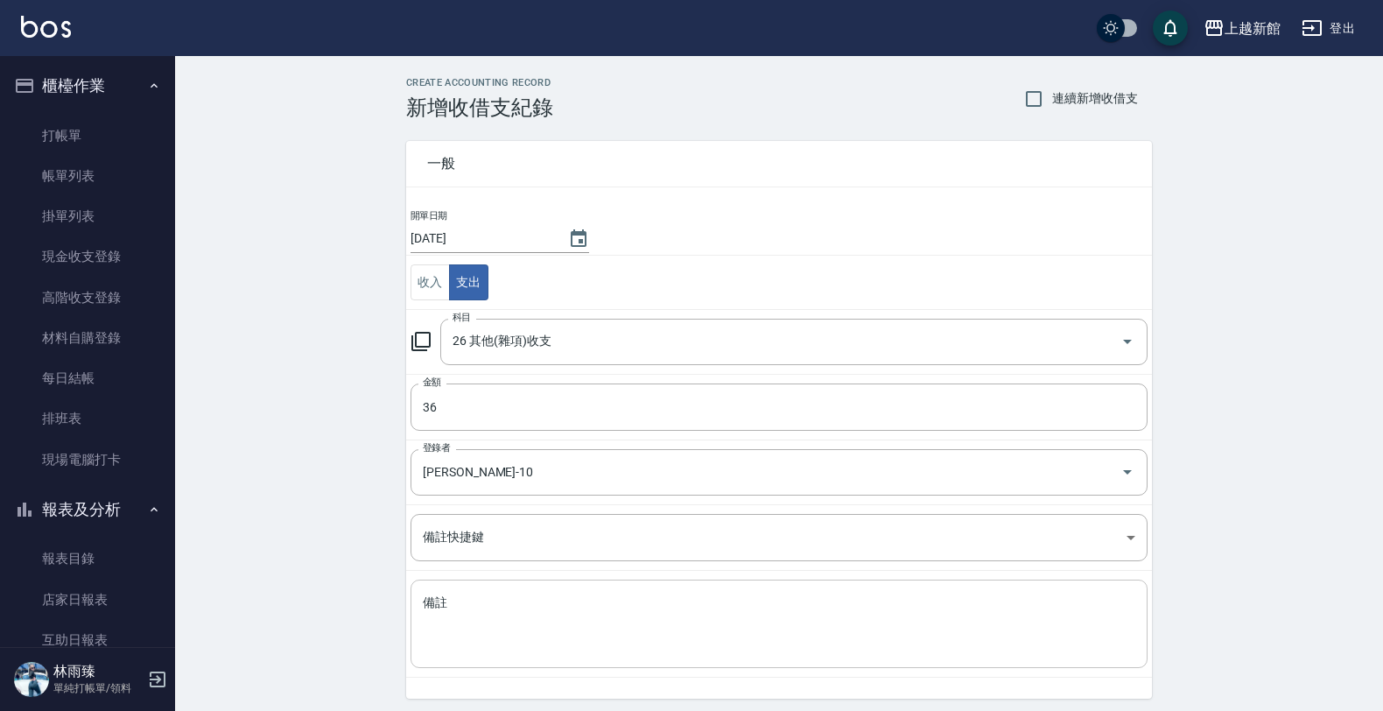
click at [411, 622] on div "x 備註" at bounding box center [779, 624] width 737 height 88
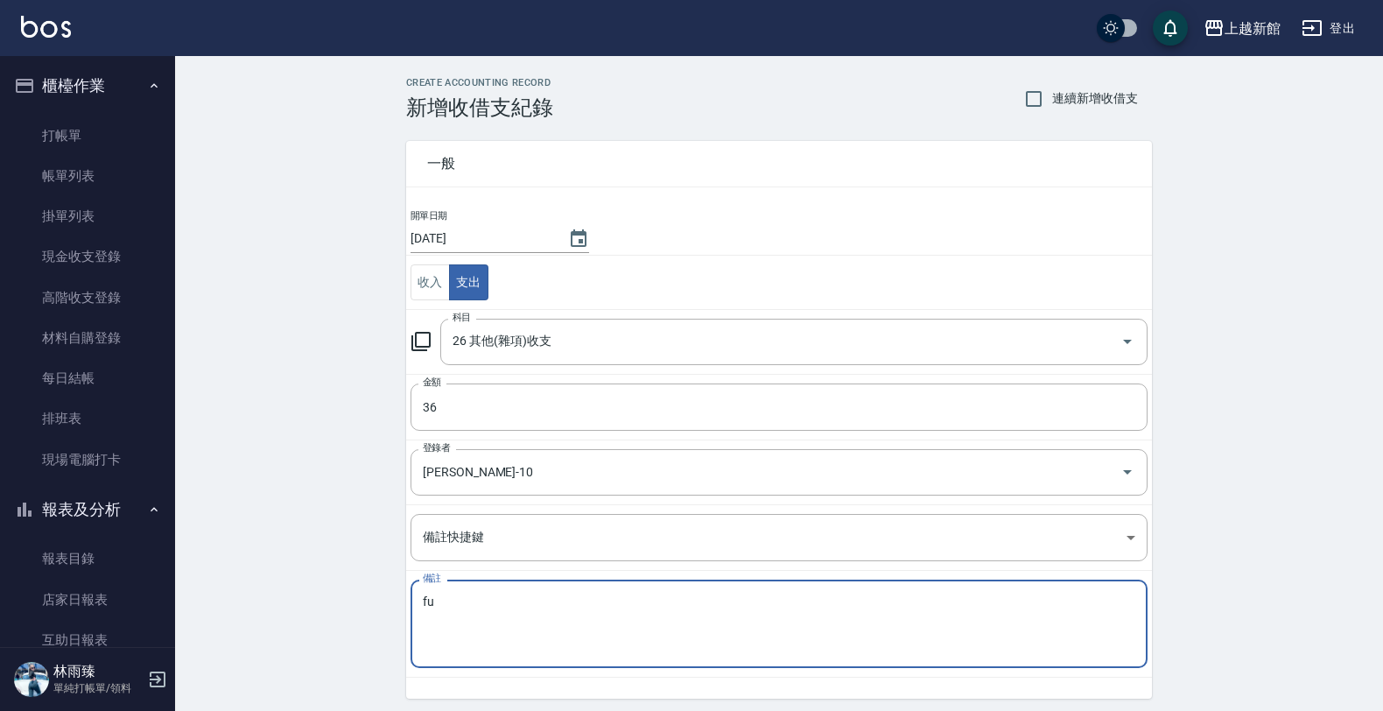
type textarea "f"
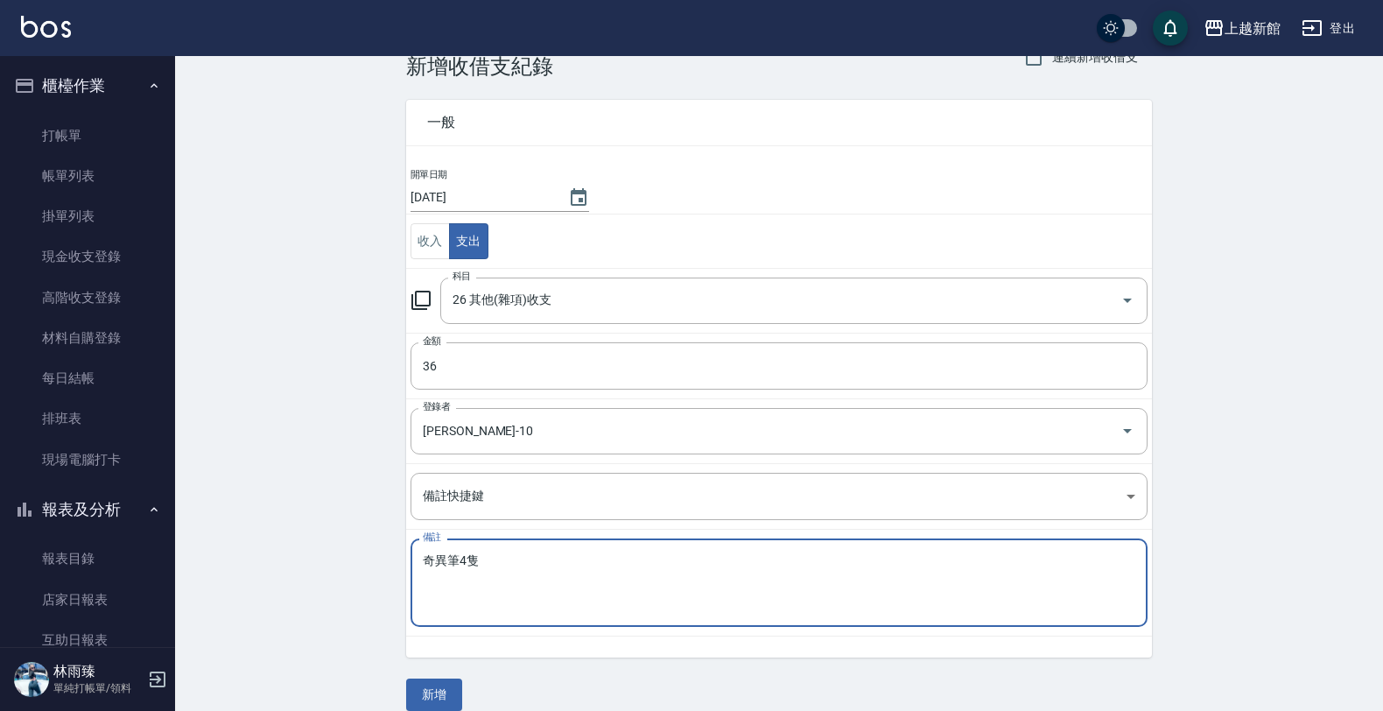
scroll to position [63, 0]
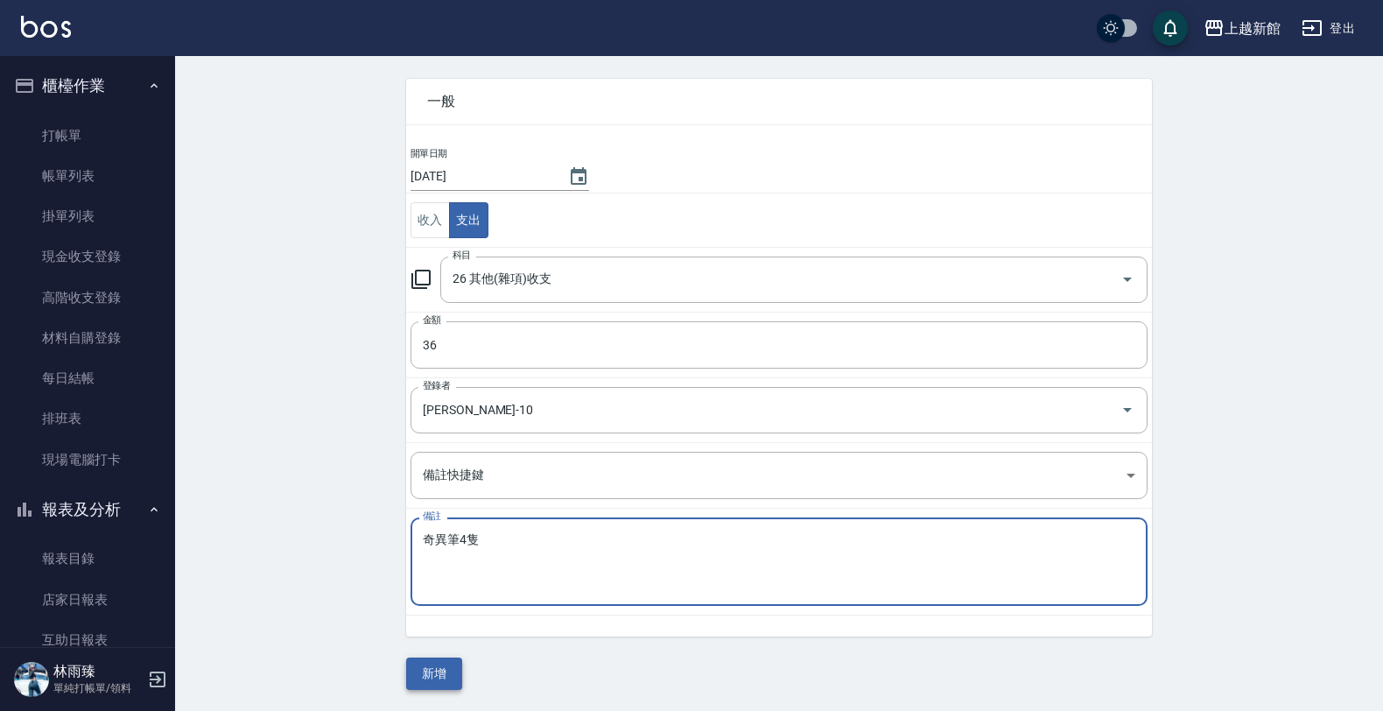
type textarea "奇異筆4隻"
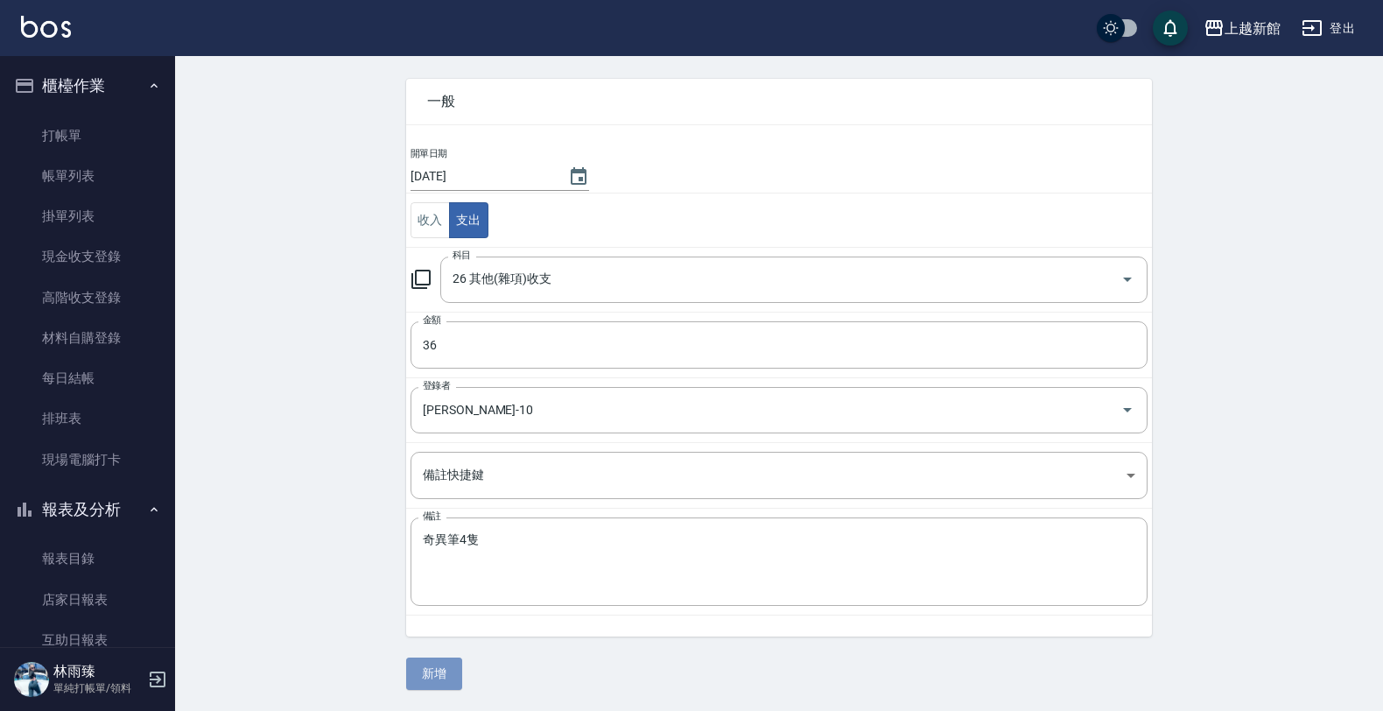
drag, startPoint x: 423, startPoint y: 671, endPoint x: 422, endPoint y: 684, distance: 13.2
click at [422, 684] on button "新增" at bounding box center [434, 674] width 56 height 32
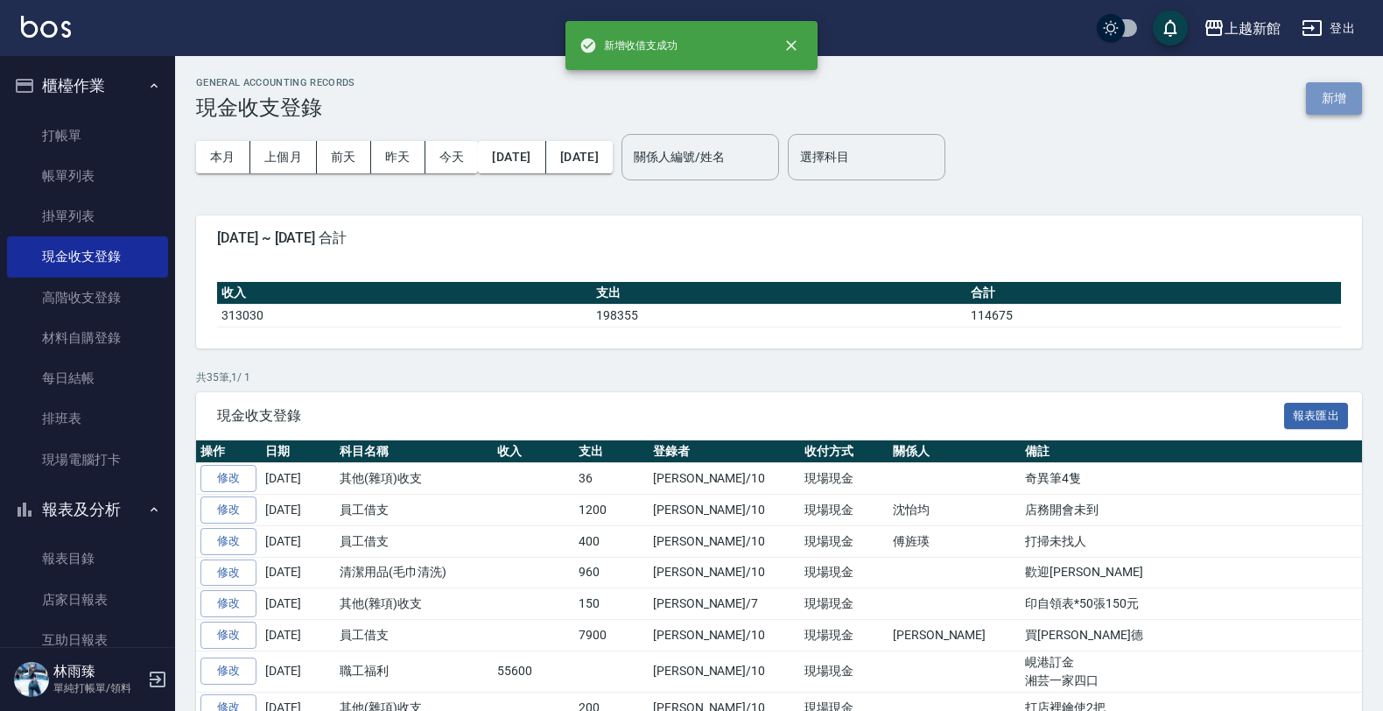
click at [1353, 89] on button "新增" at bounding box center [1334, 98] width 56 height 32
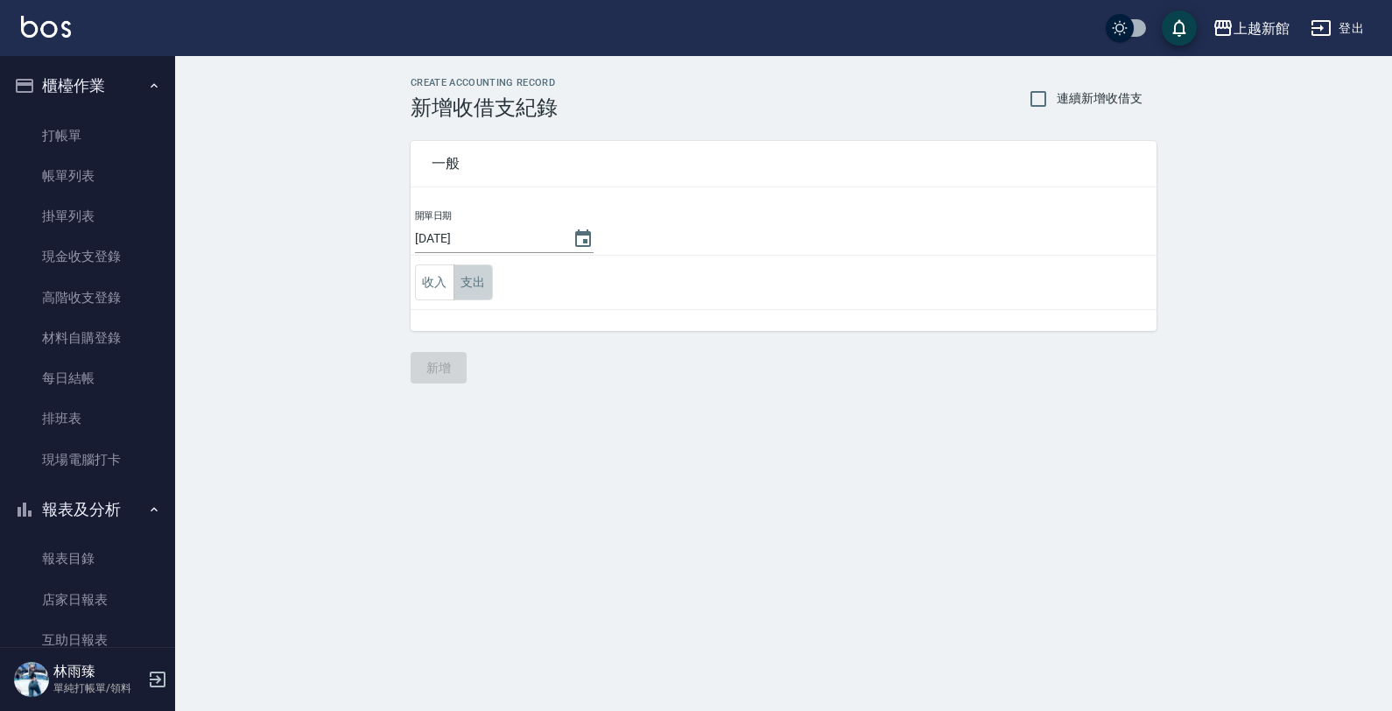
drag, startPoint x: 474, startPoint y: 282, endPoint x: 461, endPoint y: 300, distance: 22.1
click at [473, 282] on button "支出" at bounding box center [473, 282] width 39 height 36
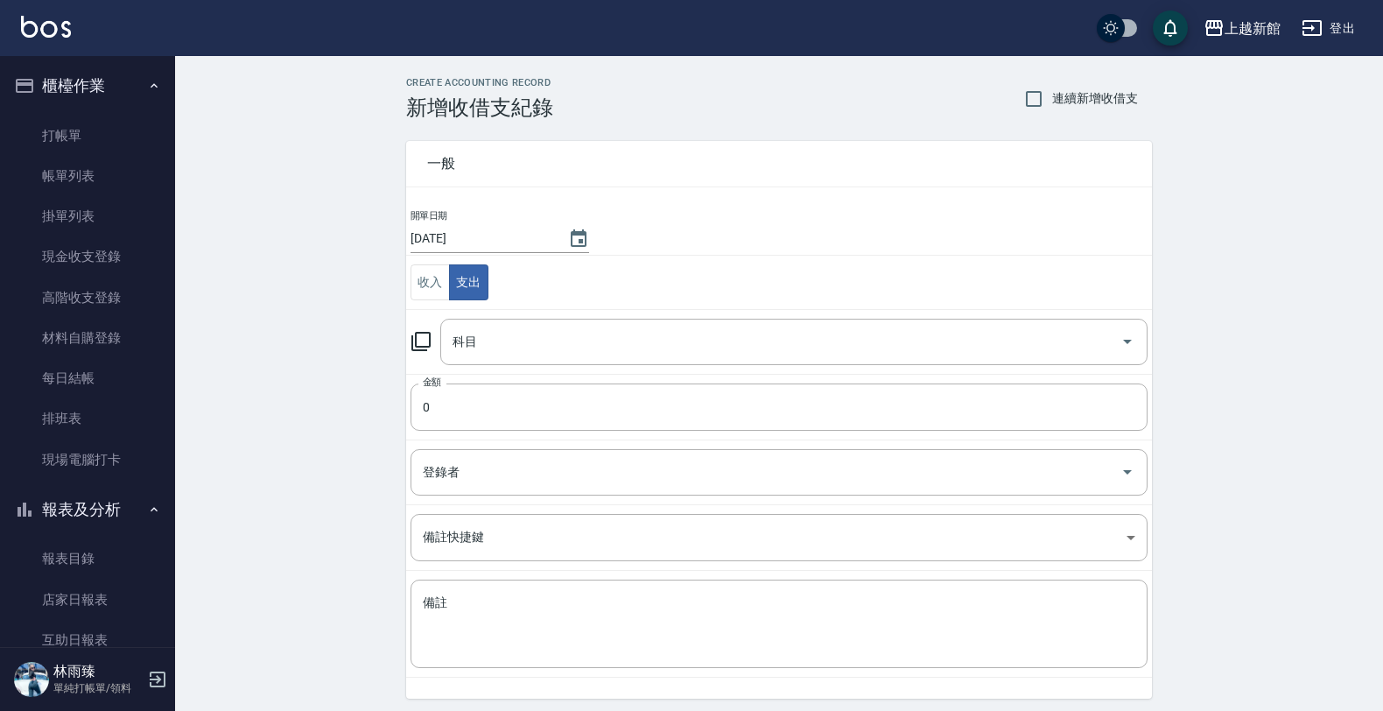
click at [417, 333] on icon at bounding box center [421, 341] width 21 height 21
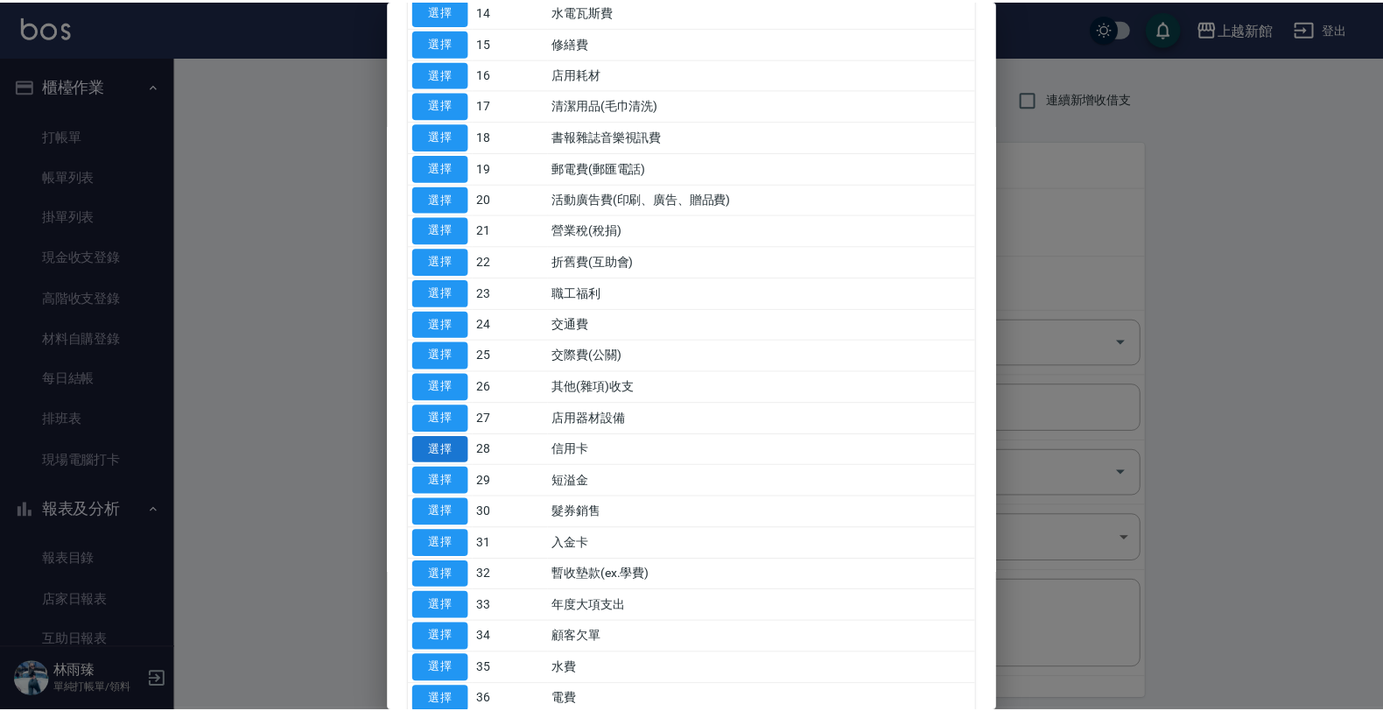
scroll to position [671, 0]
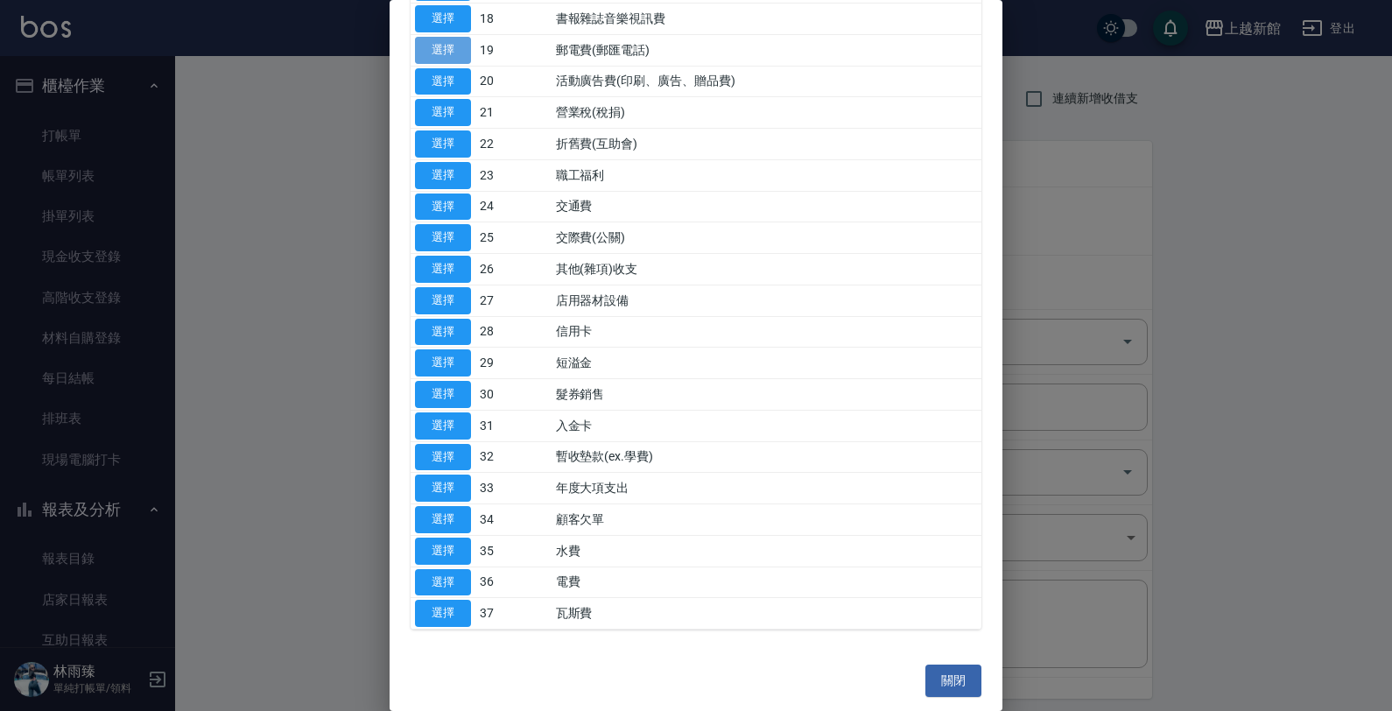
click at [448, 45] on button "選擇" at bounding box center [443, 50] width 56 height 27
type input "19 郵電費(郵匯電話)"
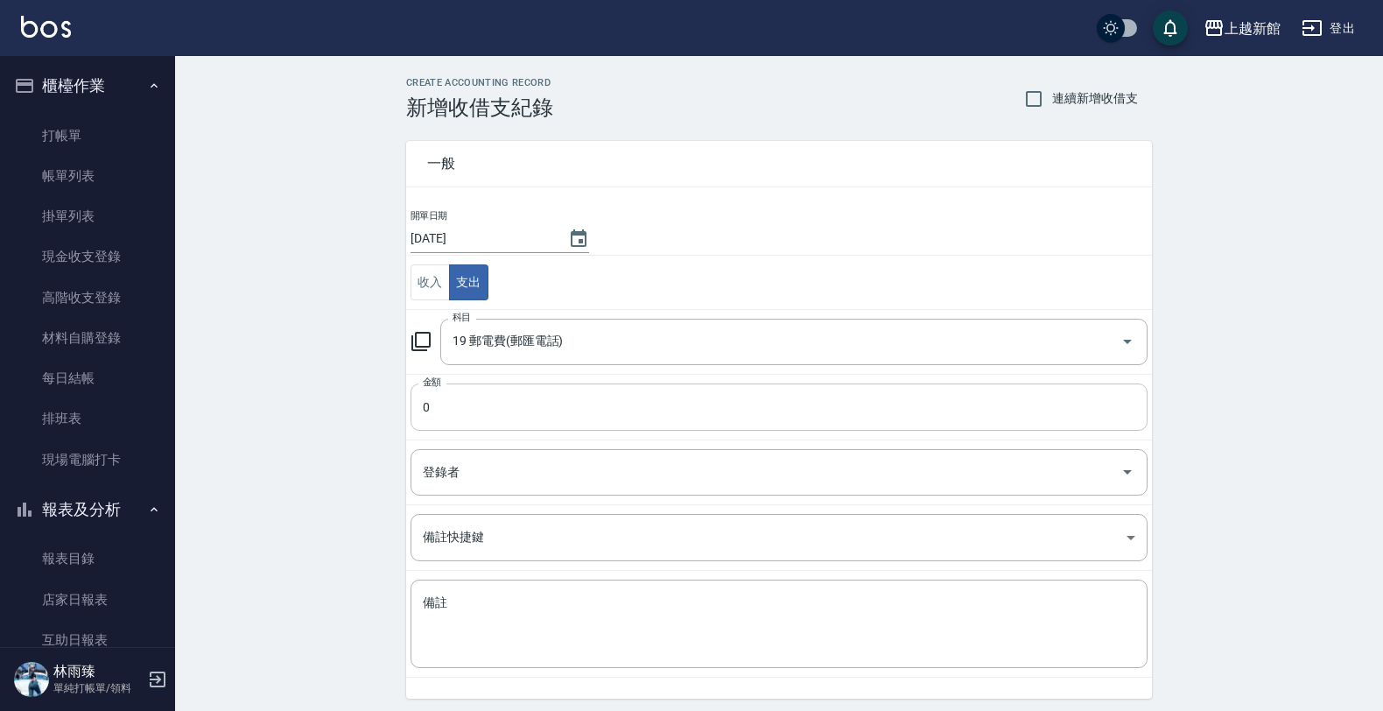
click at [445, 414] on input "0" at bounding box center [779, 406] width 737 height 47
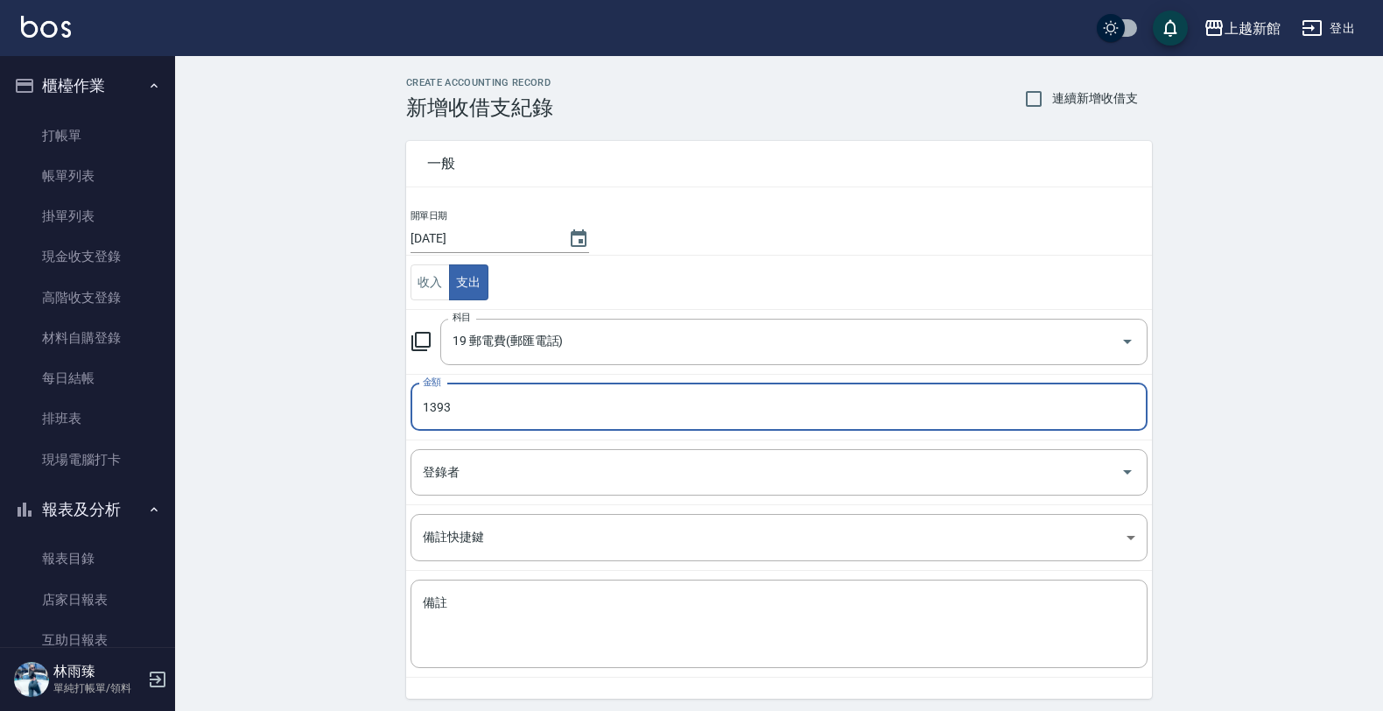
type input "1393"
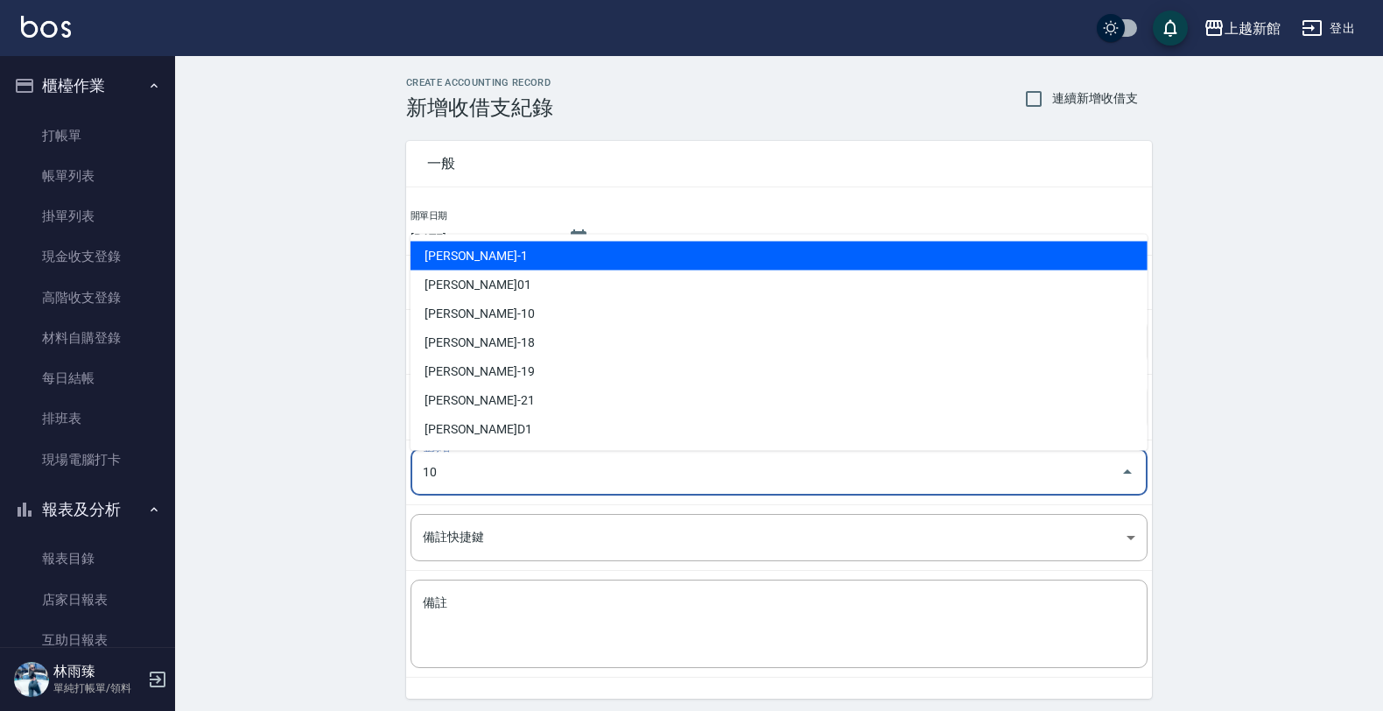
type input "劉名儀-10"
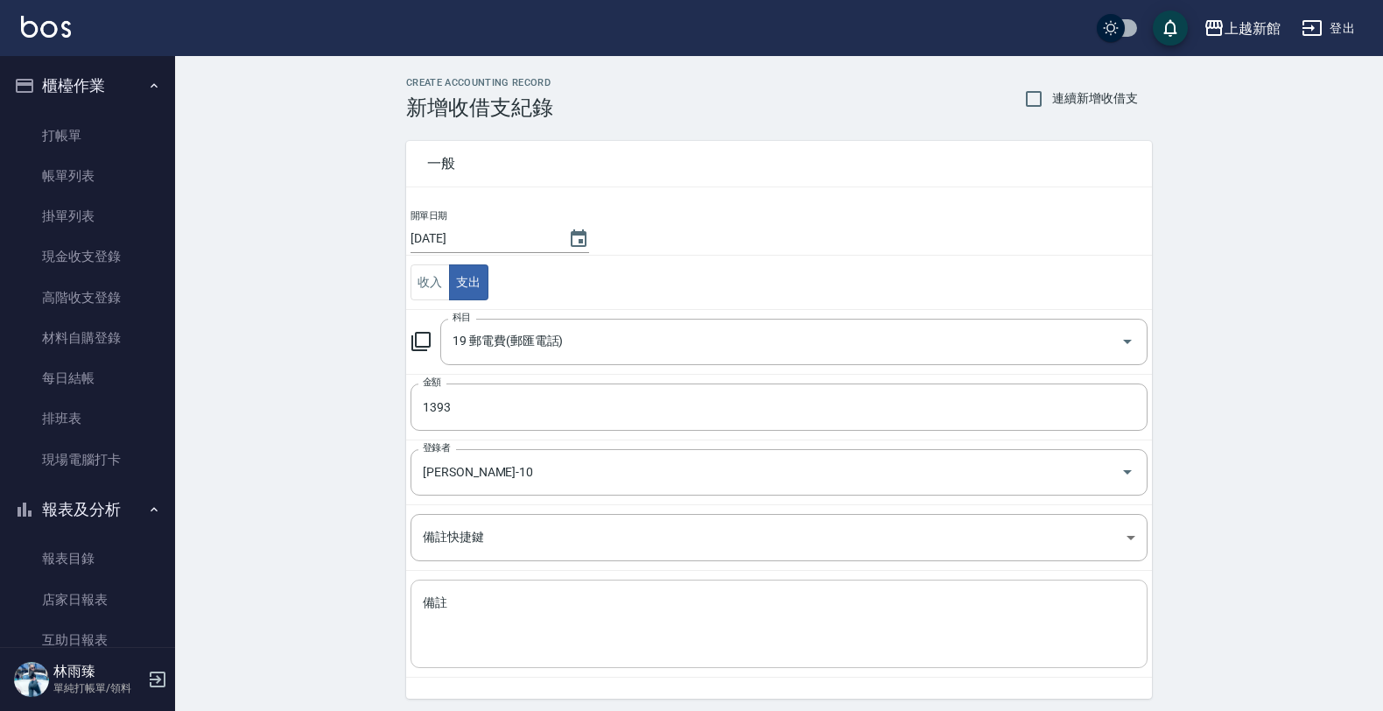
click at [452, 587] on div "x 備註" at bounding box center [779, 624] width 737 height 88
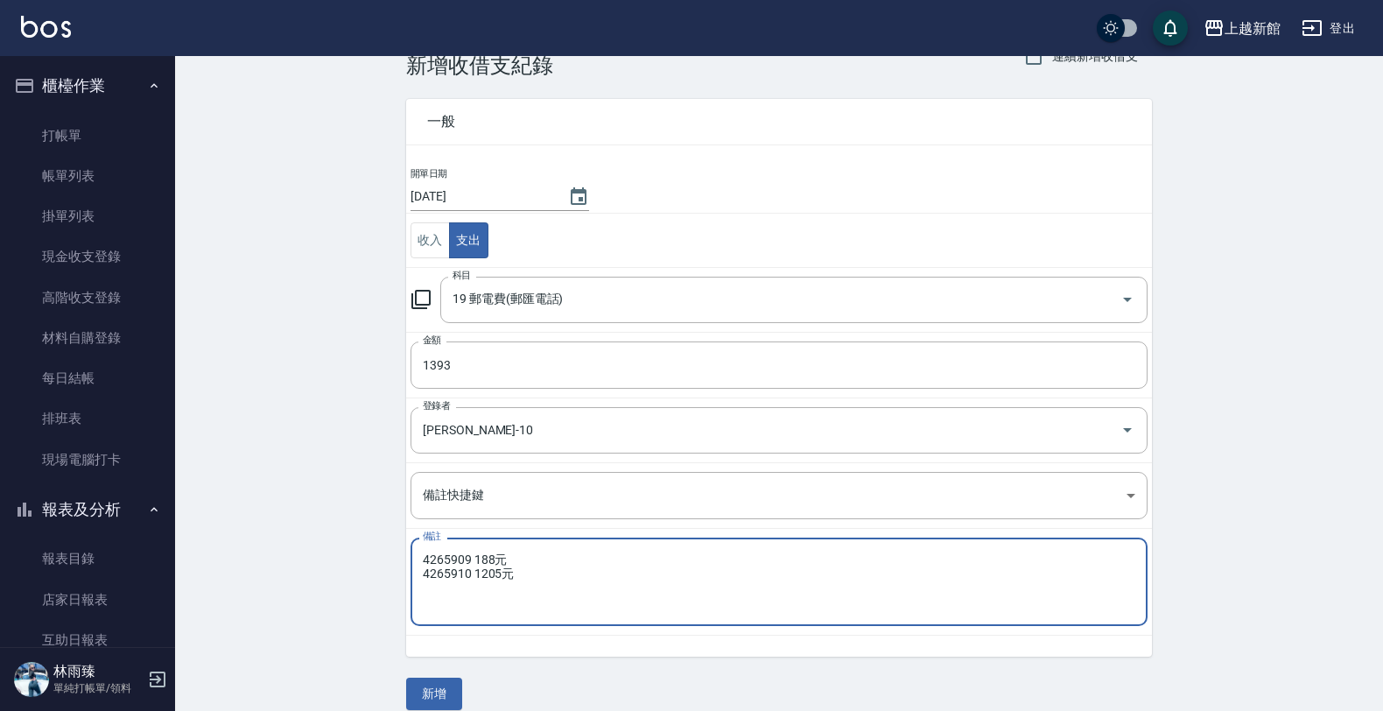
scroll to position [63, 0]
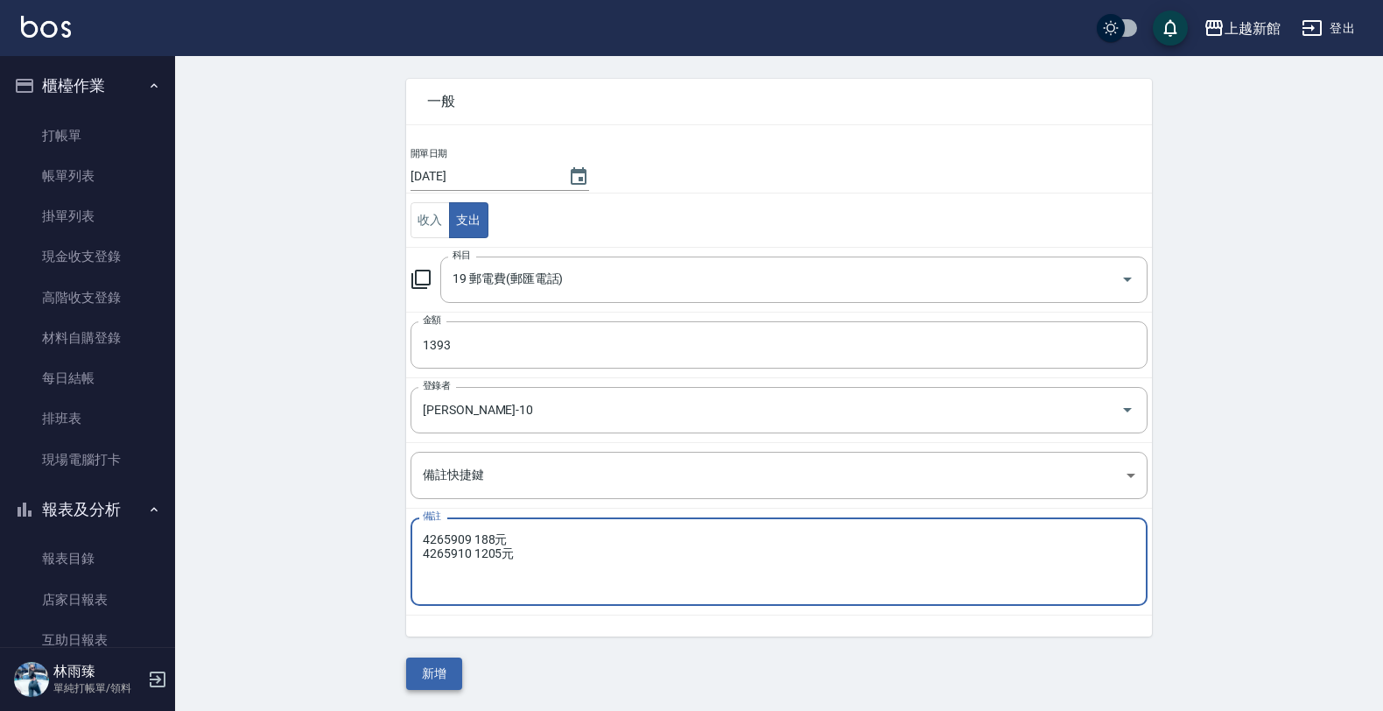
type textarea "4265909 188元 4265910 1205元"
click at [438, 662] on button "新增" at bounding box center [434, 674] width 56 height 32
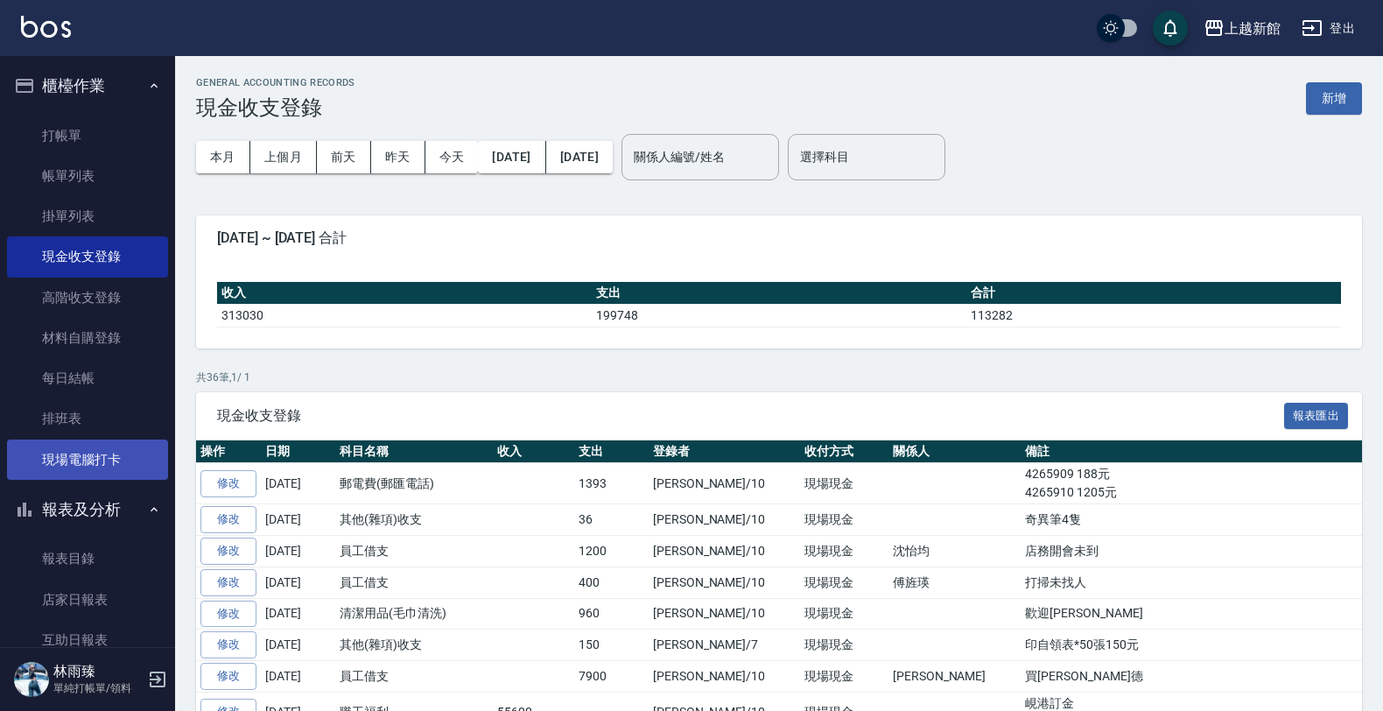
click at [88, 467] on link "現場電腦打卡" at bounding box center [87, 460] width 161 height 40
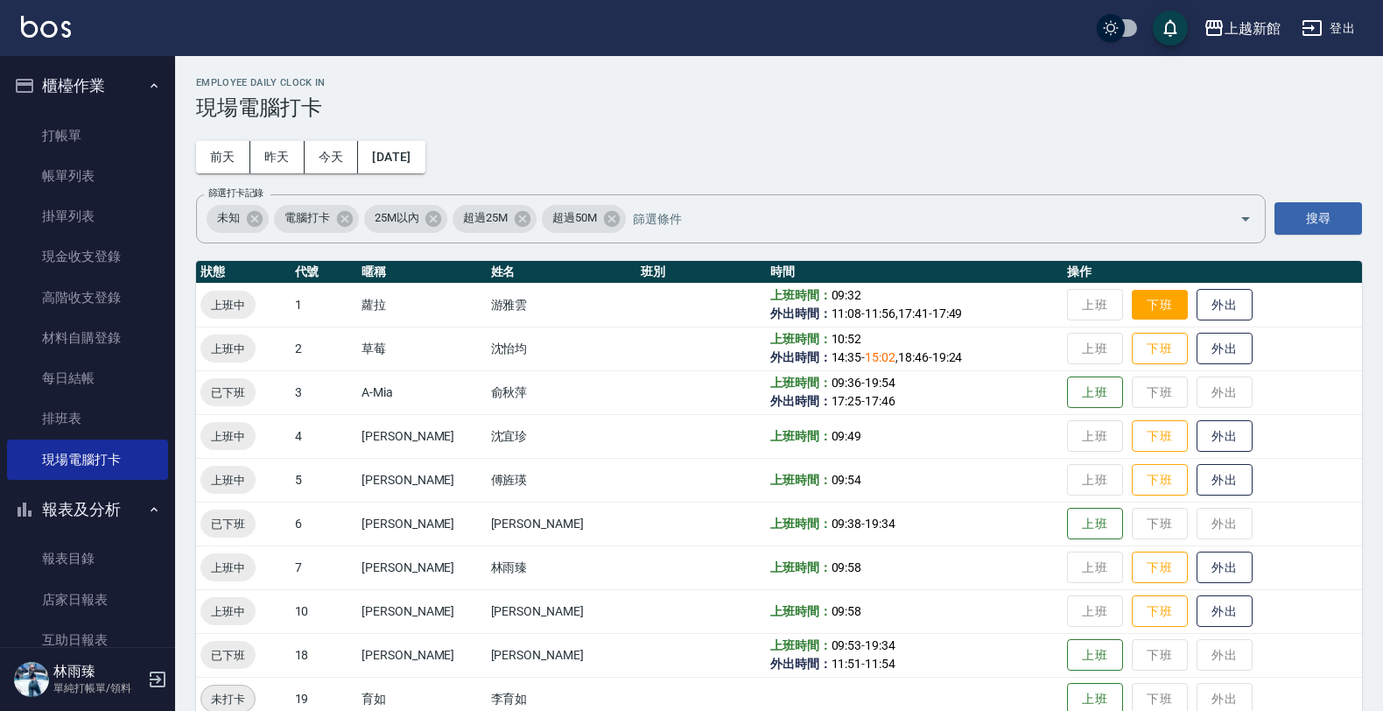
click at [1140, 292] on button "下班" at bounding box center [1160, 305] width 56 height 31
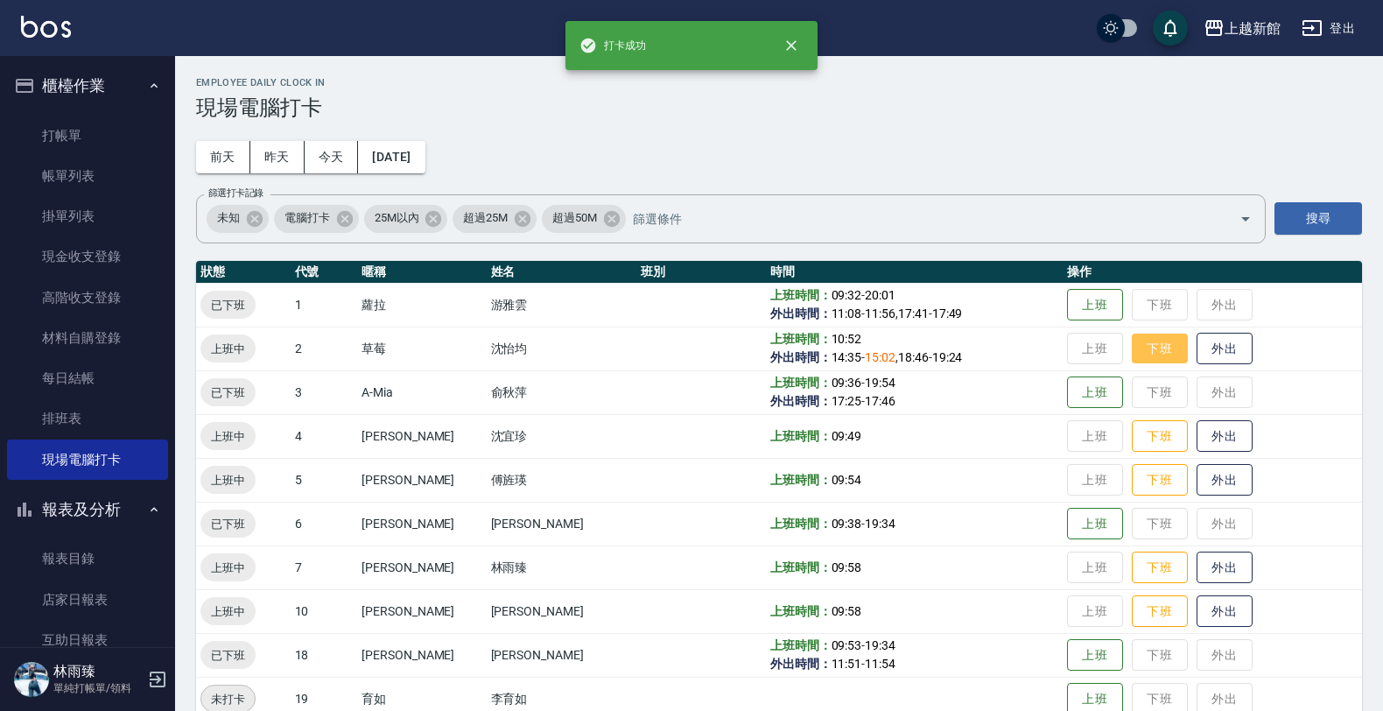
click at [1143, 335] on button "下班" at bounding box center [1160, 349] width 56 height 31
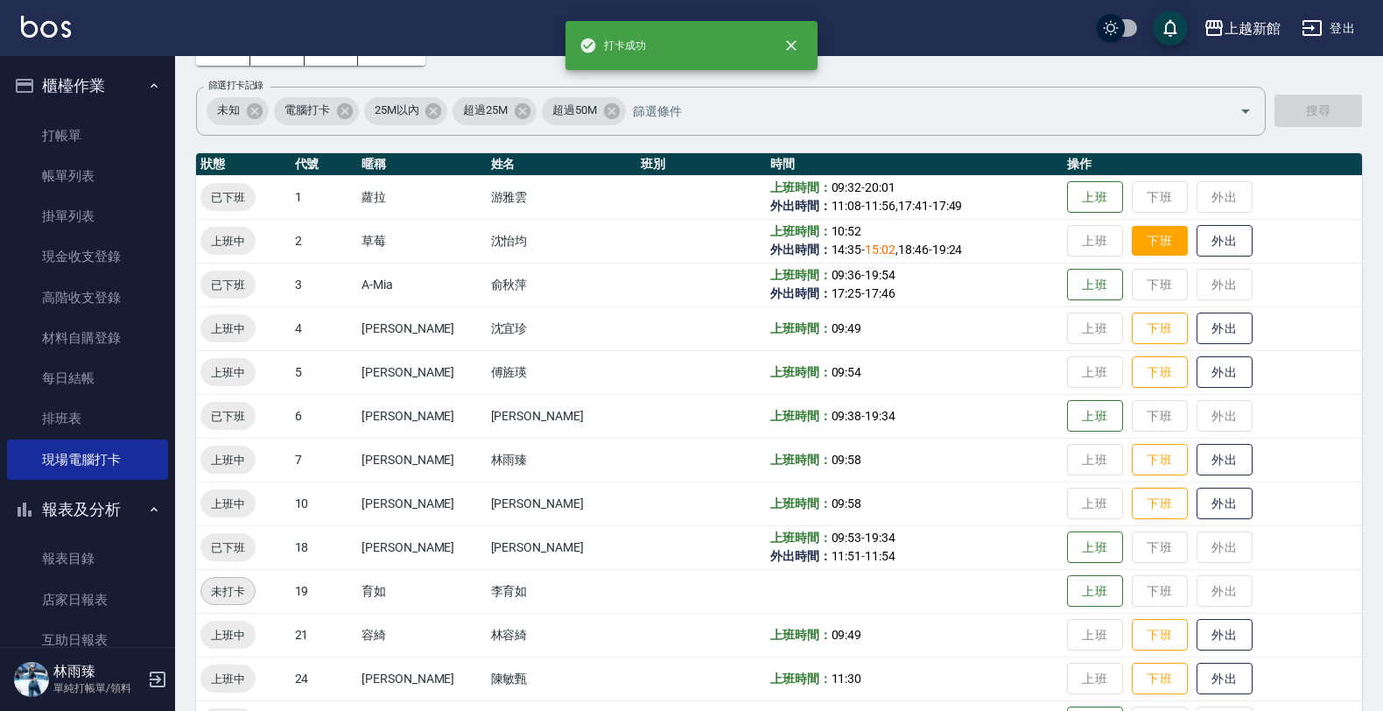
scroll to position [109, 0]
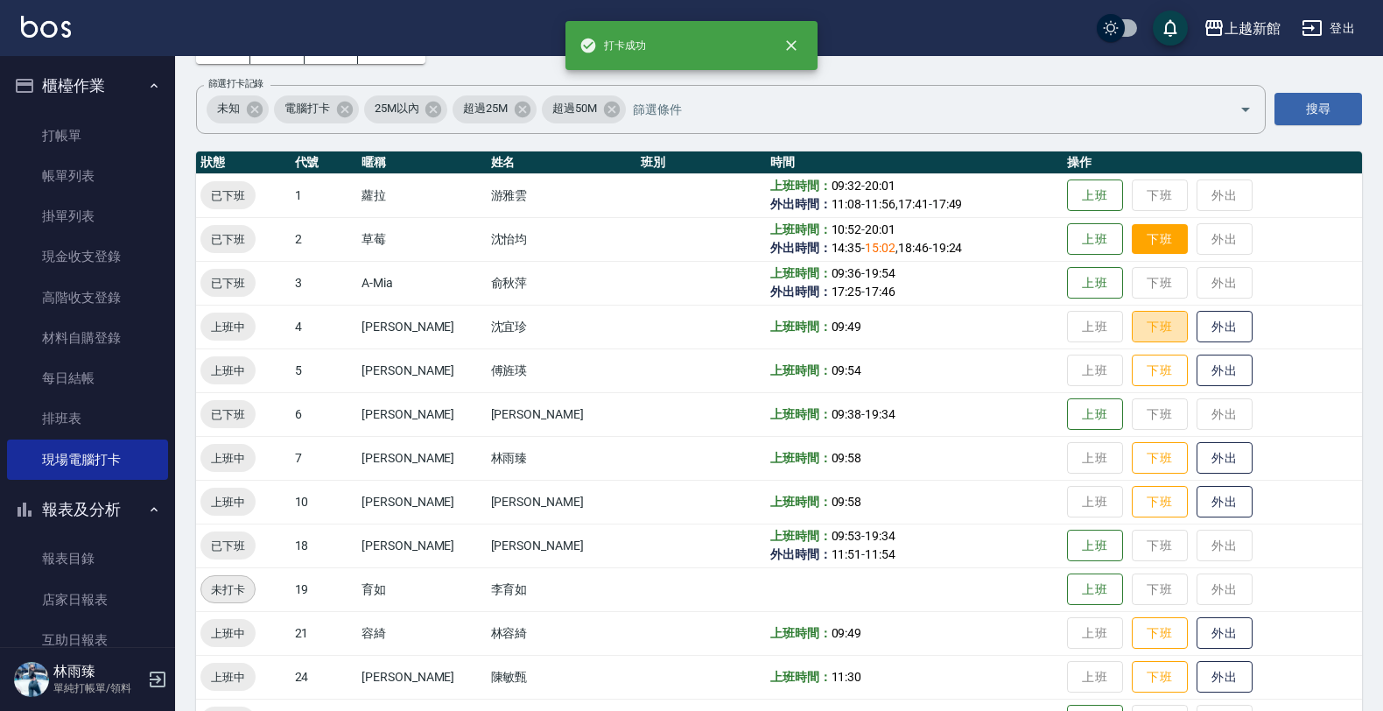
click at [1143, 335] on button "下班" at bounding box center [1160, 327] width 56 height 32
click at [1143, 353] on td "上班 下班 外出" at bounding box center [1212, 370] width 299 height 44
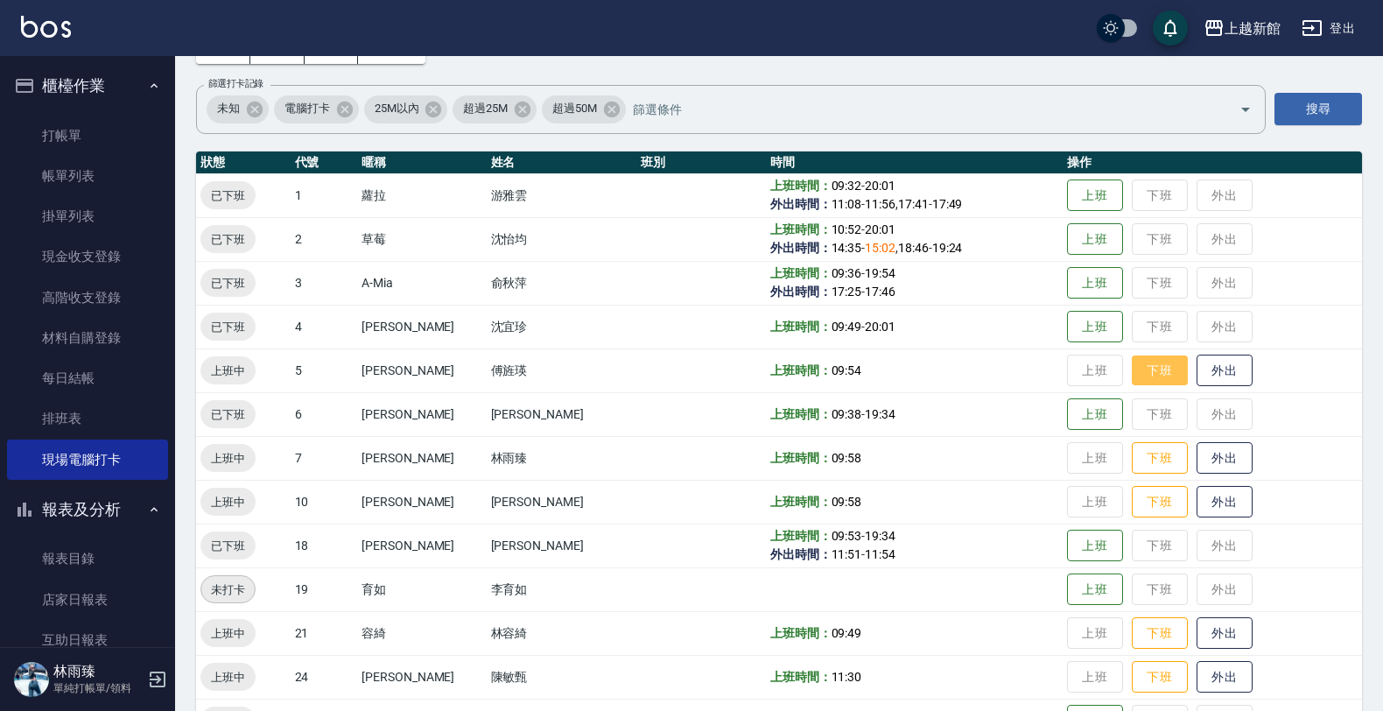
click at [1143, 357] on button "下班" at bounding box center [1160, 370] width 56 height 31
click at [1148, 471] on button "下班" at bounding box center [1160, 458] width 56 height 31
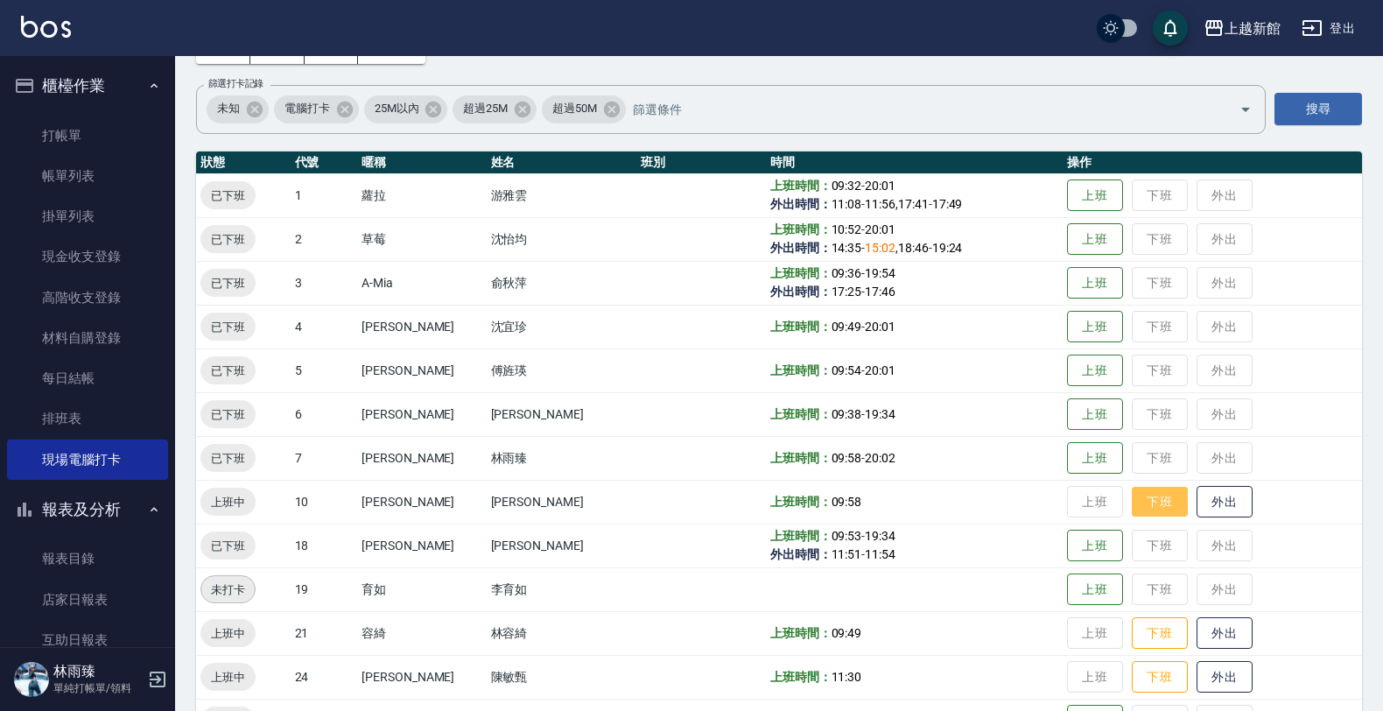
click at [1132, 497] on button "下班" at bounding box center [1160, 502] width 56 height 31
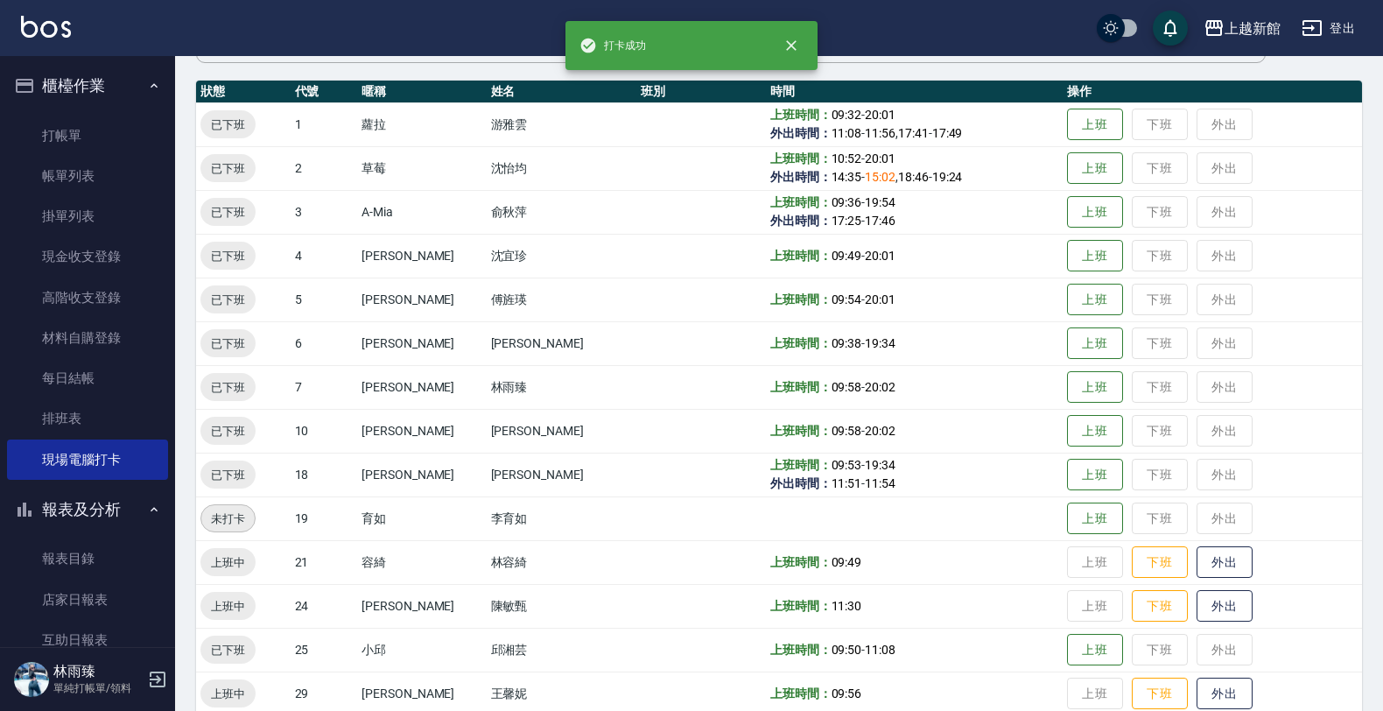
scroll to position [219, 0]
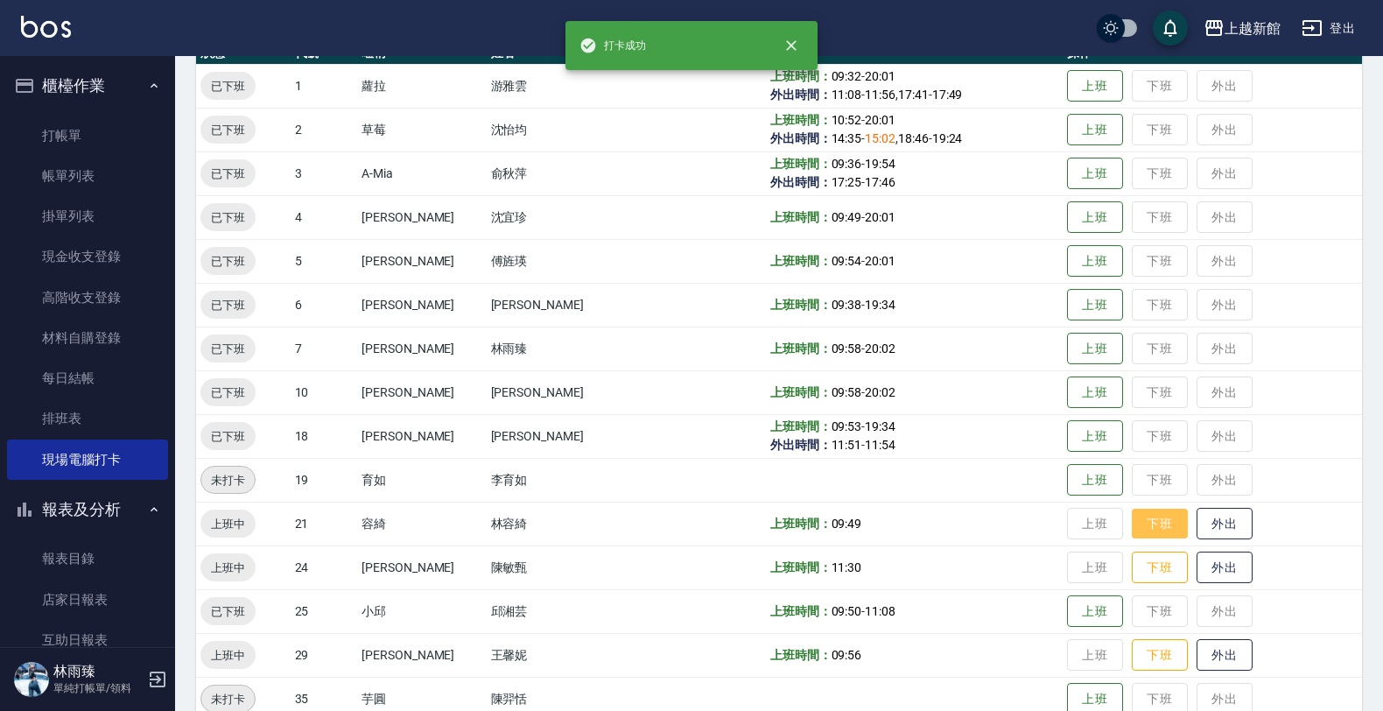
click at [1143, 513] on button "下班" at bounding box center [1160, 524] width 56 height 31
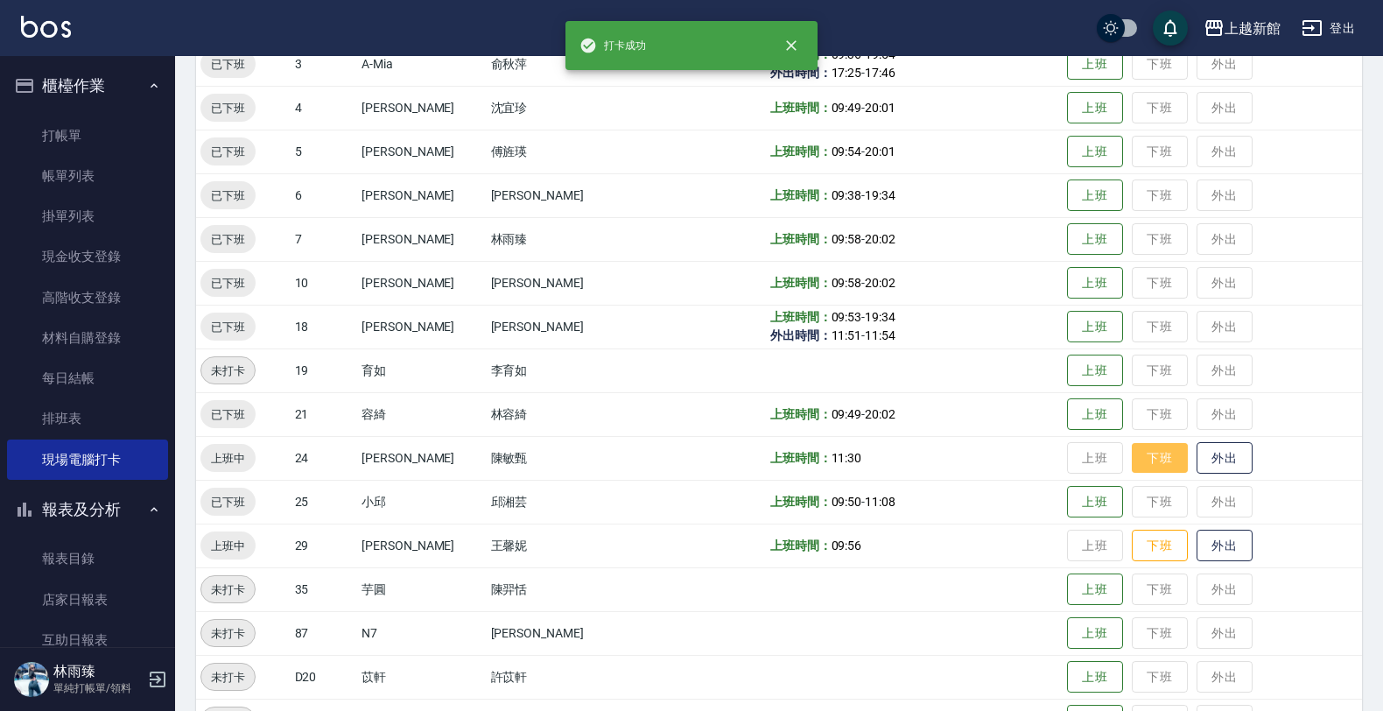
click at [1152, 471] on button "下班" at bounding box center [1160, 458] width 56 height 31
click at [1144, 532] on button "下班" at bounding box center [1160, 546] width 56 height 31
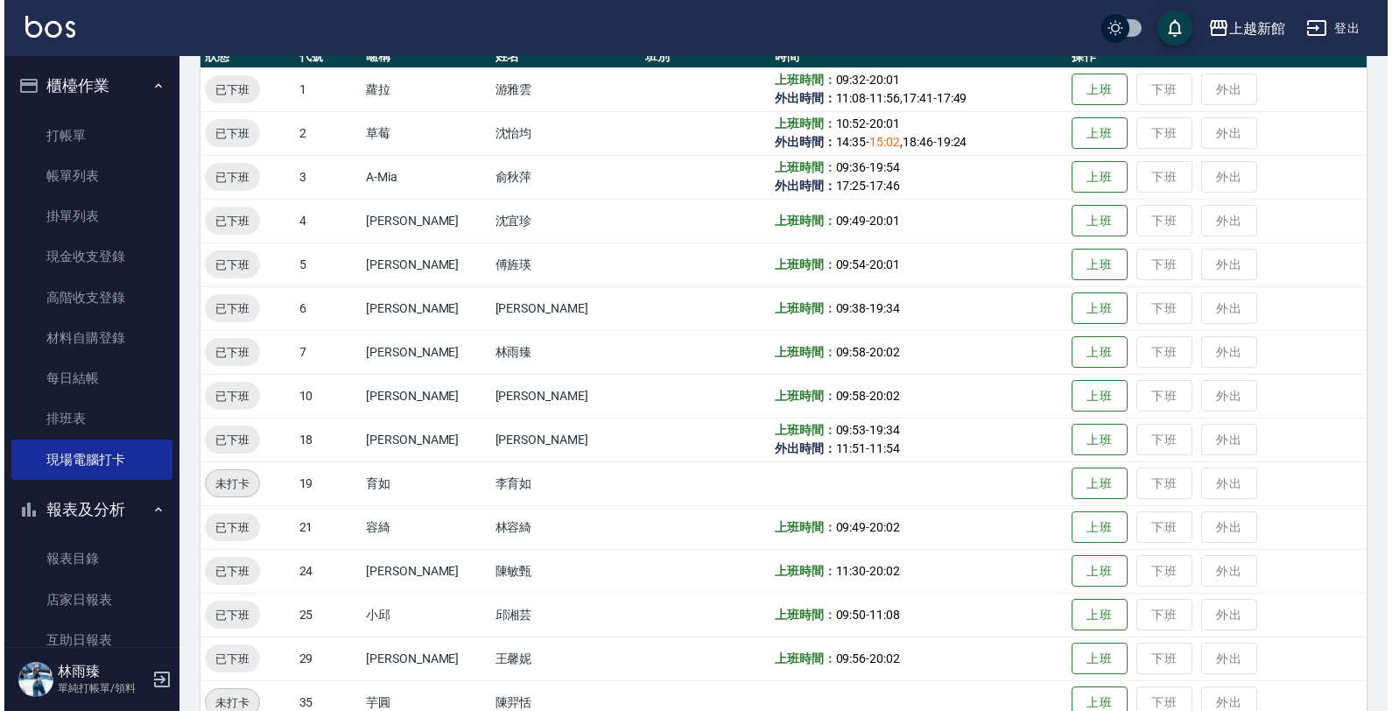
scroll to position [0, 0]
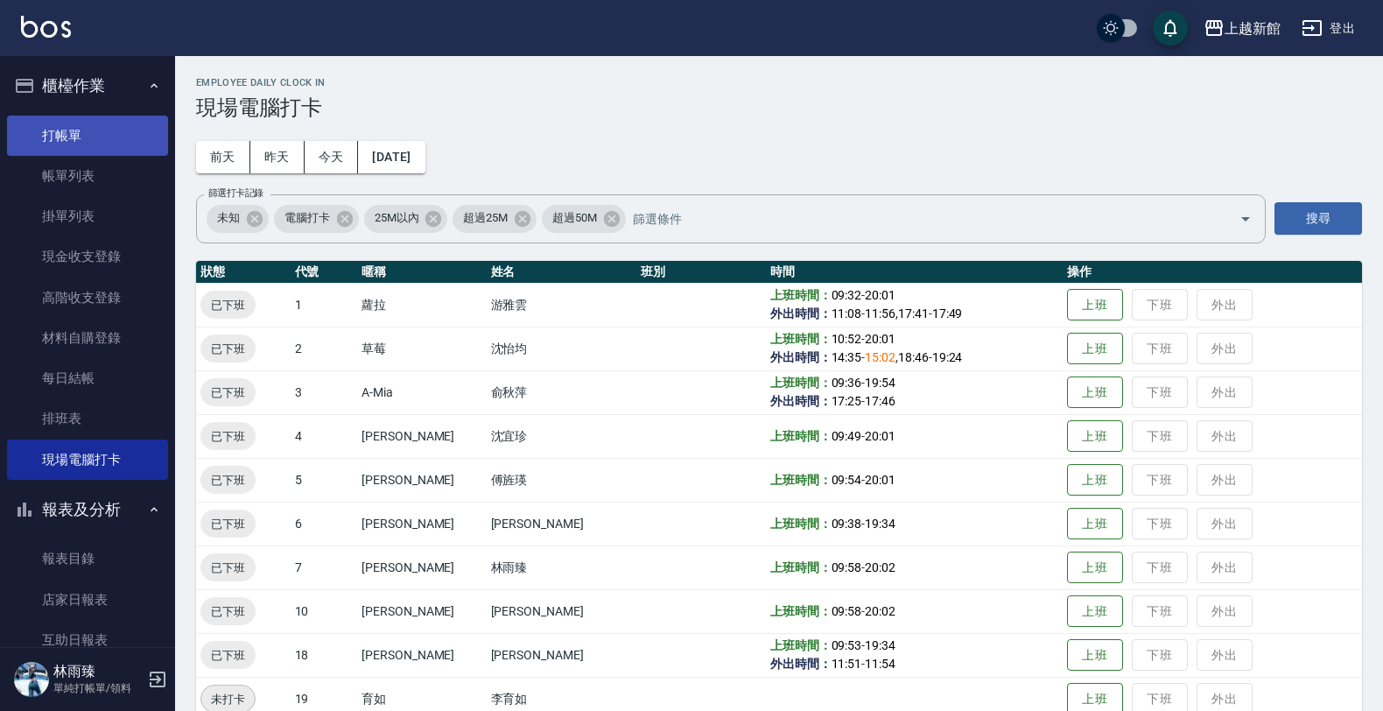
click at [95, 138] on link "打帳單" at bounding box center [87, 136] width 161 height 40
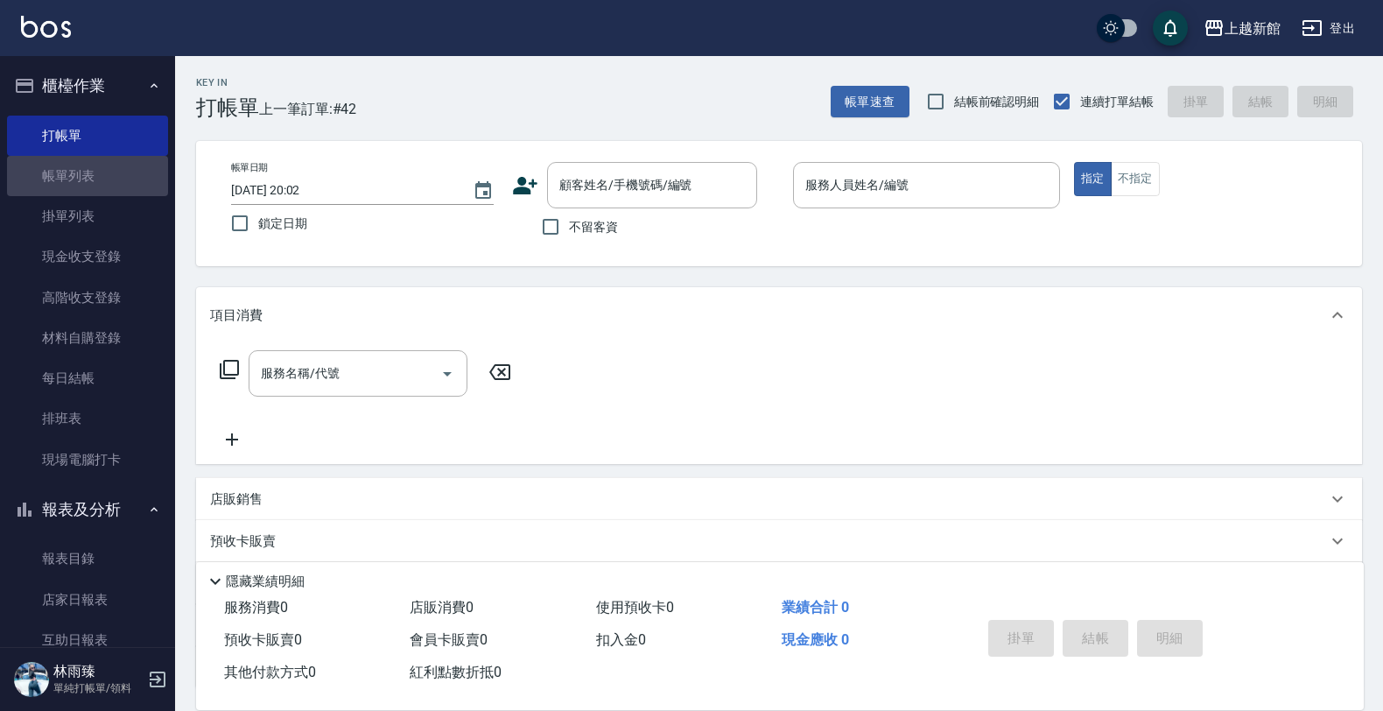
drag, startPoint x: 98, startPoint y: 182, endPoint x: 98, endPoint y: 60, distance: 122.6
click at [97, 181] on link "帳單列表" at bounding box center [87, 176] width 161 height 40
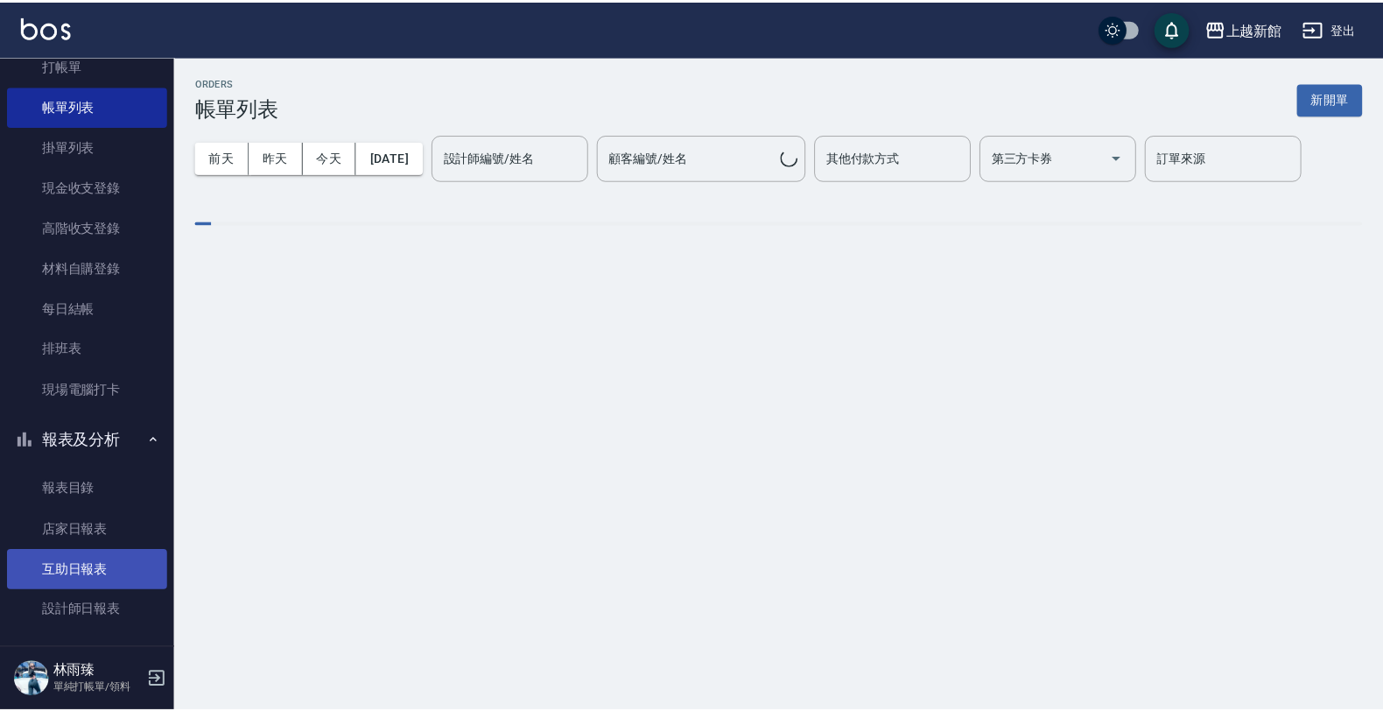
scroll to position [219, 0]
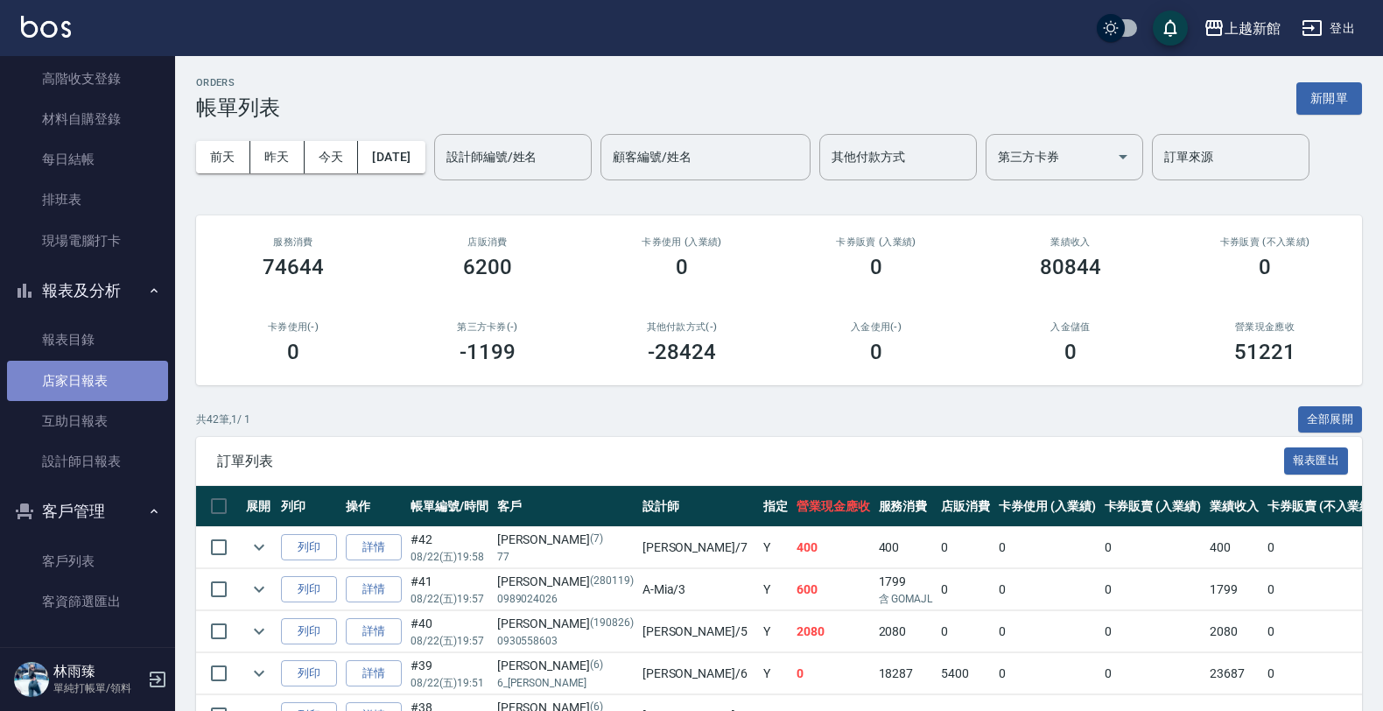
click at [93, 383] on link "店家日報表" at bounding box center [87, 381] width 161 height 40
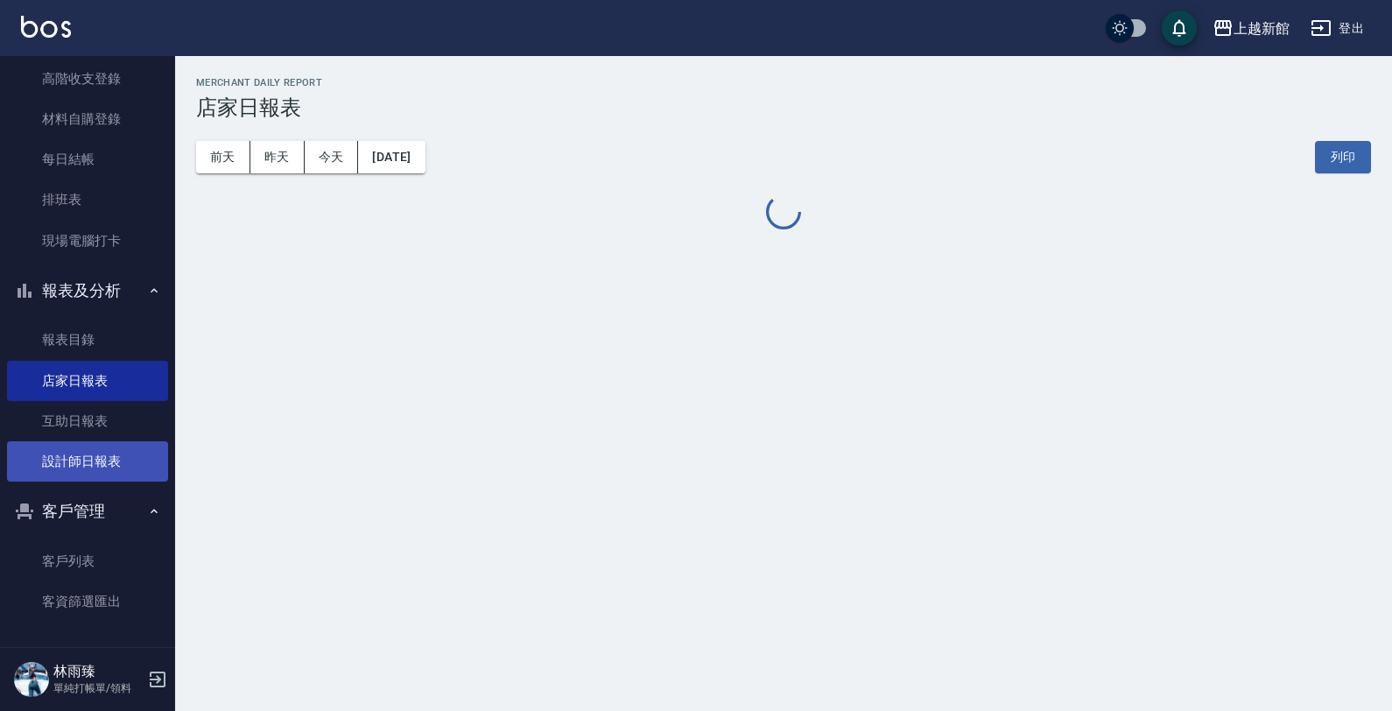
click at [105, 457] on link "設計師日報表" at bounding box center [87, 461] width 161 height 40
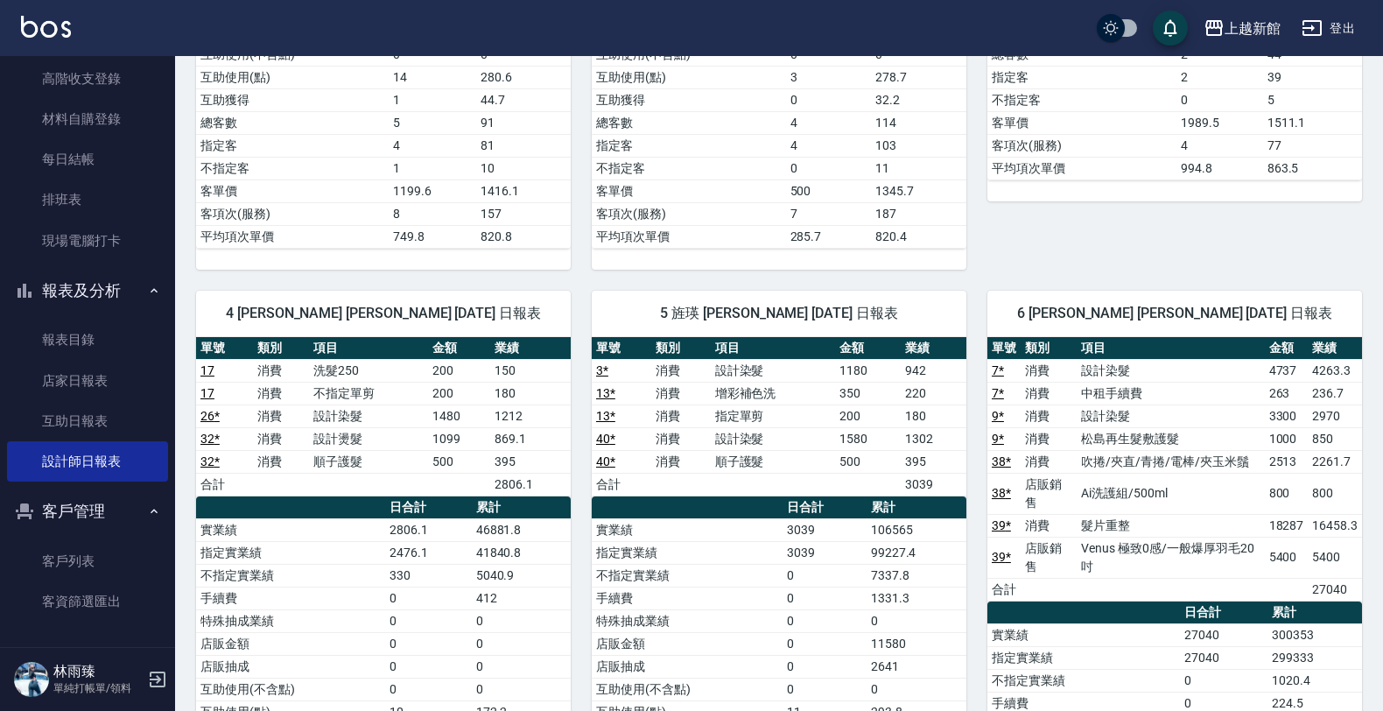
scroll to position [547, 0]
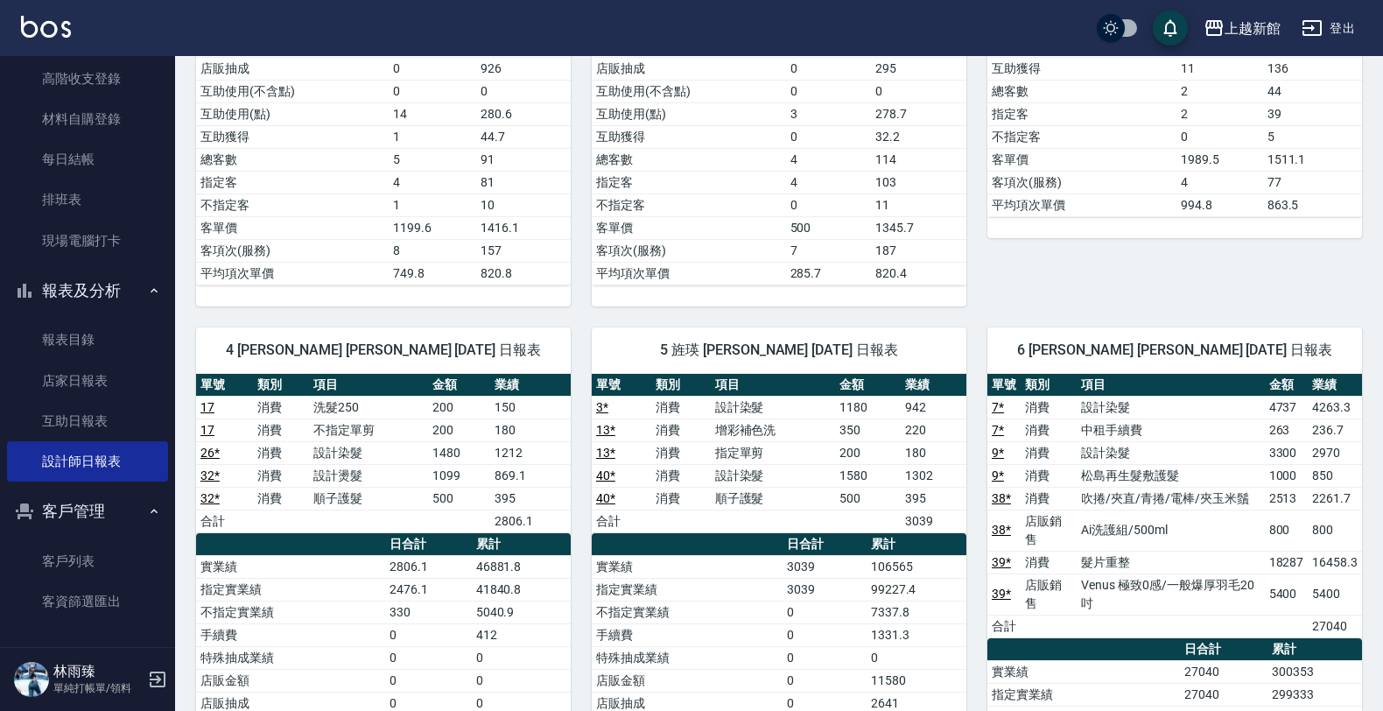
click at [208, 452] on link "26 *" at bounding box center [209, 453] width 19 height 14
click at [147, 679] on icon "button" at bounding box center [157, 679] width 21 height 21
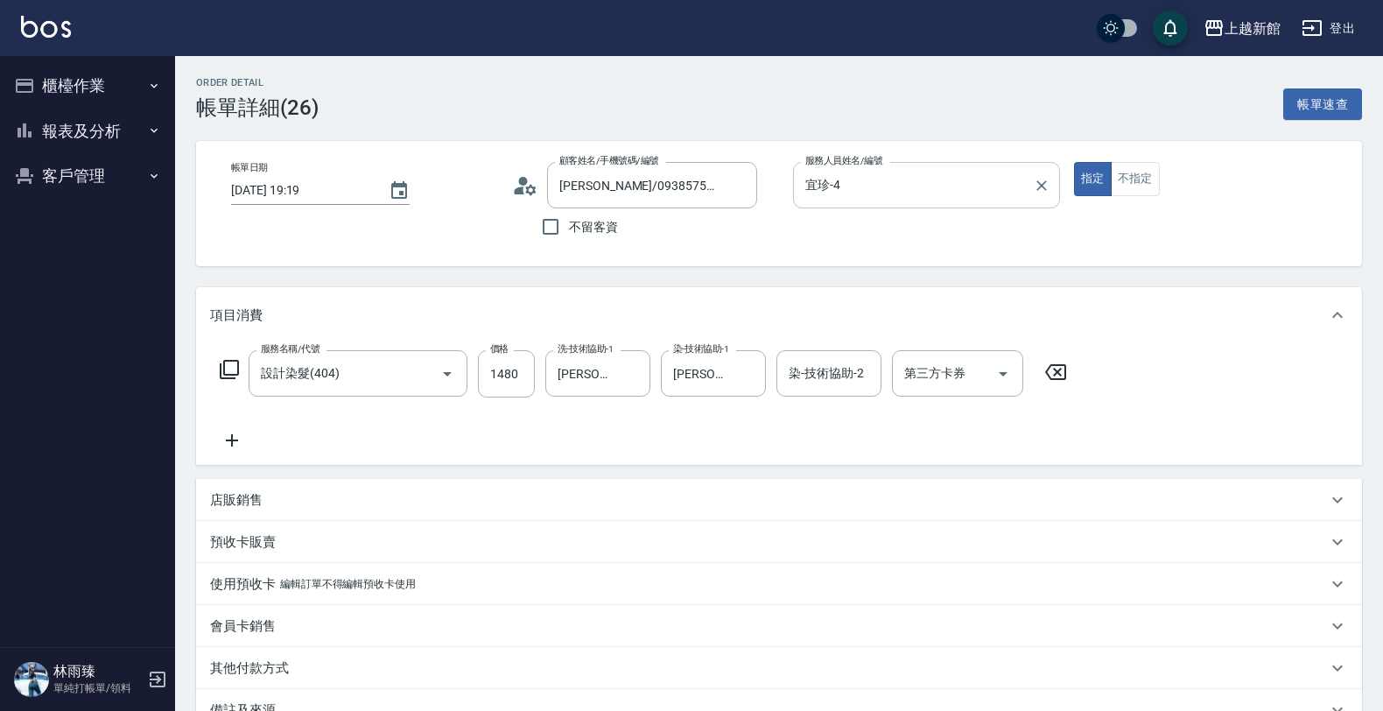
click at [952, 189] on input "宜珍-4" at bounding box center [913, 185] width 225 height 31
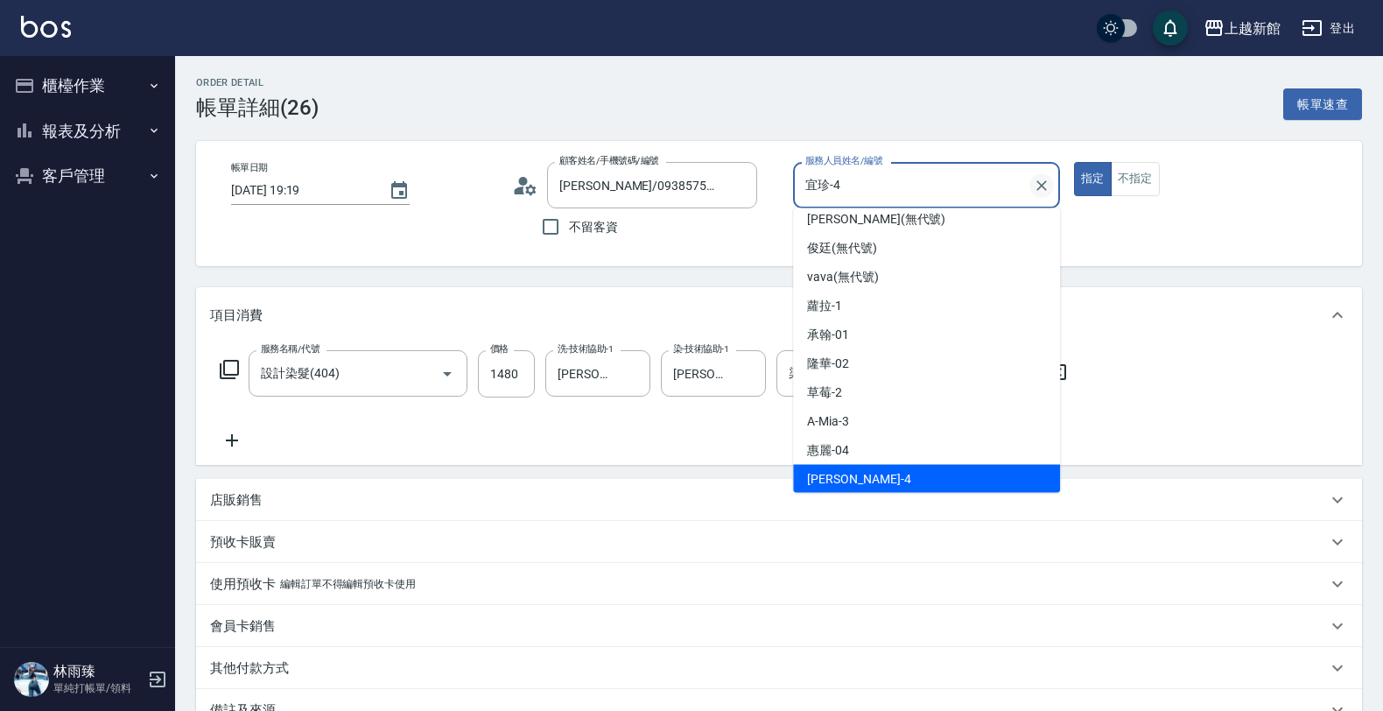
click at [1042, 173] on button "Clear" at bounding box center [1042, 185] width 25 height 25
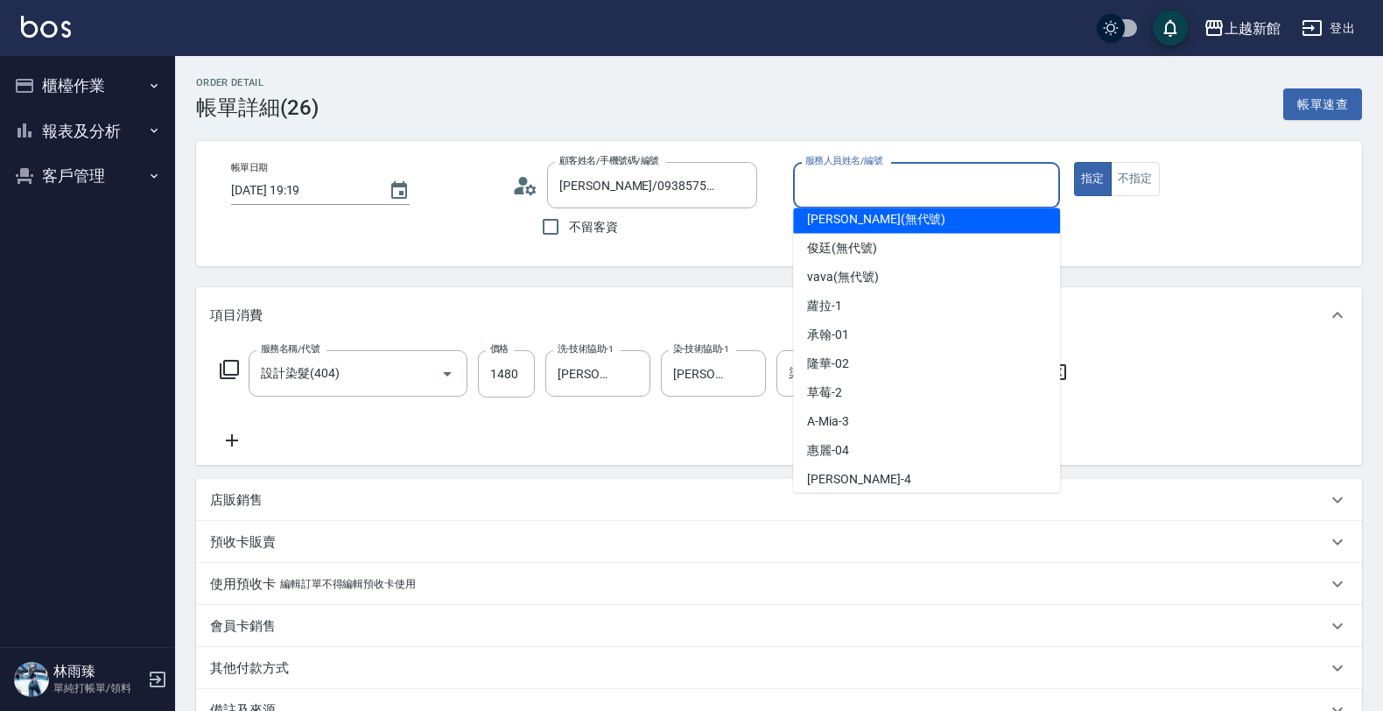
scroll to position [6, 0]
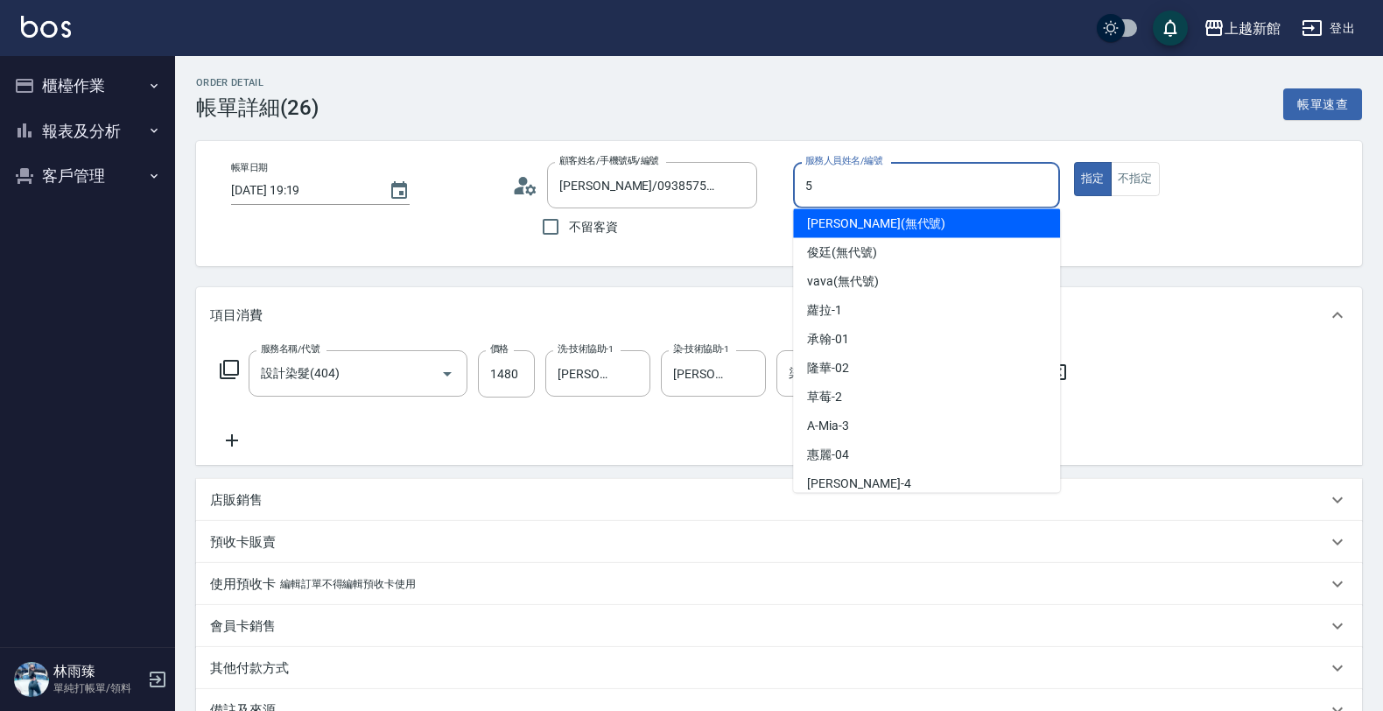
type input "旌瑛-5"
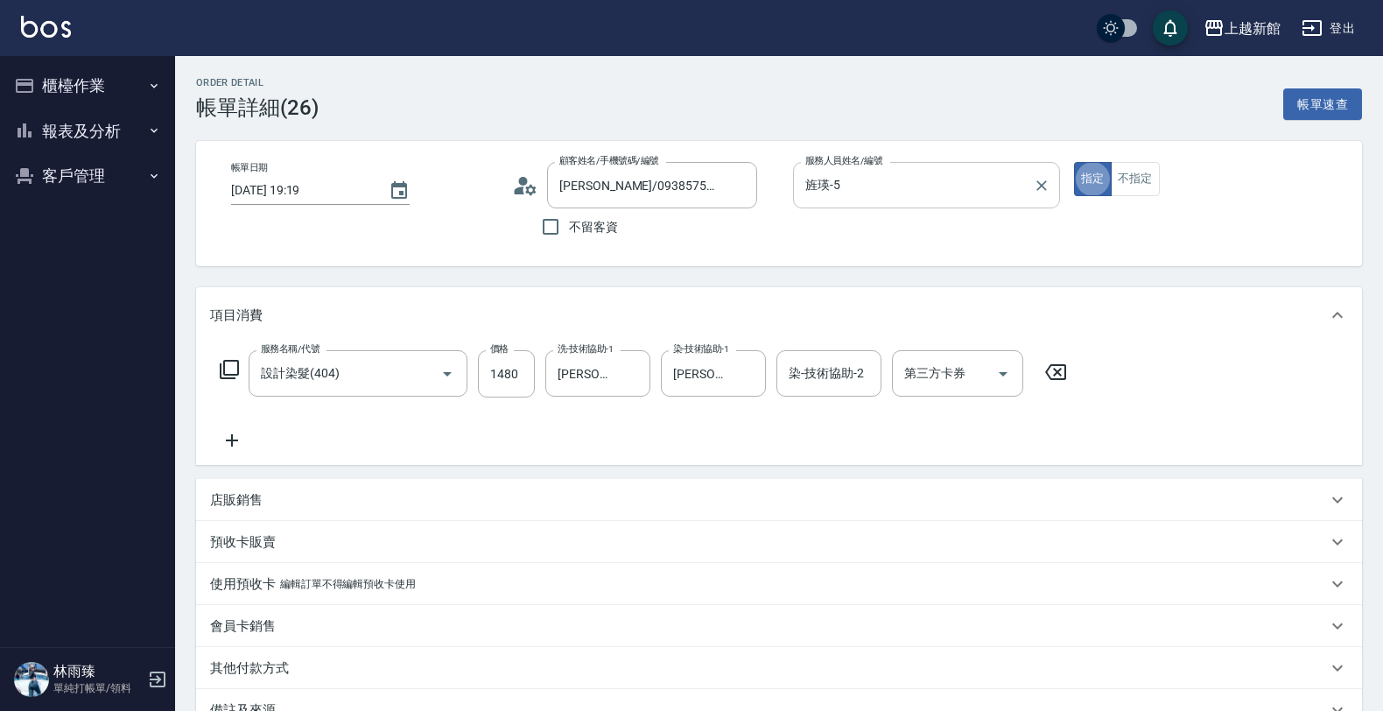
type button "true"
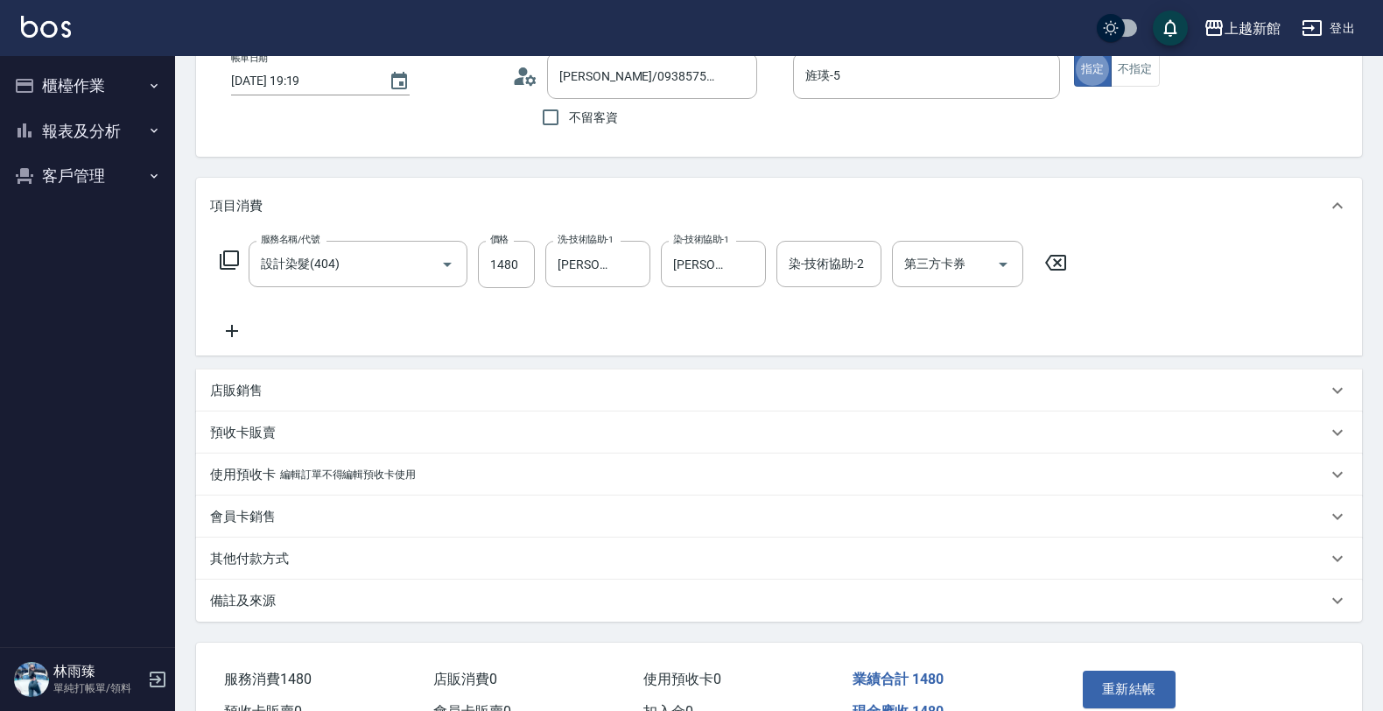
scroll to position [207, 0]
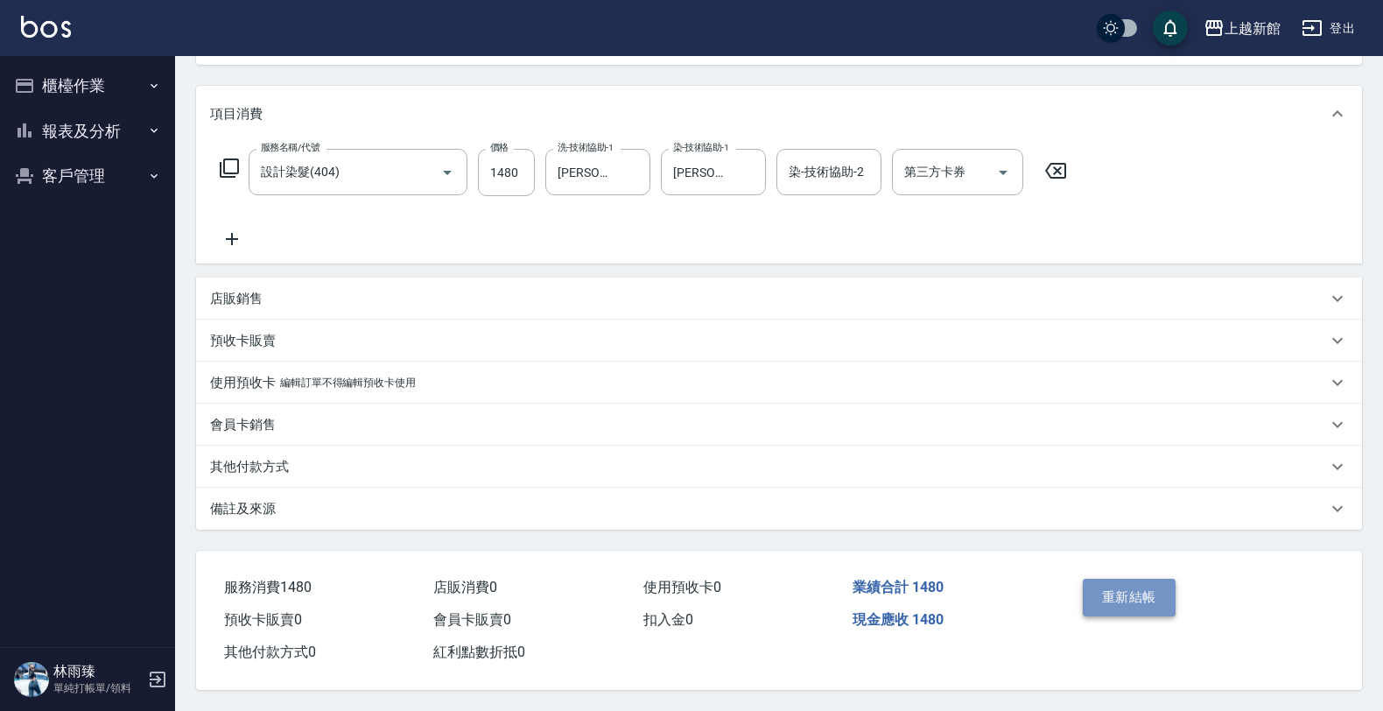
click at [1144, 579] on button "重新結帳" at bounding box center [1129, 597] width 93 height 37
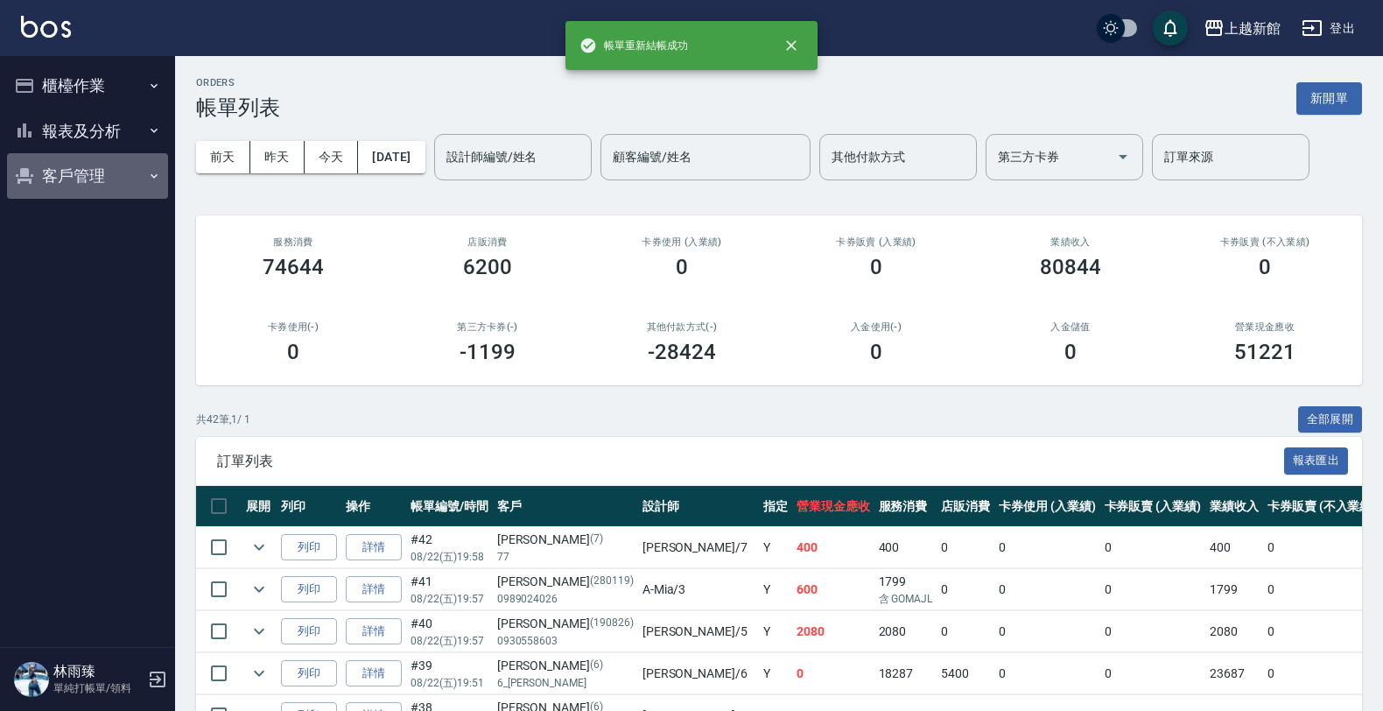
click at [70, 168] on button "客戶管理" at bounding box center [87, 176] width 161 height 46
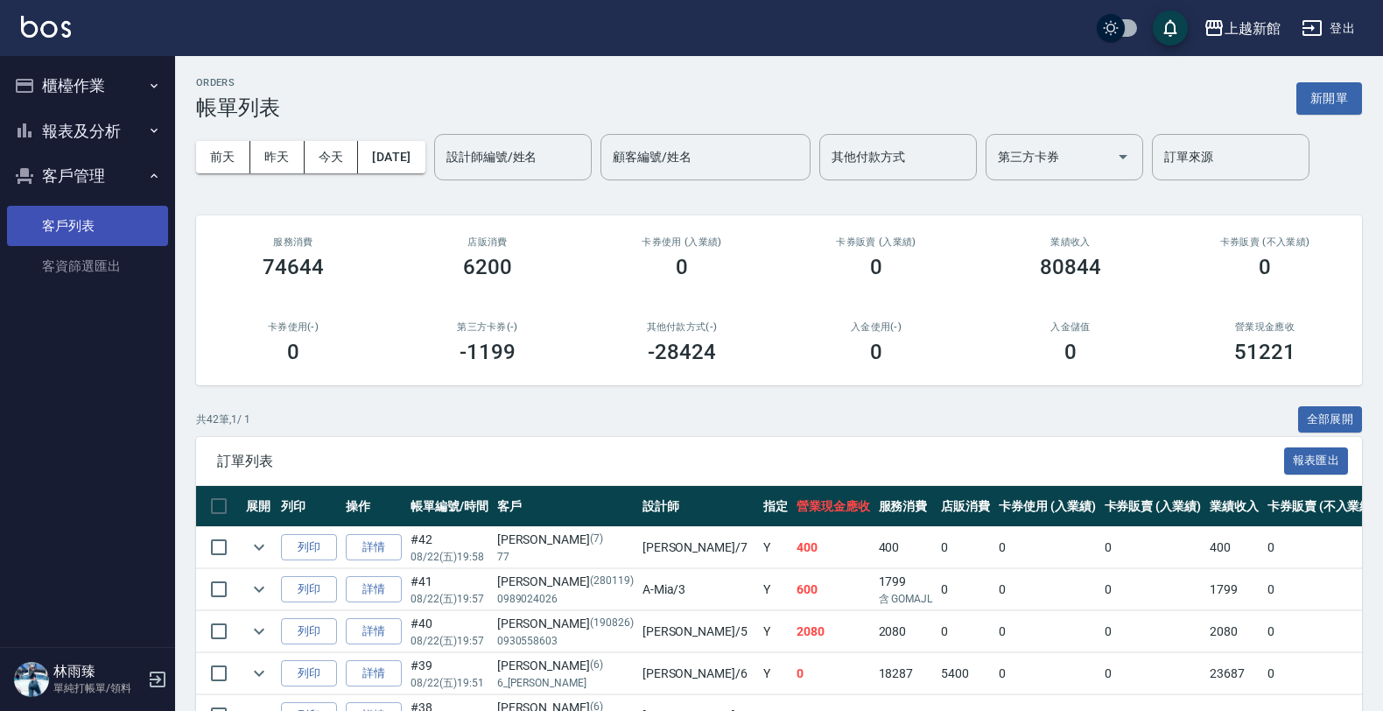
click at [92, 222] on link "客戶列表" at bounding box center [87, 226] width 161 height 40
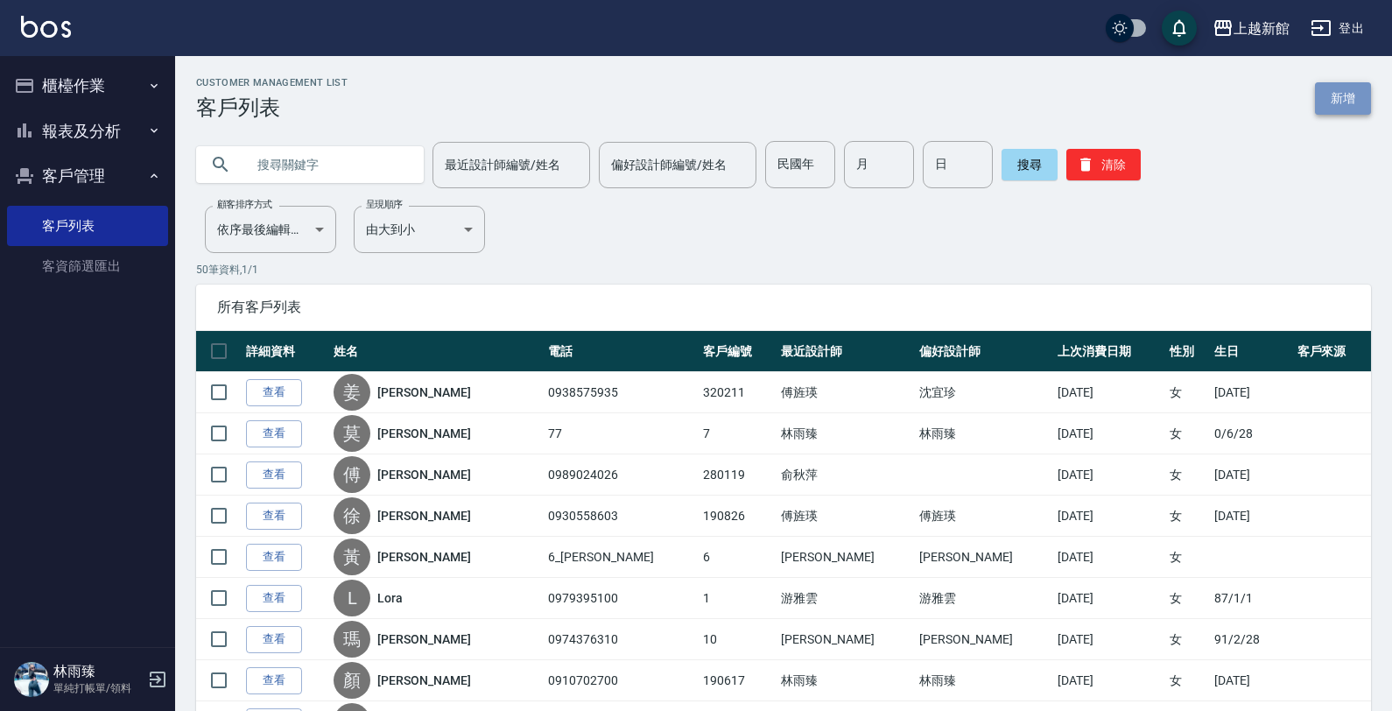
click at [1319, 102] on link "新增" at bounding box center [1343, 98] width 56 height 32
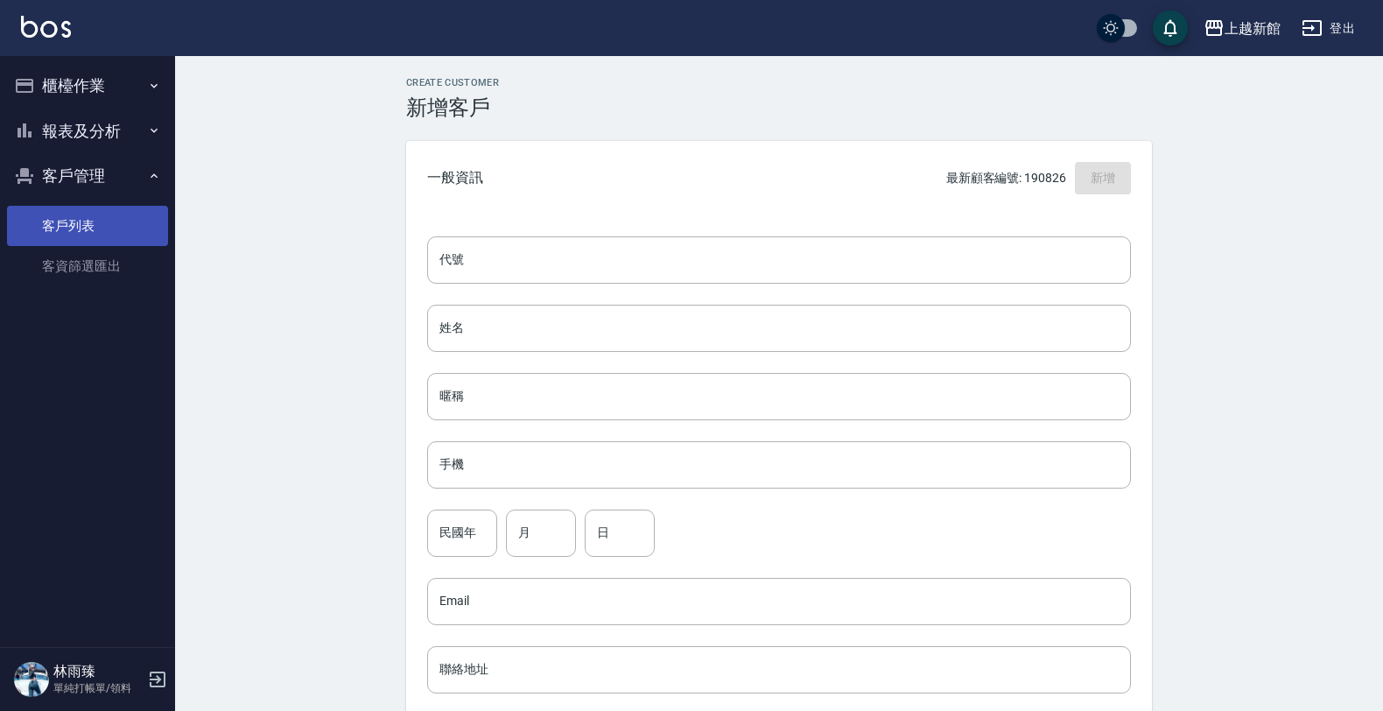
click at [125, 235] on link "客戶列表" at bounding box center [87, 226] width 161 height 40
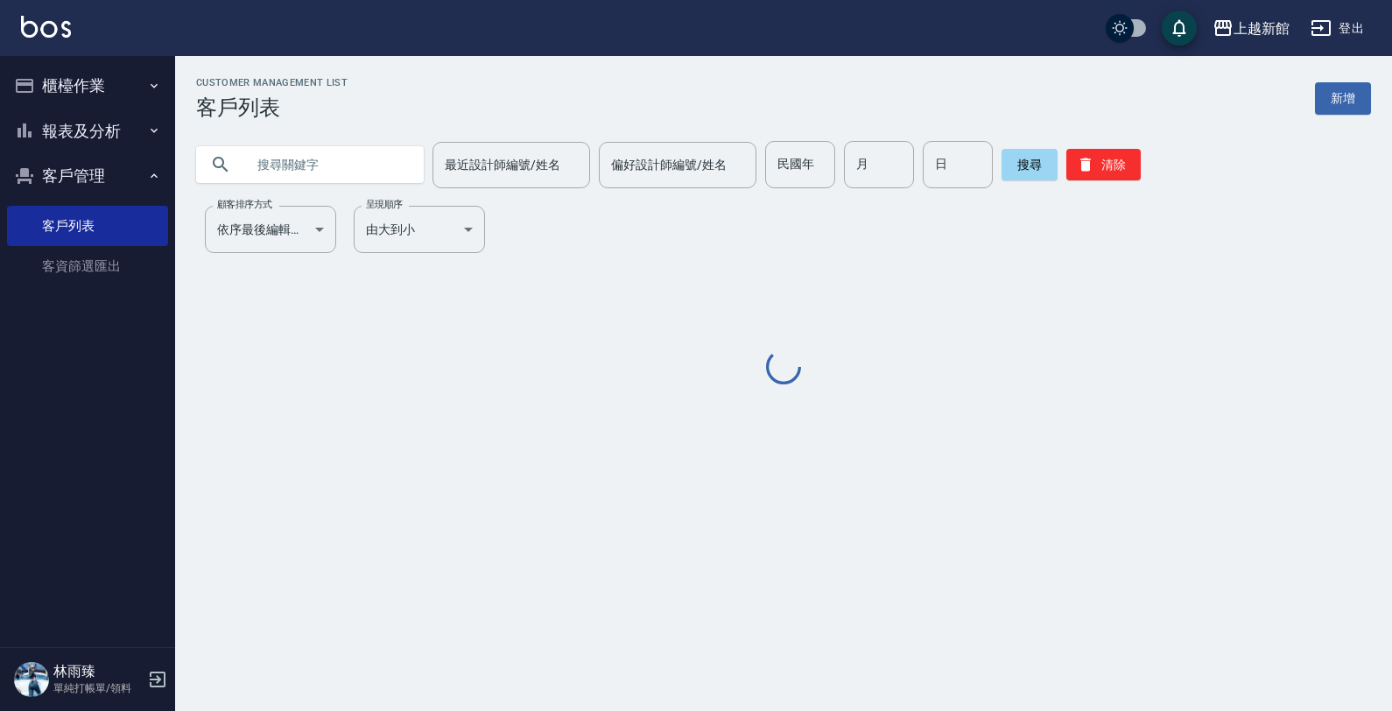
click at [312, 167] on input "text" at bounding box center [327, 164] width 165 height 47
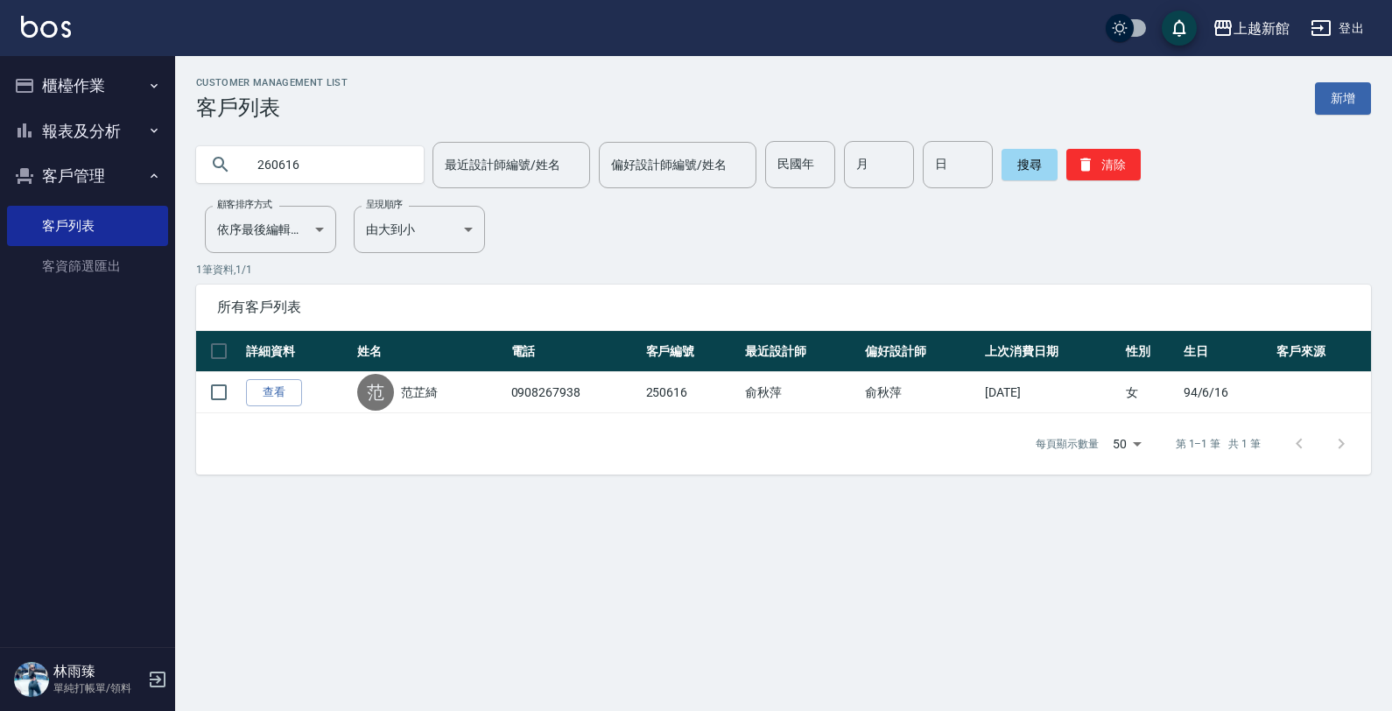
type input "260616"
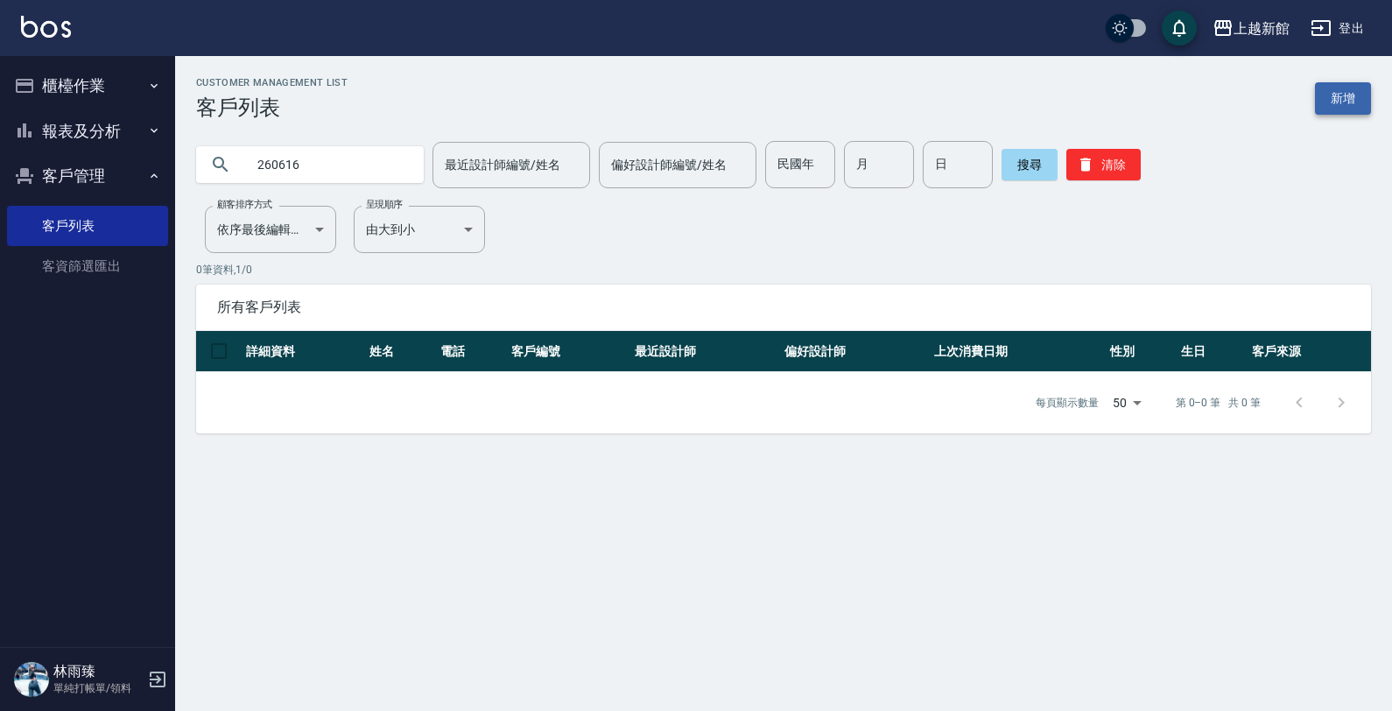
click at [1346, 102] on link "新增" at bounding box center [1343, 98] width 56 height 32
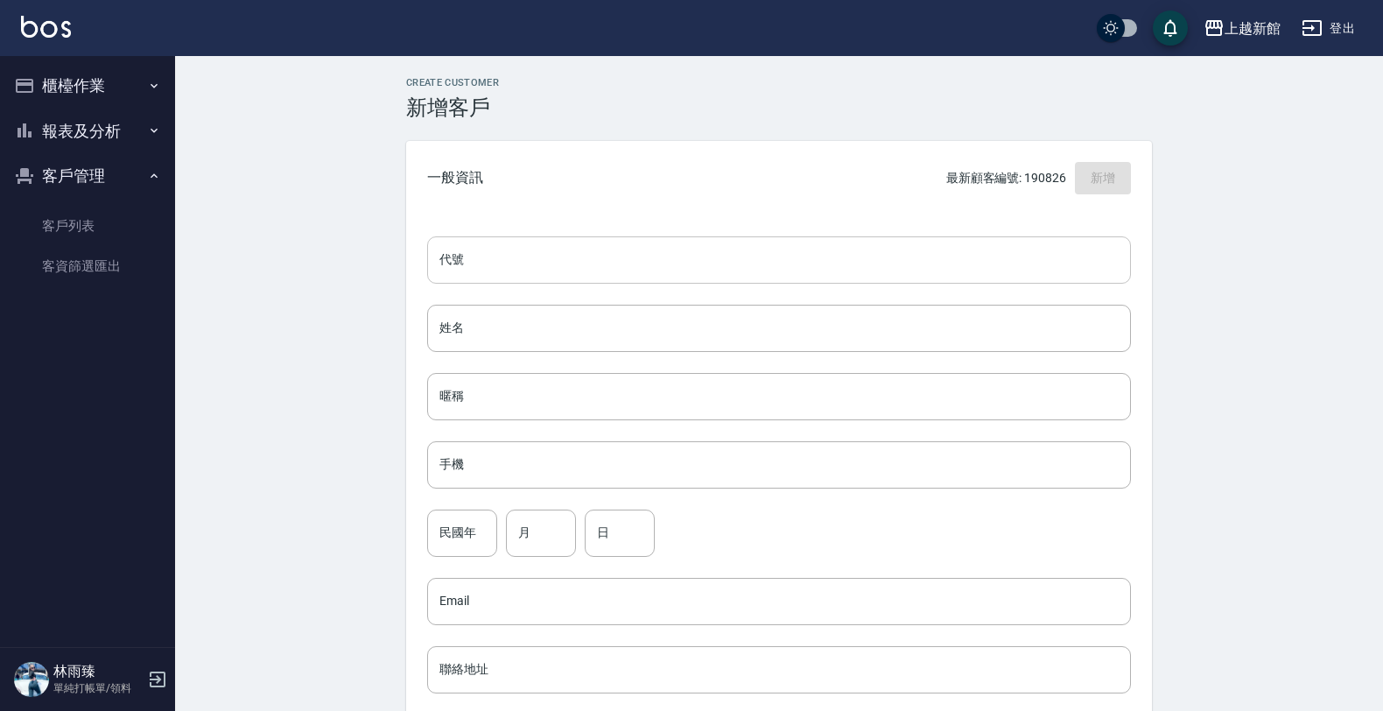
click at [633, 261] on input "代號" at bounding box center [779, 259] width 704 height 47
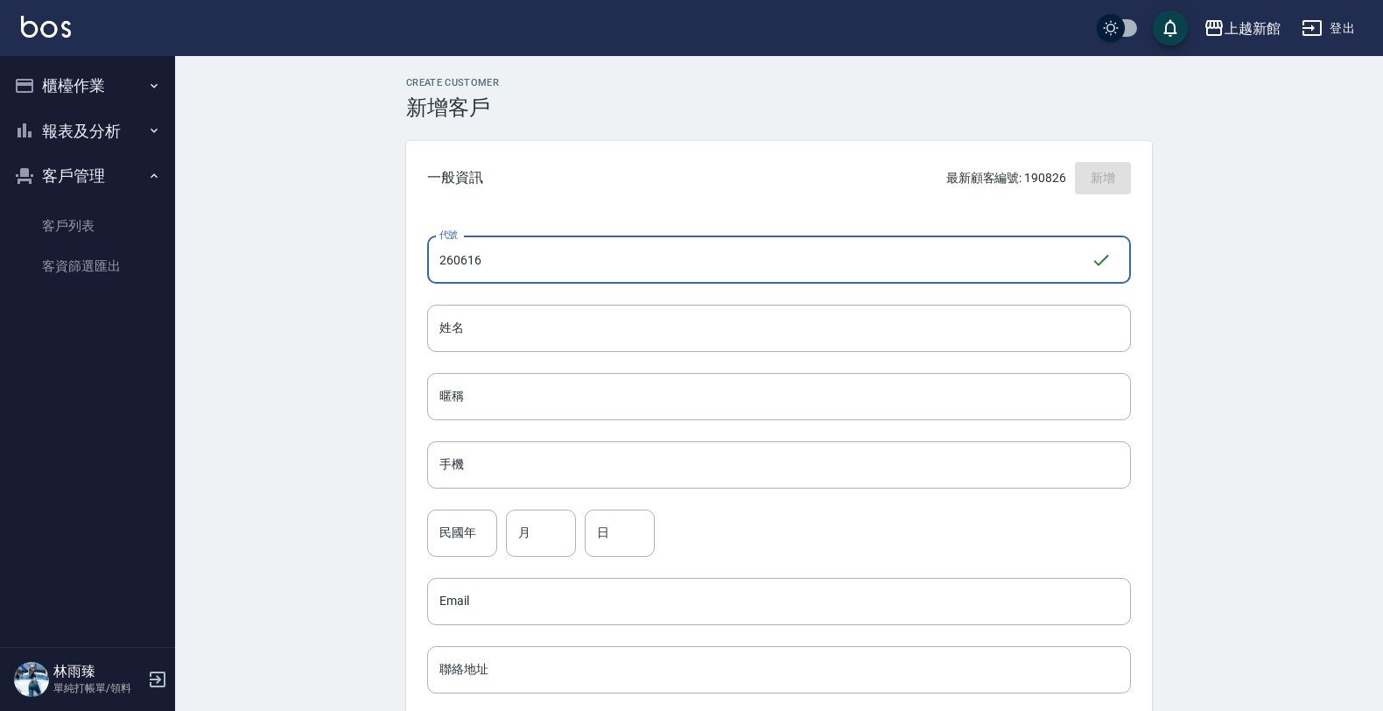
type input "260616"
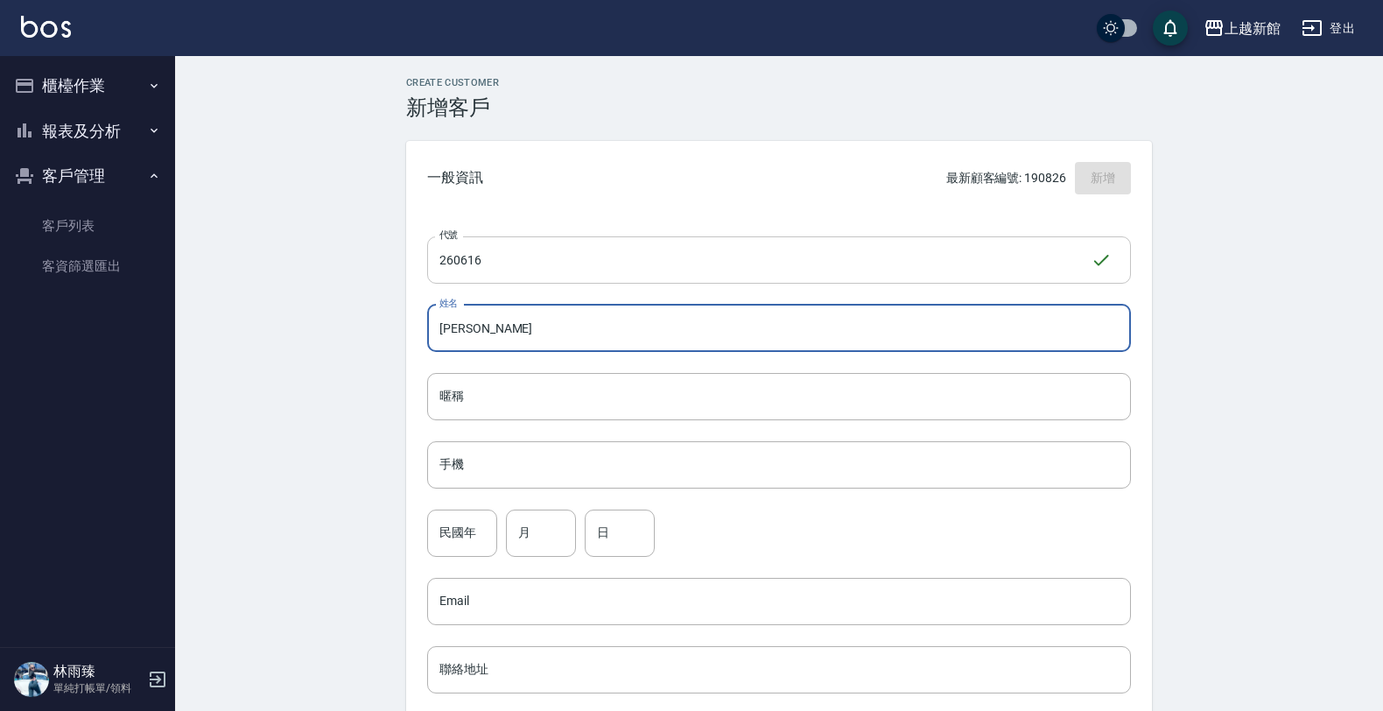
type input "姜桂珍"
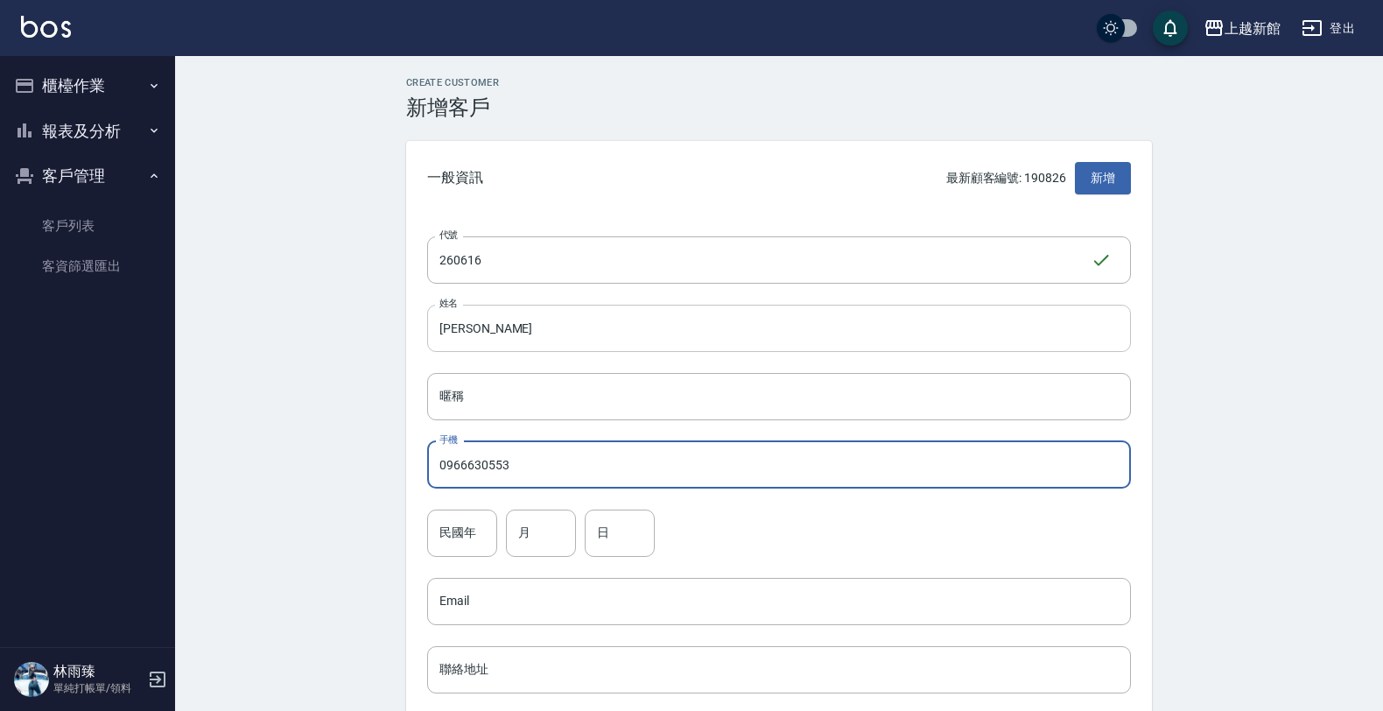
type input "0966630553"
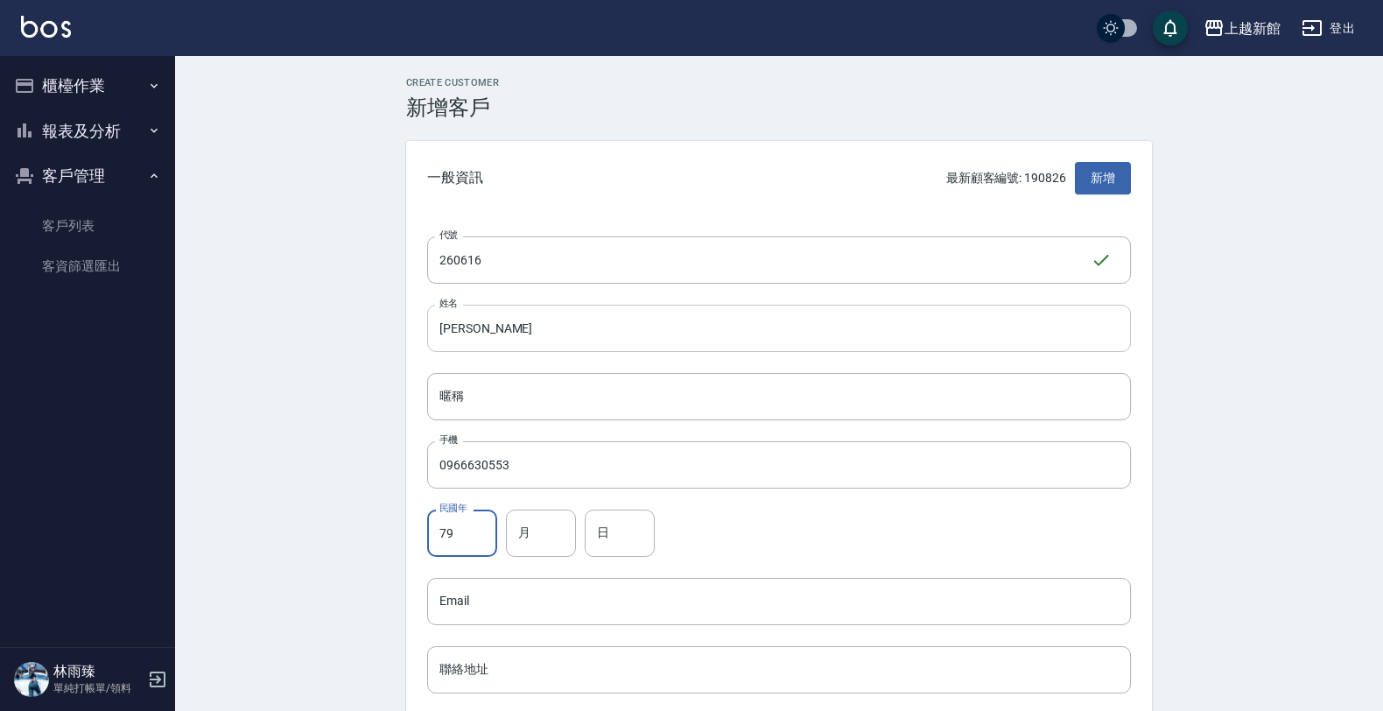
type input "79"
type input "06"
type input "16"
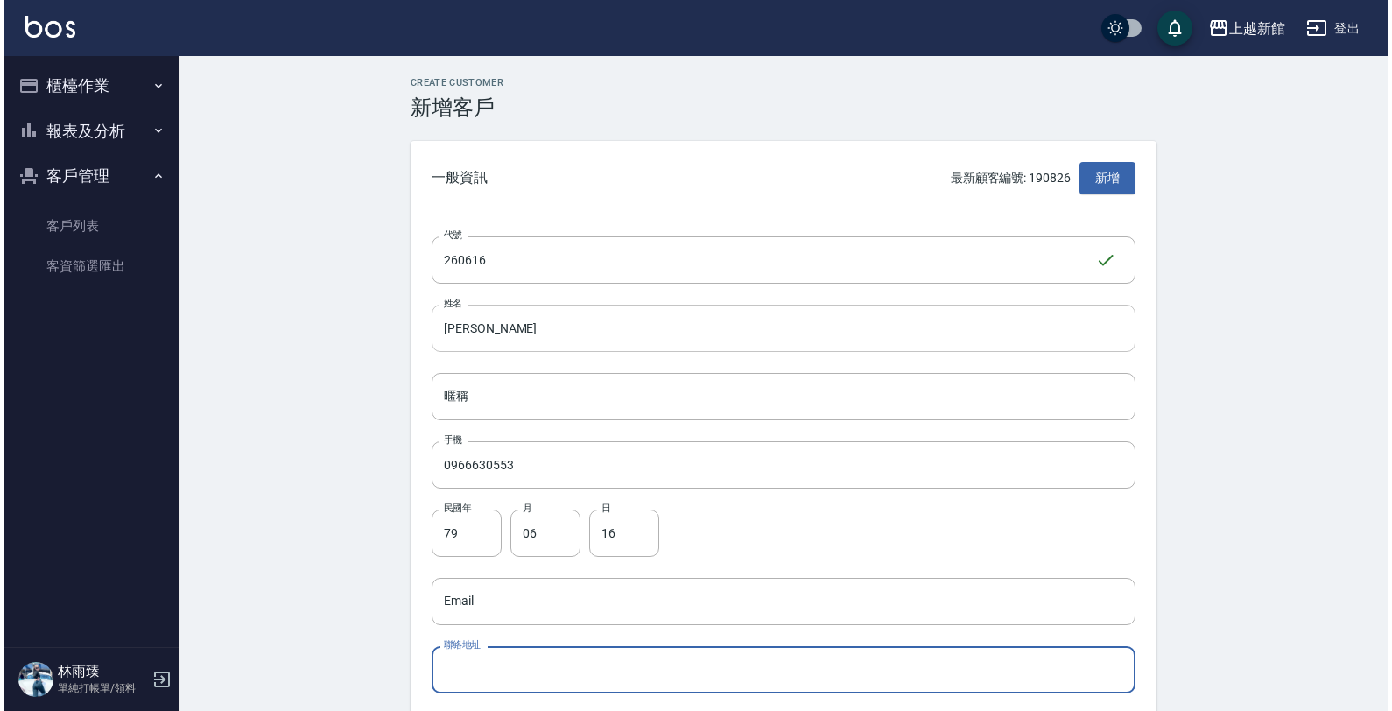
scroll to position [376, 0]
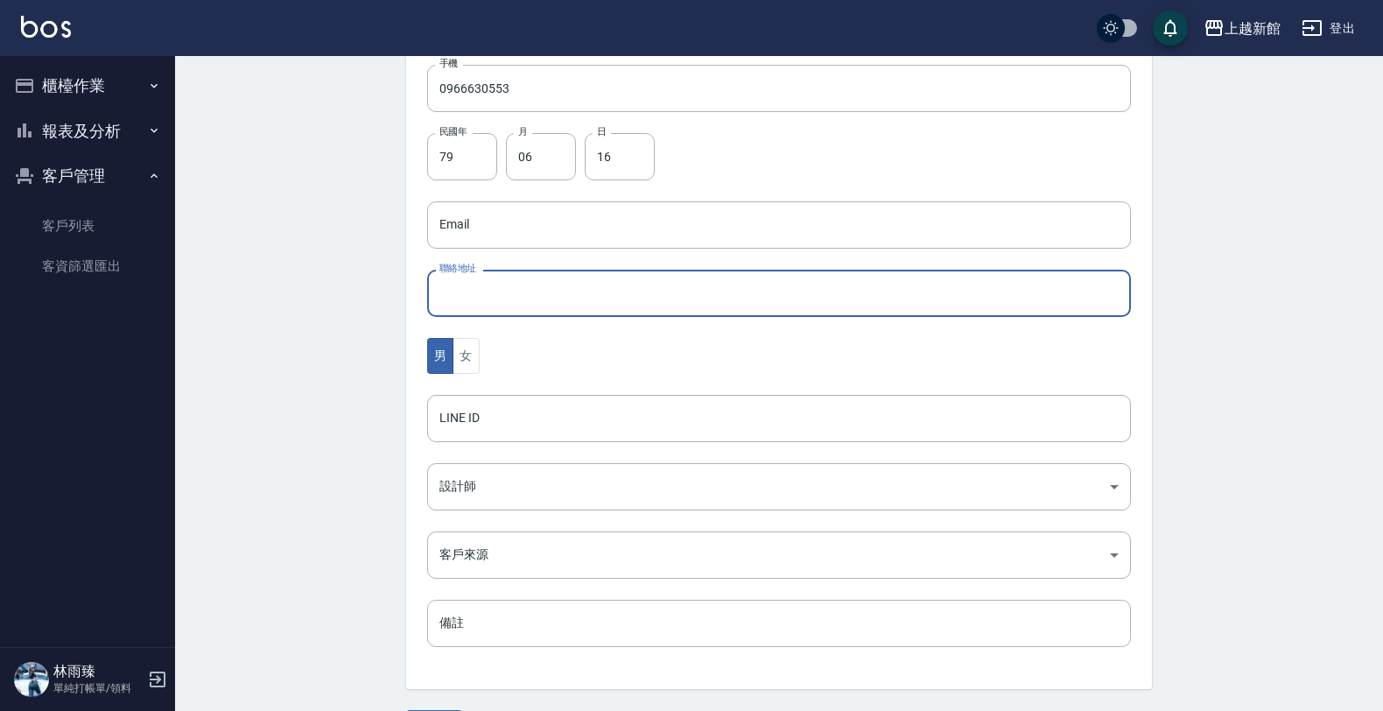
type button "MALE"
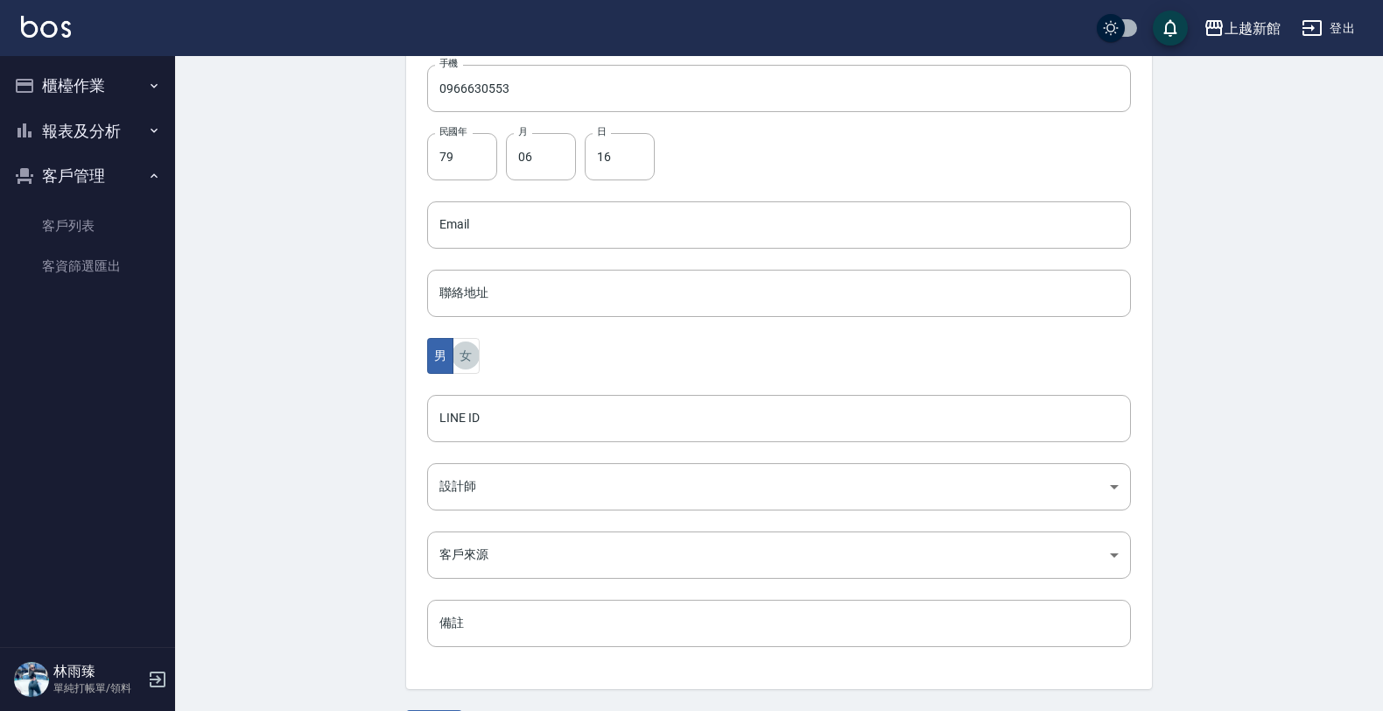
type button "FEMALE"
click at [453, 338] on button "女" at bounding box center [466, 356] width 26 height 36
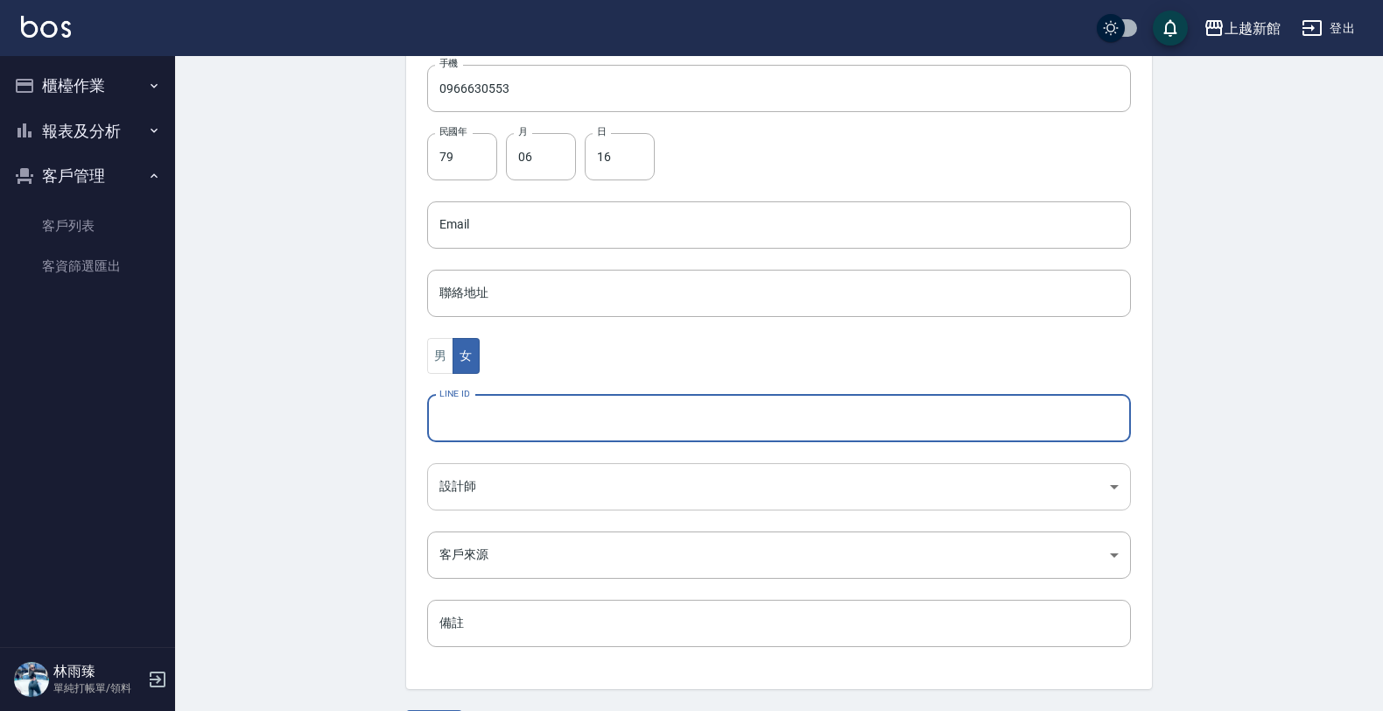
click at [641, 475] on body "上越新館 登出 櫃檯作業 打帳單 帳單列表 掛單列表 現金收支登錄 高階收支登錄 材料自購登錄 每日結帳 排班表 現場電腦打卡 報表及分析 報表目錄 店家日報…" at bounding box center [691, 194] width 1383 height 1140
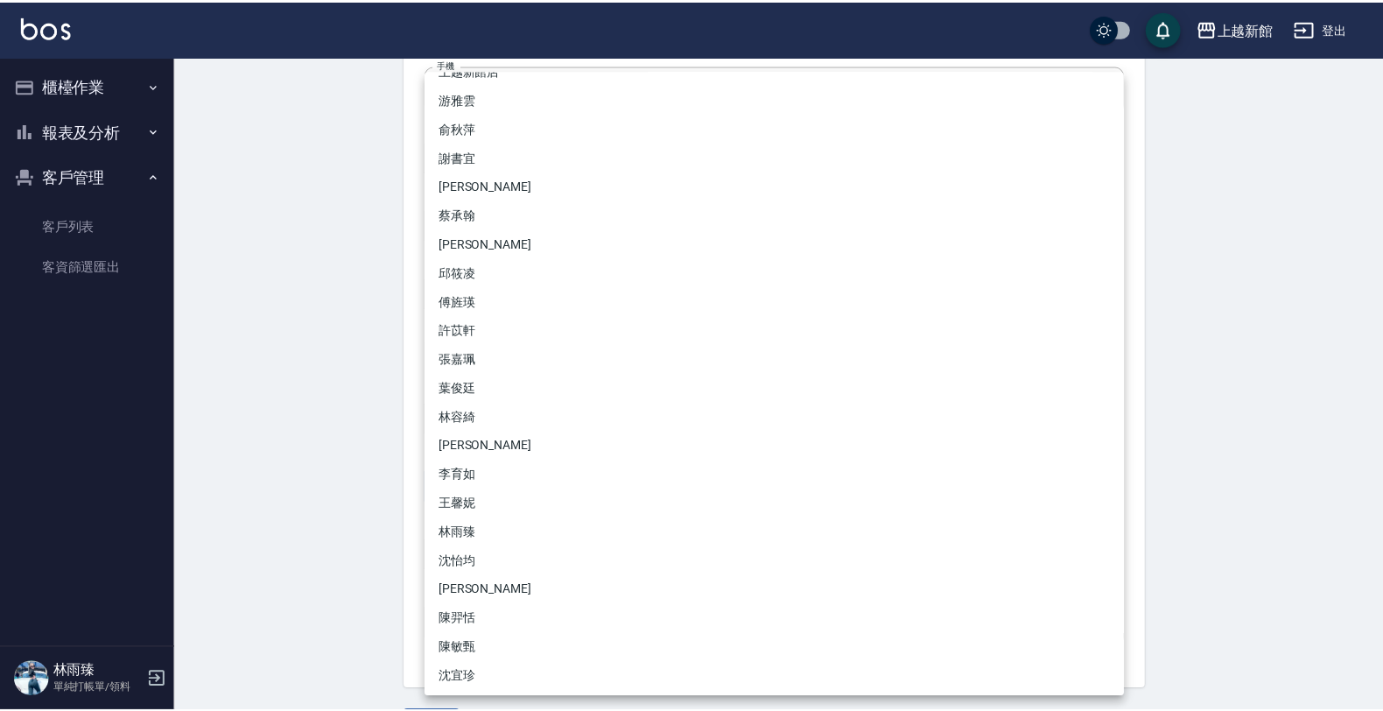
scroll to position [109, 0]
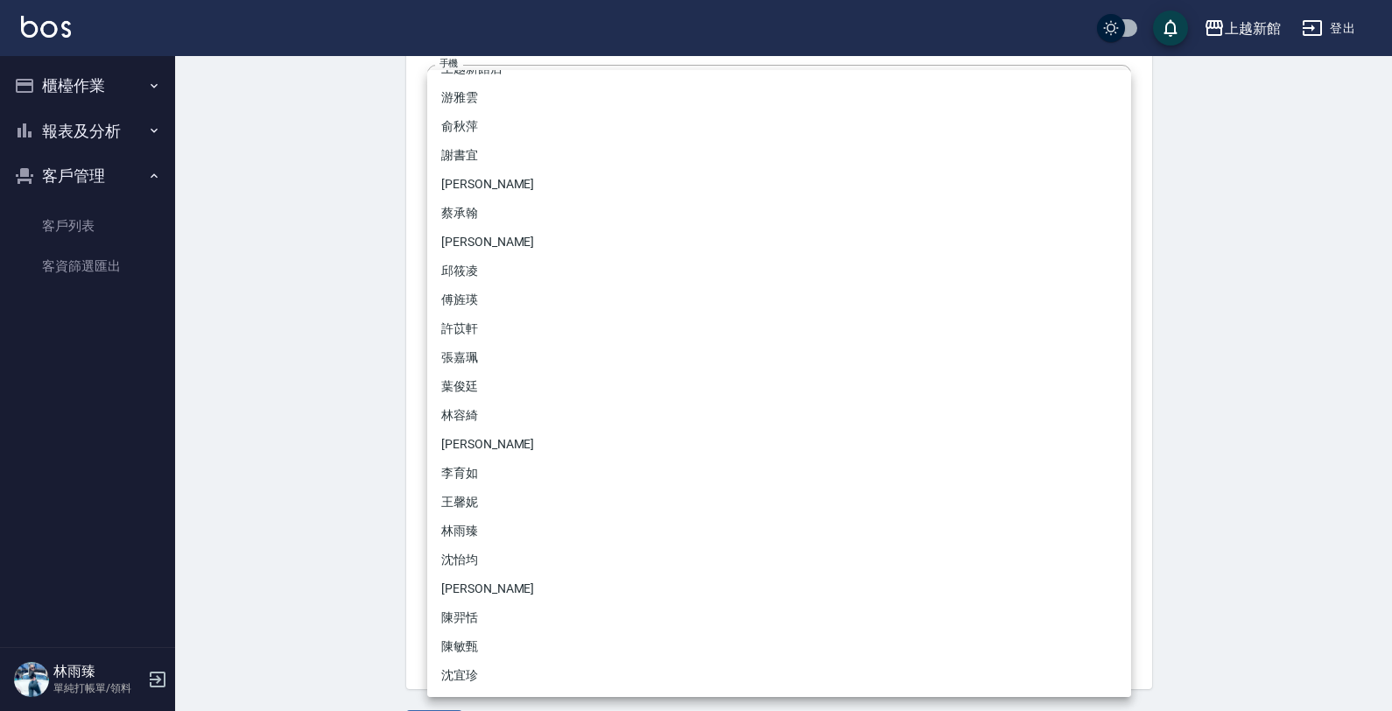
click at [531, 295] on li "傅旌瑛" at bounding box center [779, 299] width 704 height 29
type input "1211b317-6865-4b65-8ce4-66e34f8d1fd8"
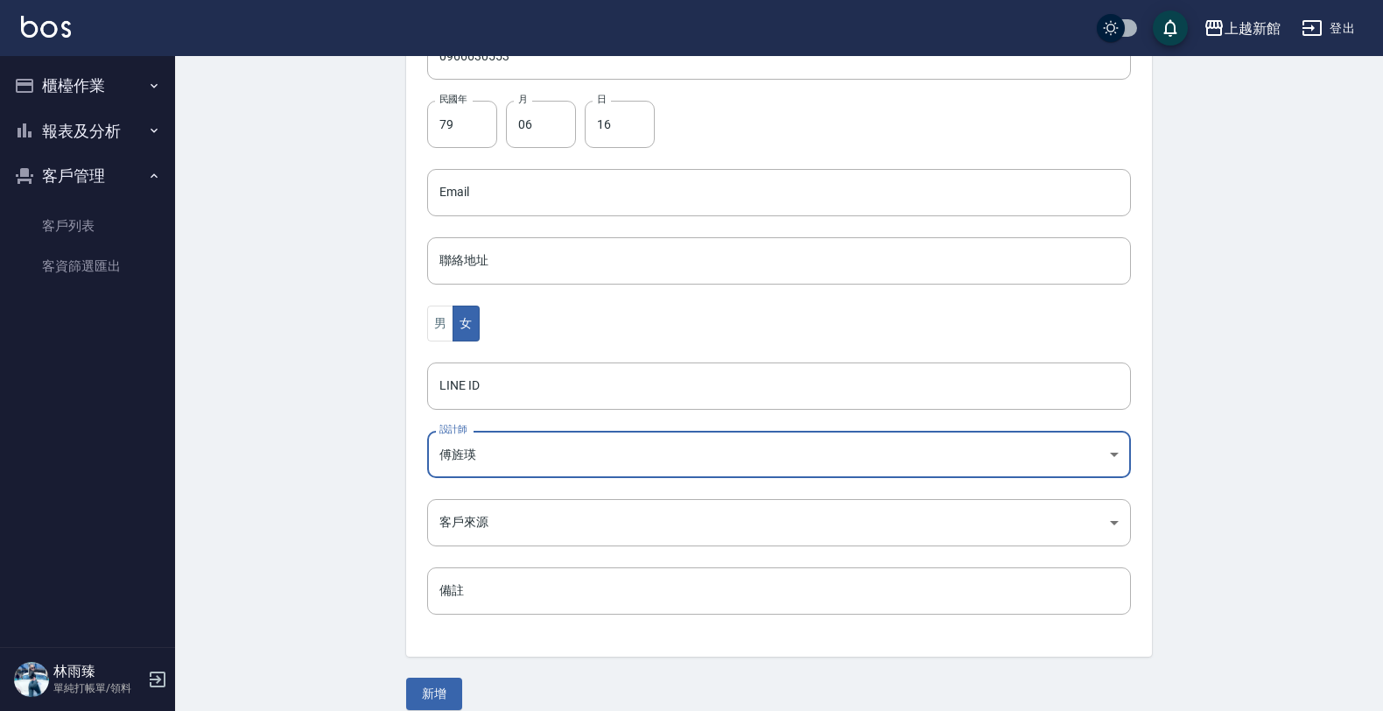
scroll to position [427, 0]
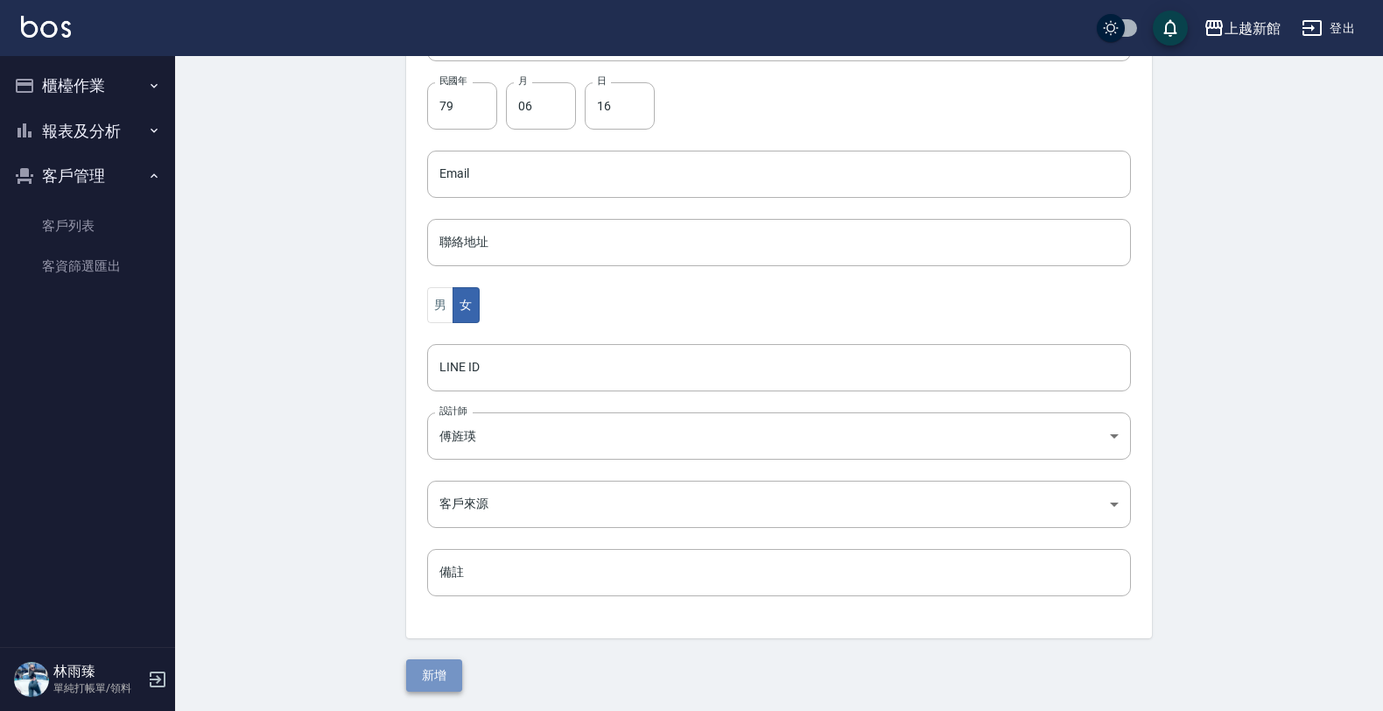
click at [440, 679] on button "新增" at bounding box center [434, 675] width 56 height 32
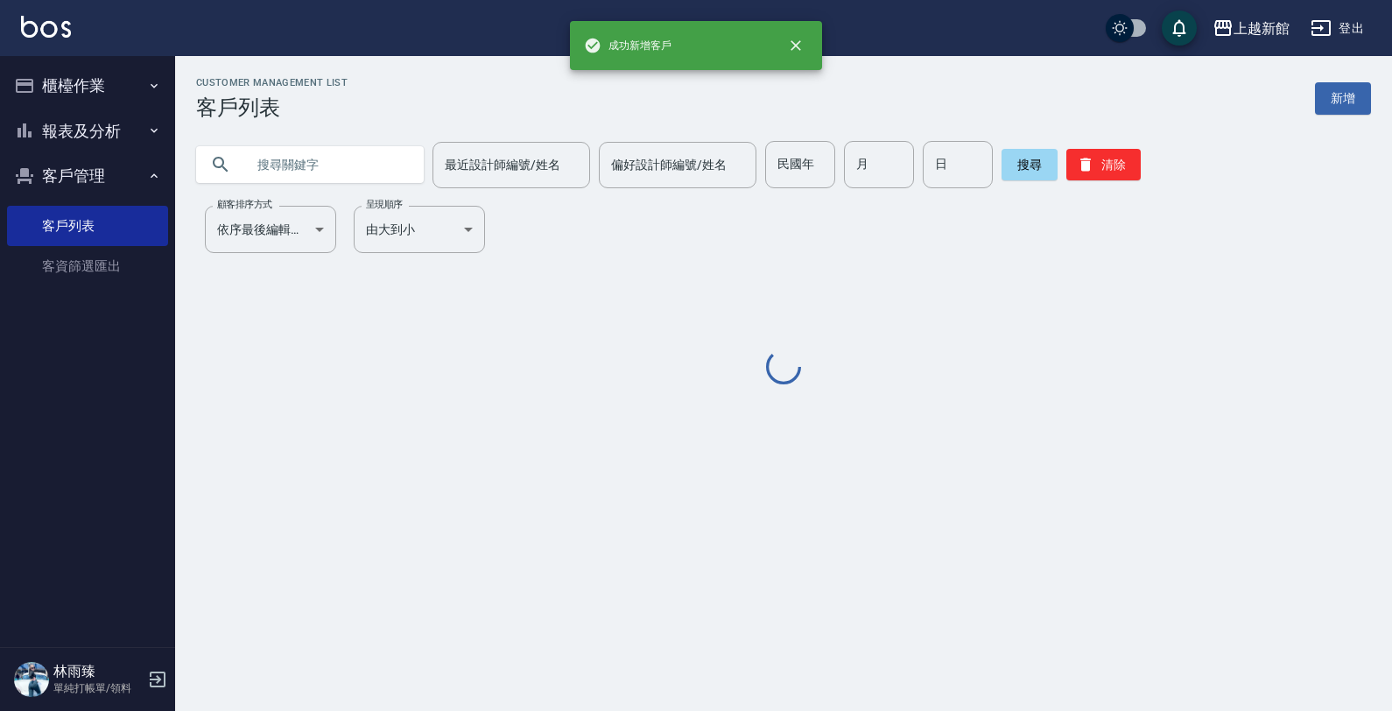
click at [97, 86] on button "櫃檯作業" at bounding box center [87, 86] width 161 height 46
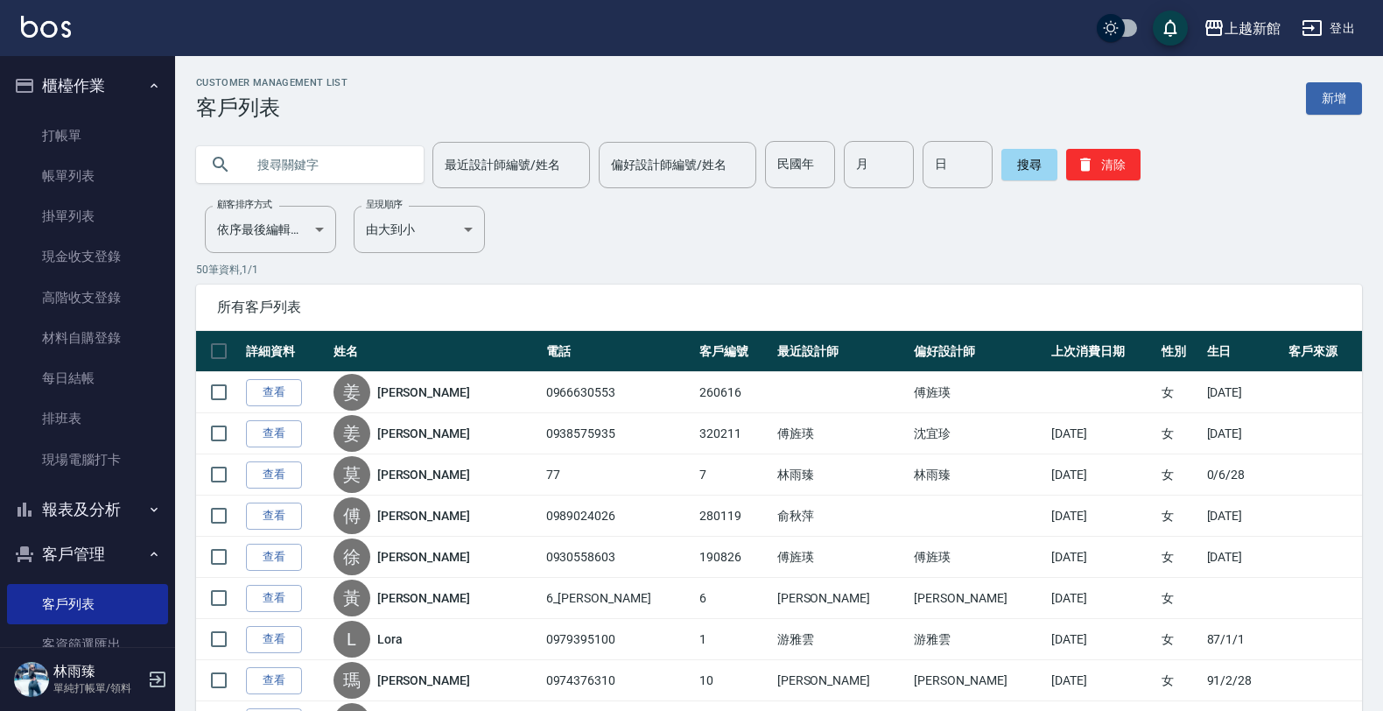
drag, startPoint x: 95, startPoint y: 132, endPoint x: 120, endPoint y: 112, distance: 32.4
click at [95, 130] on link "打帳單" at bounding box center [87, 136] width 161 height 40
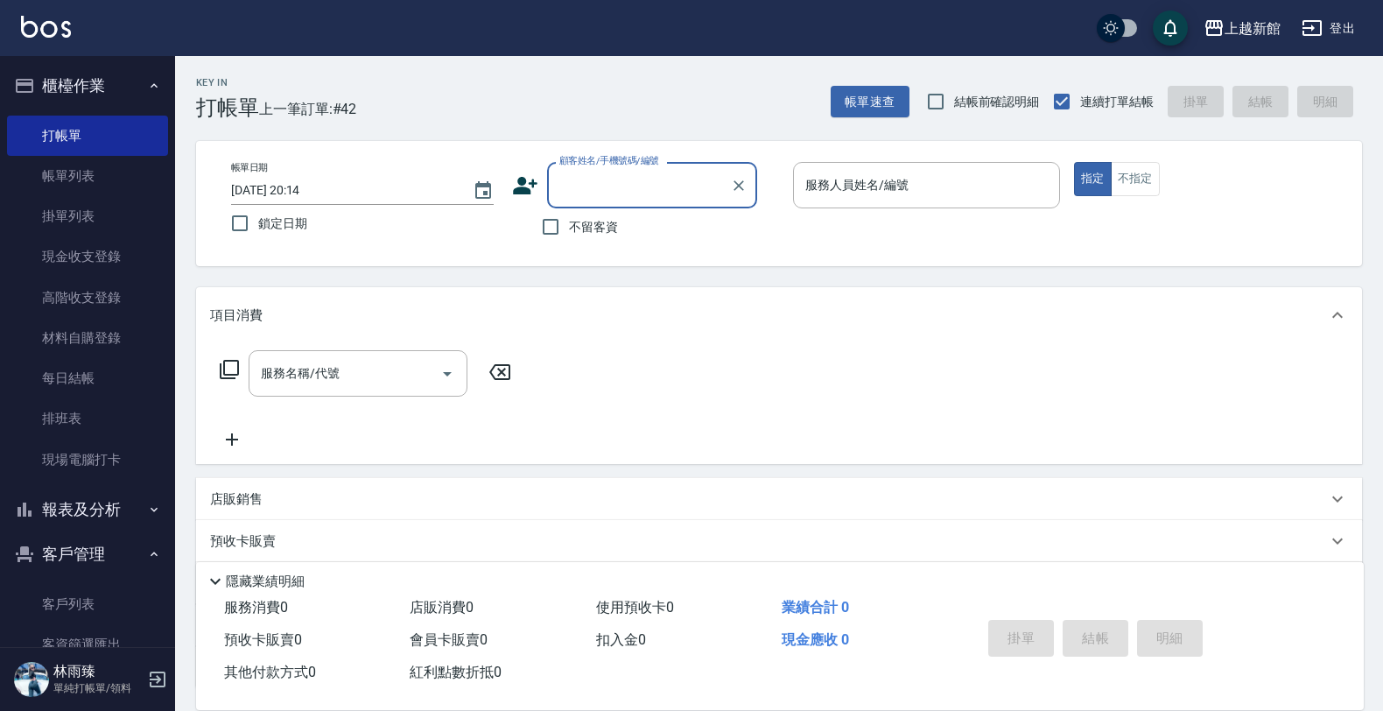
click at [636, 181] on input "顧客姓名/手機號碼/編號" at bounding box center [639, 185] width 168 height 31
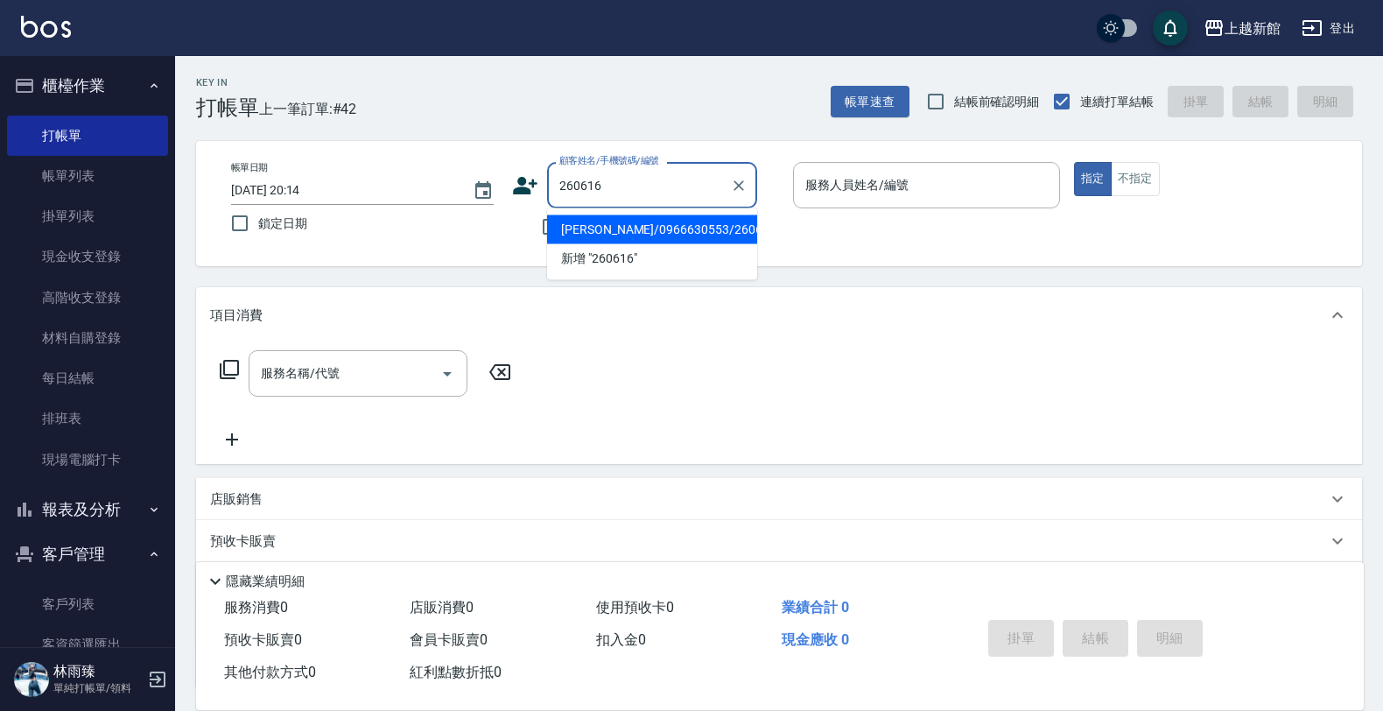
type input "姜桂珍/0966630553/260616"
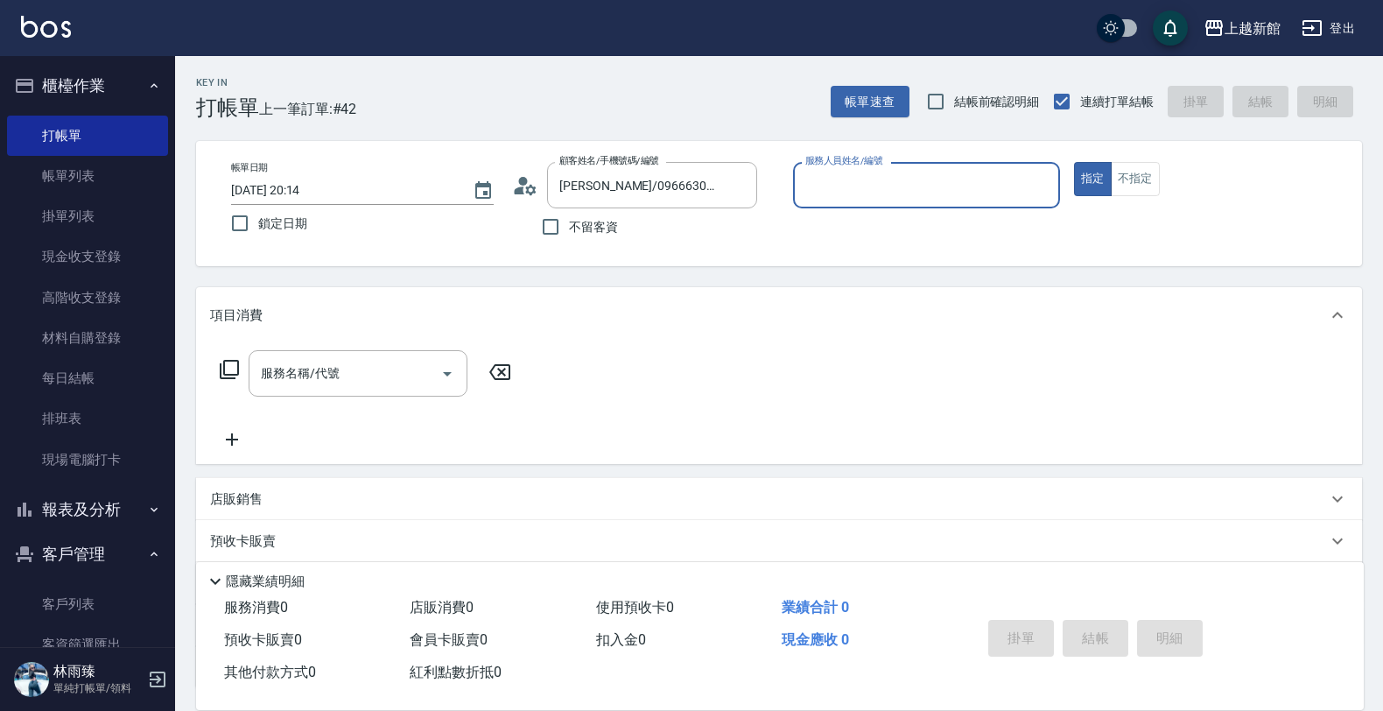
type input "旌瑛-5"
click at [1074, 162] on button "指定" at bounding box center [1093, 179] width 38 height 34
type button "true"
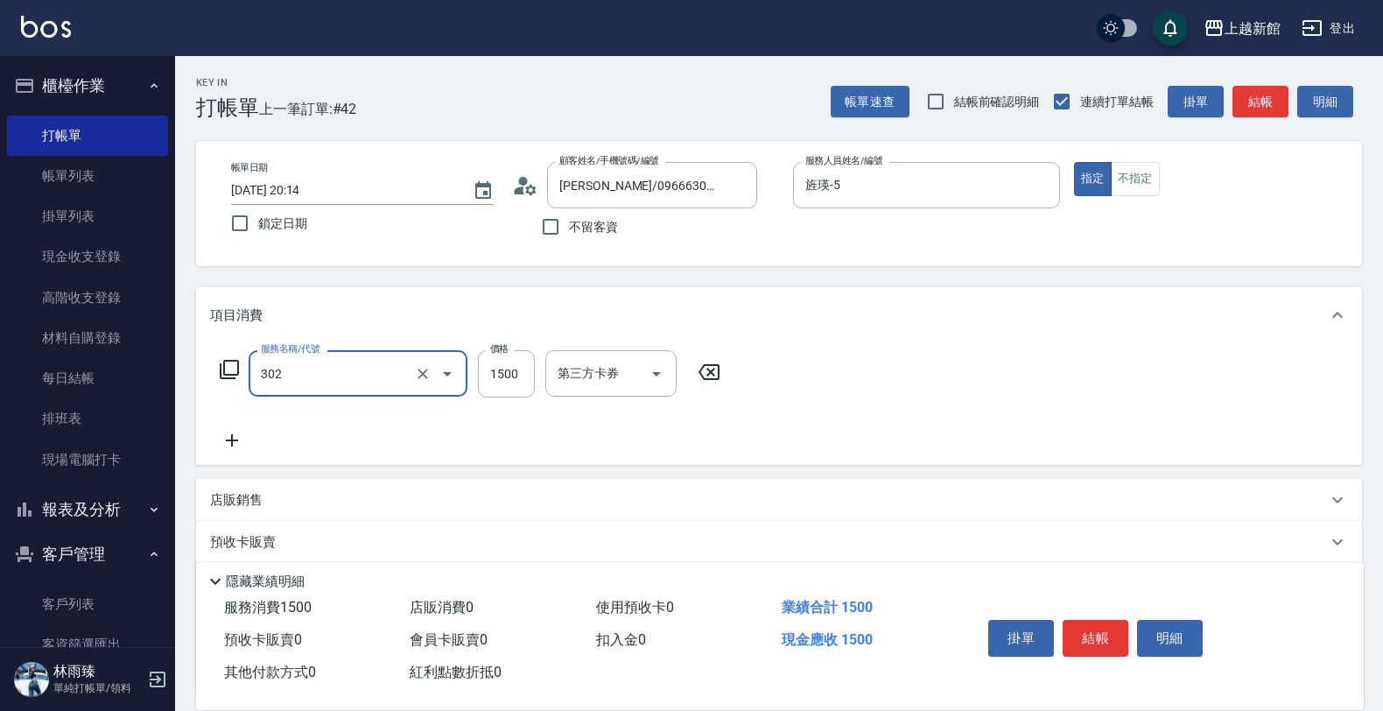
type input "設計燙髮(302)"
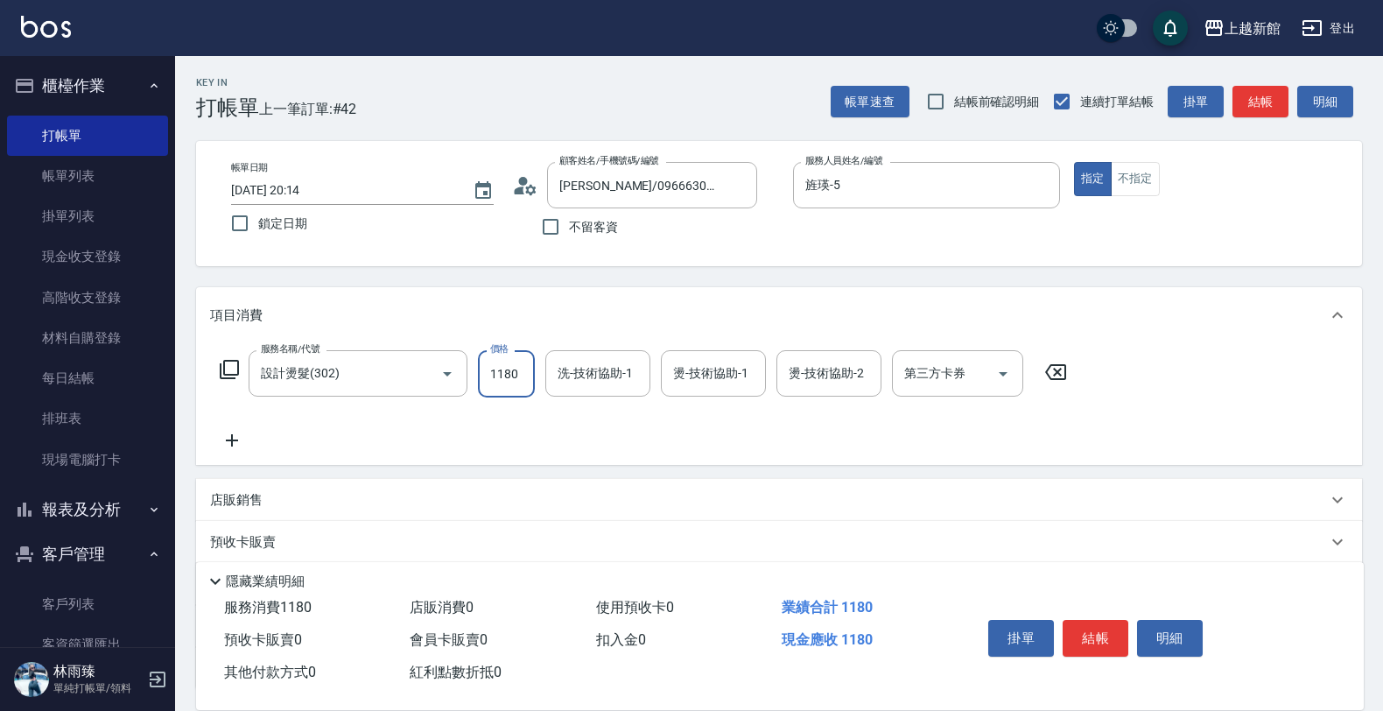
type input "1180"
type input "小敏-24"
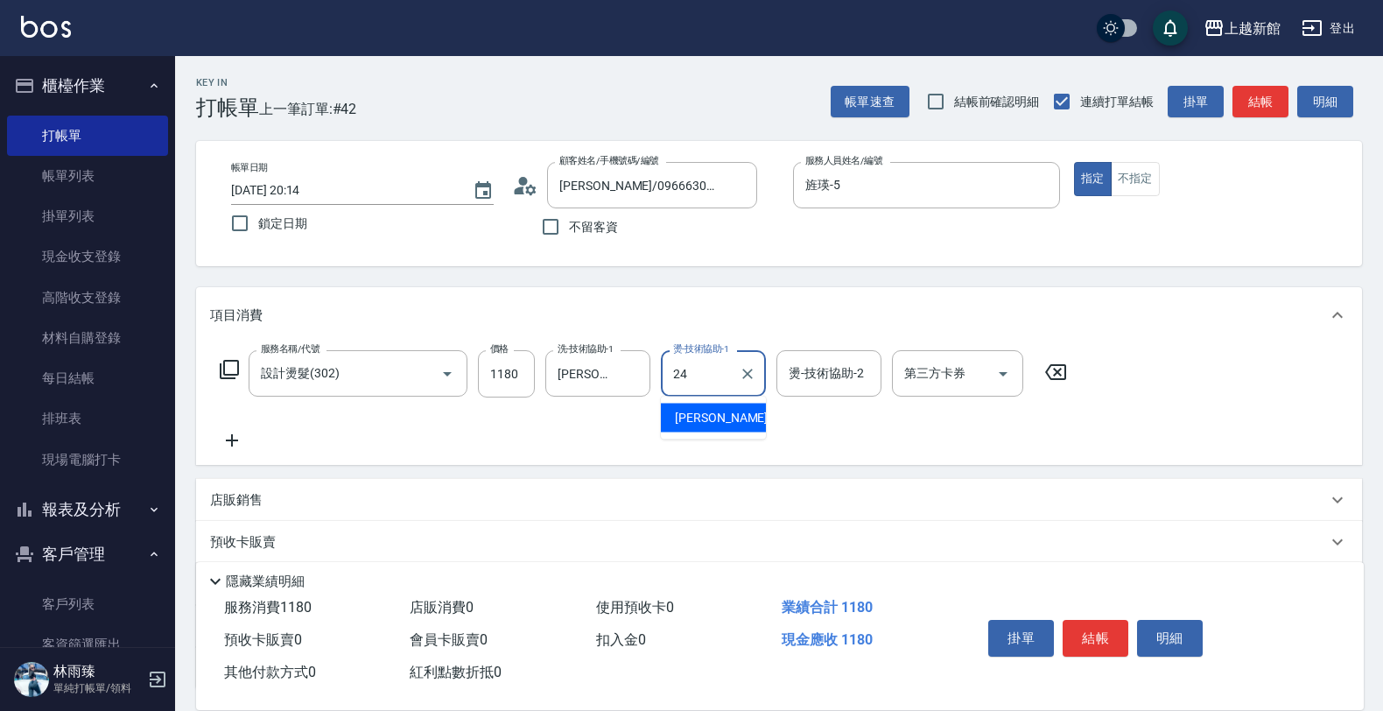
type input "小敏-24"
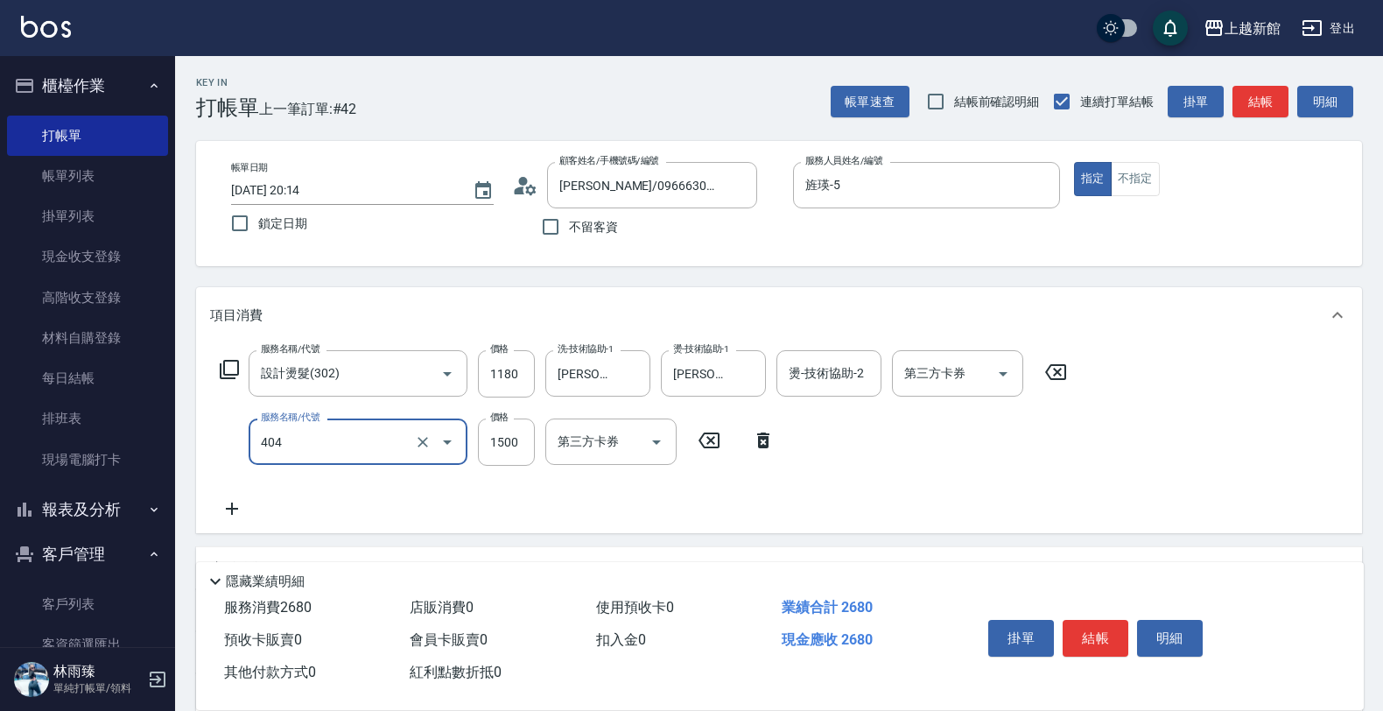
type input "設計染髮(404)"
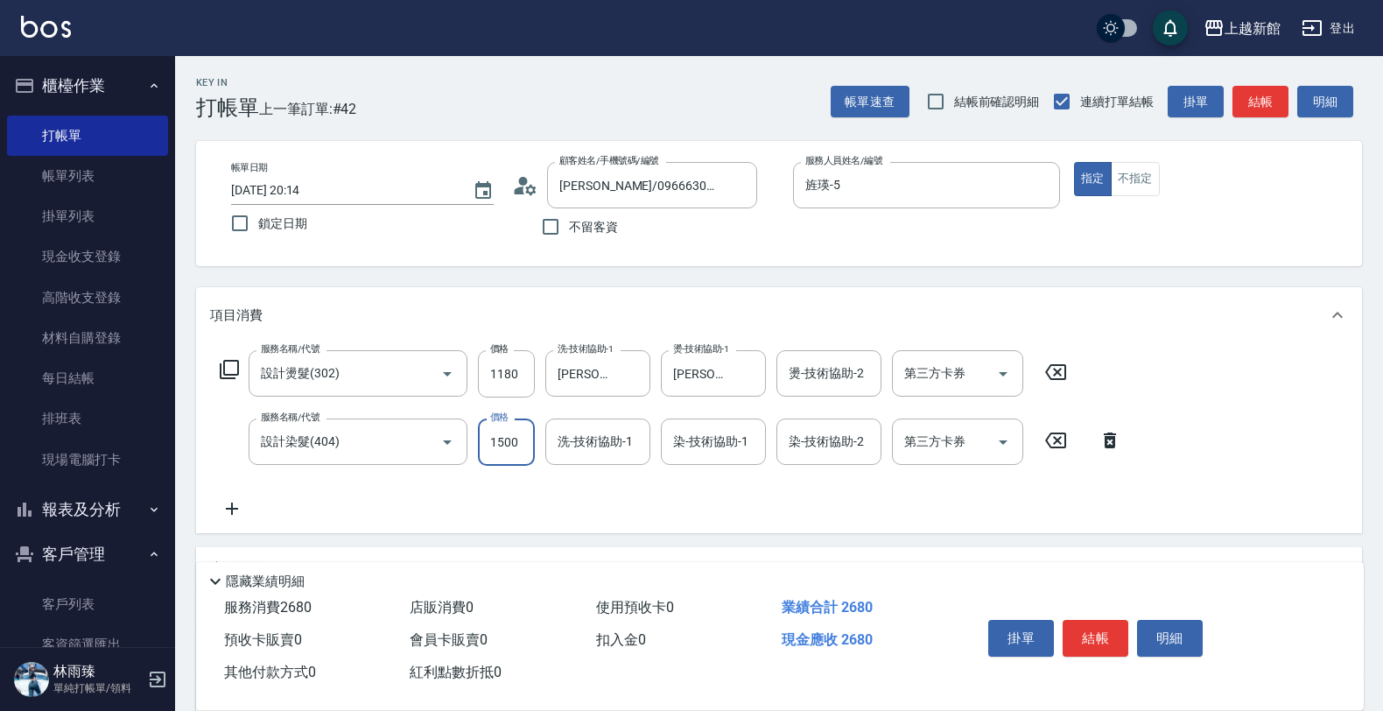
click at [521, 447] on input "1500" at bounding box center [506, 441] width 57 height 47
click at [517, 375] on input "1180" at bounding box center [506, 373] width 57 height 47
type input "1280"
click at [496, 436] on input "1500" at bounding box center [506, 441] width 57 height 47
type input "1180"
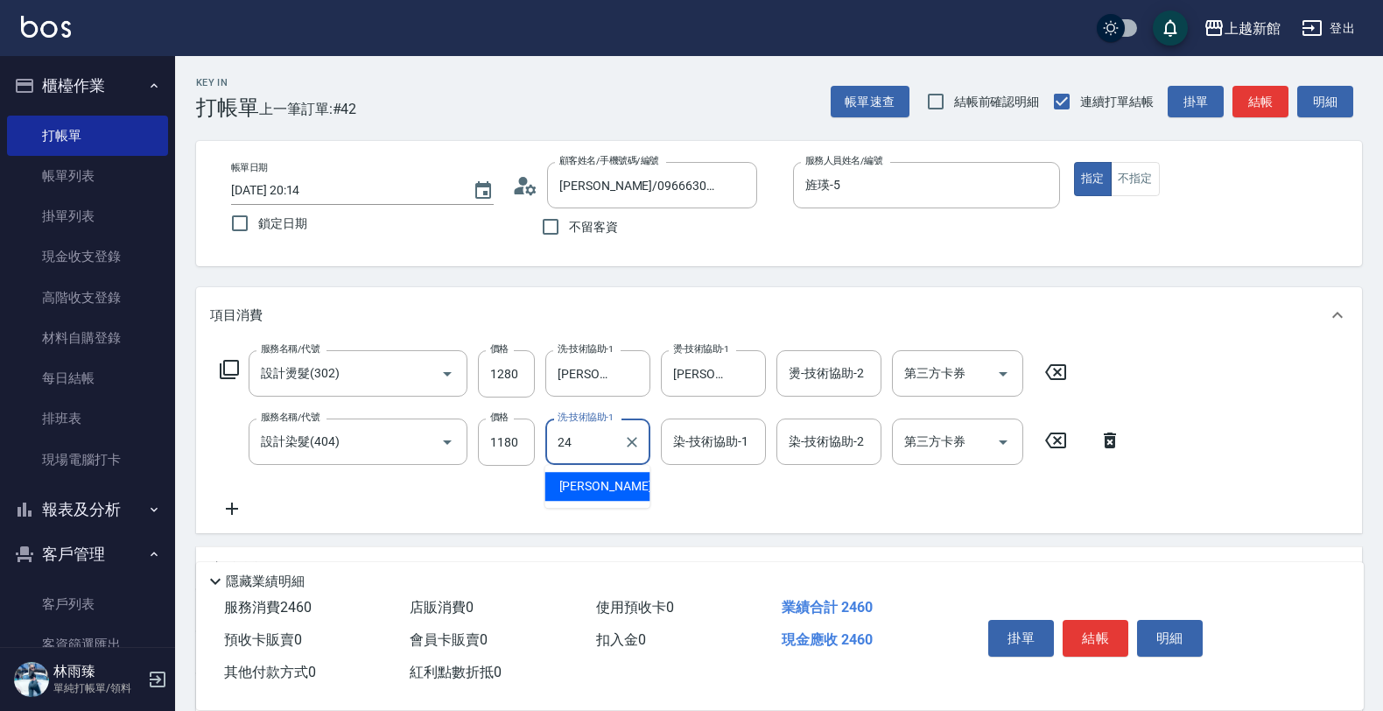
type input "小敏-24"
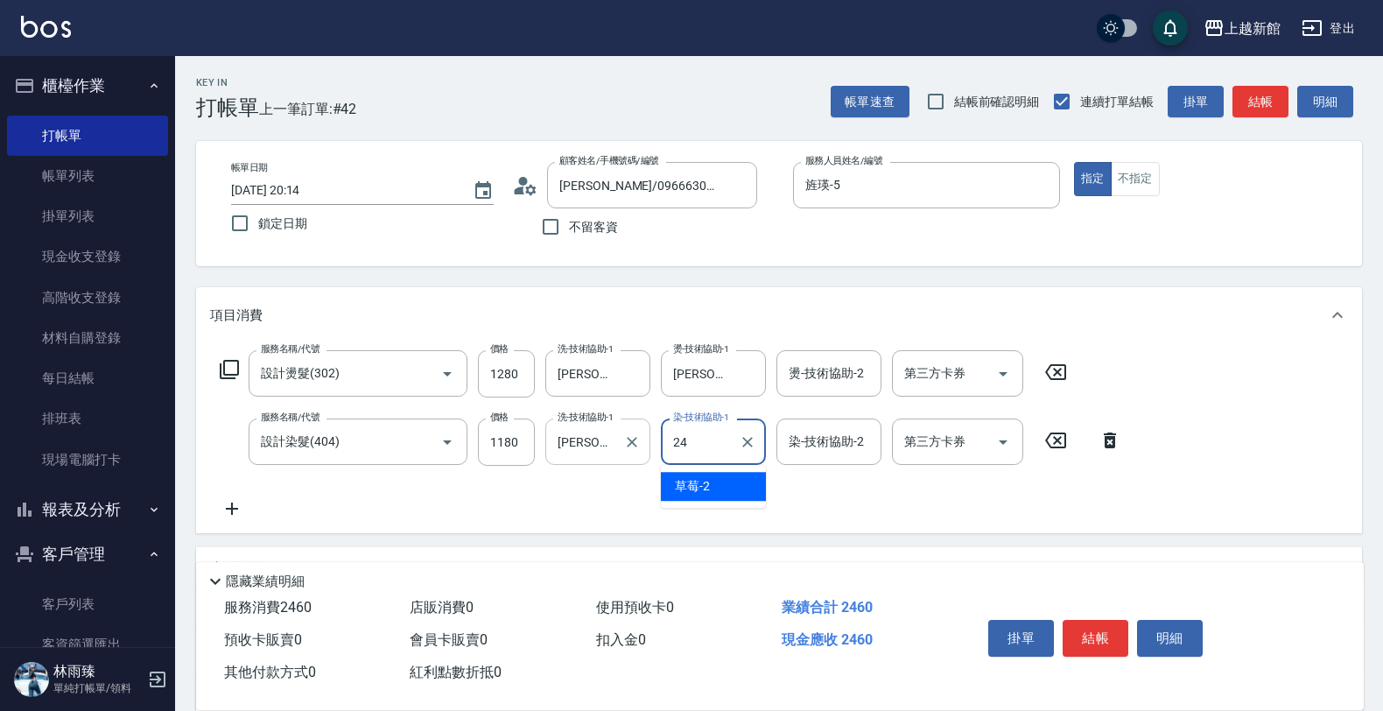
type input "小敏-24"
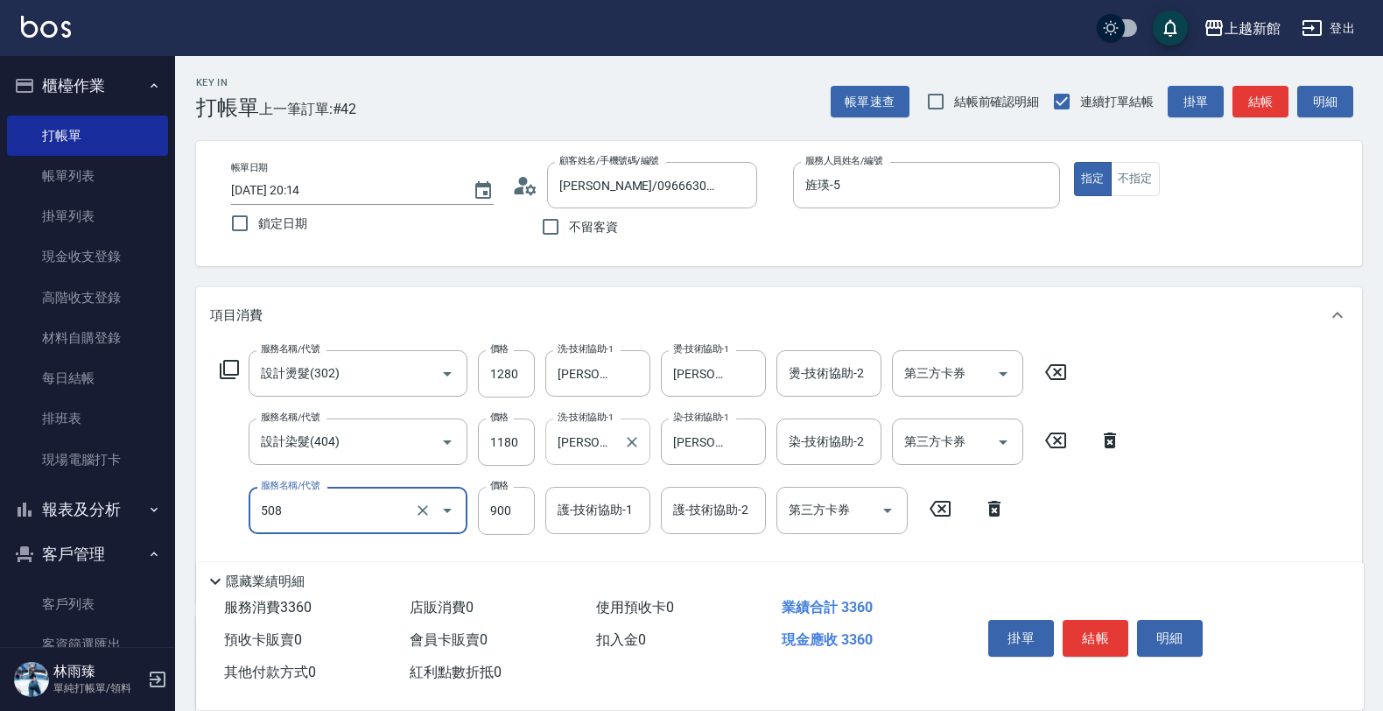
type input "松島再生髮敷護髮(508)"
type input "1000"
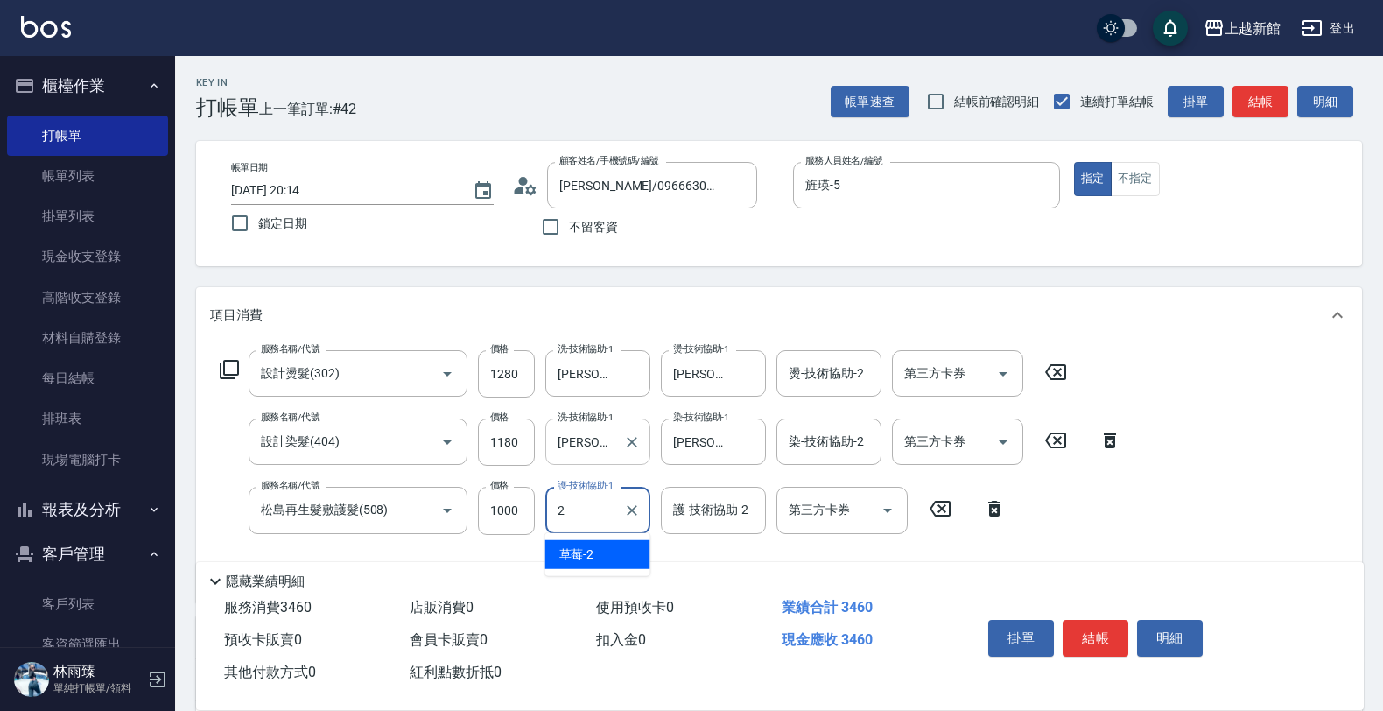
type input "24"
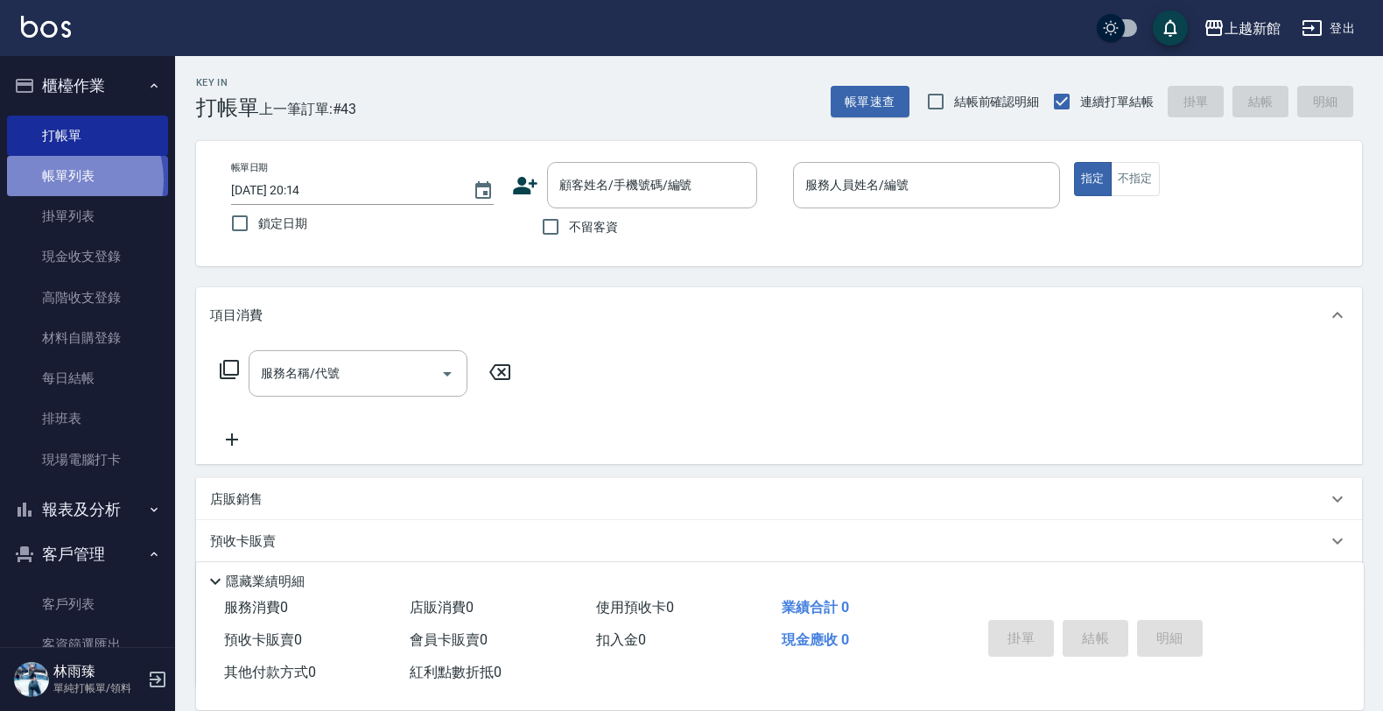
click at [67, 180] on link "帳單列表" at bounding box center [87, 176] width 161 height 40
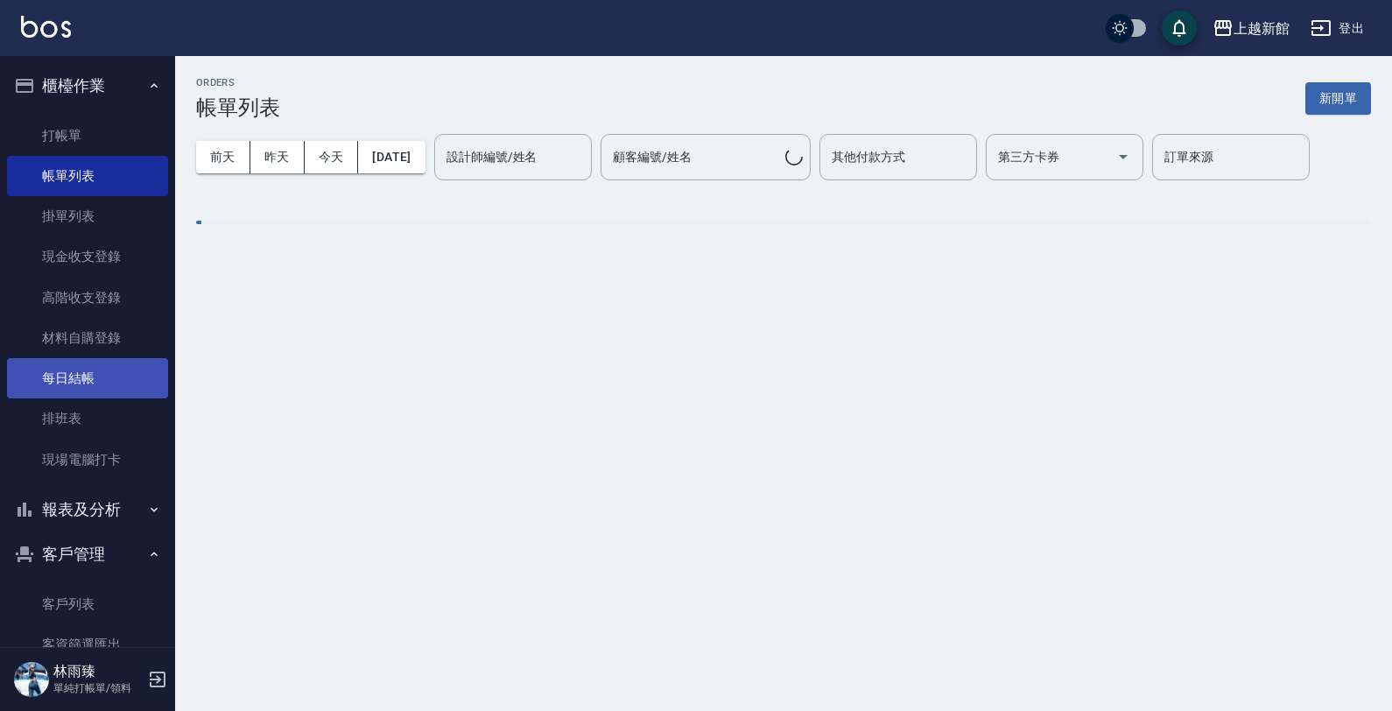
click at [88, 376] on link "每日結帳" at bounding box center [87, 378] width 161 height 40
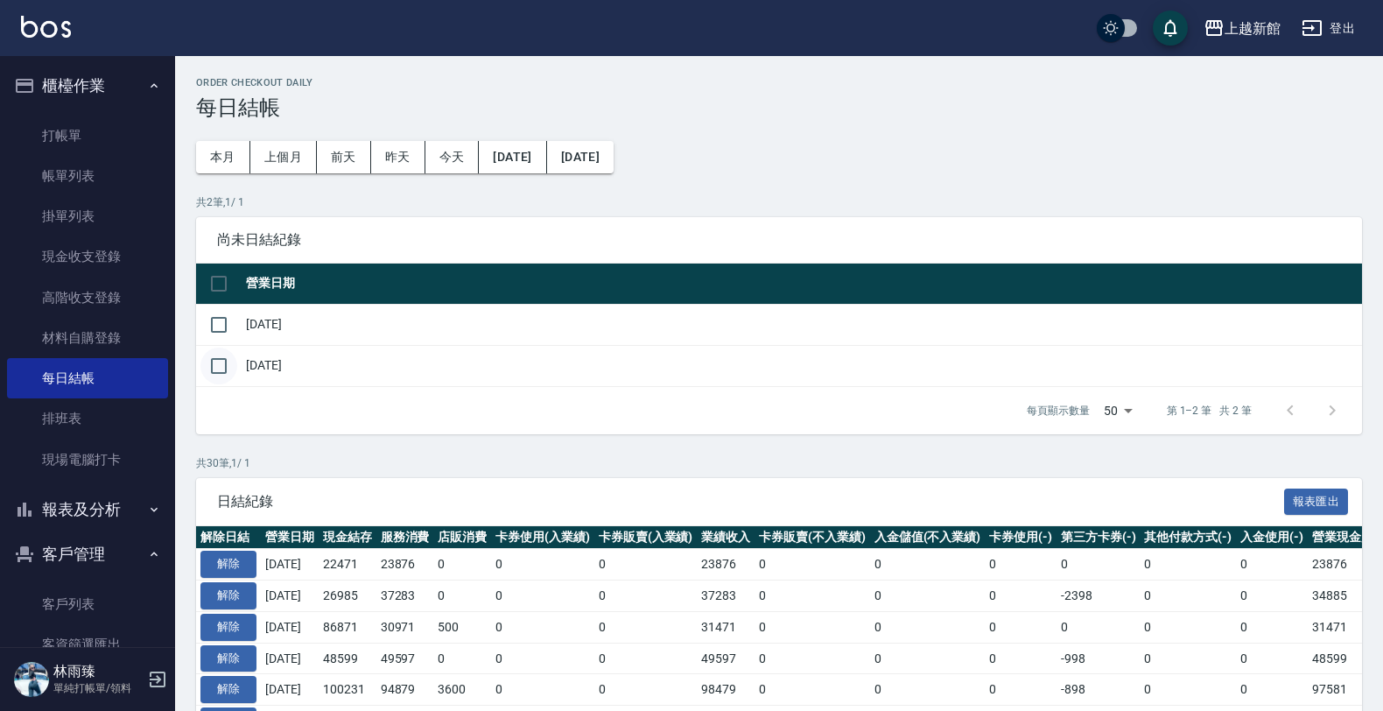
click at [204, 365] on input "checkbox" at bounding box center [218, 366] width 37 height 37
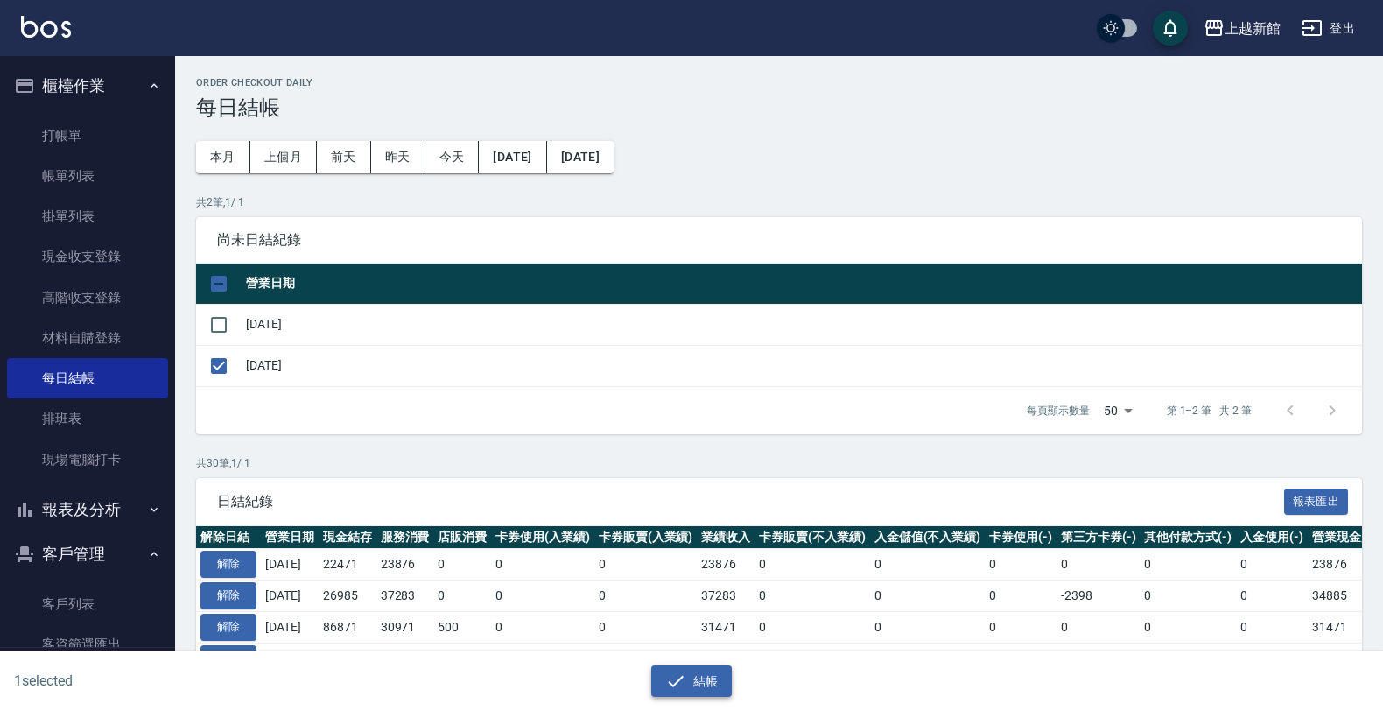
click at [718, 675] on button "結帳" at bounding box center [691, 681] width 81 height 32
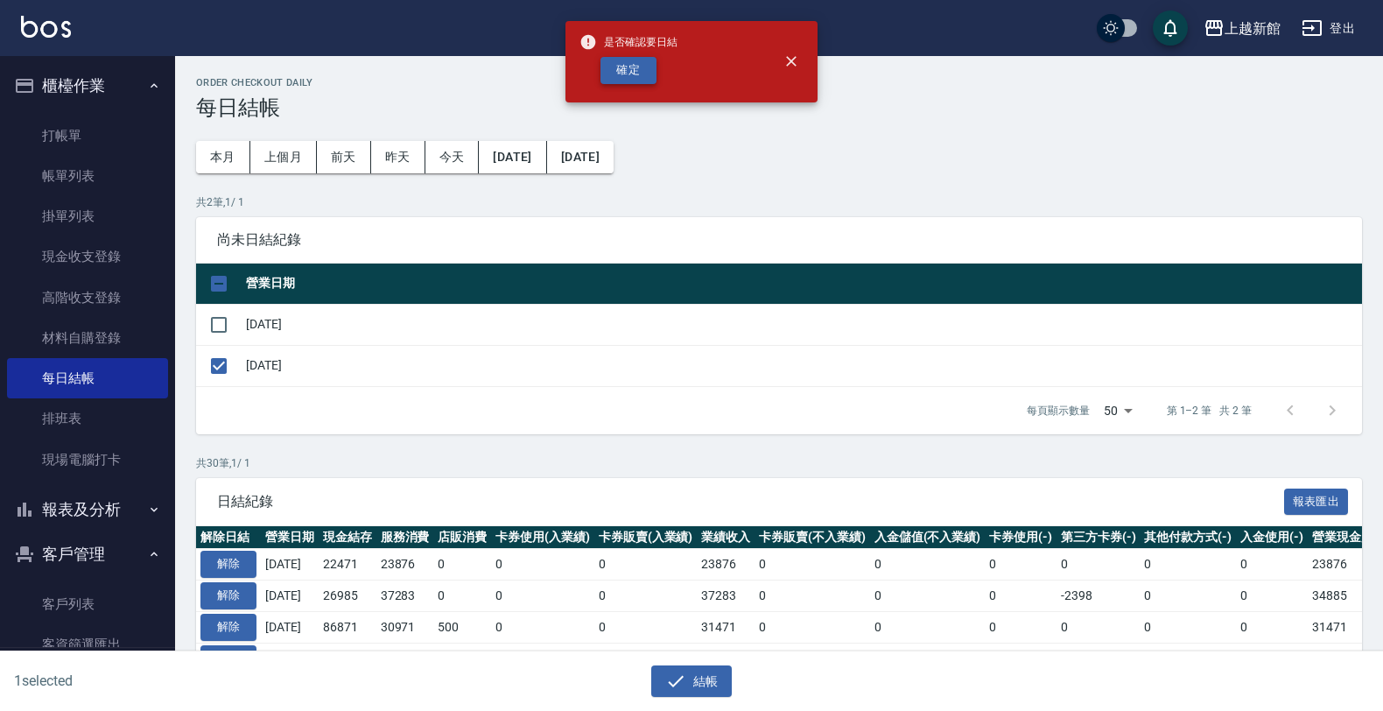
click at [636, 86] on div "是否確認要日結 確定" at bounding box center [629, 61] width 98 height 71
click at [633, 81] on button "確定" at bounding box center [629, 70] width 56 height 27
checkbox input "false"
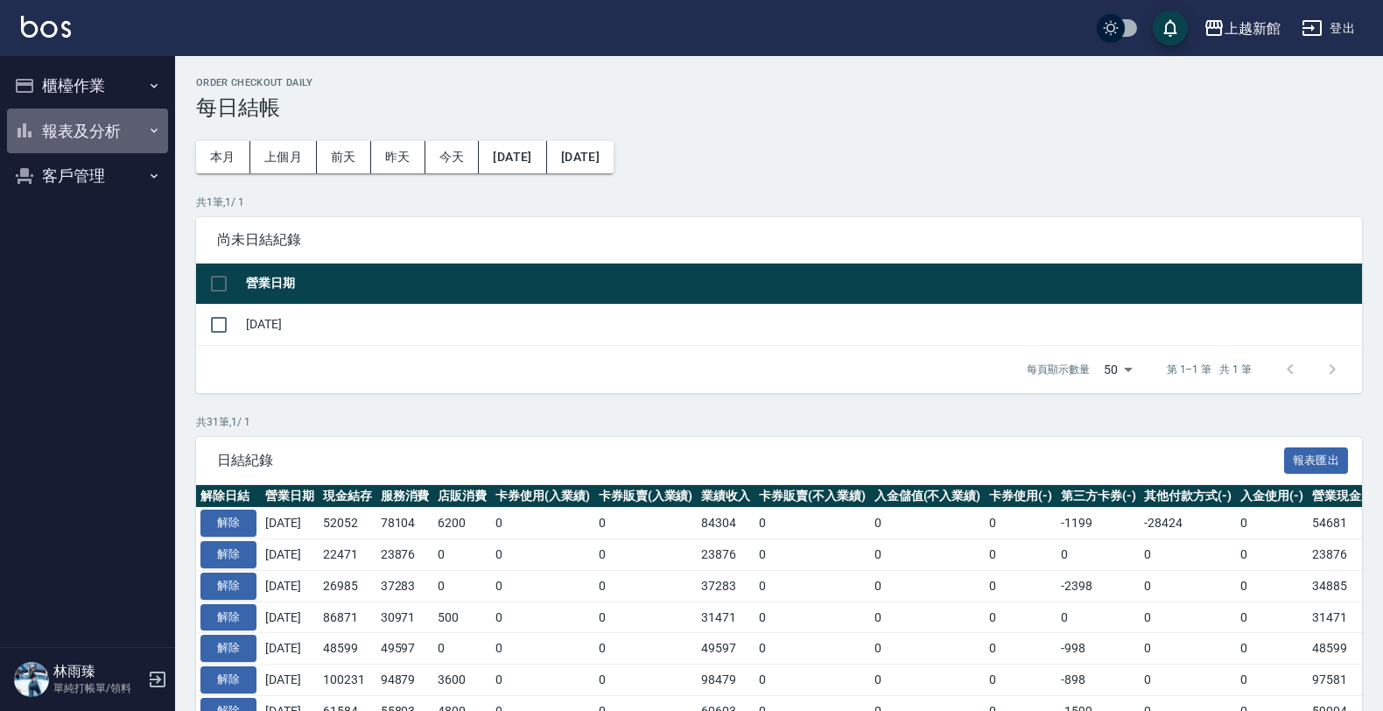
click at [38, 128] on button "報表及分析" at bounding box center [87, 132] width 161 height 46
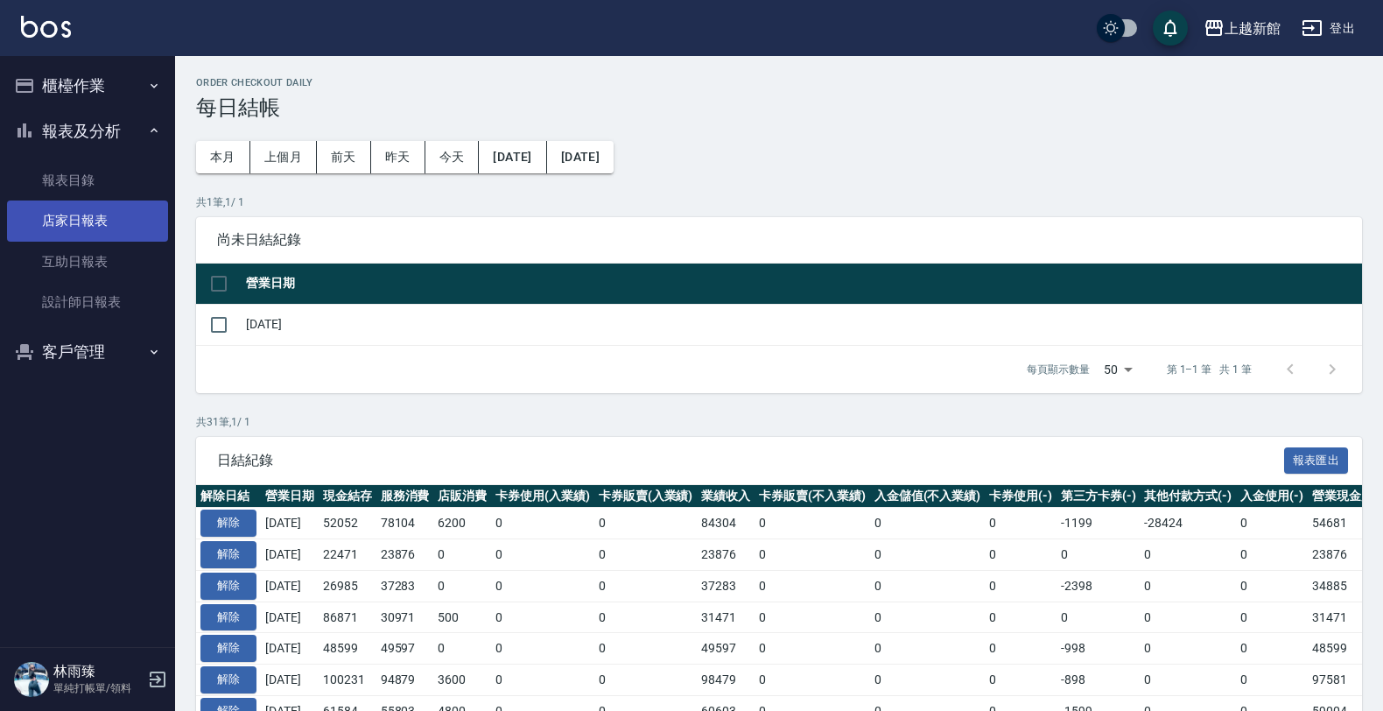
click at [83, 226] on link "店家日報表" at bounding box center [87, 220] width 161 height 40
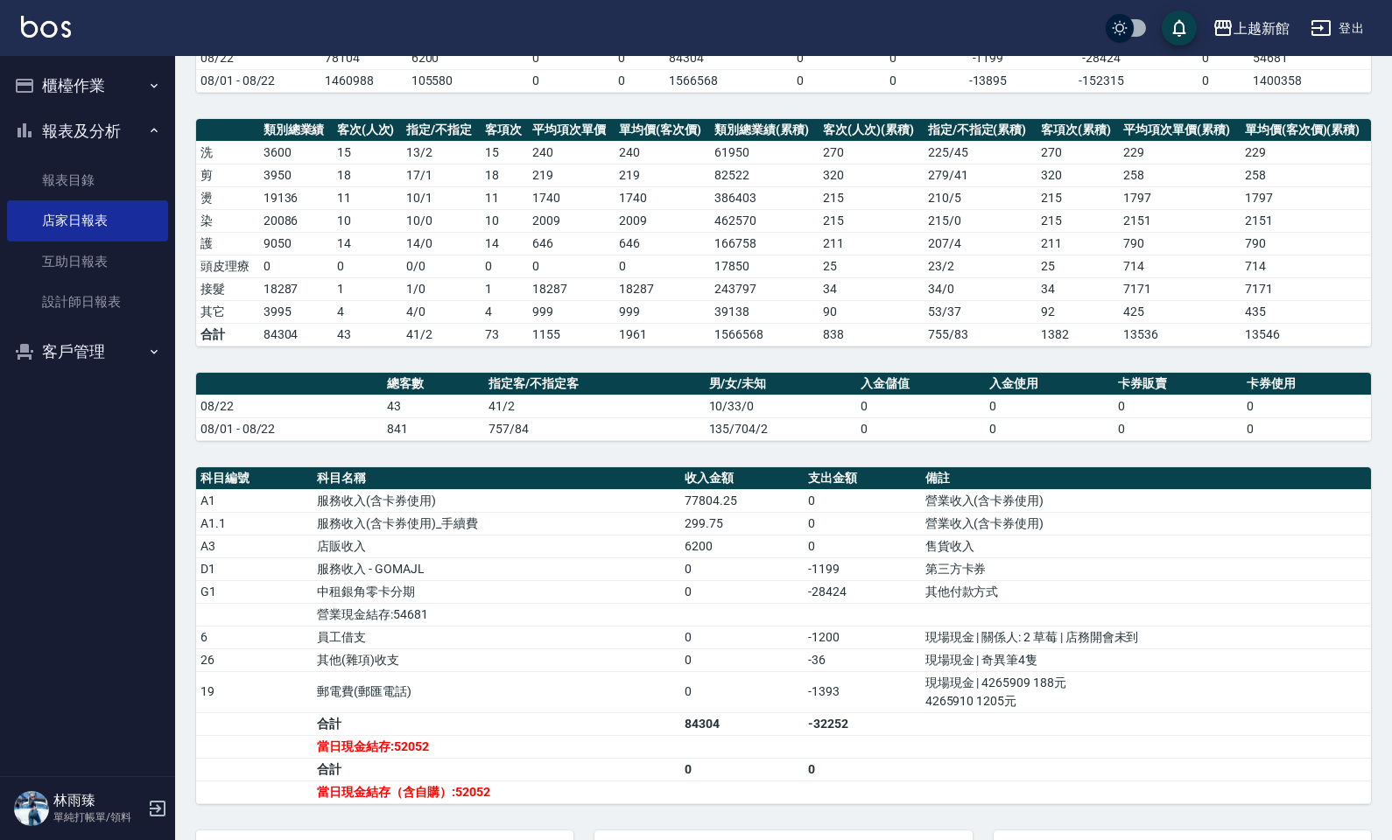
scroll to position [180, 0]
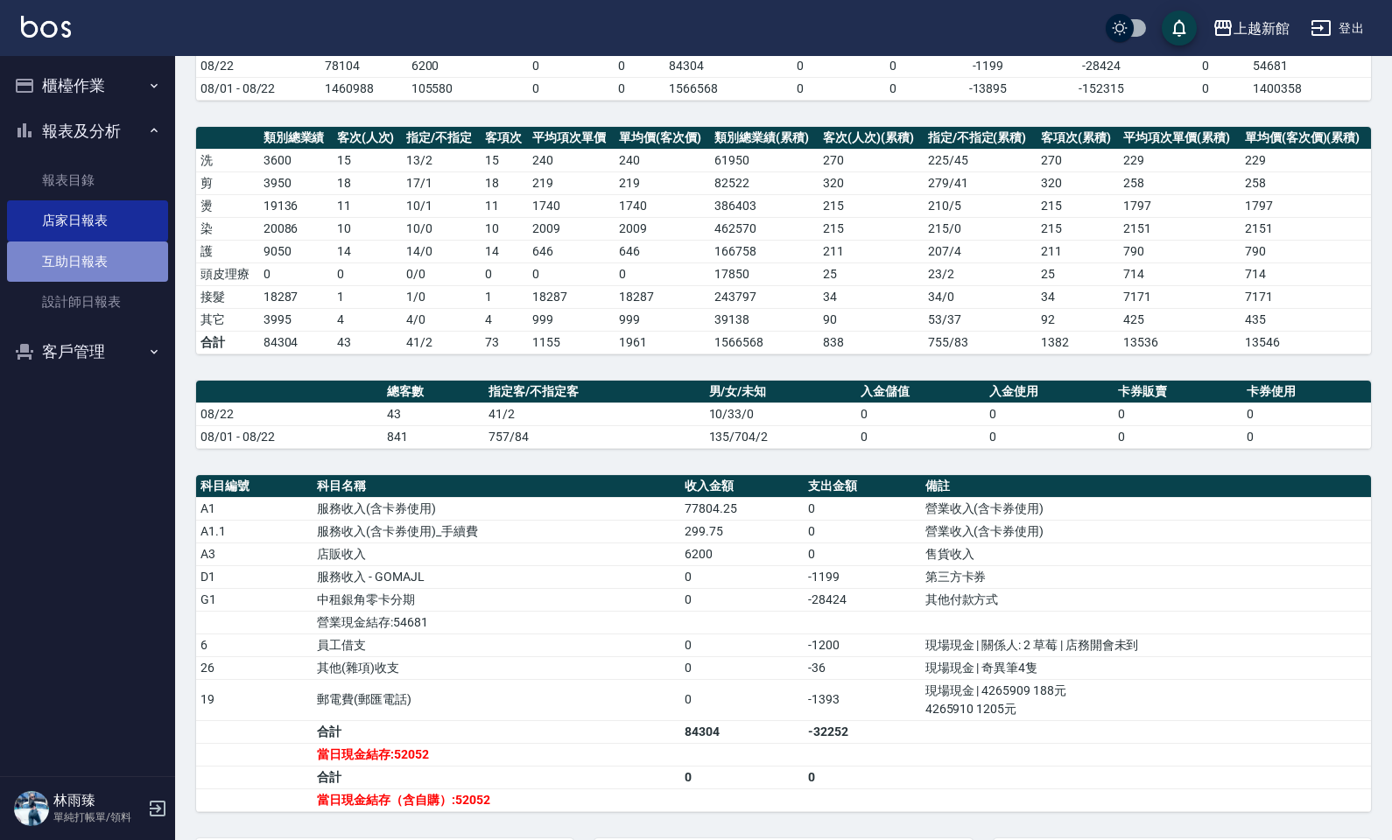
click at [86, 265] on link "互助日報表" at bounding box center [87, 262] width 161 height 40
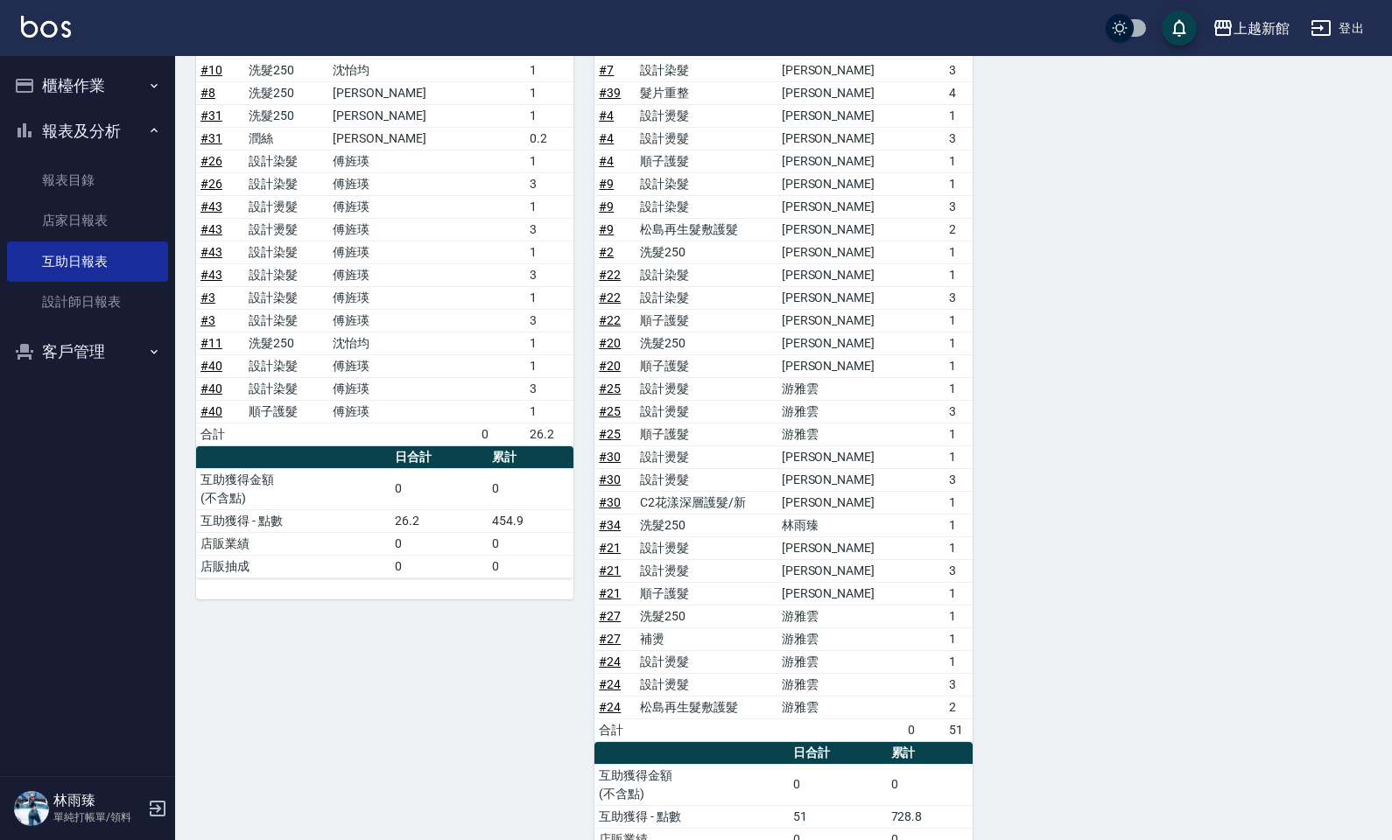
scroll to position [1392, 0]
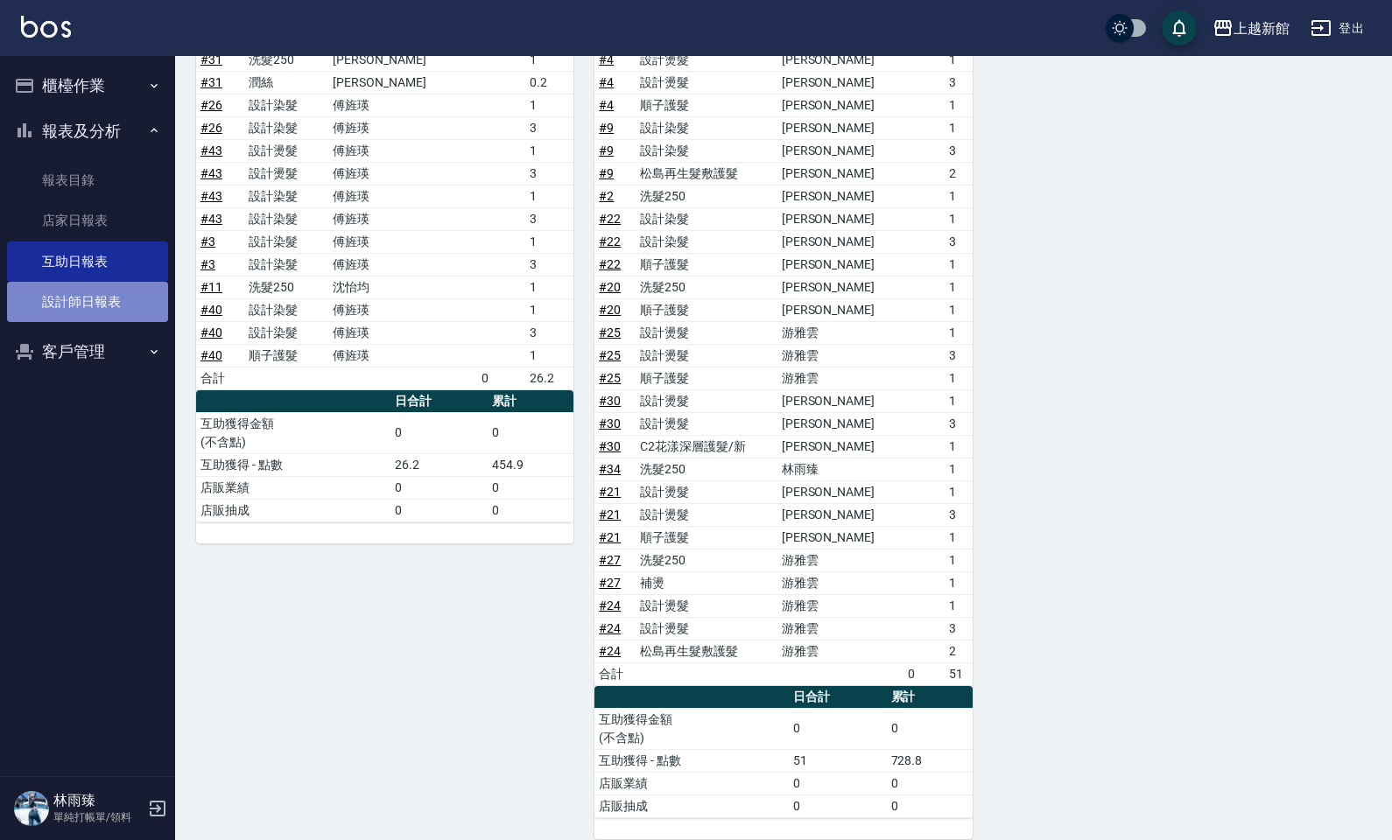
click at [151, 311] on link "設計師日報表" at bounding box center [87, 302] width 161 height 40
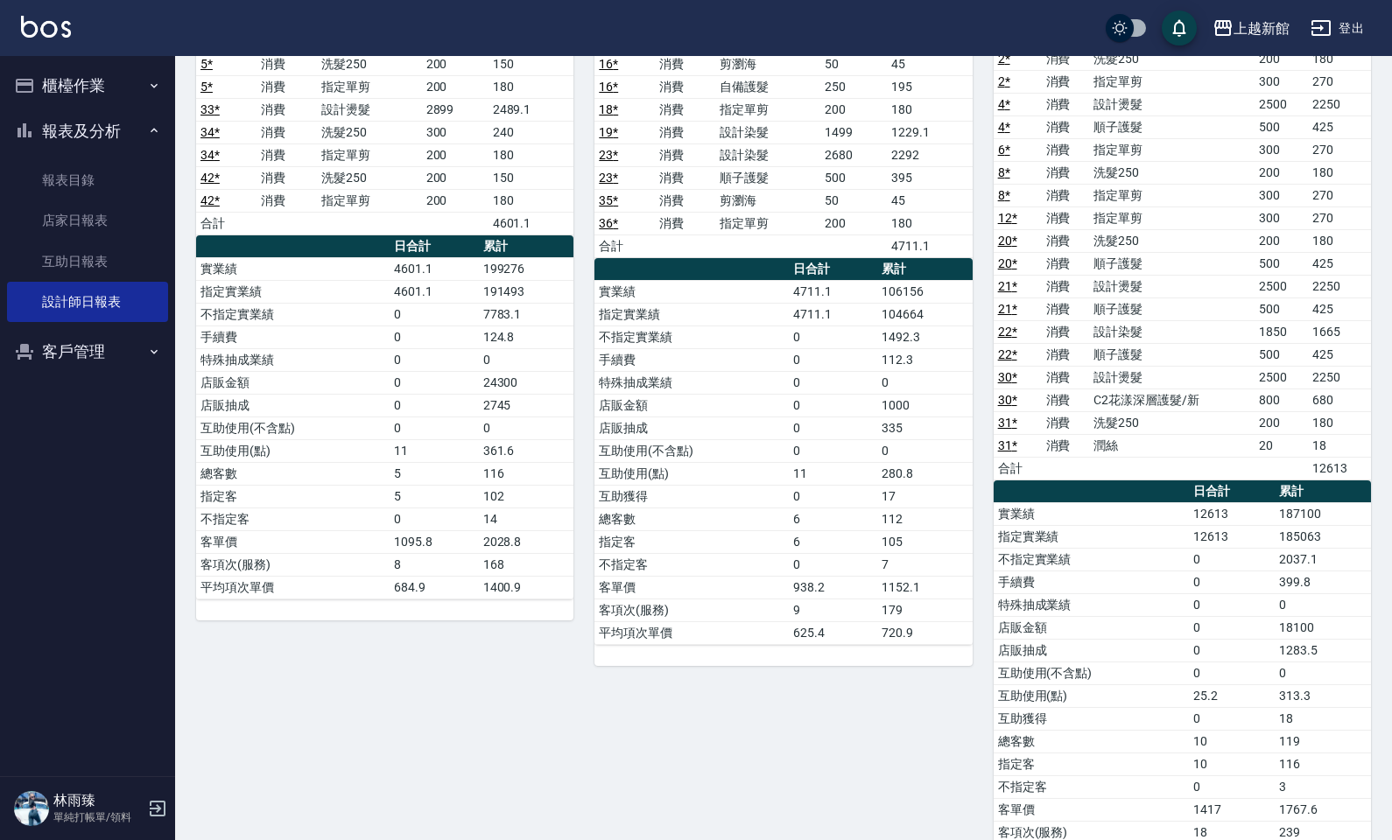
scroll to position [1709, 0]
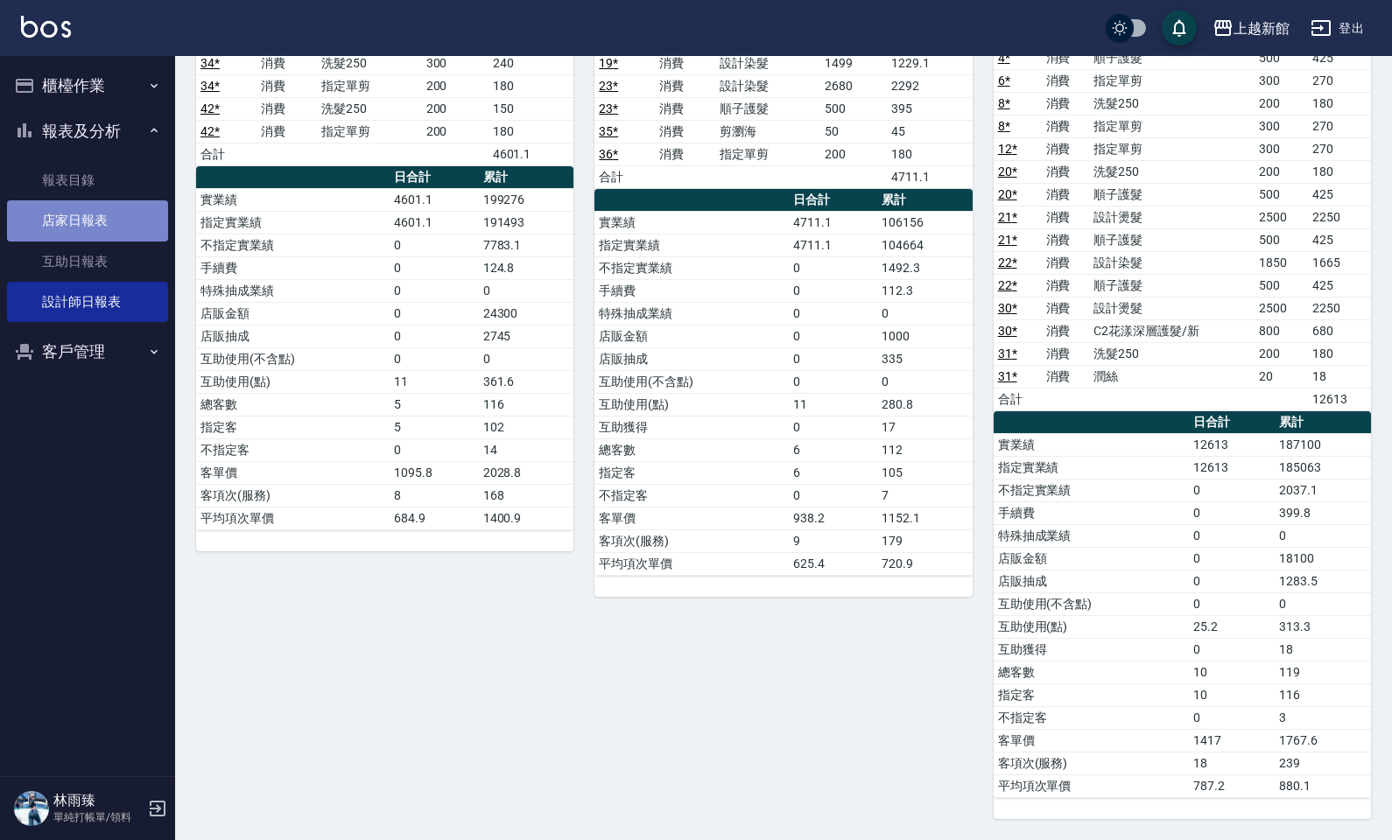
click at [88, 226] on link "店家日報表" at bounding box center [87, 220] width 161 height 40
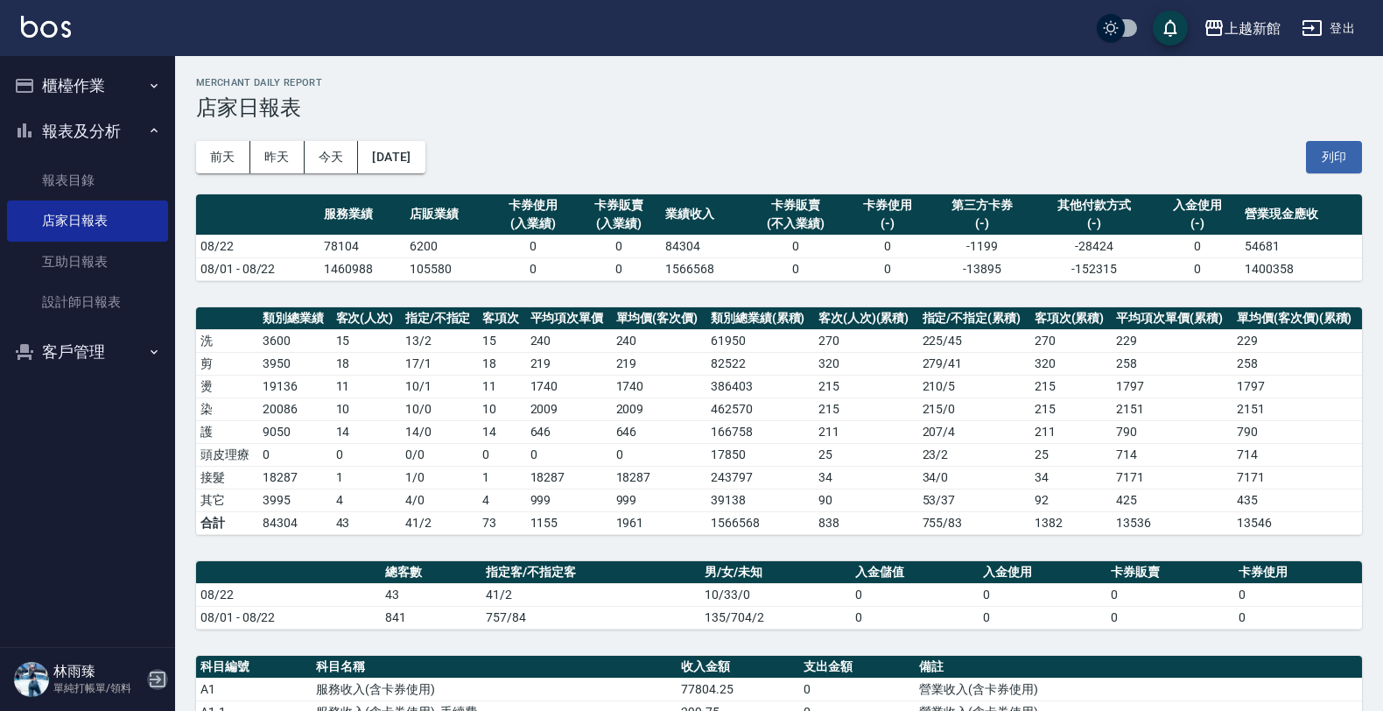
click at [158, 675] on icon "button" at bounding box center [157, 679] width 21 height 21
